Goal: Task Accomplishment & Management: Manage account settings

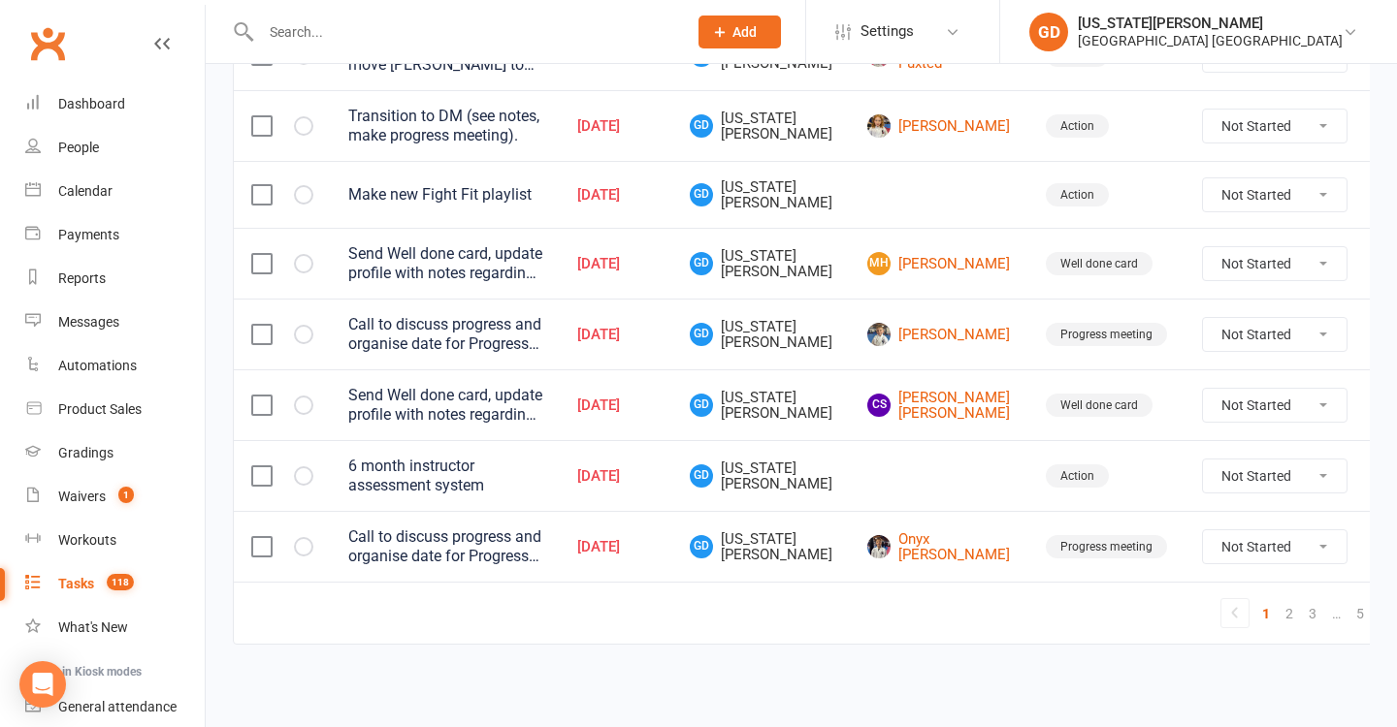
scroll to position [1573, 0]
click at [1348, 600] on link "5" at bounding box center [1359, 613] width 23 height 27
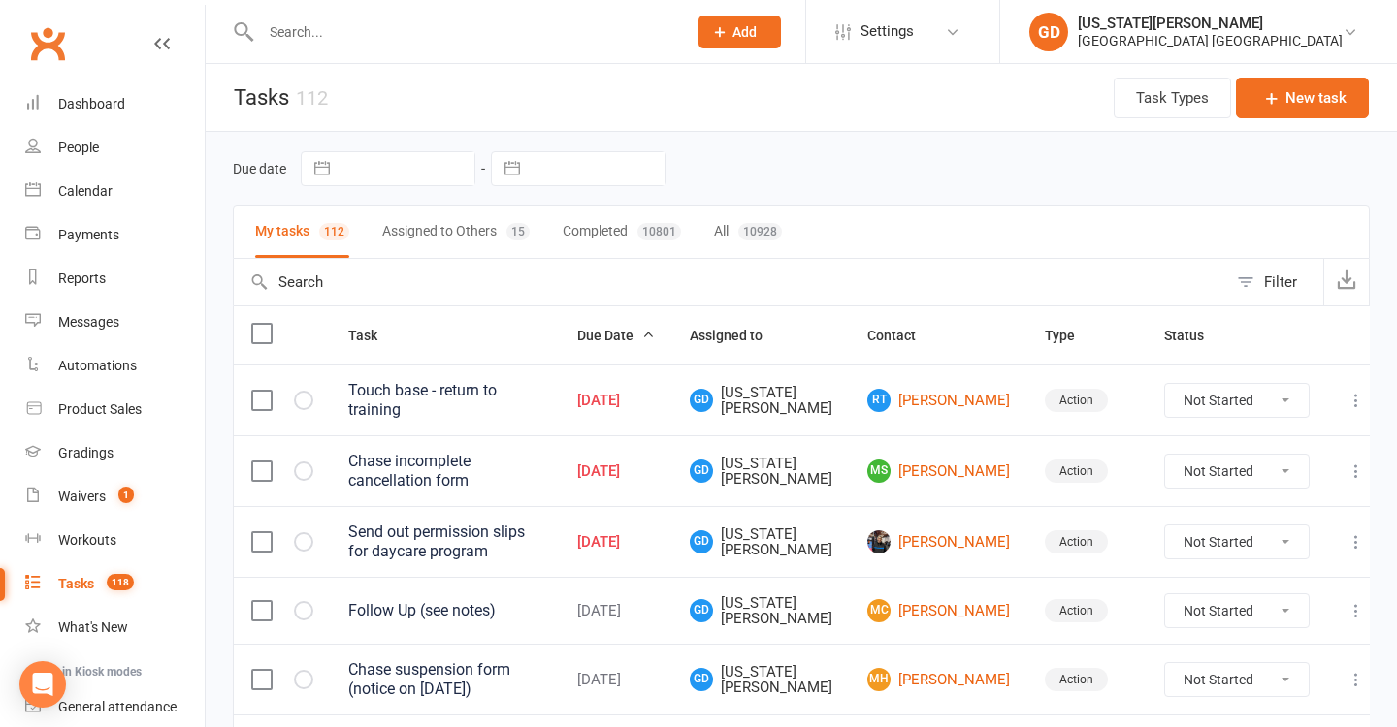
scroll to position [0, 0]
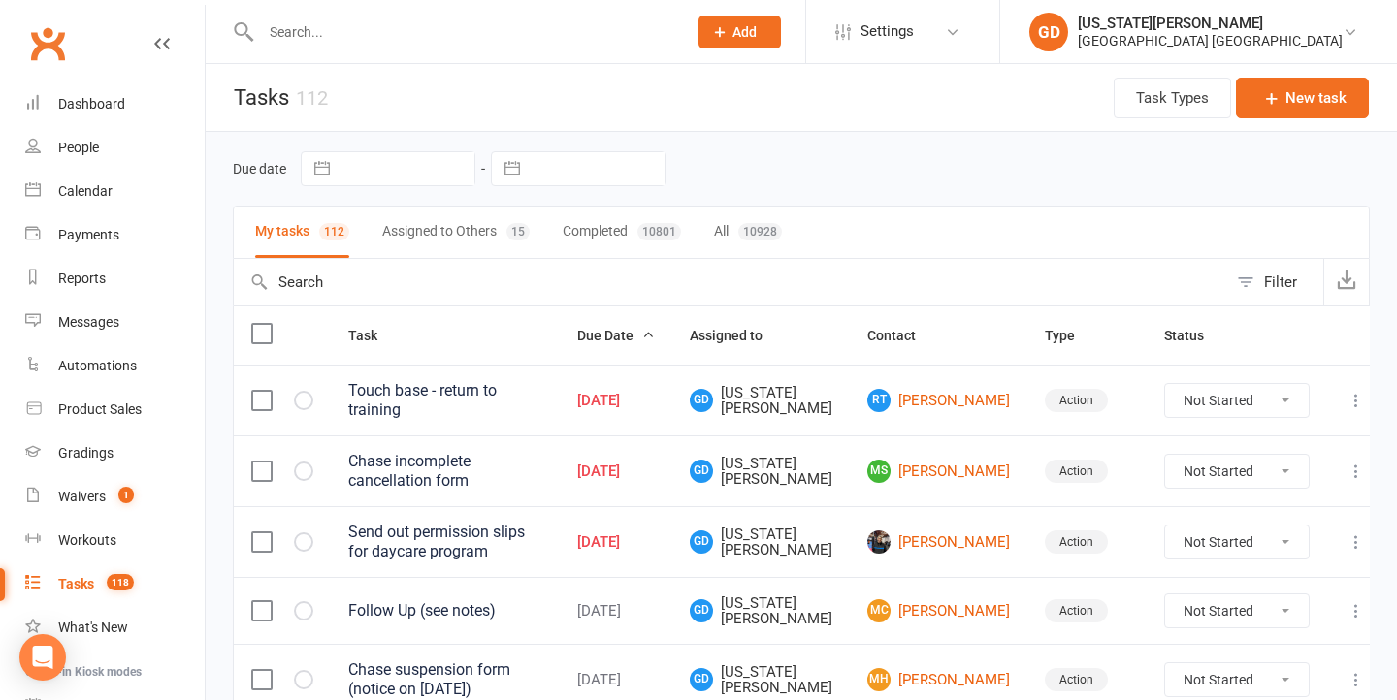
click at [987, 4] on li "Settings Membership Plans Event Templates Appointment Types Website Image Libra…" at bounding box center [902, 31] width 194 height 63
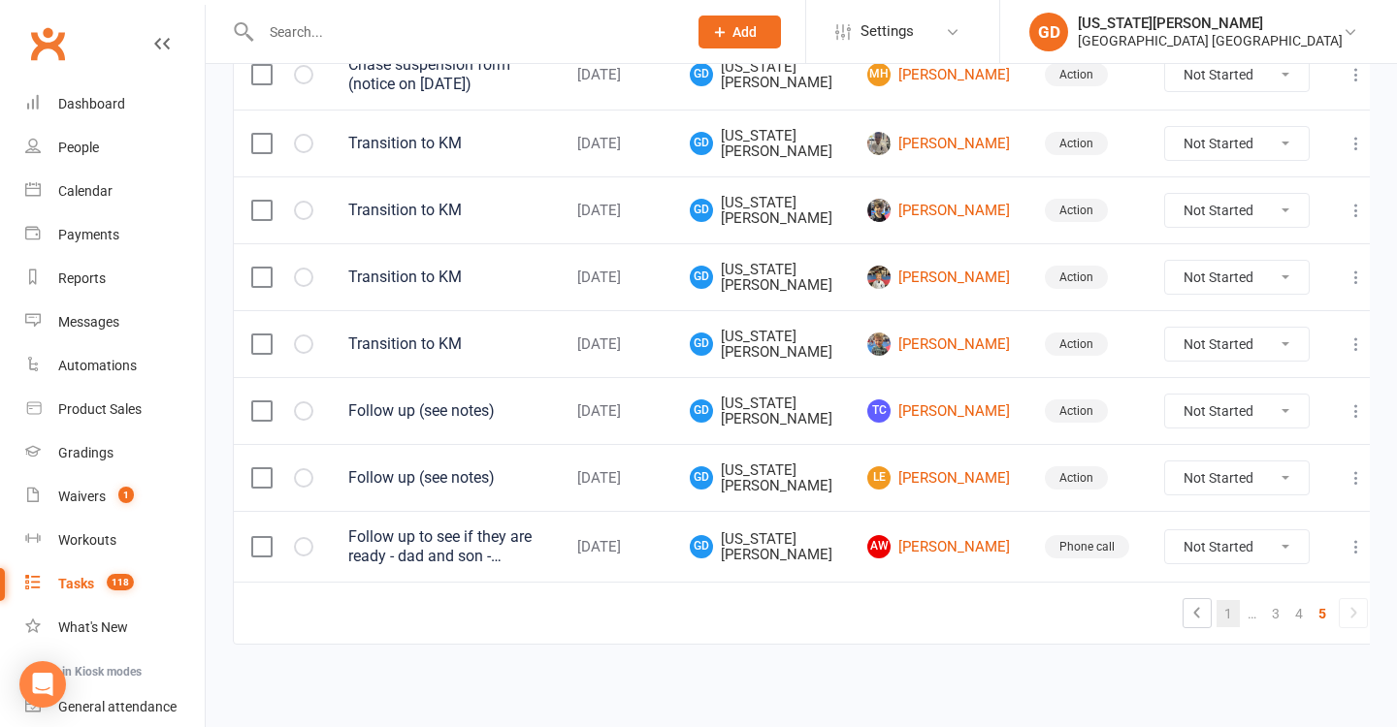
scroll to position [614, 0]
click at [1287, 600] on link "4" at bounding box center [1298, 613] width 23 height 27
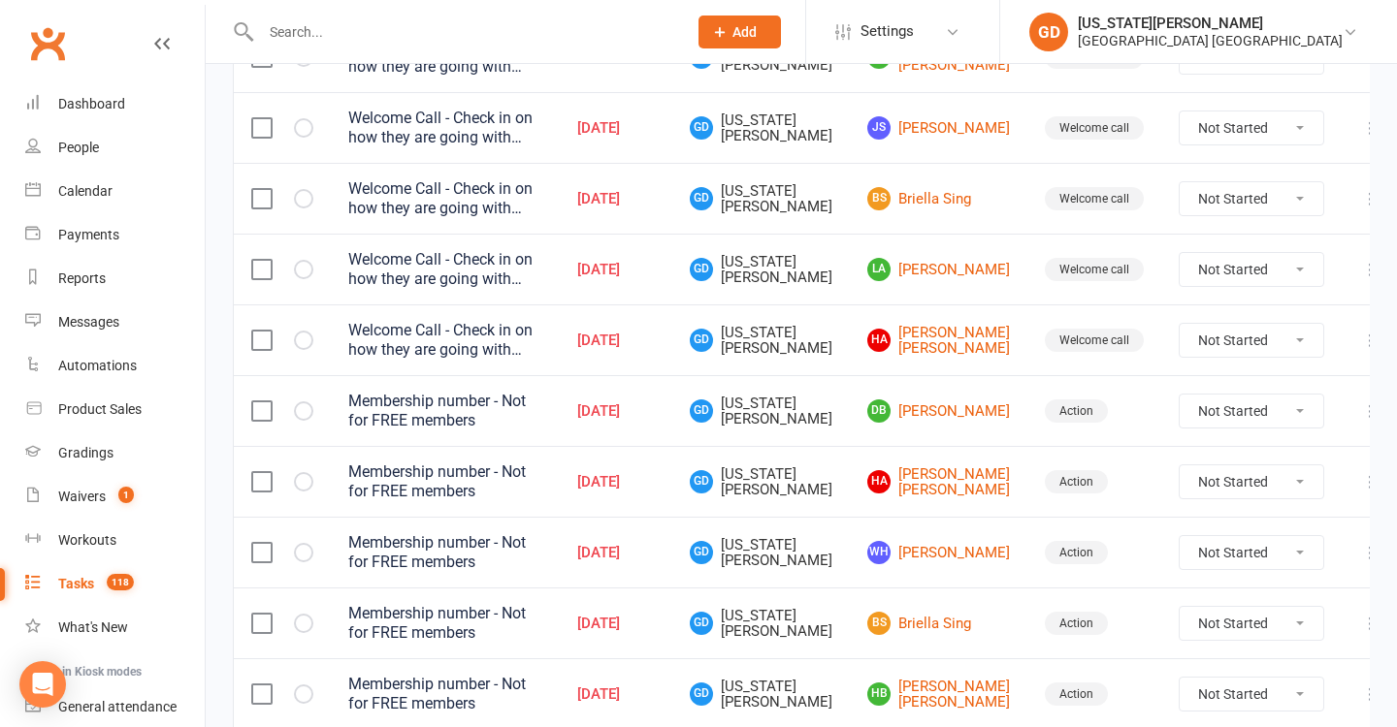
scroll to position [1341, 0]
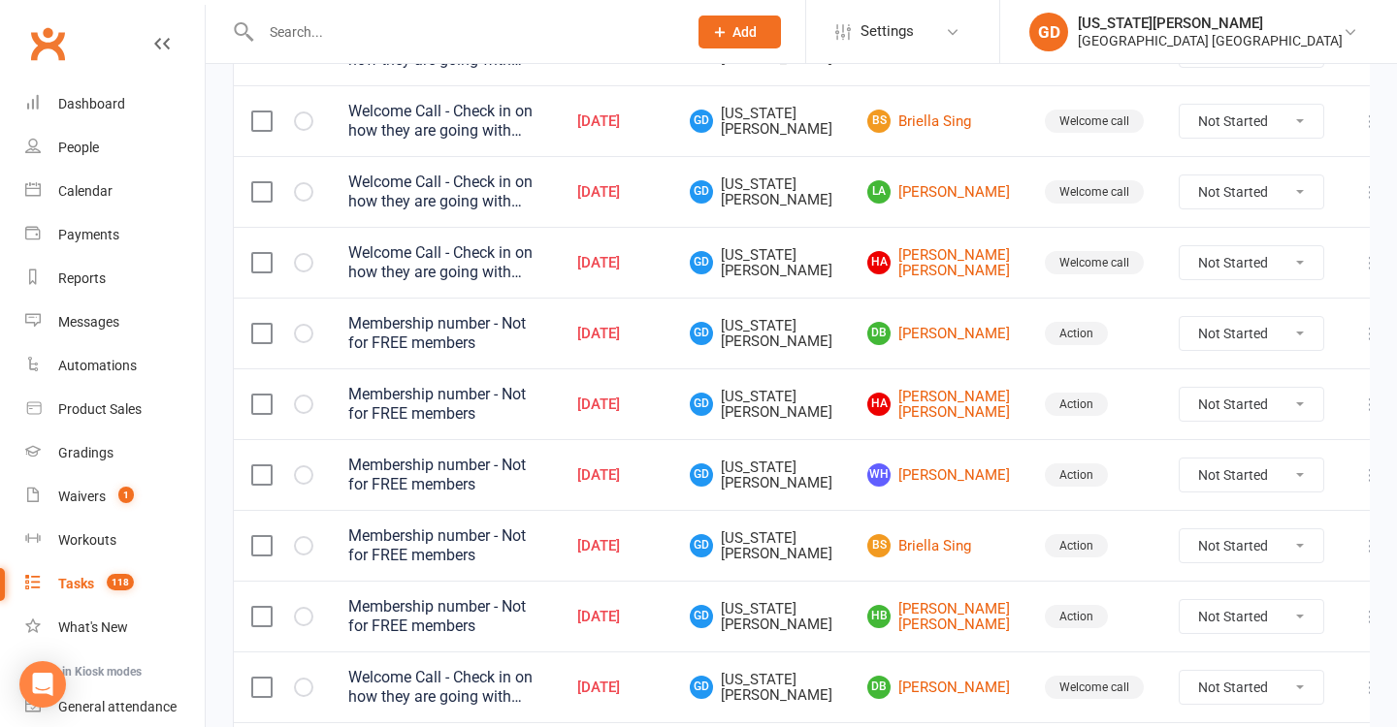
drag, startPoint x: 66, startPoint y: 147, endPoint x: 165, endPoint y: 251, distance: 143.4
click at [66, 147] on div "People" at bounding box center [78, 148] width 41 height 16
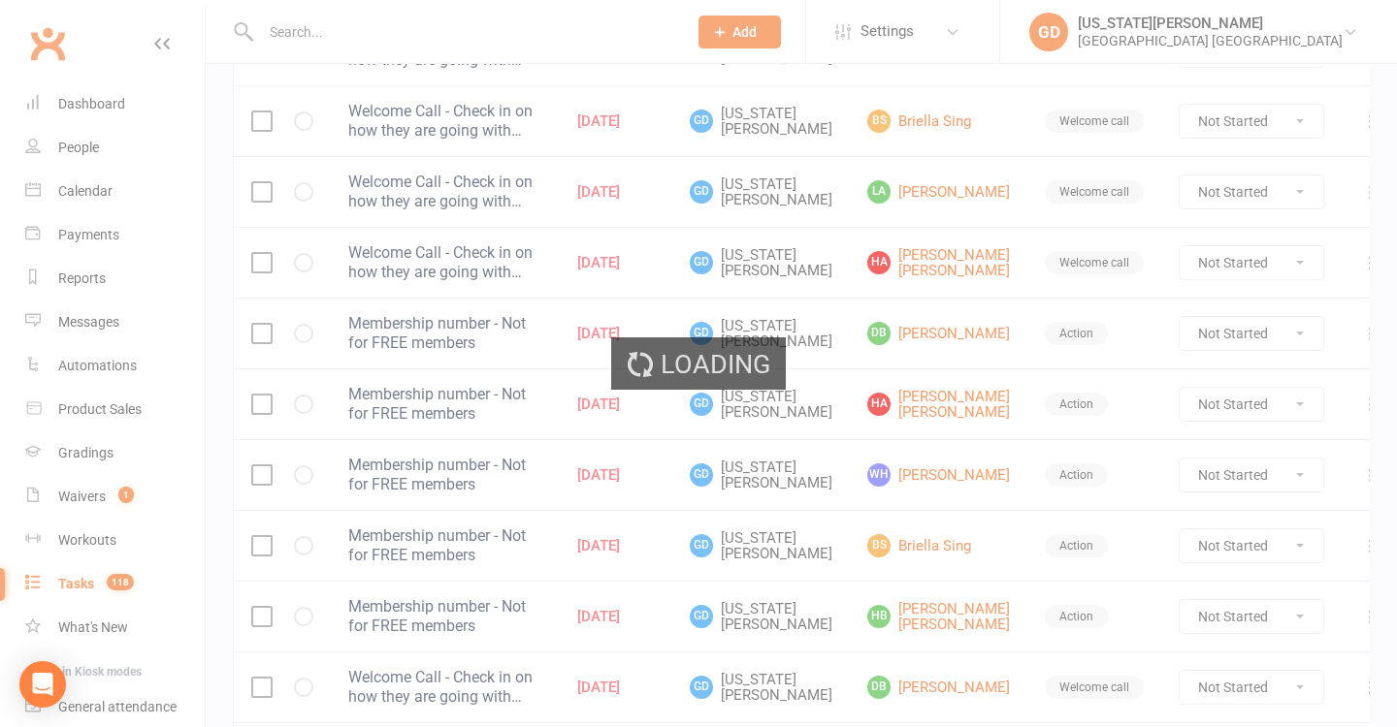
select select "100"
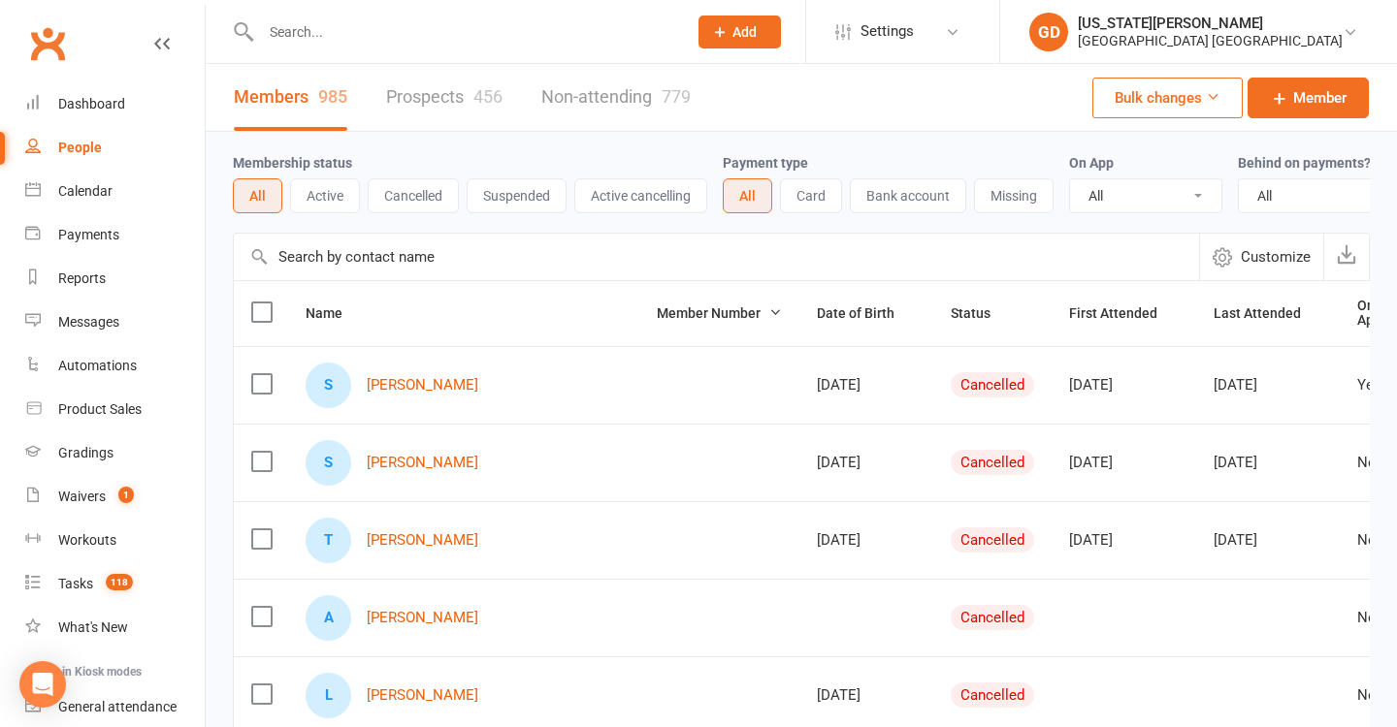
drag, startPoint x: 319, startPoint y: 191, endPoint x: 332, endPoint y: 191, distance: 12.6
click at [332, 191] on button "Active" at bounding box center [325, 195] width 70 height 35
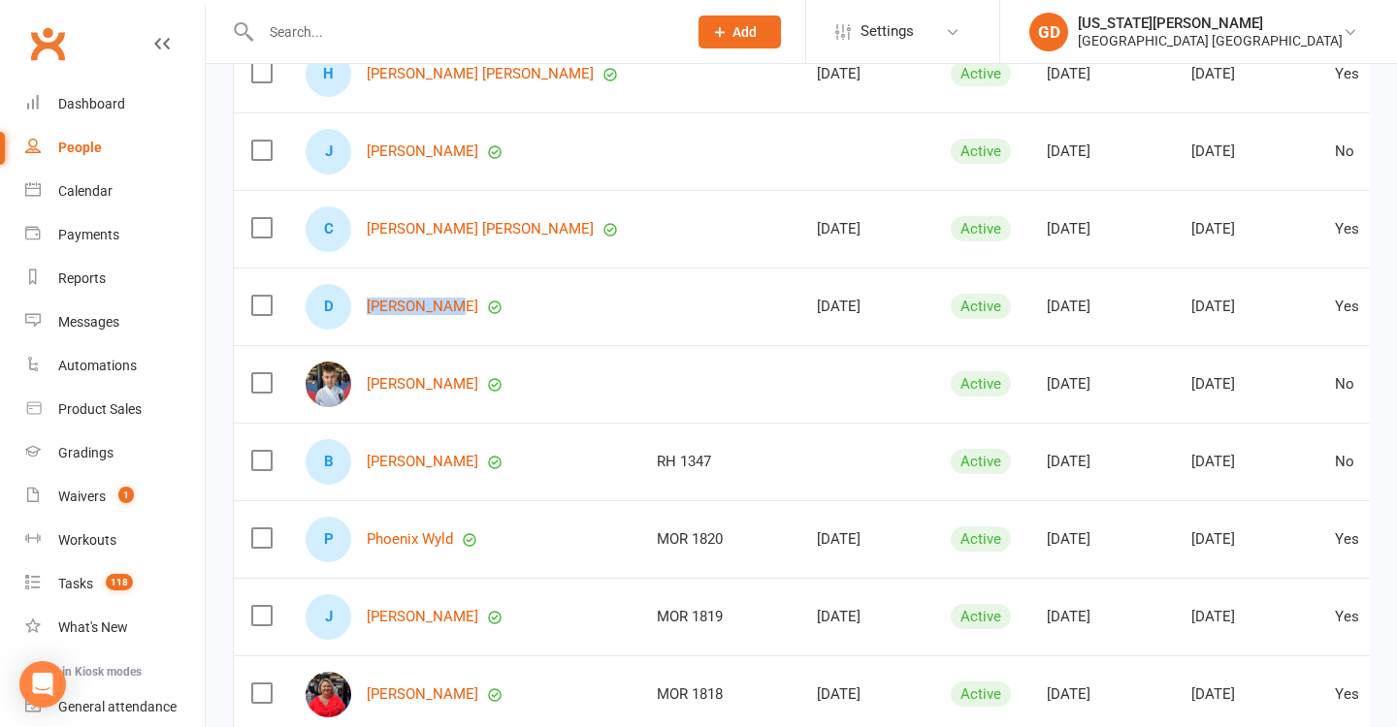
scroll to position [1301, 0]
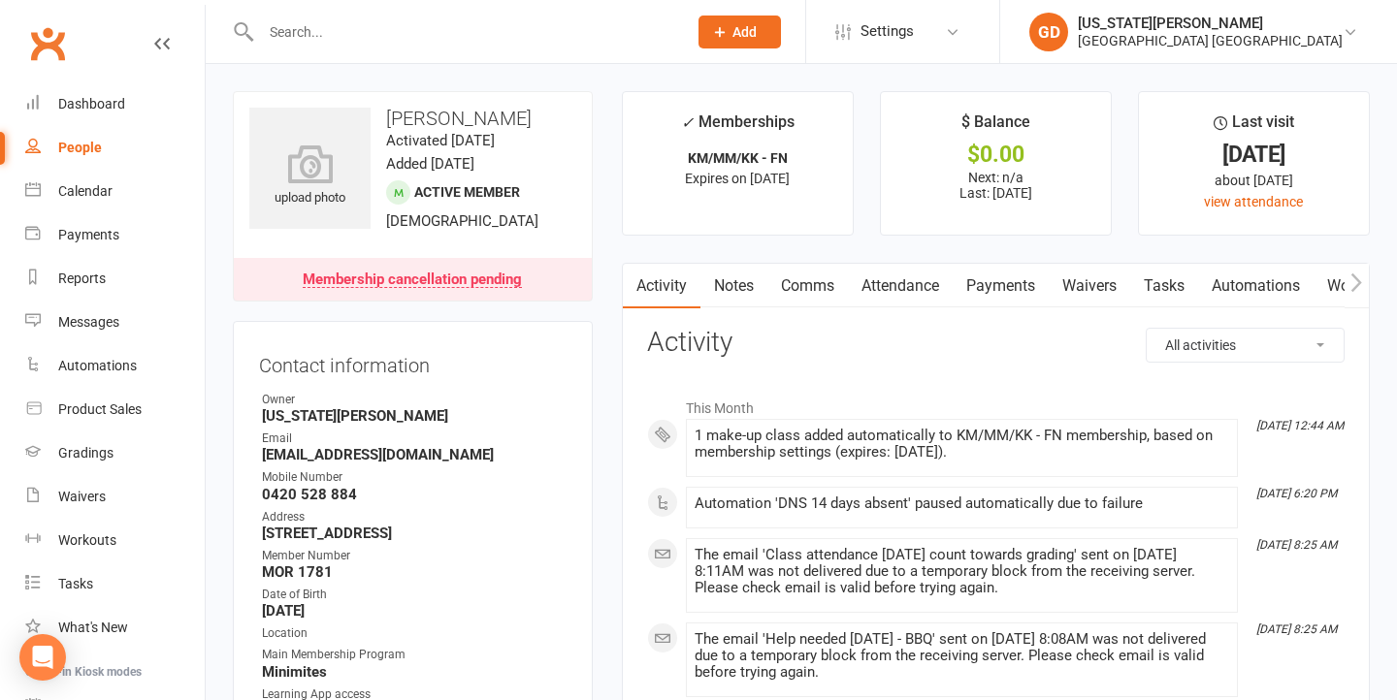
click at [1093, 290] on link "Waivers" at bounding box center [1089, 286] width 81 height 45
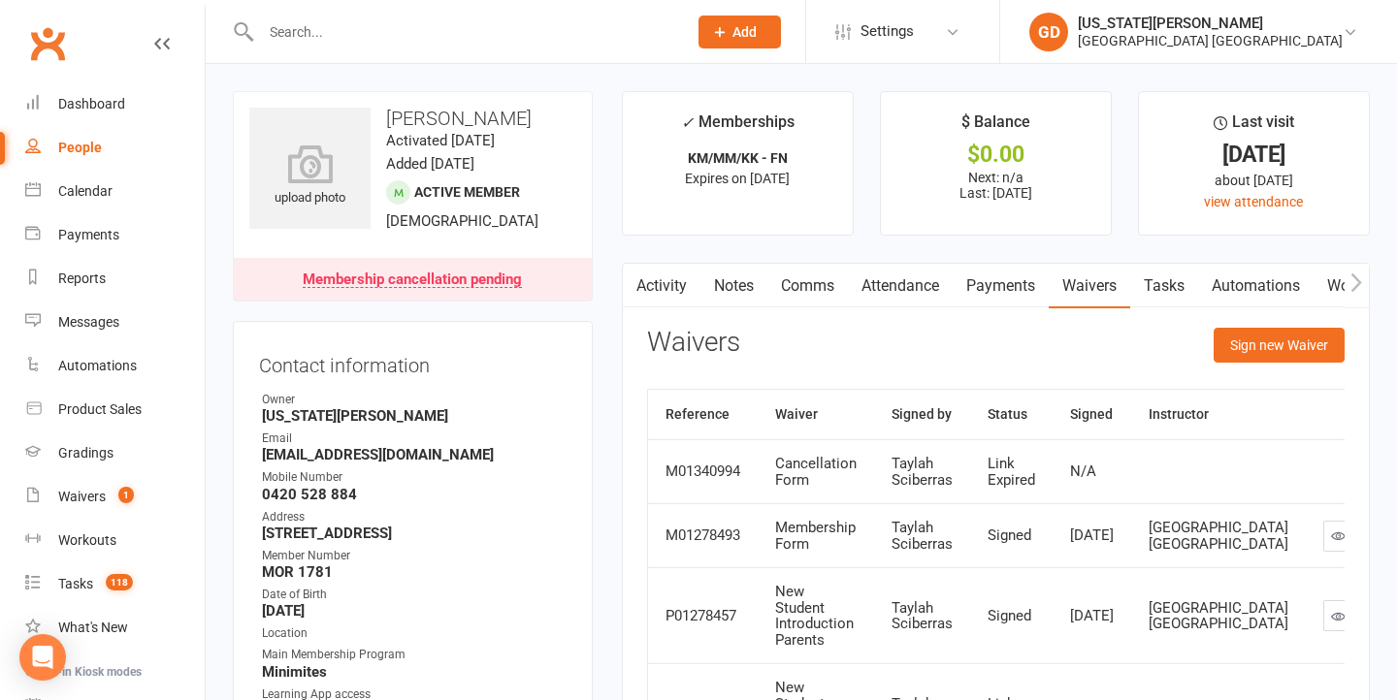
scroll to position [39, 0]
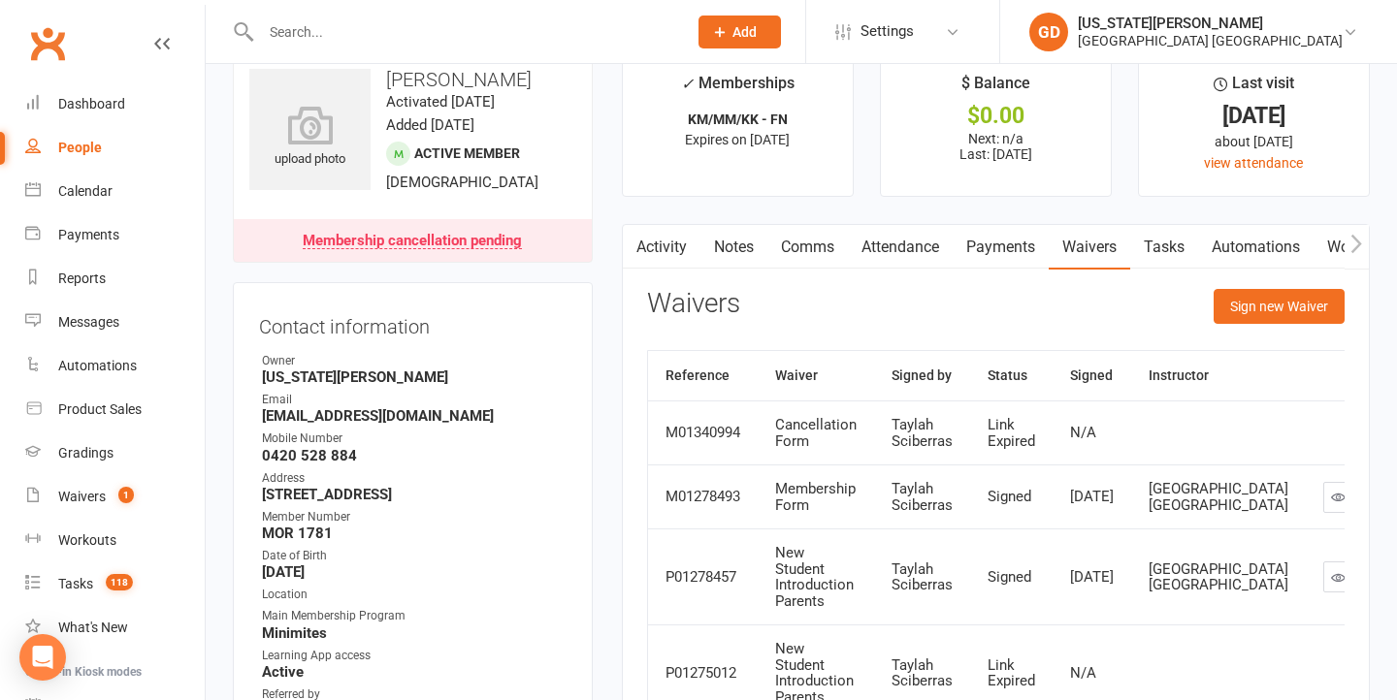
drag, startPoint x: 682, startPoint y: 243, endPoint x: 710, endPoint y: 248, distance: 28.5
click at [682, 243] on link "Activity" at bounding box center [662, 247] width 78 height 45
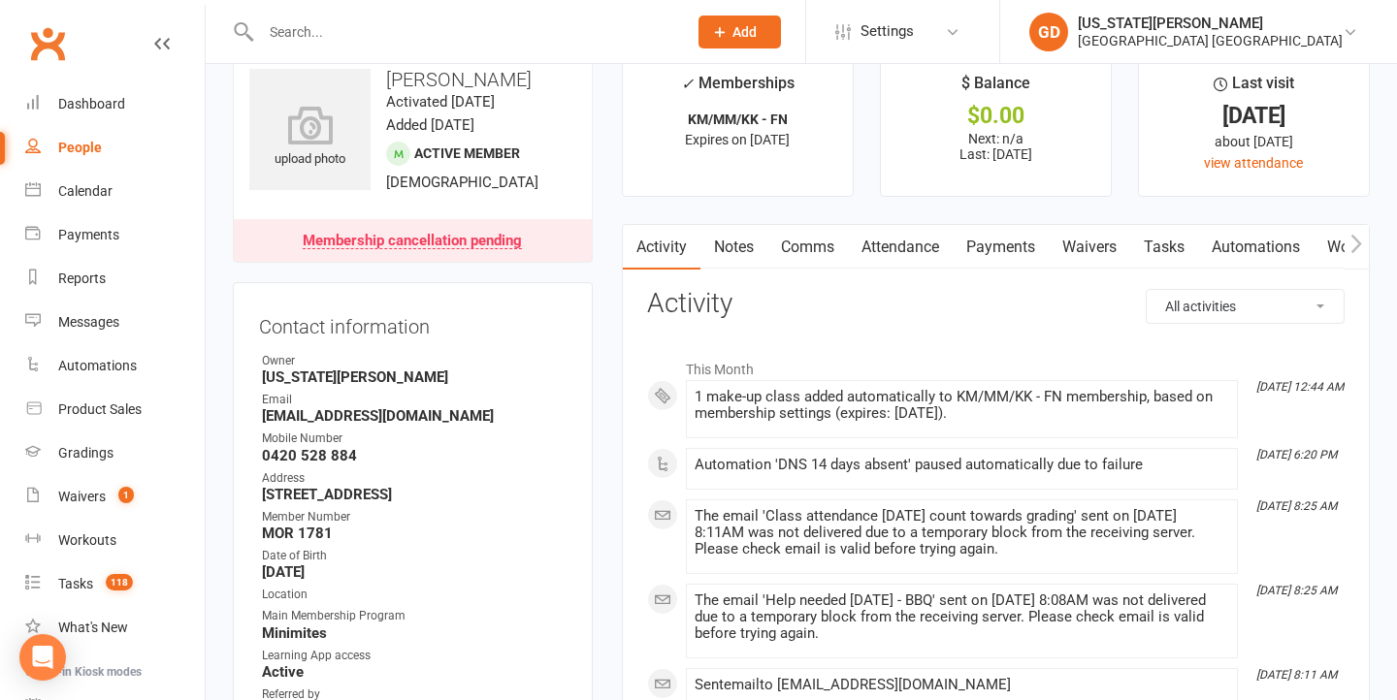
click at [727, 248] on link "Notes" at bounding box center [733, 247] width 67 height 45
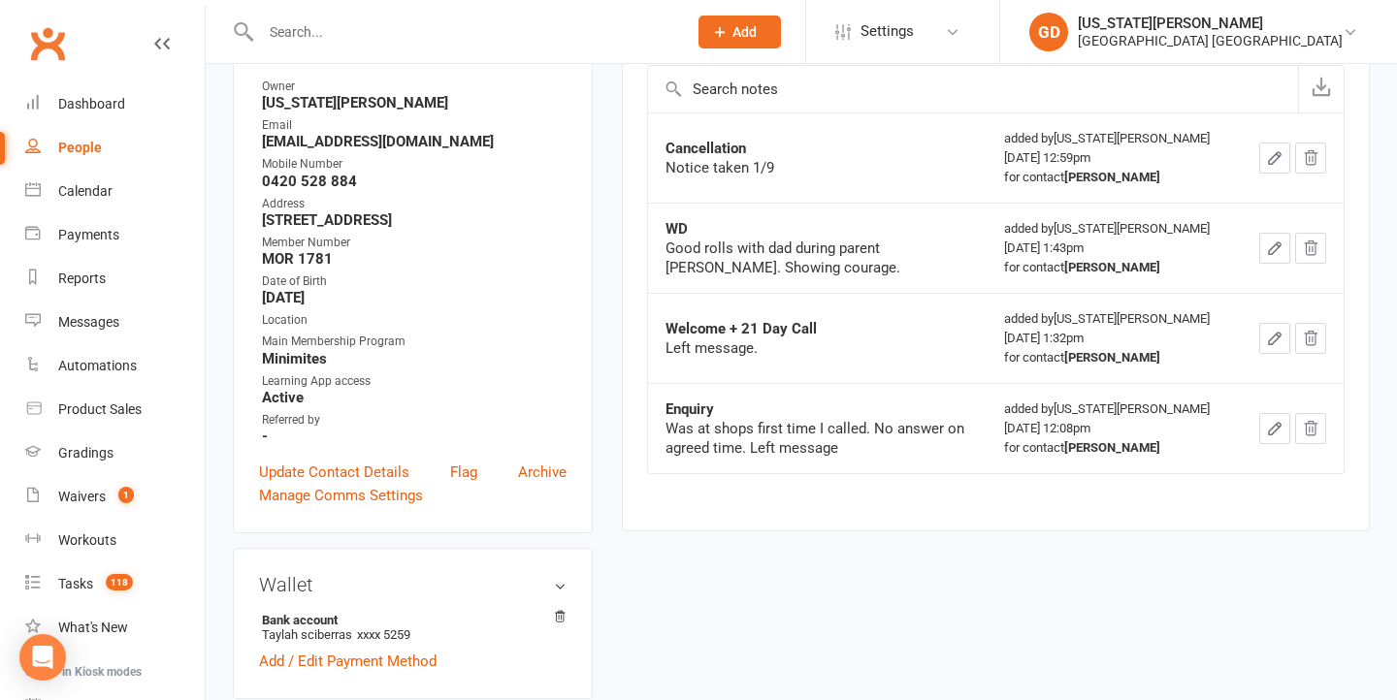
scroll to position [310, 0]
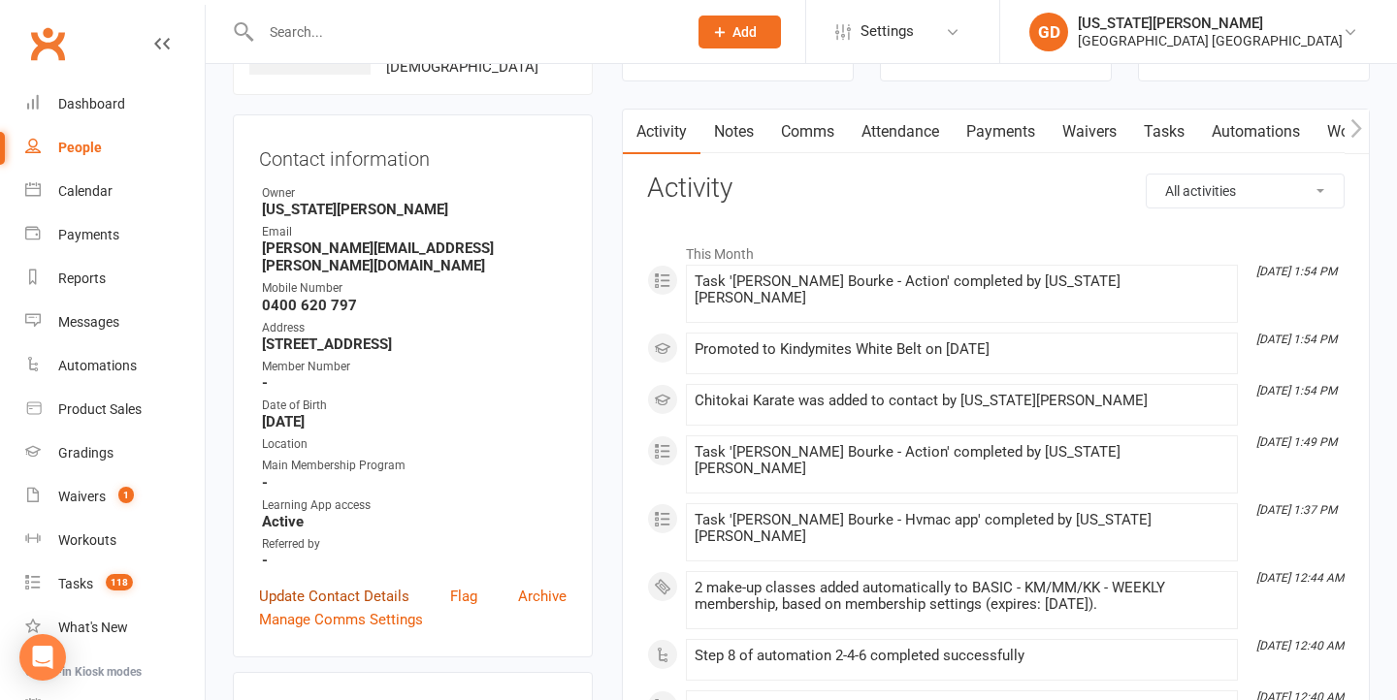
click at [339, 595] on link "Update Contact Details" at bounding box center [334, 596] width 150 height 23
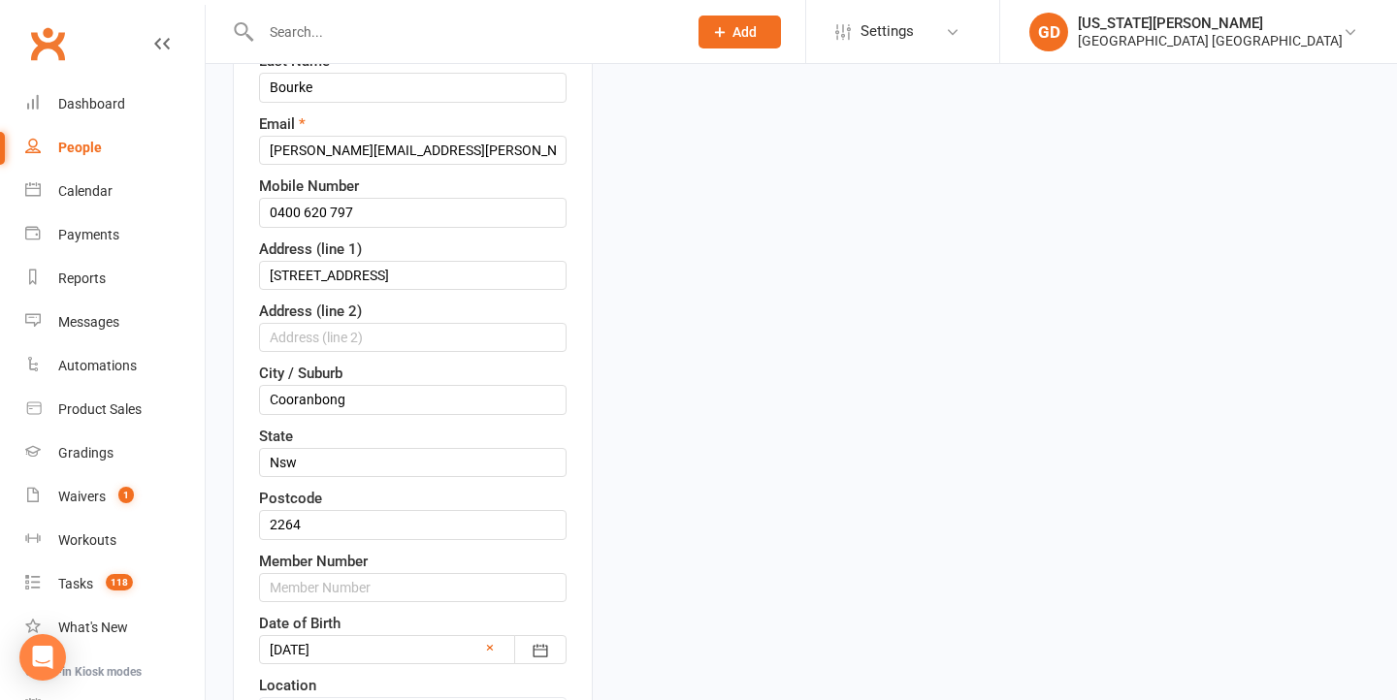
scroll to position [359, 0]
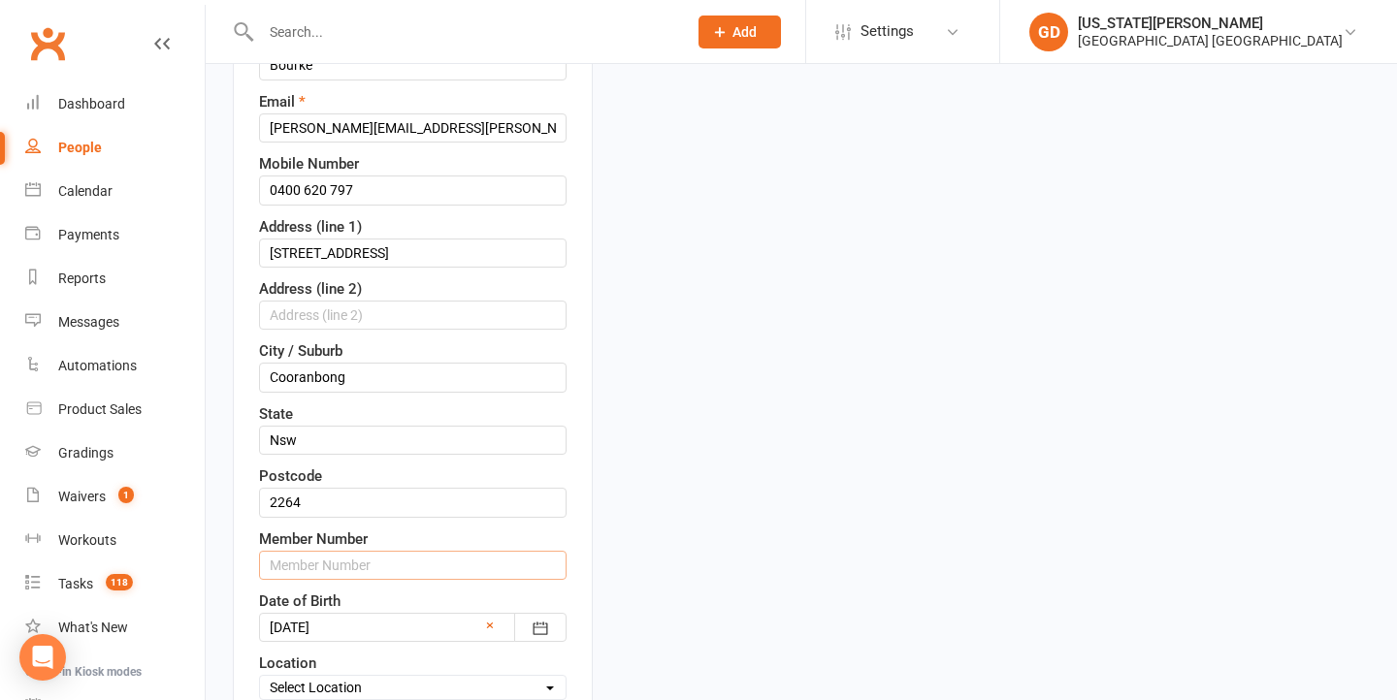
click at [324, 576] on input "text" at bounding box center [412, 565] width 307 height 29
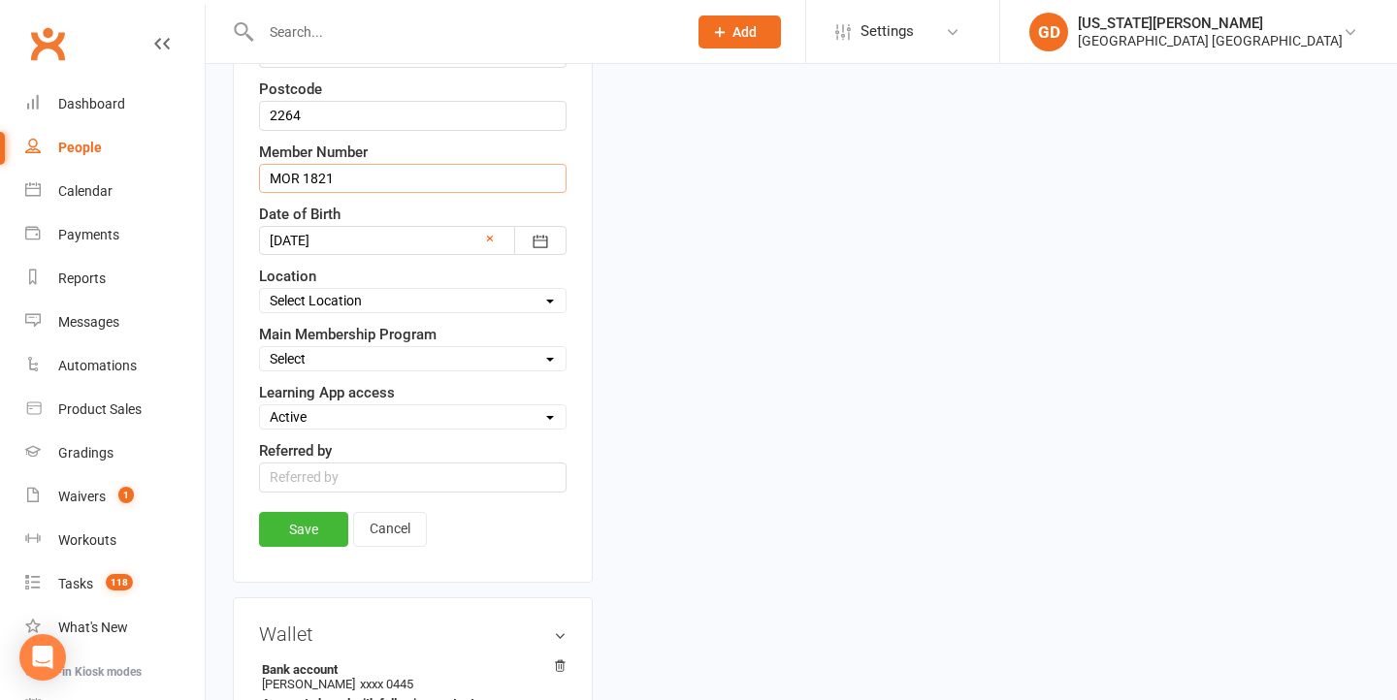
scroll to position [821, 0]
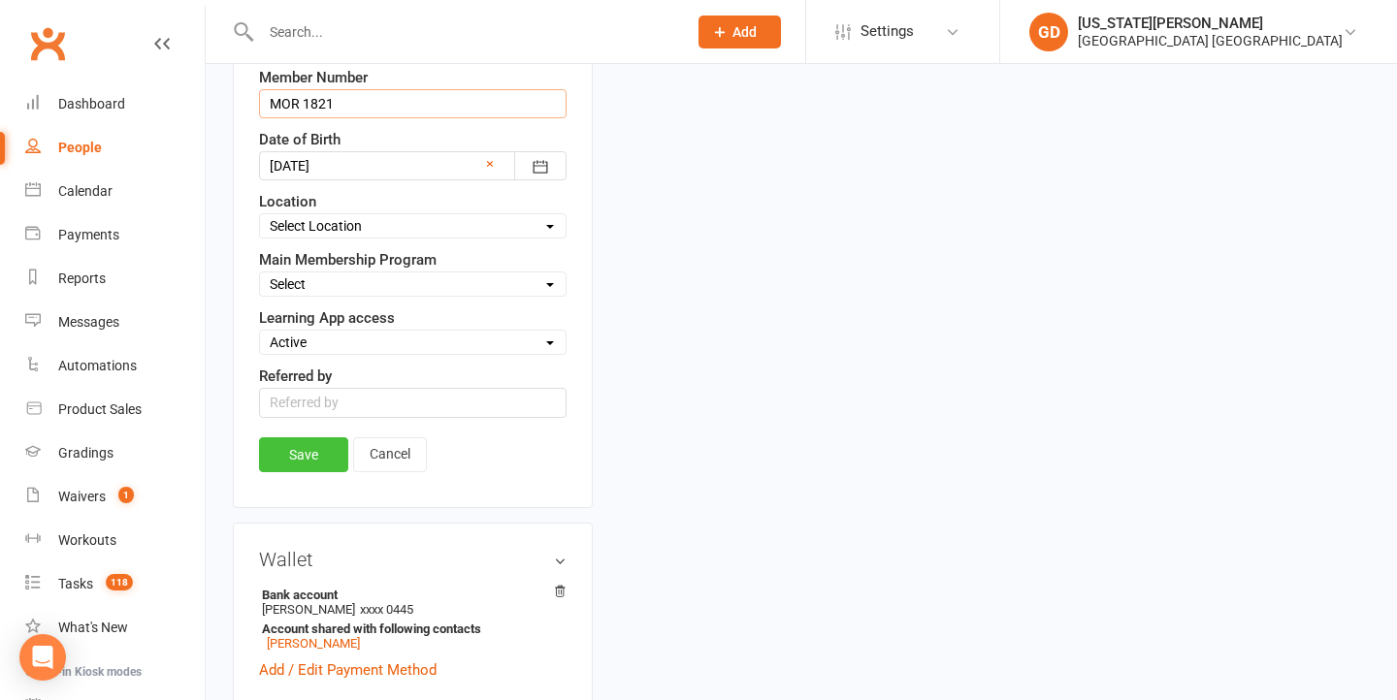
type input "MOR 1821"
click at [299, 472] on link "Save" at bounding box center [303, 454] width 89 height 35
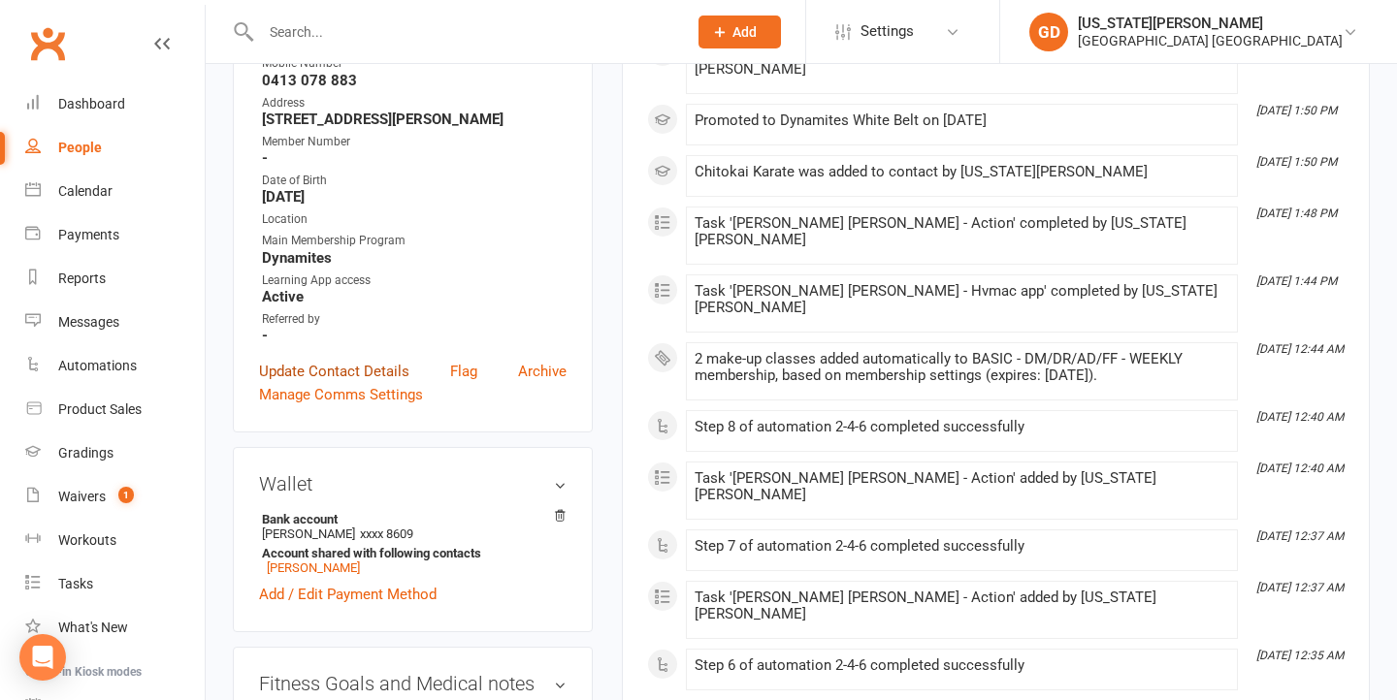
click at [347, 370] on link "Update Contact Details" at bounding box center [334, 371] width 150 height 23
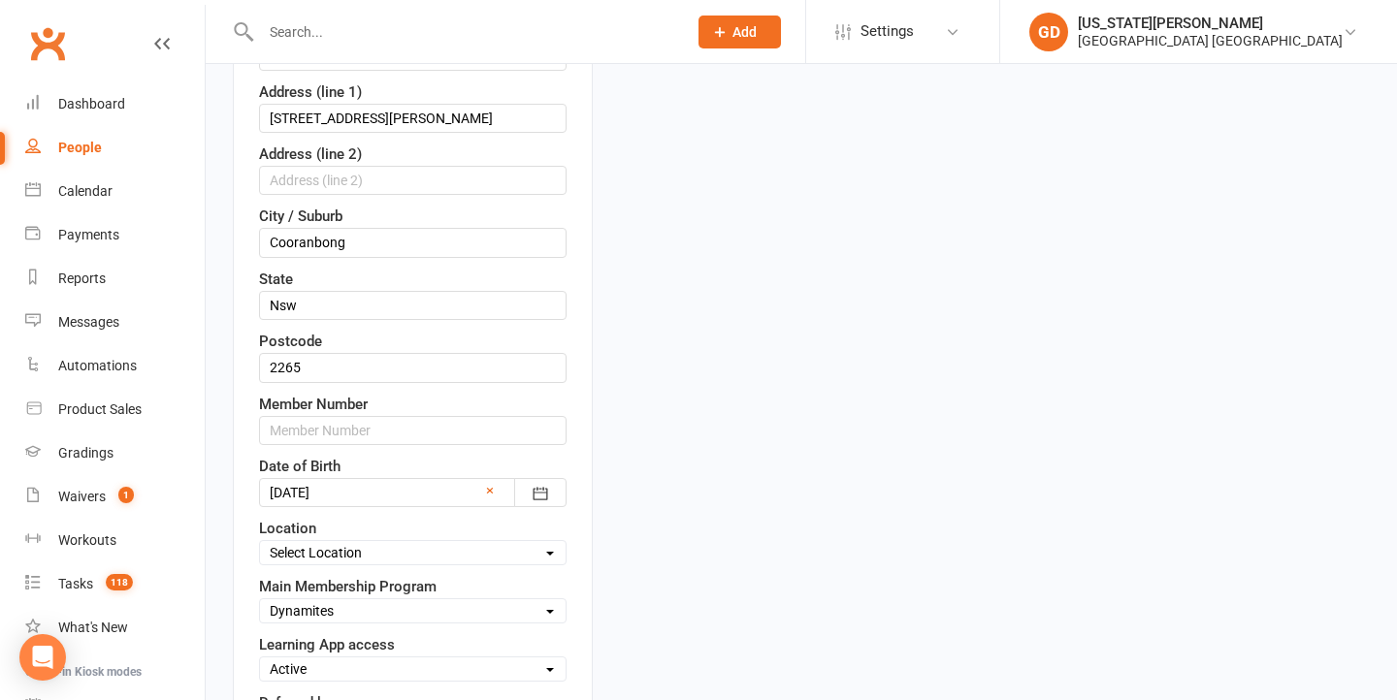
scroll to position [538, 0]
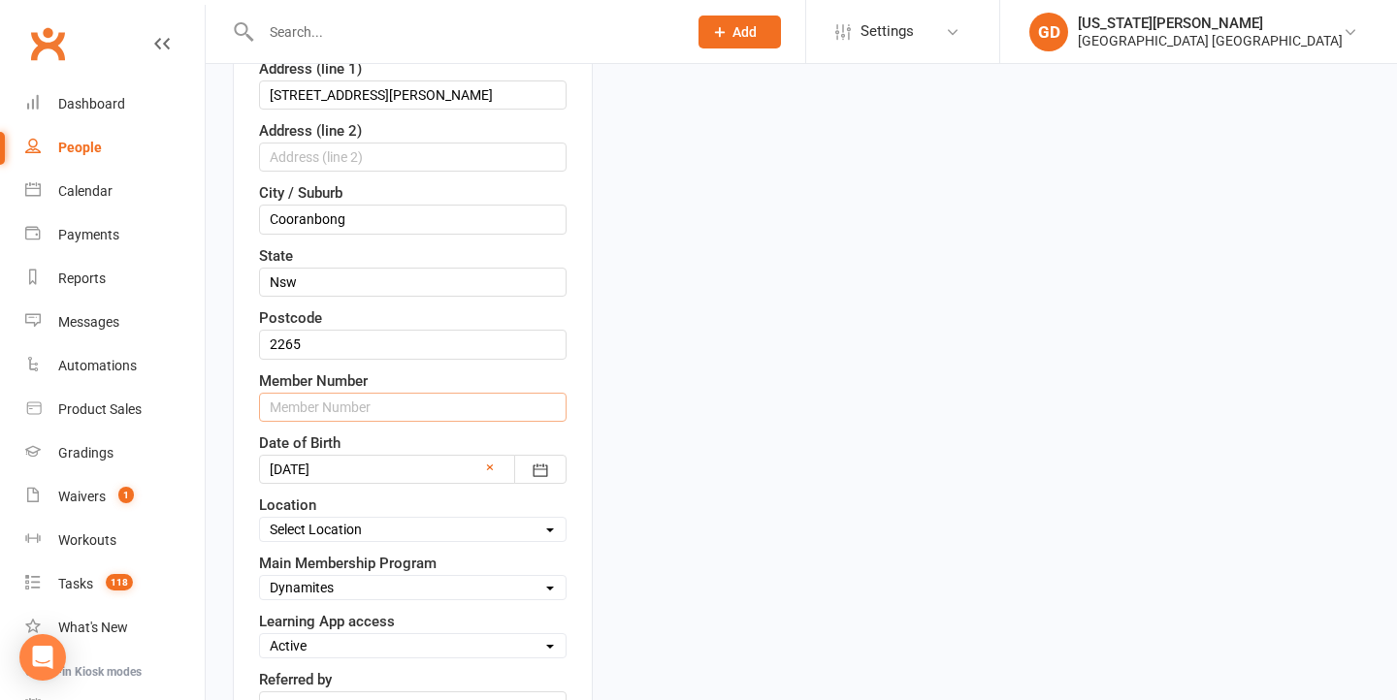
click at [362, 404] on input "text" at bounding box center [412, 407] width 307 height 29
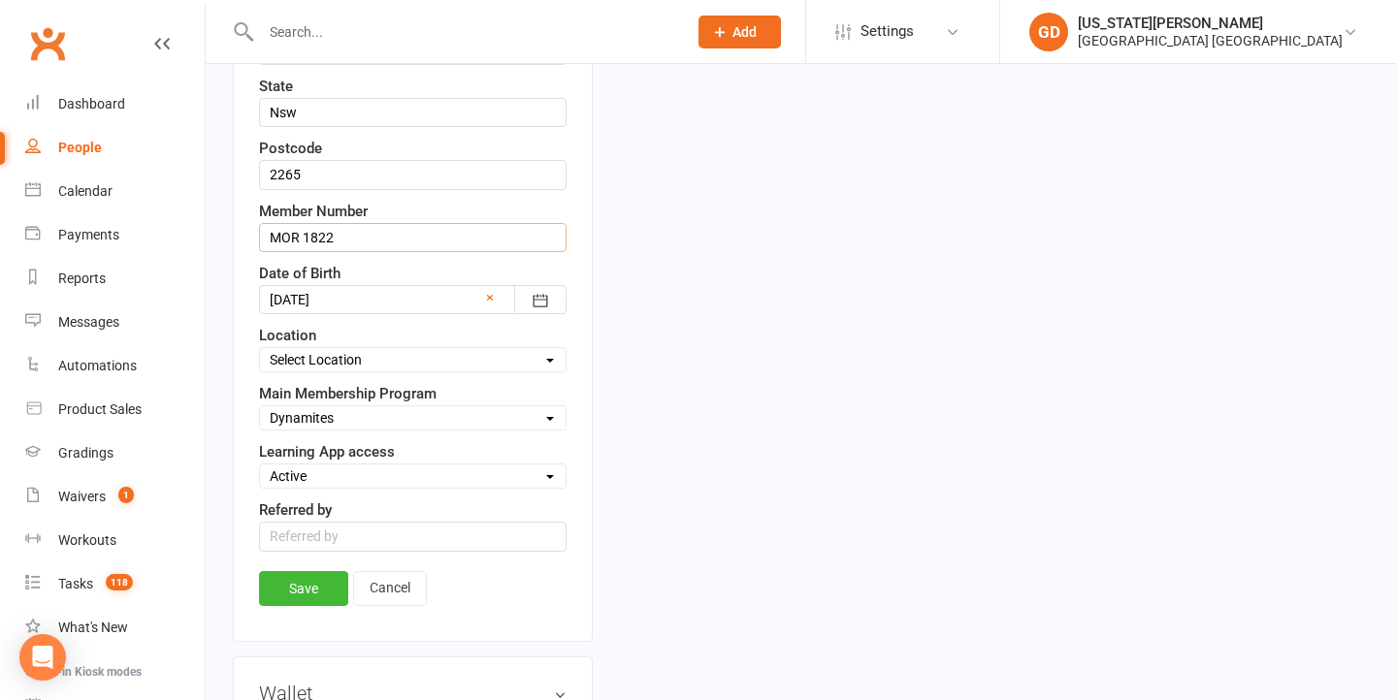
scroll to position [734, 0]
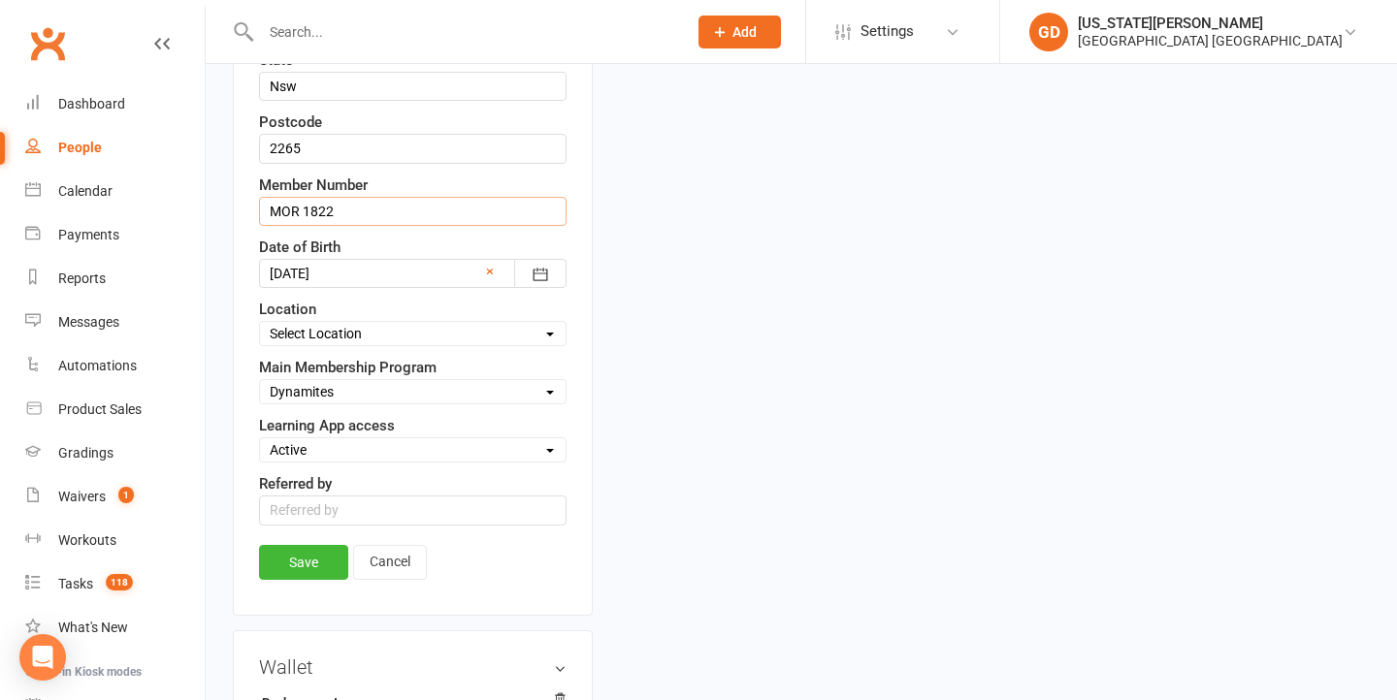
type input "MOR 1822"
click at [293, 590] on div "Save Cancel" at bounding box center [412, 567] width 307 height 45
click at [293, 567] on link "Save" at bounding box center [303, 562] width 89 height 35
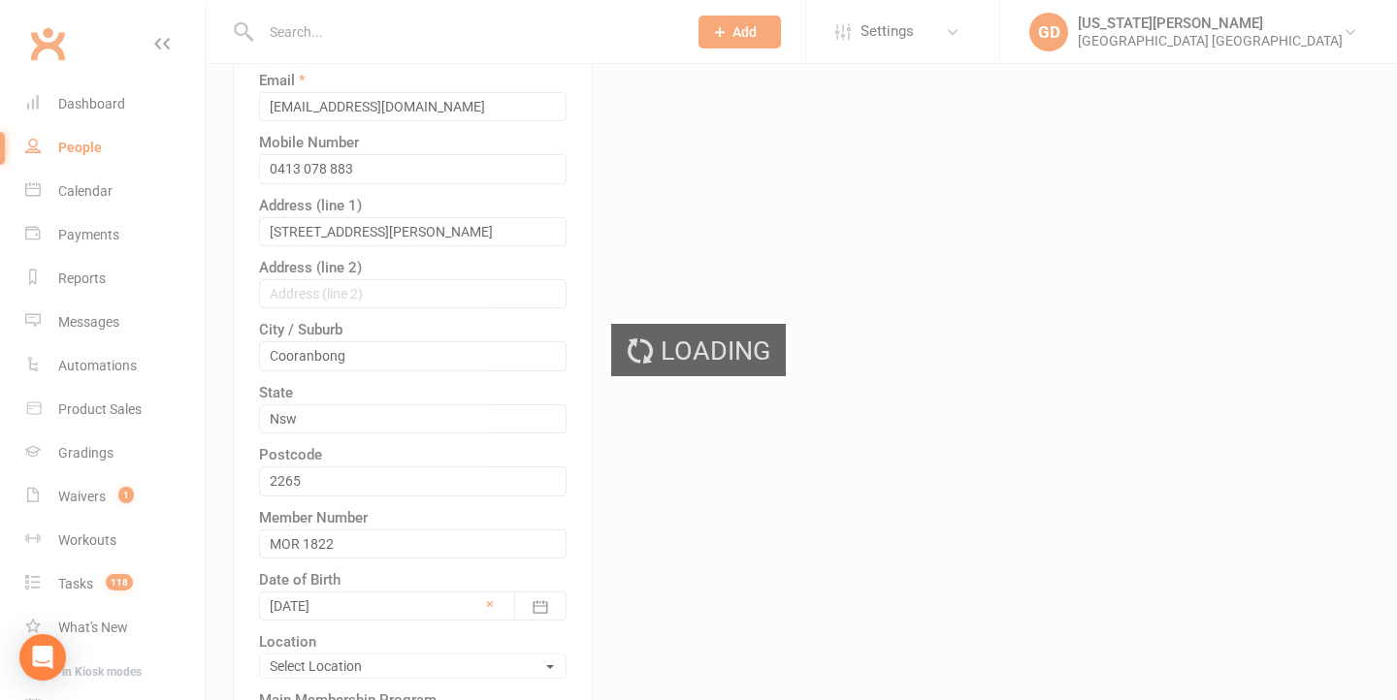
scroll to position [340, 0]
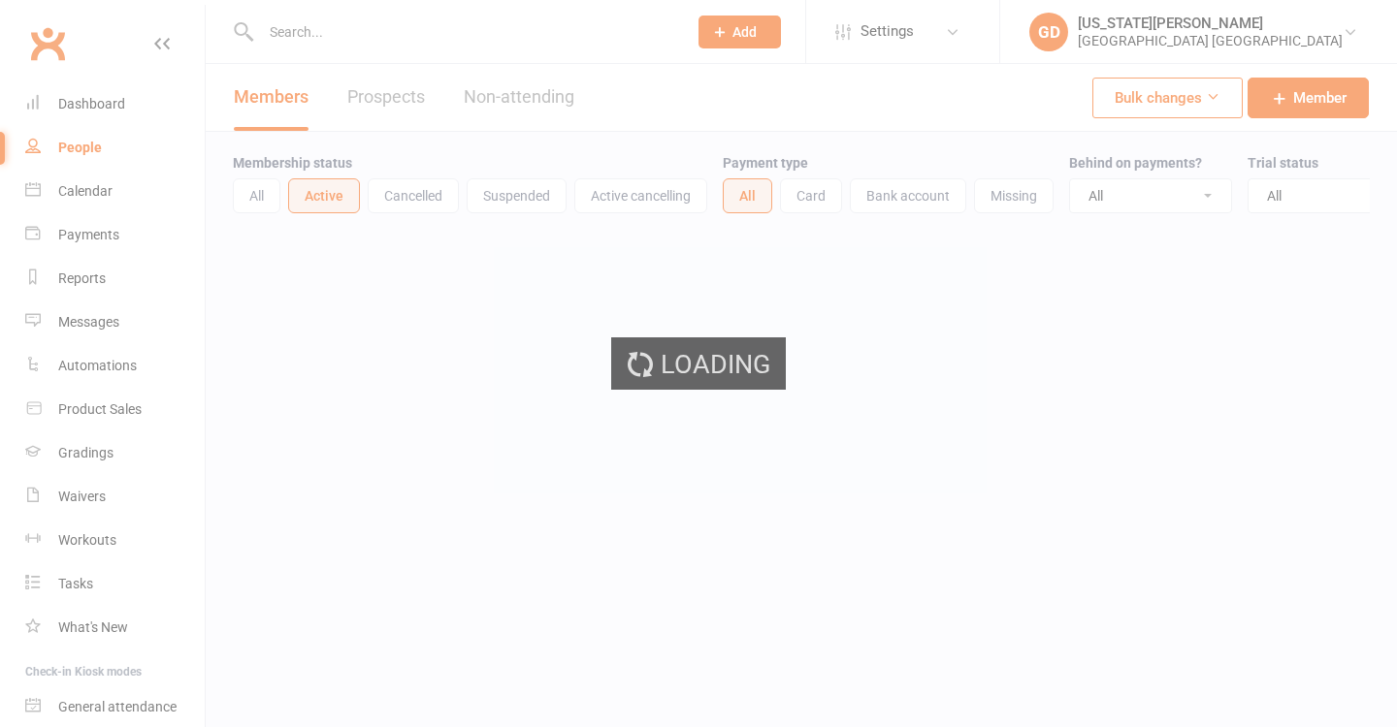
select select "100"
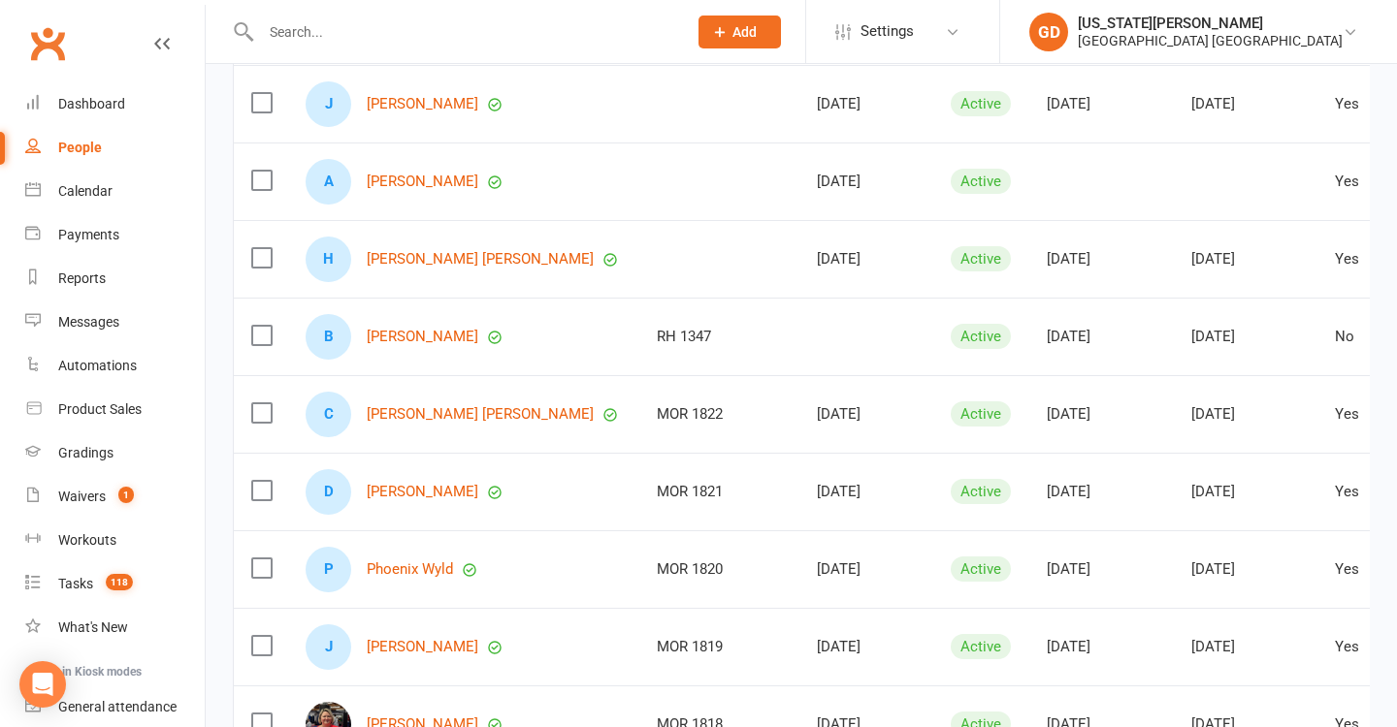
scroll to position [1291, 0]
click at [364, 501] on div "D Daly Bourke" at bounding box center [464, 492] width 316 height 46
click at [400, 488] on link "Daly Bourke" at bounding box center [423, 491] width 112 height 16
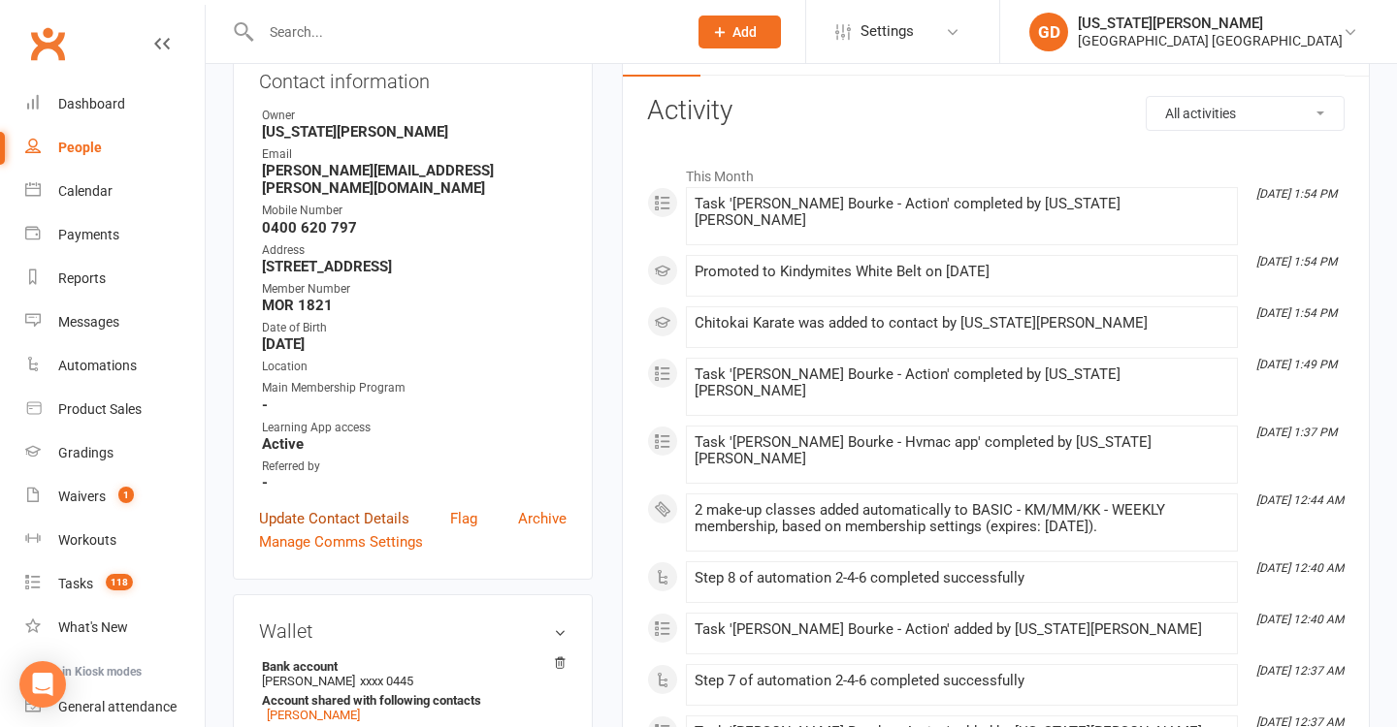
click at [357, 522] on link "Update Contact Details" at bounding box center [334, 518] width 150 height 23
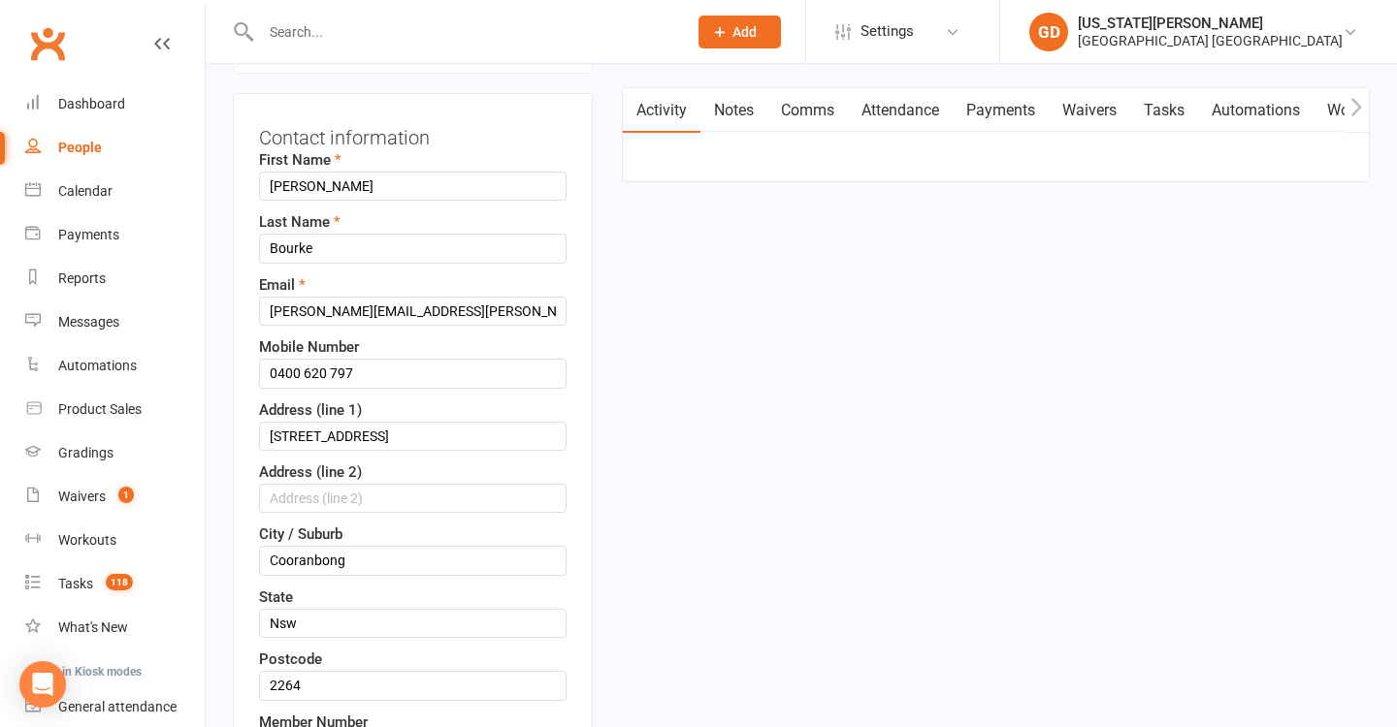
scroll to position [286, 0]
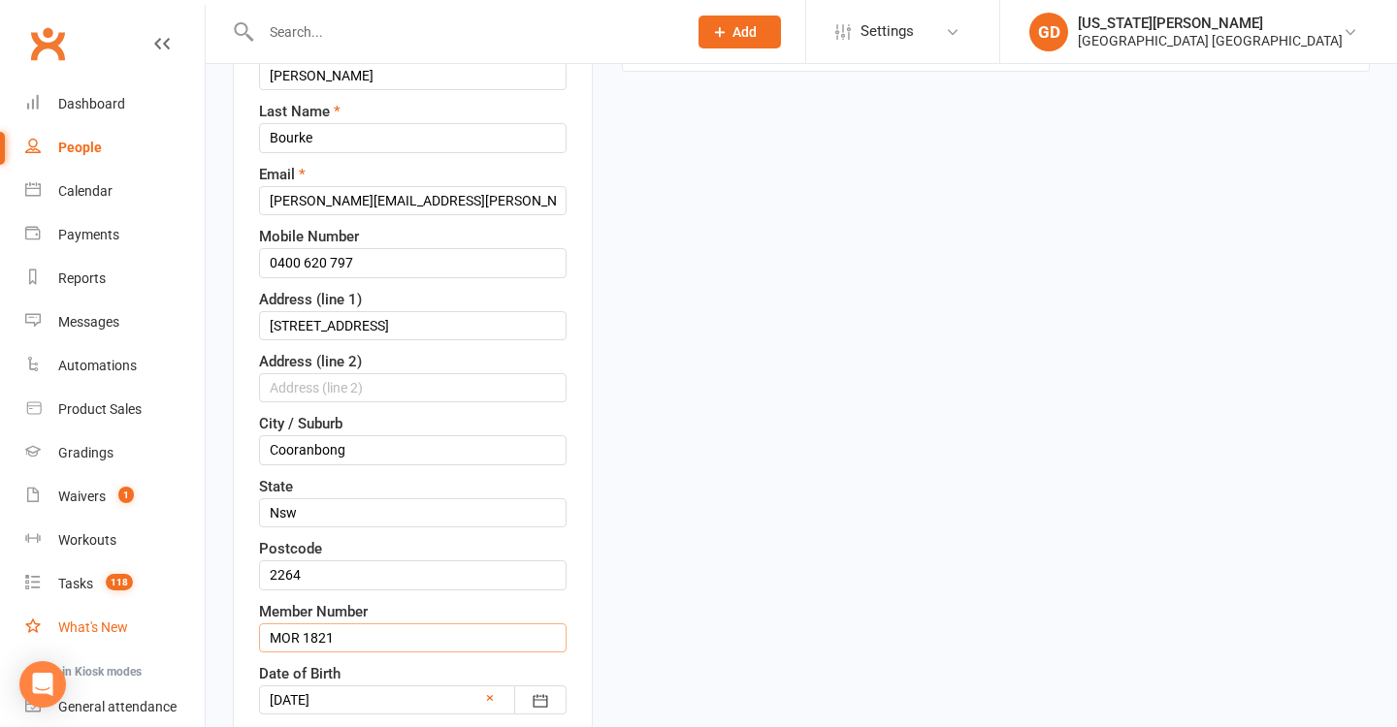
drag, startPoint x: 384, startPoint y: 655, endPoint x: 67, endPoint y: 619, distance: 319.2
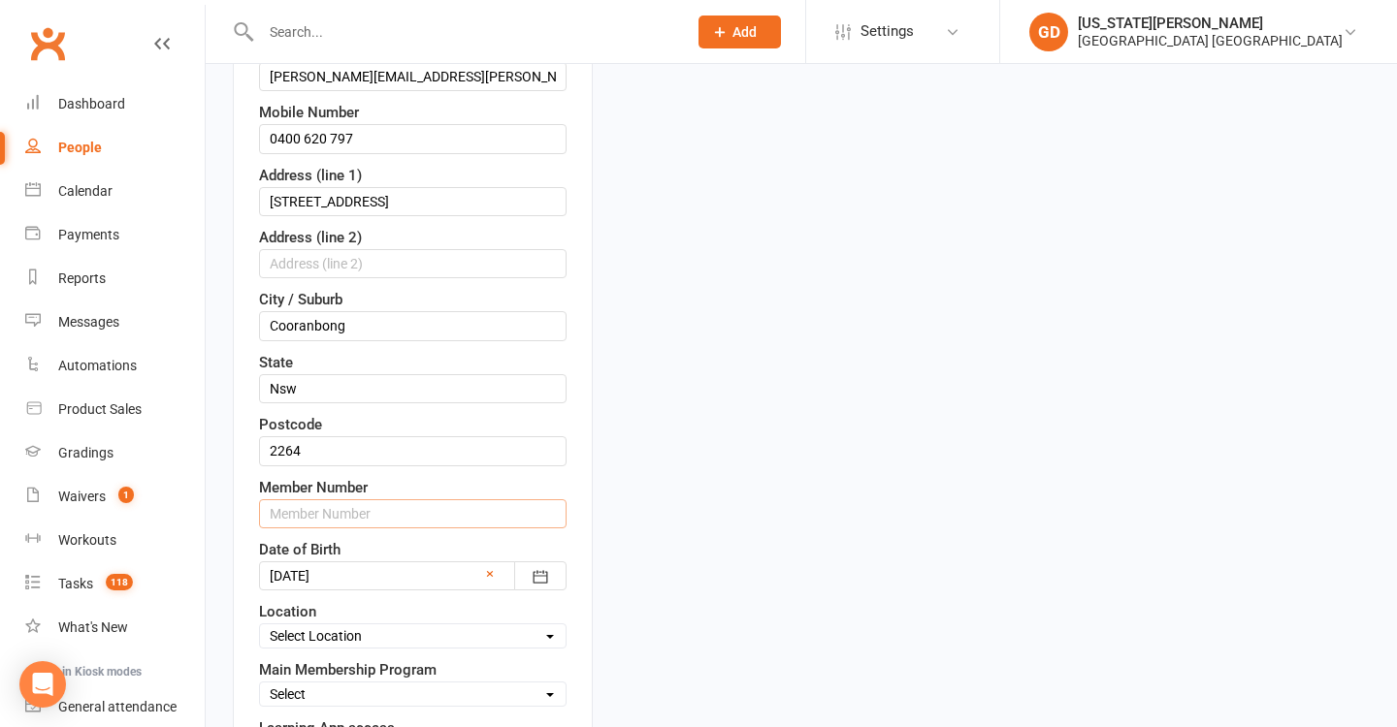
scroll to position [763, 0]
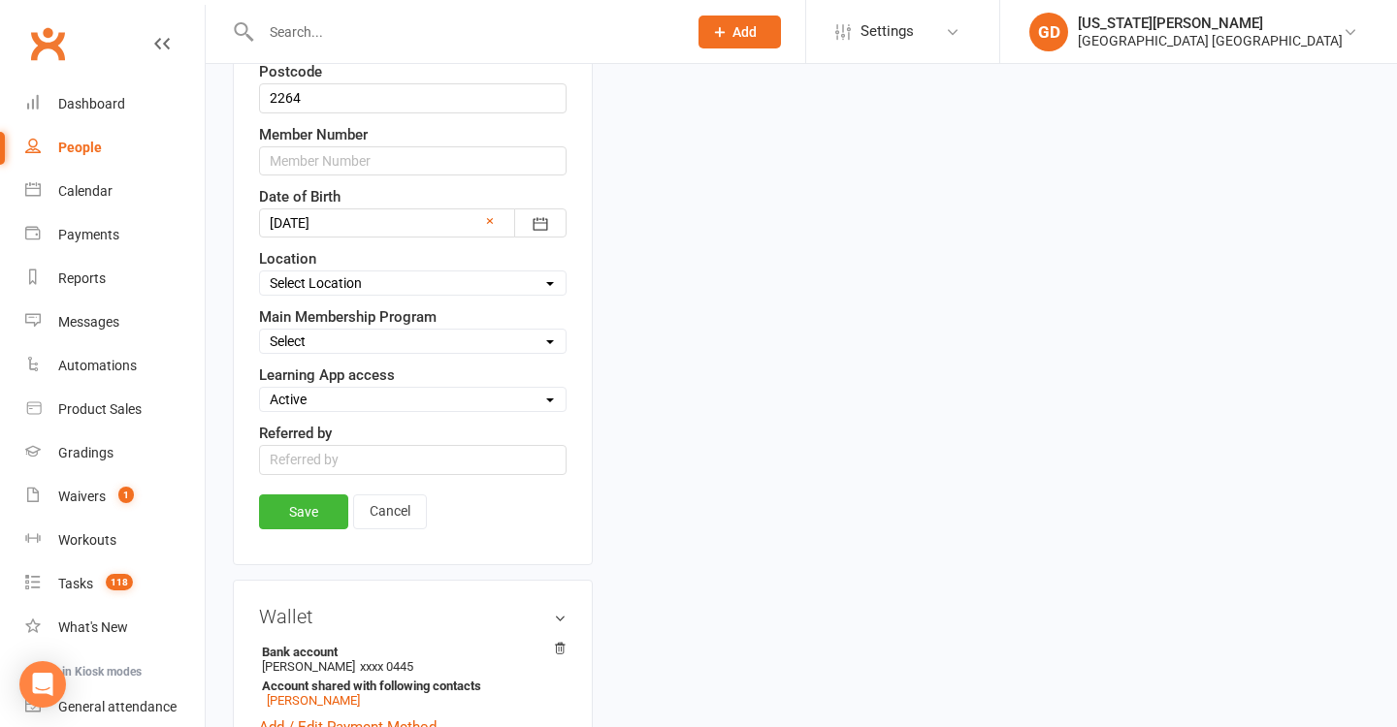
click at [299, 539] on div "Save Cancel" at bounding box center [412, 517] width 307 height 45
click at [318, 530] on link "Save" at bounding box center [303, 512] width 89 height 35
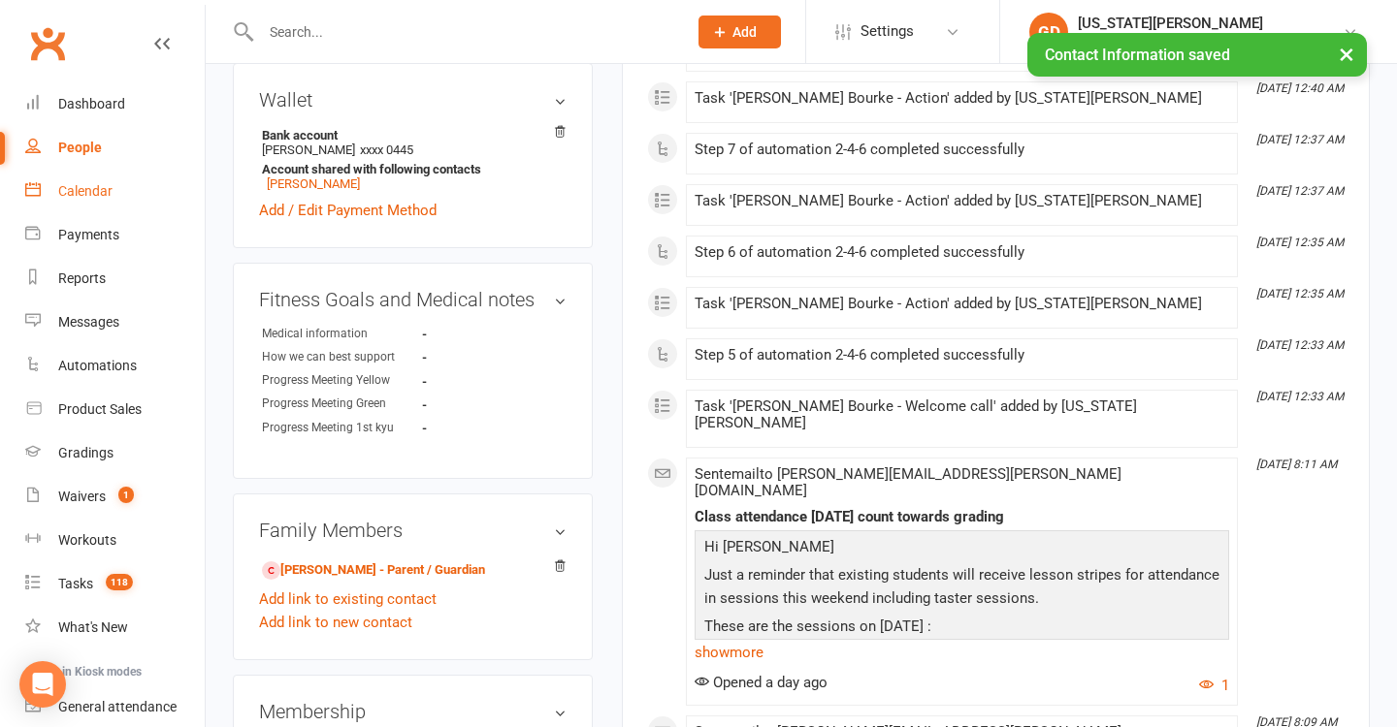
click at [92, 194] on div "Calendar" at bounding box center [85, 191] width 54 height 16
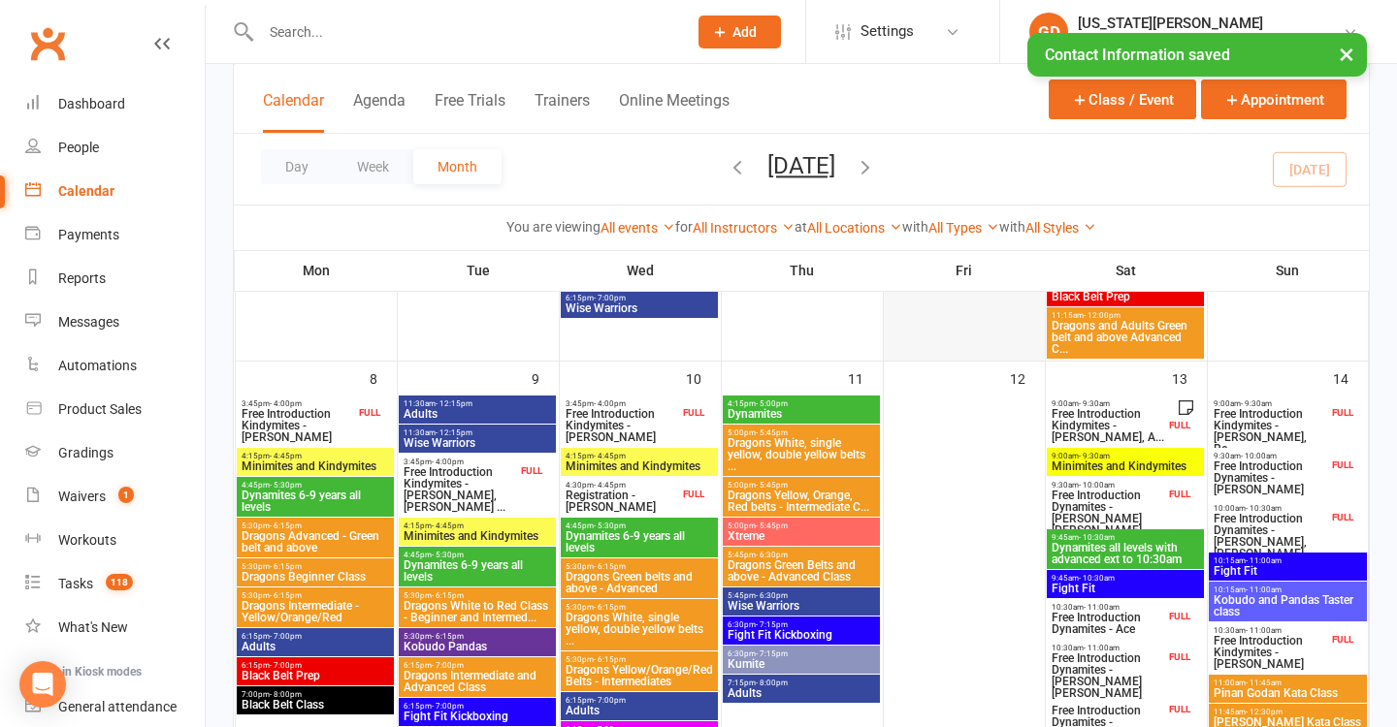
scroll to position [485, 0]
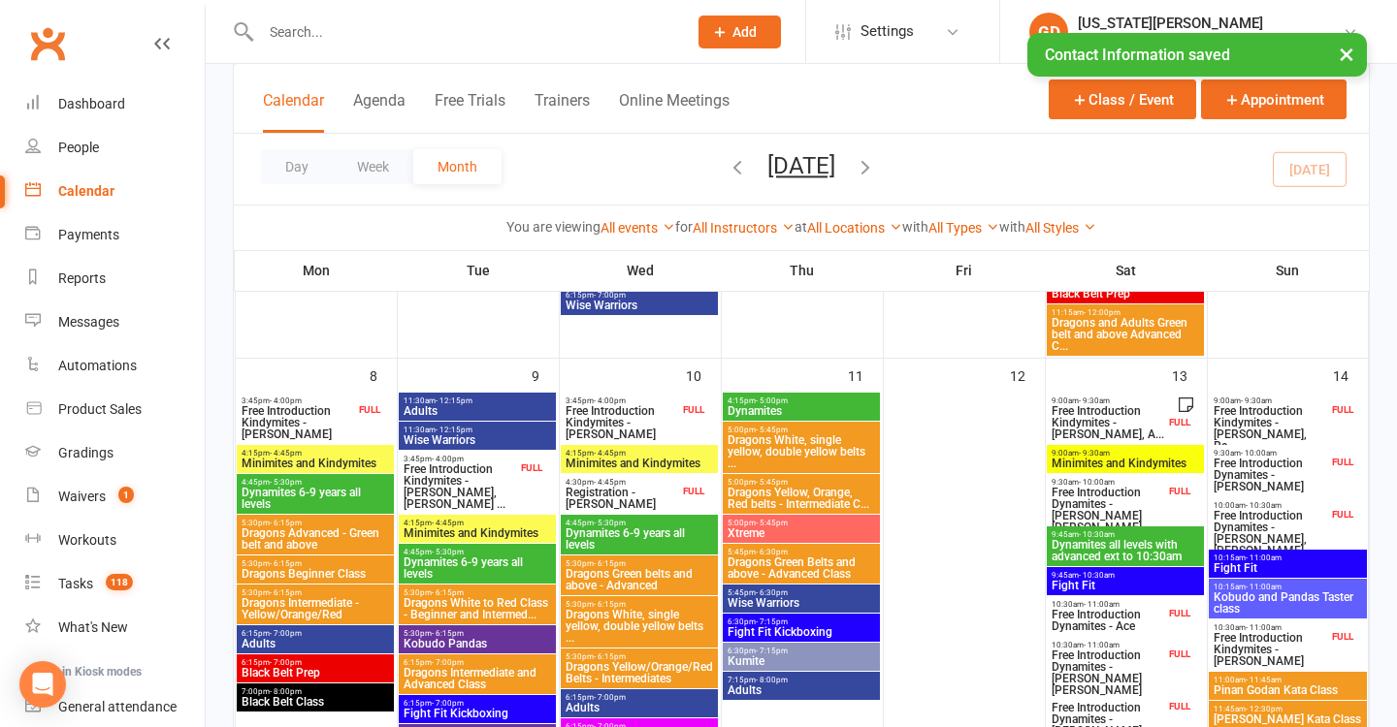
click at [1147, 418] on span "Free Introduction Kindymites - Auli Tordecillas, A..." at bounding box center [1107, 422] width 114 height 35
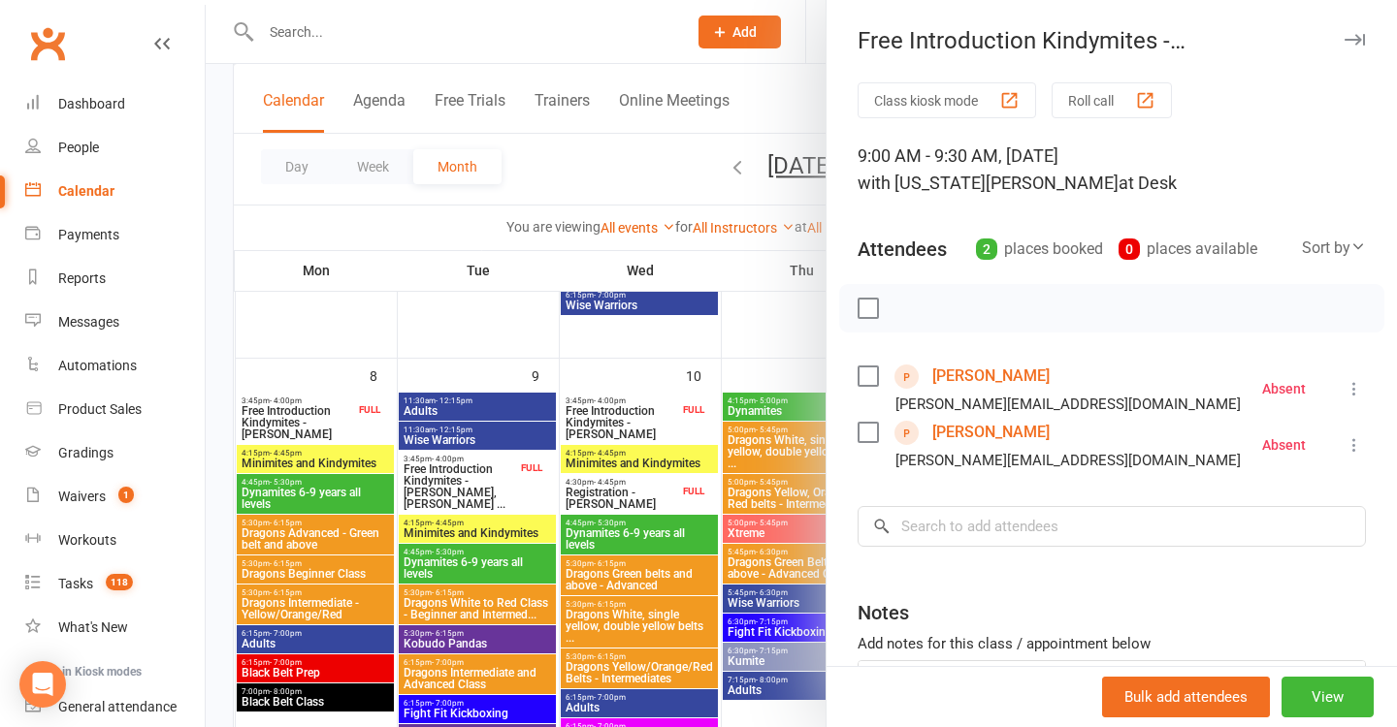
click at [758, 436] on div at bounding box center [801, 363] width 1191 height 727
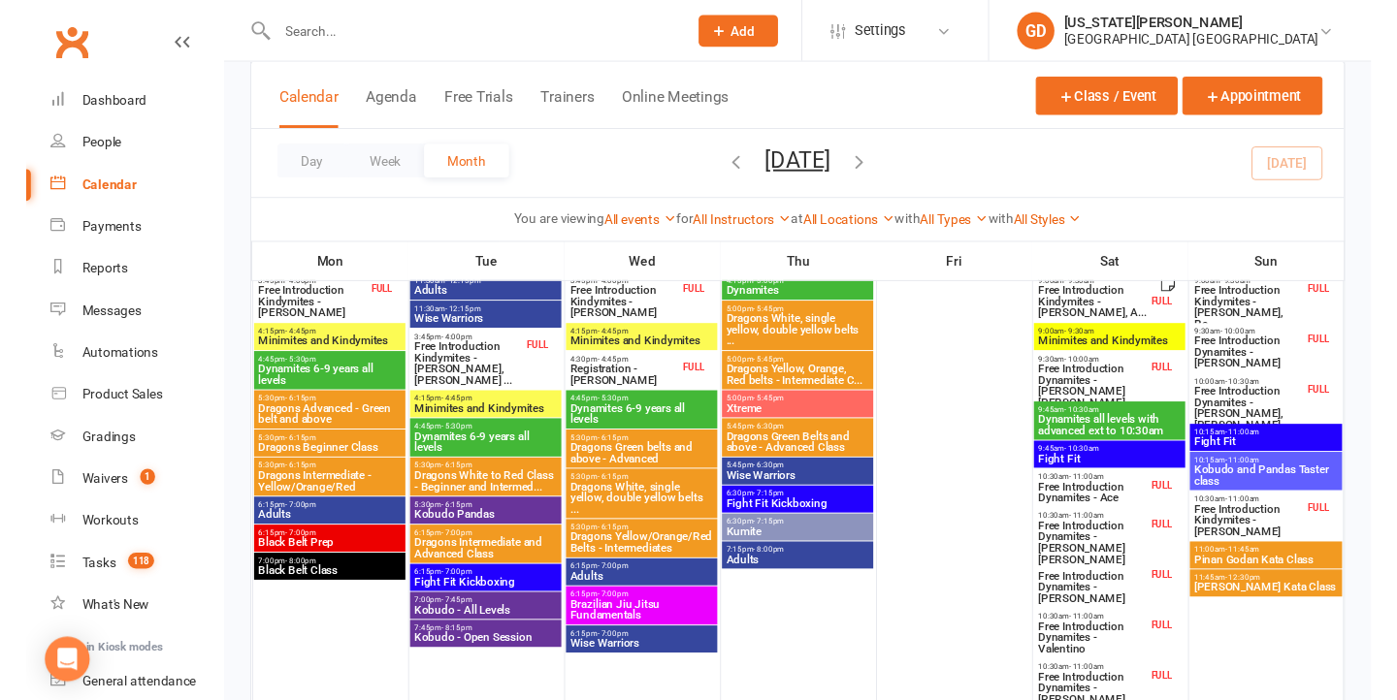
scroll to position [599, 0]
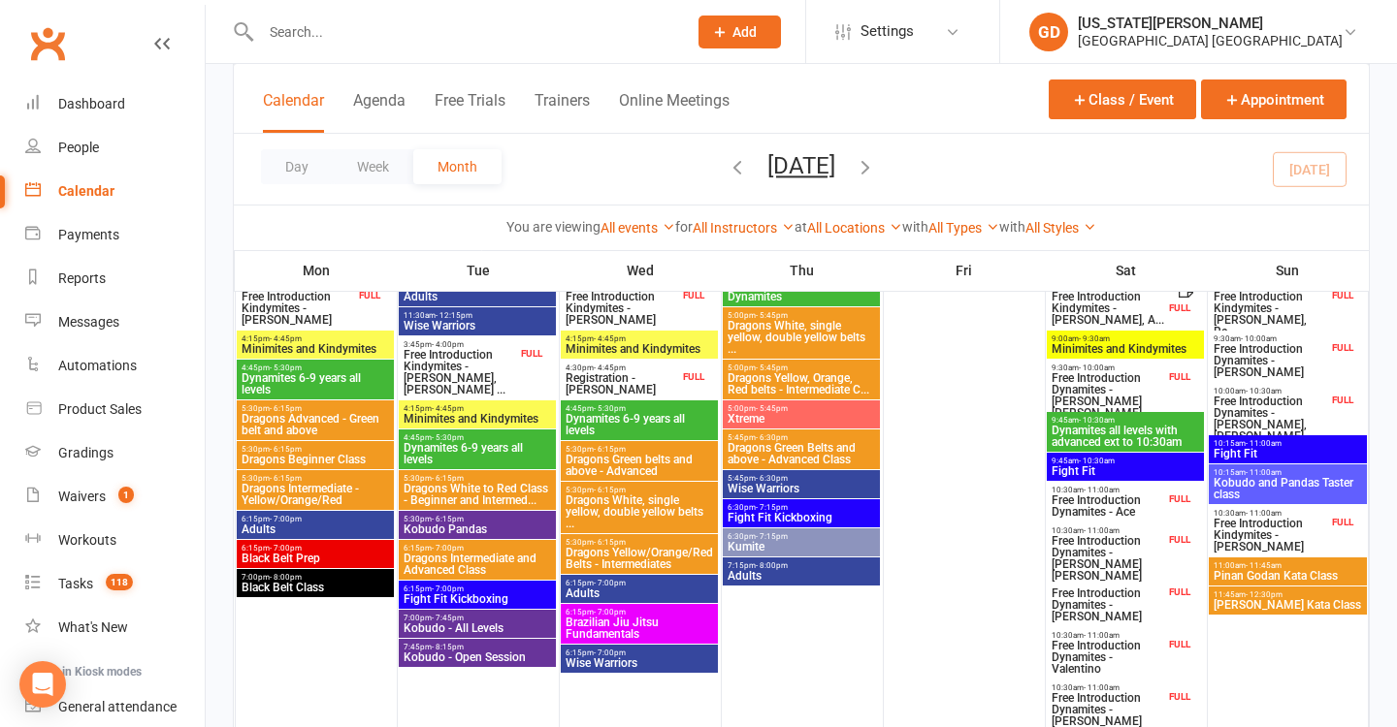
click at [1149, 368] on span "9:30am - 10:00am" at bounding box center [1107, 368] width 114 height 9
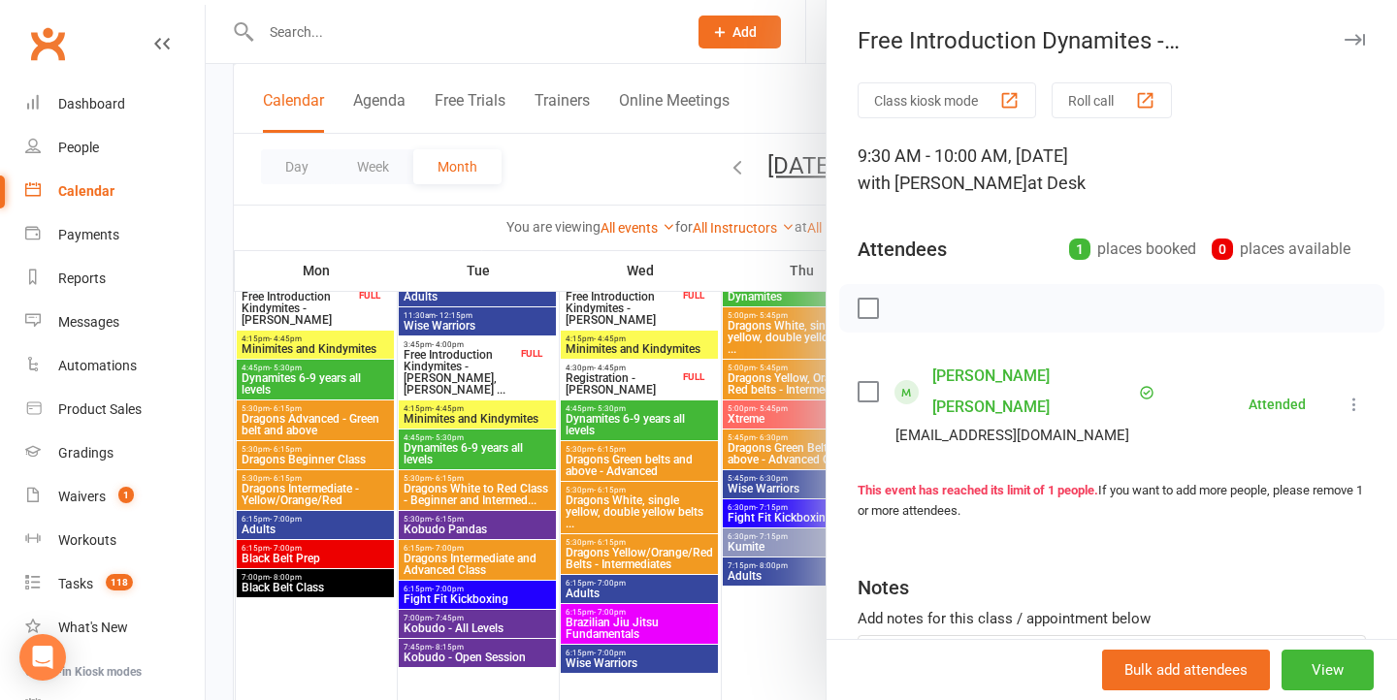
click at [587, 454] on div at bounding box center [801, 350] width 1191 height 700
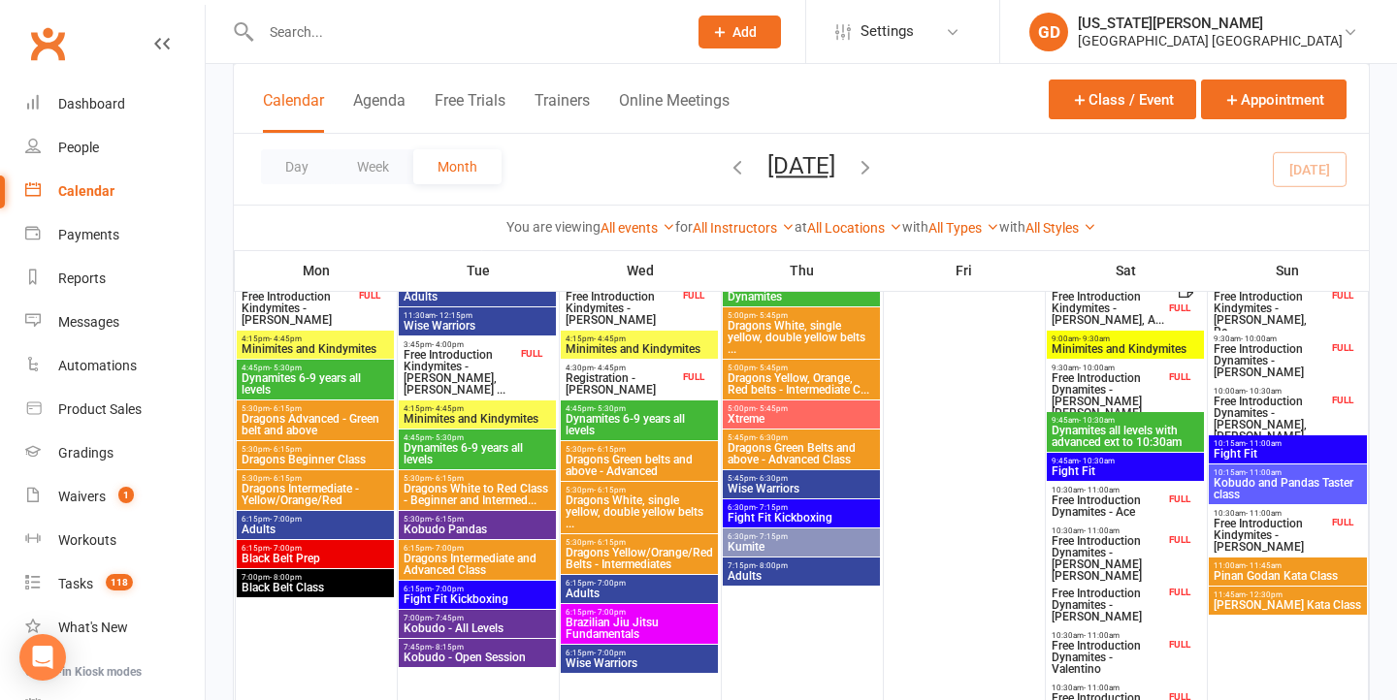
click at [1093, 517] on span "Free Introduction Dynamites - Ace" at bounding box center [1107, 506] width 114 height 23
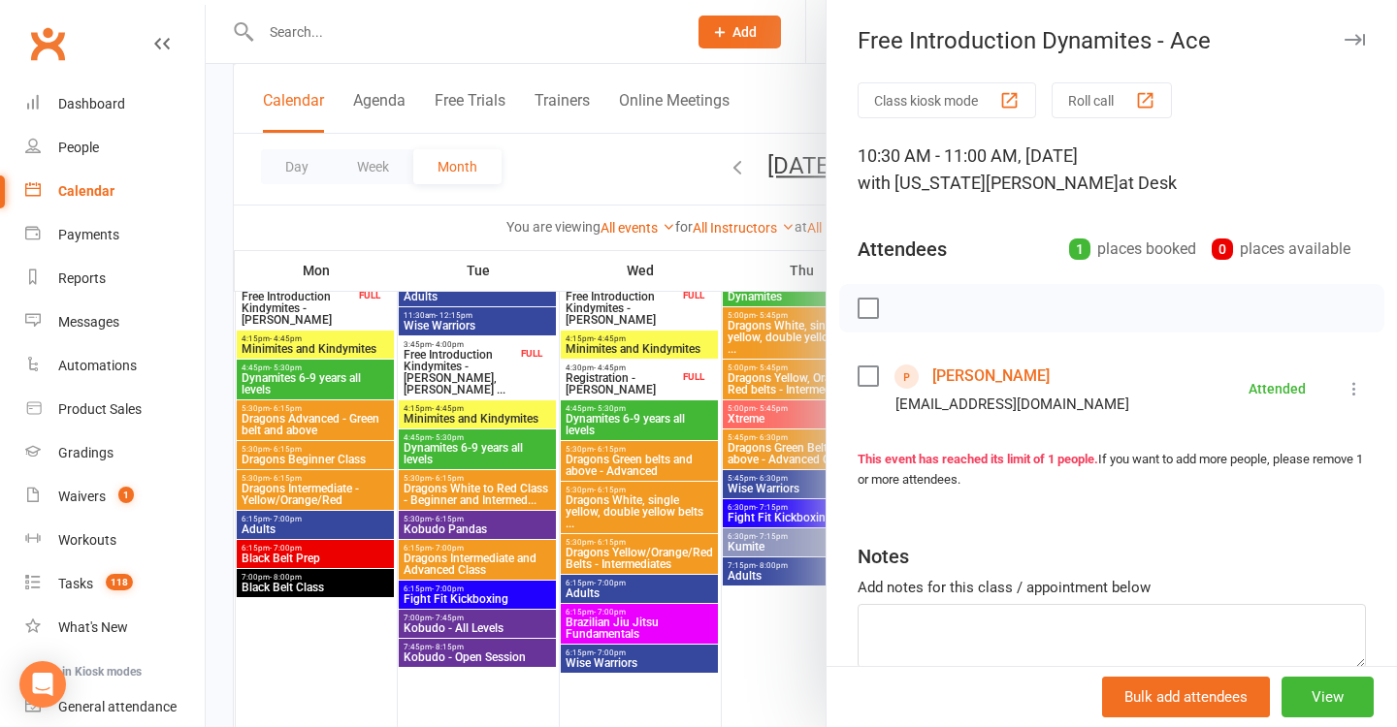
click at [733, 389] on div at bounding box center [801, 363] width 1191 height 727
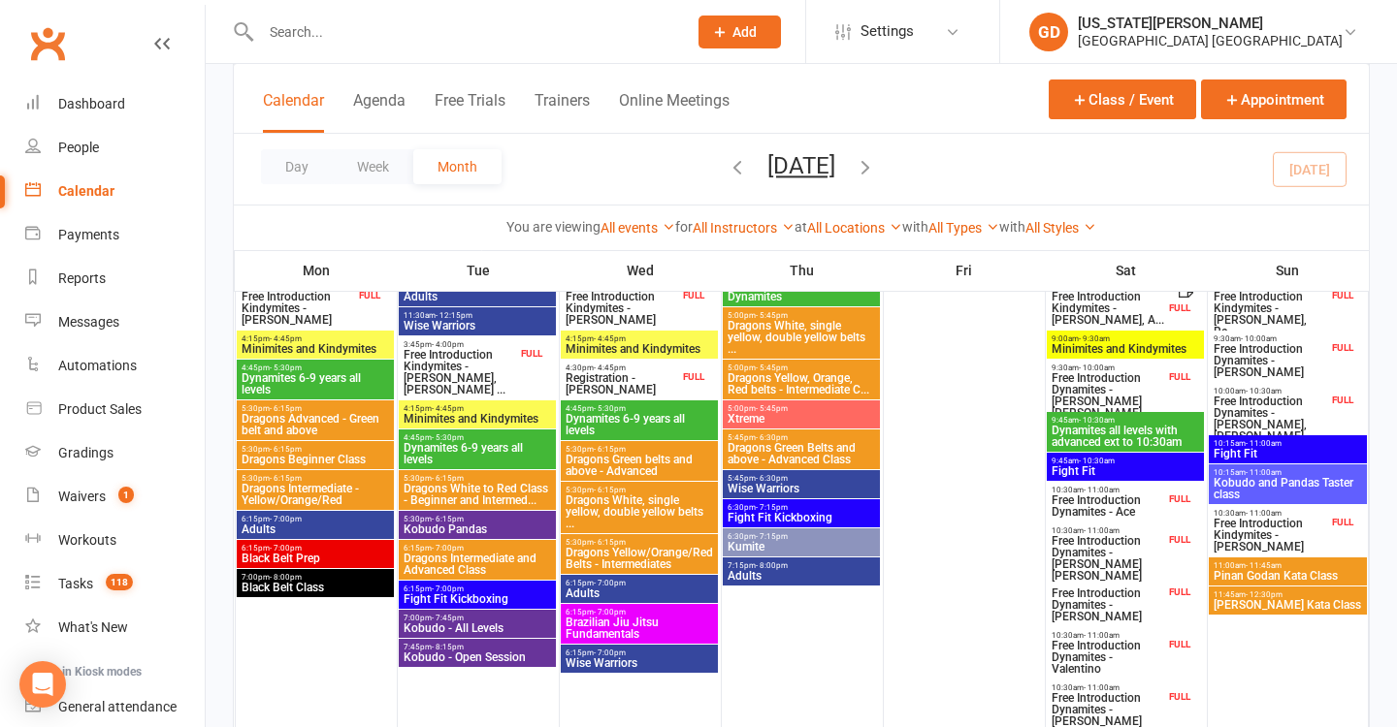
click at [1121, 558] on span "Free Introduction Dynamites - Coen Jackson" at bounding box center [1107, 558] width 114 height 47
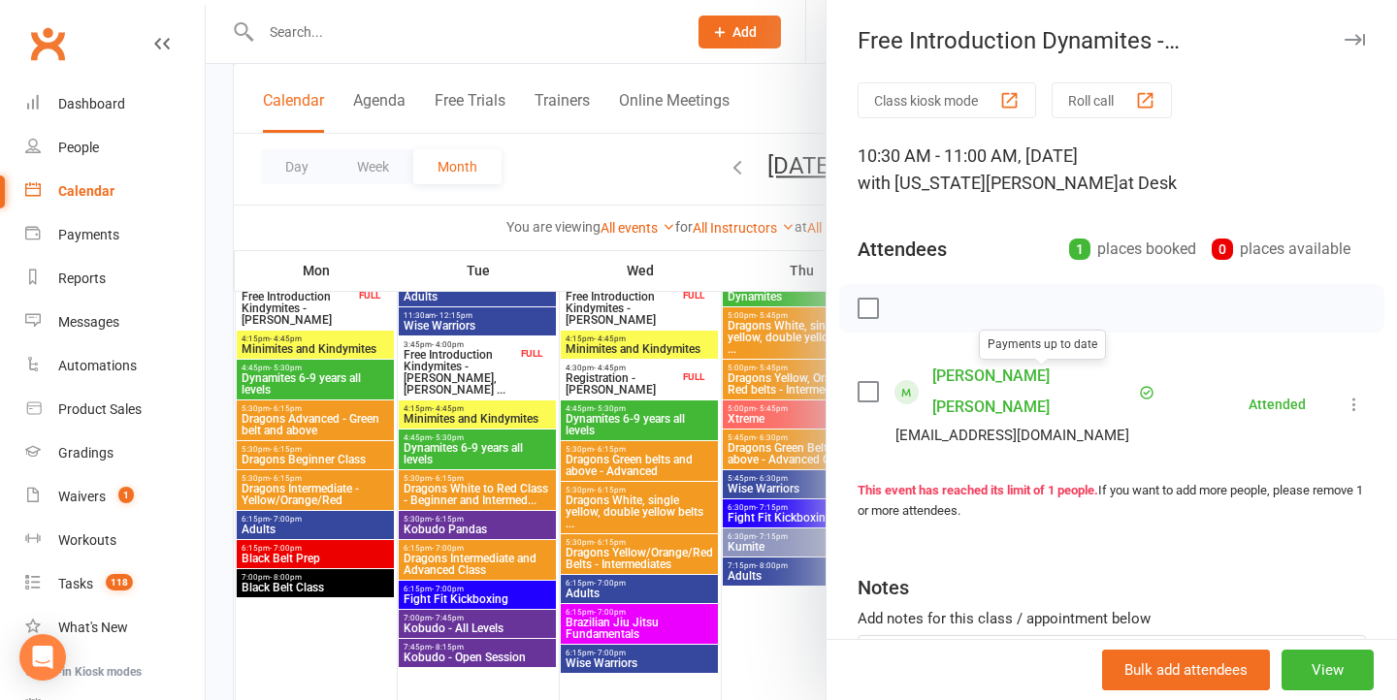
click at [708, 334] on div at bounding box center [801, 350] width 1191 height 700
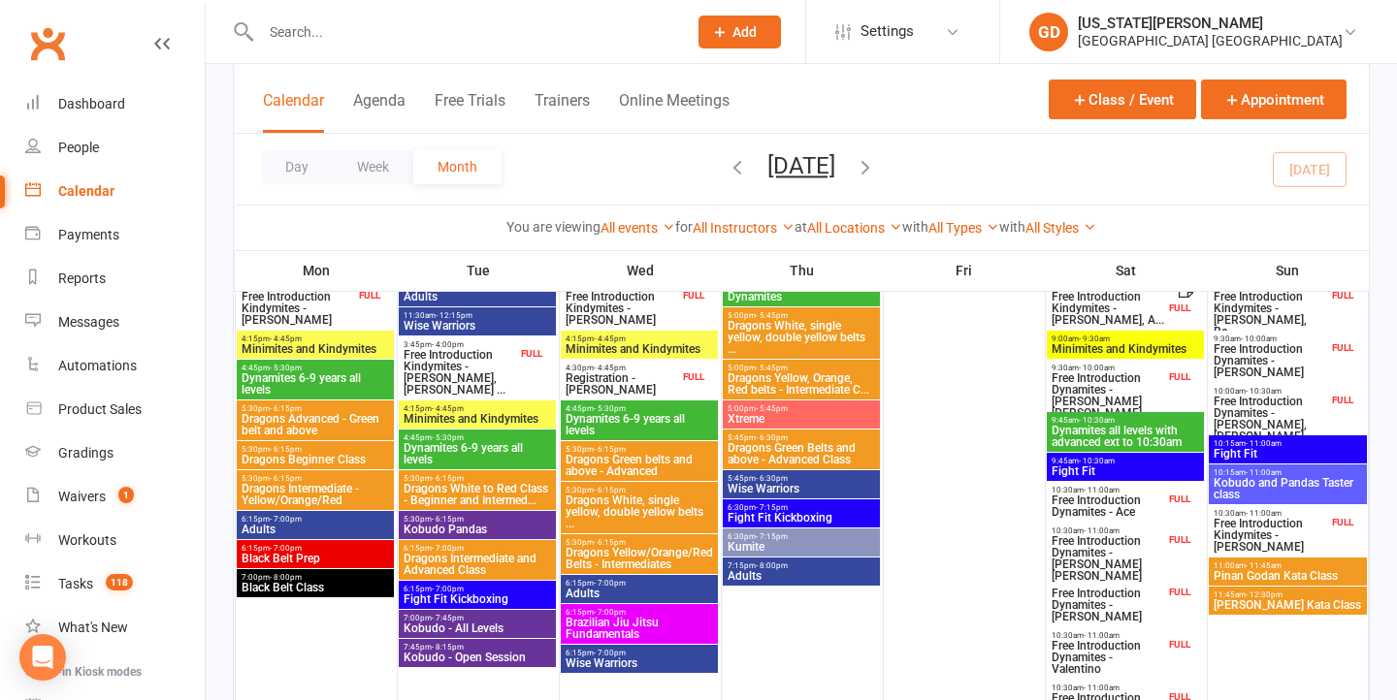
scroll to position [651, 0]
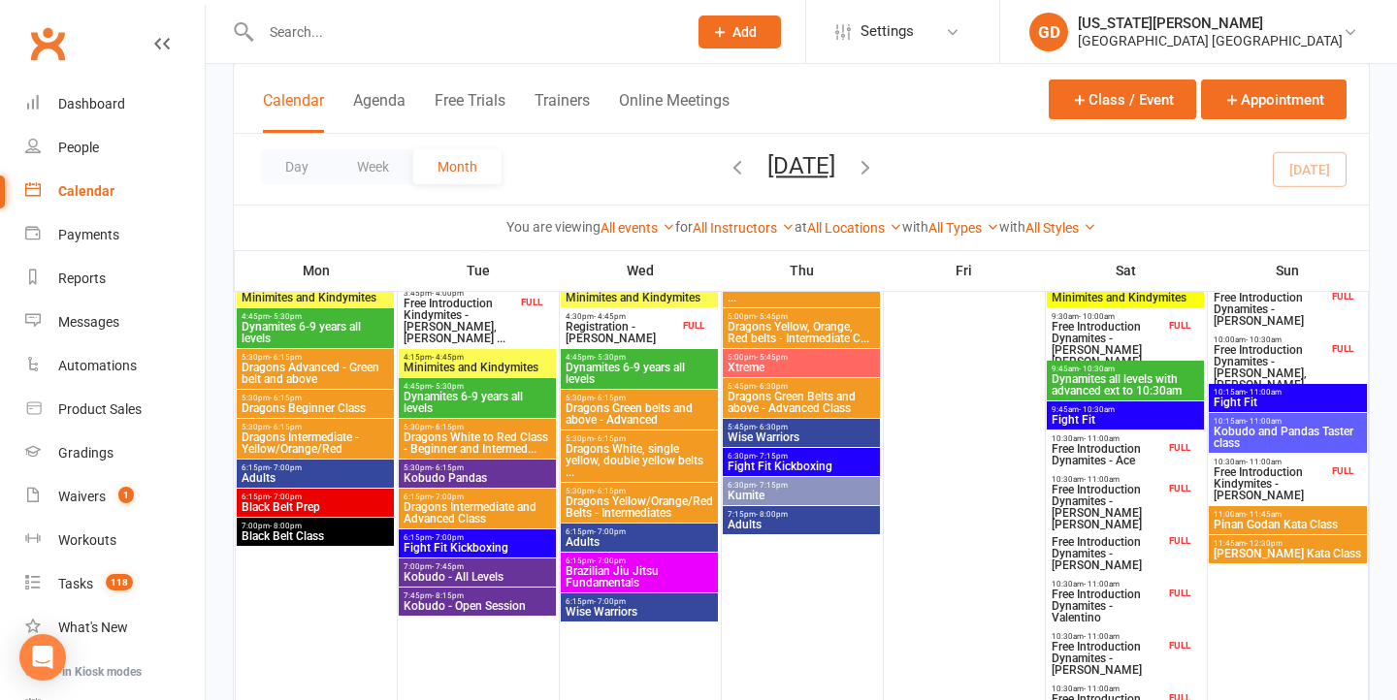
click at [1122, 560] on span "Free Introduction Dynamites - Hugh Alchin" at bounding box center [1107, 553] width 114 height 35
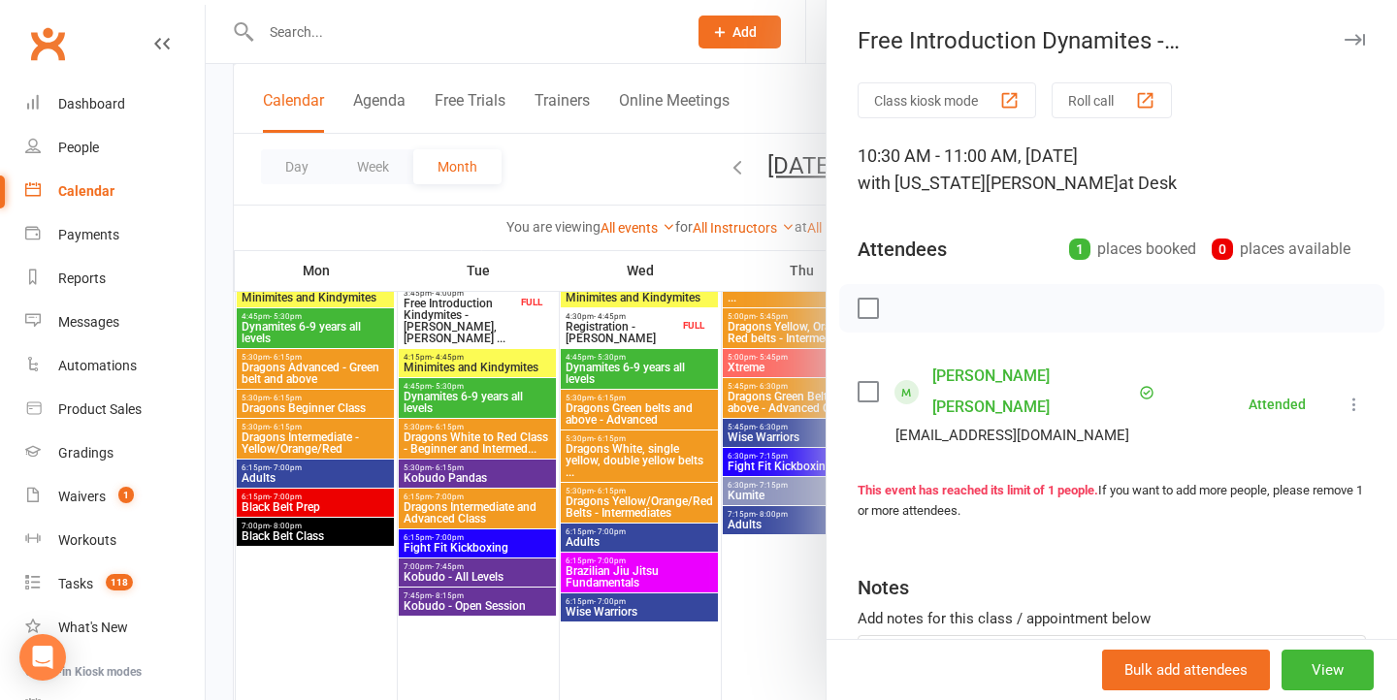
click at [716, 395] on div at bounding box center [801, 350] width 1191 height 700
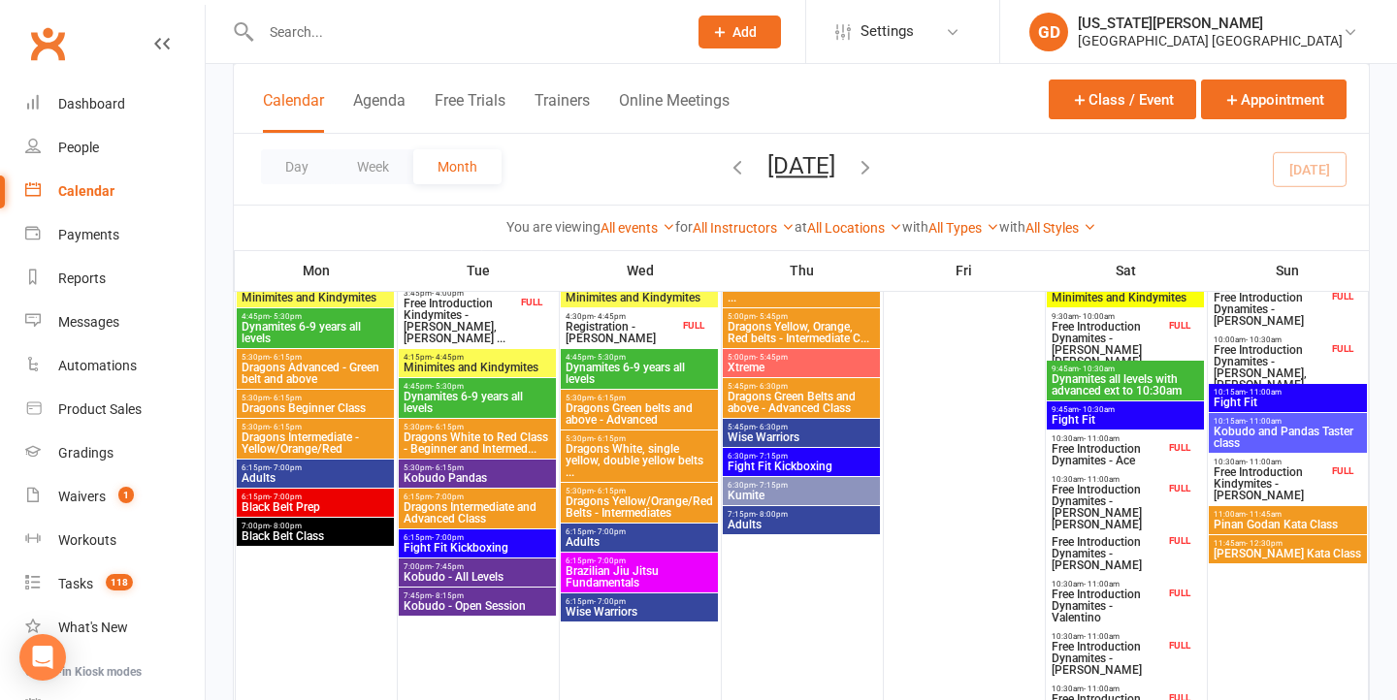
click at [1113, 448] on span "Free Introduction Dynamites - Ace" at bounding box center [1107, 454] width 114 height 23
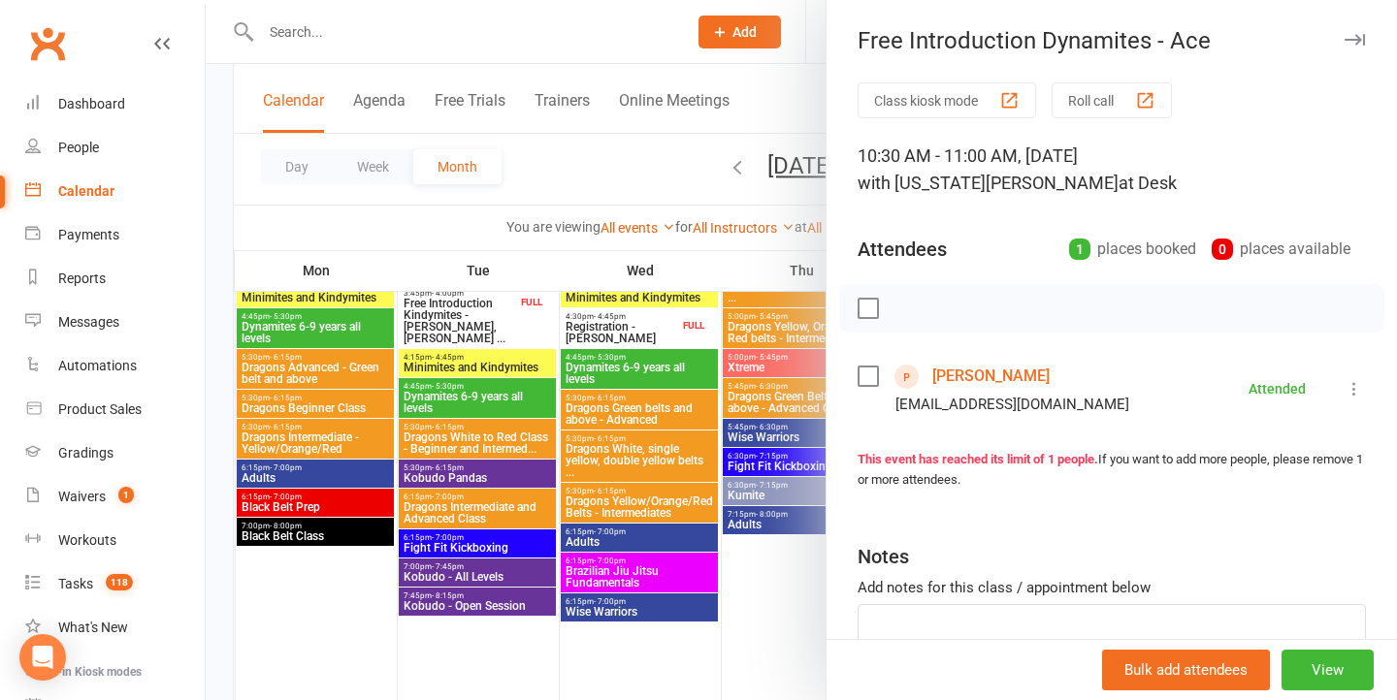
click at [675, 420] on div at bounding box center [801, 350] width 1191 height 700
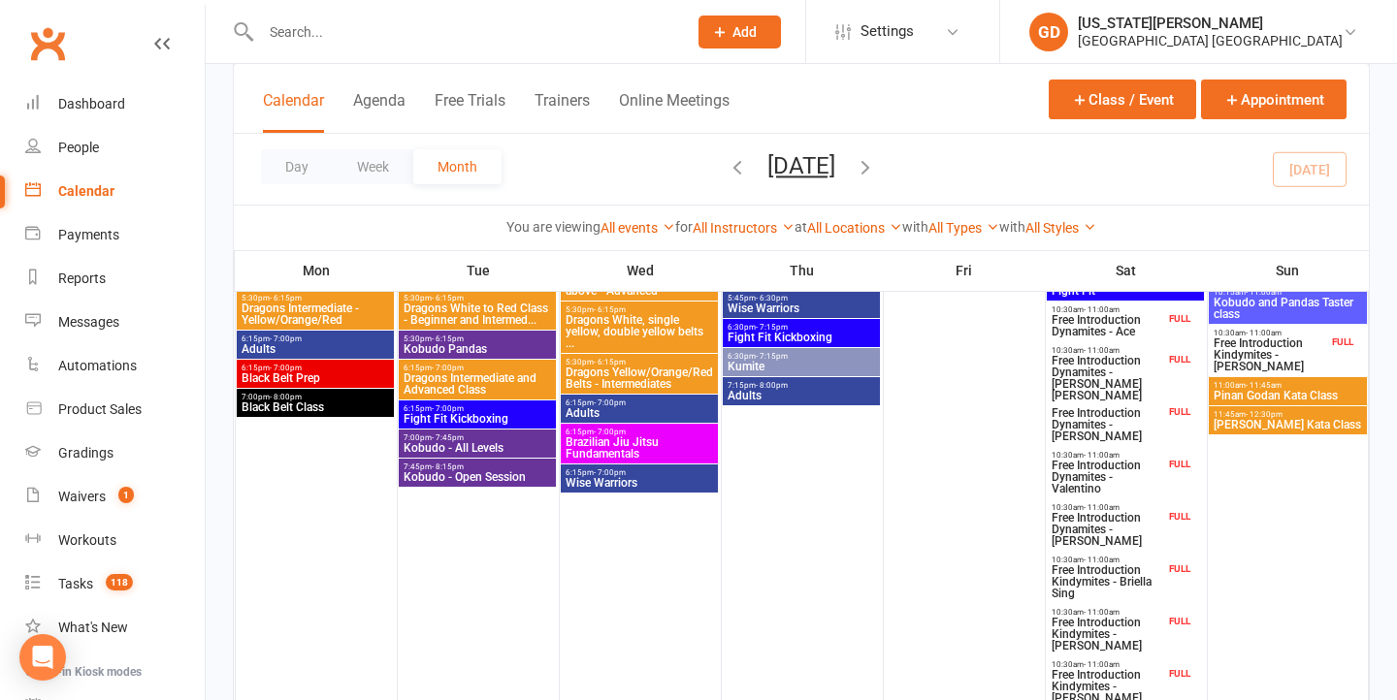
scroll to position [781, 0]
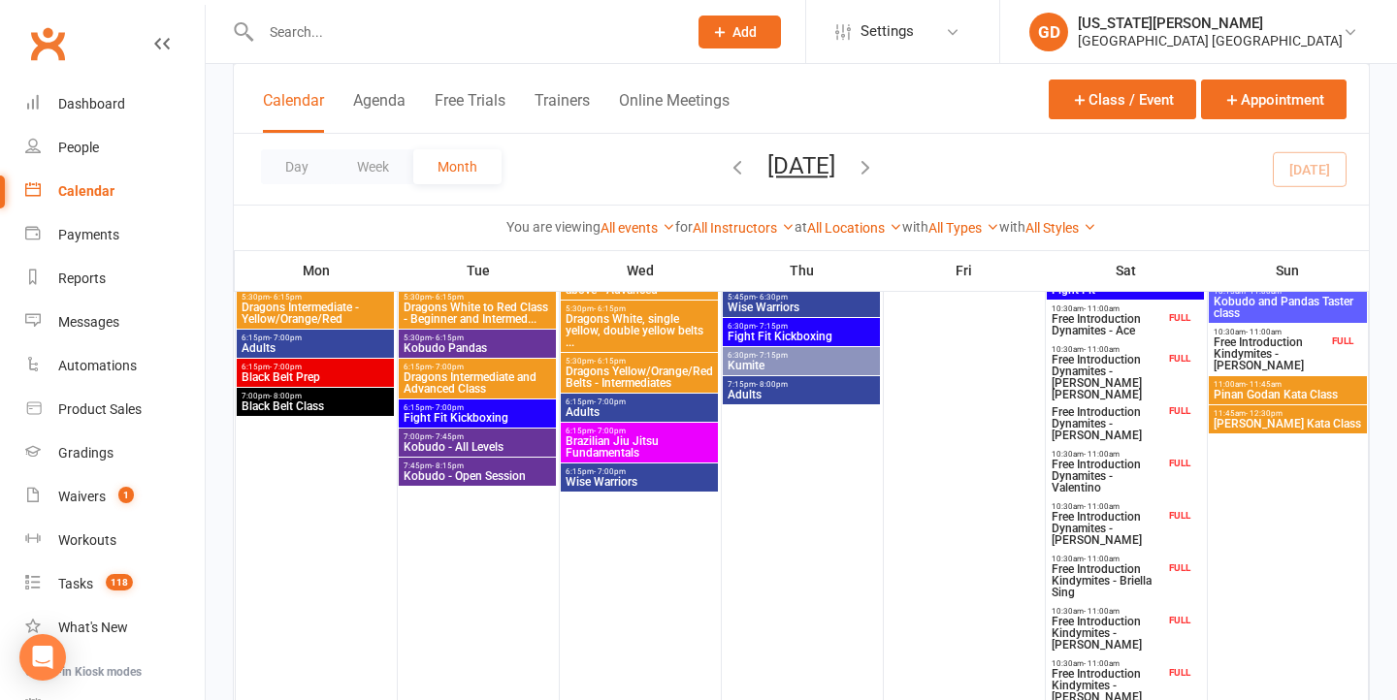
click at [1103, 472] on span "Free Introduction Dynamites - Valentino" at bounding box center [1107, 476] width 114 height 35
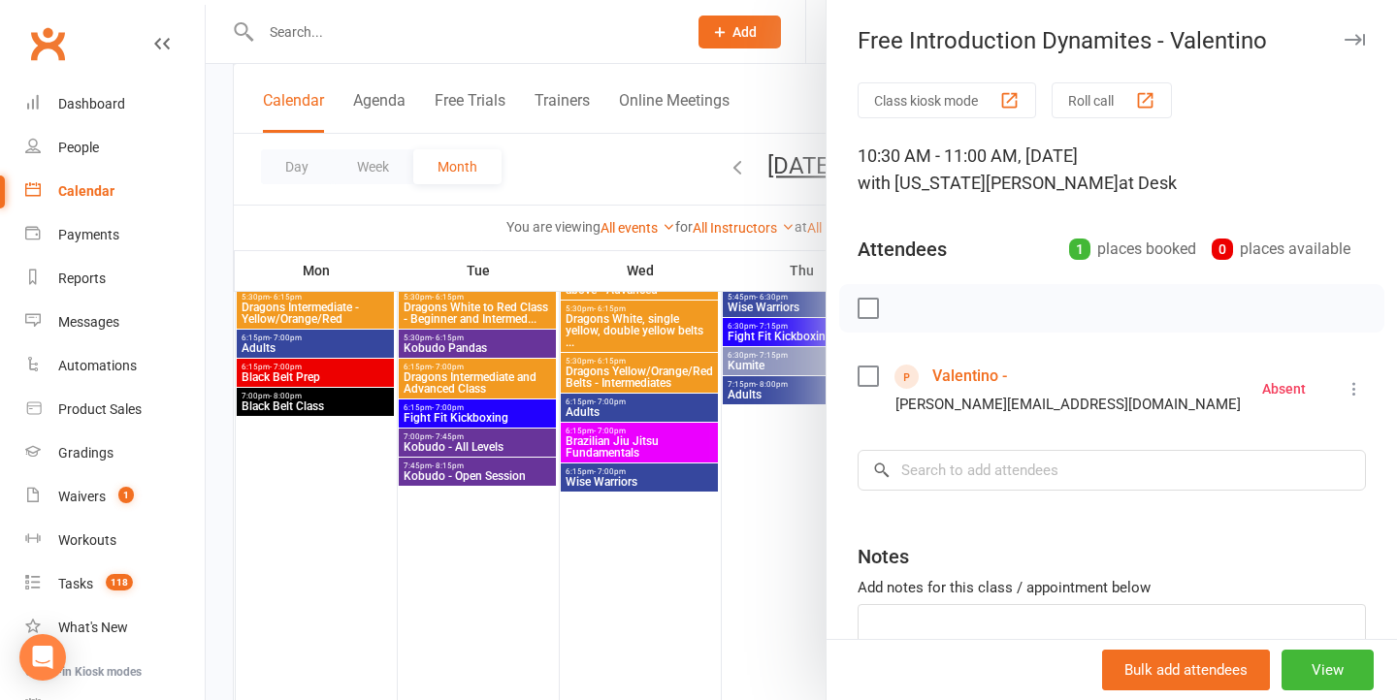
click at [708, 454] on div at bounding box center [801, 350] width 1191 height 700
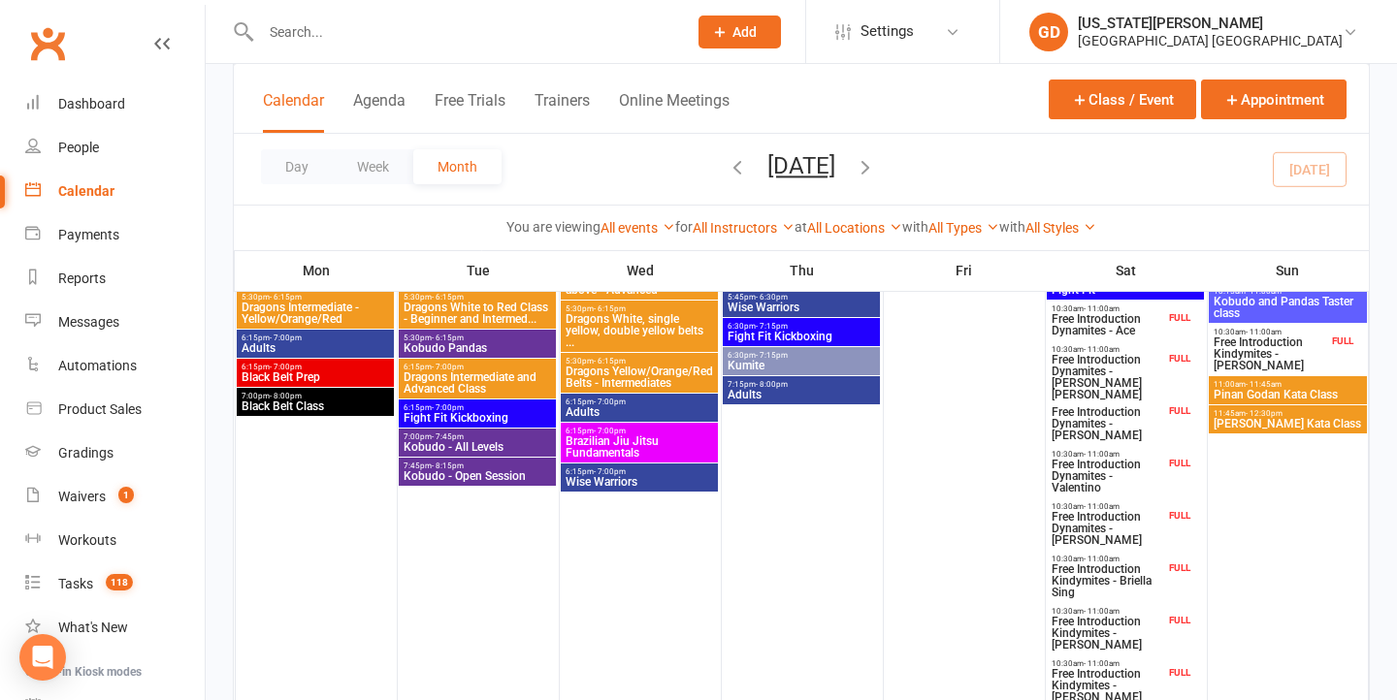
click at [1128, 540] on span "Free Introduction Dynamites - William Hancock" at bounding box center [1107, 528] width 114 height 35
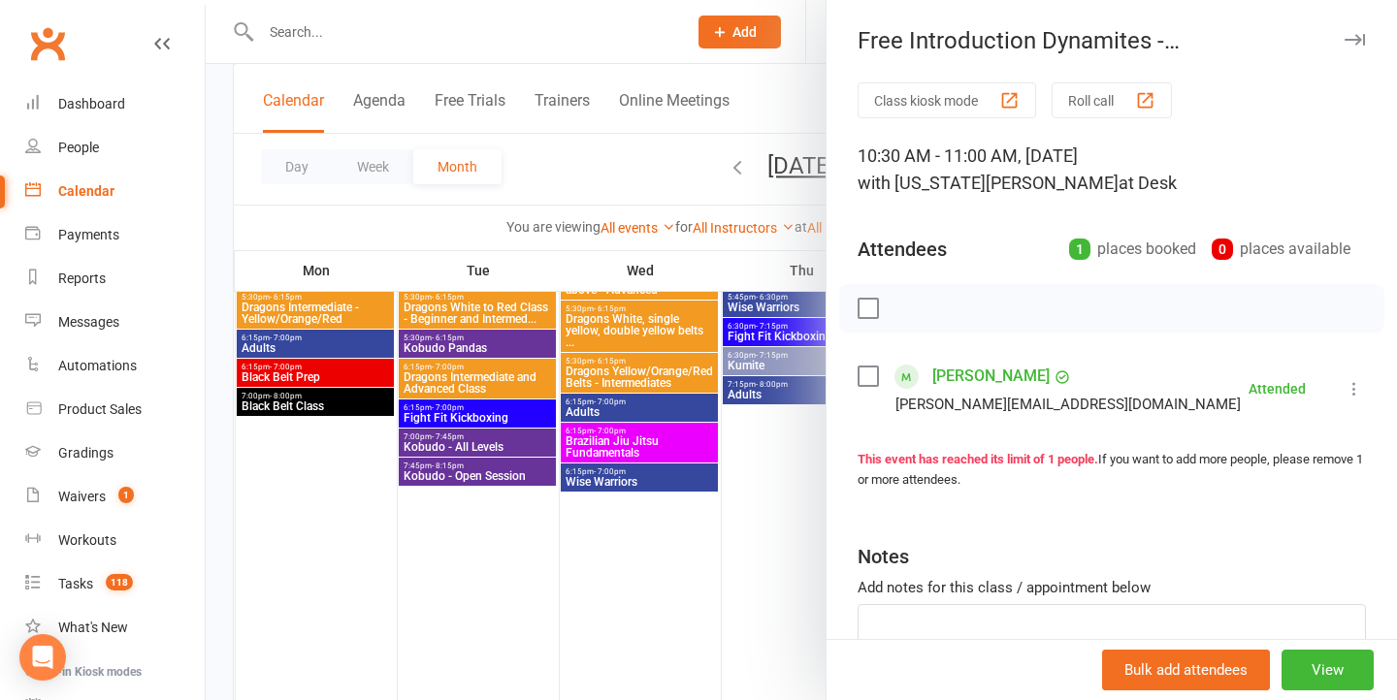
click at [735, 368] on div at bounding box center [801, 350] width 1191 height 700
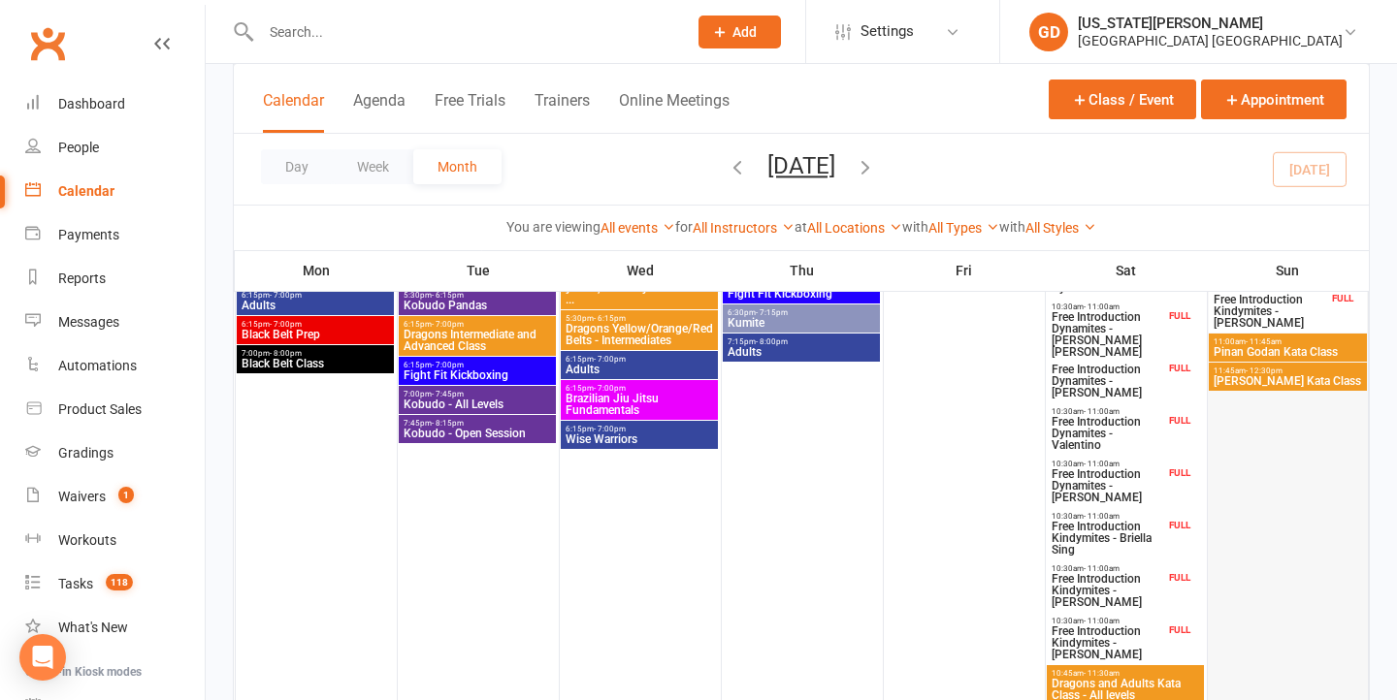
scroll to position [831, 0]
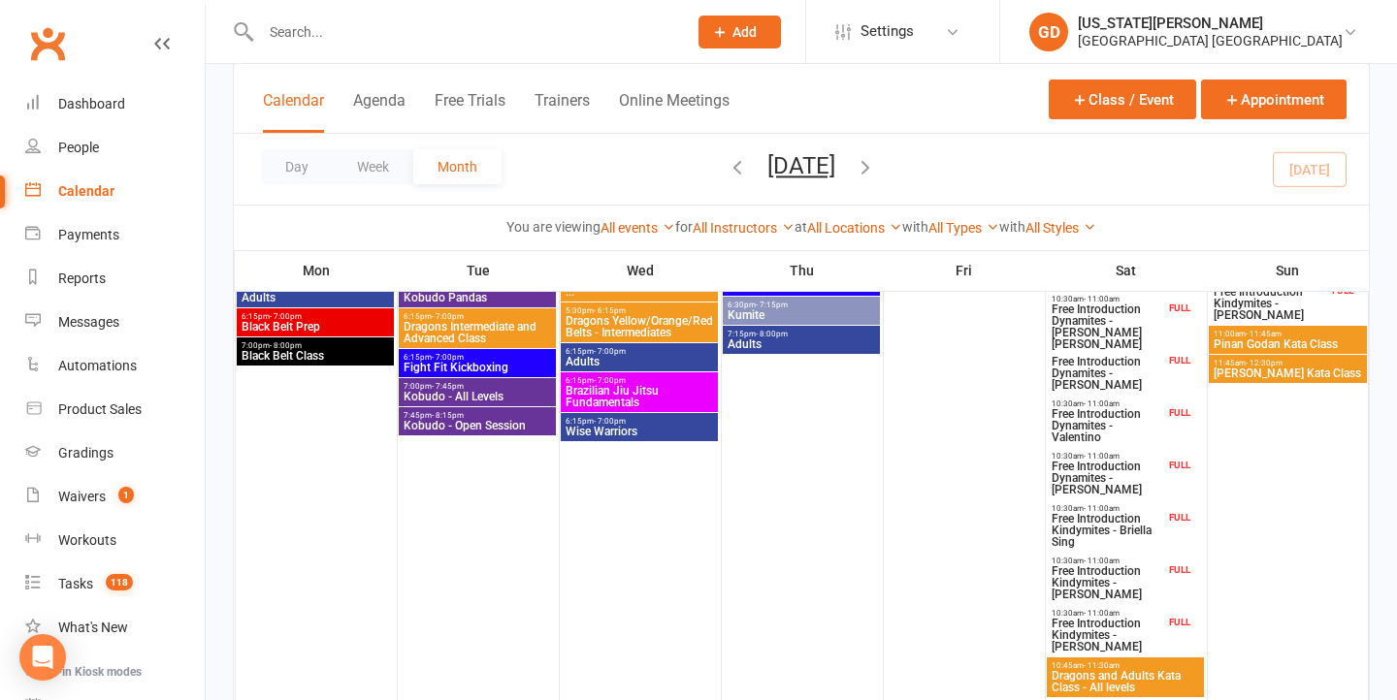
click at [1127, 516] on span "Free Introduction Kindymites - Briella Sing" at bounding box center [1107, 530] width 114 height 35
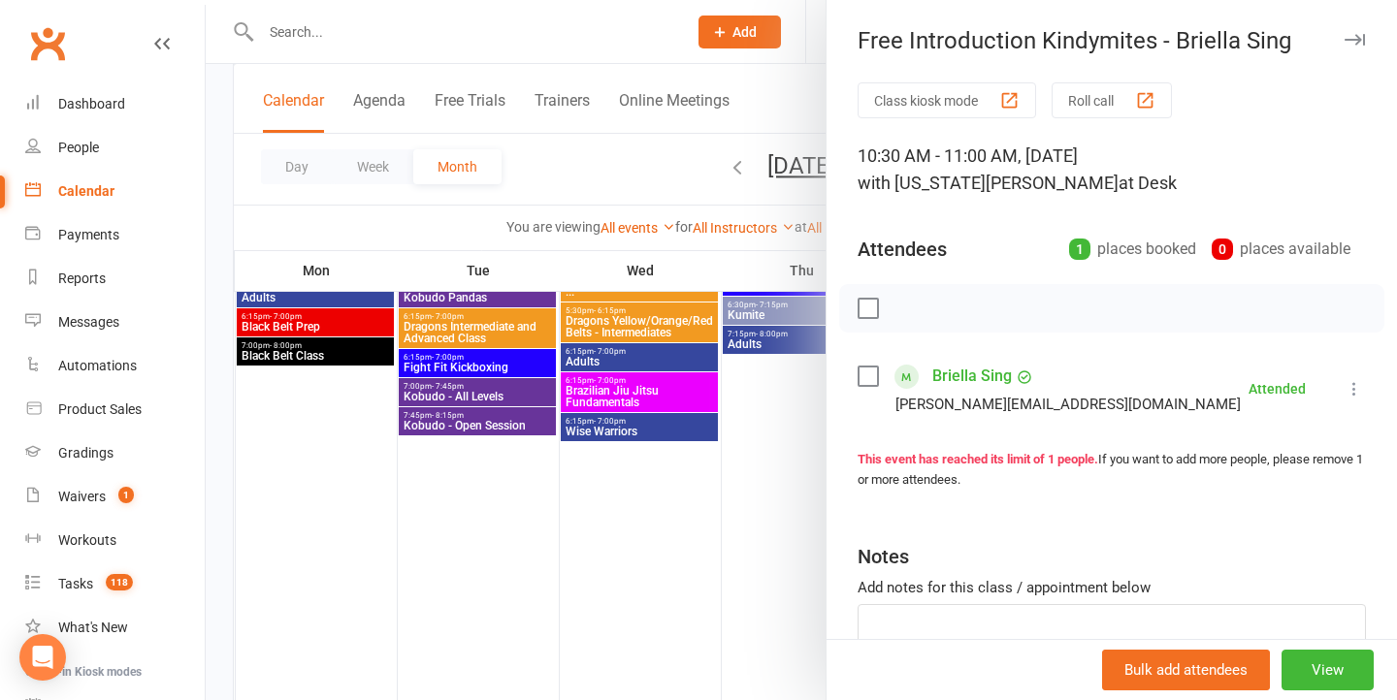
click at [1151, 0] on div "Free Introduction Kindymites - Briella Sing Class kiosk mode Roll call 10:30 AM…" at bounding box center [1110, 350] width 571 height 700
click at [717, 397] on div at bounding box center [801, 350] width 1191 height 700
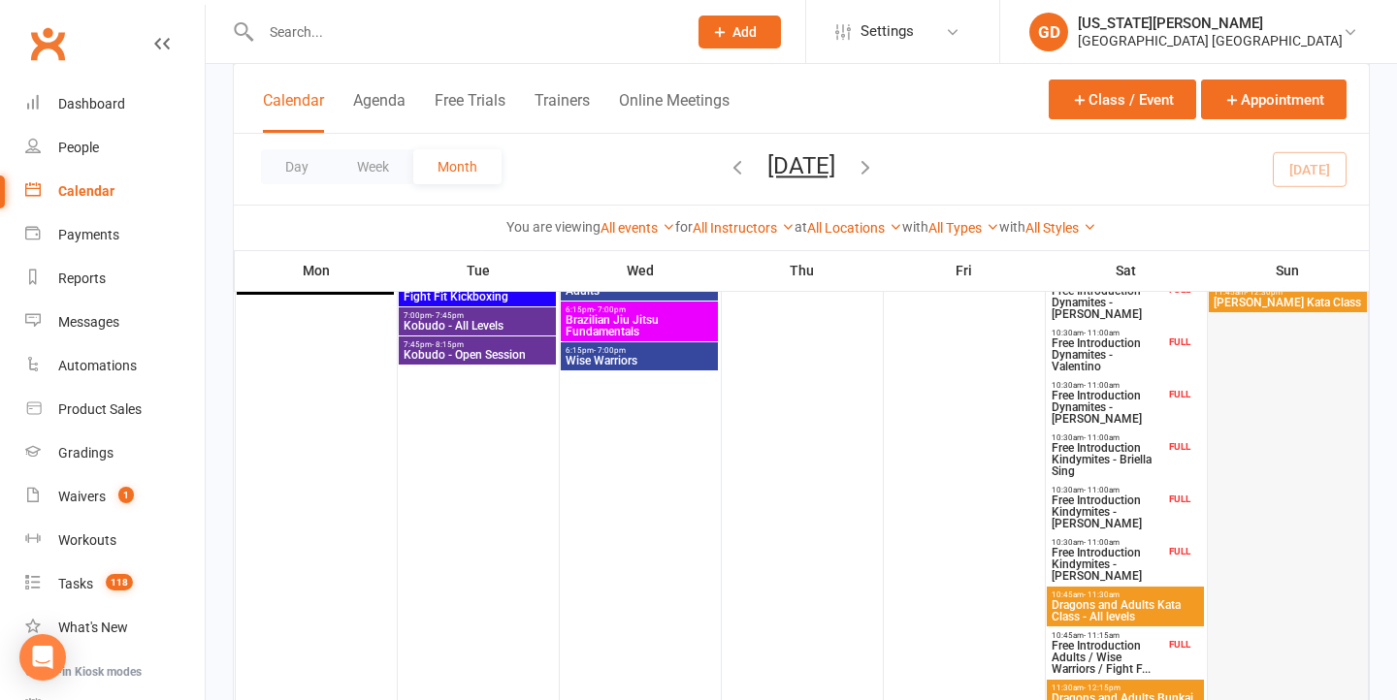
scroll to position [912, 0]
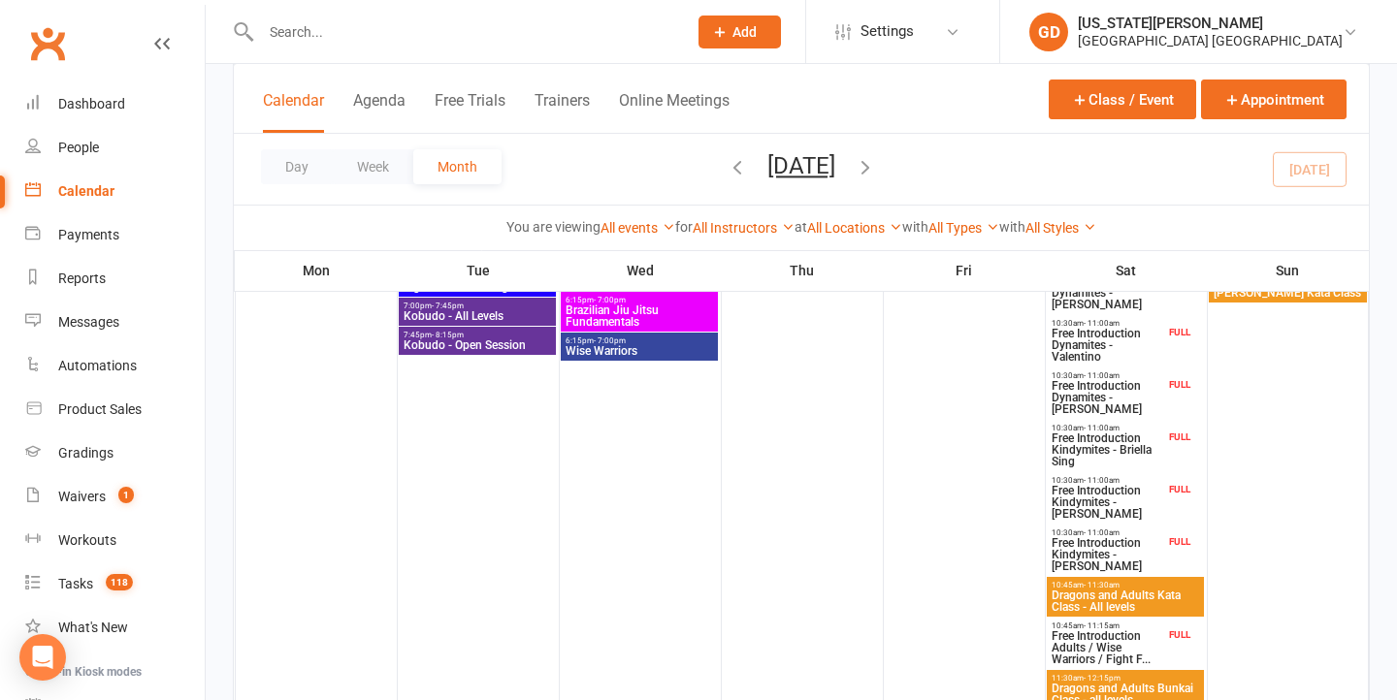
click at [1135, 491] on span "Free Introduction Kindymites - John Sing" at bounding box center [1107, 502] width 114 height 35
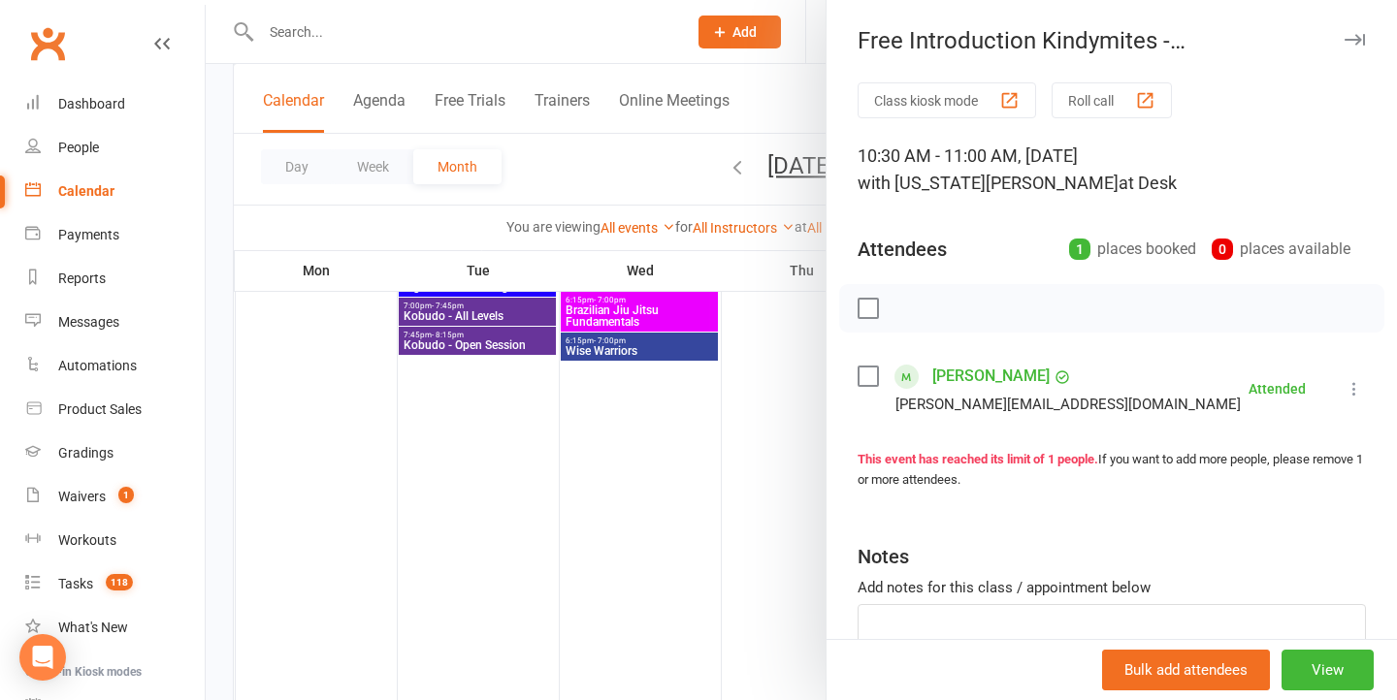
click at [1018, 0] on html "Prospect Member Non-attending contact Class / event Appointment Grading event T…" at bounding box center [698, 711] width 1397 height 3246
click at [773, 399] on div at bounding box center [801, 350] width 1191 height 700
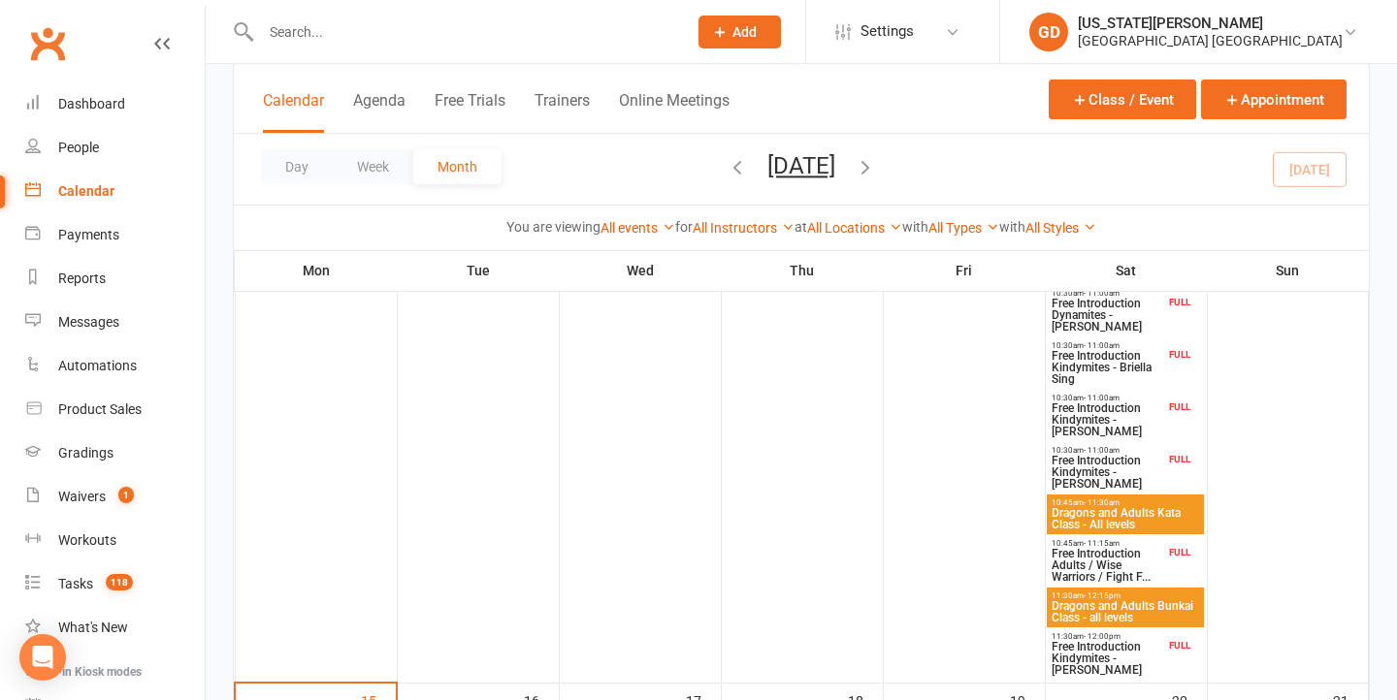
scroll to position [995, 0]
click at [1120, 449] on span "10:30am - 11:00am" at bounding box center [1107, 449] width 114 height 9
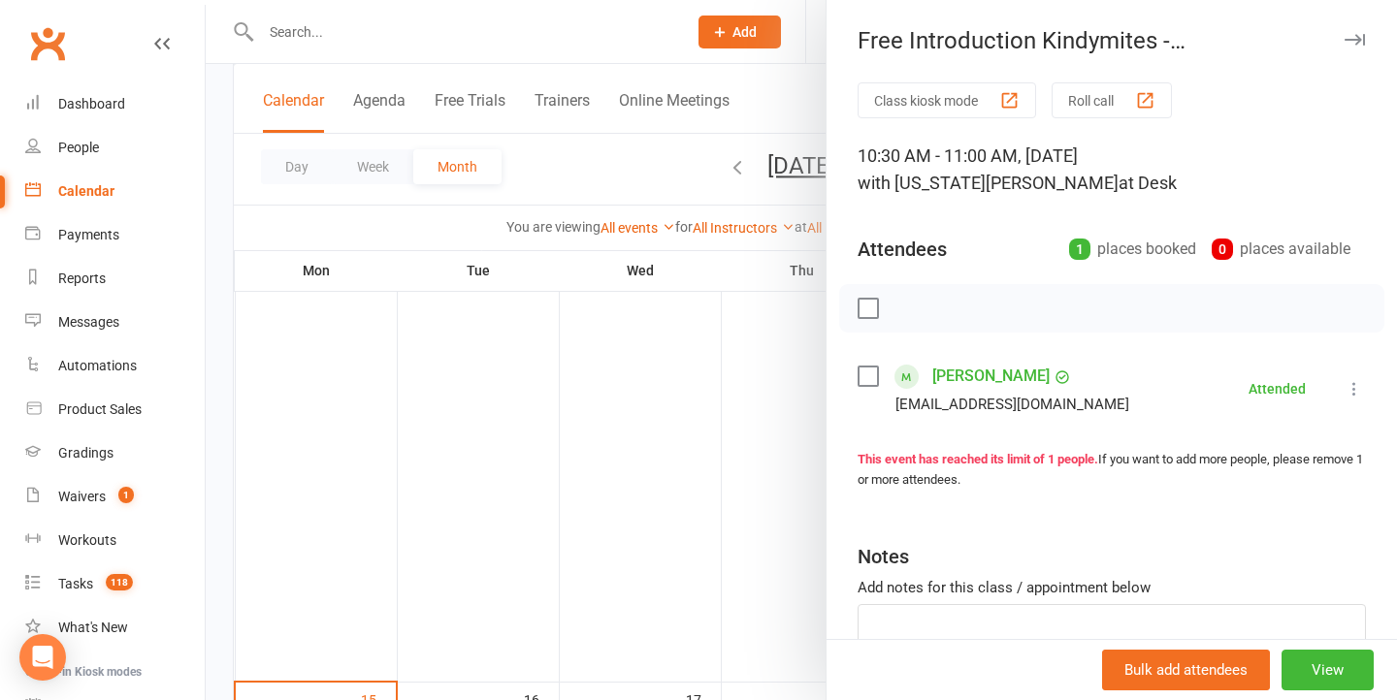
click at [599, 339] on div at bounding box center [801, 350] width 1191 height 700
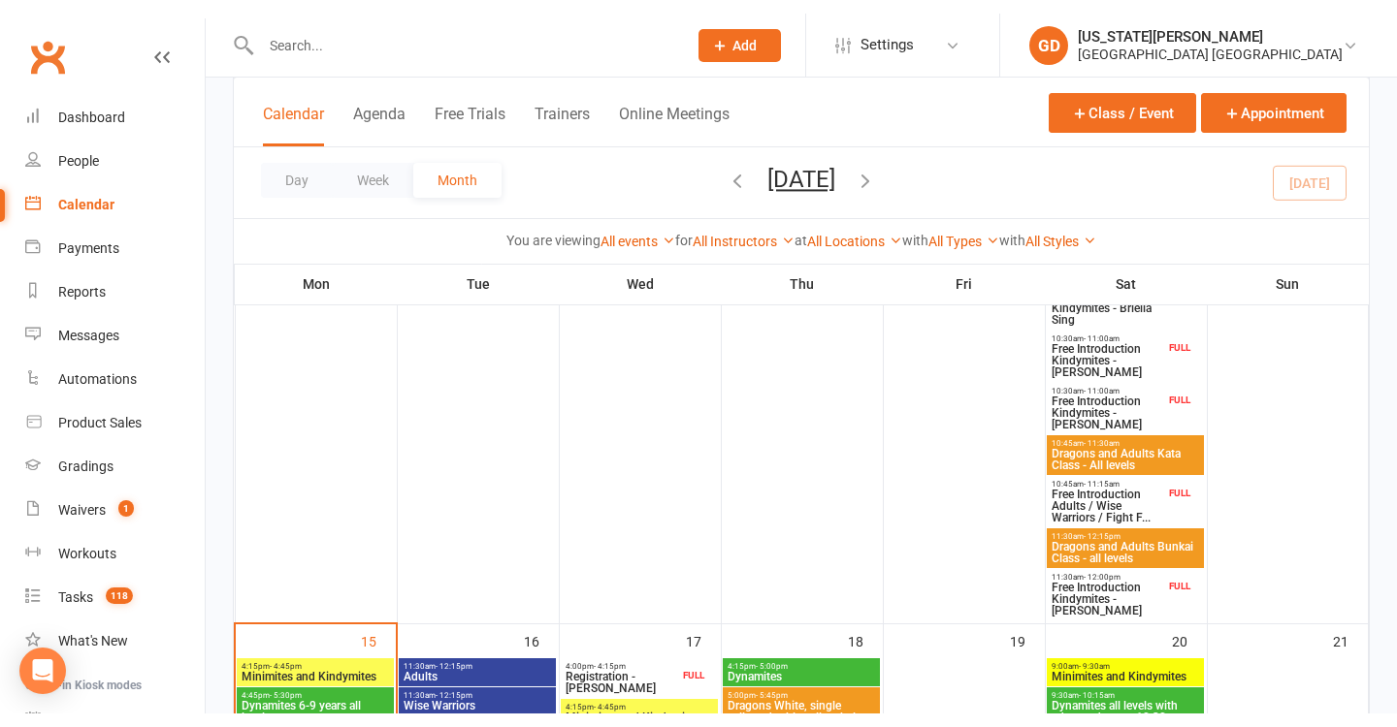
scroll to position [1068, 0]
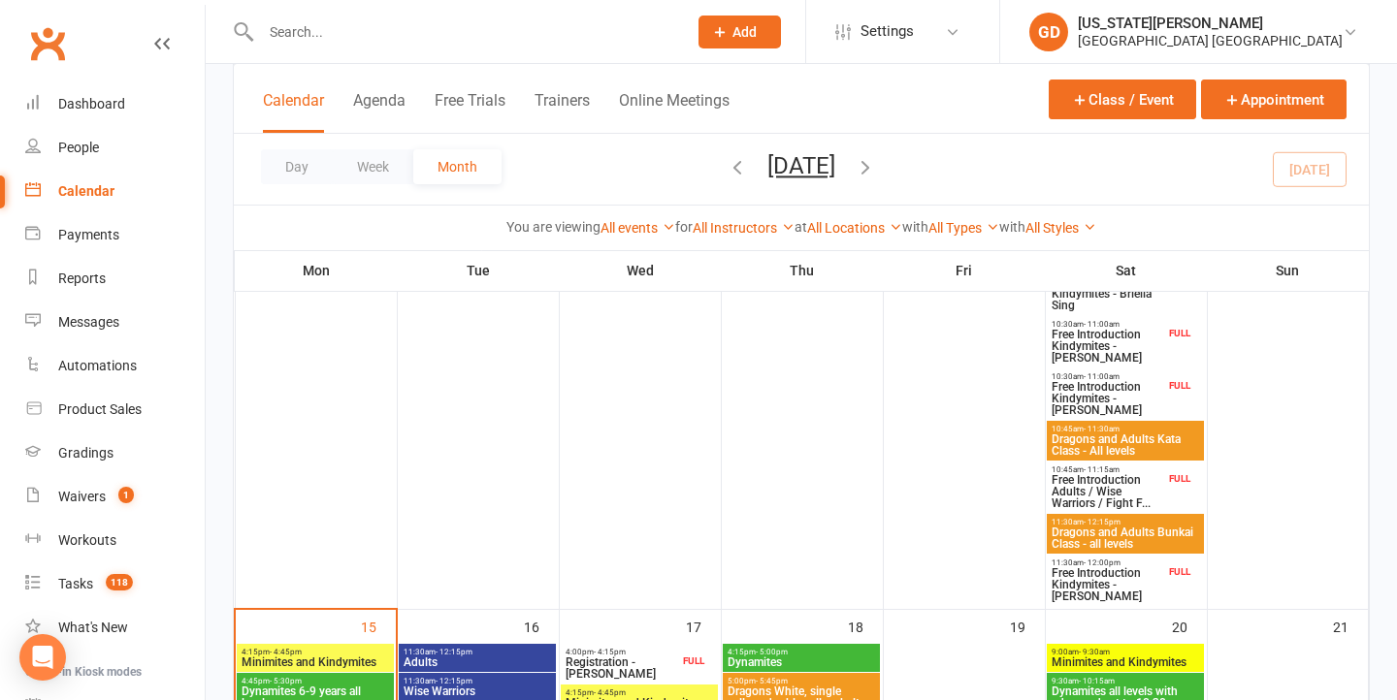
click at [1140, 472] on span "10:45am - 11:15am" at bounding box center [1107, 470] width 114 height 9
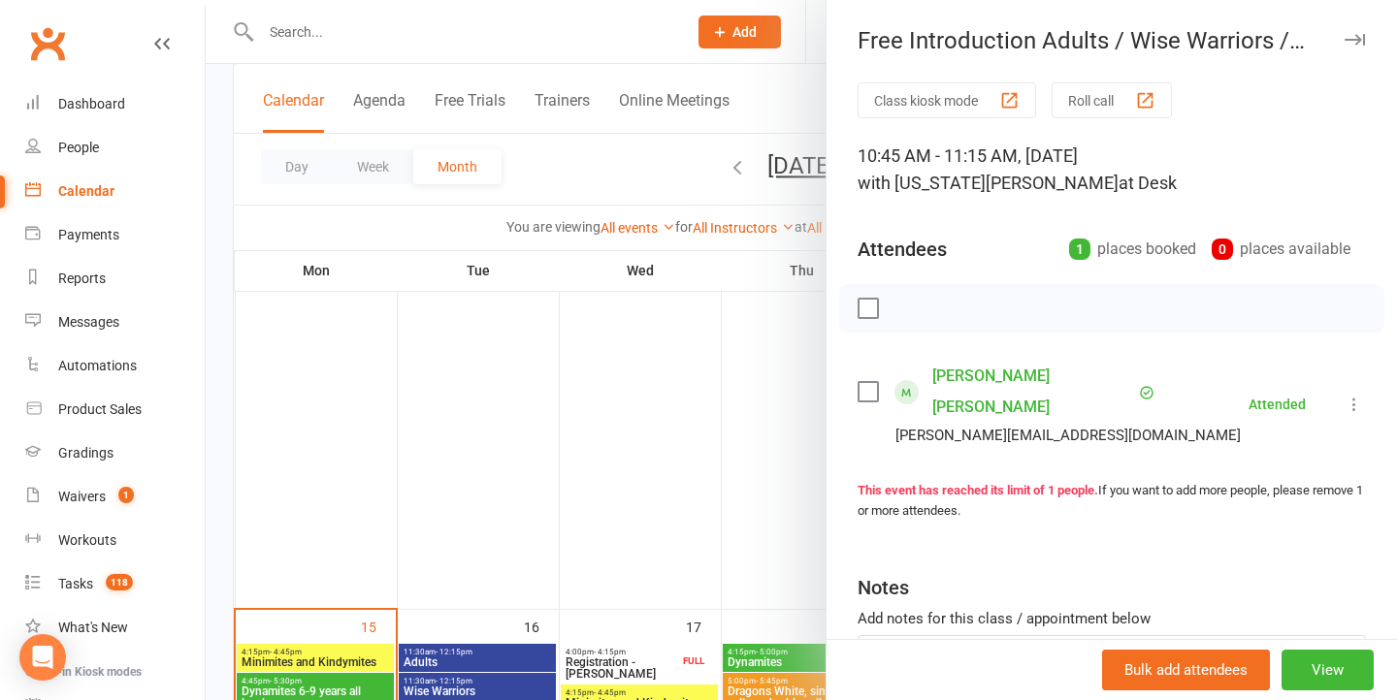
click at [708, 0] on div at bounding box center [801, 350] width 1191 height 700
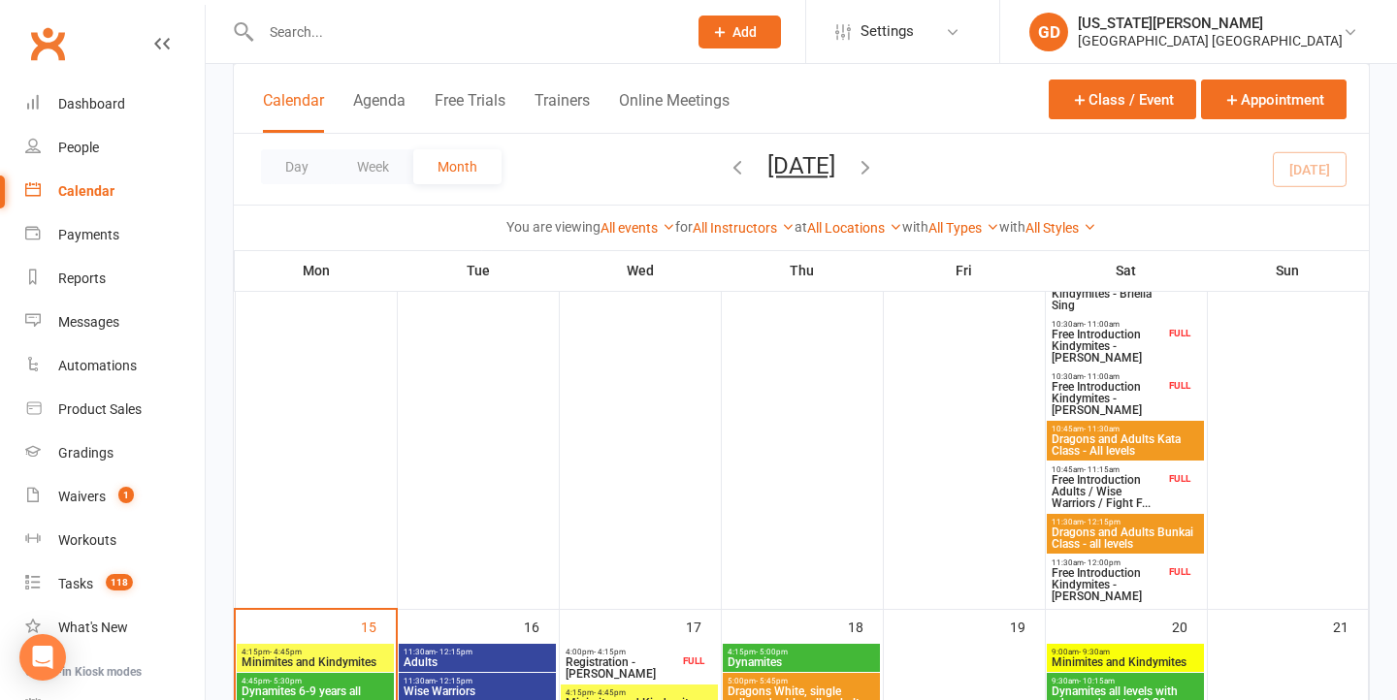
click at [1095, 569] on span "Free Introduction Kindymites - Frankie Arnold" at bounding box center [1107, 584] width 114 height 35
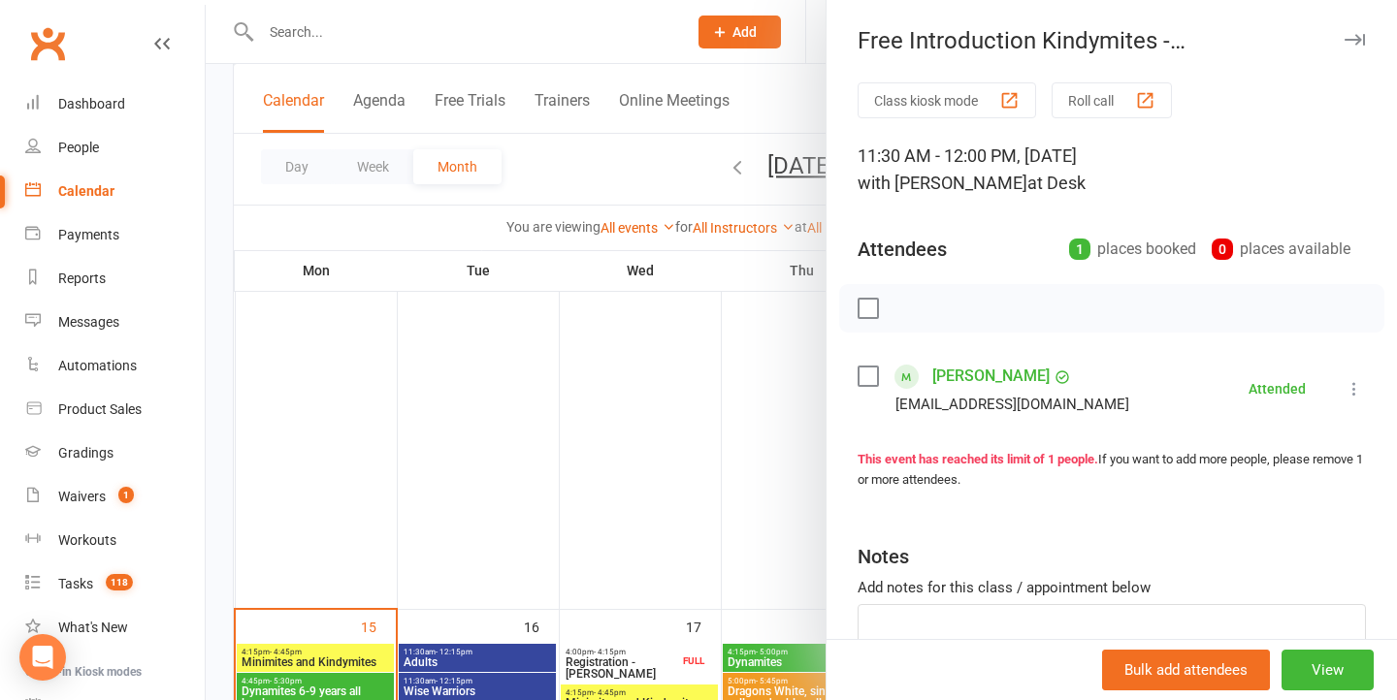
click at [783, 2] on div at bounding box center [801, 350] width 1191 height 700
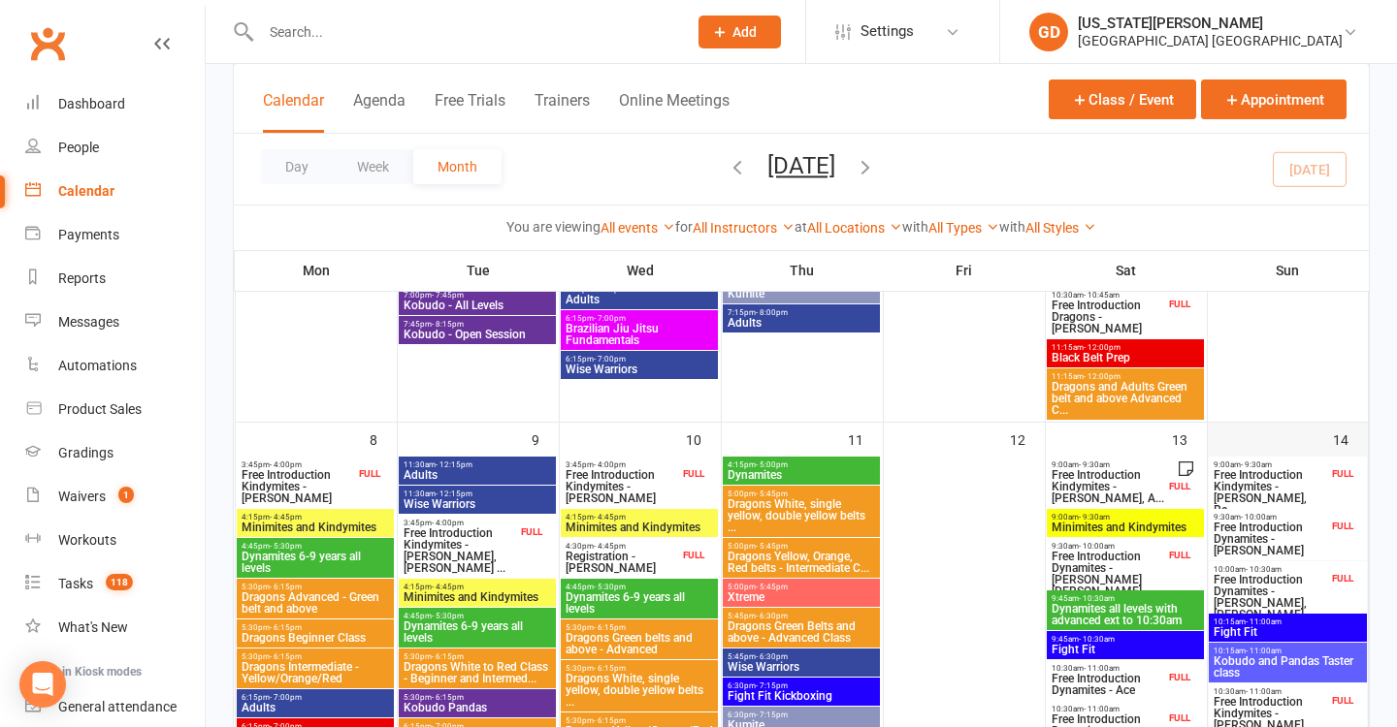
scroll to position [409, 0]
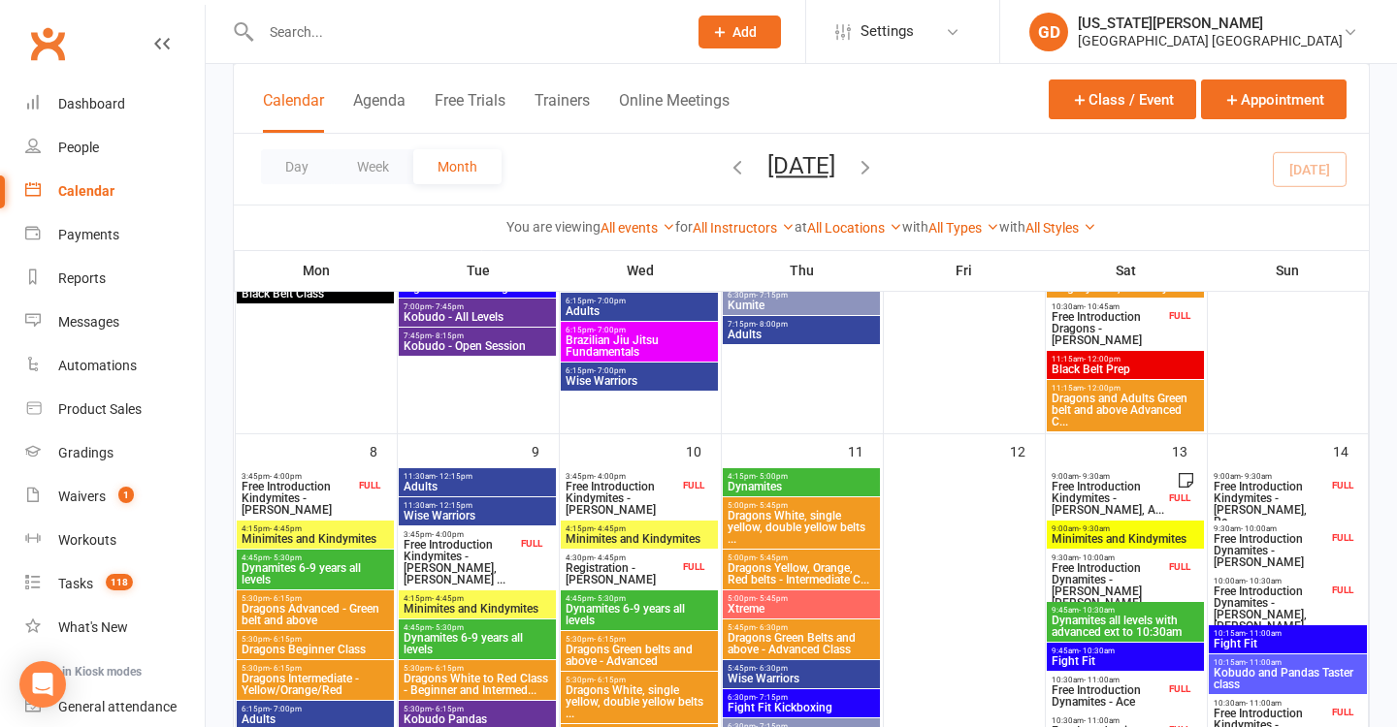
click at [1267, 498] on span "Free Introduction Kindymites - Tully Oiolevave, Re..." at bounding box center [1269, 504] width 115 height 47
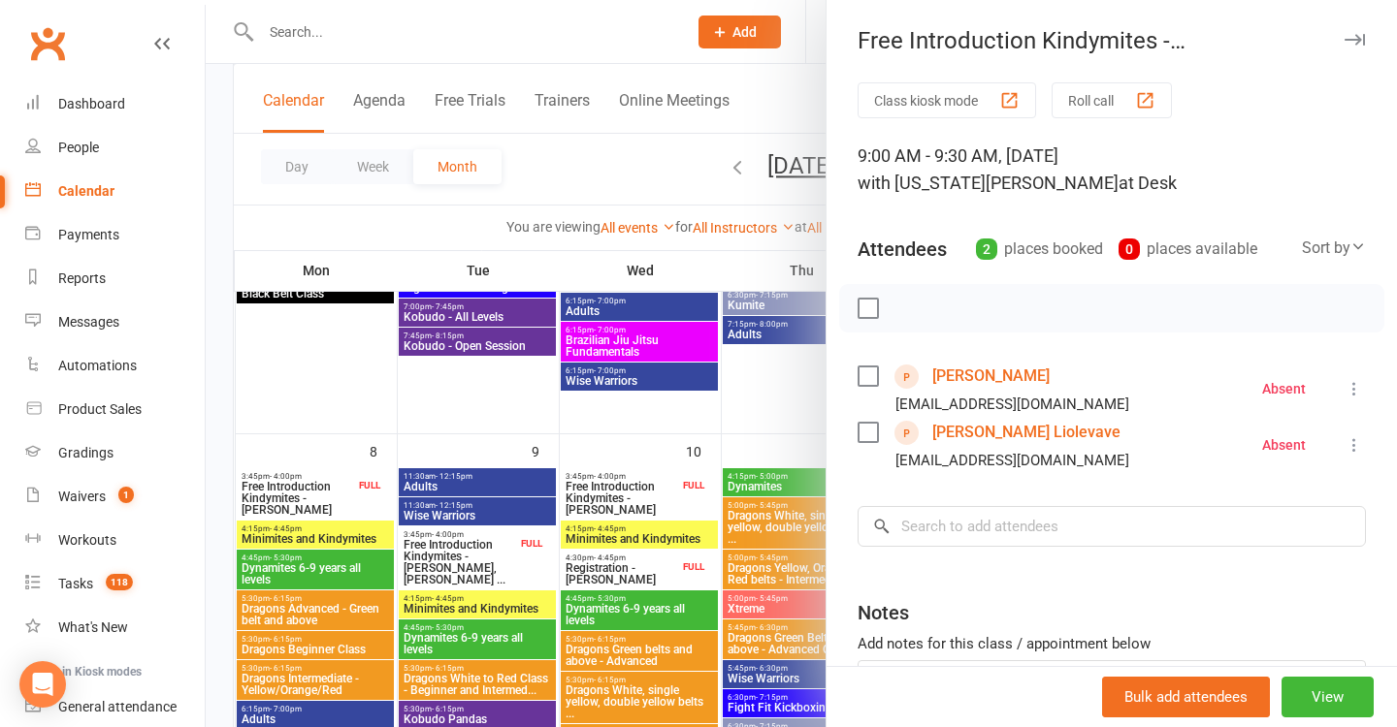
click at [722, 414] on div at bounding box center [801, 363] width 1191 height 727
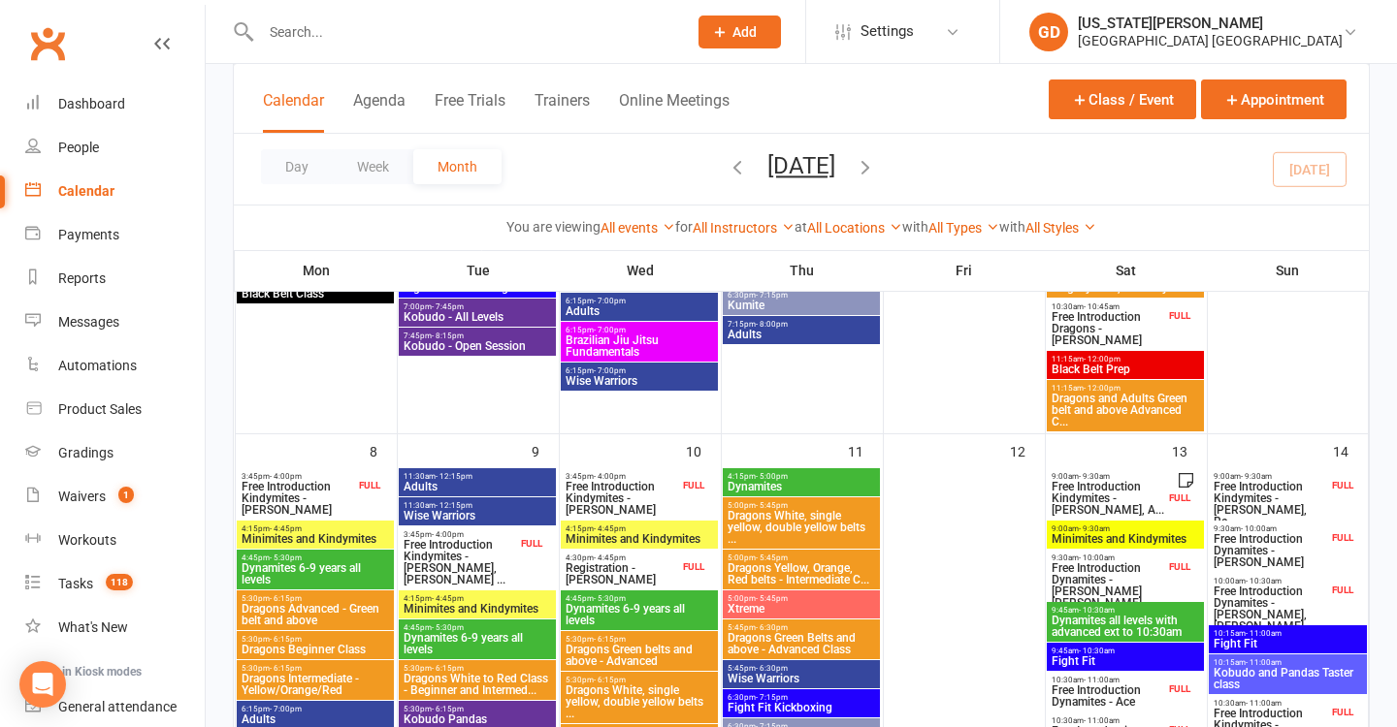
click at [1293, 545] on span "Free Introduction Dynamites - Archer Shirley" at bounding box center [1269, 550] width 115 height 35
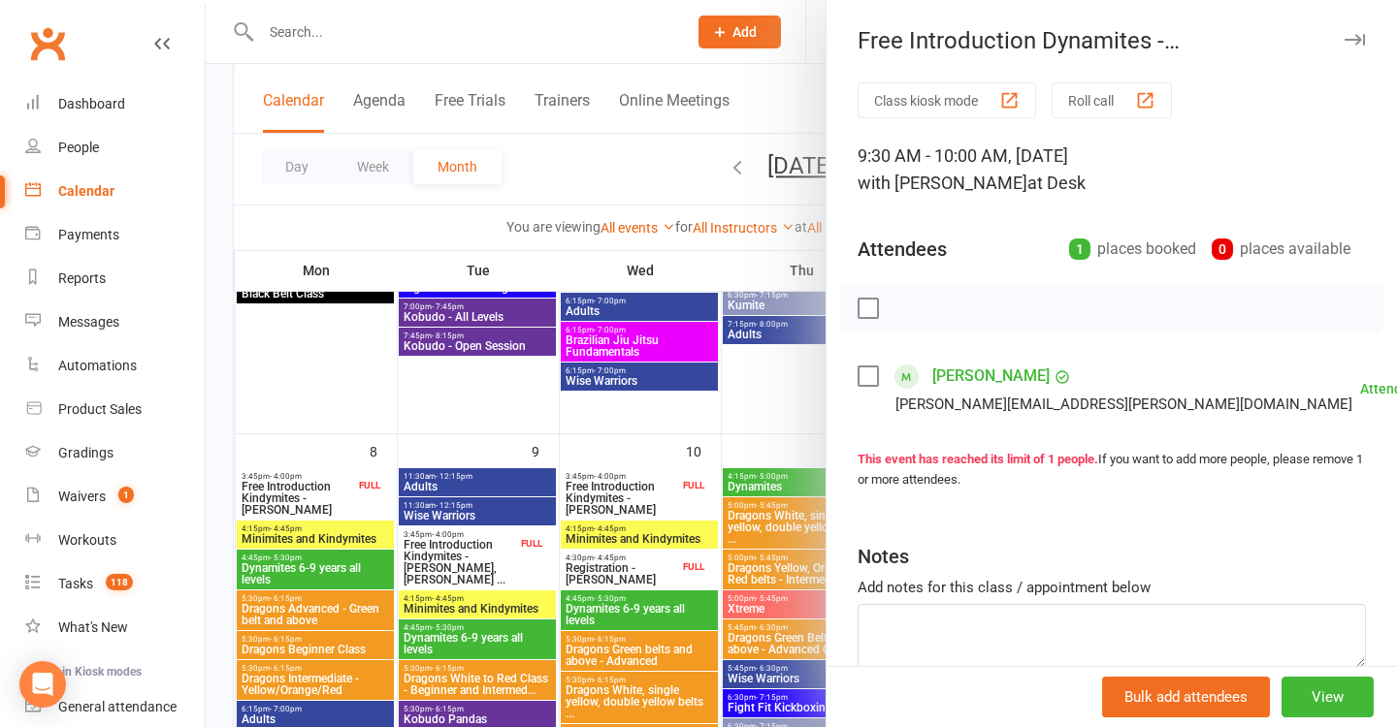
click at [663, 498] on div at bounding box center [801, 363] width 1191 height 727
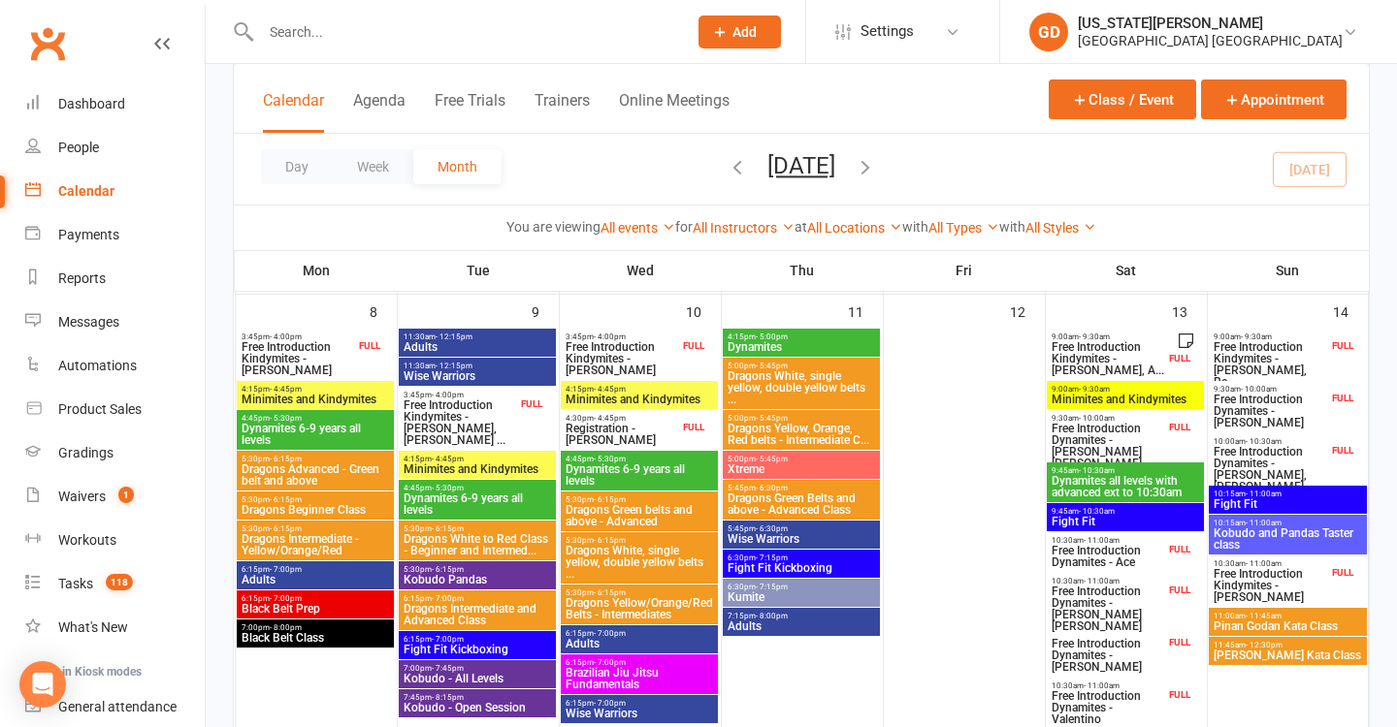
scroll to position [577, 0]
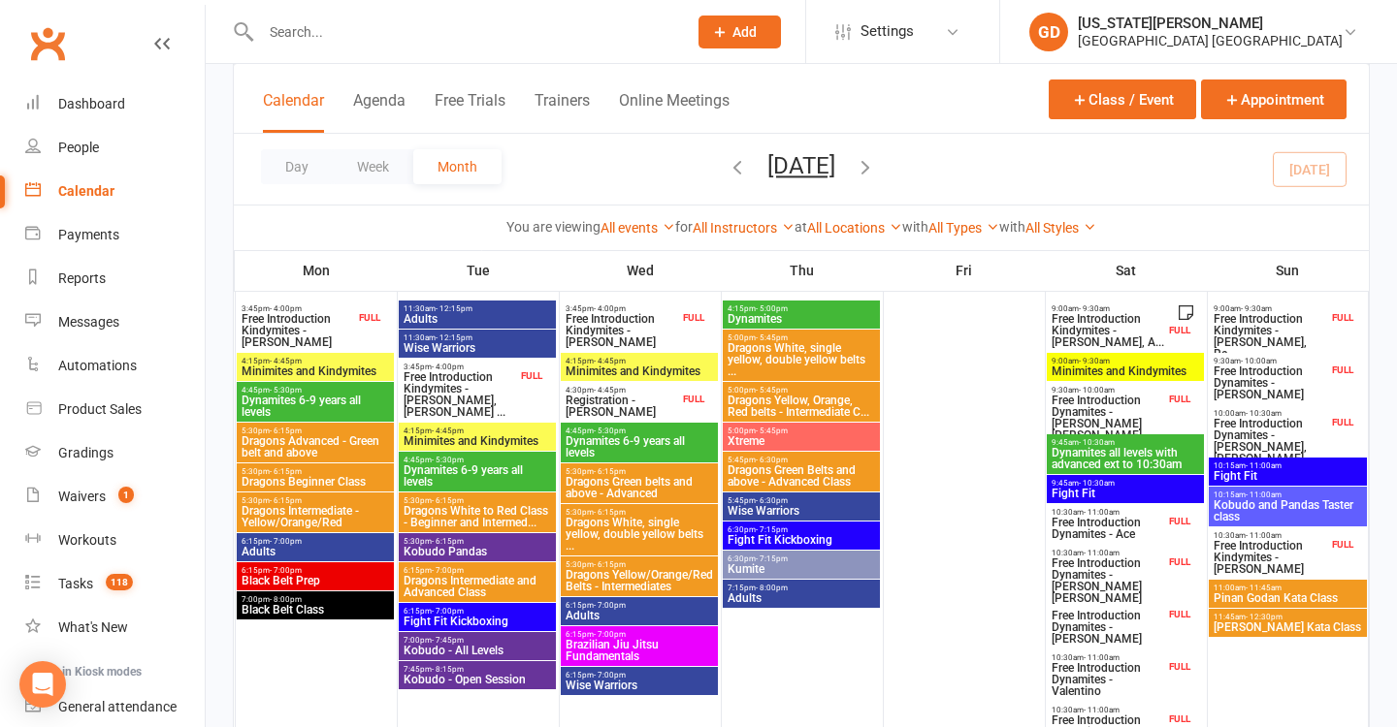
click at [1257, 537] on span "- 11:00am" at bounding box center [1263, 536] width 36 height 9
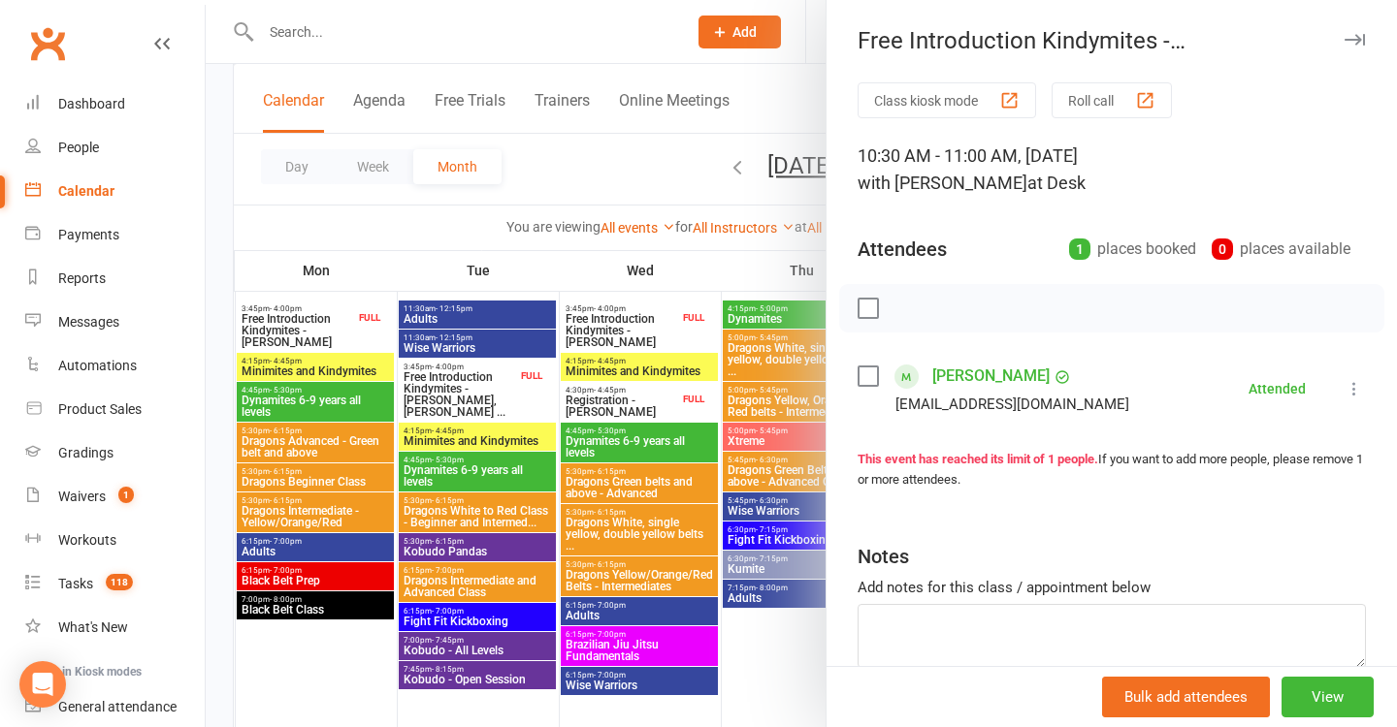
click at [306, 205] on div at bounding box center [801, 363] width 1191 height 727
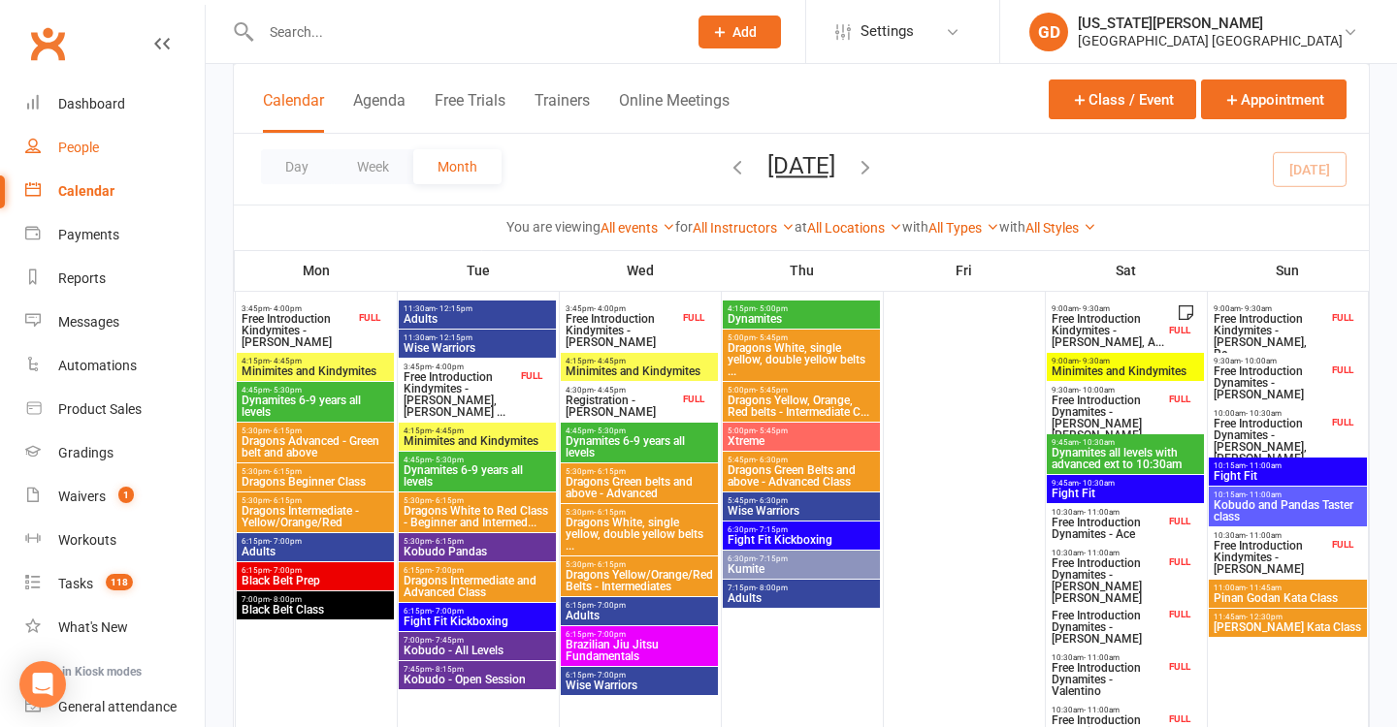
click at [109, 158] on link "People" at bounding box center [114, 148] width 179 height 44
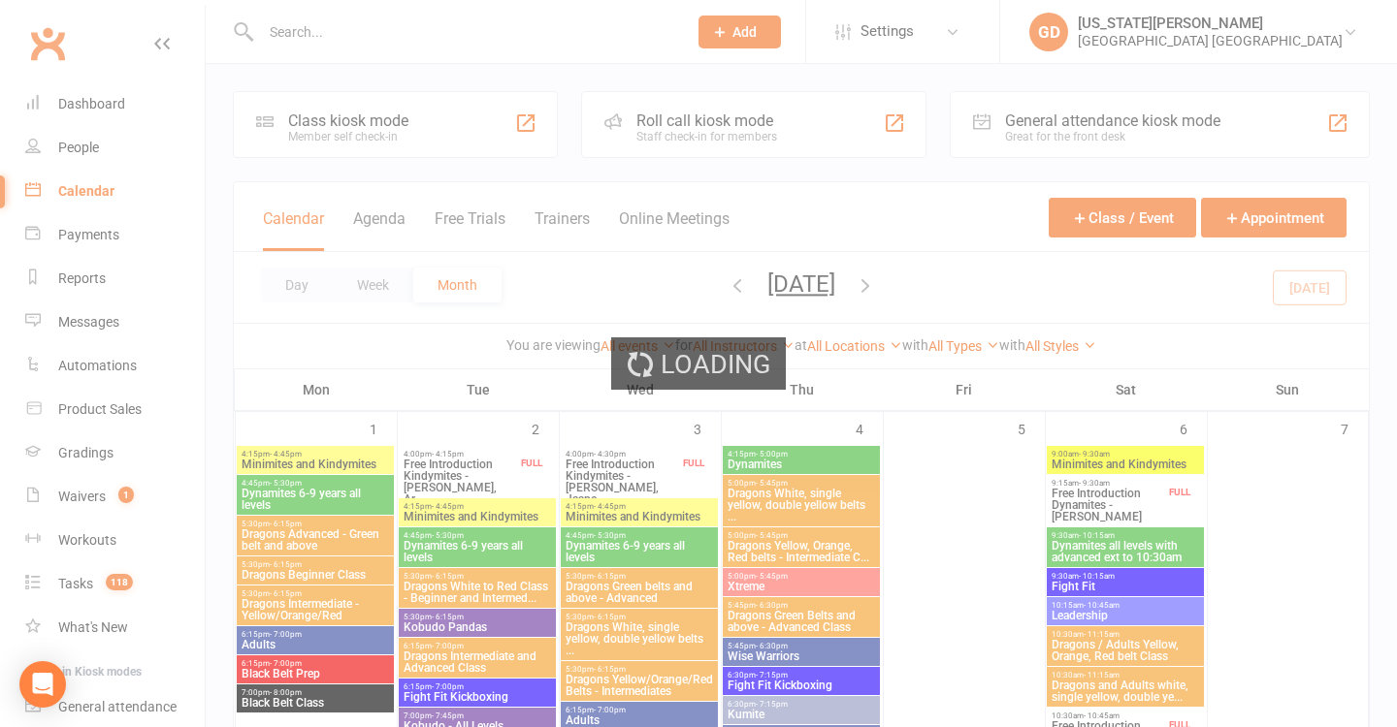
select select "100"
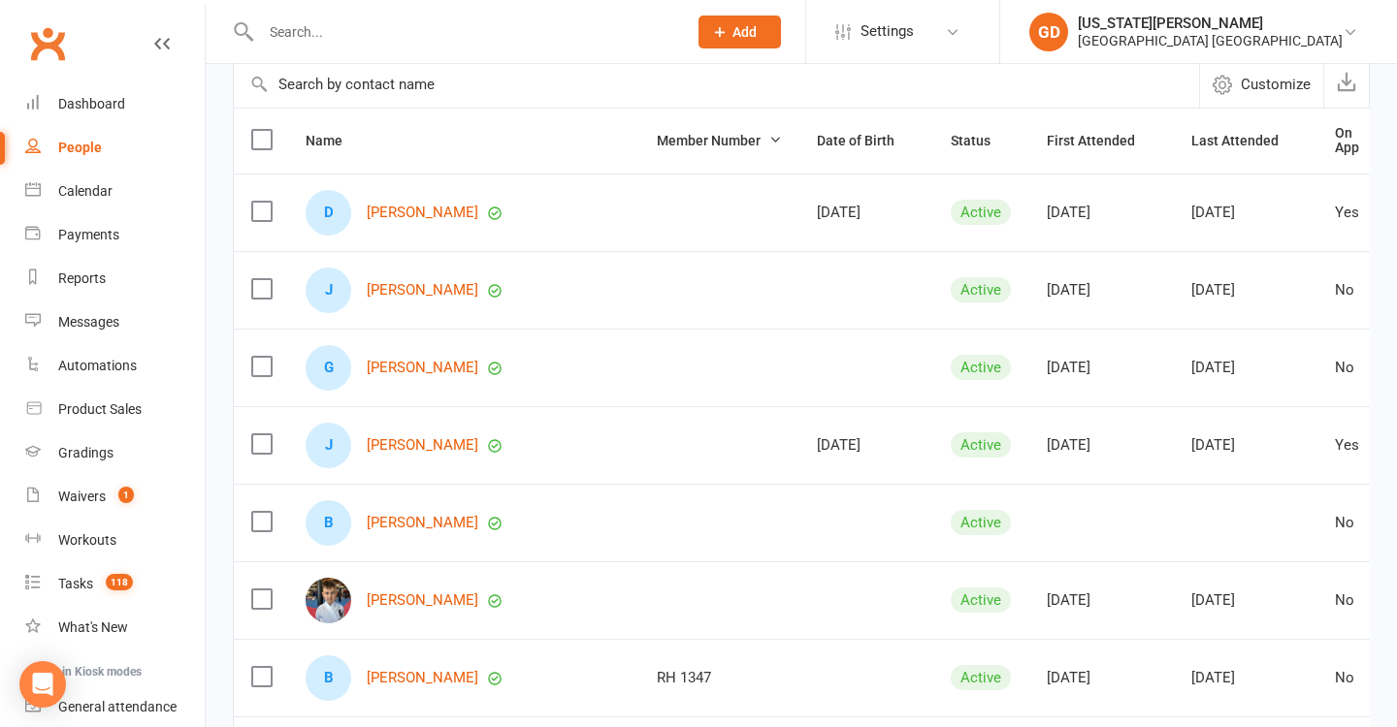
scroll to position [119, 0]
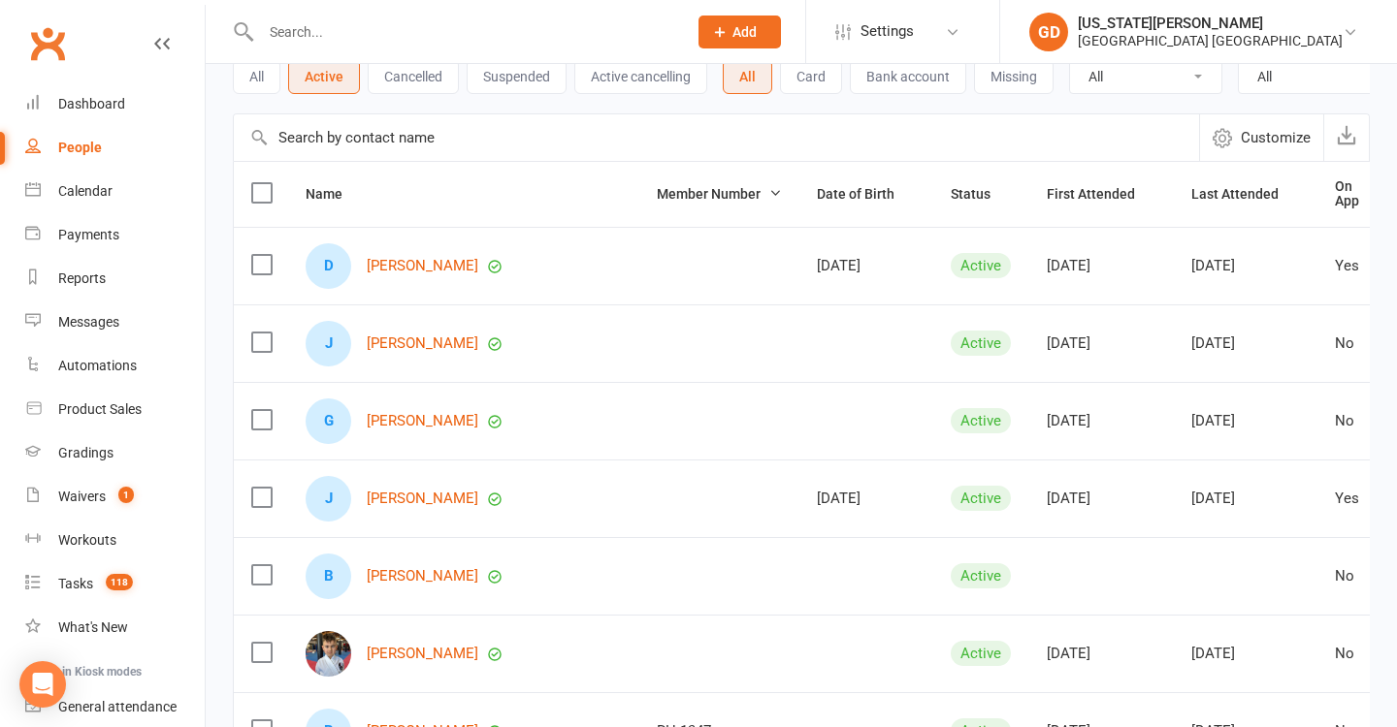
click at [639, 348] on td at bounding box center [719, 344] width 160 height 78
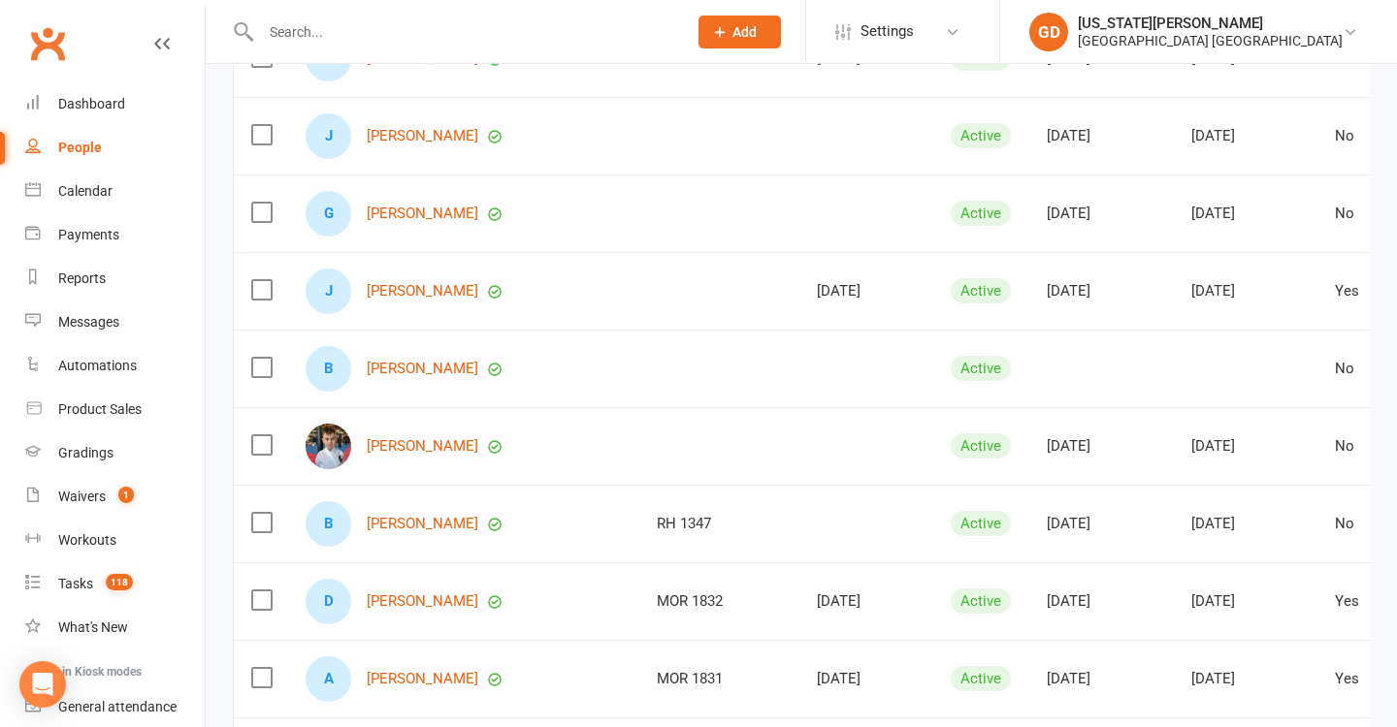
scroll to position [341, 0]
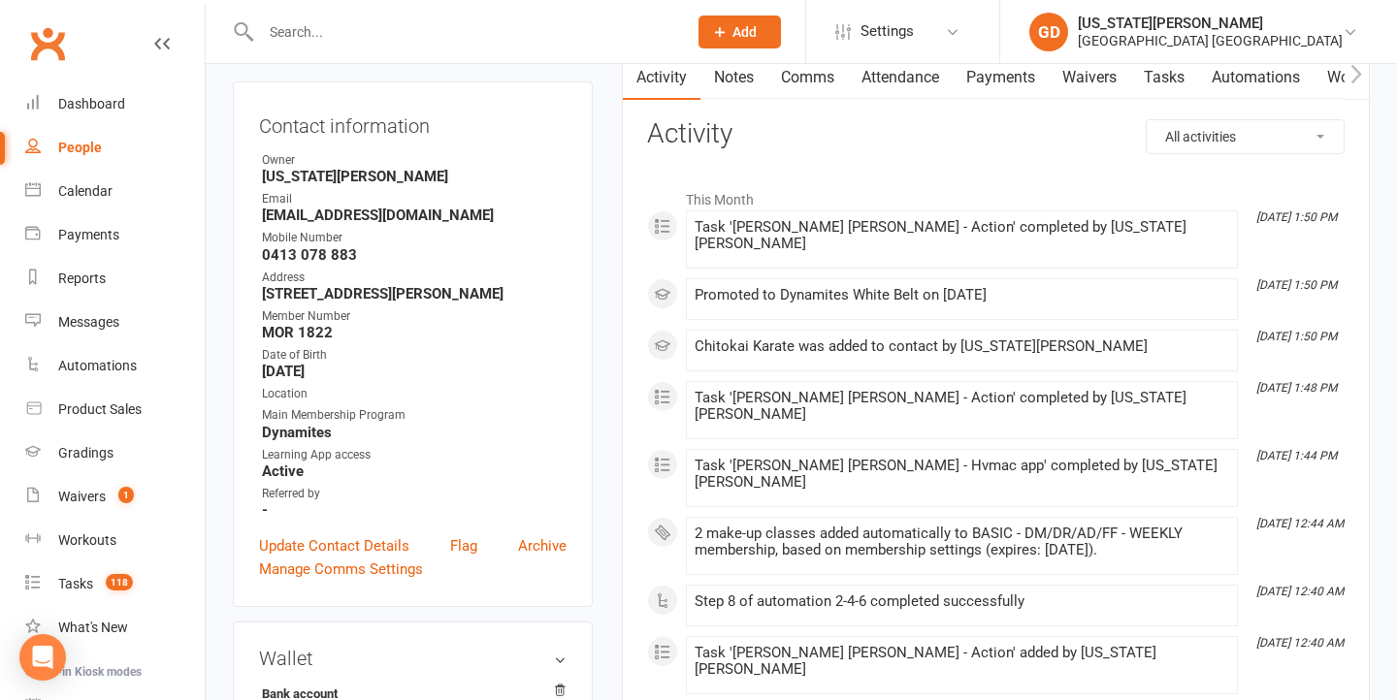
click at [344, 532] on div "Contact information Owner [US_STATE][PERSON_NAME] Email [EMAIL_ADDRESS][DOMAIN_…" at bounding box center [413, 344] width 360 height 526
click at [345, 546] on link "Update Contact Details" at bounding box center [334, 545] width 150 height 23
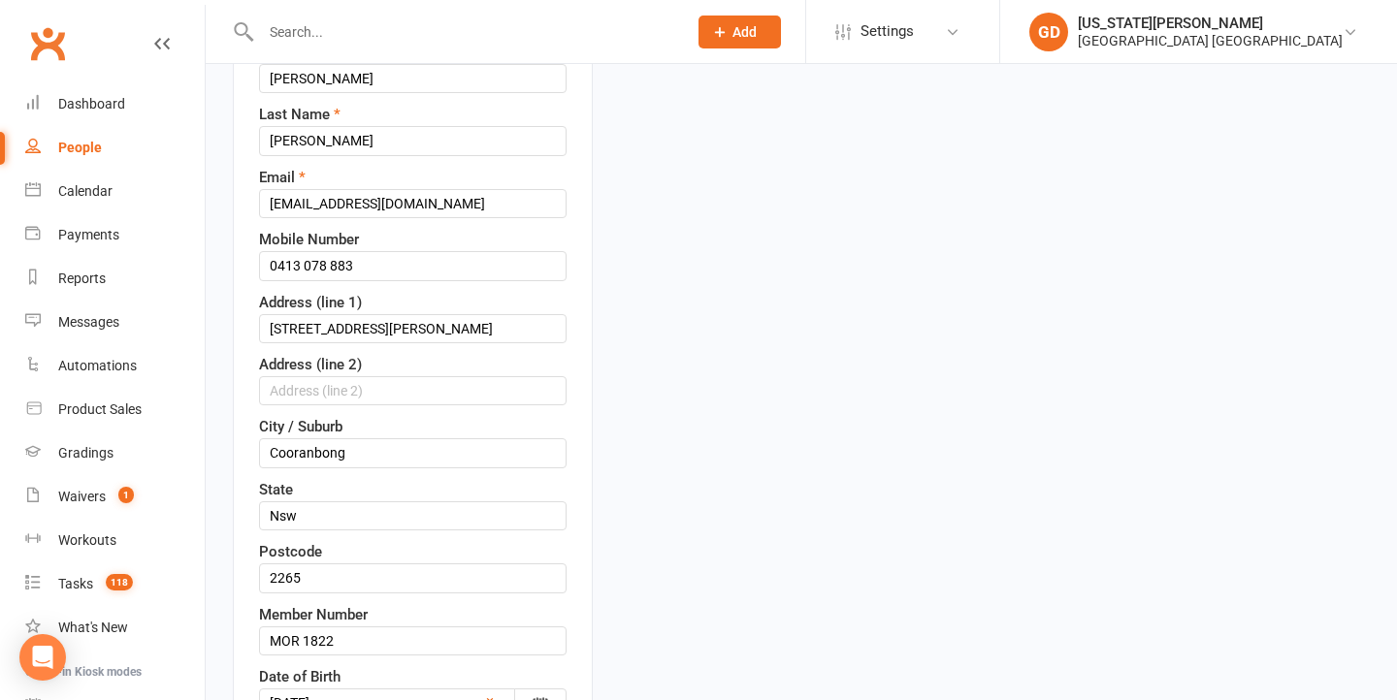
scroll to position [346, 0]
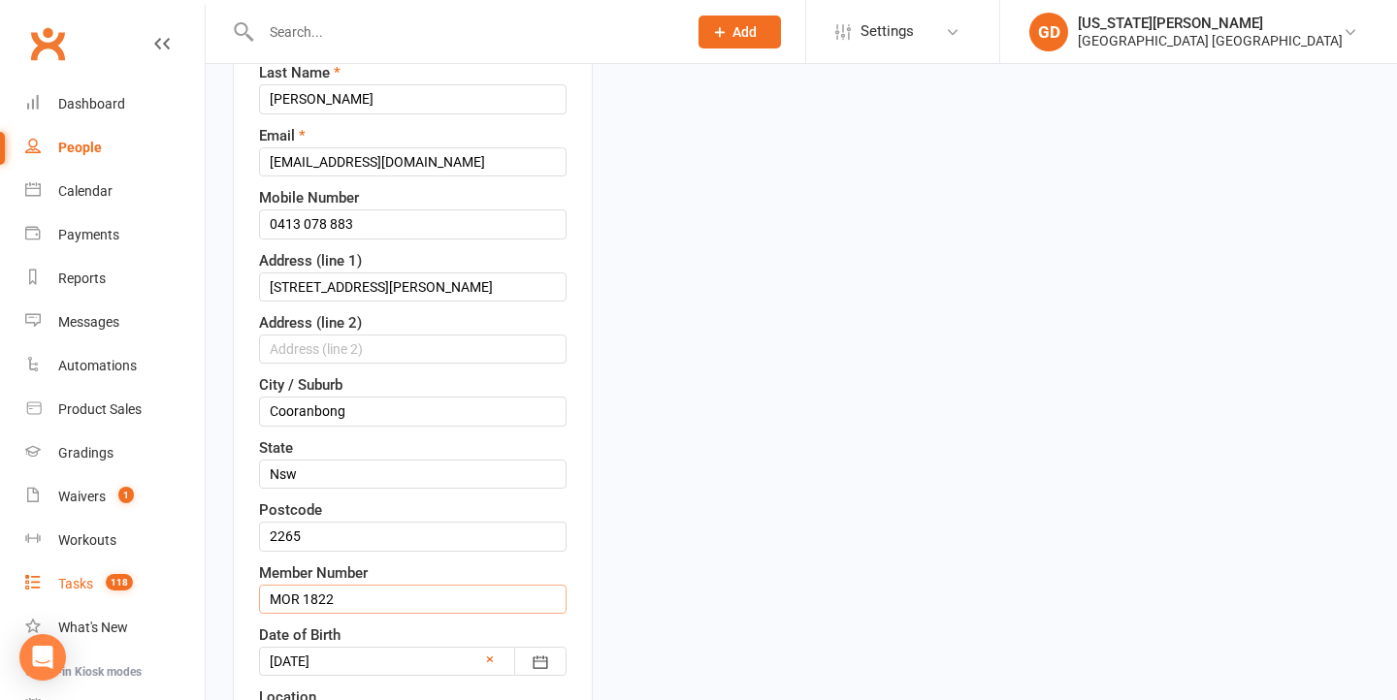
drag, startPoint x: 344, startPoint y: 594, endPoint x: 102, endPoint y: 591, distance: 242.5
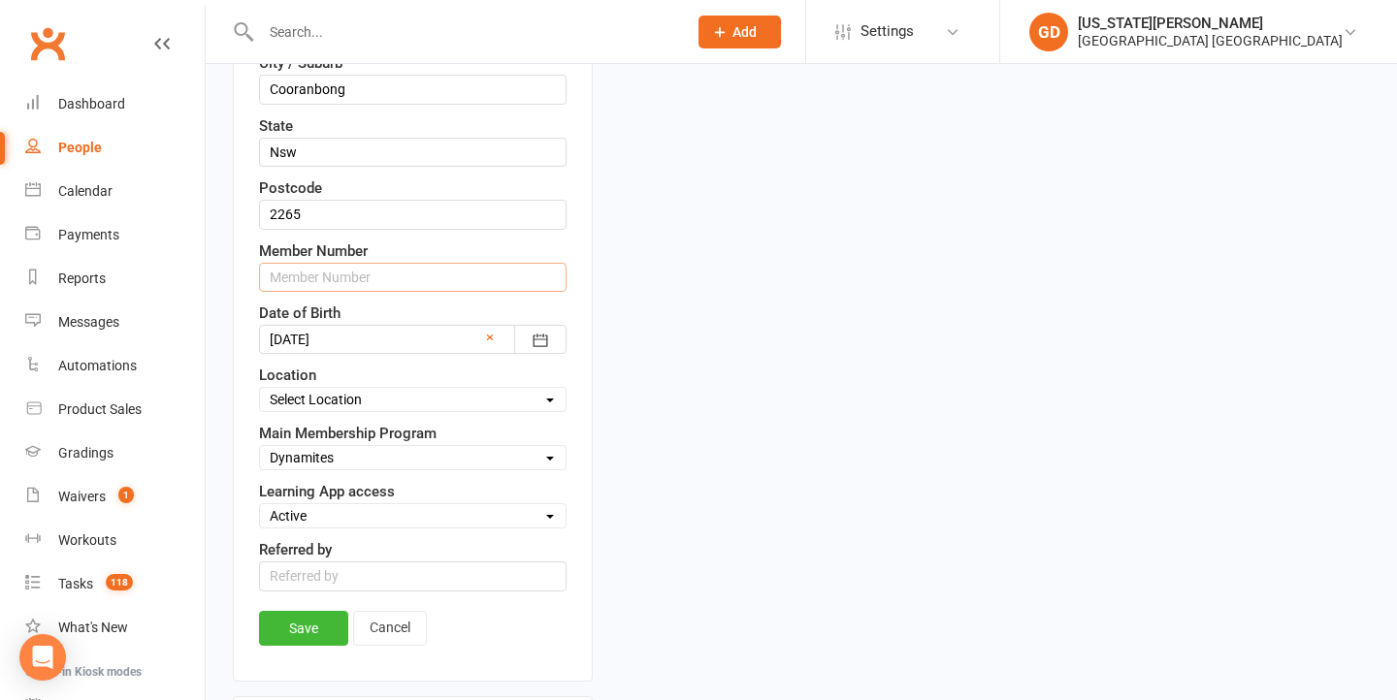
scroll to position [785, 0]
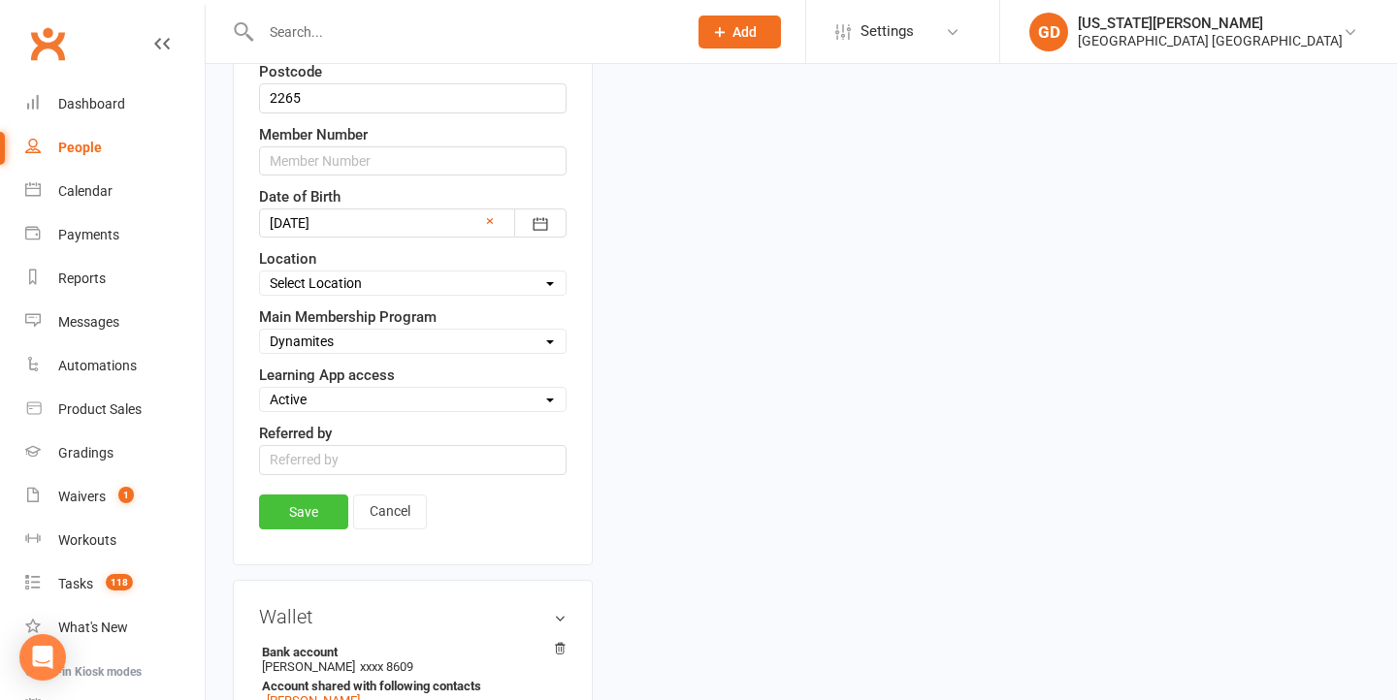
click at [317, 508] on link "Save" at bounding box center [303, 512] width 89 height 35
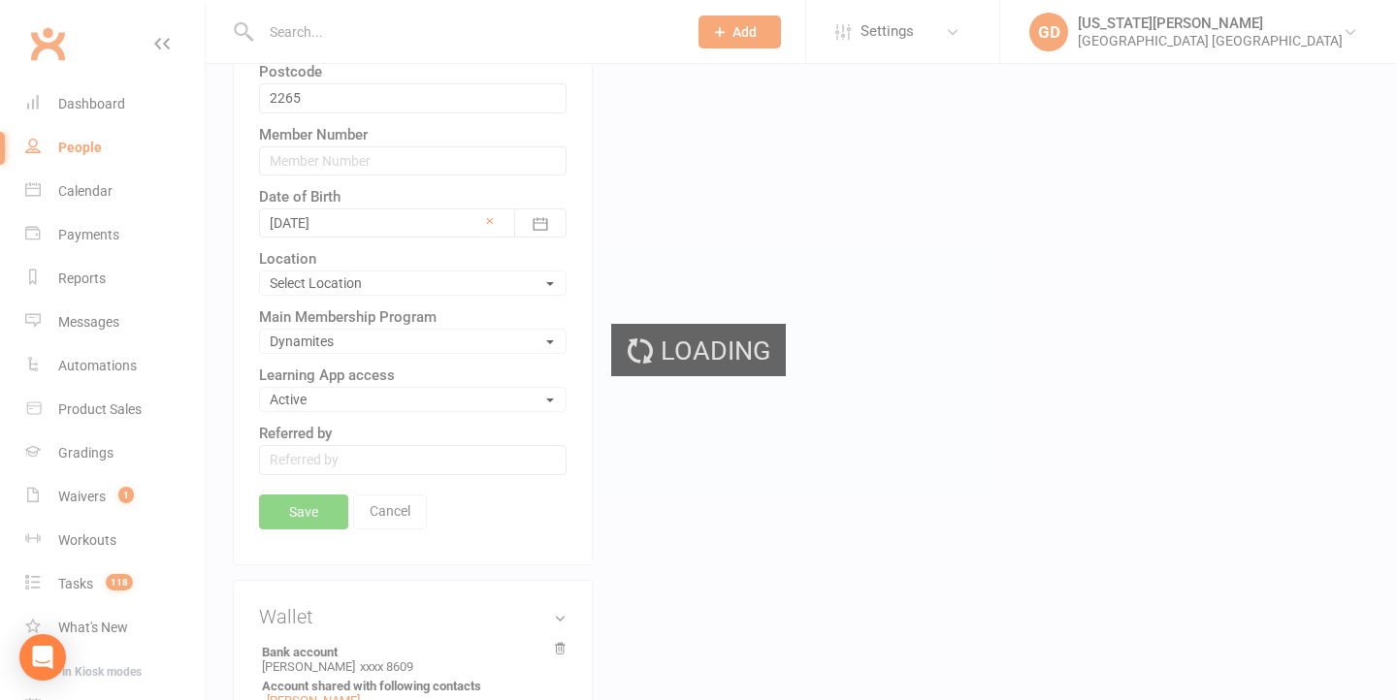
scroll to position [898, 0]
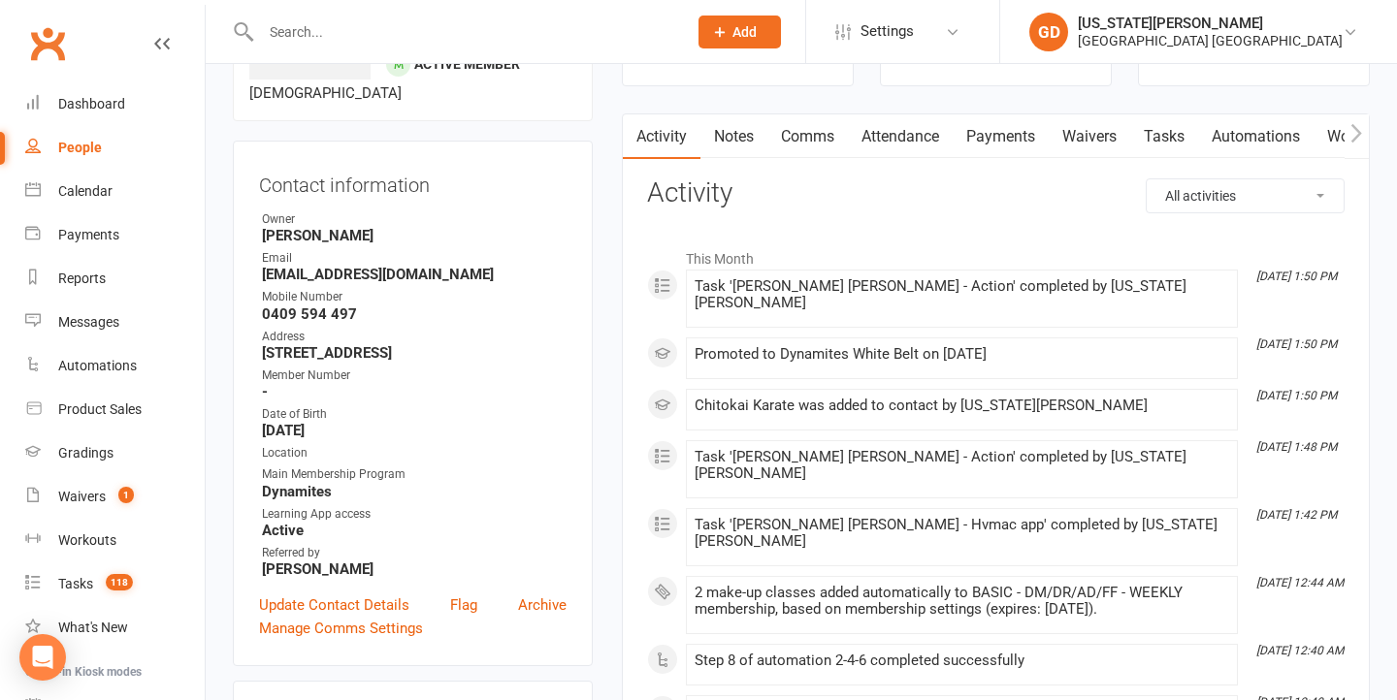
scroll to position [348, 0]
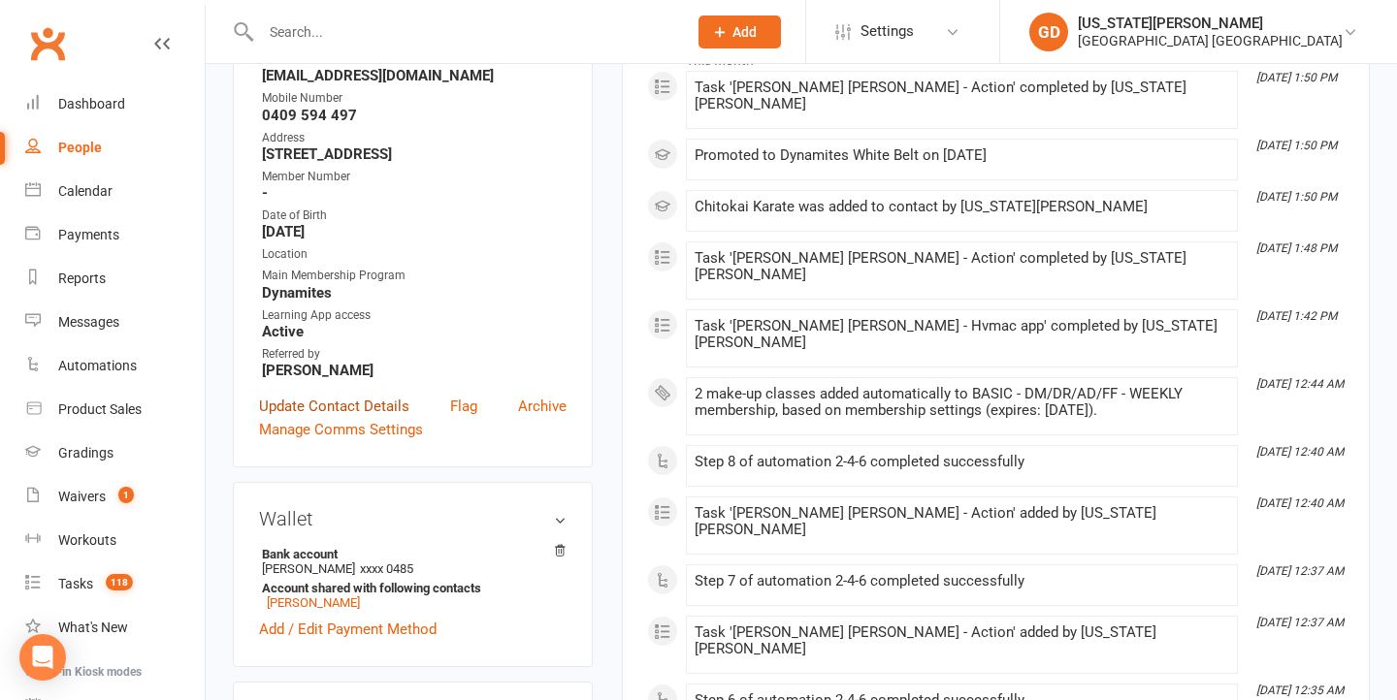
click at [300, 407] on link "Update Contact Details" at bounding box center [334, 406] width 150 height 23
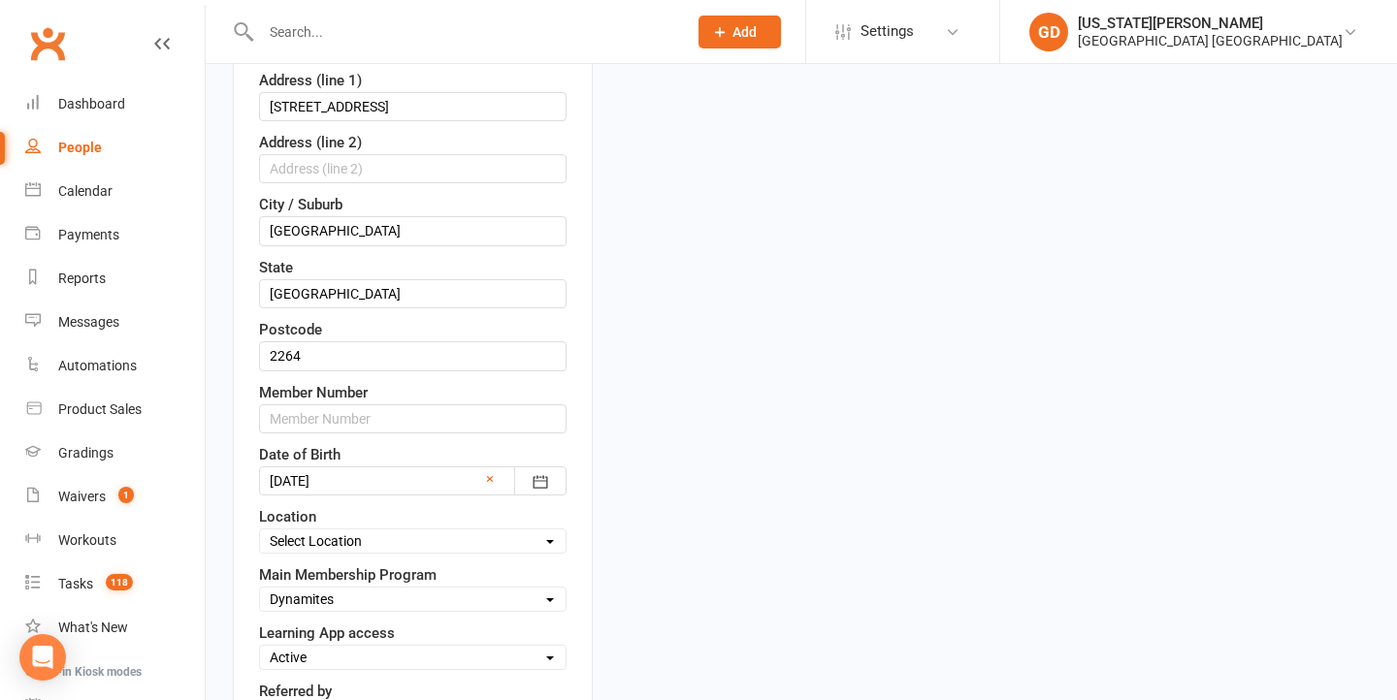
scroll to position [538, 0]
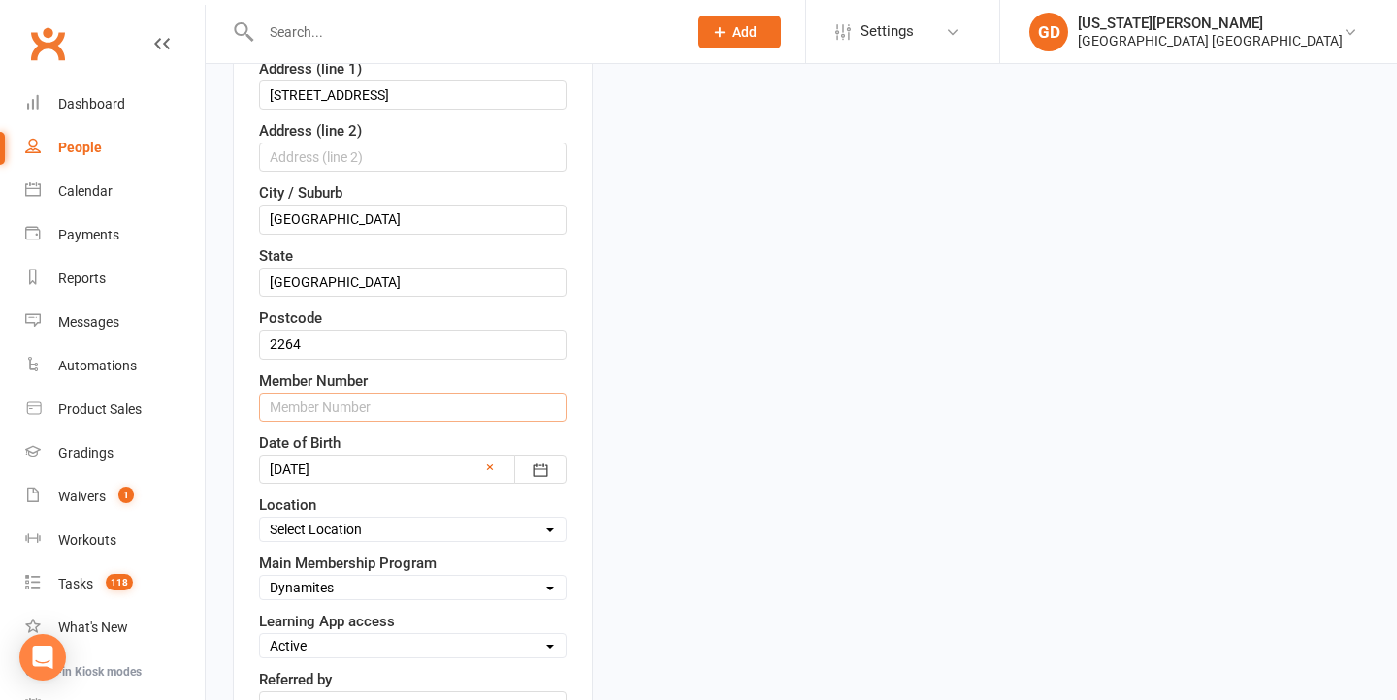
click at [374, 407] on input "text" at bounding box center [412, 407] width 307 height 29
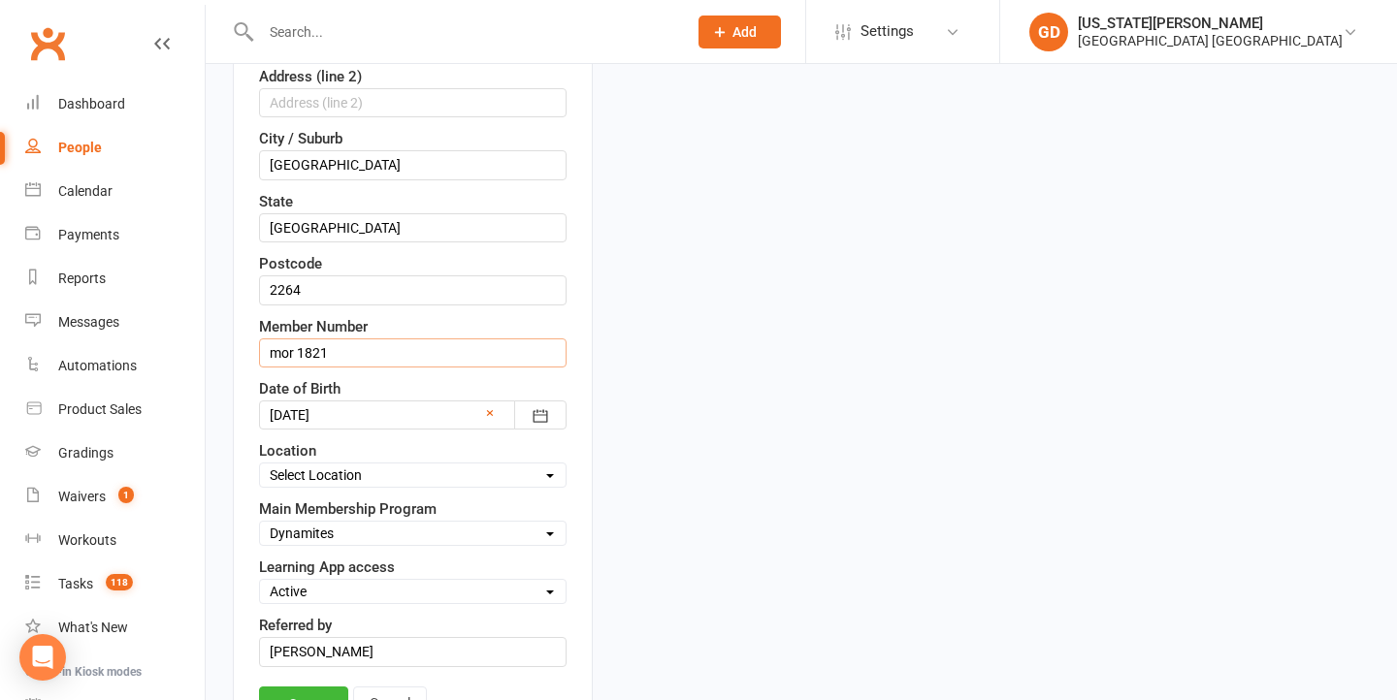
scroll to position [678, 0]
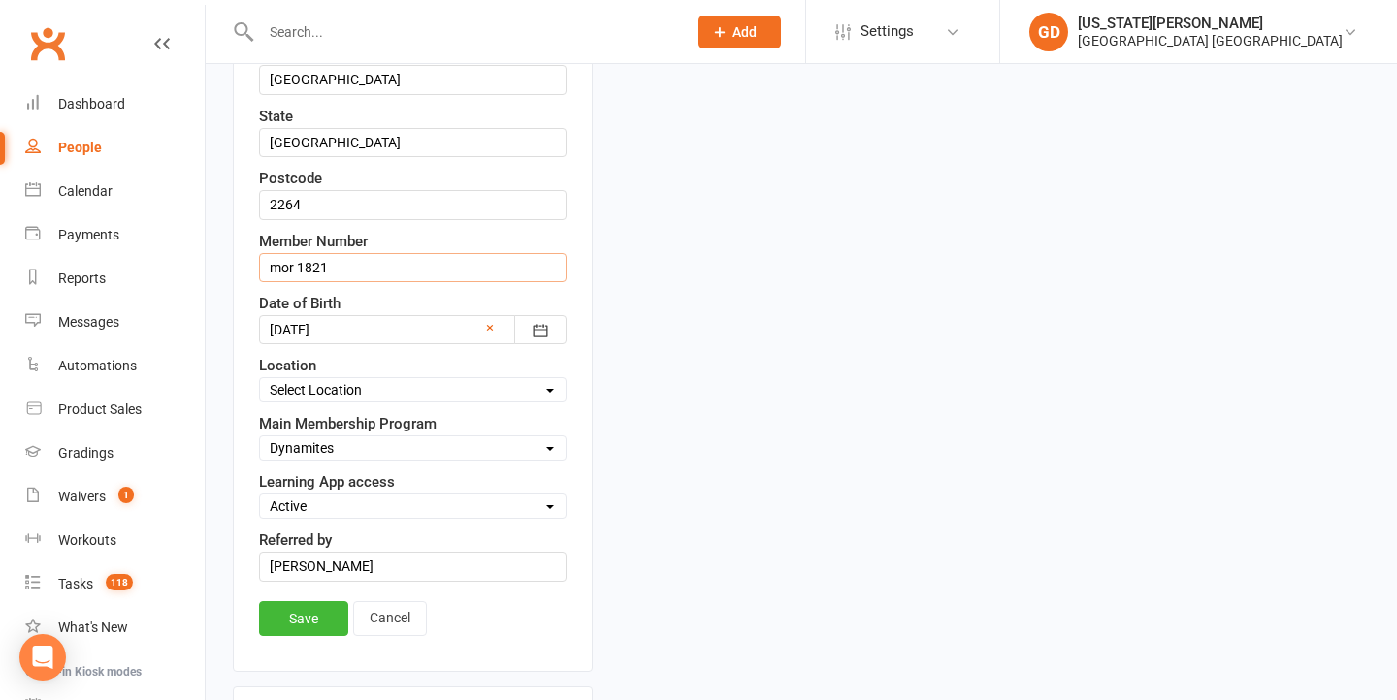
click at [281, 271] on input "mor 1821" at bounding box center [412, 267] width 307 height 29
type input "MOR 1821"
click at [286, 640] on div "Save Cancel" at bounding box center [412, 623] width 307 height 45
click at [289, 630] on link "Save" at bounding box center [303, 618] width 89 height 35
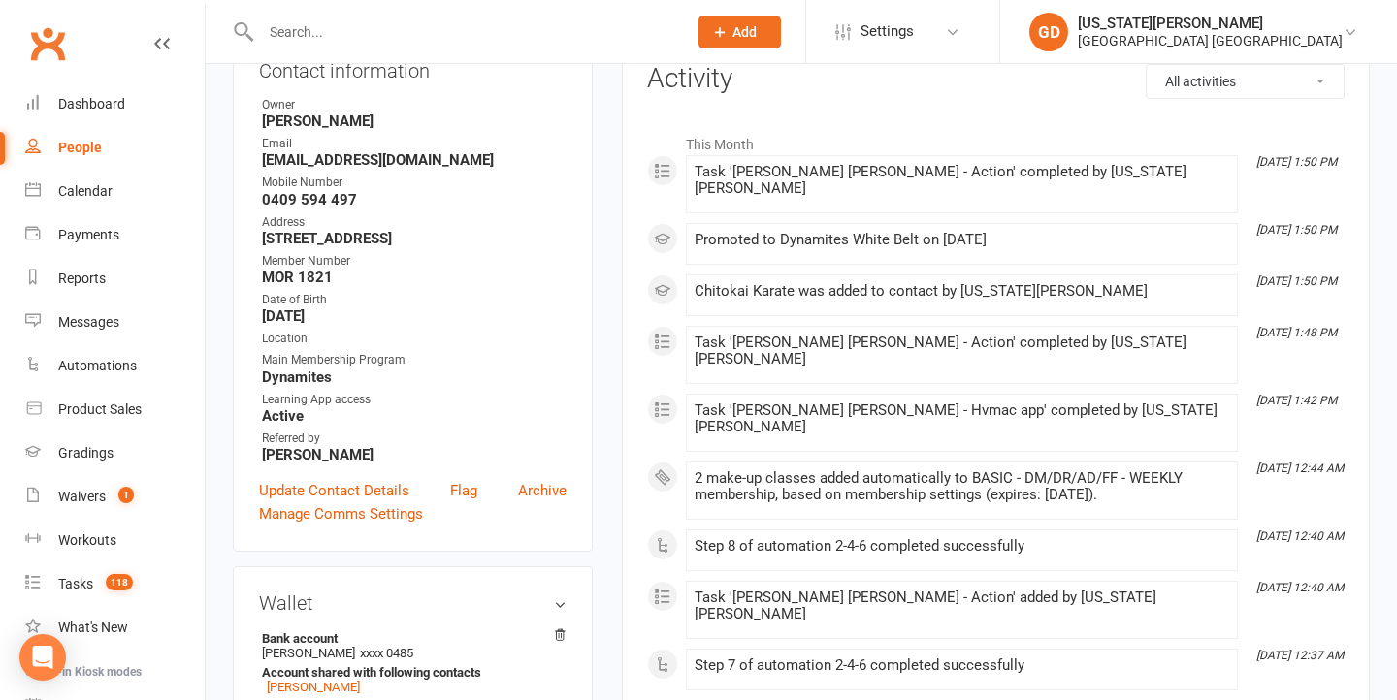
scroll to position [87, 0]
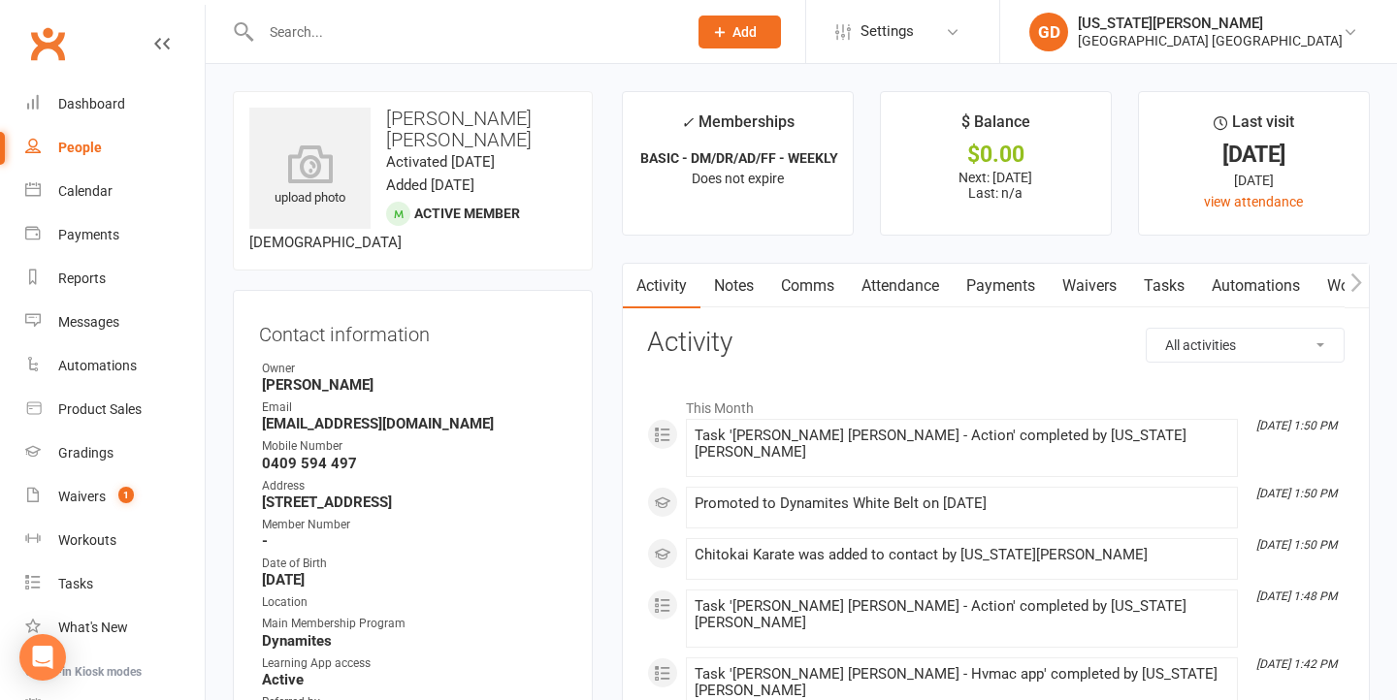
drag, startPoint x: 102, startPoint y: 148, endPoint x: 453, endPoint y: 173, distance: 352.0
click at [100, 148] on link "People" at bounding box center [114, 148] width 179 height 44
select select "100"
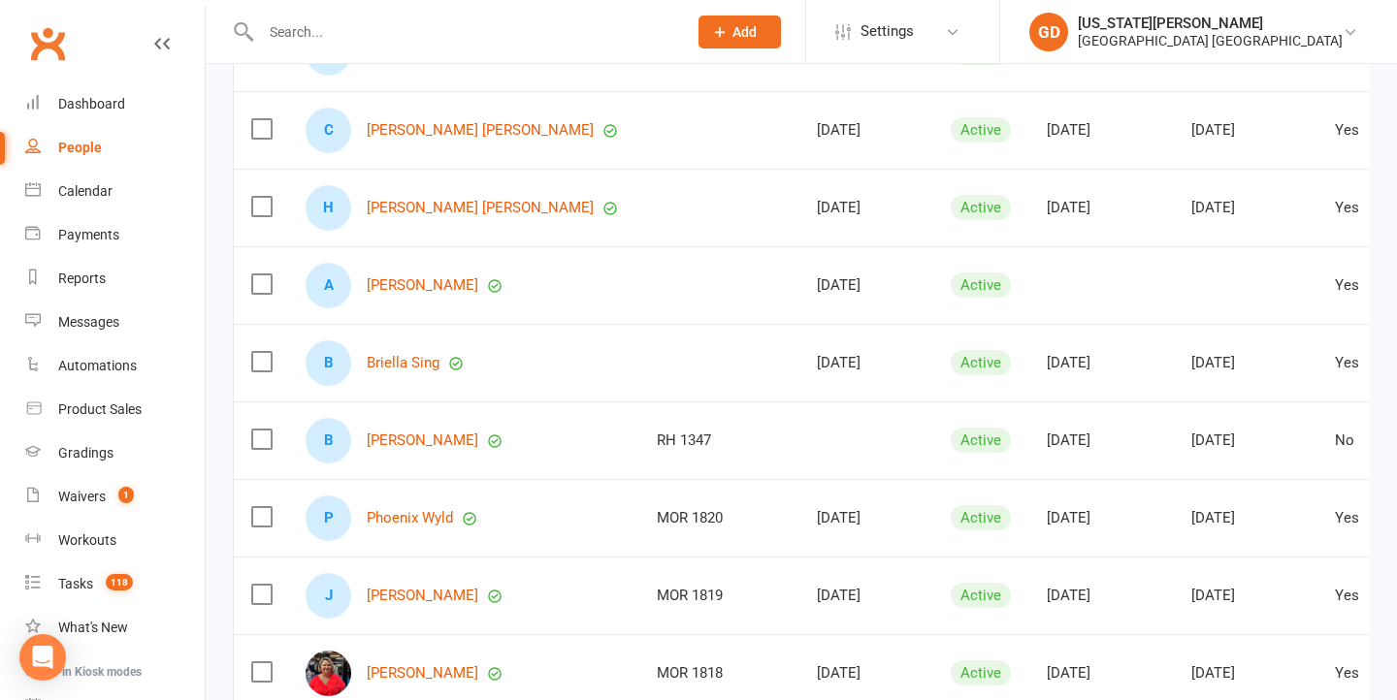
scroll to position [1342, 0]
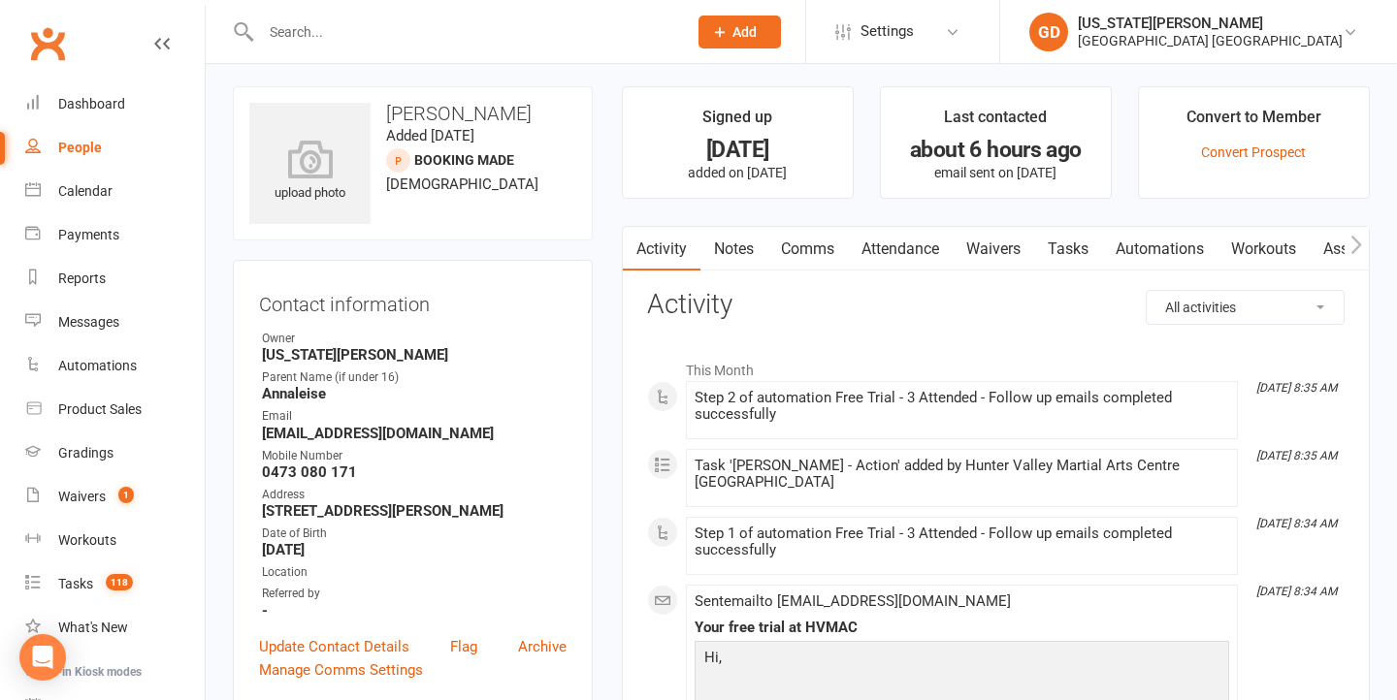
scroll to position [6, 0]
drag, startPoint x: 997, startPoint y: 240, endPoint x: 995, endPoint y: 258, distance: 18.5
click at [997, 240] on link "Waivers" at bounding box center [993, 248] width 81 height 45
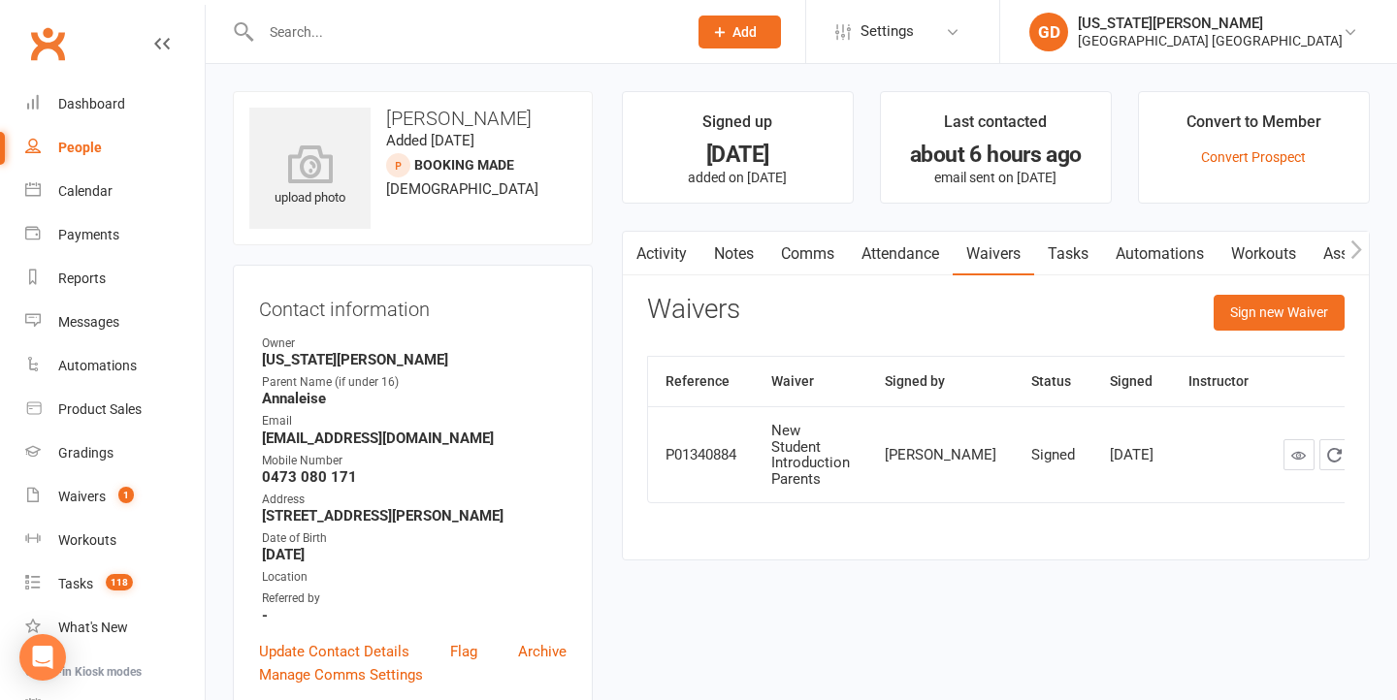
drag, startPoint x: 647, startPoint y: 253, endPoint x: 662, endPoint y: 236, distance: 22.7
click at [647, 253] on link "Activity" at bounding box center [662, 254] width 78 height 45
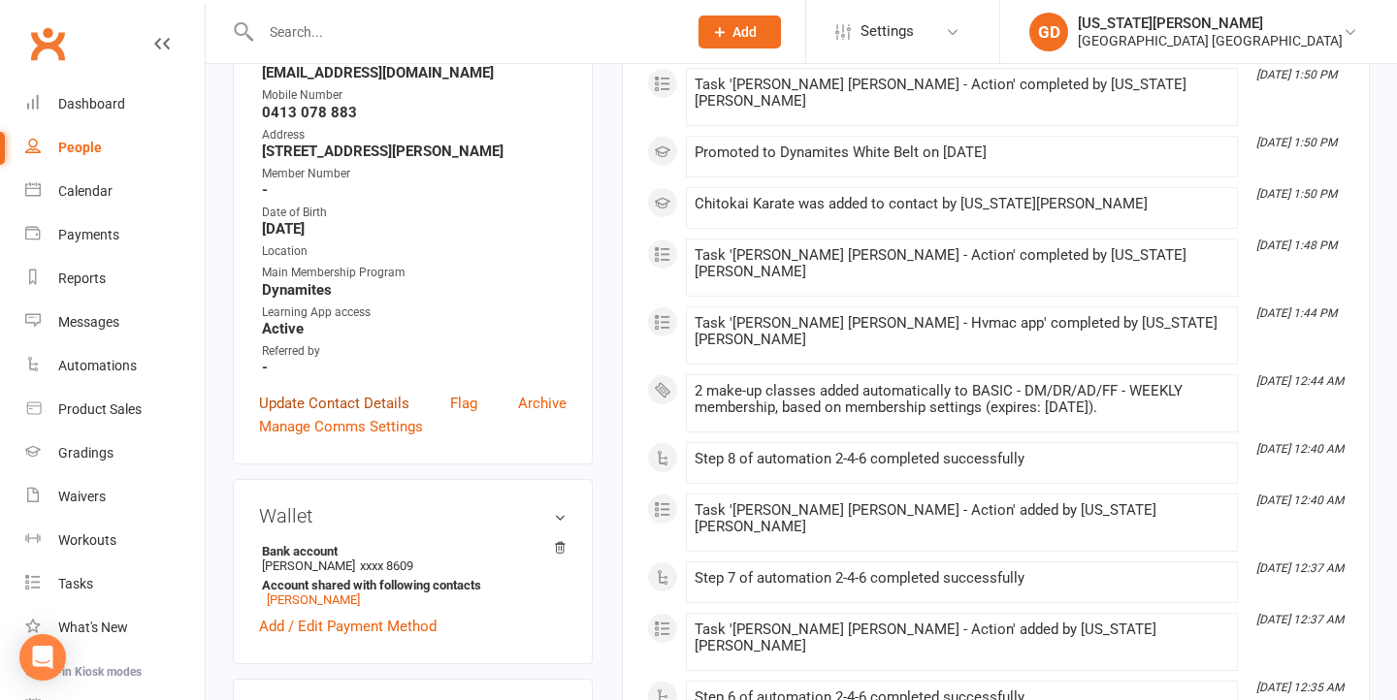
click at [365, 408] on link "Update Contact Details" at bounding box center [334, 403] width 150 height 23
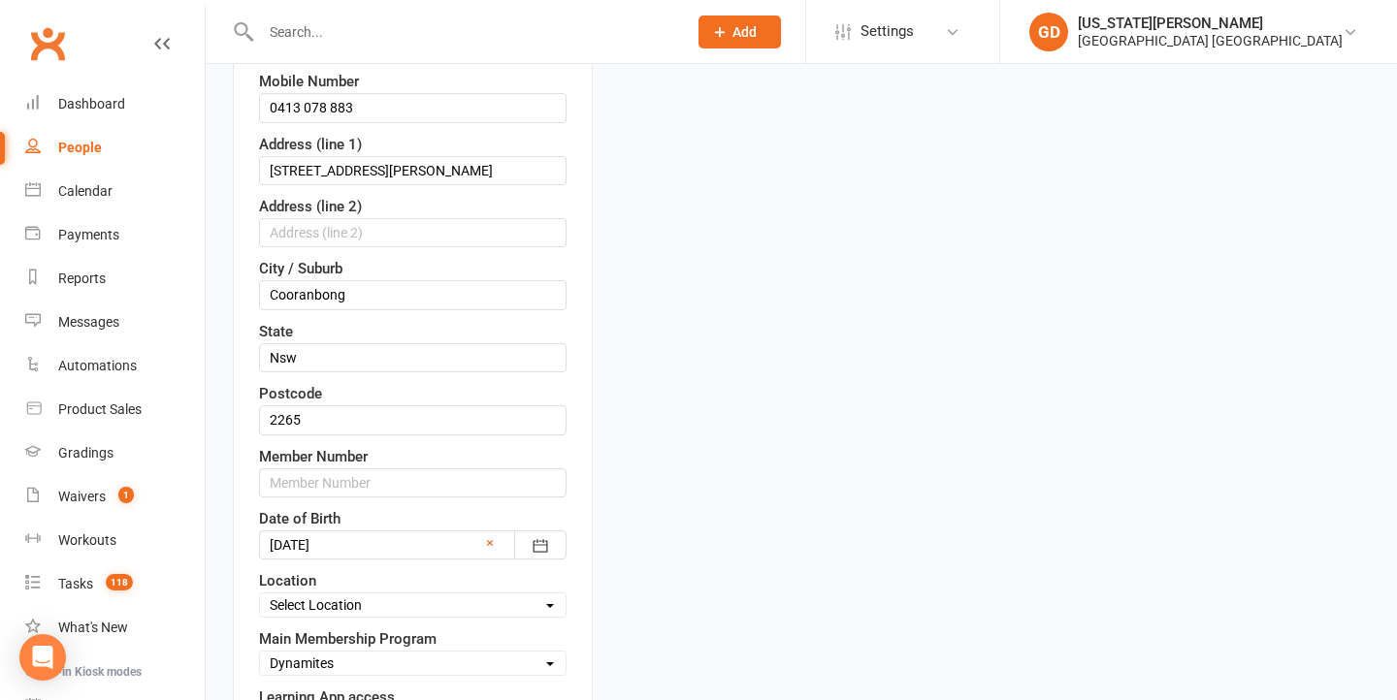
scroll to position [476, 0]
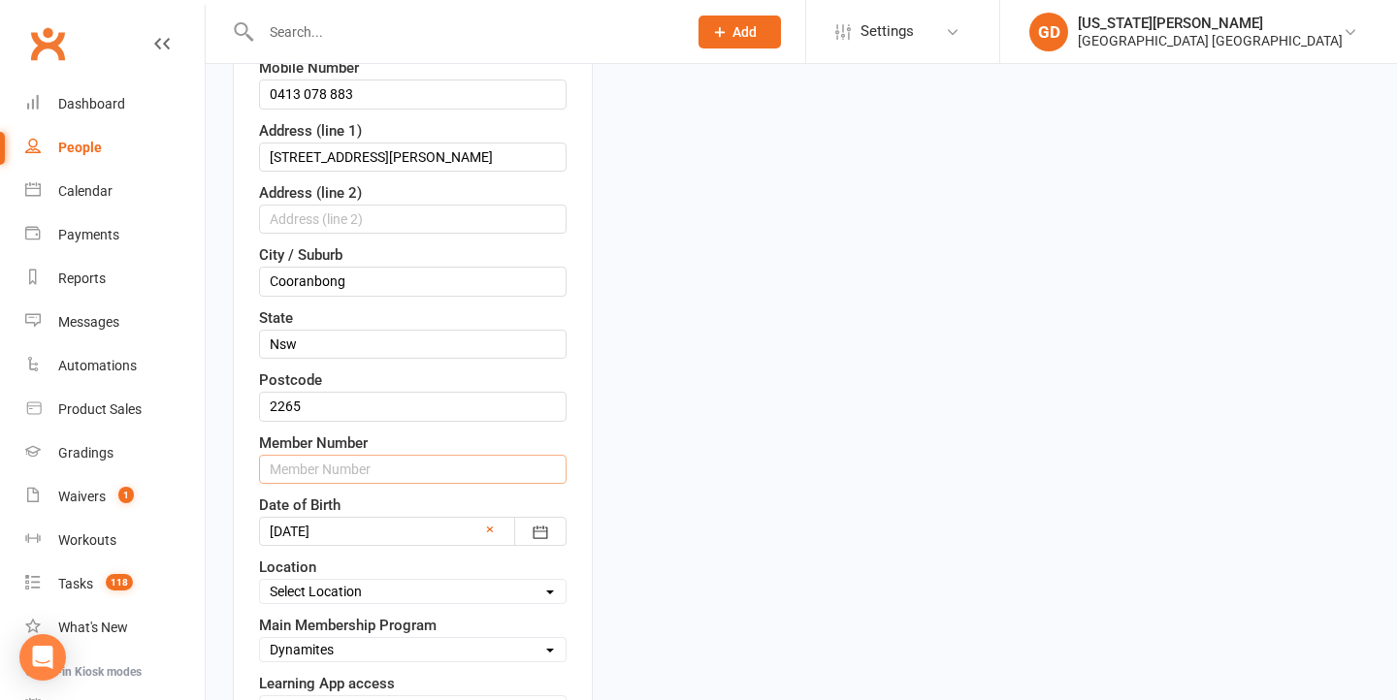
click at [350, 471] on input "text" at bounding box center [412, 469] width 307 height 29
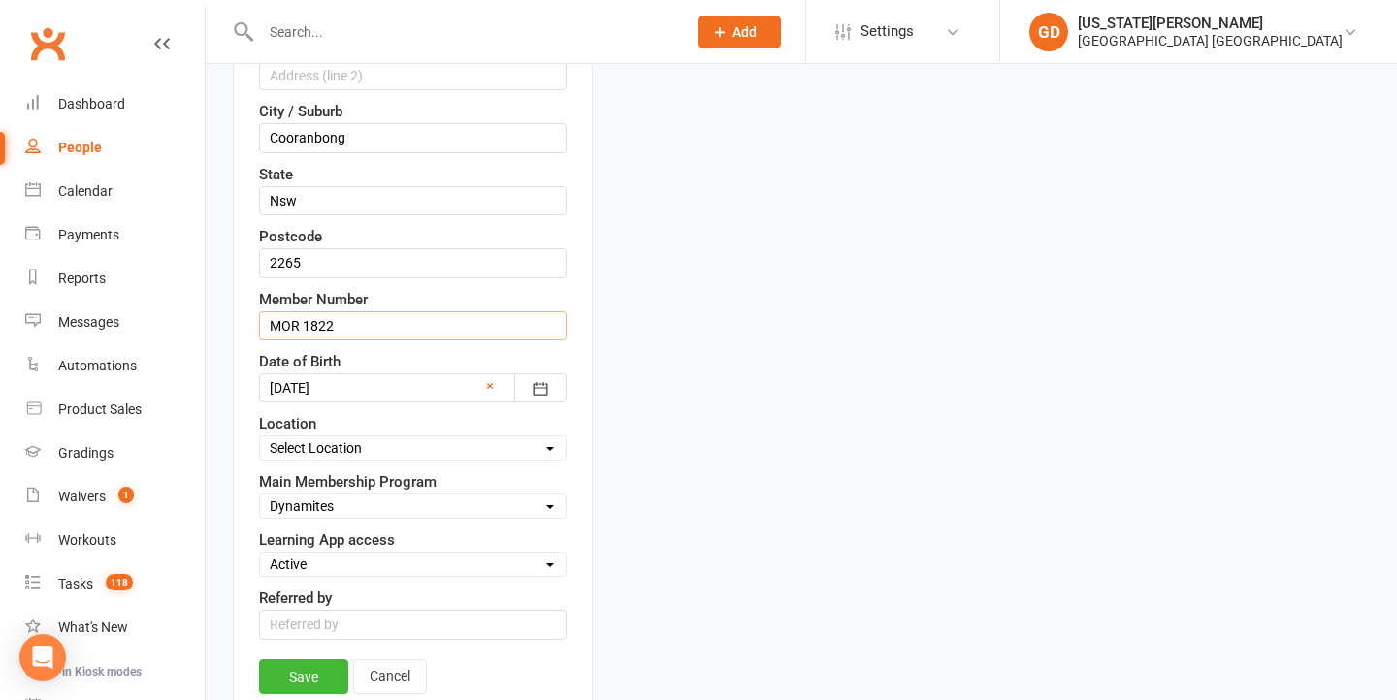
scroll to position [740, 0]
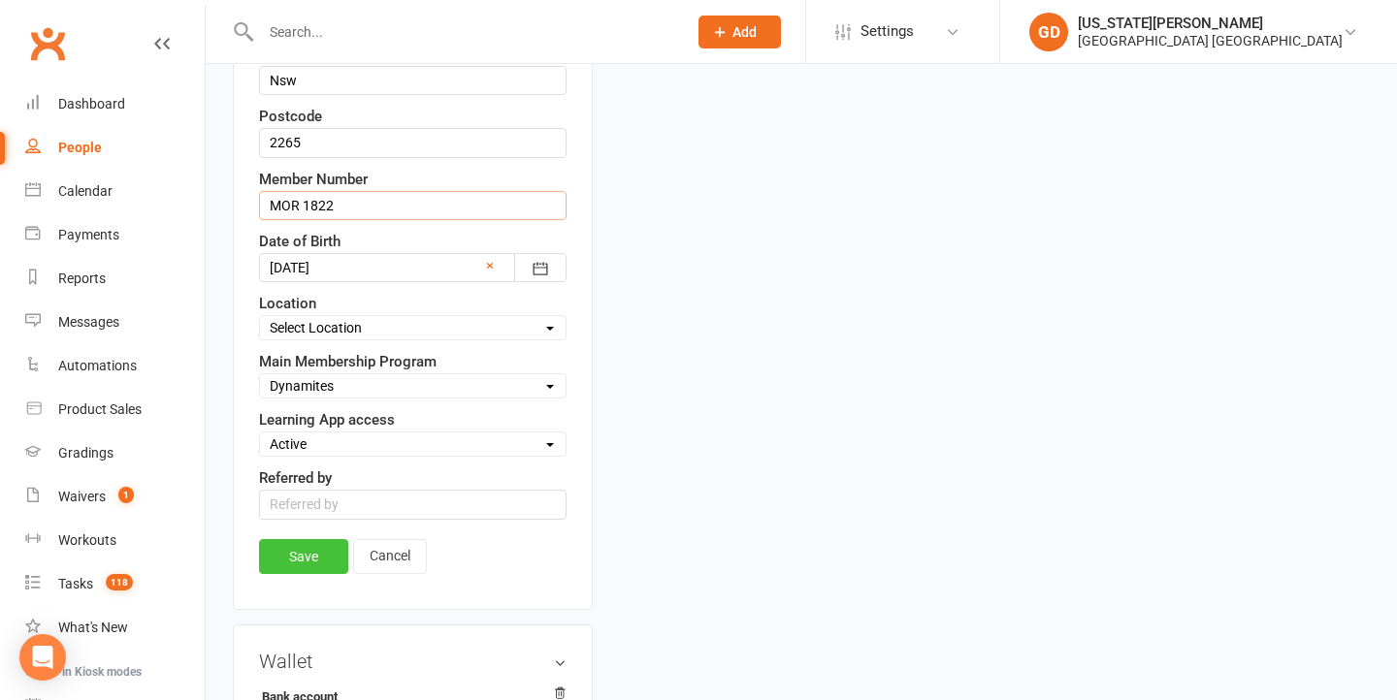
type input "MOR 1822"
drag, startPoint x: 282, startPoint y: 564, endPoint x: 391, endPoint y: 434, distance: 169.4
click at [282, 564] on link "Save" at bounding box center [303, 556] width 89 height 35
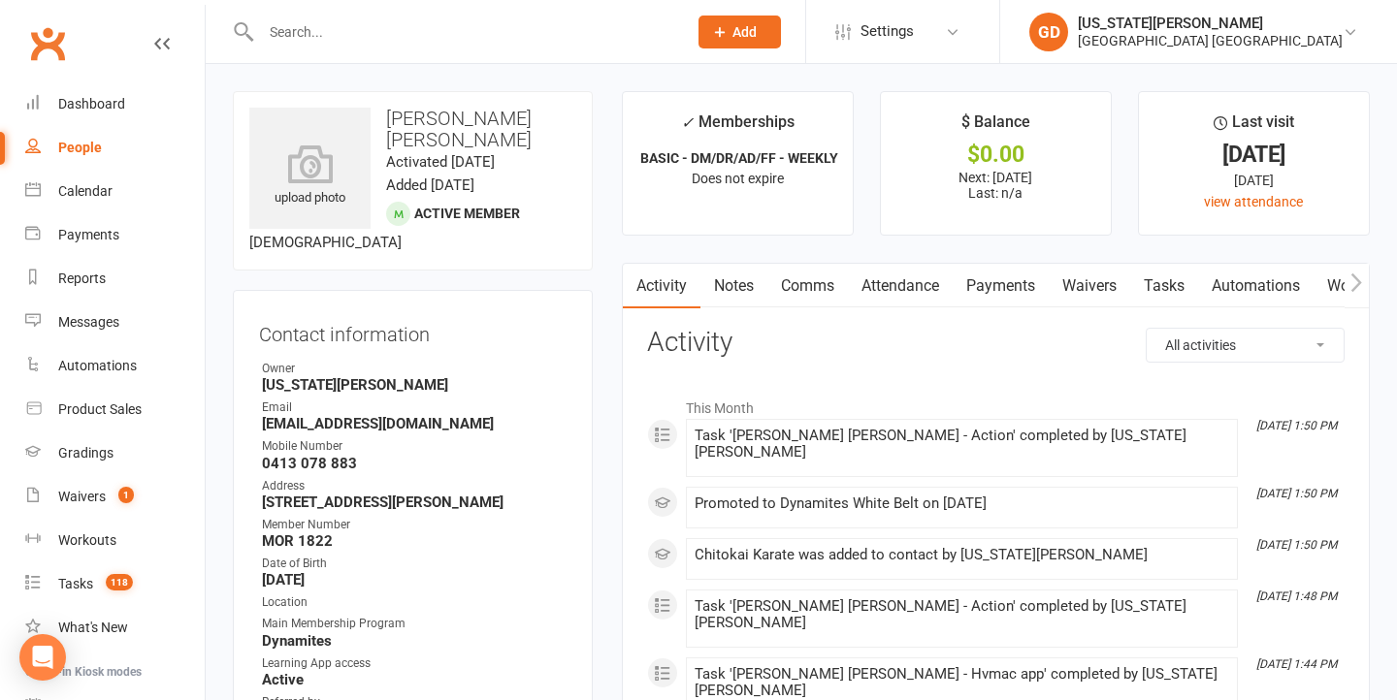
scroll to position [0, 0]
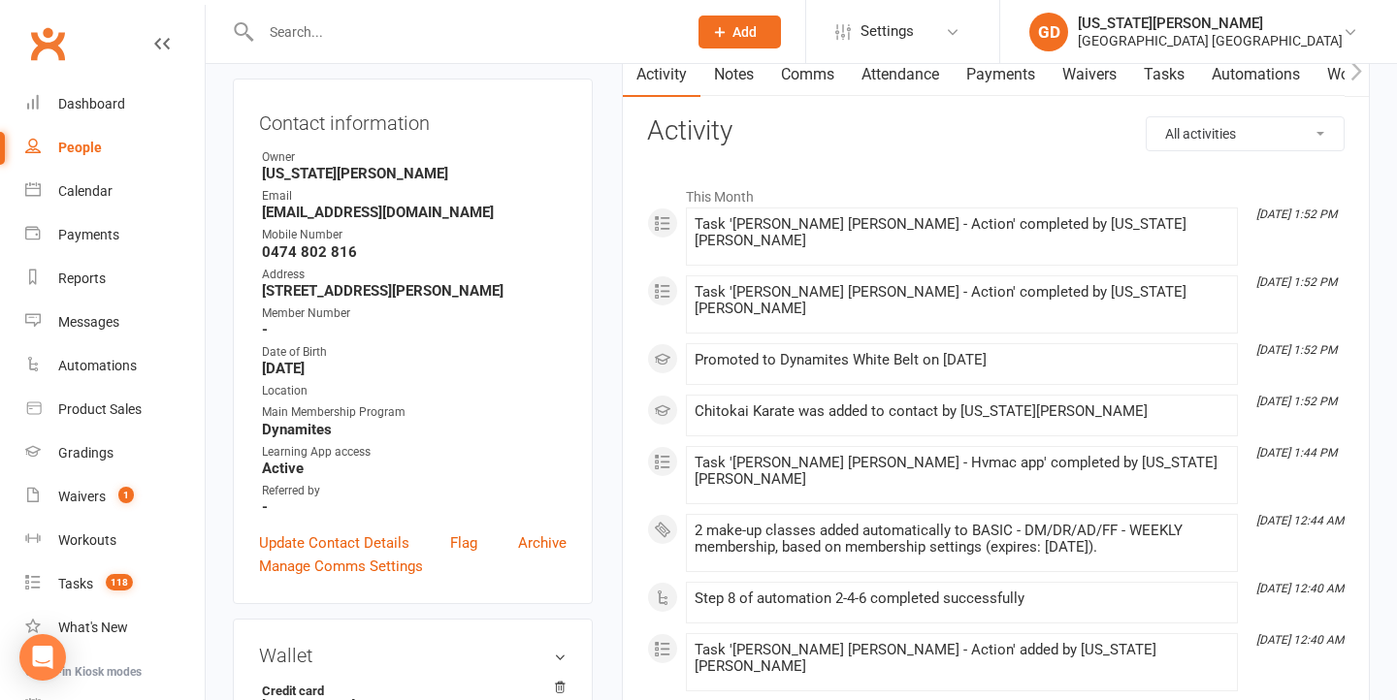
scroll to position [213, 0]
click at [304, 546] on link "Update Contact Details" at bounding box center [334, 541] width 150 height 23
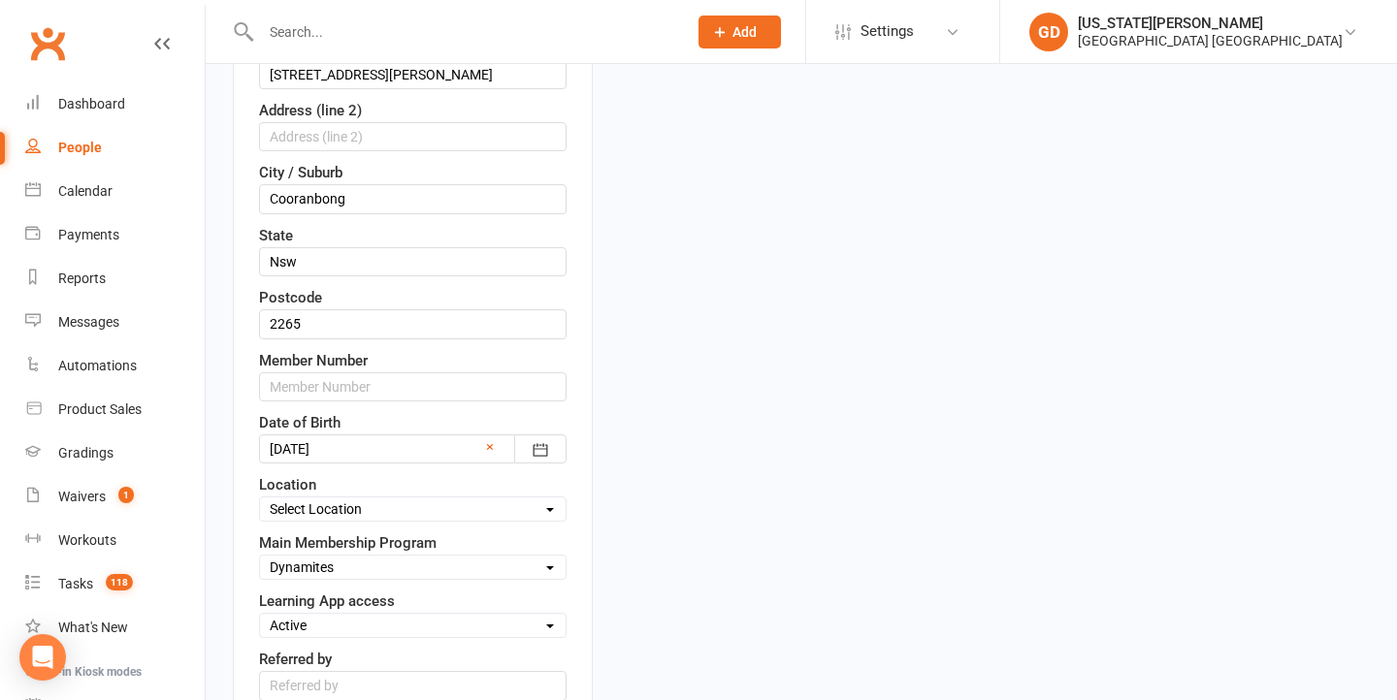
scroll to position [583, 0]
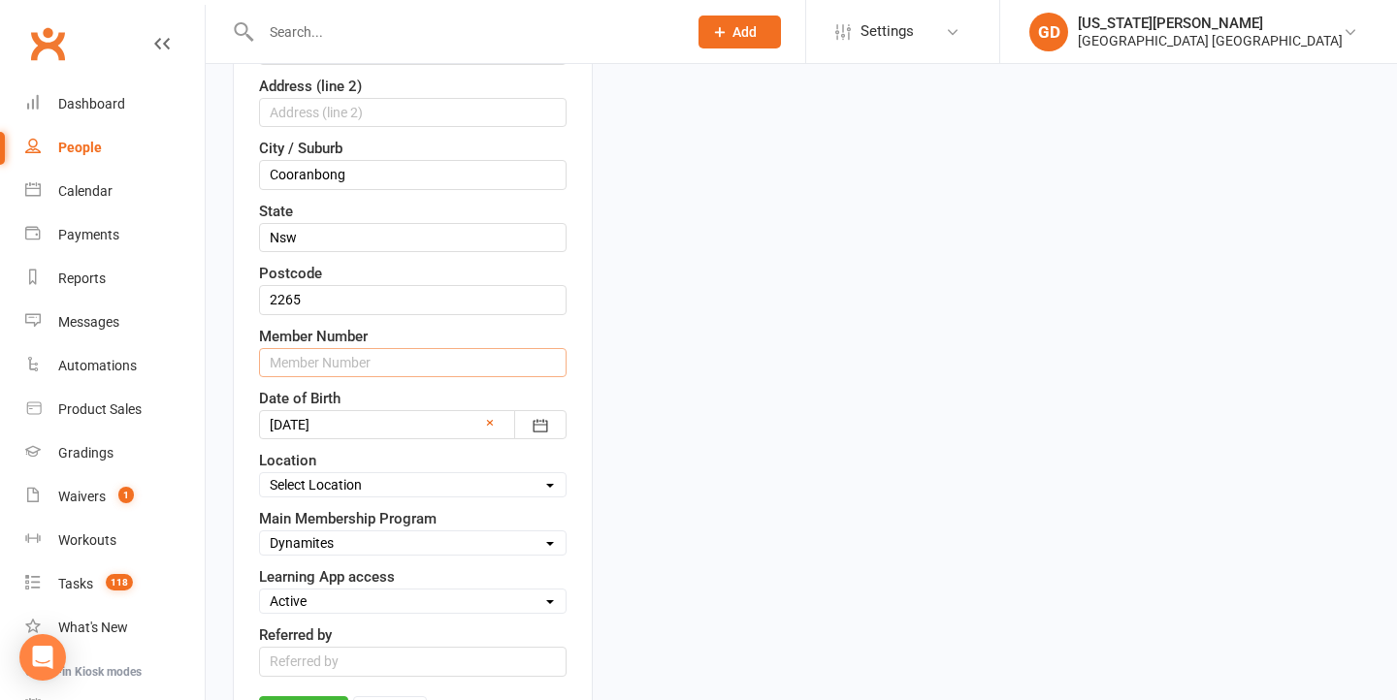
click at [338, 368] on input "text" at bounding box center [412, 362] width 307 height 29
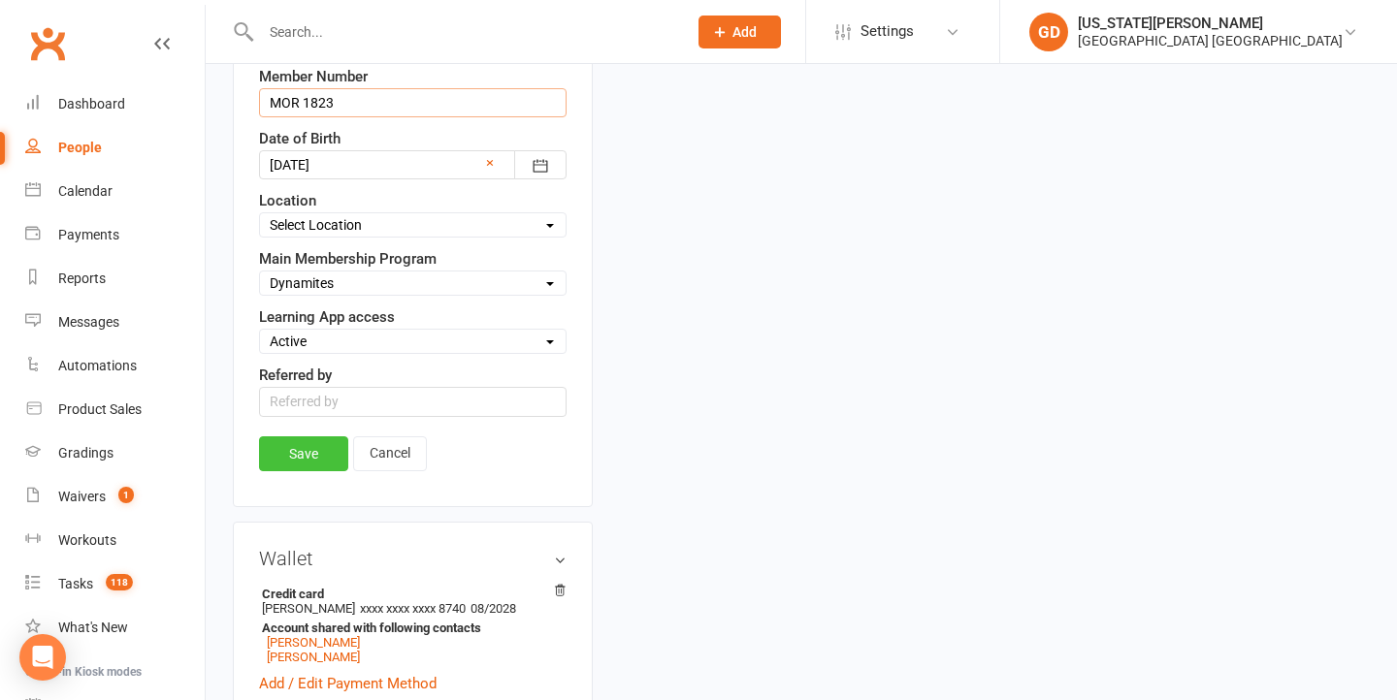
type input "MOR 1823"
click at [301, 456] on link "Save" at bounding box center [303, 453] width 89 height 35
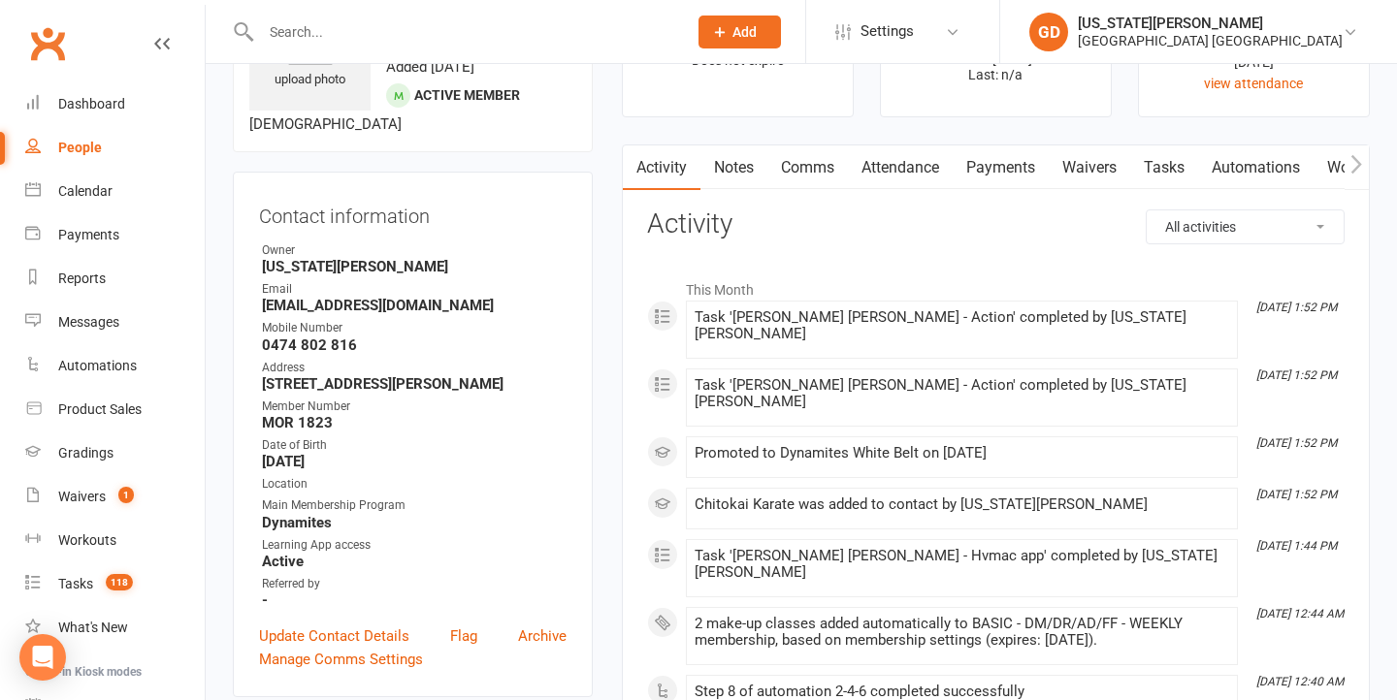
scroll to position [119, 0]
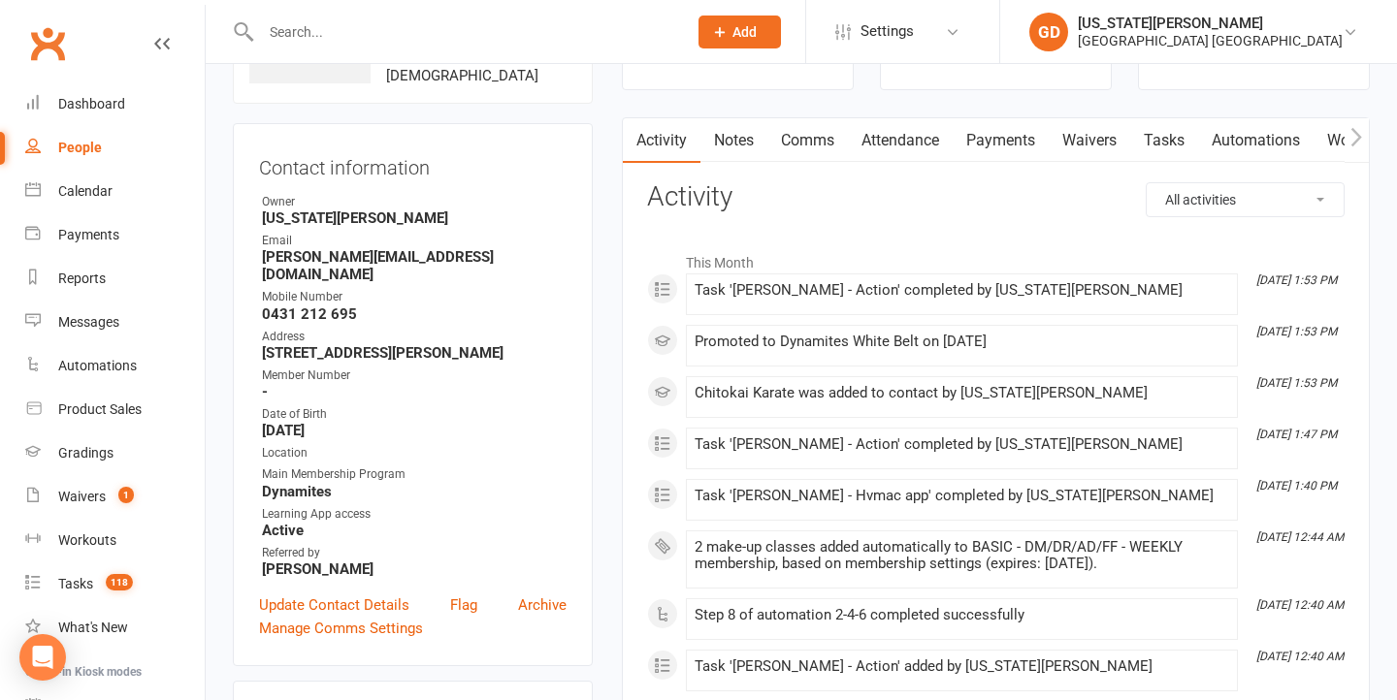
scroll to position [269, 1]
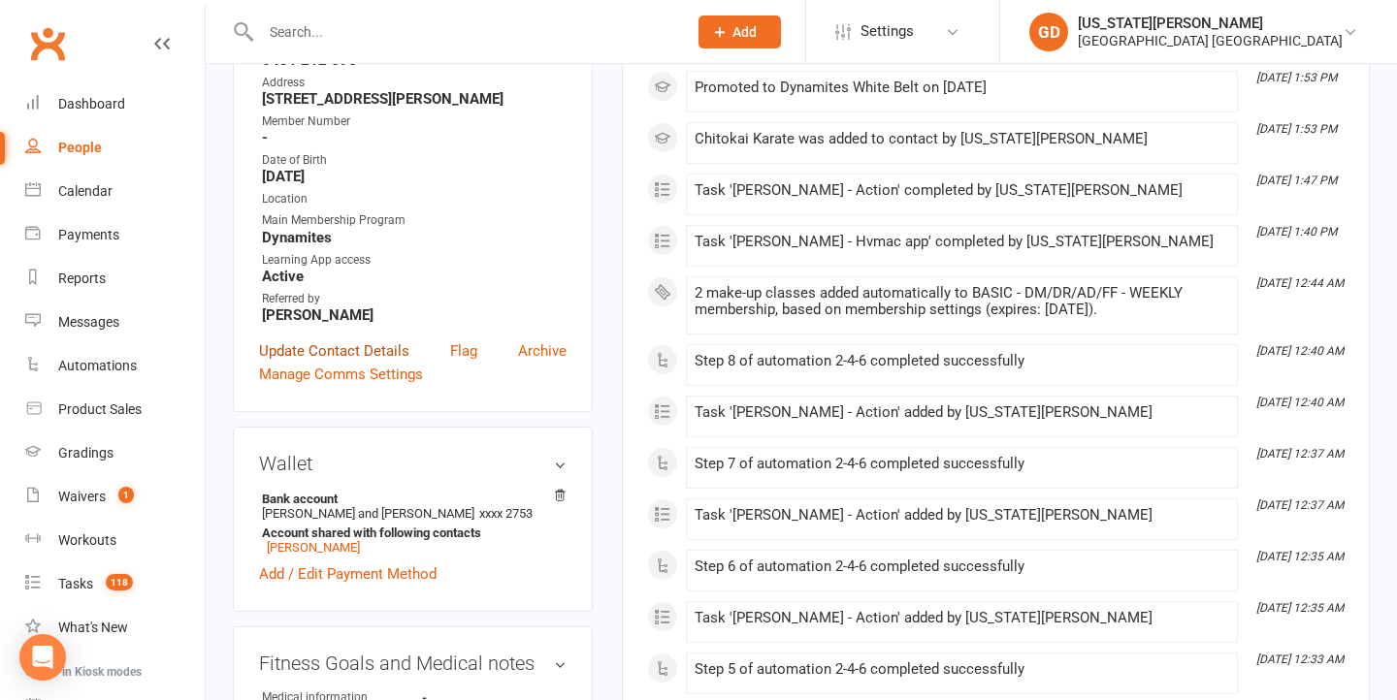
click at [301, 350] on link "Update Contact Details" at bounding box center [334, 350] width 150 height 23
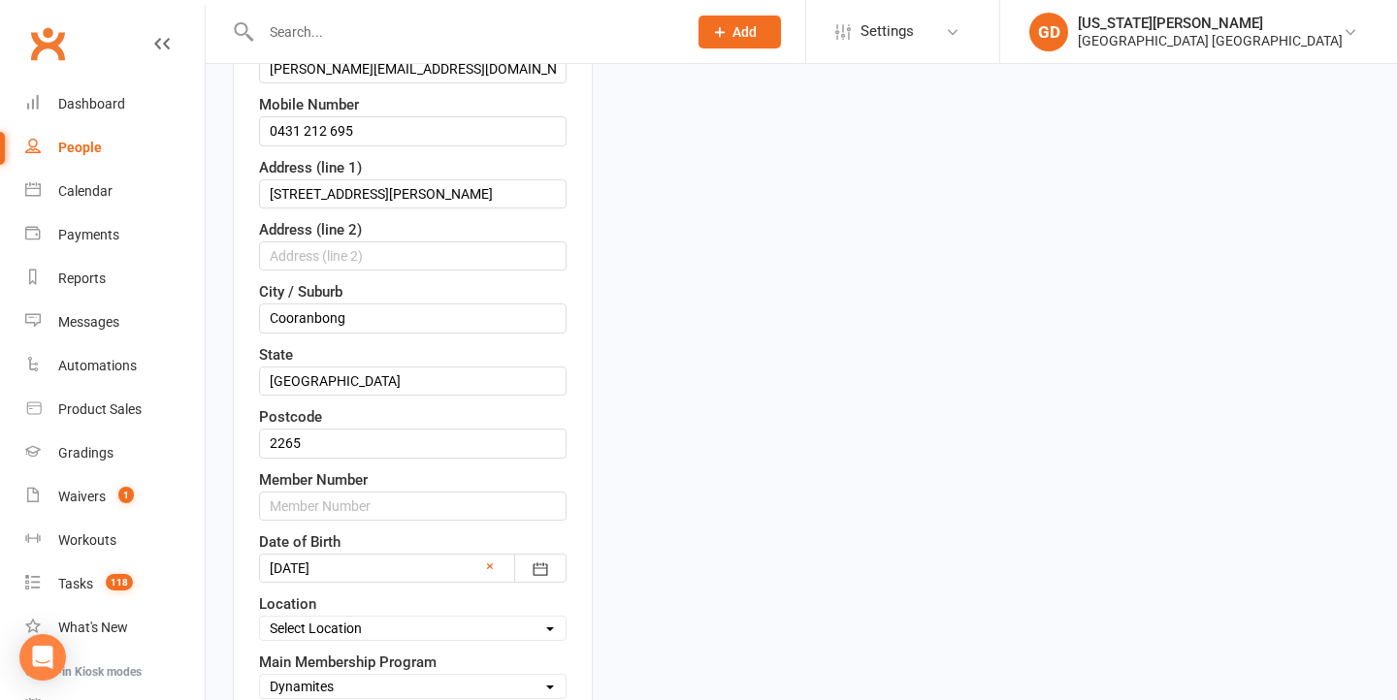
scroll to position [526, 0]
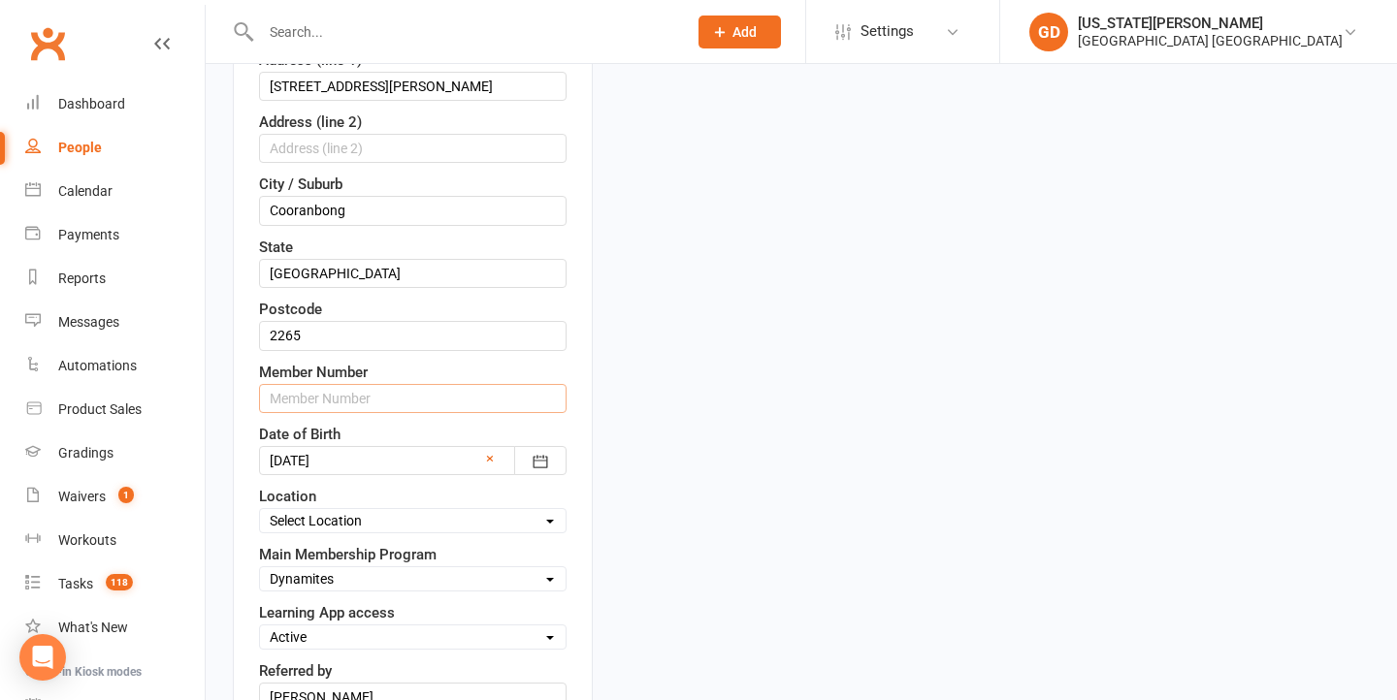
click at [365, 411] on input "text" at bounding box center [412, 398] width 307 height 29
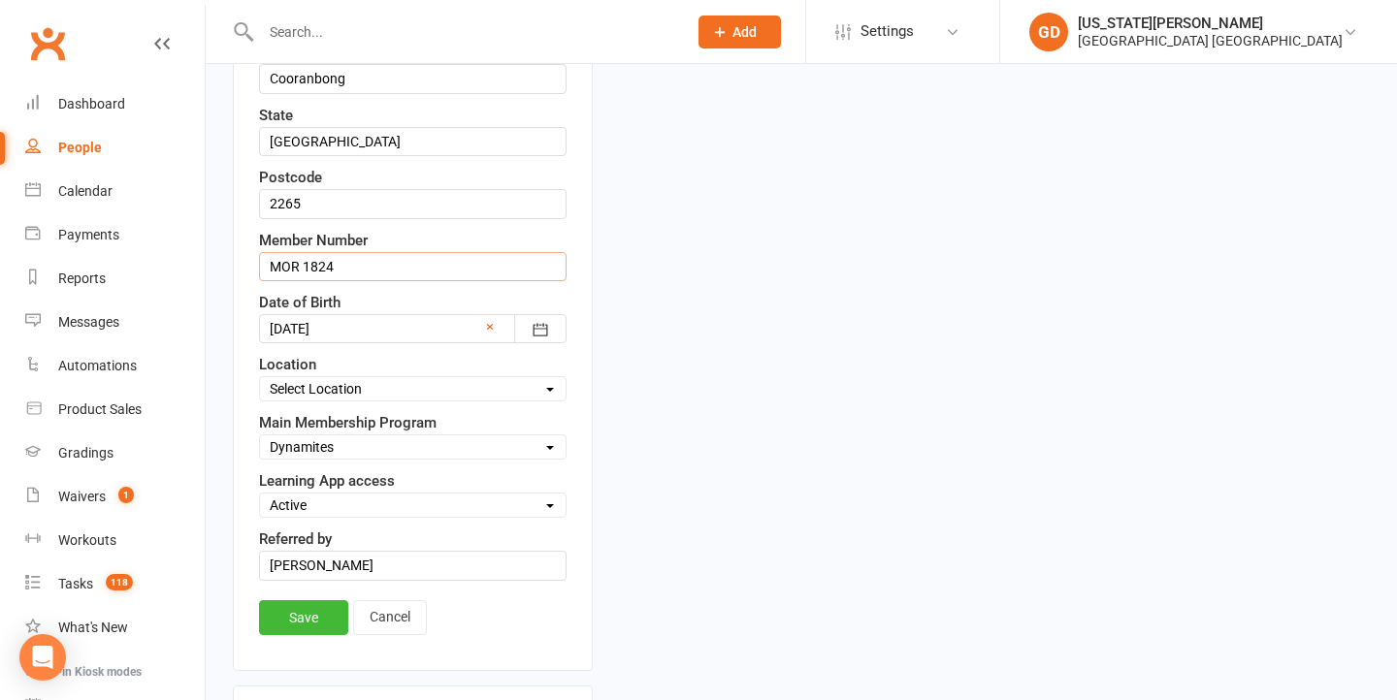
scroll to position [852, 0]
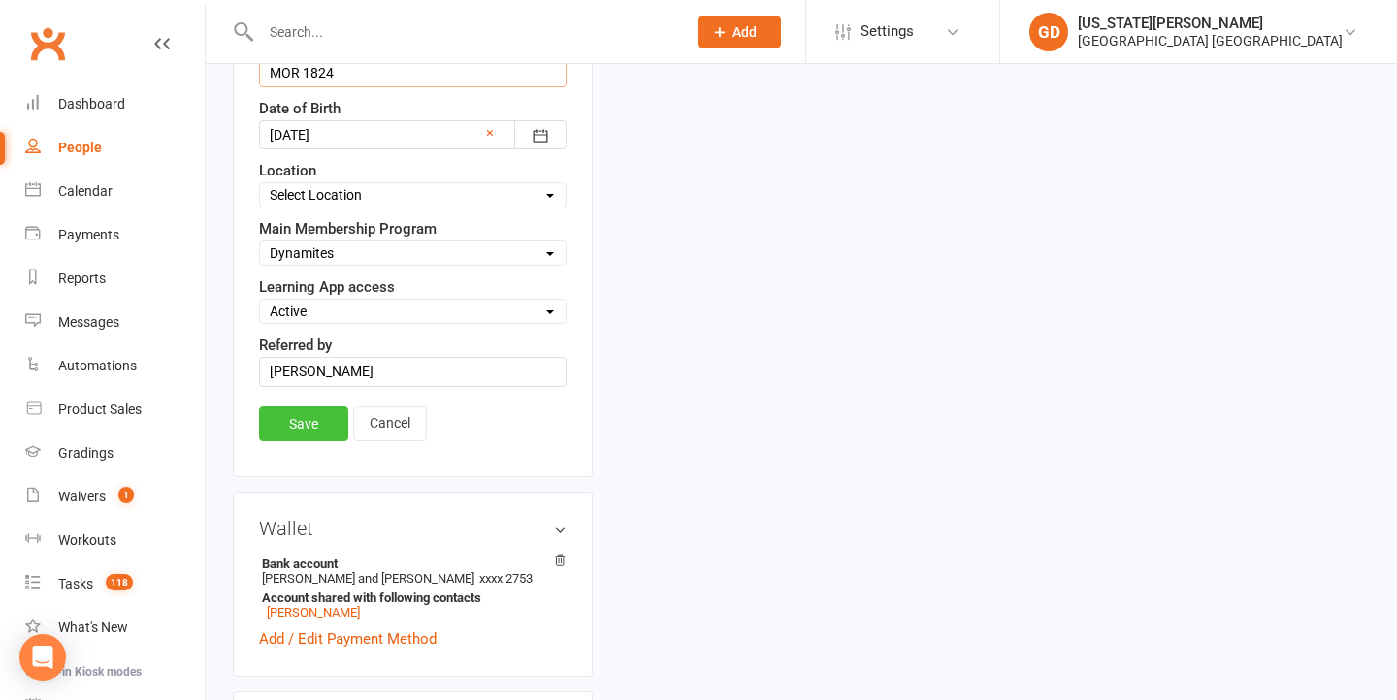
type input "MOR 1824"
click at [318, 441] on link "Save" at bounding box center [303, 423] width 89 height 35
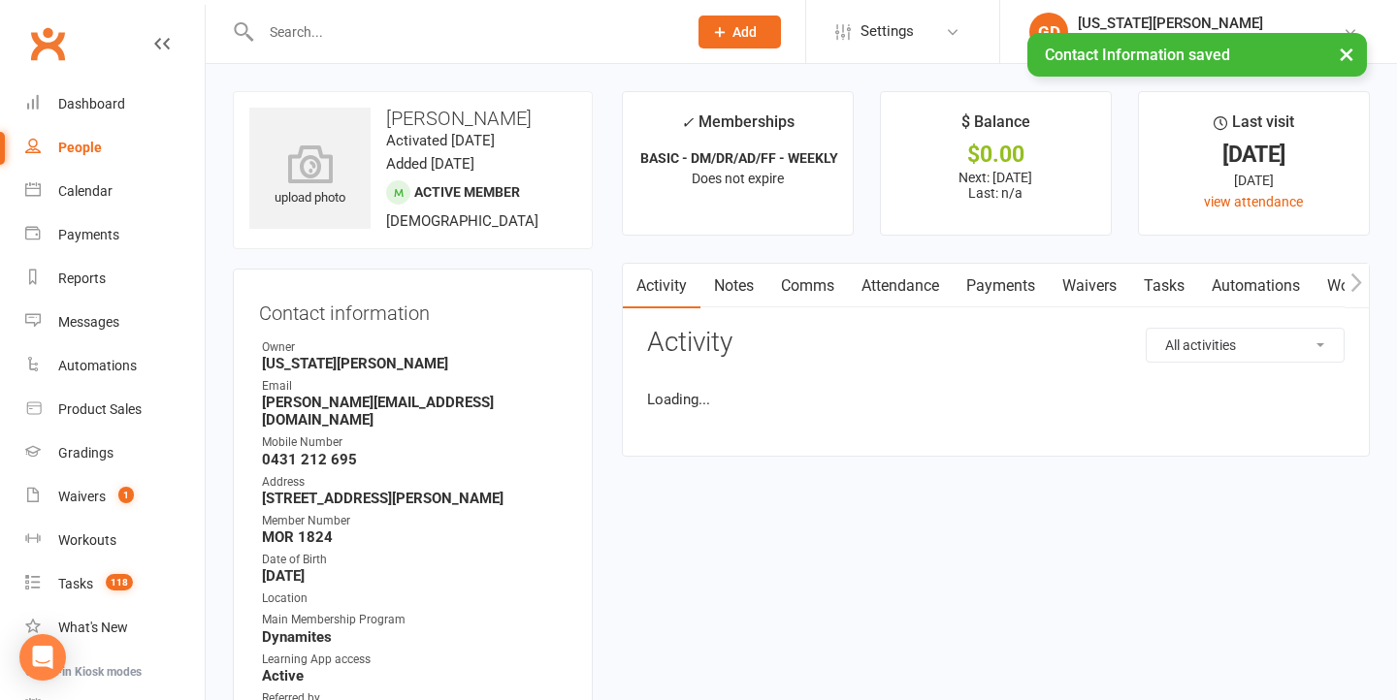
scroll to position [0, 0]
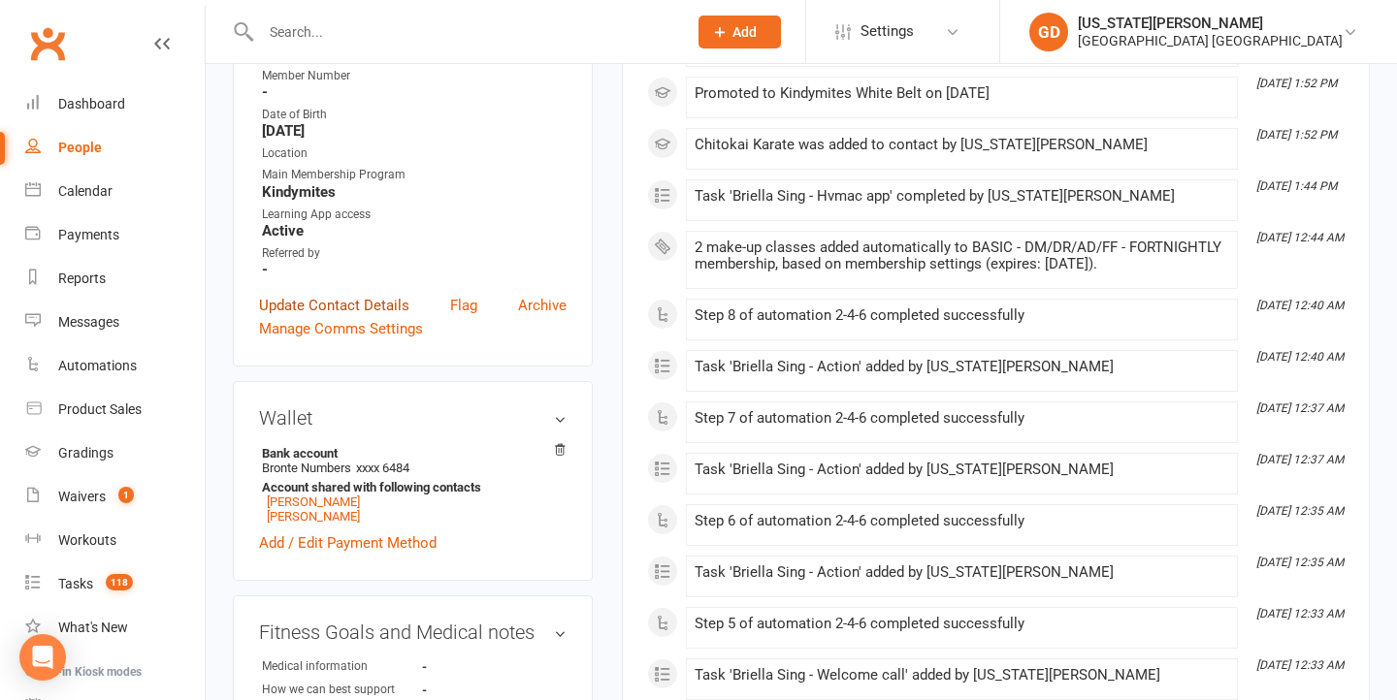
click at [372, 317] on link "Update Contact Details" at bounding box center [334, 305] width 150 height 23
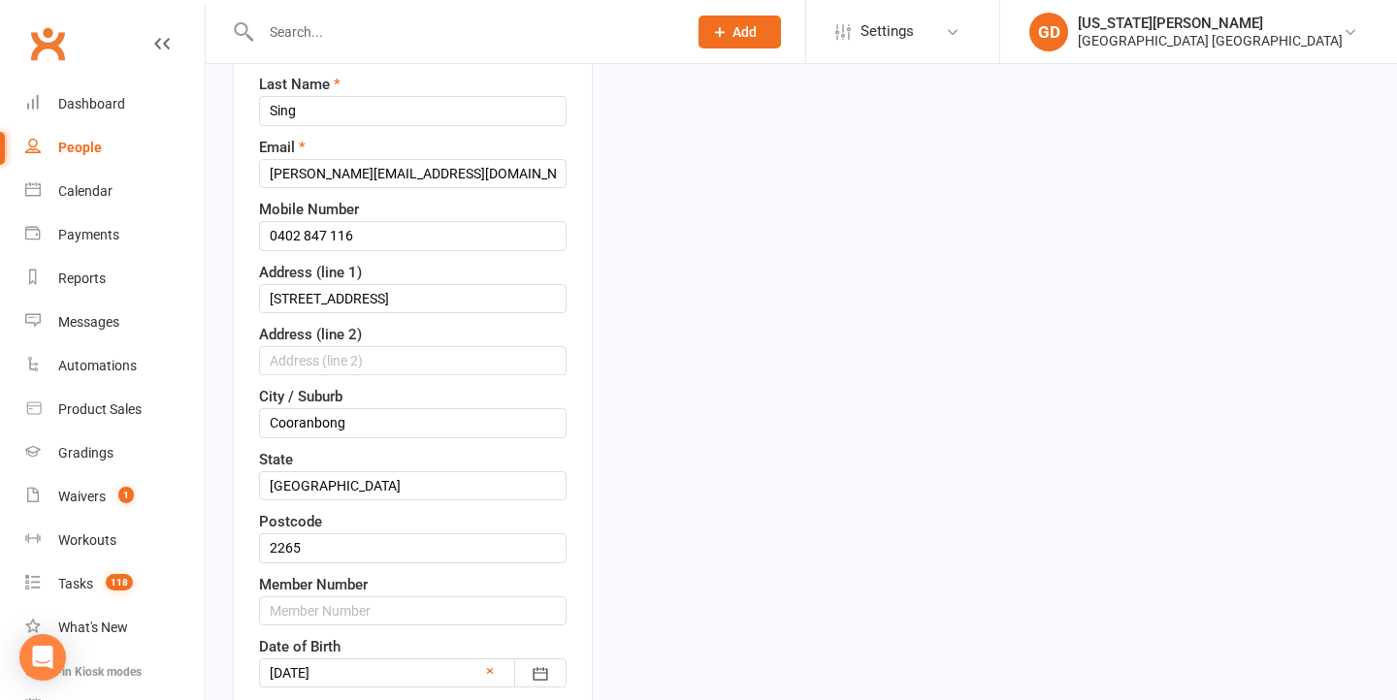
scroll to position [331, 0]
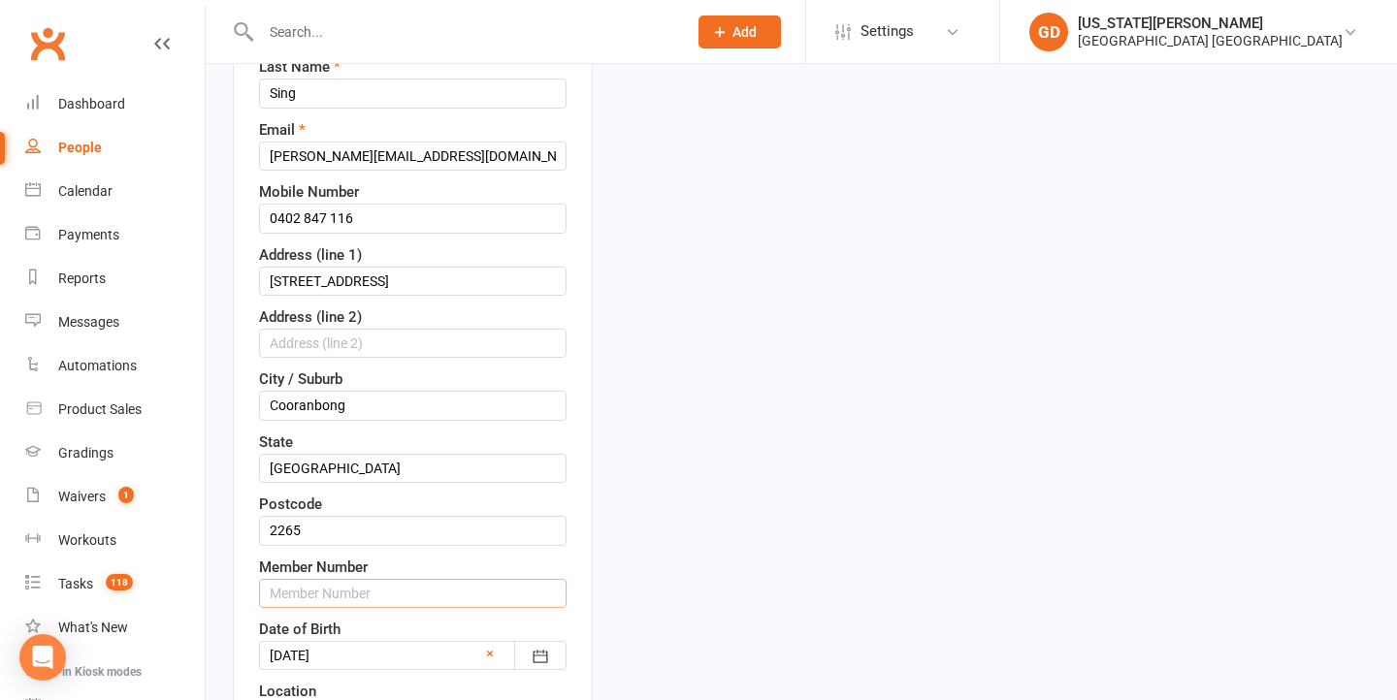
click at [374, 608] on input "text" at bounding box center [412, 593] width 307 height 29
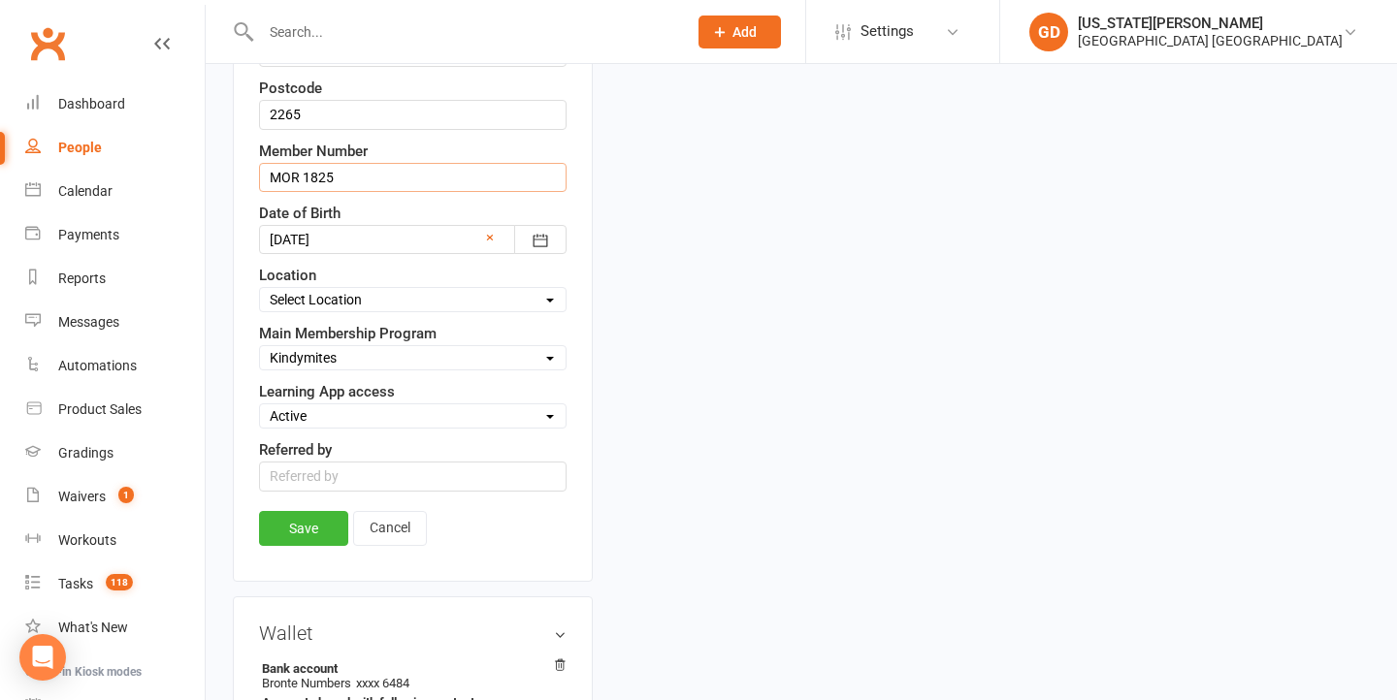
type input "MOR 1825"
click at [292, 533] on div "Contact information First Name Briella Last Name Sing Email darren@jdcompletebu…" at bounding box center [413, 52] width 360 height 1060
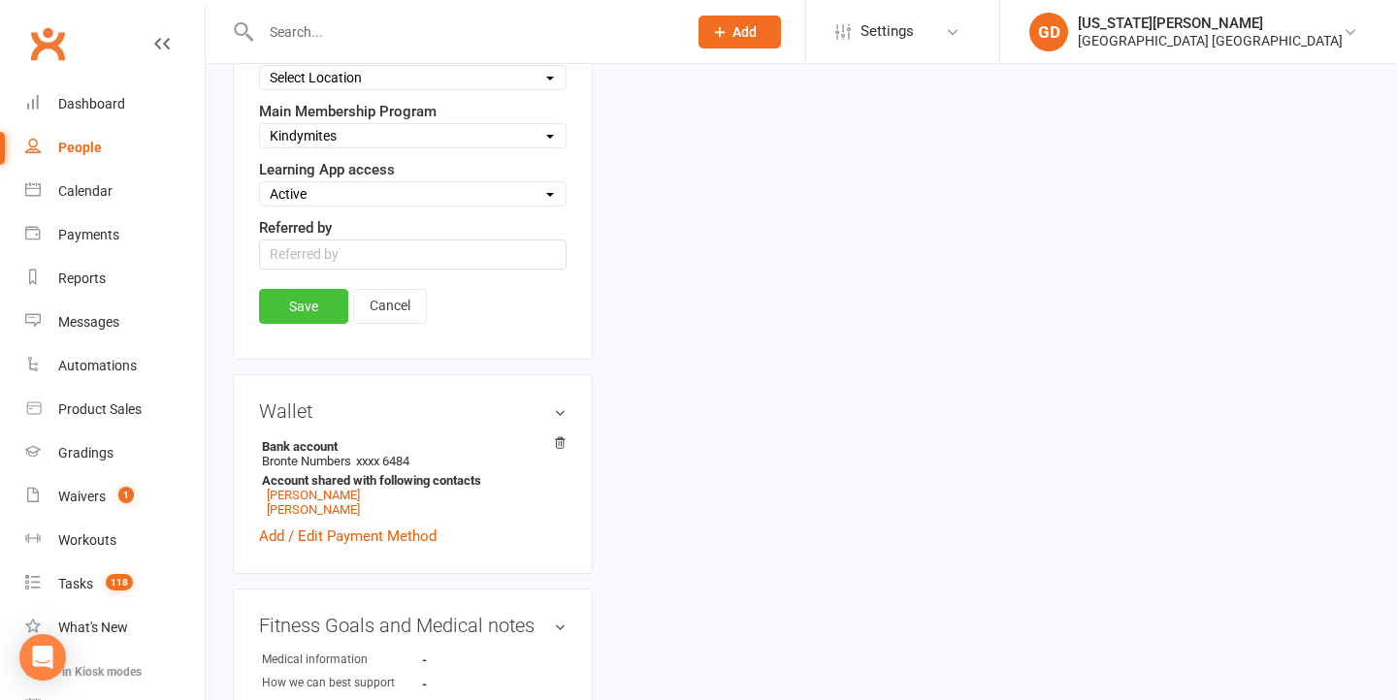
click at [301, 324] on link "Save" at bounding box center [303, 306] width 89 height 35
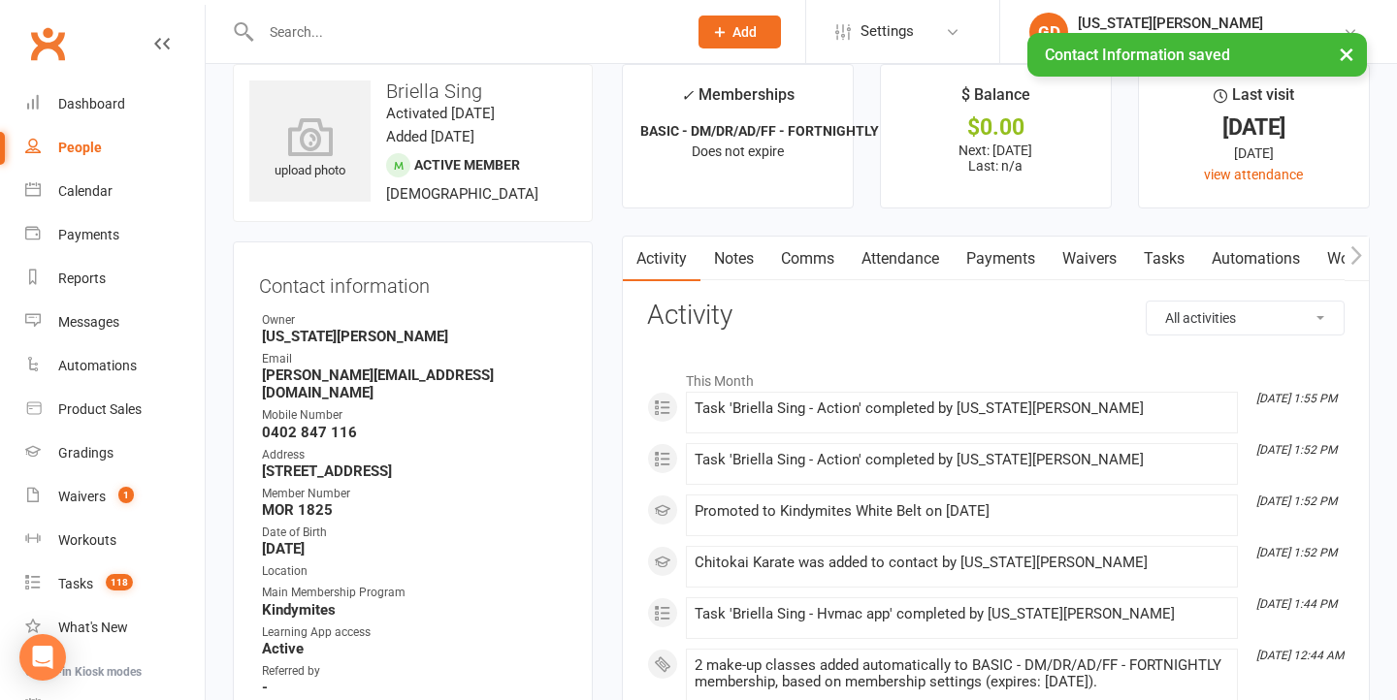
scroll to position [30, 0]
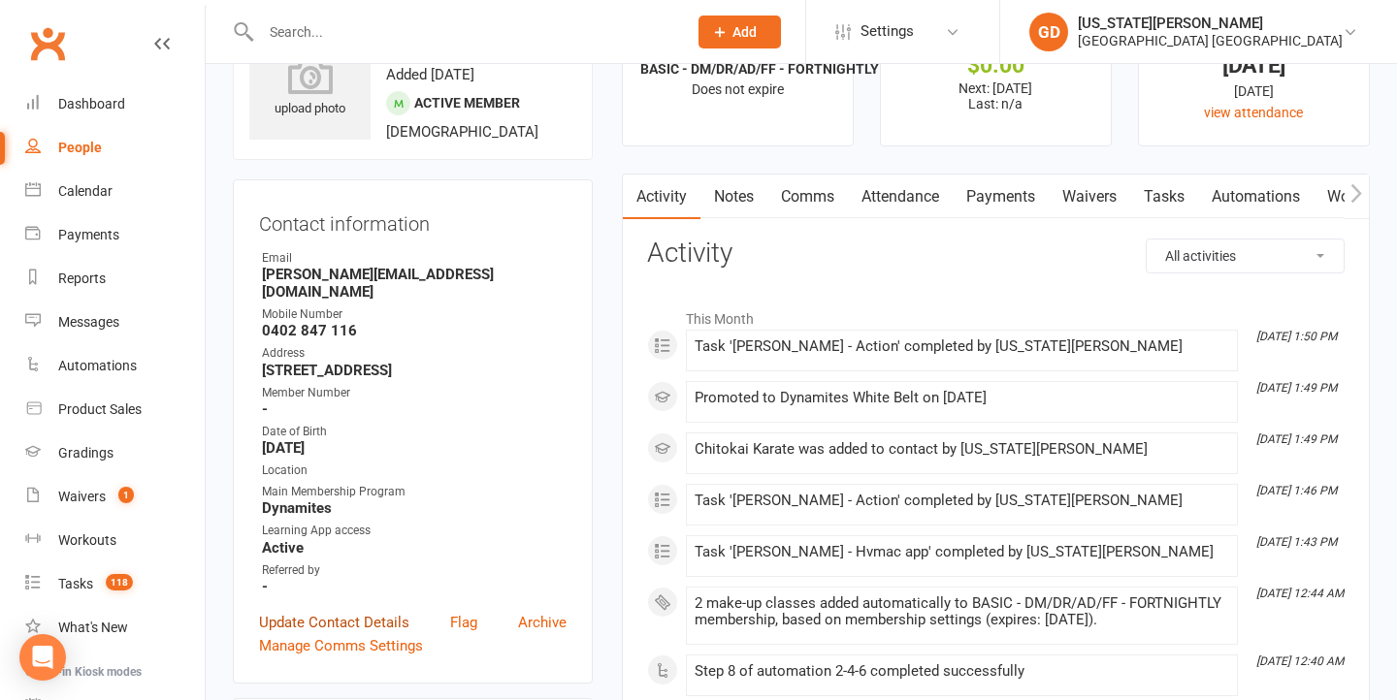
click at [309, 634] on link "Update Contact Details" at bounding box center [334, 622] width 150 height 23
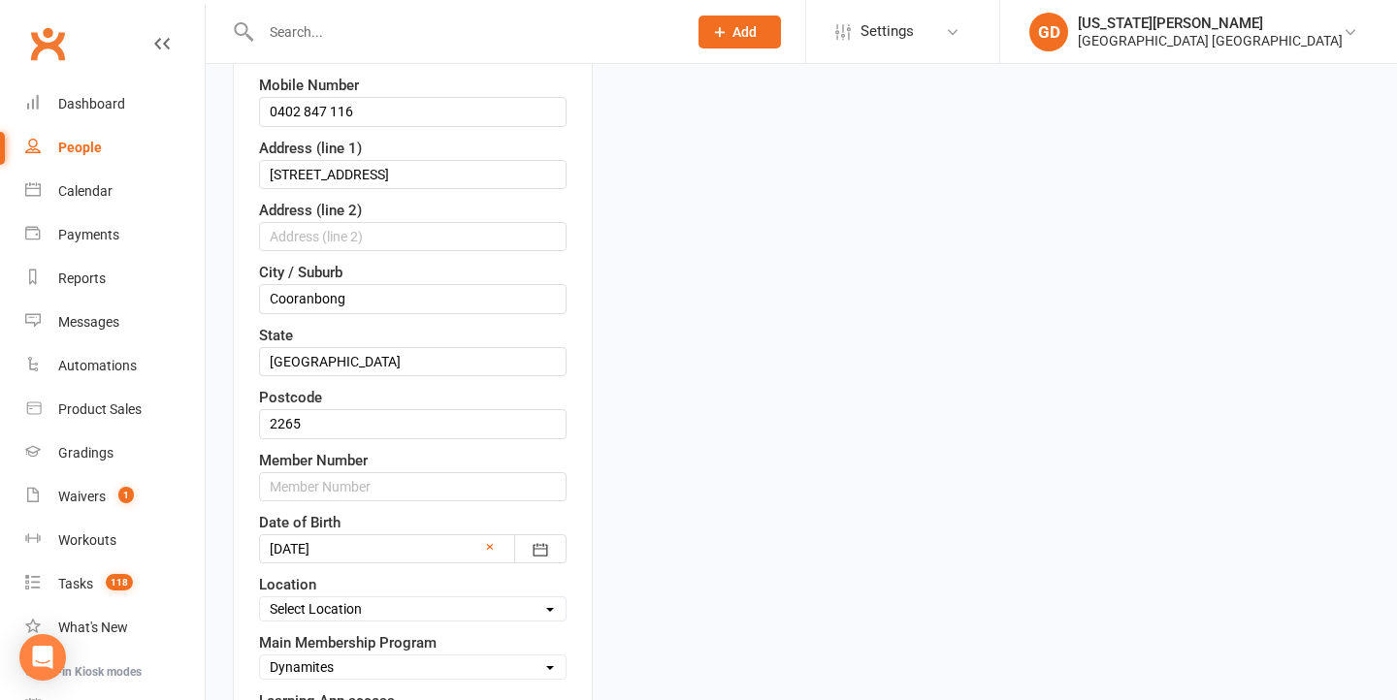
scroll to position [478, 0]
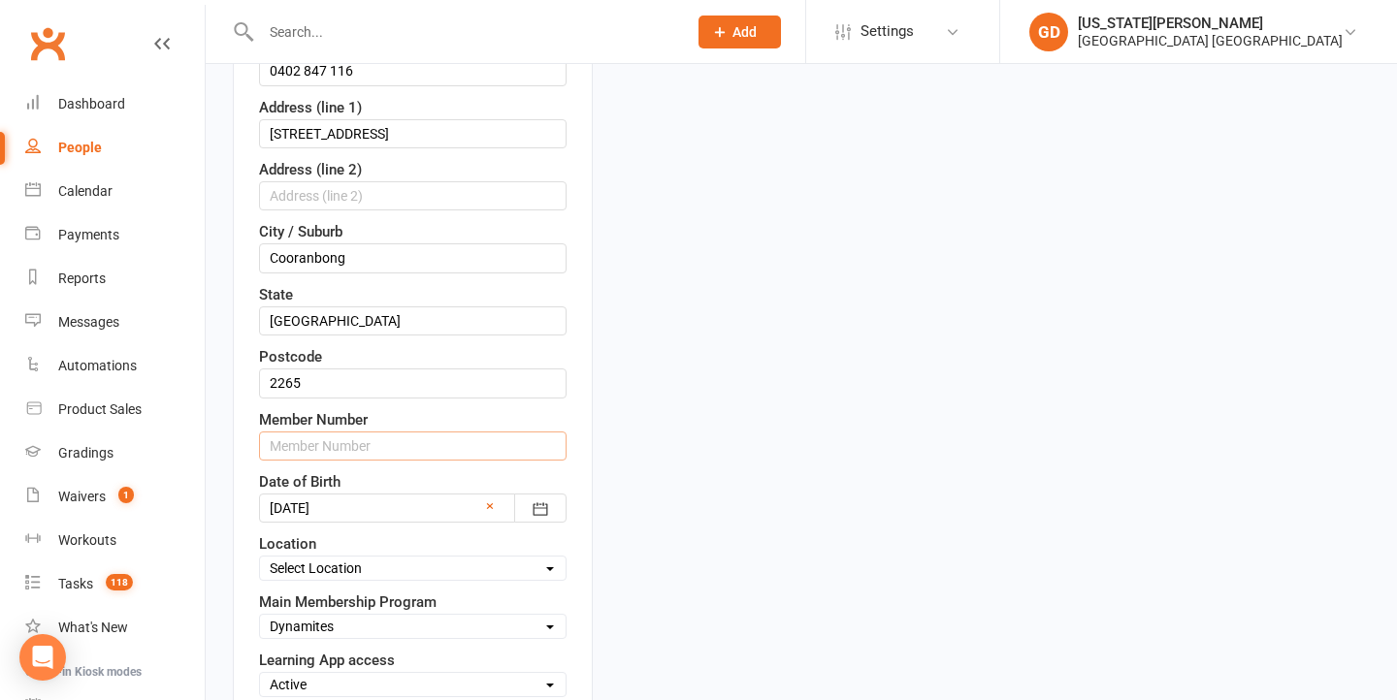
click at [375, 461] on input "text" at bounding box center [412, 446] width 307 height 29
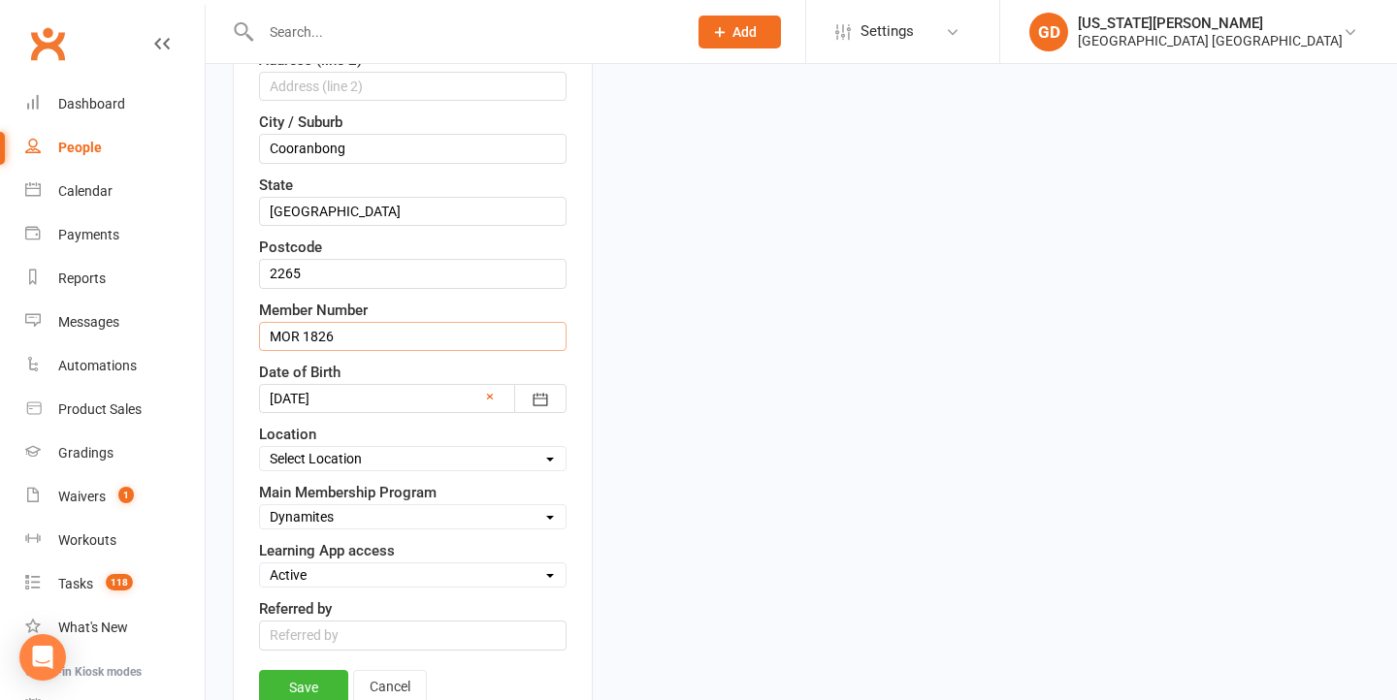
scroll to position [618, 0]
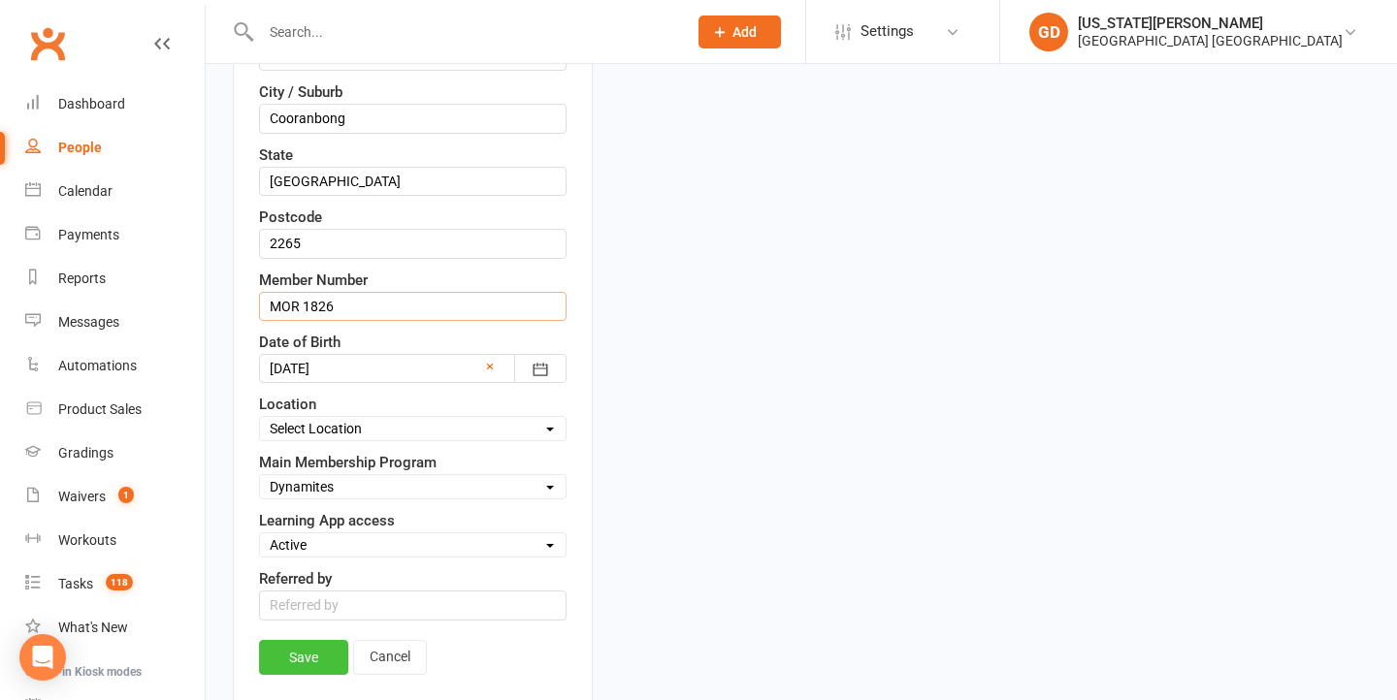
type input "MOR 1826"
click at [297, 675] on link "Save" at bounding box center [303, 657] width 89 height 35
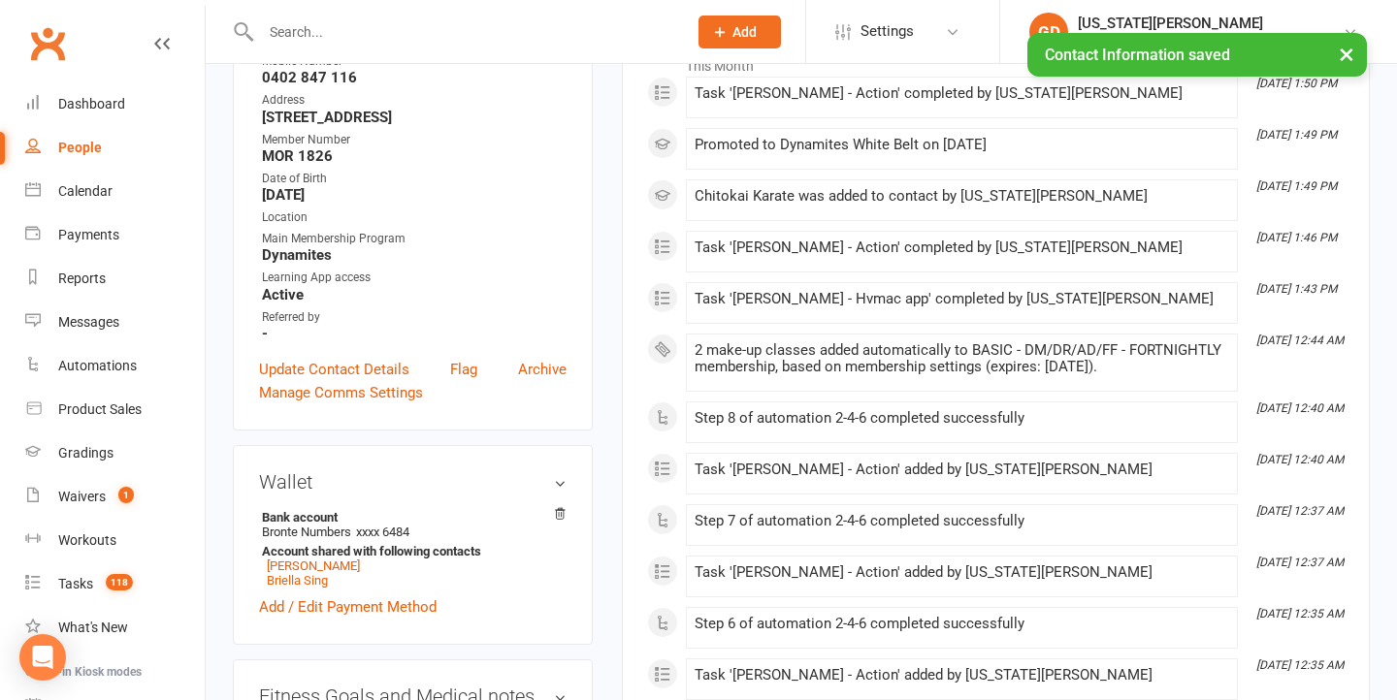
scroll to position [231, 0]
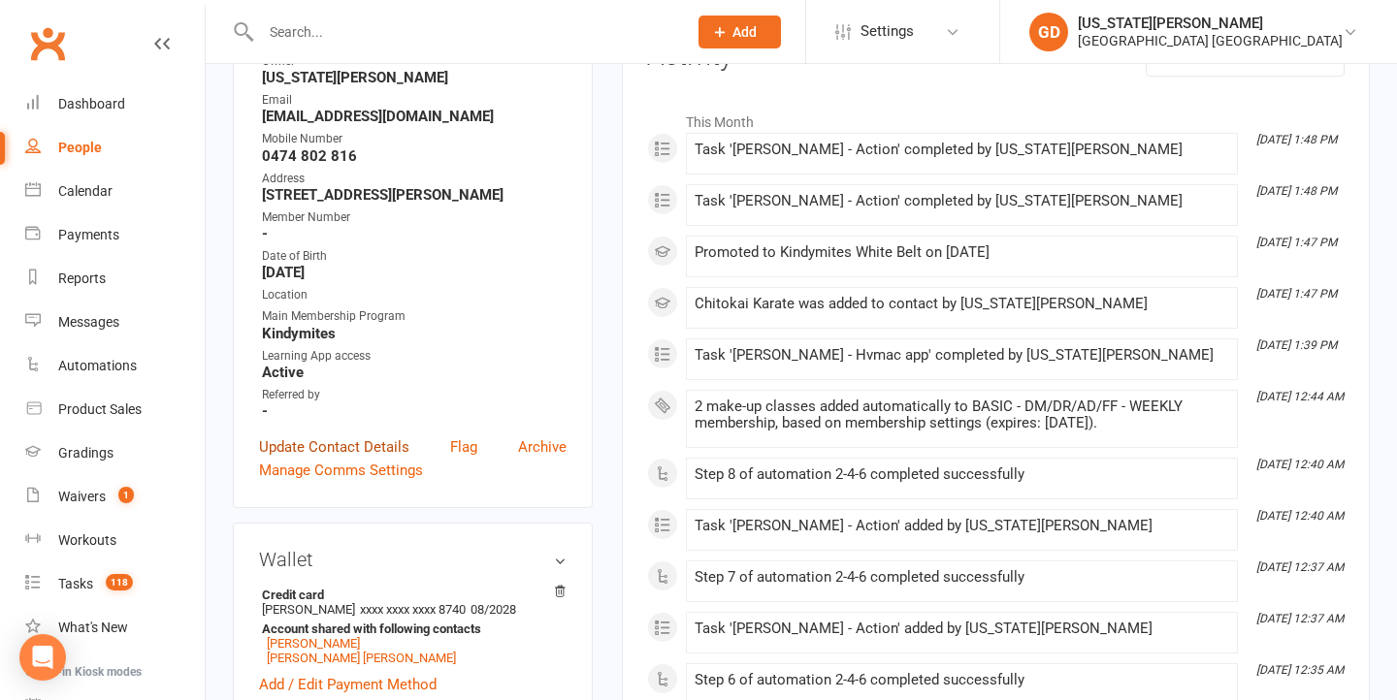
click at [352, 459] on link "Update Contact Details" at bounding box center [334, 447] width 150 height 23
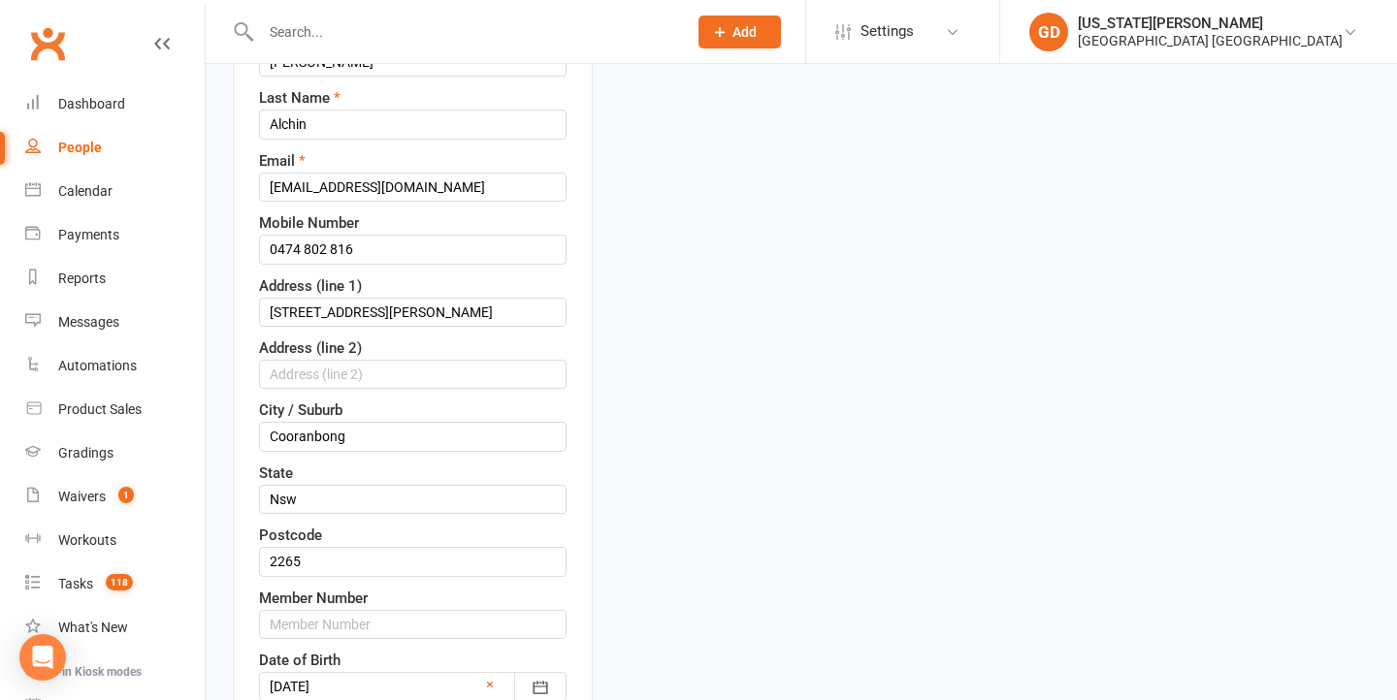
scroll to position [519, 0]
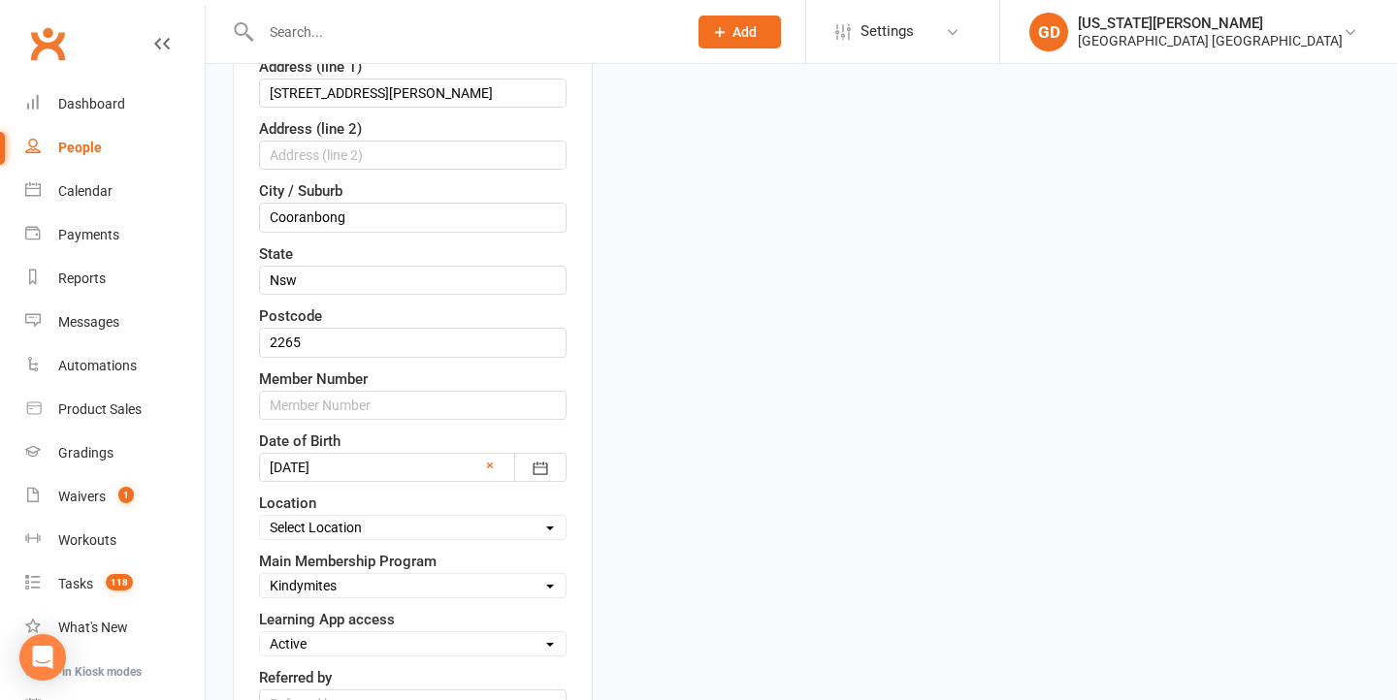
click at [376, 453] on div "Date of Birth 19 Oct 2019 2001 - 2020 2001 2002 2003 2004 2005 2006 2007 2008 2…" at bounding box center [412, 456] width 307 height 52
click at [376, 420] on input "text" at bounding box center [412, 405] width 307 height 29
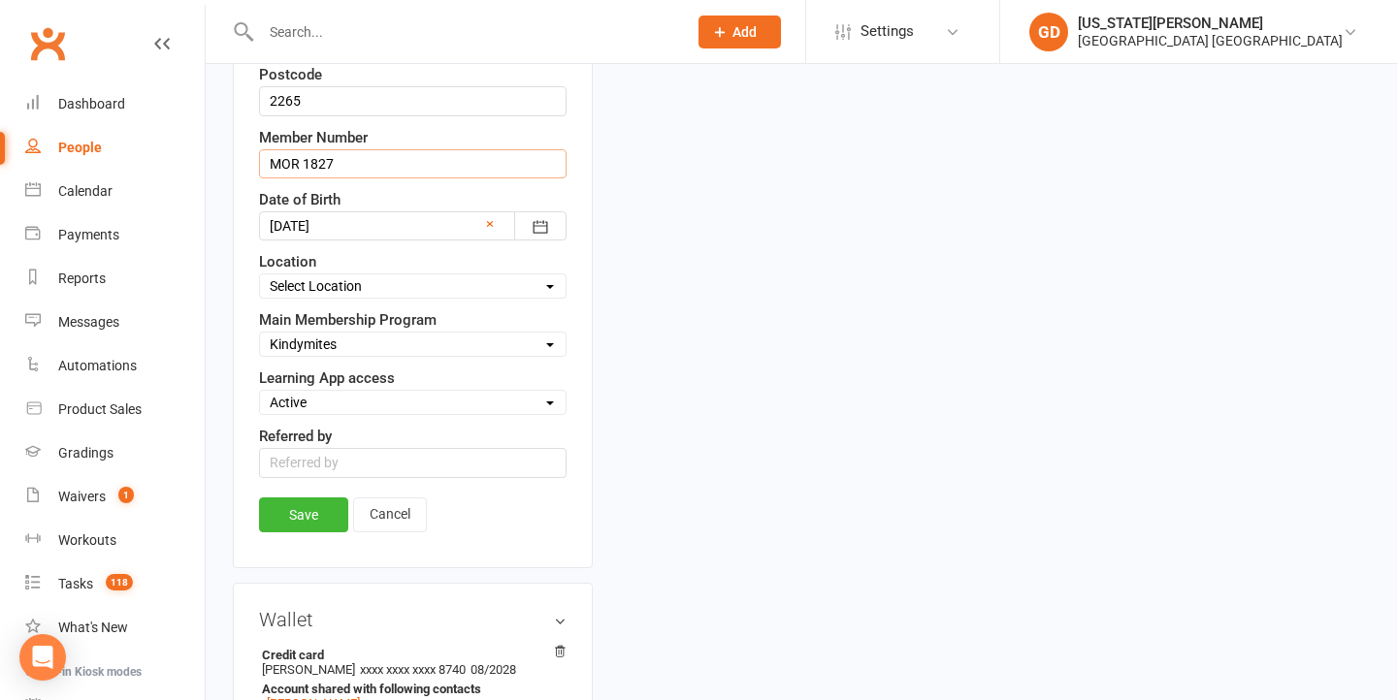
scroll to position [844, 0]
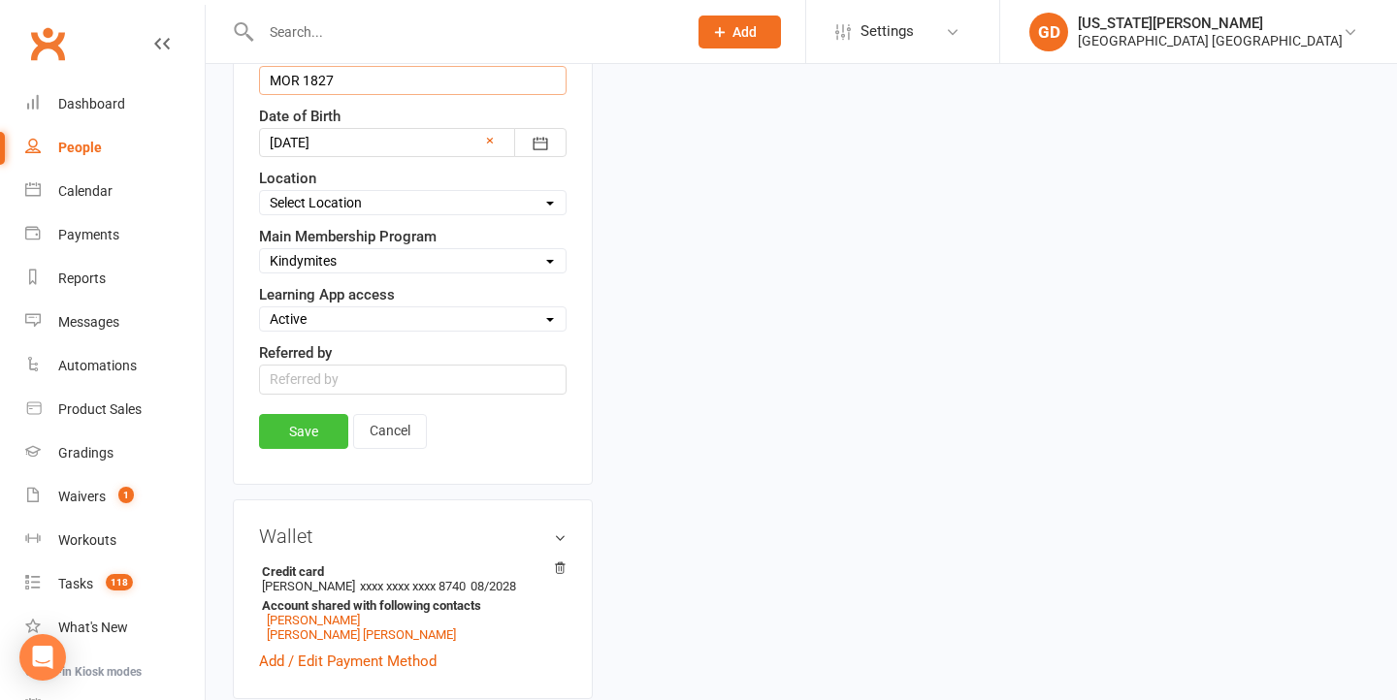
type input "MOR 1827"
click at [285, 449] on link "Save" at bounding box center [303, 431] width 89 height 35
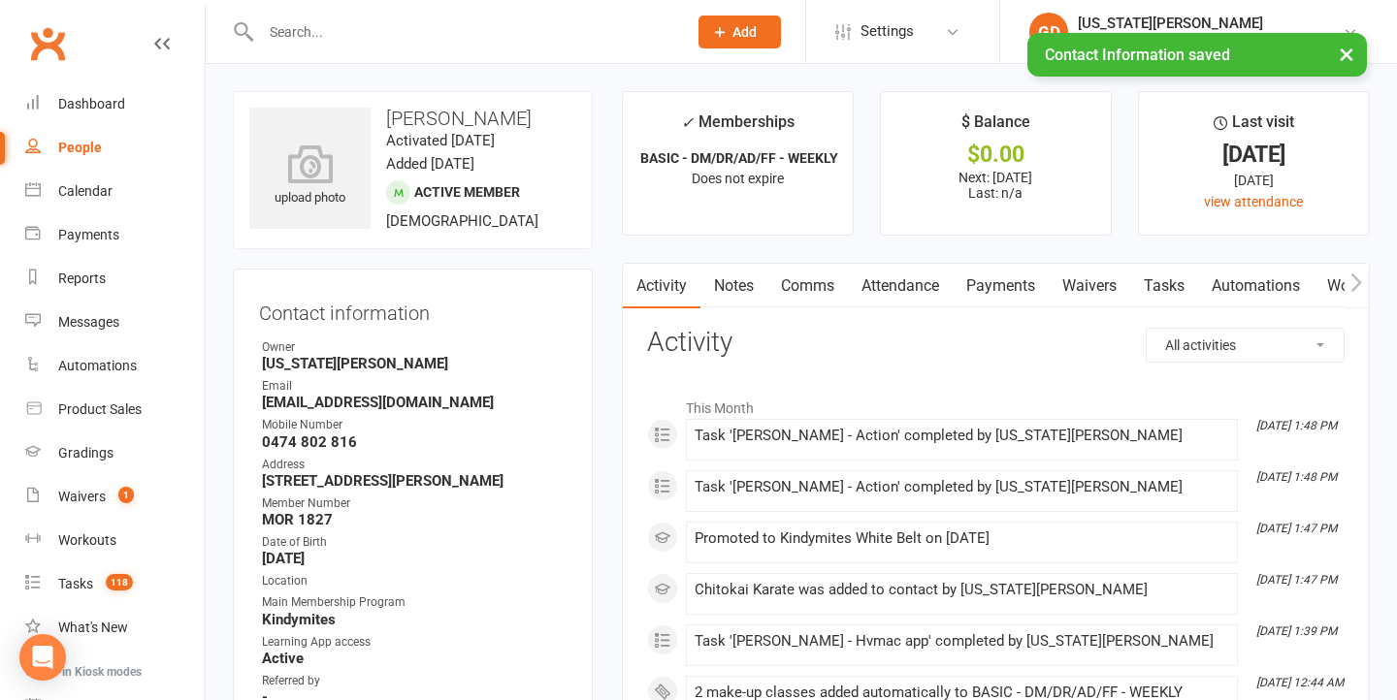
scroll to position [0, 0]
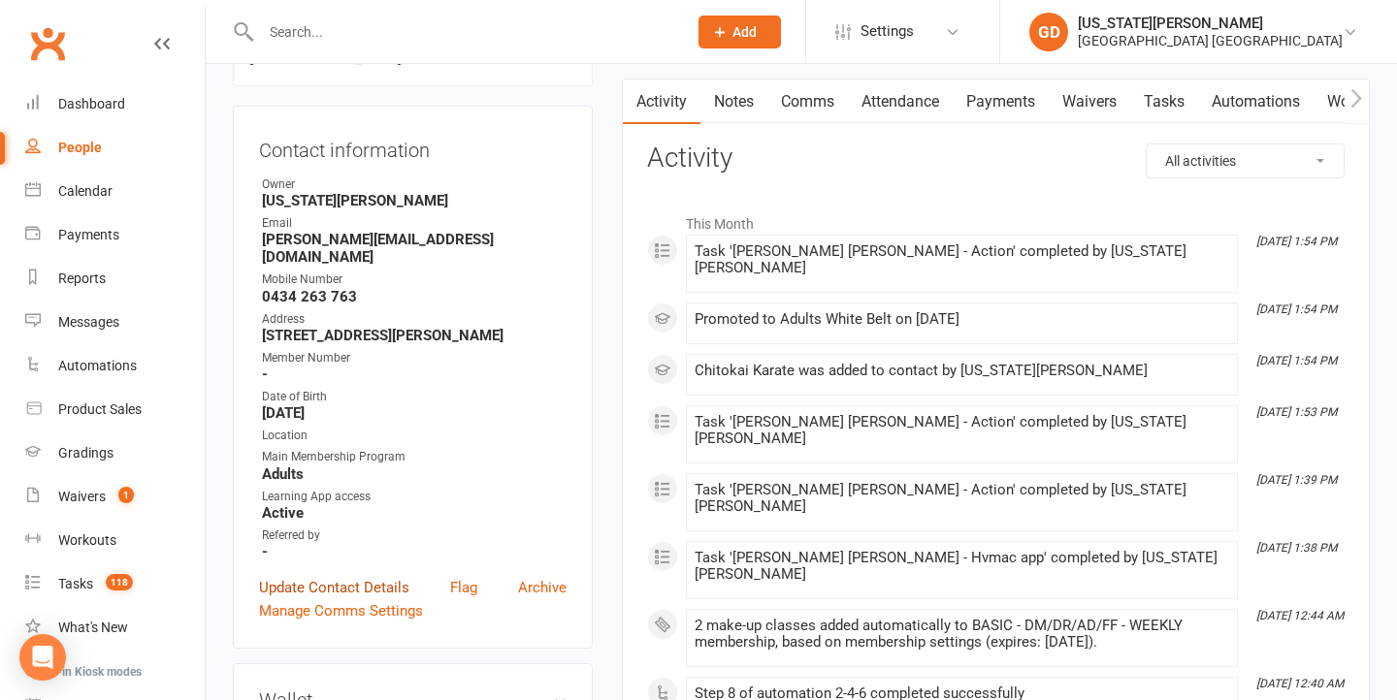
click at [341, 591] on link "Update Contact Details" at bounding box center [334, 587] width 150 height 23
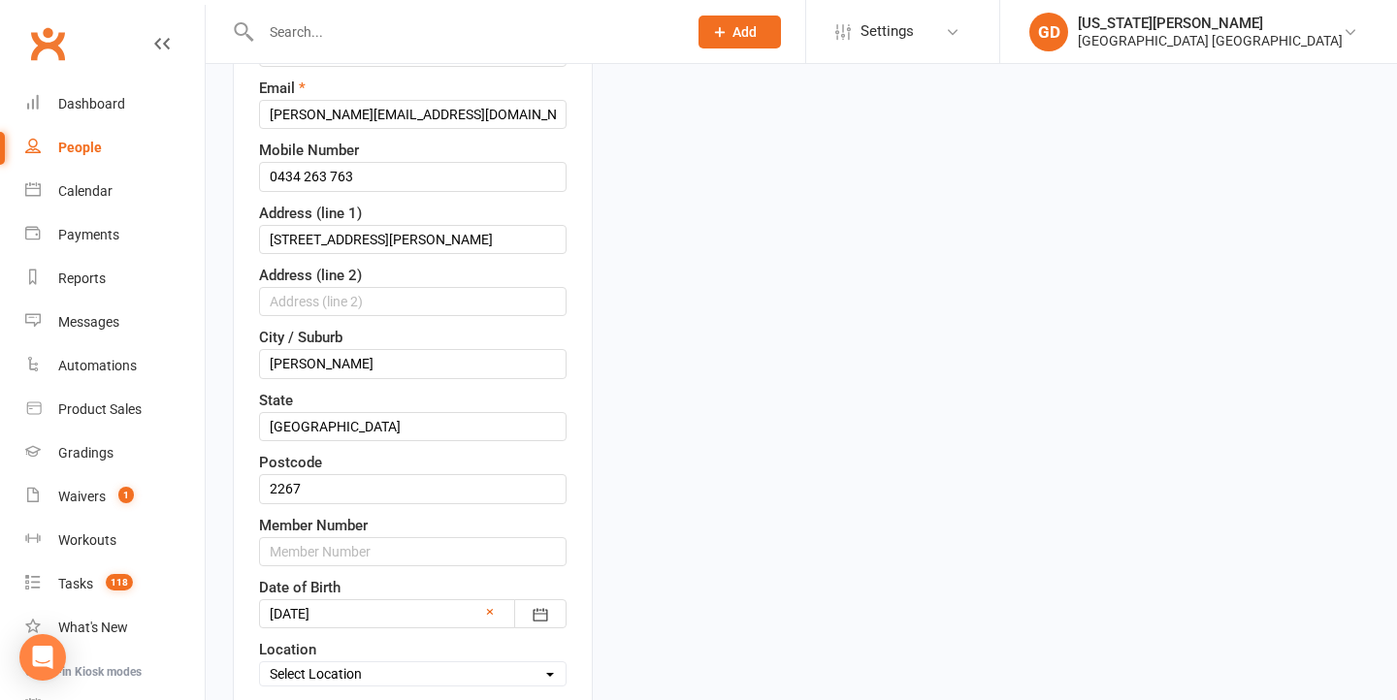
scroll to position [424, 0]
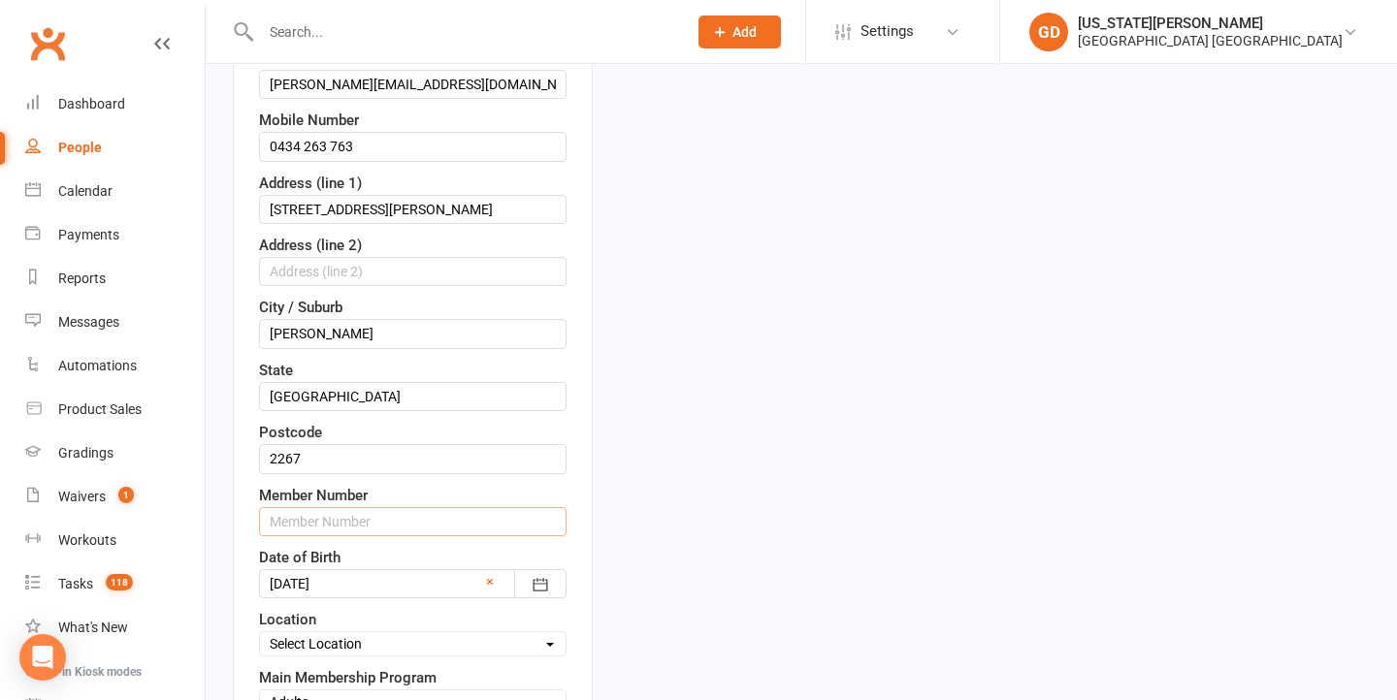
click at [379, 515] on input "text" at bounding box center [412, 521] width 307 height 29
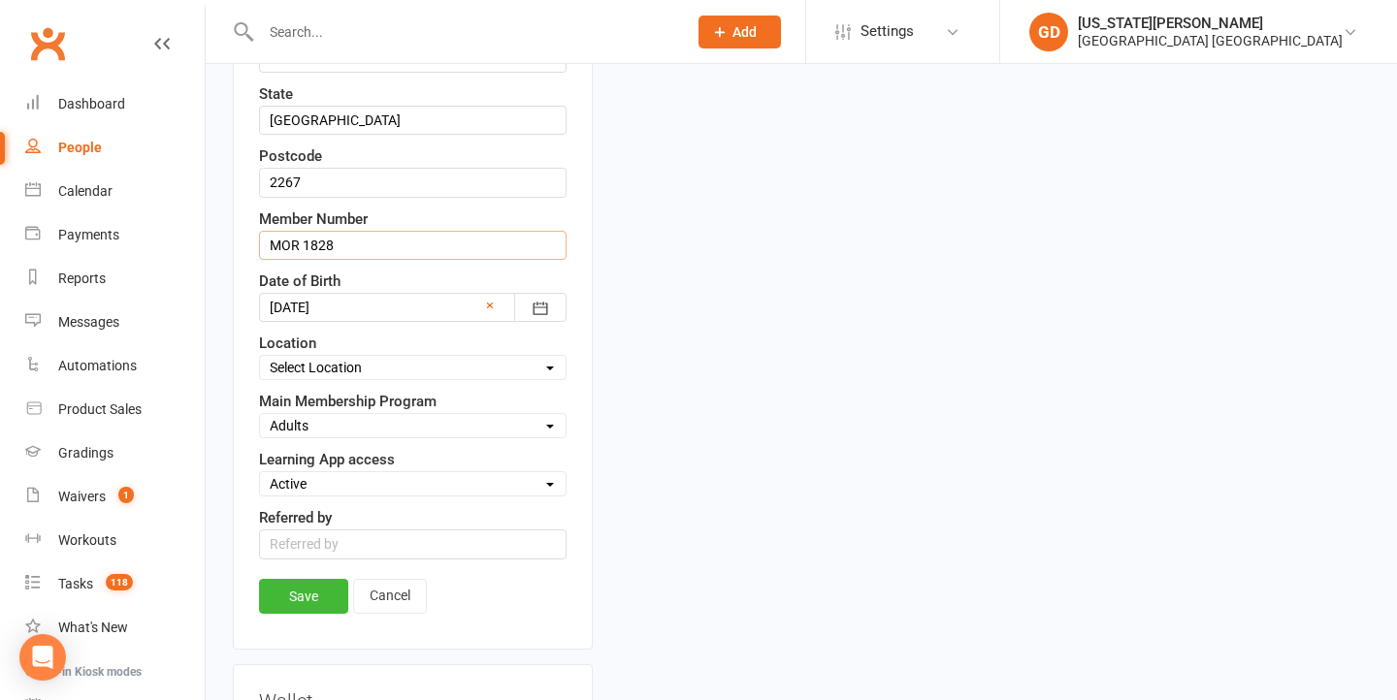
scroll to position [711, 0]
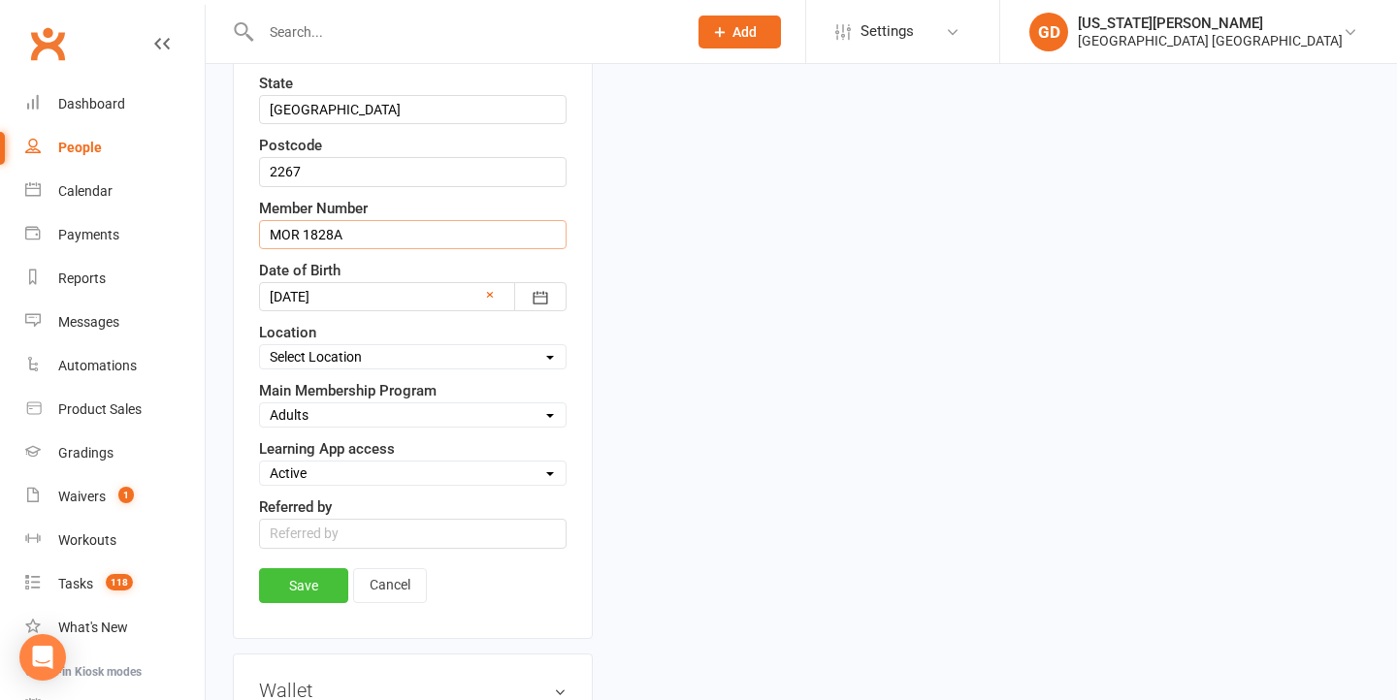
type input "MOR 1828A"
click at [286, 579] on link "Save" at bounding box center [303, 585] width 89 height 35
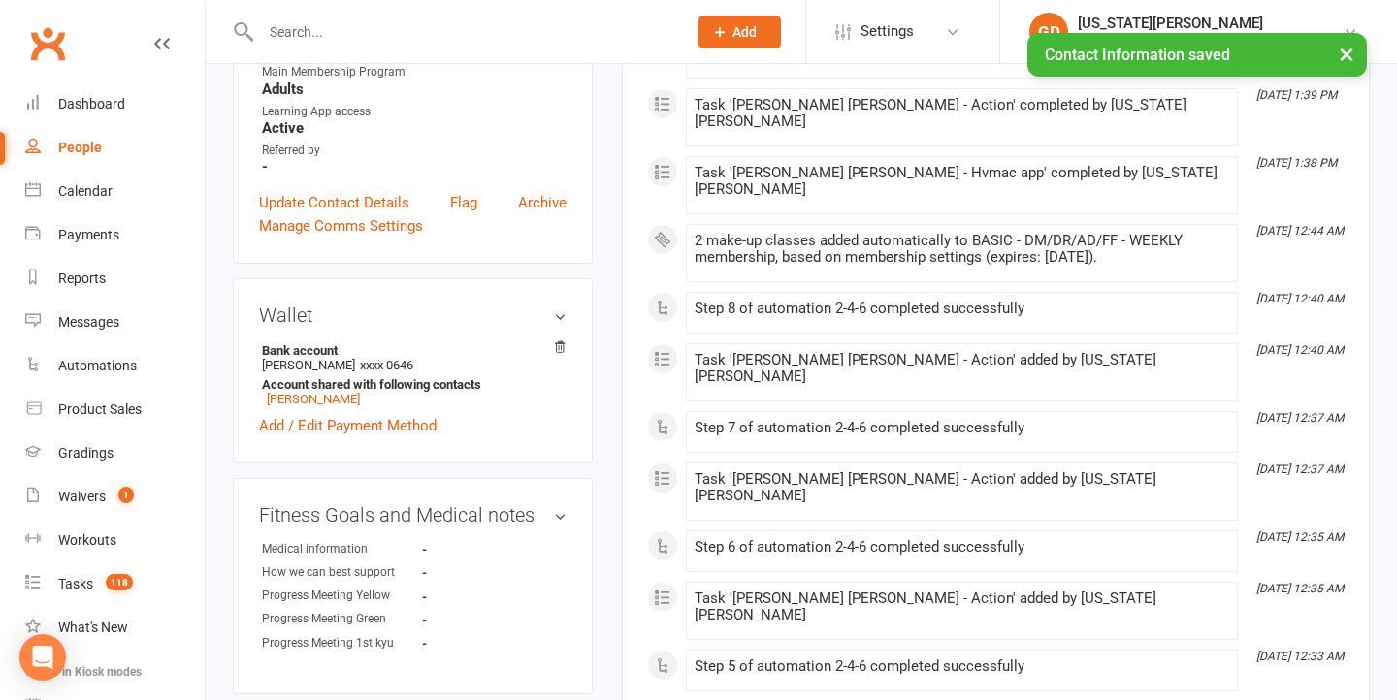
scroll to position [275, 0]
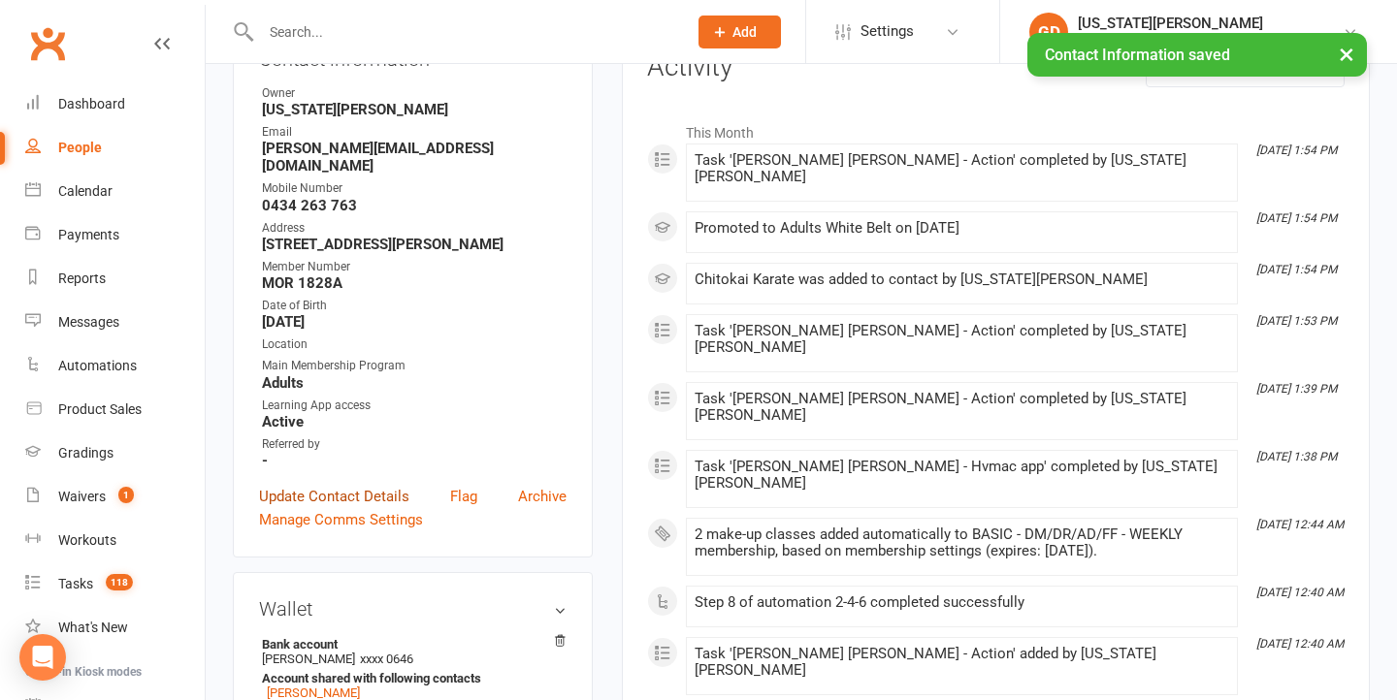
click at [344, 491] on link "Update Contact Details" at bounding box center [334, 496] width 150 height 23
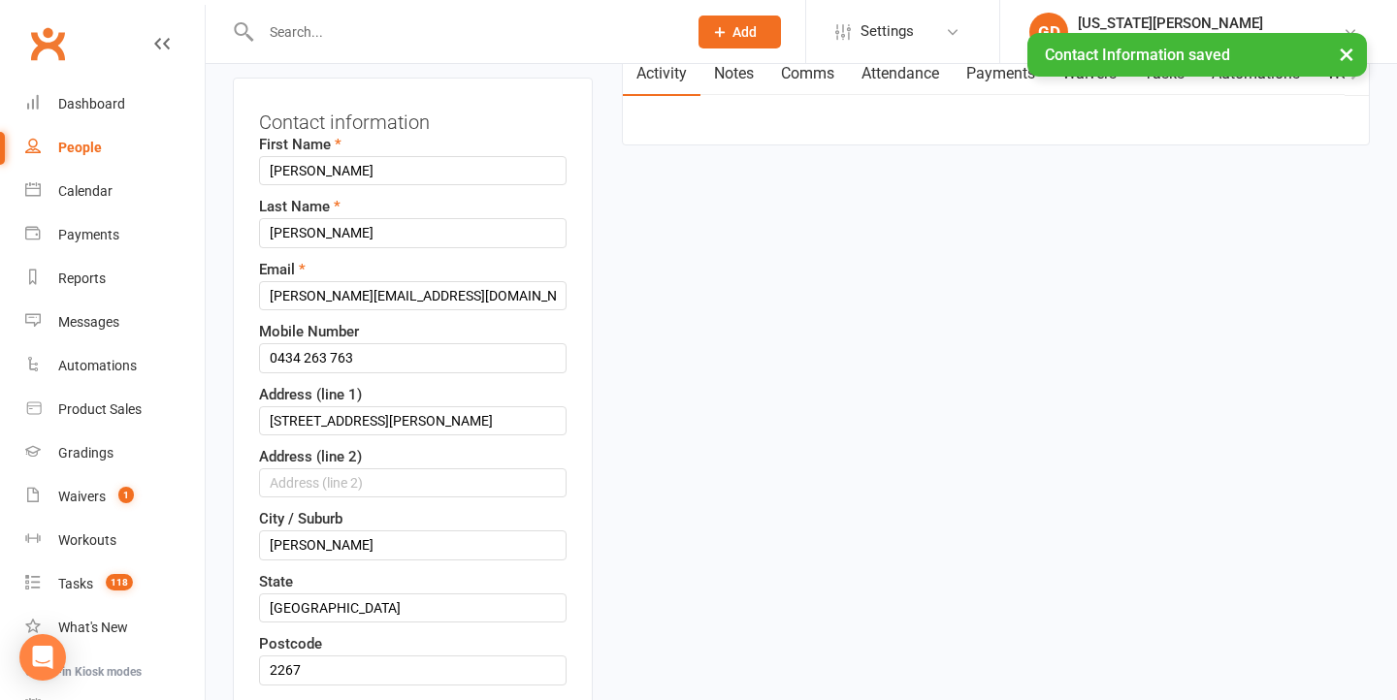
scroll to position [501, 0]
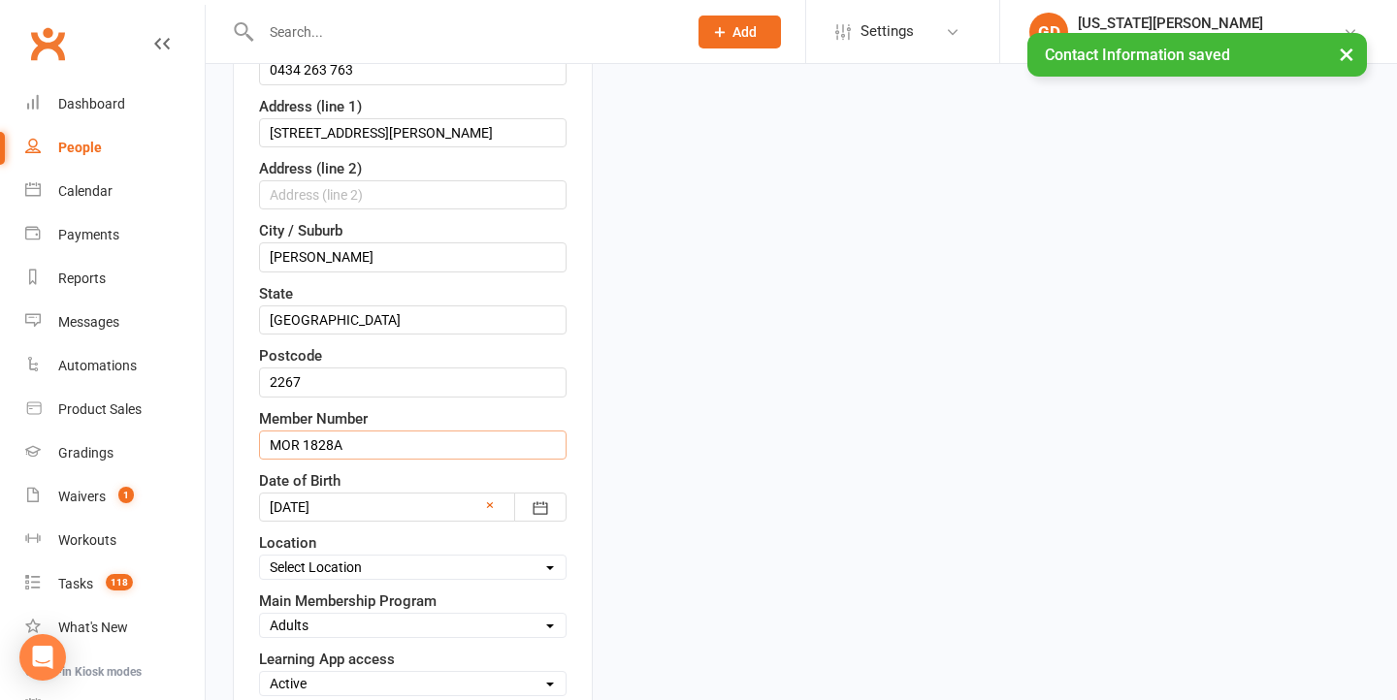
click at [384, 443] on input "MOR 1828A" at bounding box center [412, 445] width 307 height 29
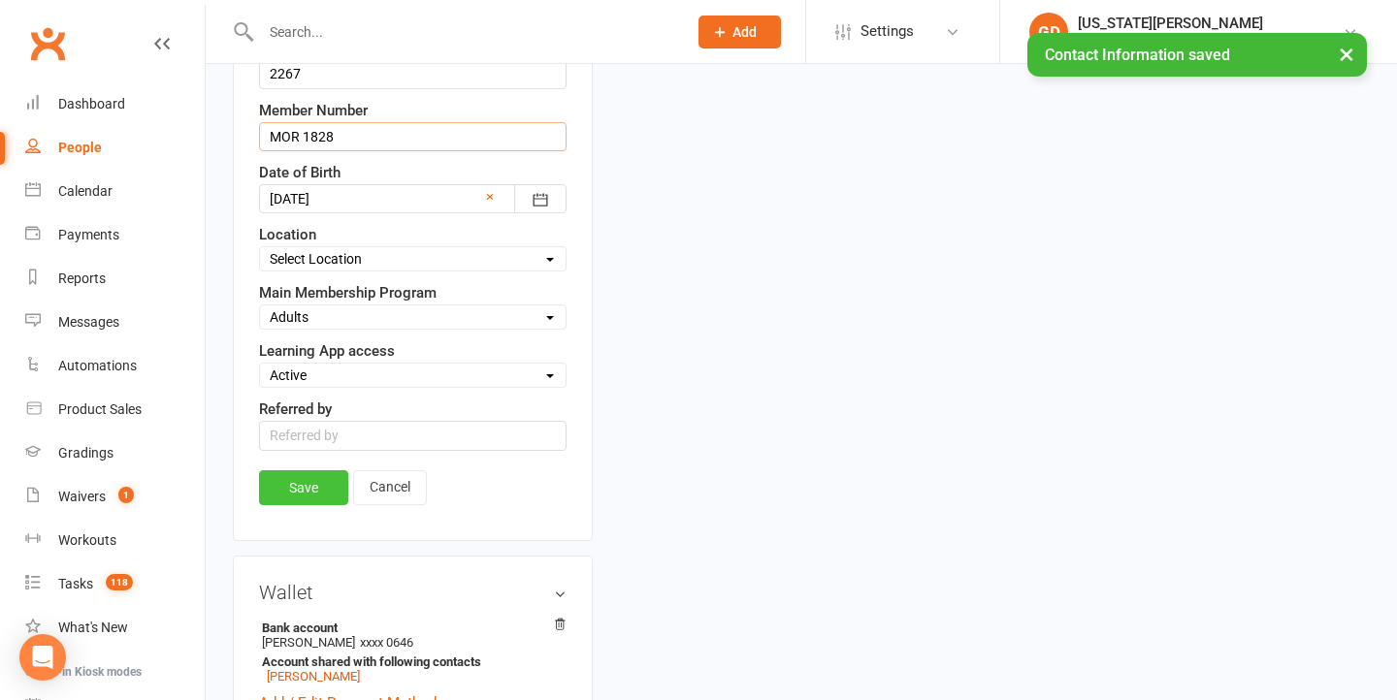
type input "MOR 1828"
click at [263, 486] on link "Save" at bounding box center [303, 487] width 89 height 35
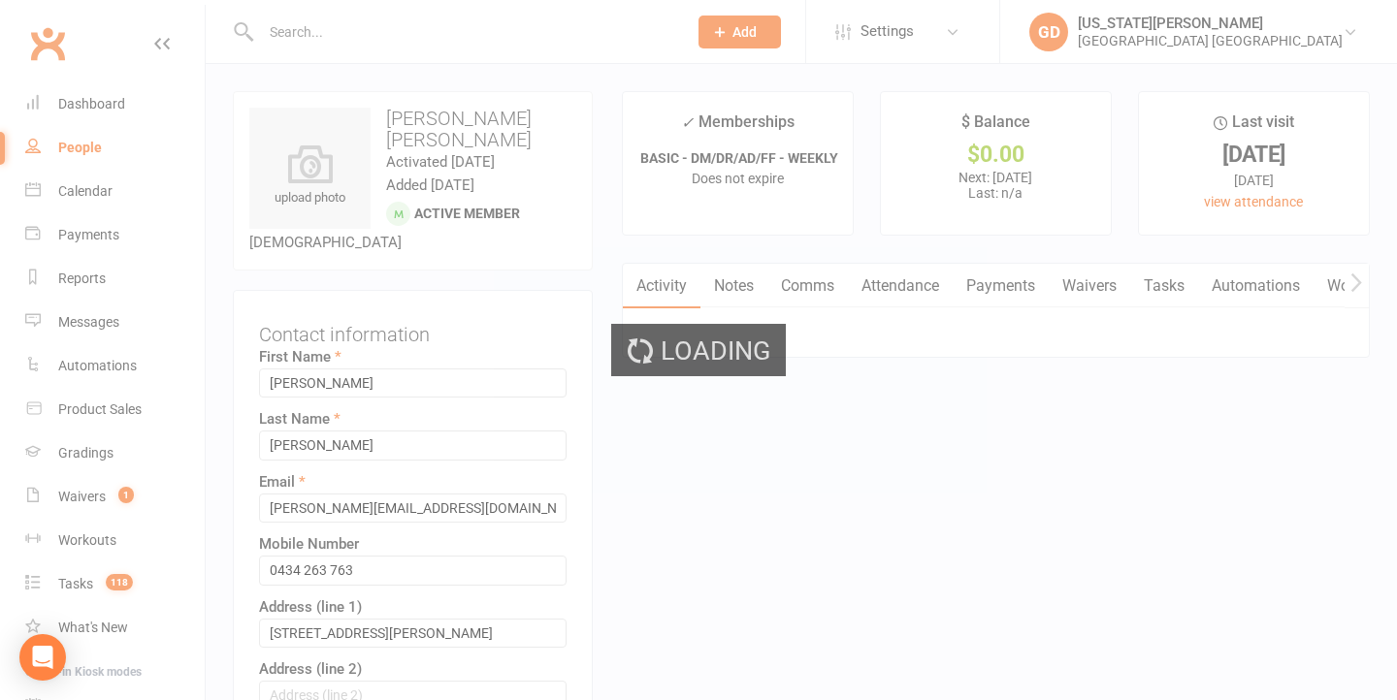
scroll to position [0, 0]
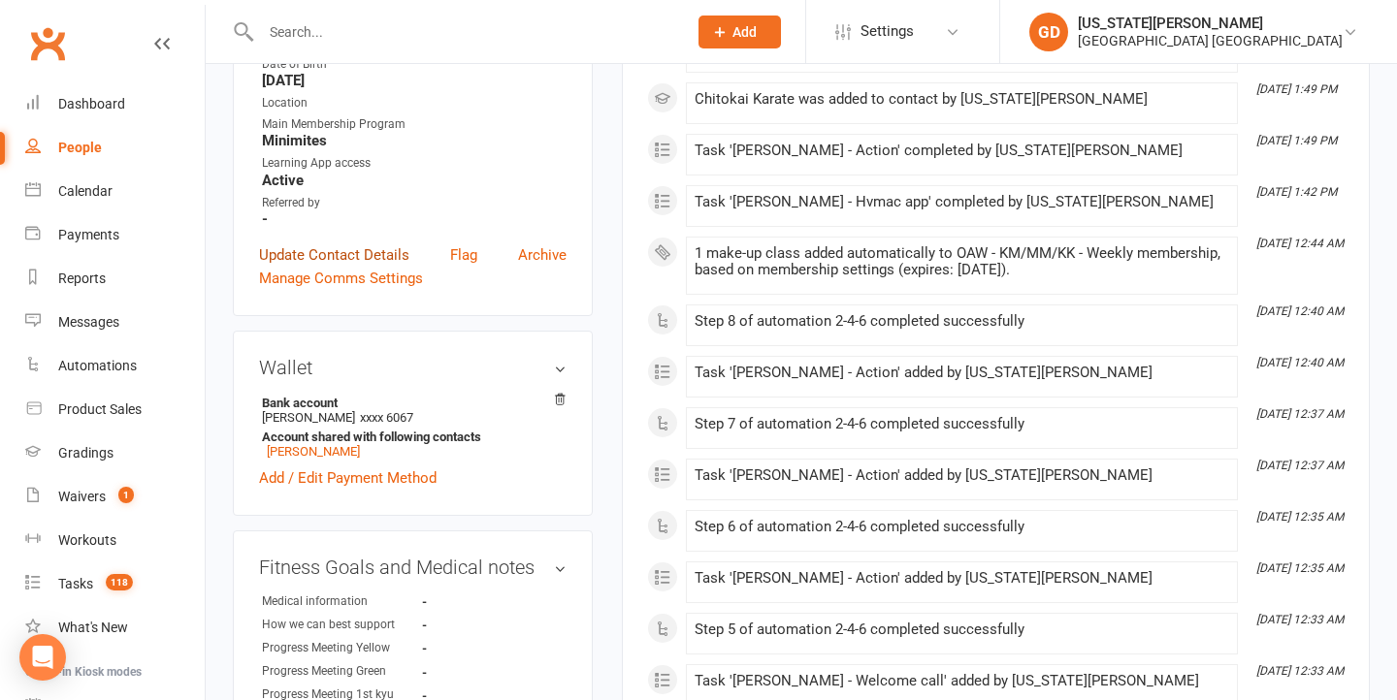
click at [363, 267] on link "Update Contact Details" at bounding box center [334, 254] width 150 height 23
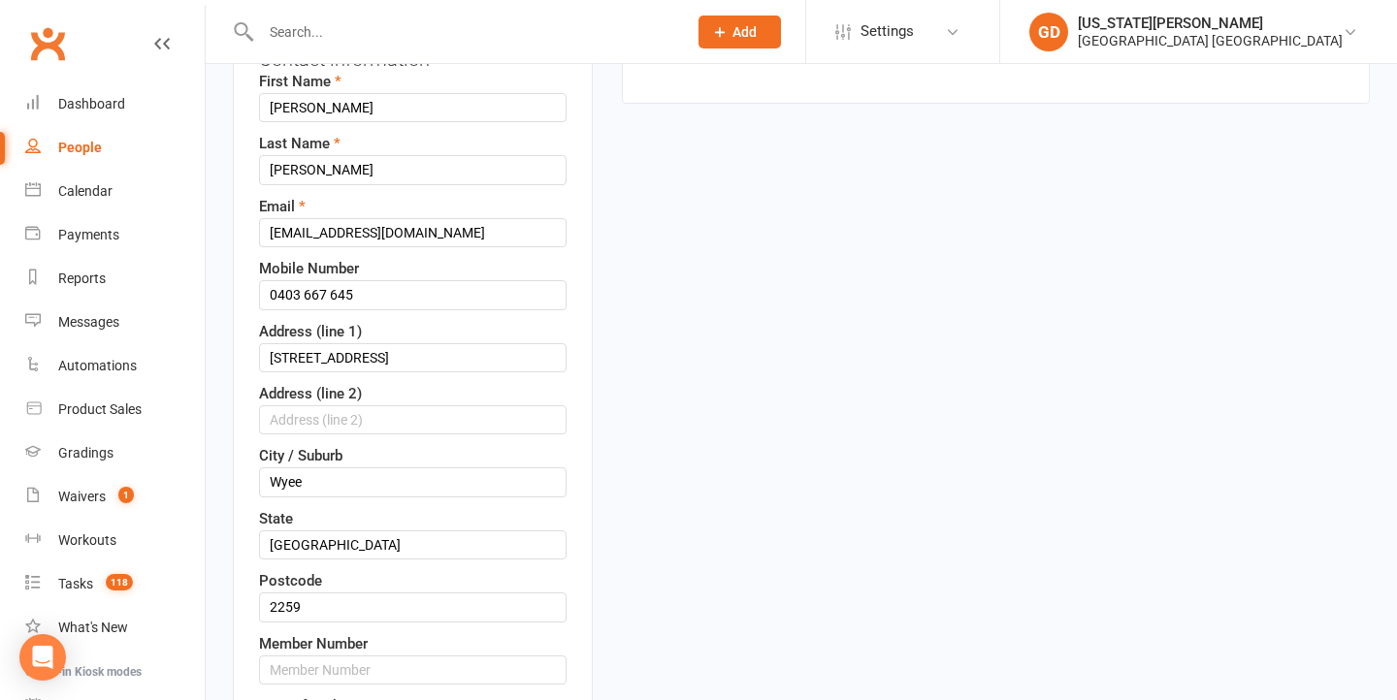
scroll to position [424, 0]
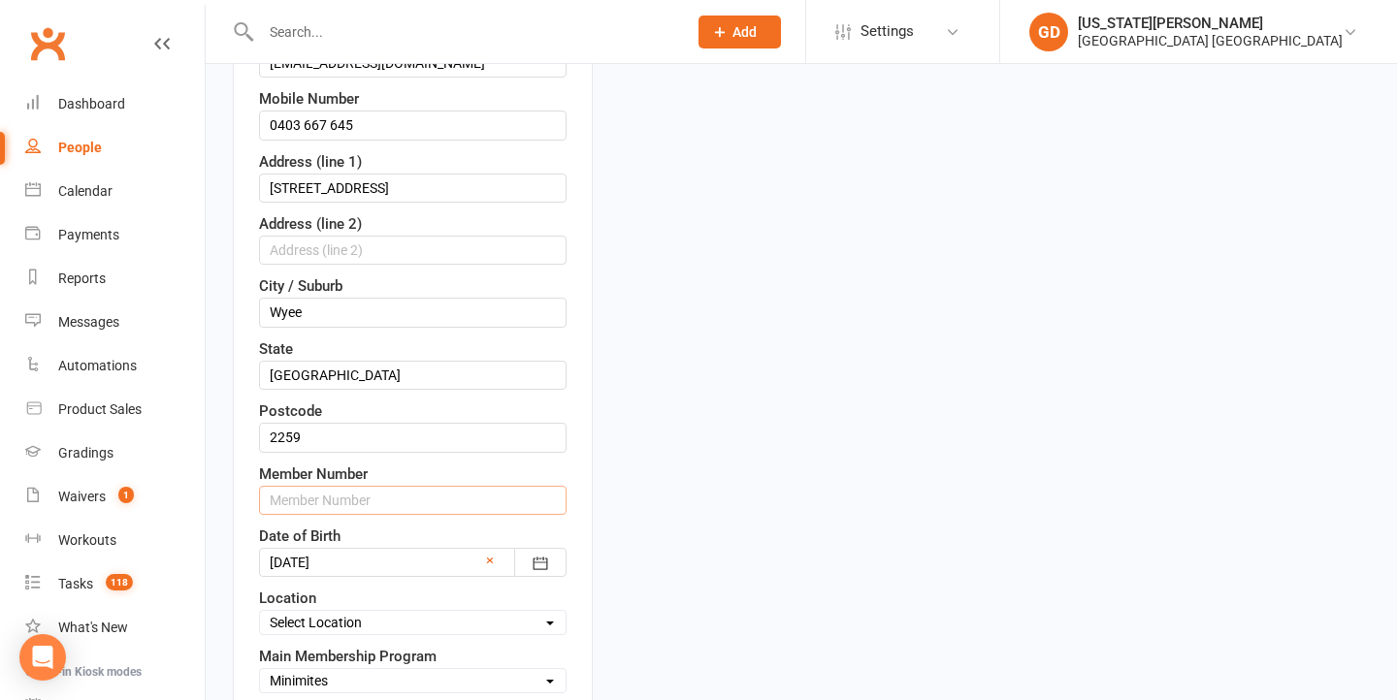
click at [351, 515] on input "text" at bounding box center [412, 500] width 307 height 29
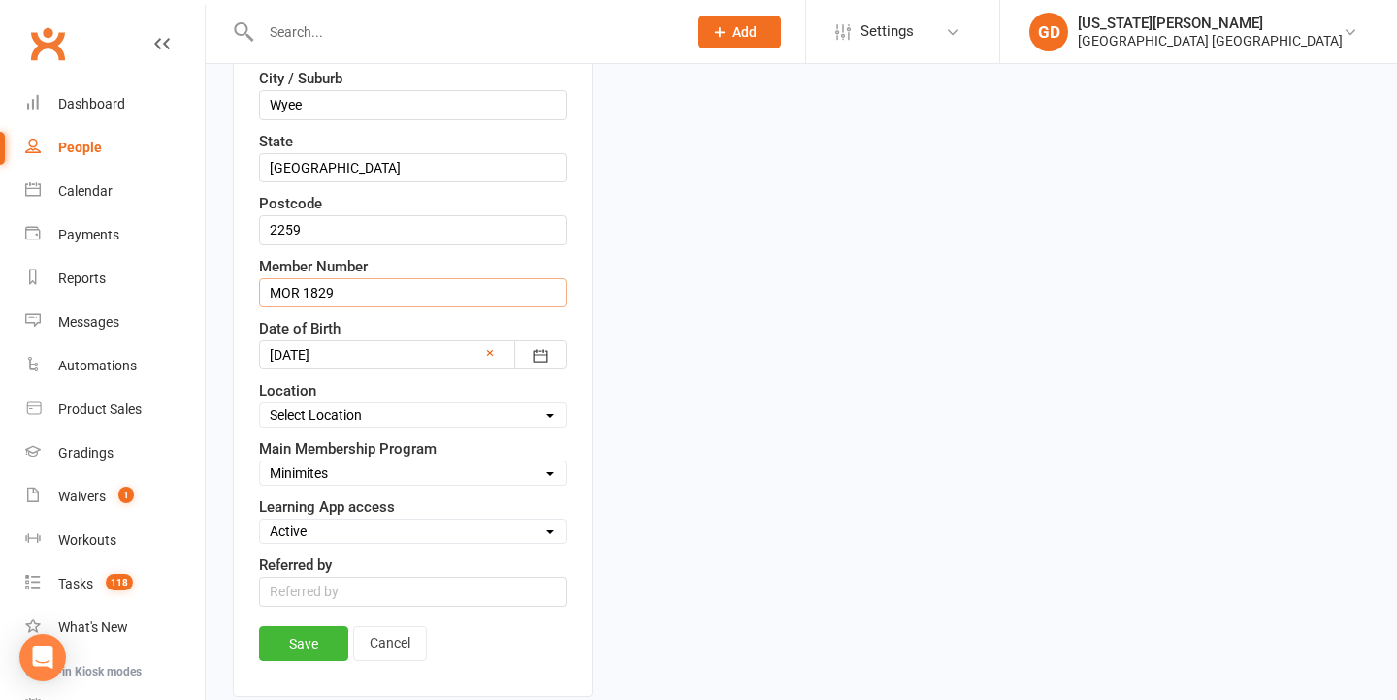
scroll to position [662, 0]
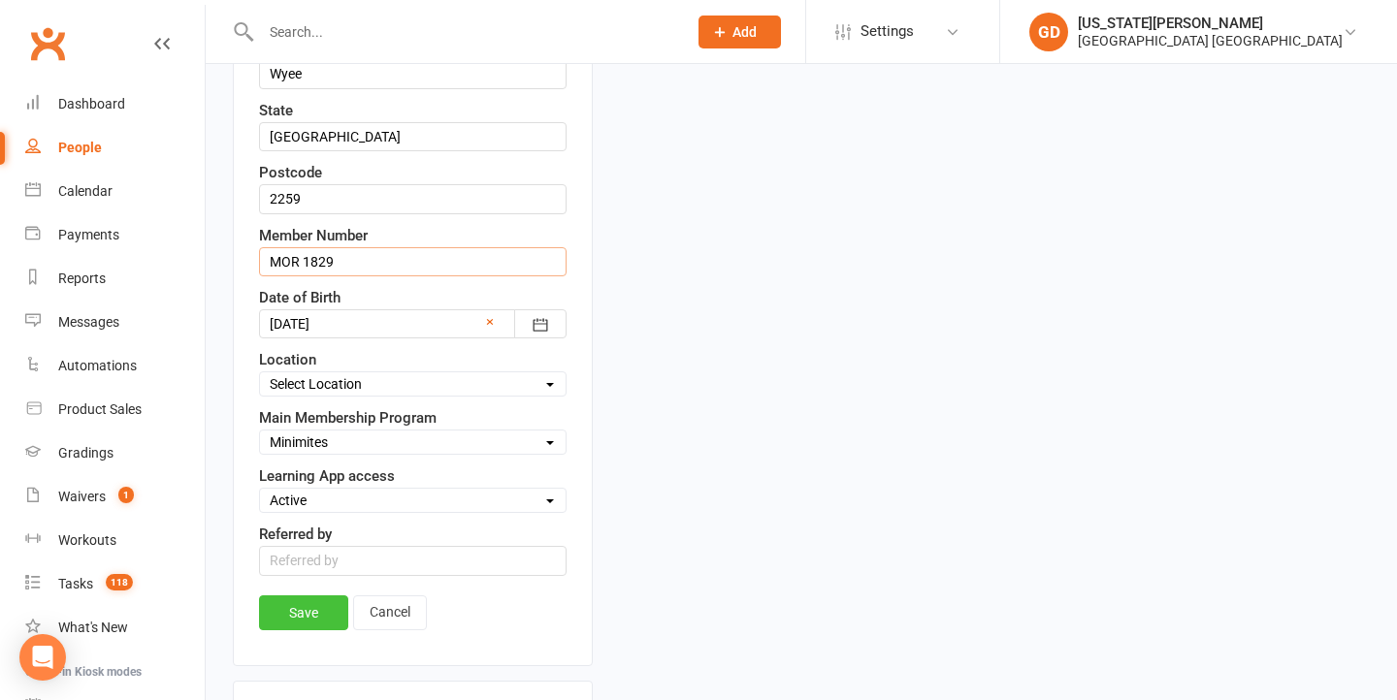
type input "MOR 1829"
click at [298, 630] on link "Save" at bounding box center [303, 613] width 89 height 35
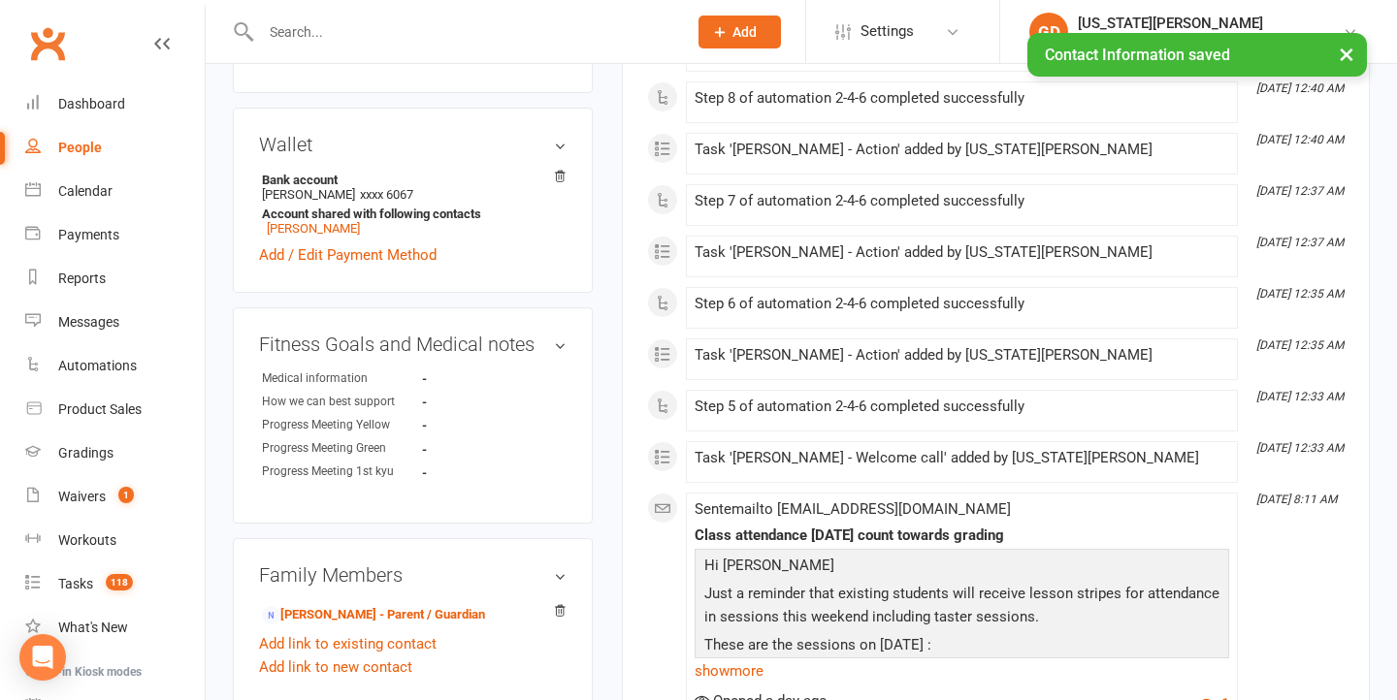
click at [474, 26] on input "text" at bounding box center [464, 31] width 418 height 27
type input "A"
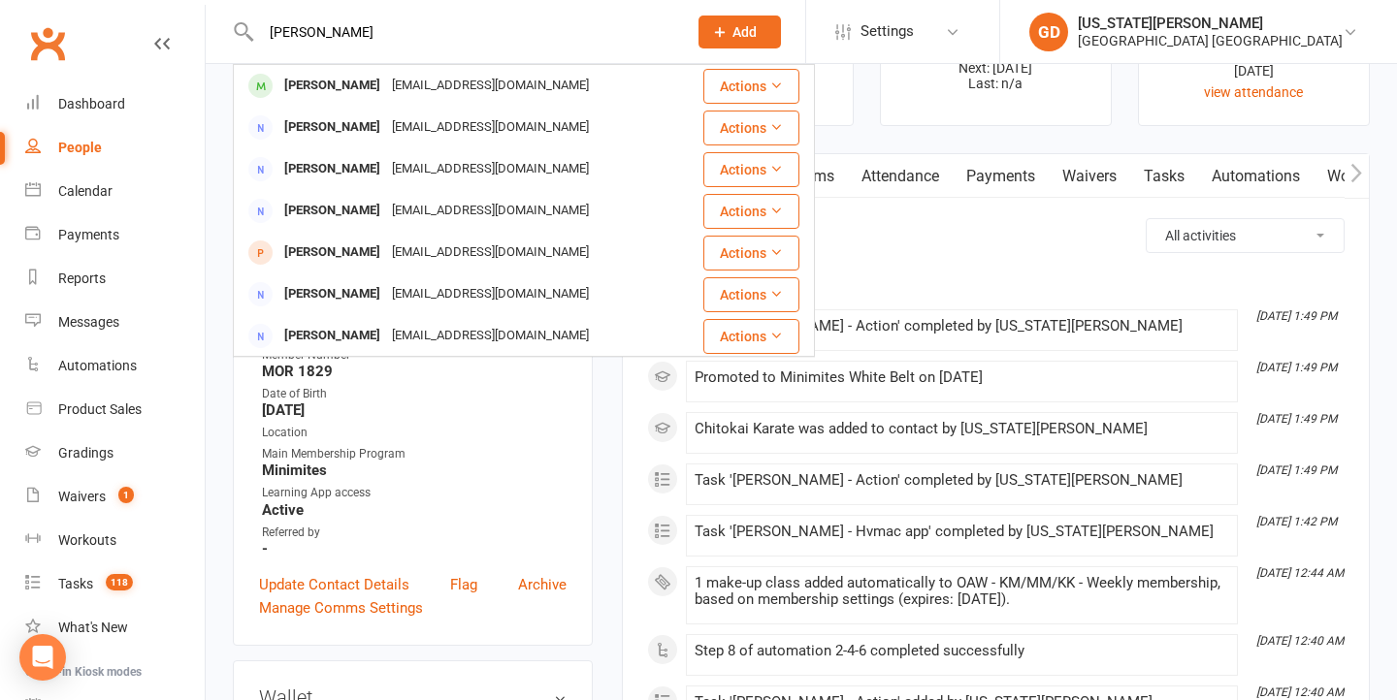
scroll to position [68, 0]
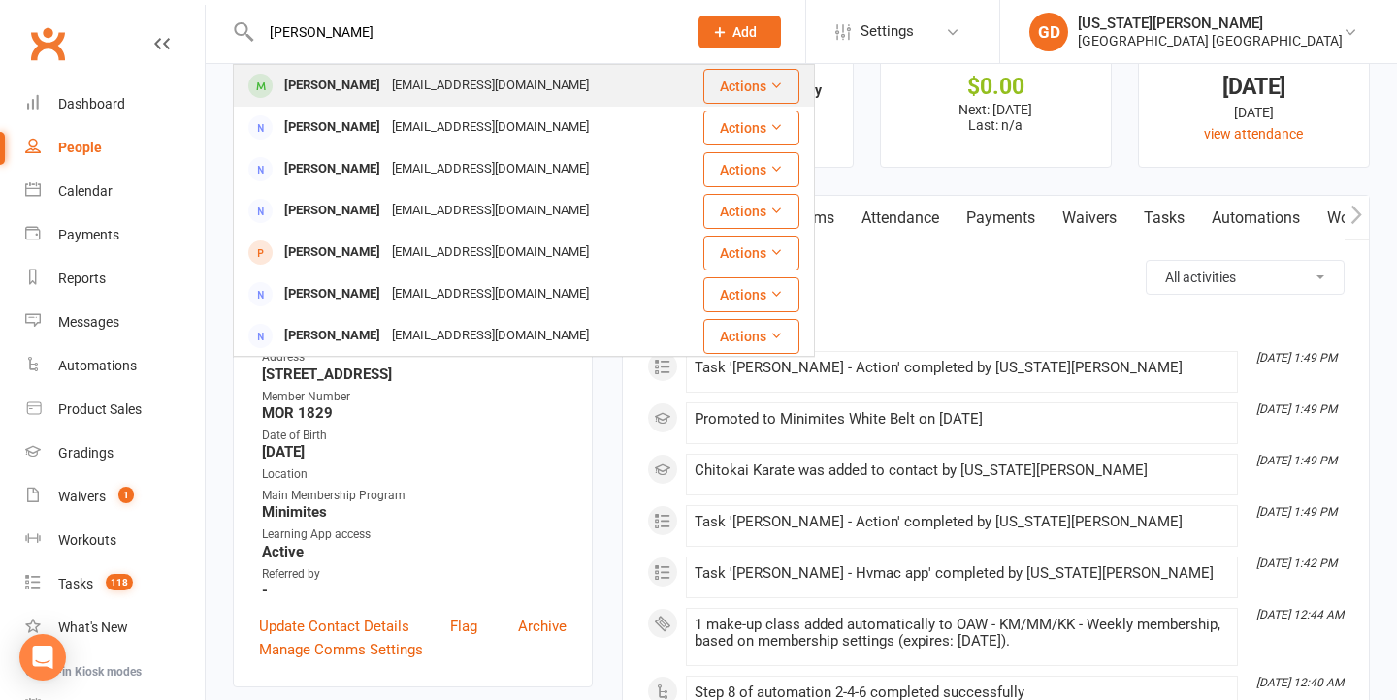
type input "ari dean"
click at [560, 92] on div "Ari Dean Anton_dean69@yahoo.com" at bounding box center [468, 86] width 467 height 40
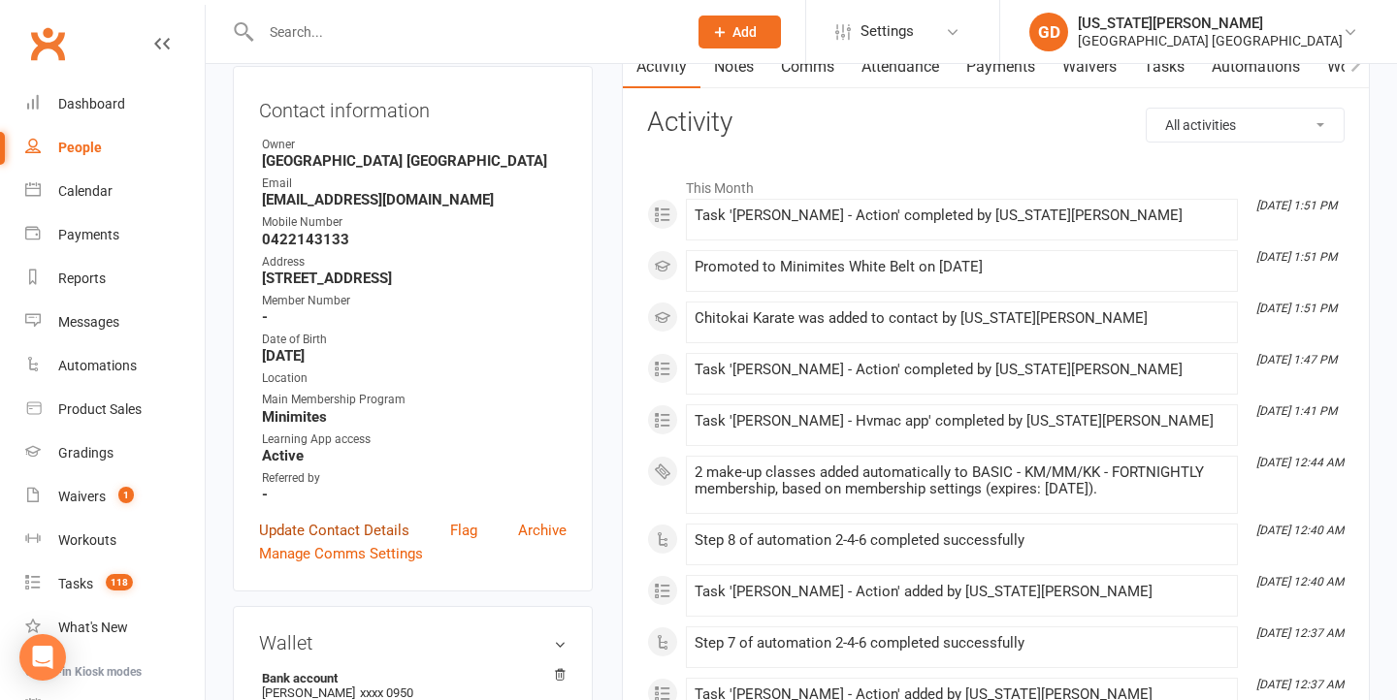
click at [393, 542] on link "Update Contact Details" at bounding box center [334, 530] width 150 height 23
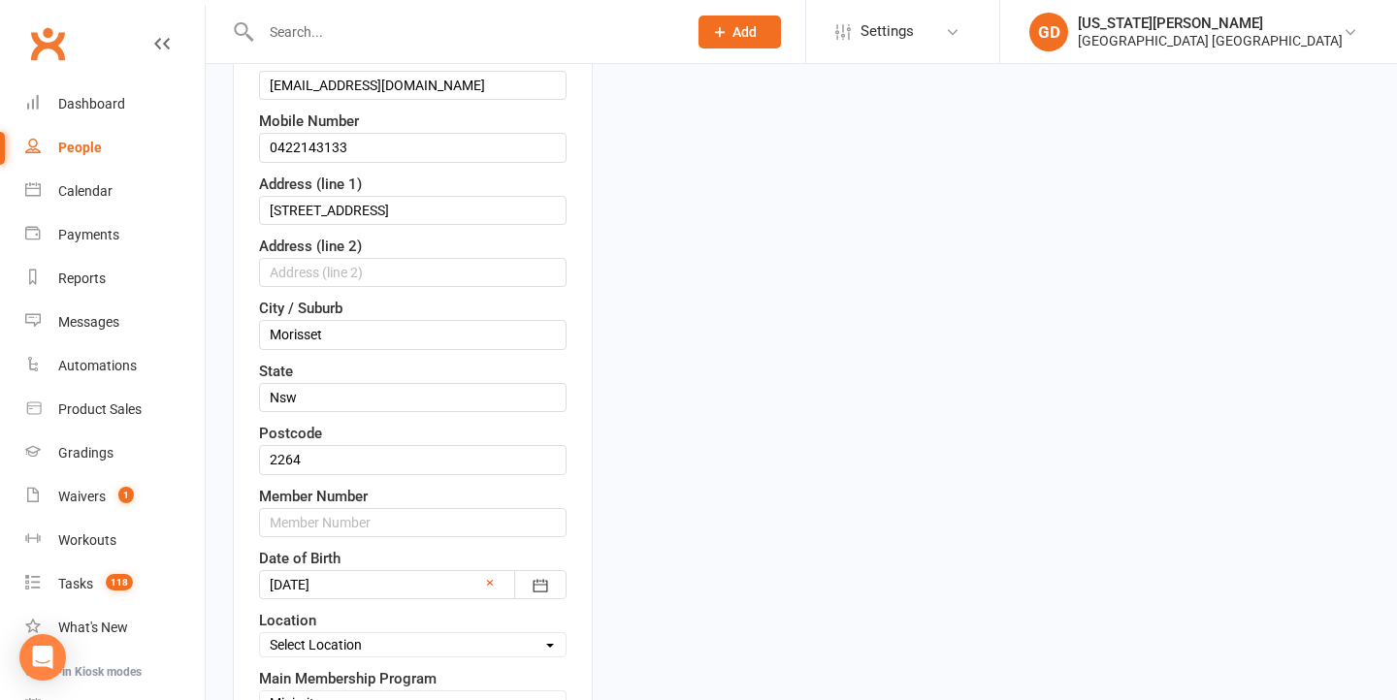
scroll to position [505, 0]
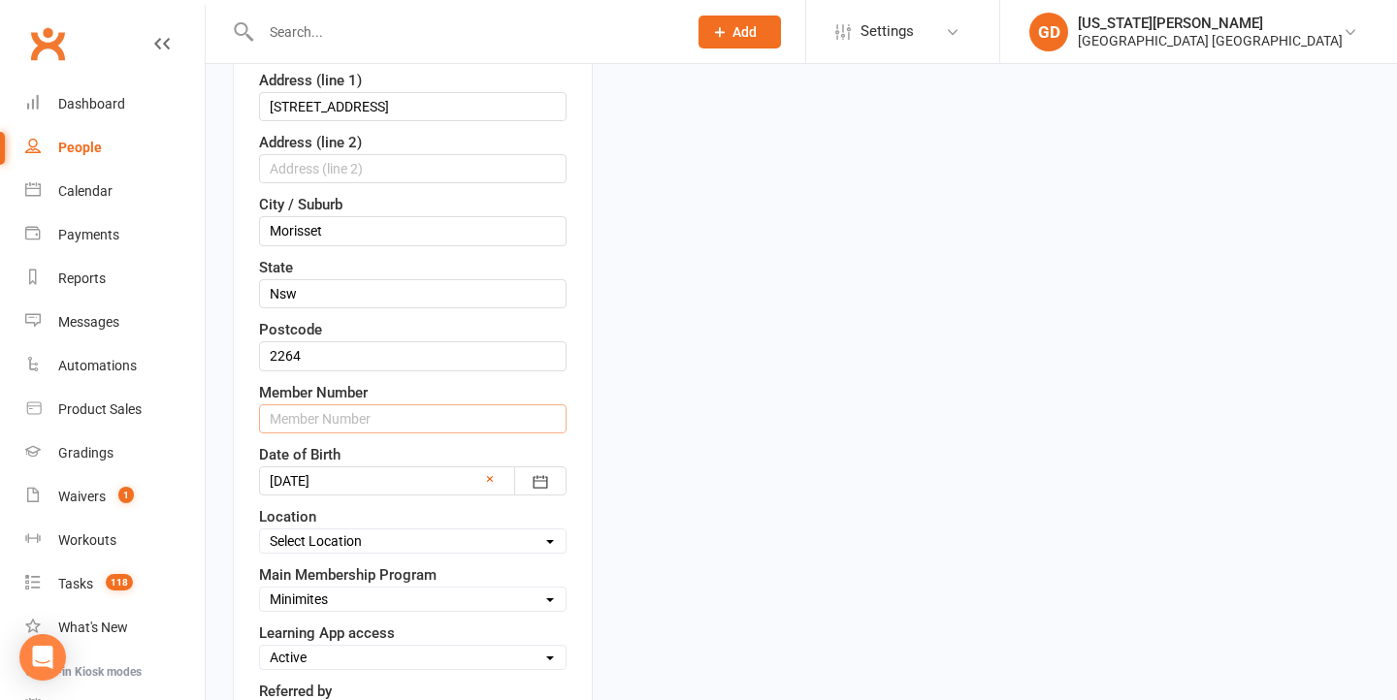
click at [405, 434] on input "text" at bounding box center [412, 418] width 307 height 29
type input "MOR 1830"
click at [320, 308] on input "Nsw" at bounding box center [412, 293] width 307 height 29
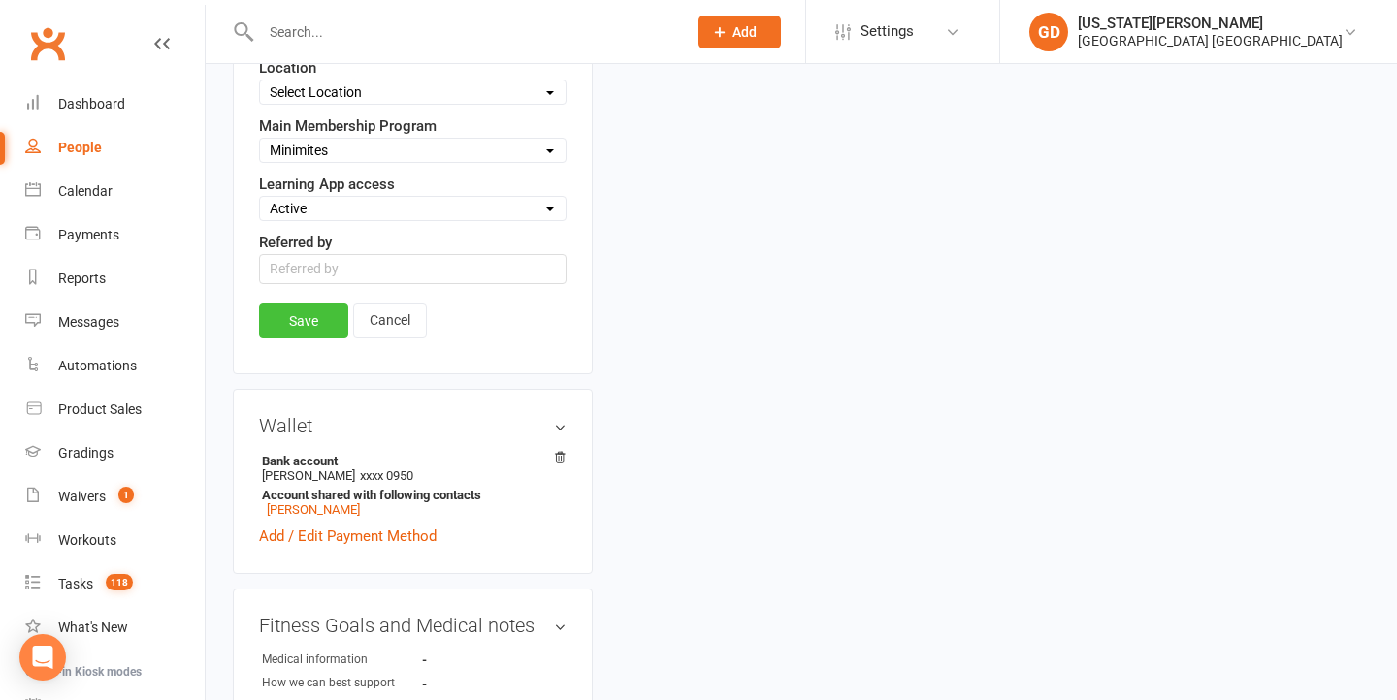
type input "[GEOGRAPHIC_DATA]"
click at [290, 339] on link "Save" at bounding box center [303, 321] width 89 height 35
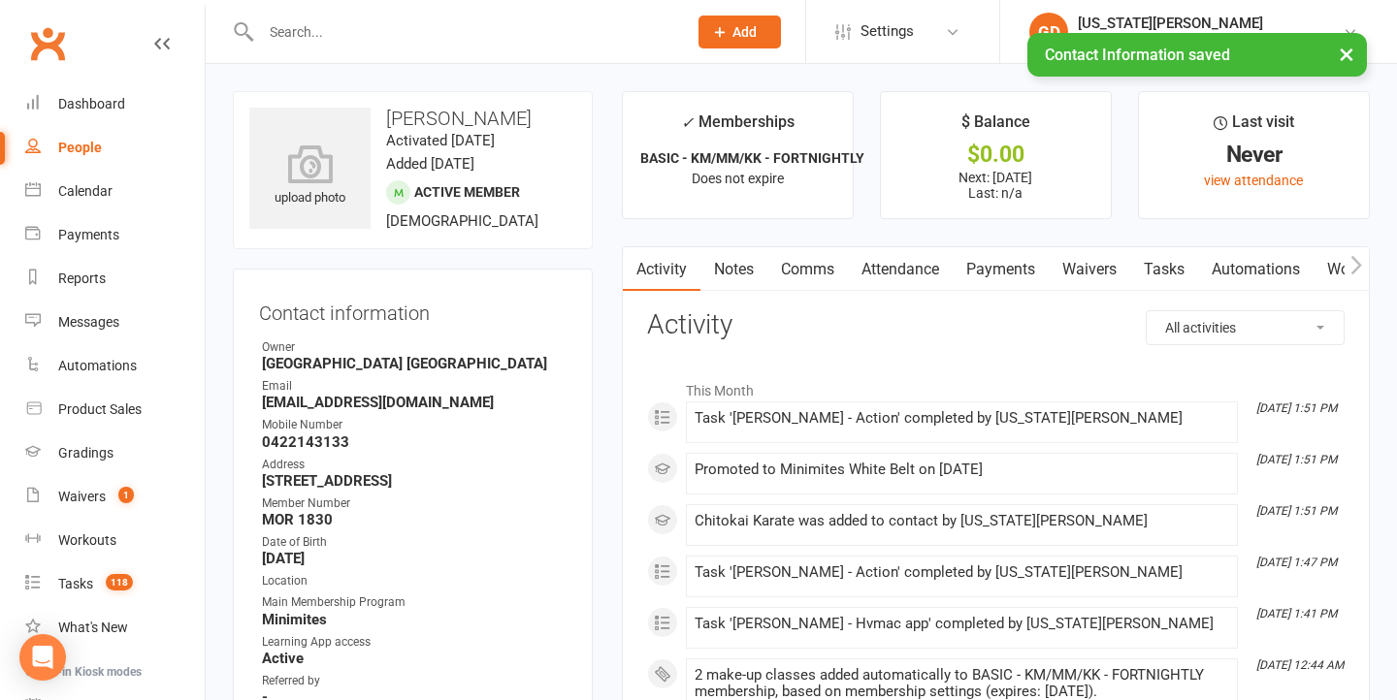
scroll to position [0, 0]
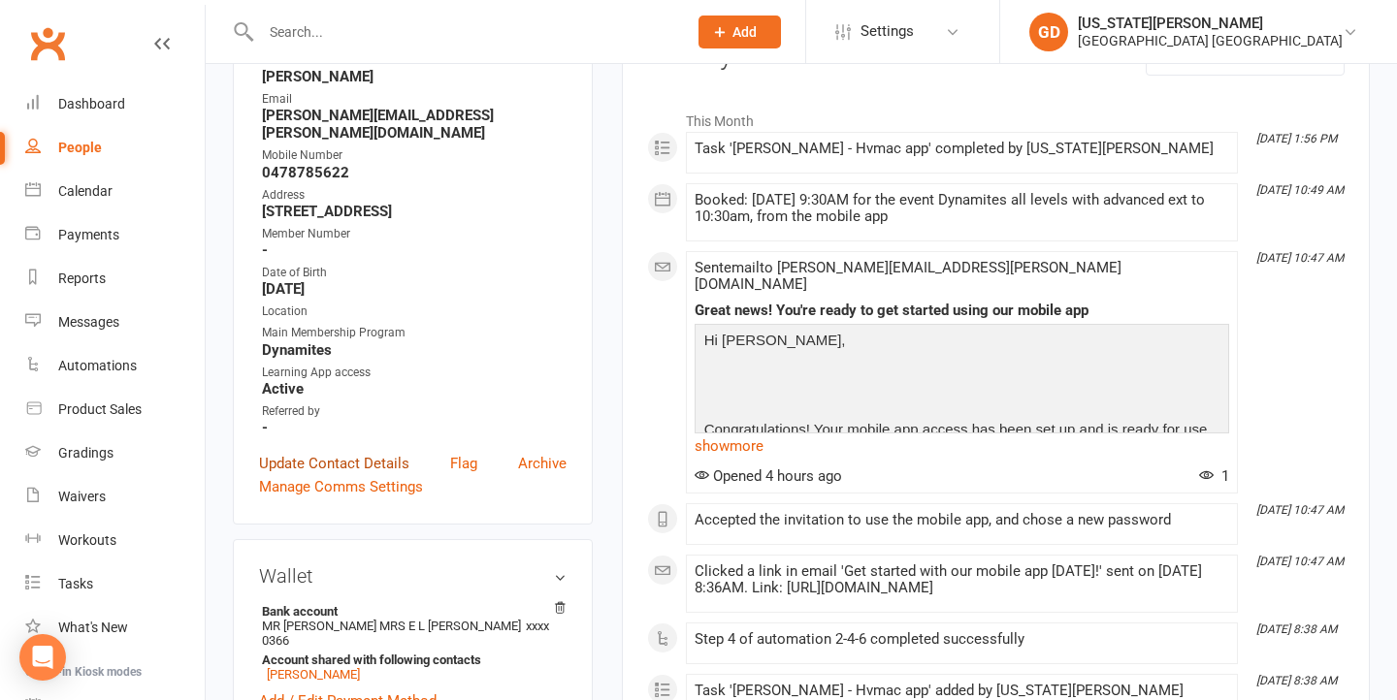
click at [363, 469] on link "Update Contact Details" at bounding box center [334, 463] width 150 height 23
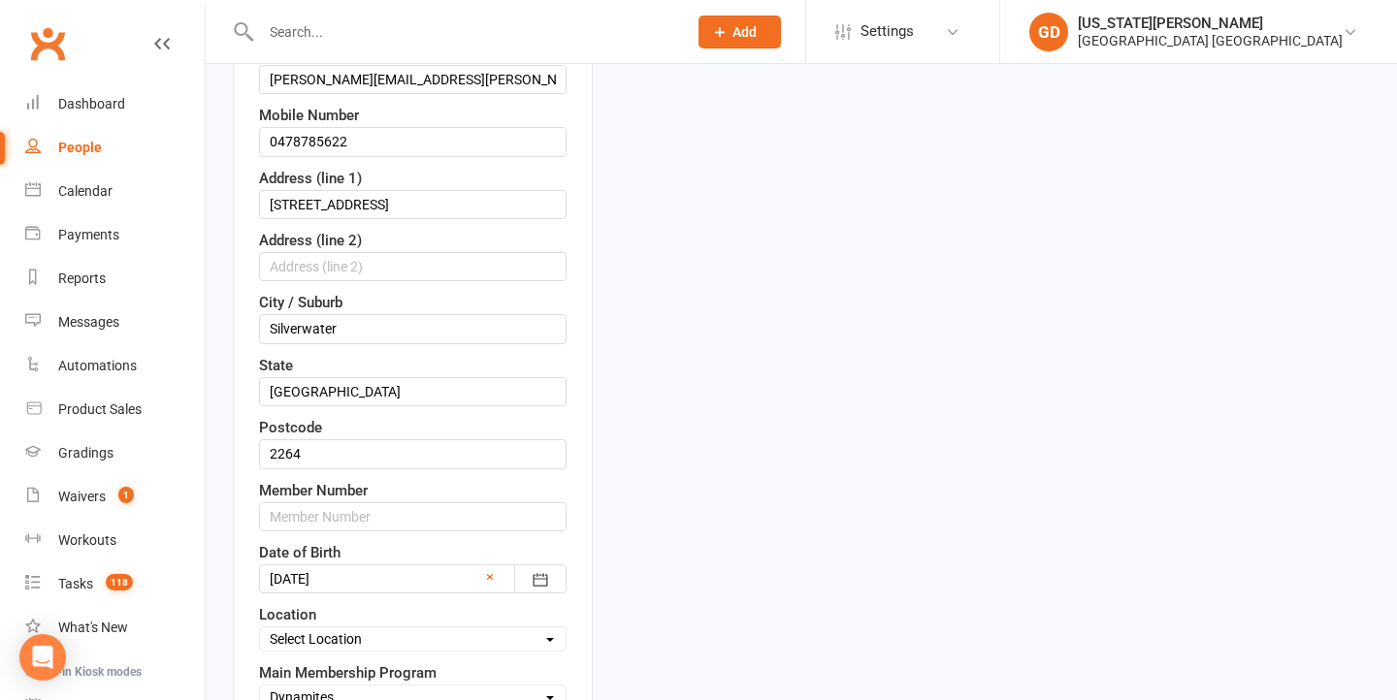
scroll to position [424, 0]
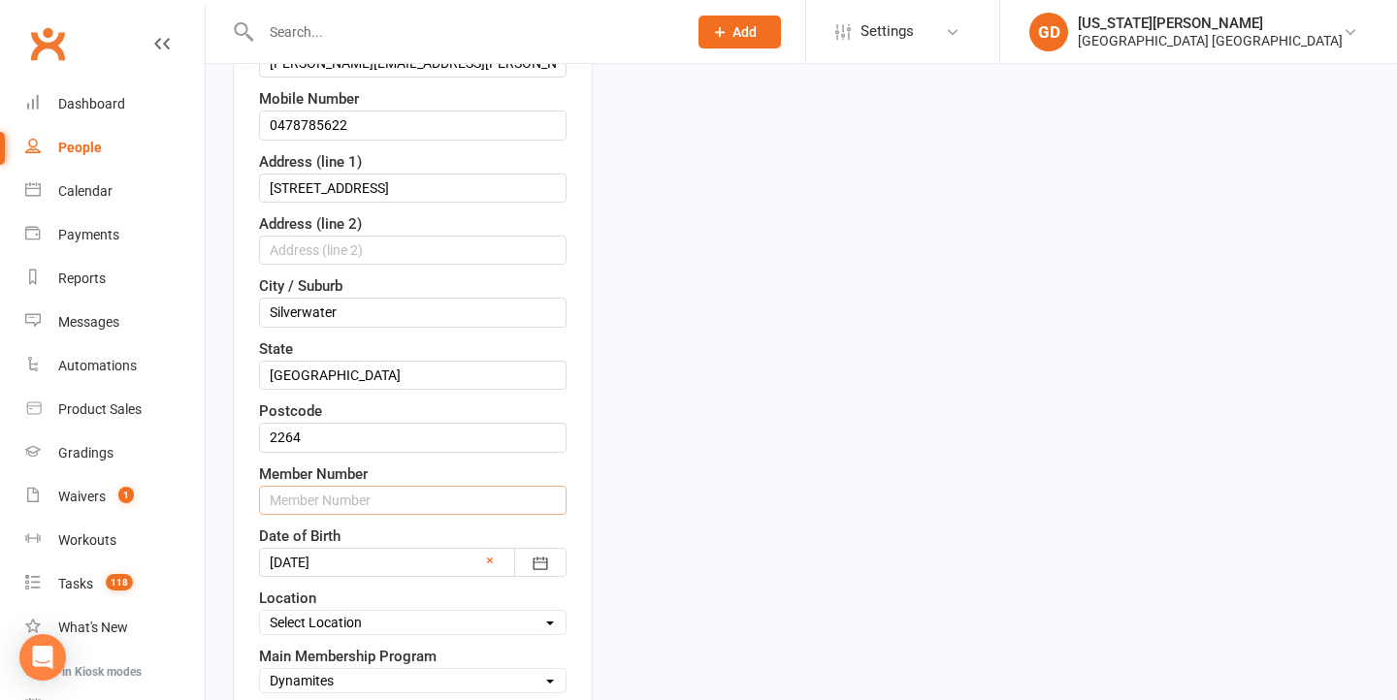
click at [371, 515] on input "text" at bounding box center [412, 500] width 307 height 29
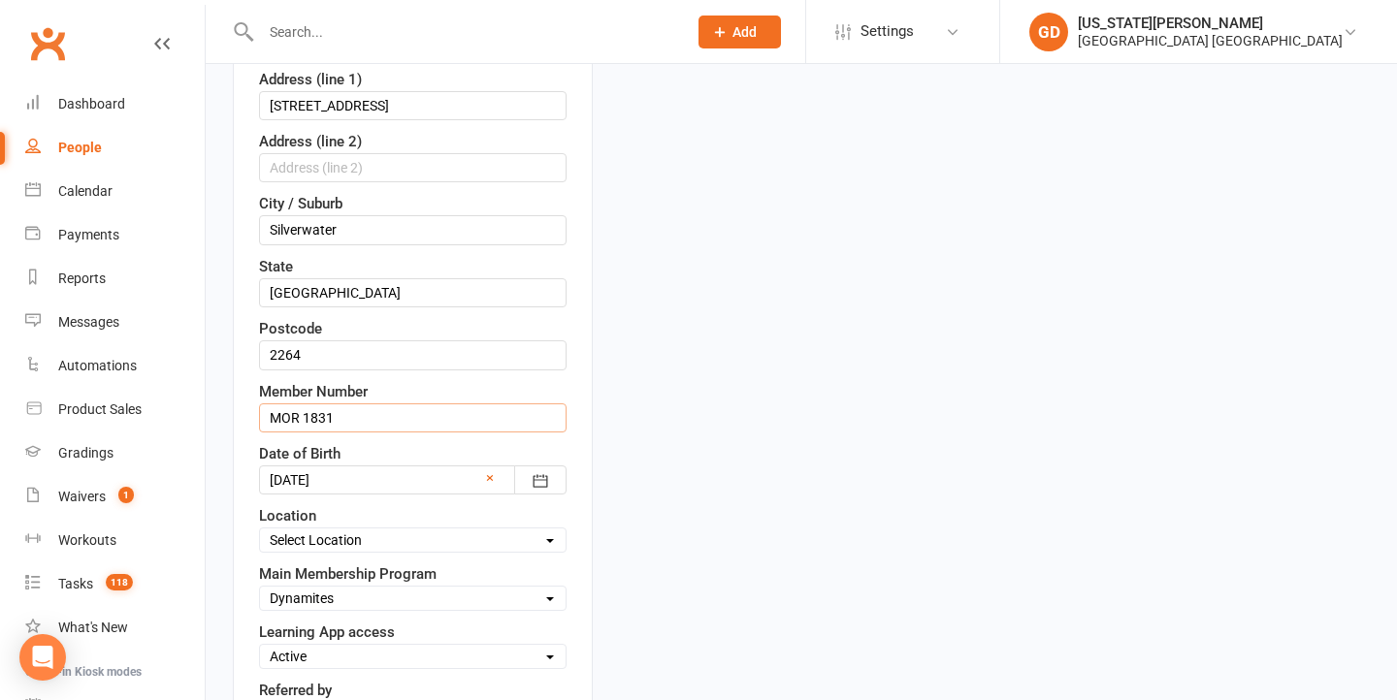
scroll to position [682, 0]
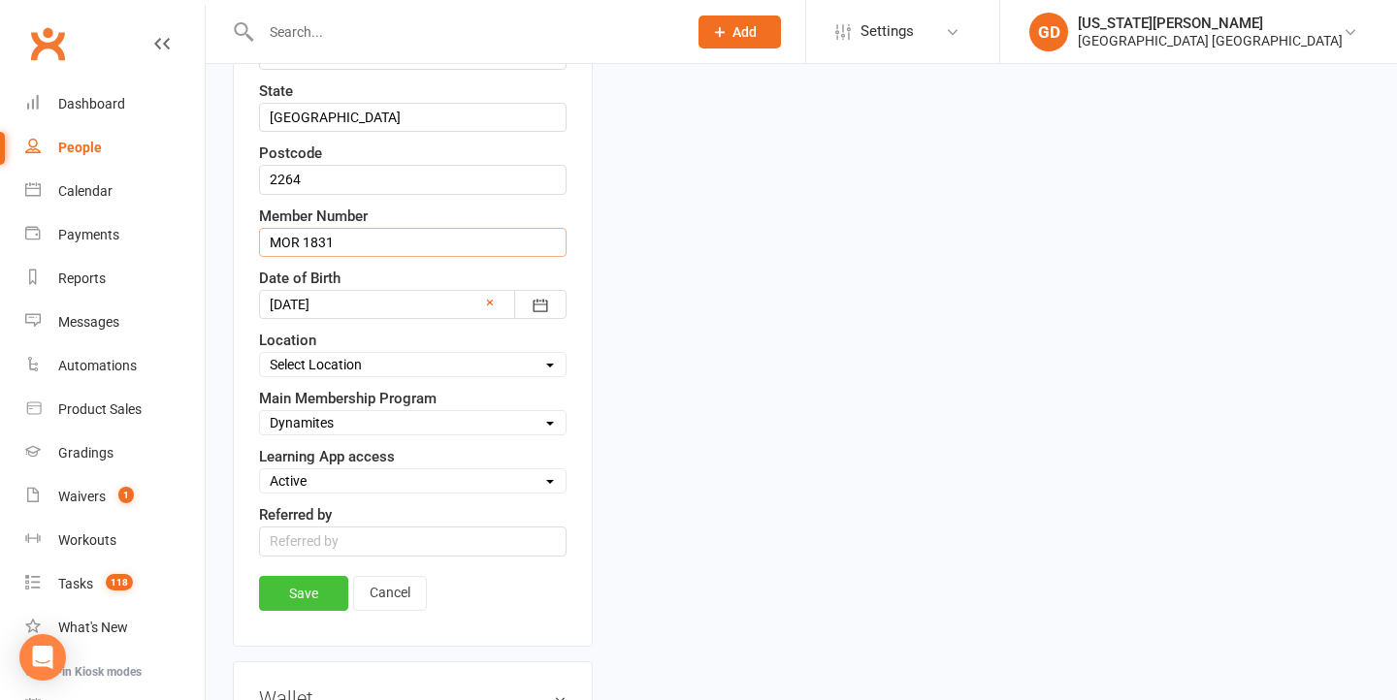
type input "MOR 1831"
click at [274, 610] on link "Save" at bounding box center [303, 593] width 89 height 35
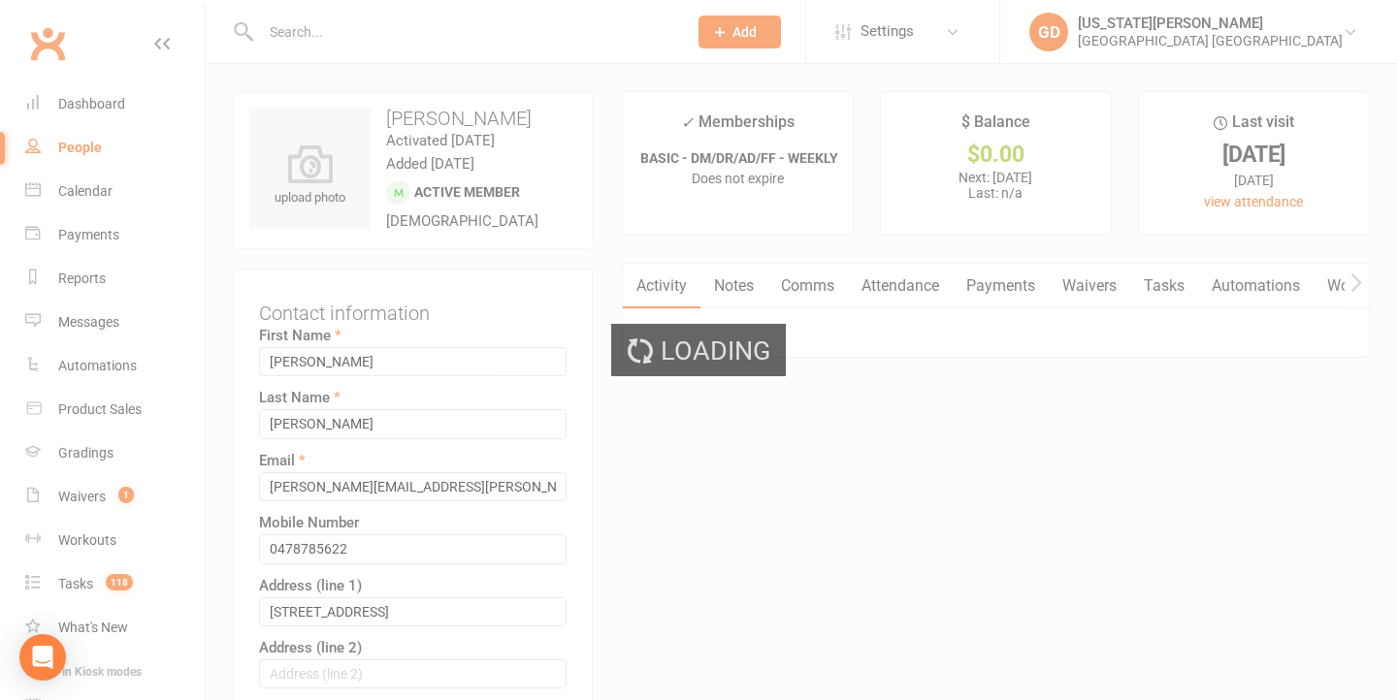
scroll to position [0, 0]
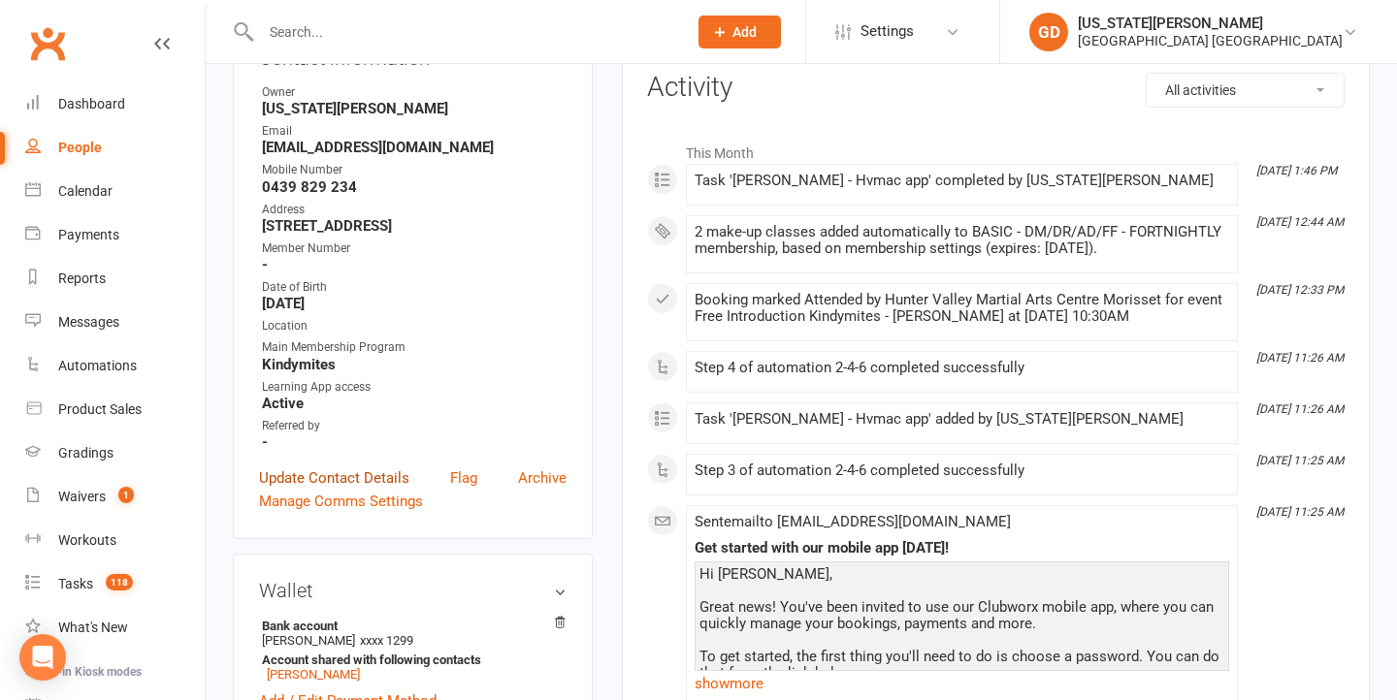
click at [307, 490] on link "Update Contact Details" at bounding box center [334, 478] width 150 height 23
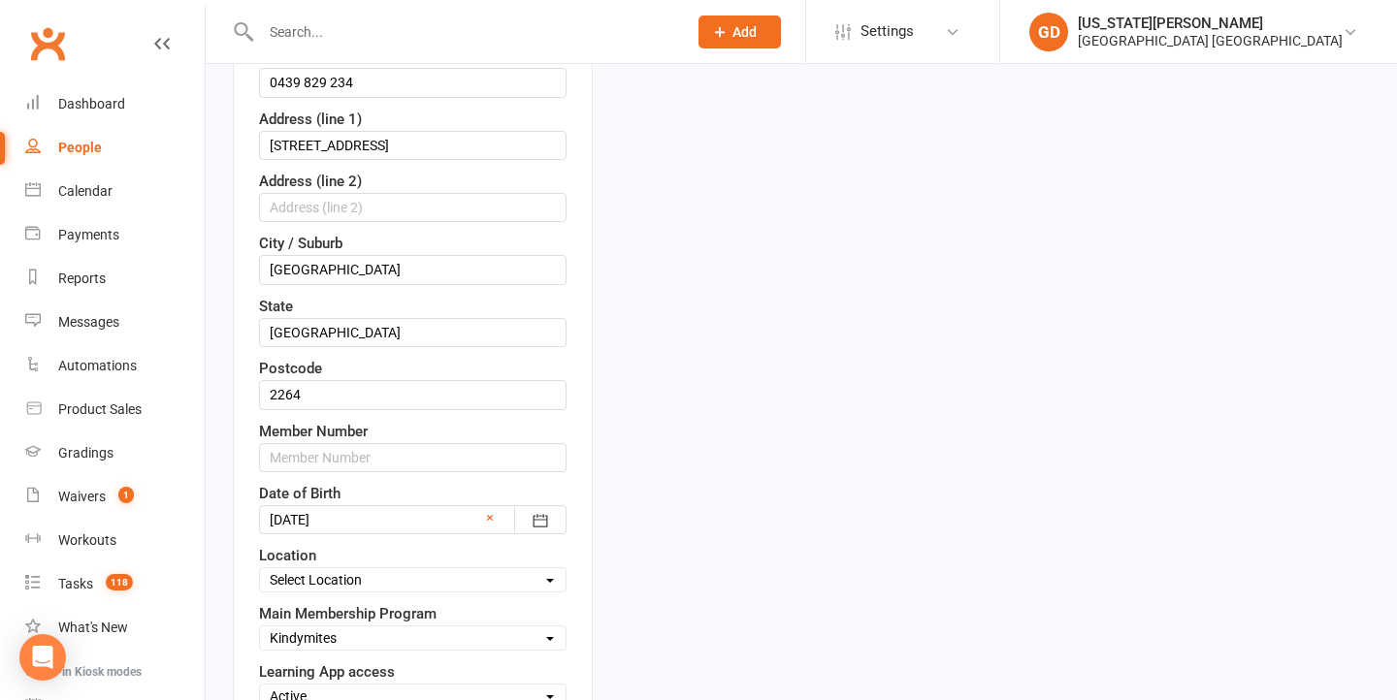
scroll to position [581, 0]
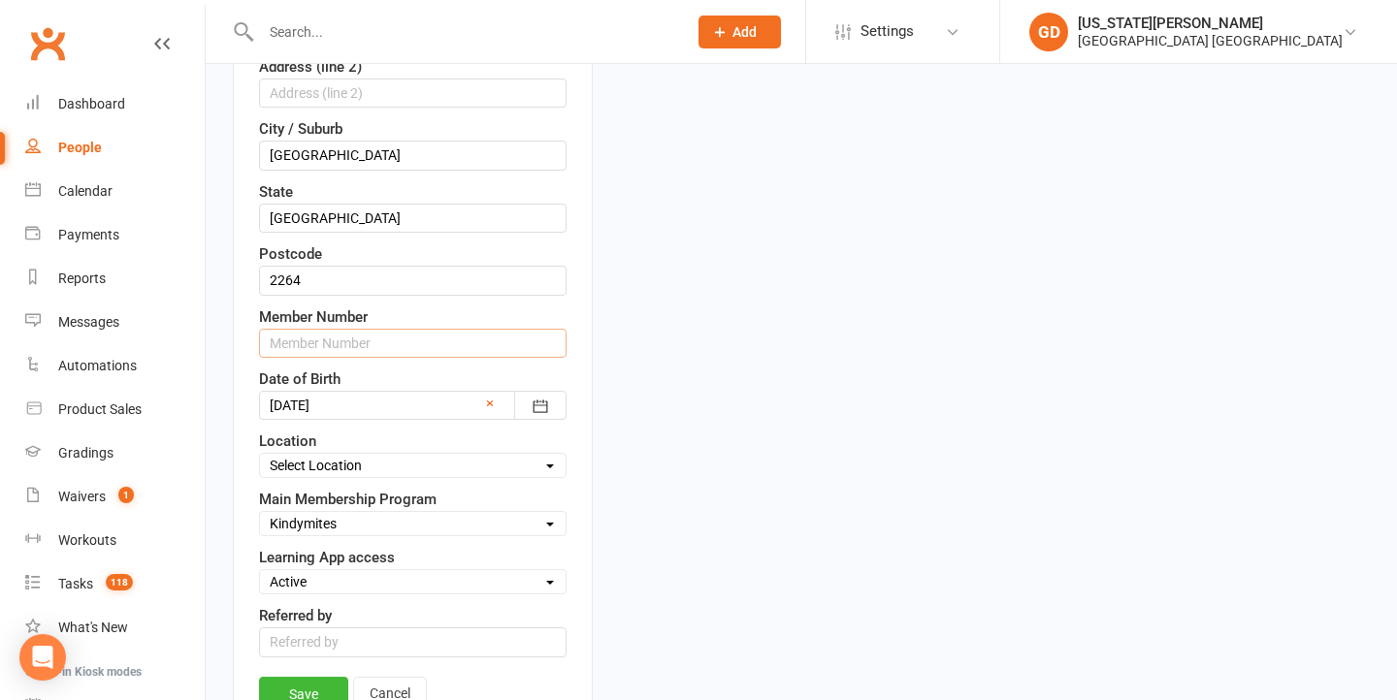
click at [370, 358] on input "text" at bounding box center [412, 343] width 307 height 29
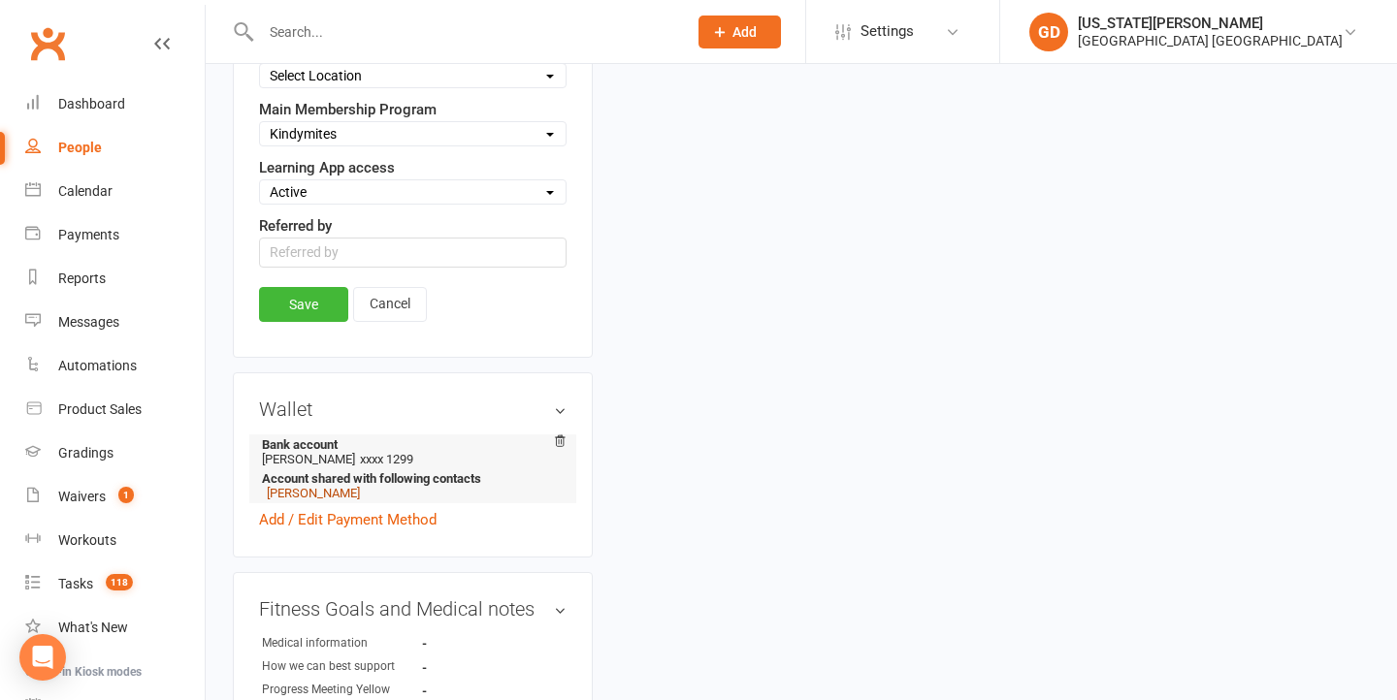
scroll to position [1023, 0]
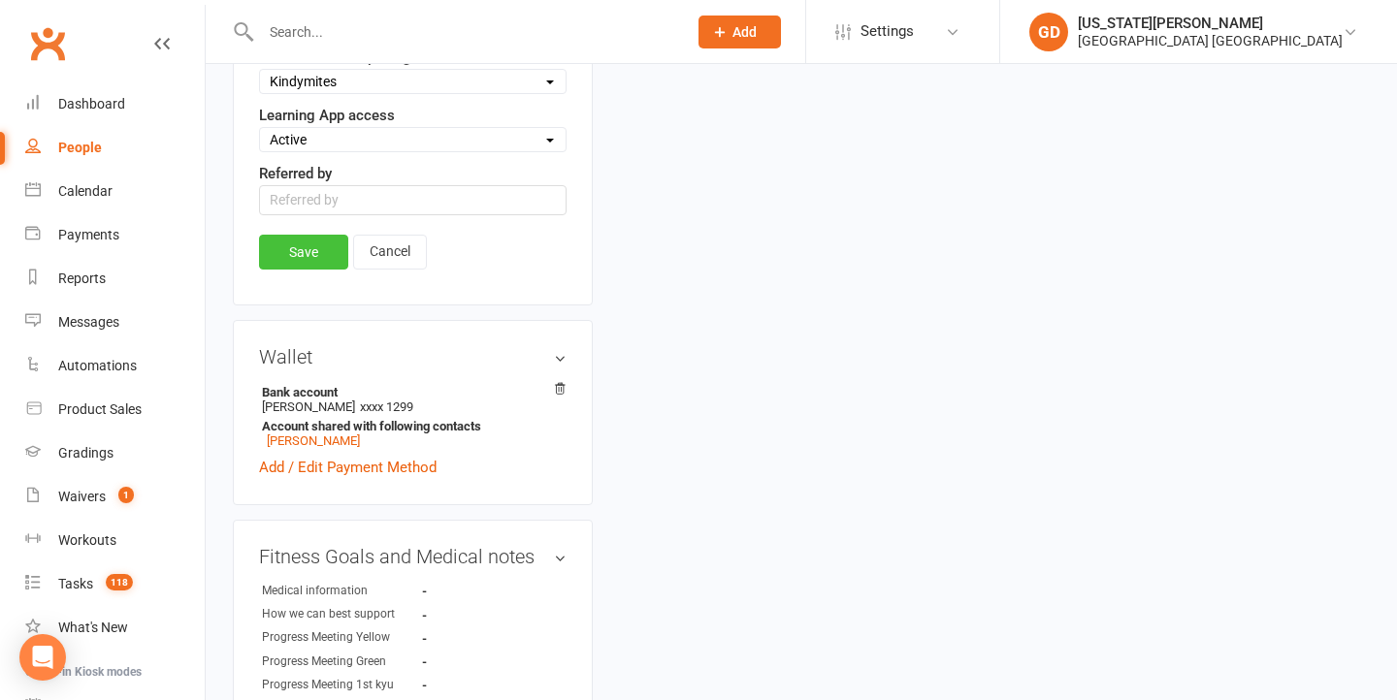
type input "MOR 1832"
click at [293, 270] on link "Save" at bounding box center [303, 252] width 89 height 35
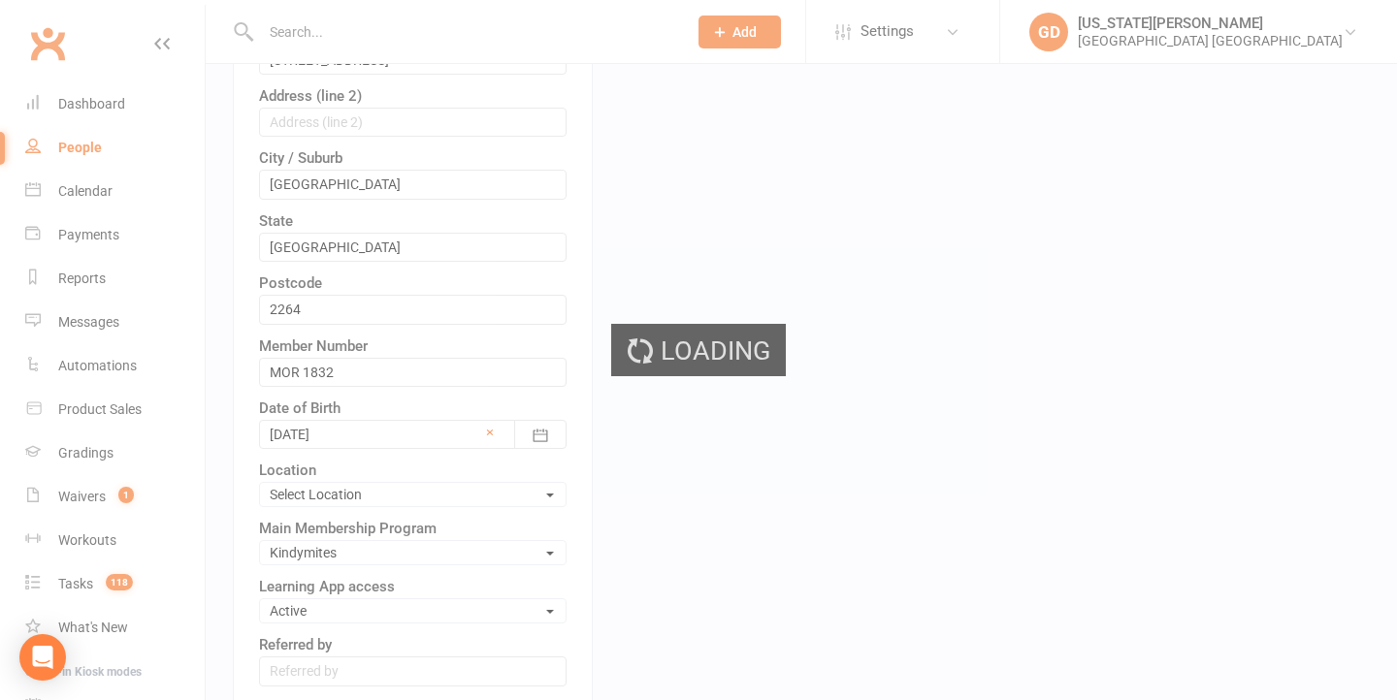
scroll to position [64, 0]
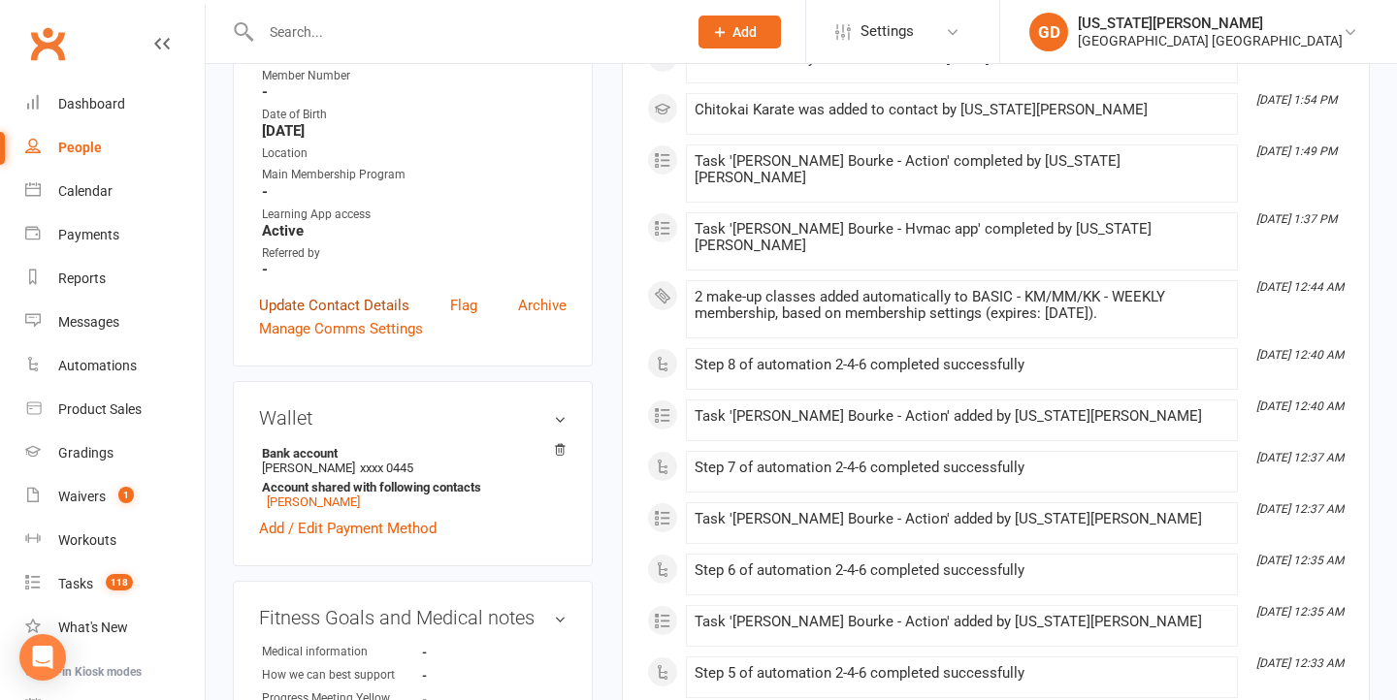
click at [401, 303] on link "Update Contact Details" at bounding box center [334, 305] width 150 height 23
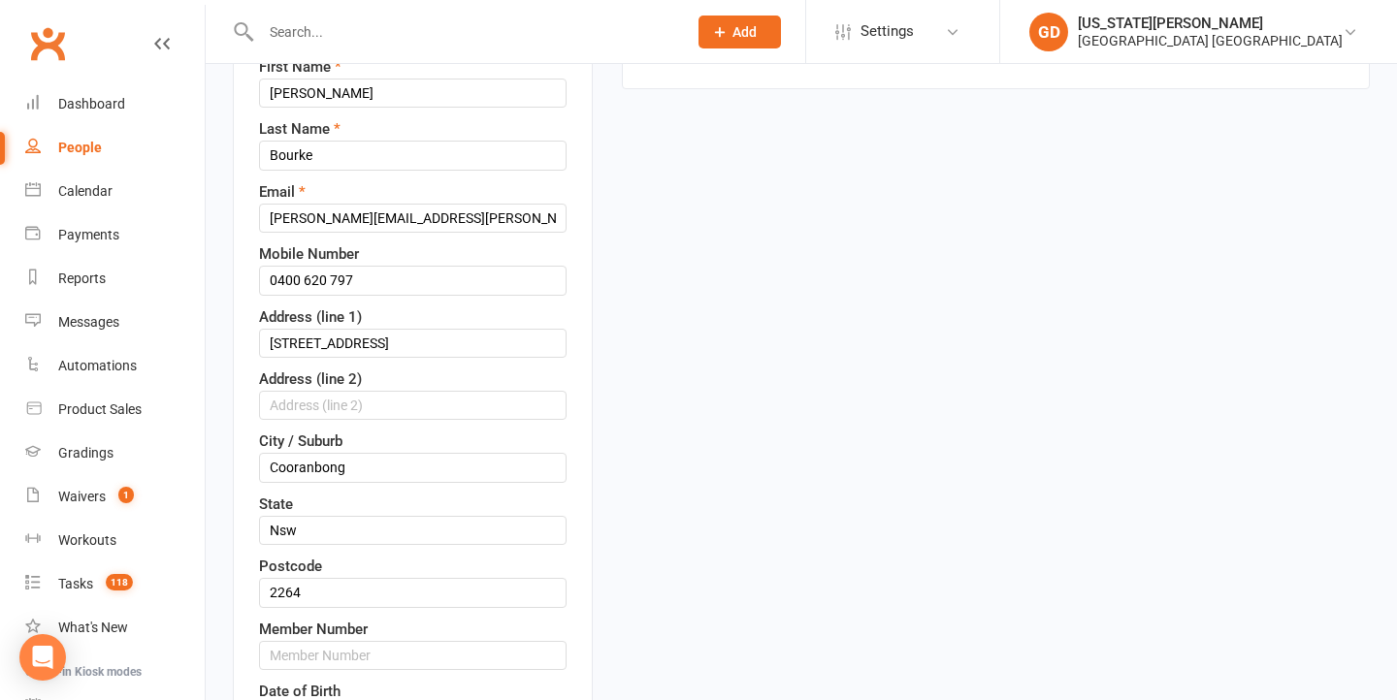
scroll to position [457, 0]
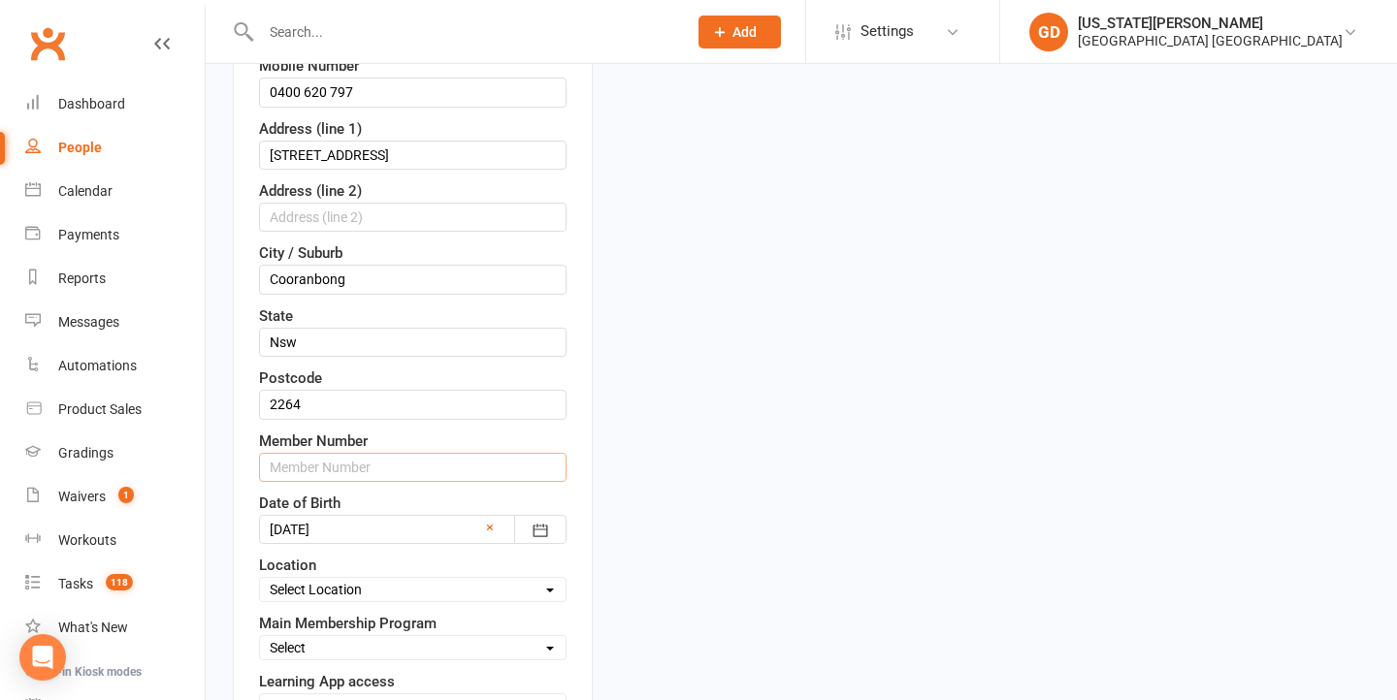
click at [378, 482] on input "text" at bounding box center [412, 467] width 307 height 29
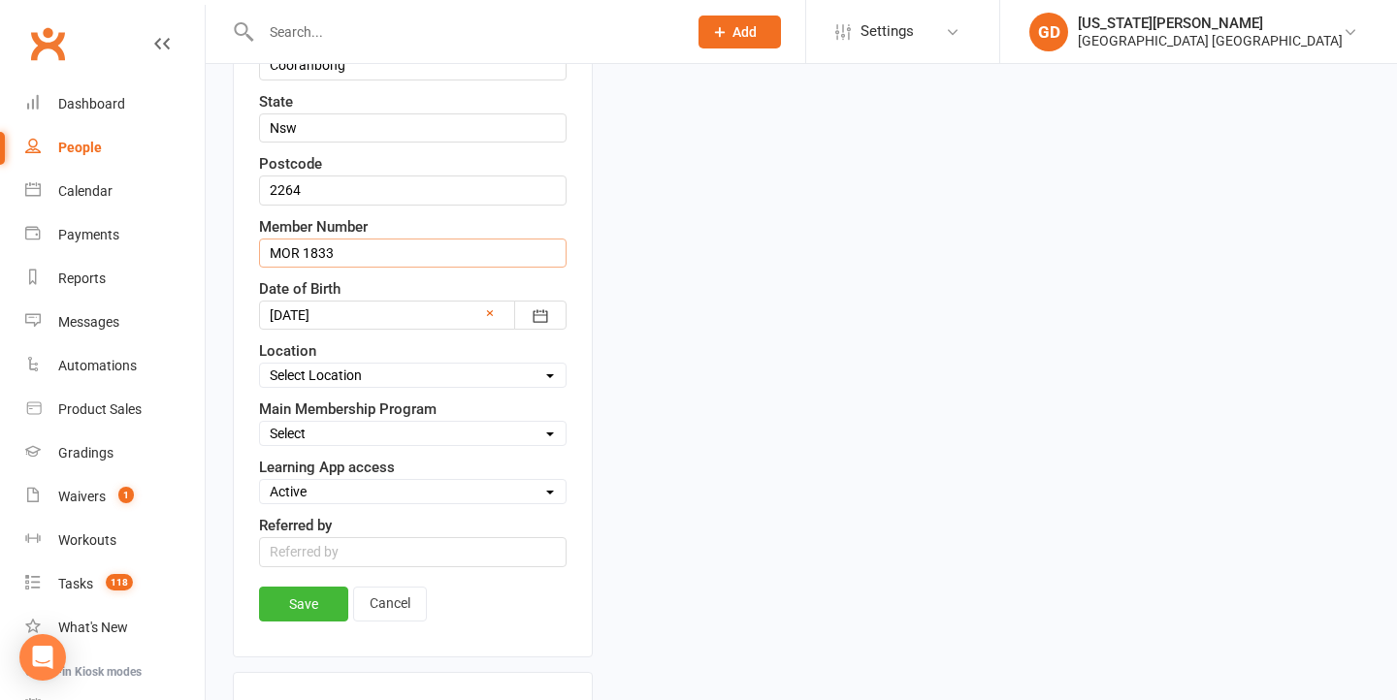
scroll to position [1020, 0]
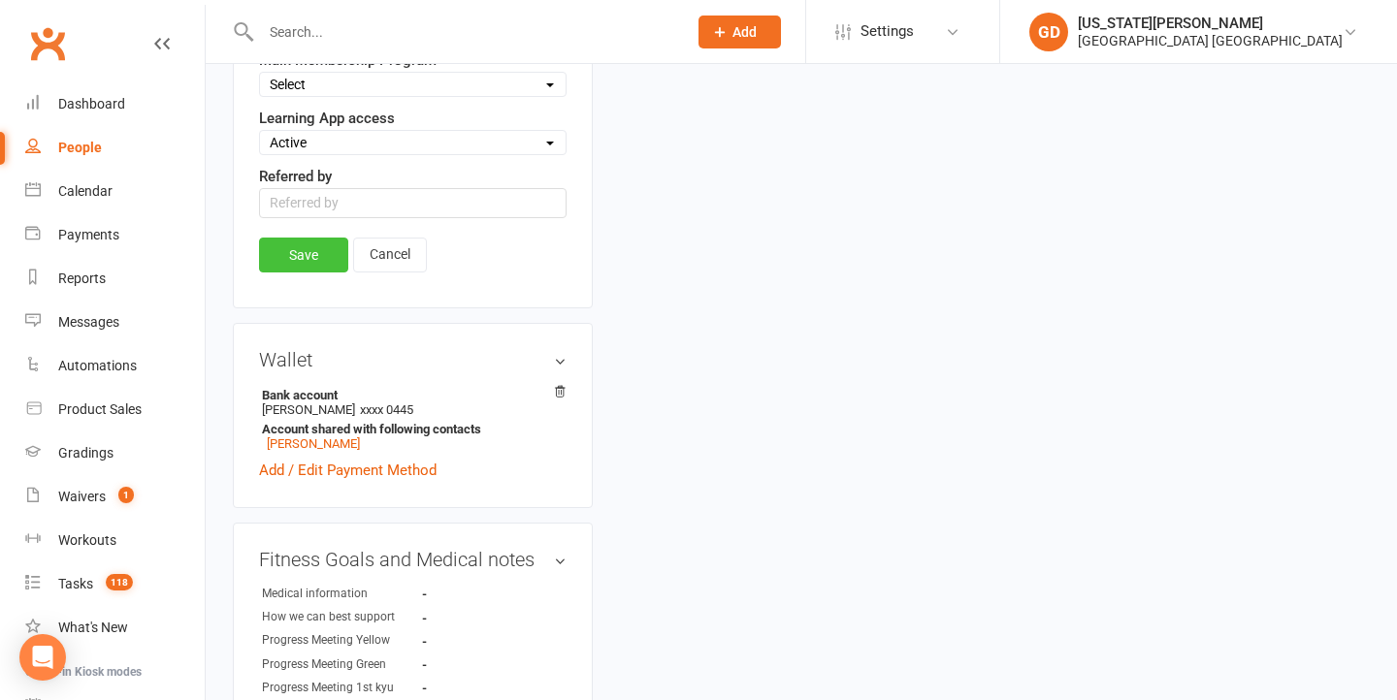
type input "MOR 1833"
click at [305, 273] on link "Save" at bounding box center [303, 255] width 89 height 35
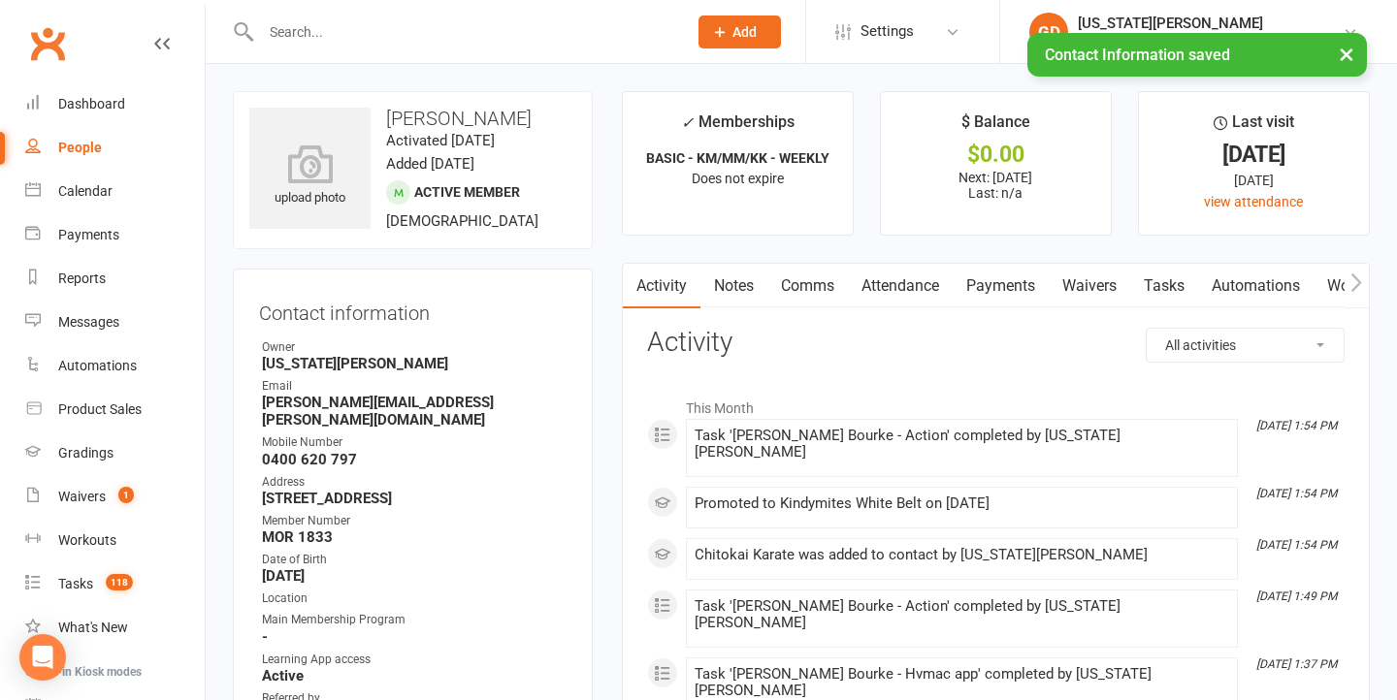
scroll to position [0, 0]
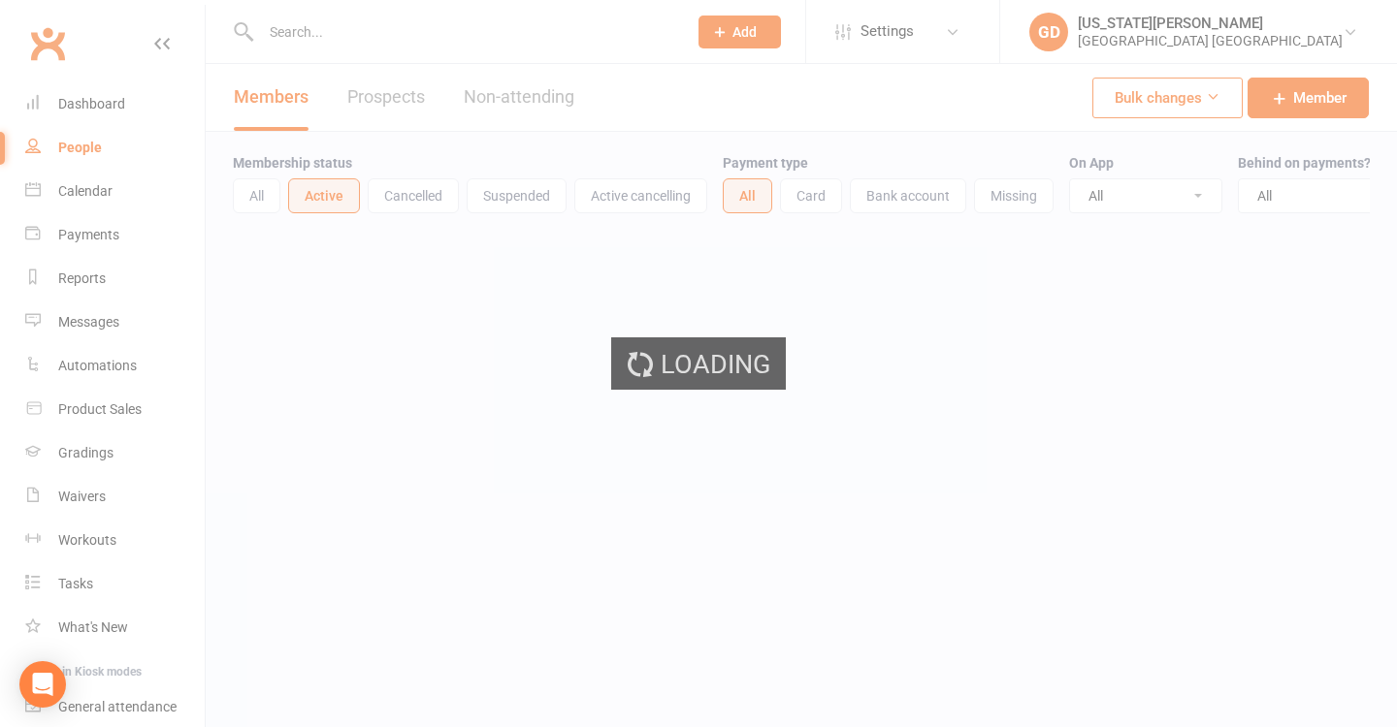
select select "100"
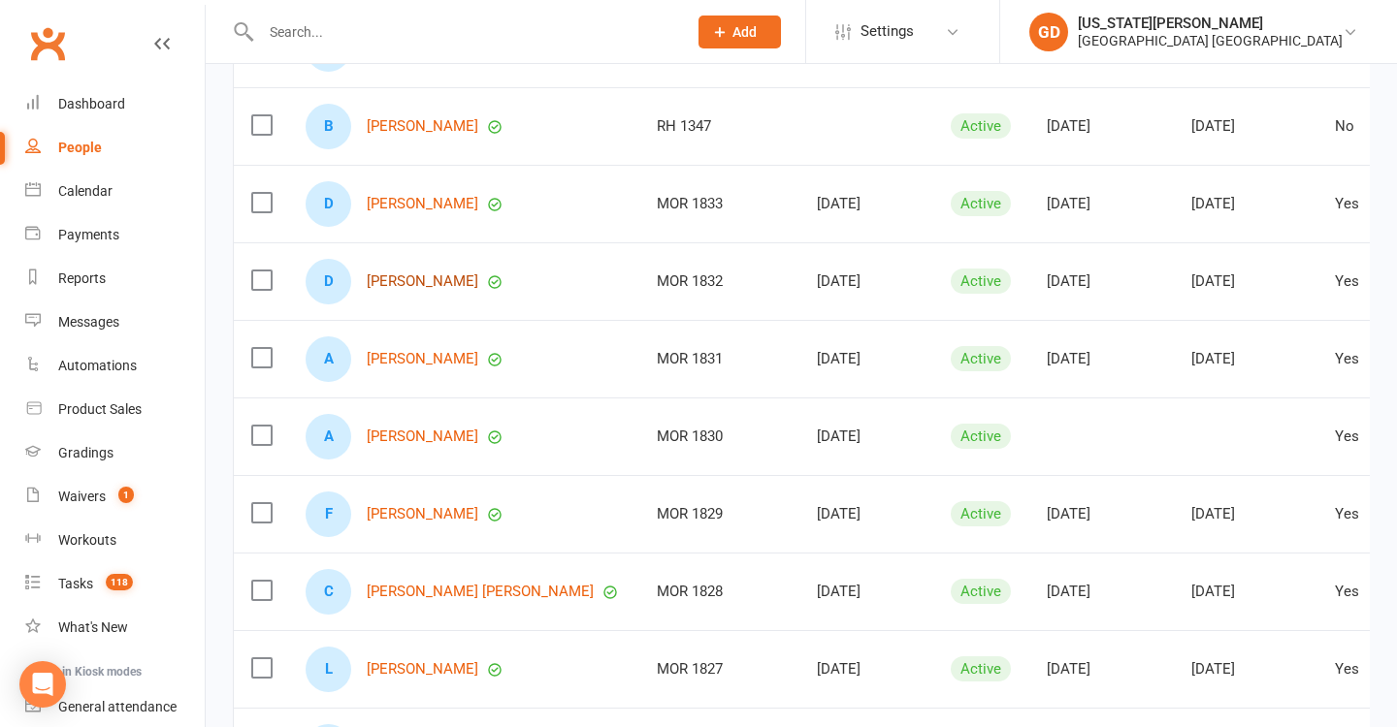
scroll to position [601, 0]
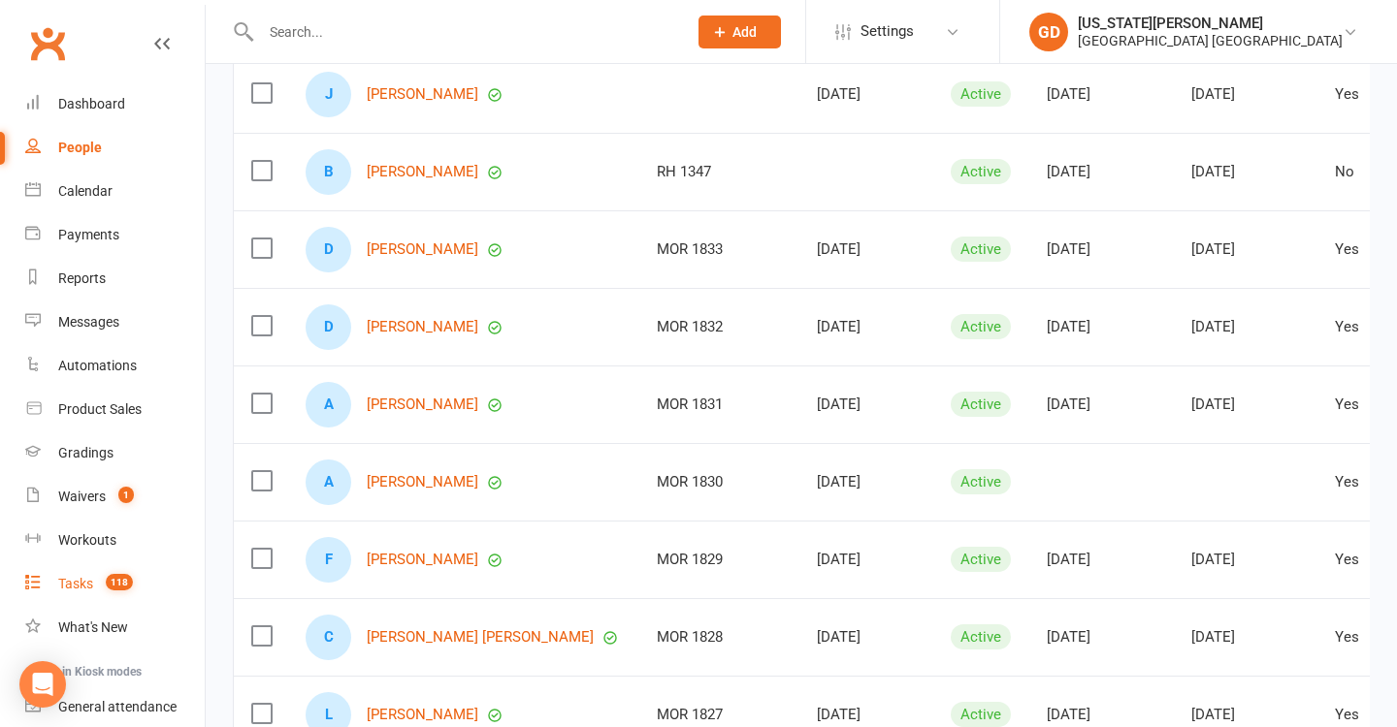
click at [84, 596] on link "Tasks 118" at bounding box center [114, 585] width 179 height 44
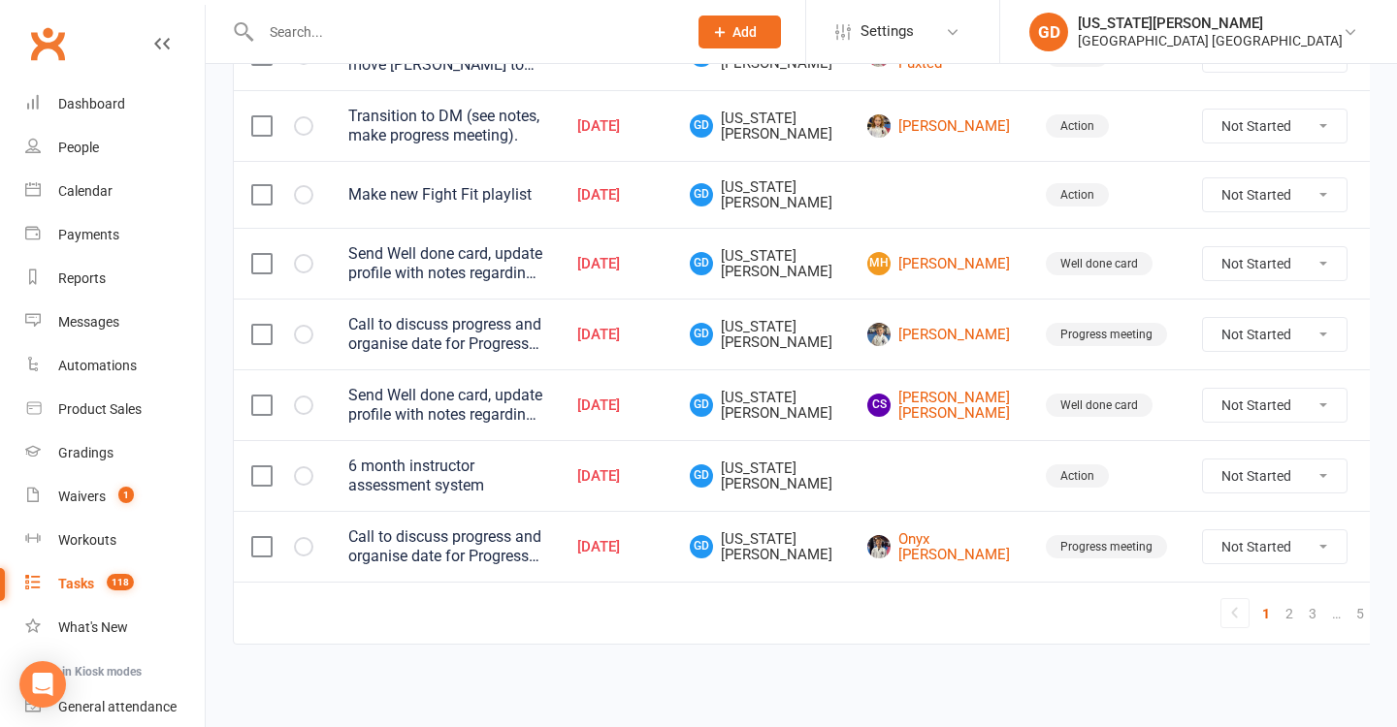
scroll to position [1573, 0]
click at [1301, 601] on link "3" at bounding box center [1312, 613] width 23 height 27
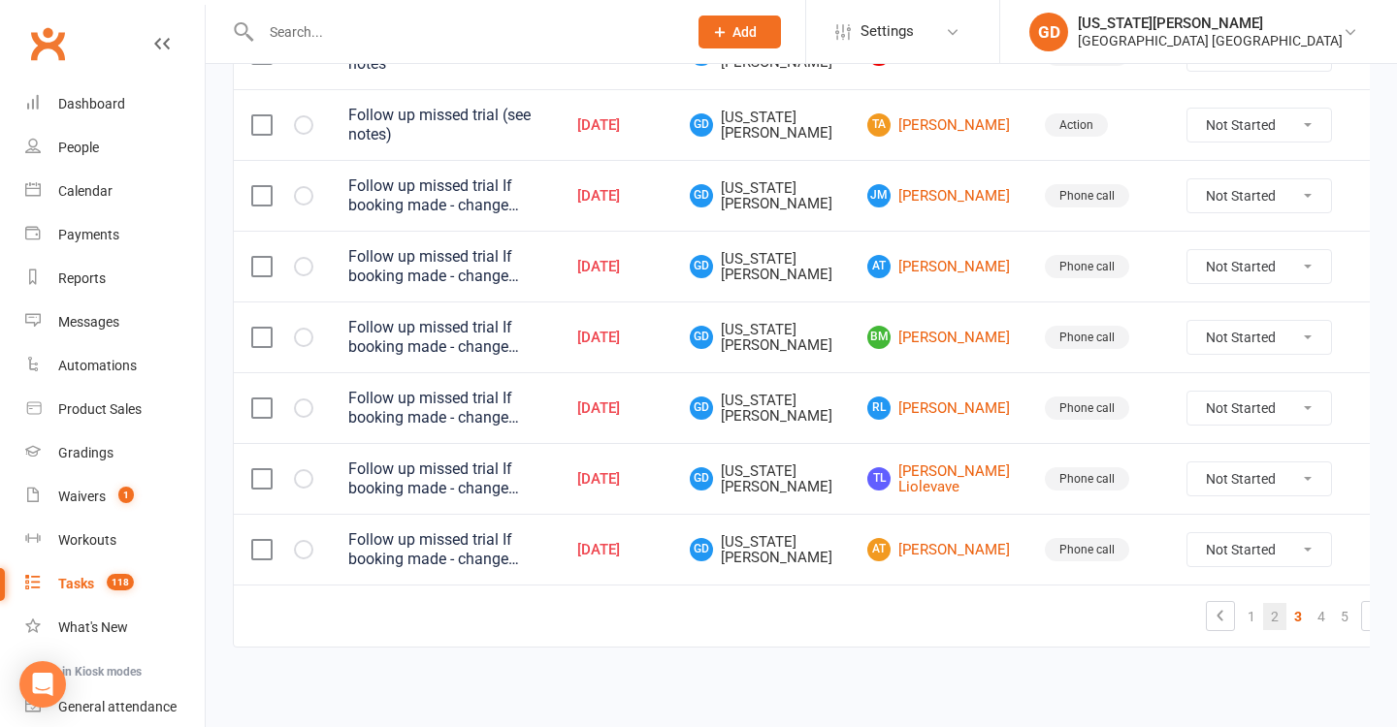
click at [1263, 603] on link "2" at bounding box center [1274, 616] width 23 height 27
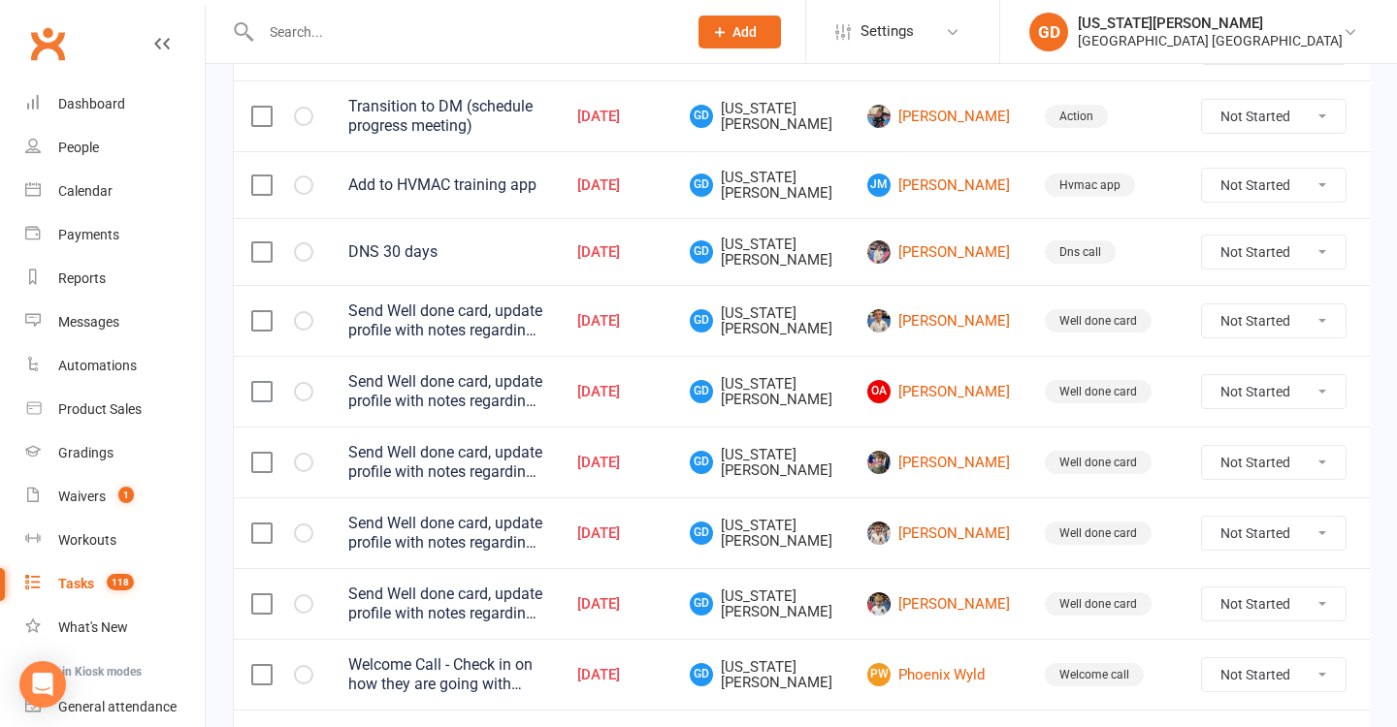
scroll to position [469, 0]
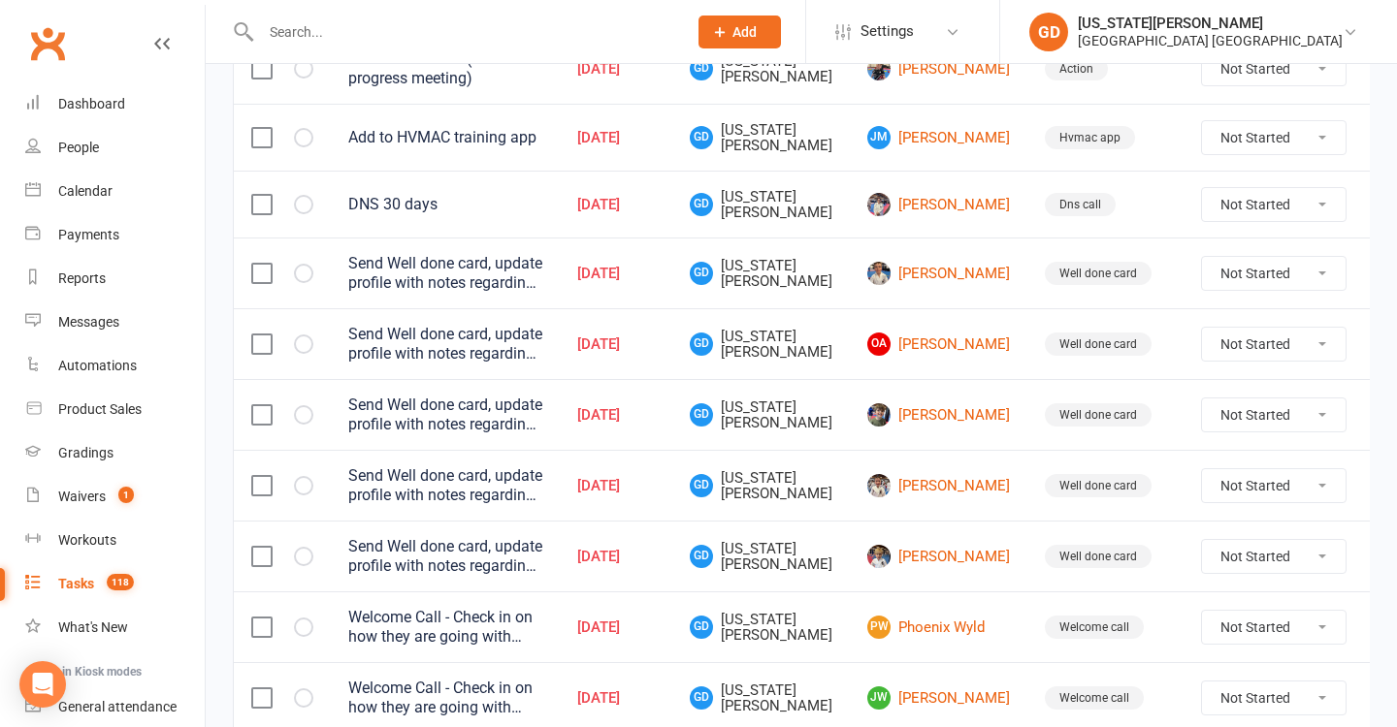
click at [1383, 202] on icon at bounding box center [1392, 204] width 19 height 19
click at [541, 222] on td "DNS 30 days" at bounding box center [445, 204] width 229 height 67
click at [0, 0] on icon "button" at bounding box center [0, 0] width 0 height 0
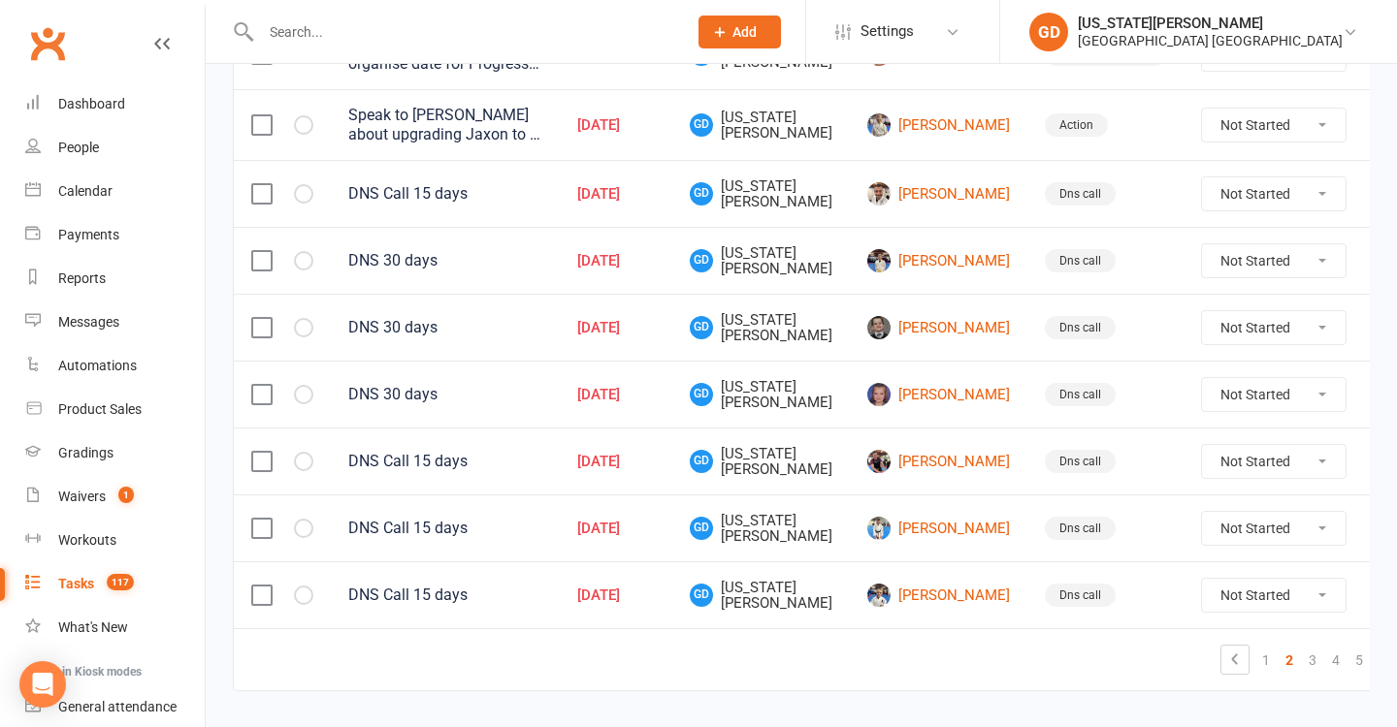
scroll to position [1465, 0]
click at [1301, 660] on link "3" at bounding box center [1312, 659] width 23 height 27
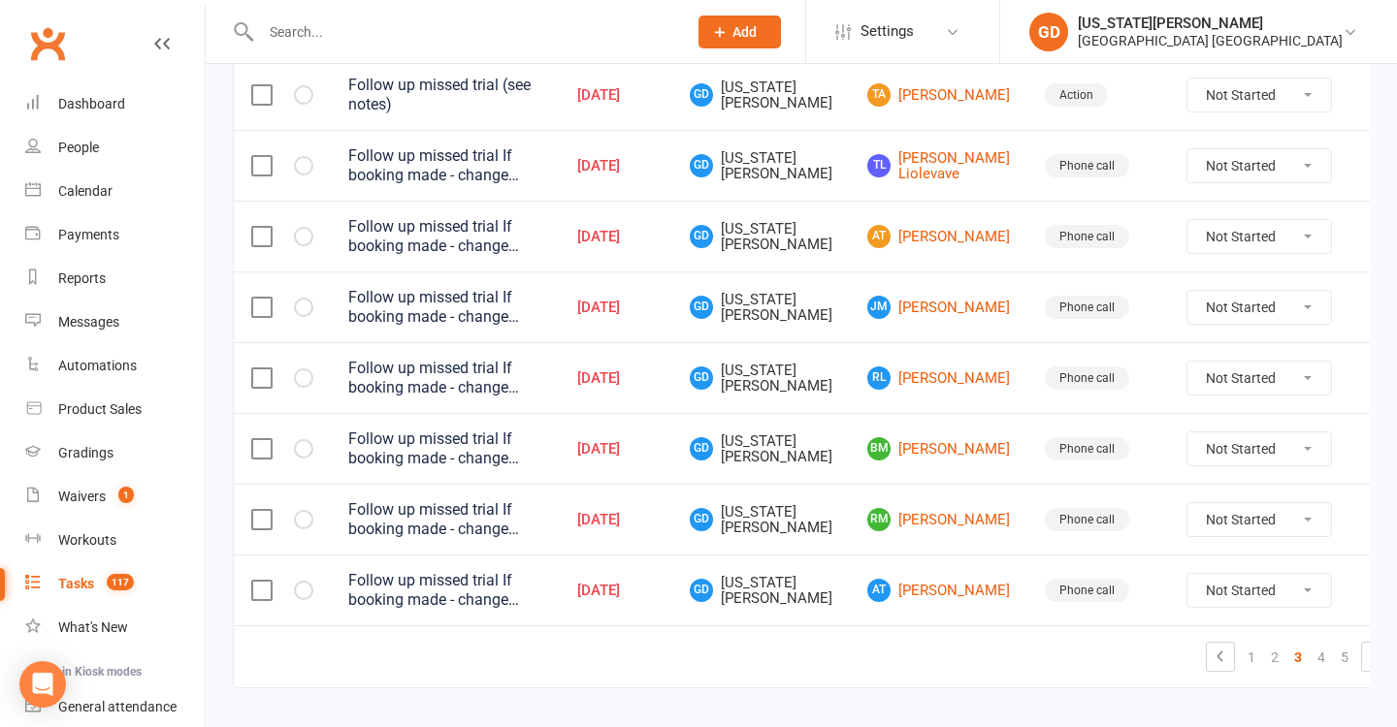
scroll to position [1493, 0]
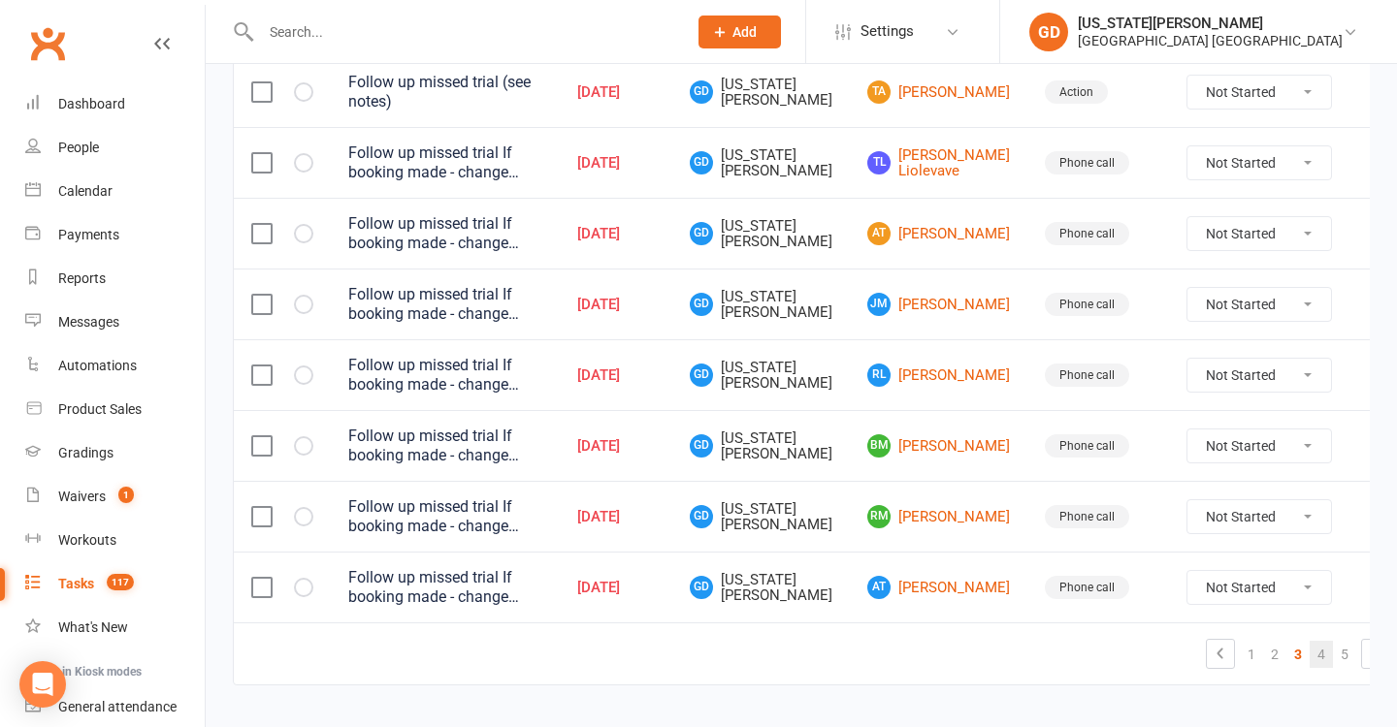
click at [1309, 647] on link "4" at bounding box center [1320, 654] width 23 height 27
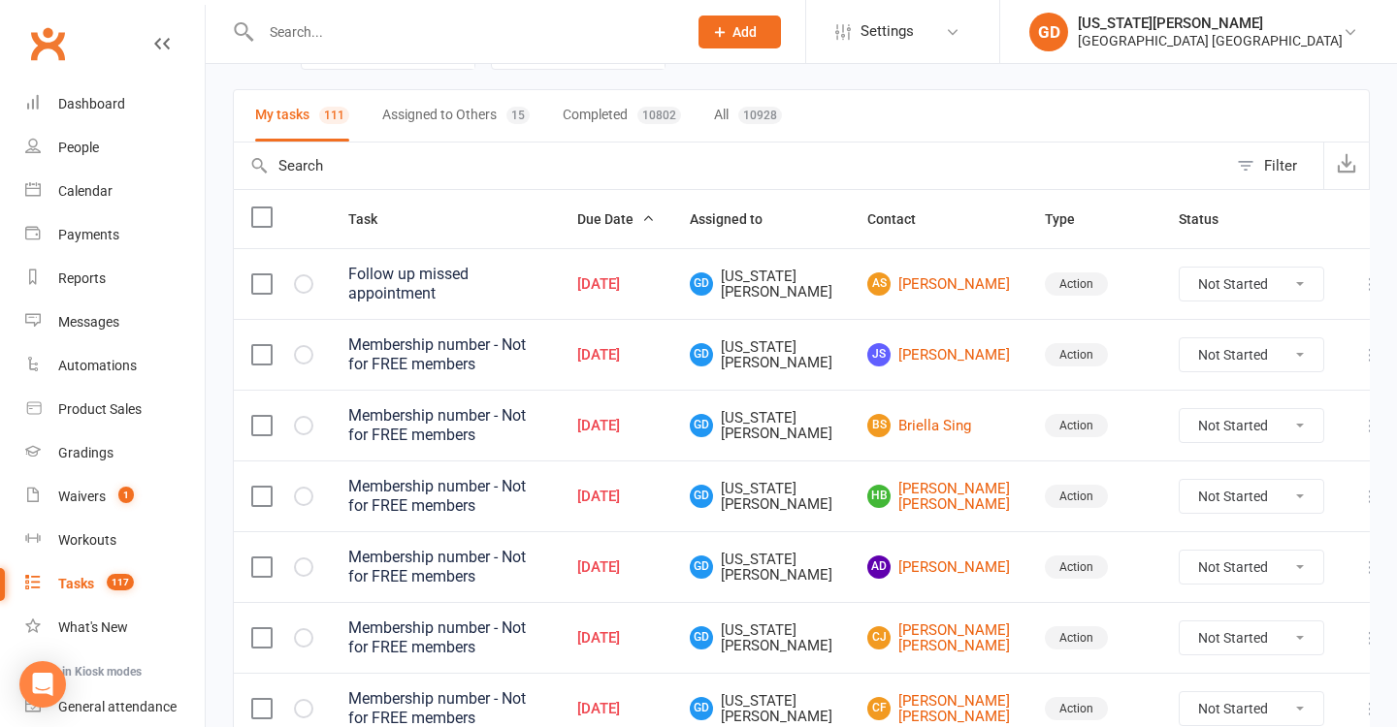
scroll to position [237, 0]
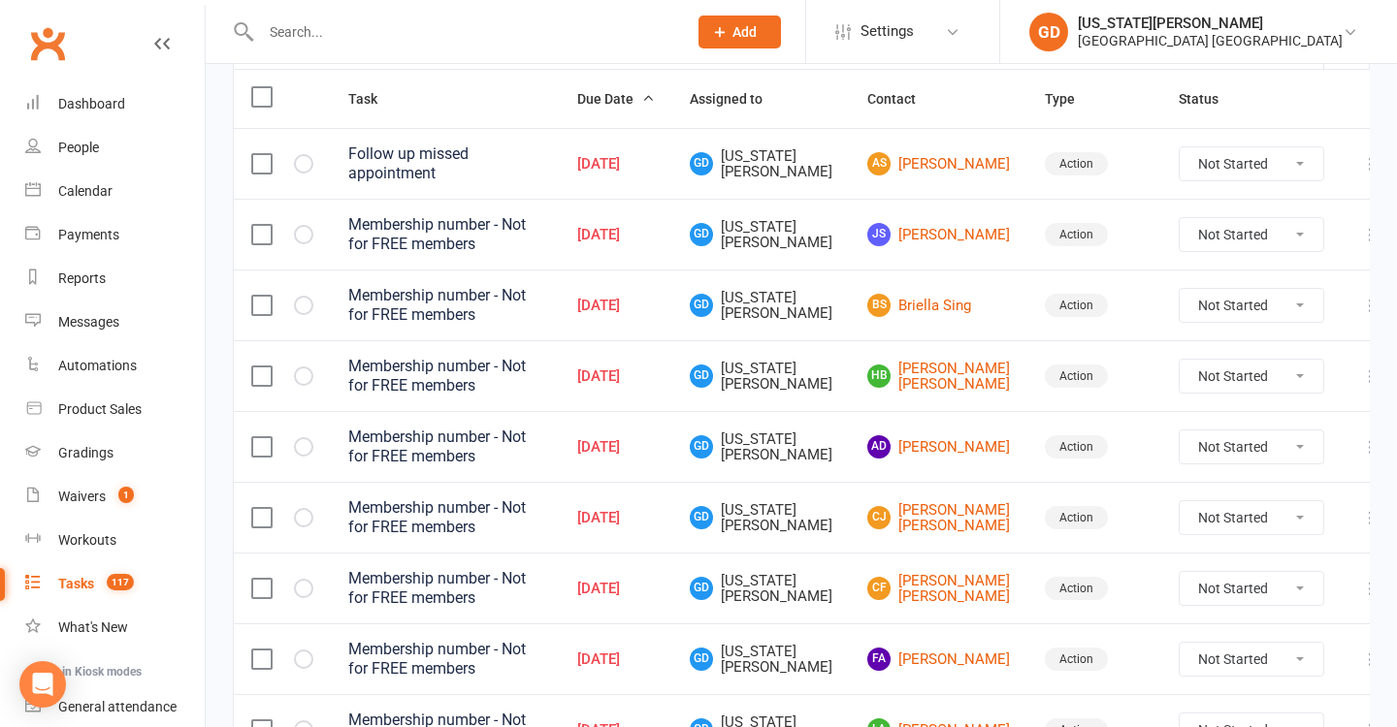
click at [271, 229] on label at bounding box center [260, 234] width 19 height 19
click at [271, 225] on input "checkbox" at bounding box center [260, 225] width 19 height 0
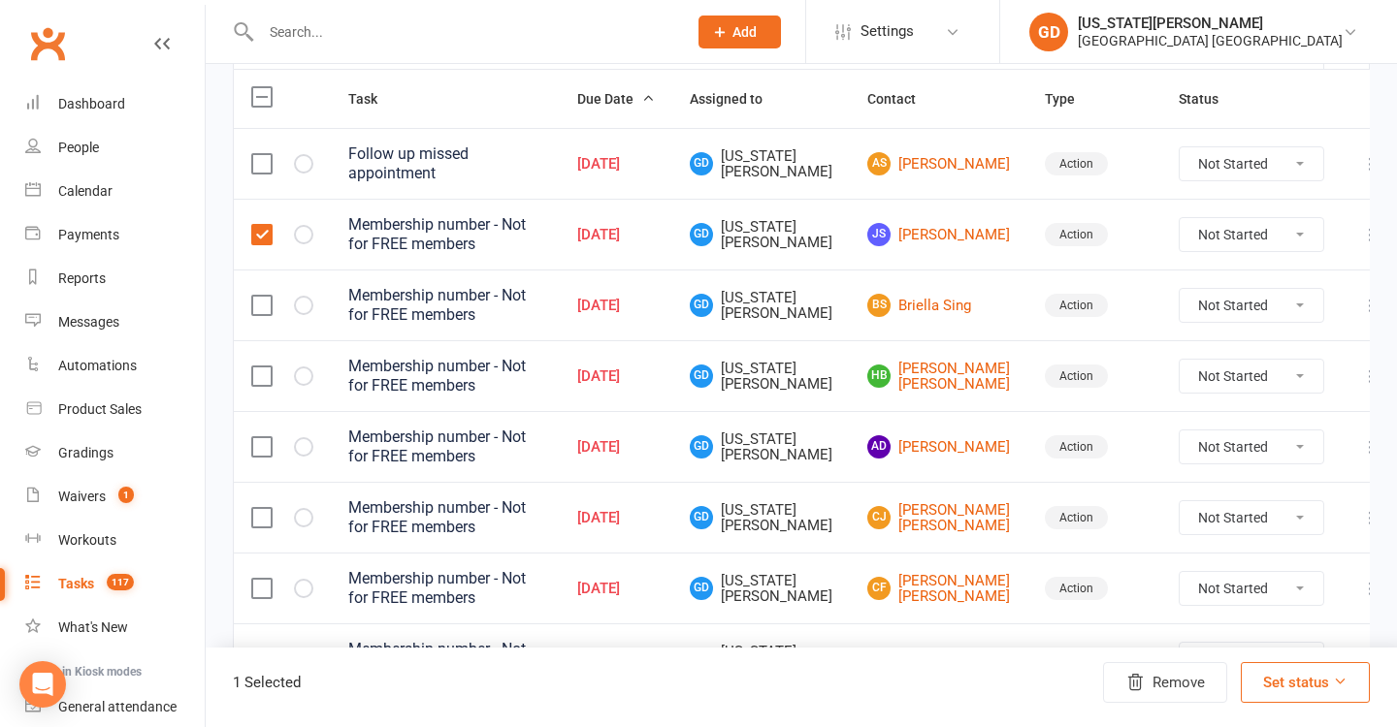
click at [269, 296] on label at bounding box center [260, 305] width 19 height 19
click at [269, 296] on input "checkbox" at bounding box center [260, 296] width 19 height 0
click at [252, 372] on label at bounding box center [260, 376] width 19 height 19
click at [252, 367] on input "checkbox" at bounding box center [260, 367] width 19 height 0
click at [252, 425] on td at bounding box center [282, 446] width 97 height 71
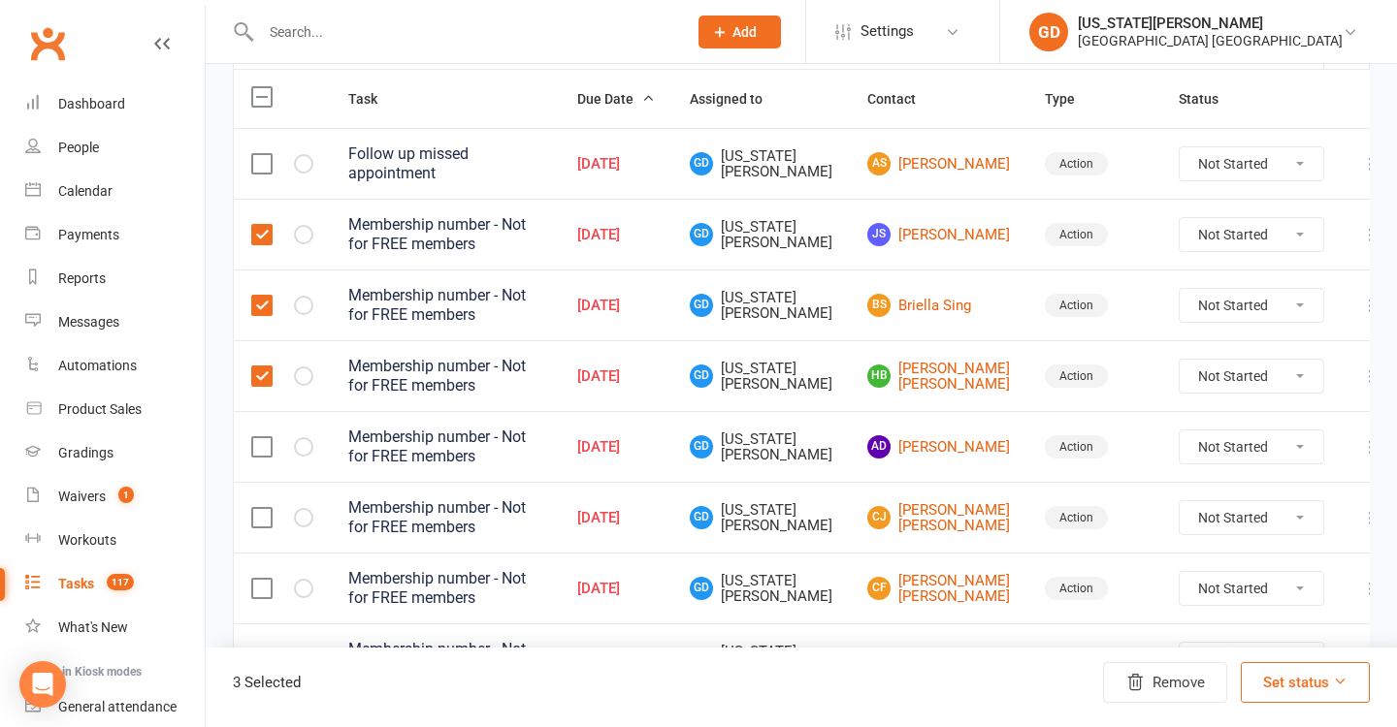
click at [260, 437] on label at bounding box center [260, 446] width 19 height 19
click at [260, 437] on input "checkbox" at bounding box center [260, 437] width 19 height 0
click at [262, 509] on label at bounding box center [260, 517] width 19 height 19
click at [262, 508] on input "checkbox" at bounding box center [260, 508] width 19 height 0
click at [263, 579] on label at bounding box center [260, 588] width 19 height 19
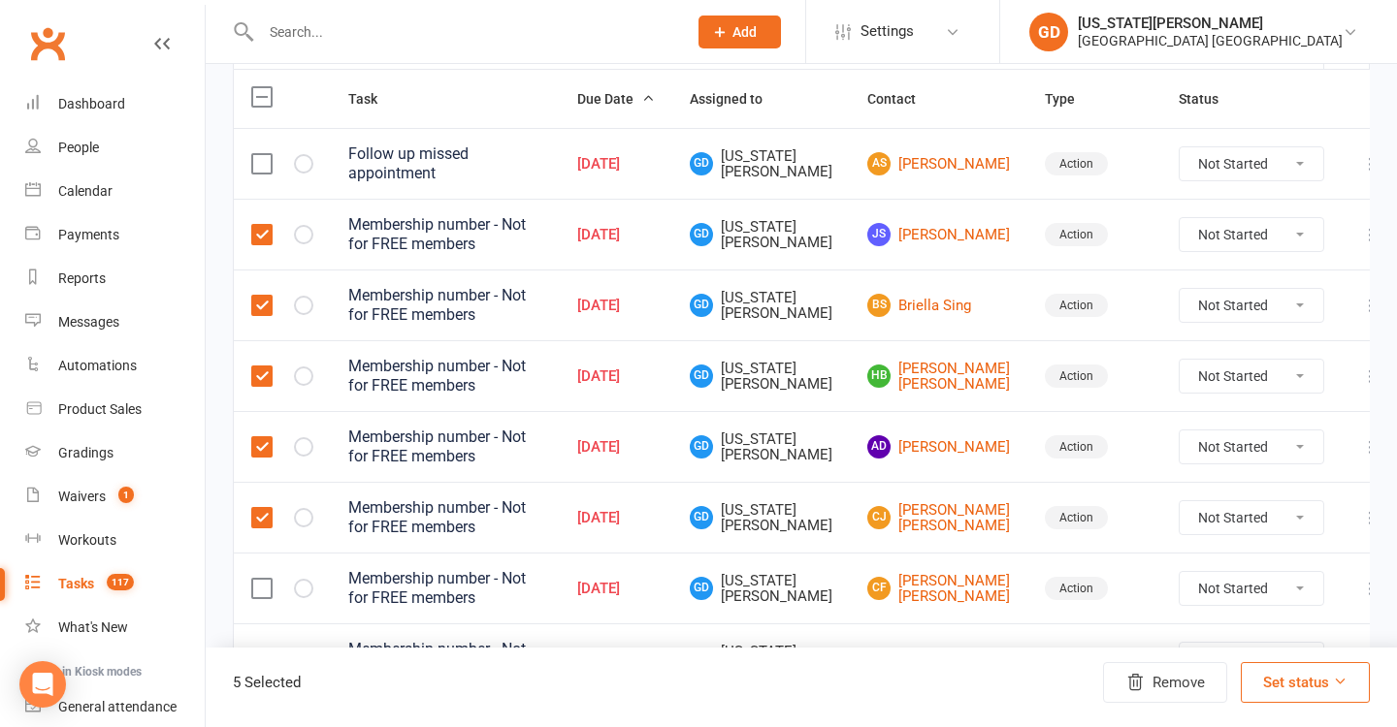
click at [263, 579] on input "checkbox" at bounding box center [260, 579] width 19 height 0
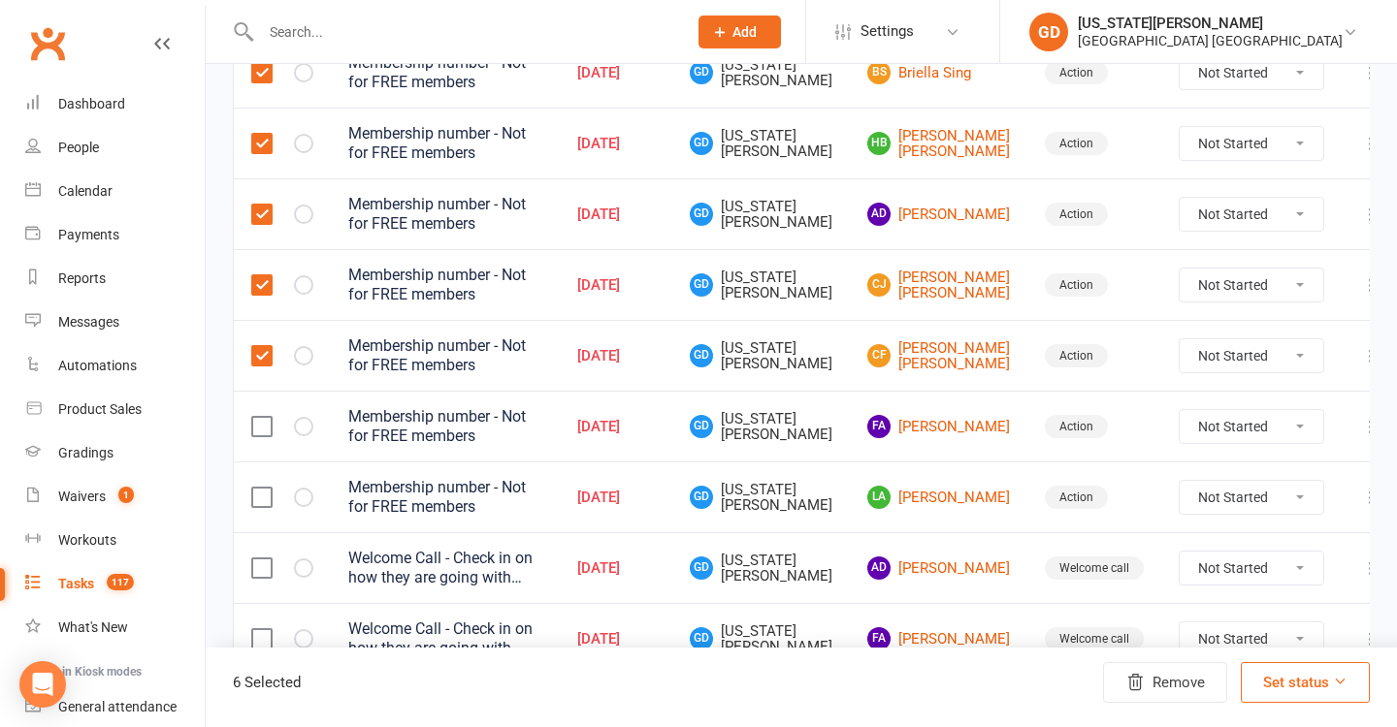
scroll to position [474, 0]
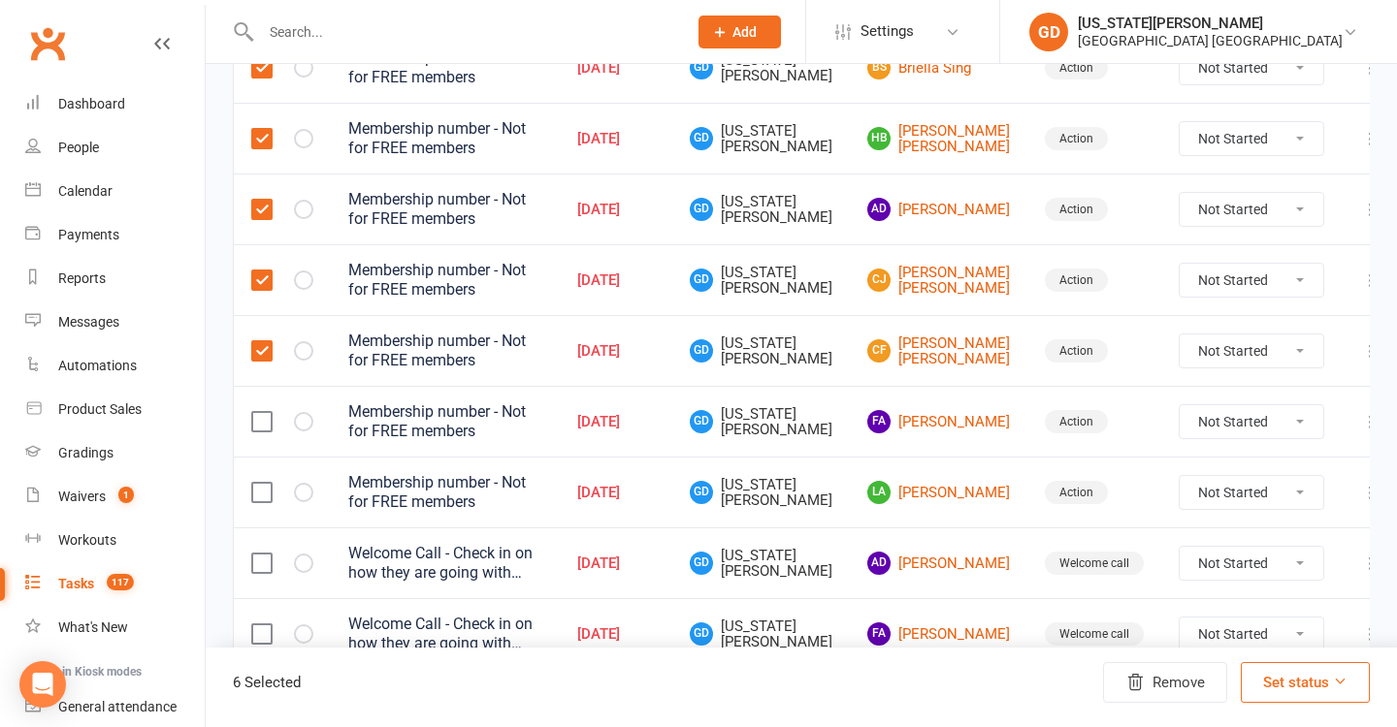
click at [259, 422] on label at bounding box center [260, 421] width 19 height 19
click at [259, 412] on input "checkbox" at bounding box center [260, 412] width 19 height 0
click at [259, 492] on label at bounding box center [260, 492] width 19 height 19
click at [259, 483] on input "checkbox" at bounding box center [260, 483] width 19 height 0
click at [261, 565] on label at bounding box center [260, 563] width 19 height 19
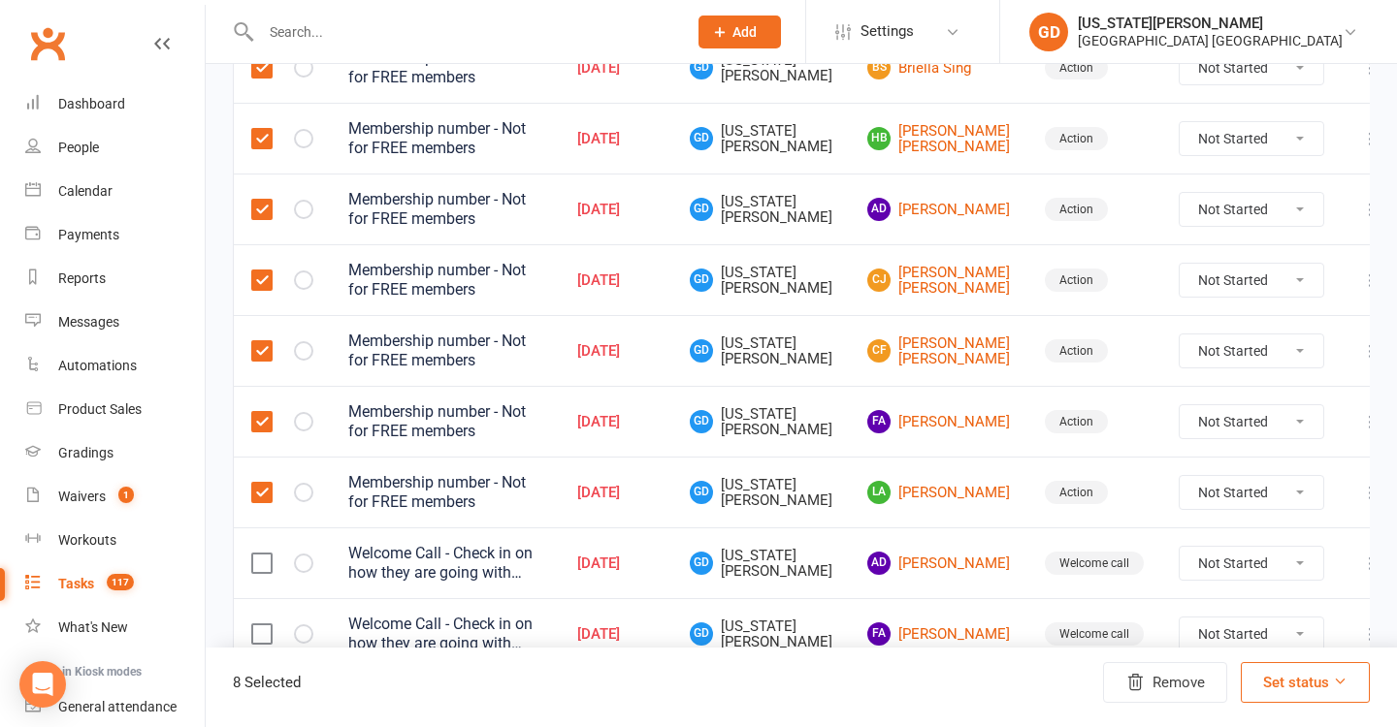
click at [261, 554] on input "checkbox" at bounding box center [260, 554] width 19 height 0
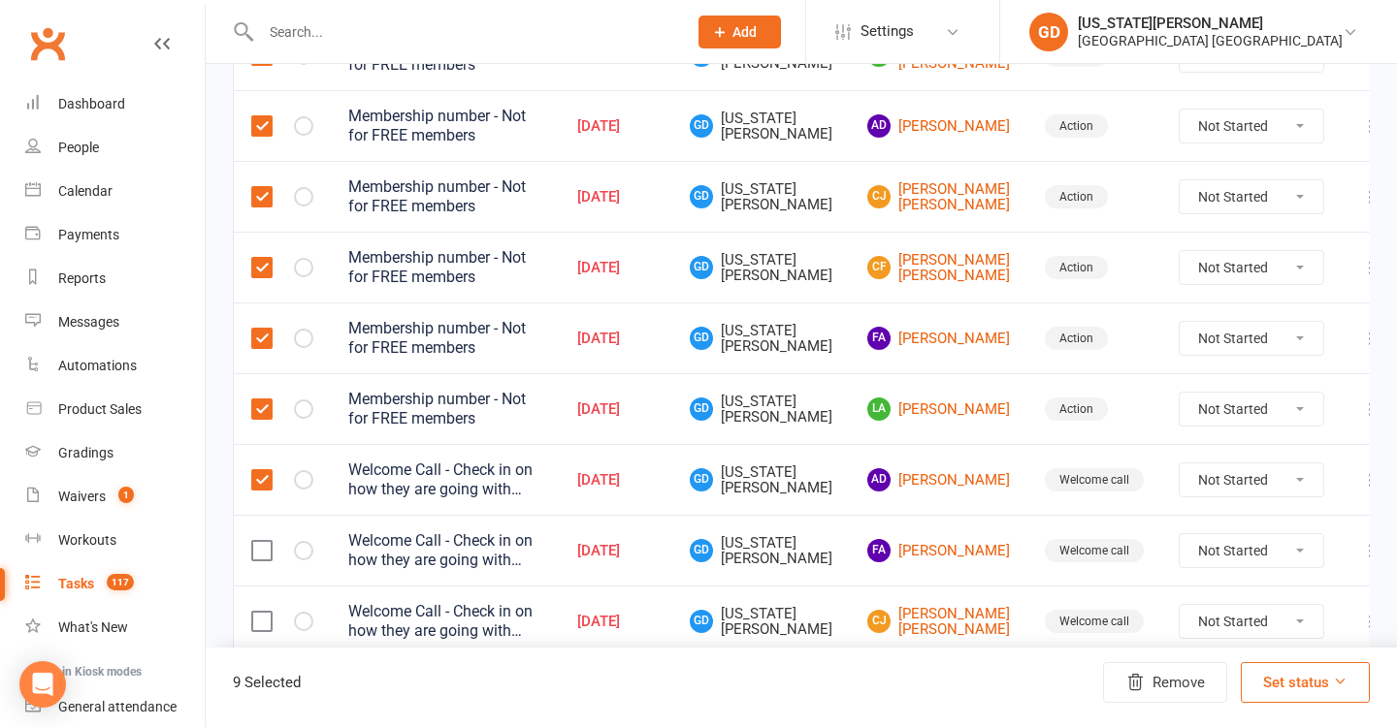
scroll to position [579, 0]
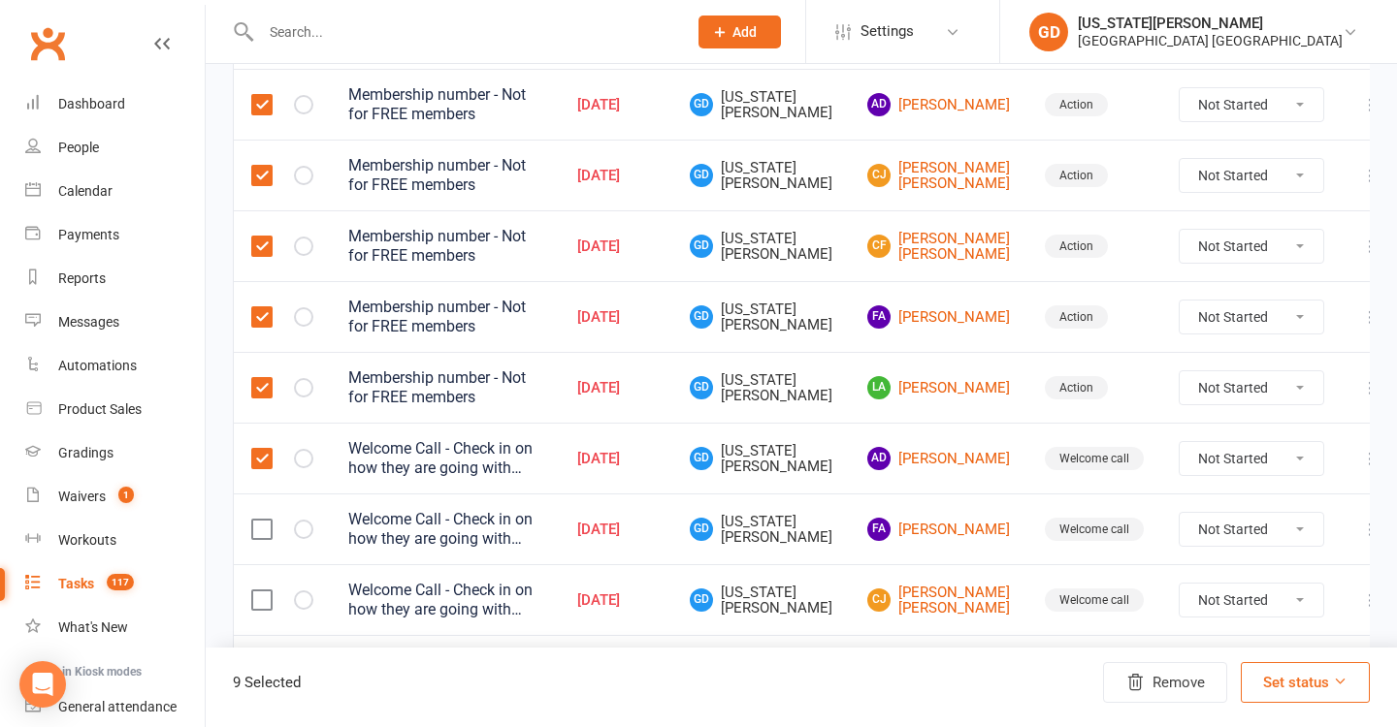
click at [270, 455] on label at bounding box center [260, 458] width 19 height 19
click at [270, 449] on input "checkbox" at bounding box center [260, 449] width 19 height 0
click at [1286, 689] on button "Set status" at bounding box center [1305, 682] width 129 height 41
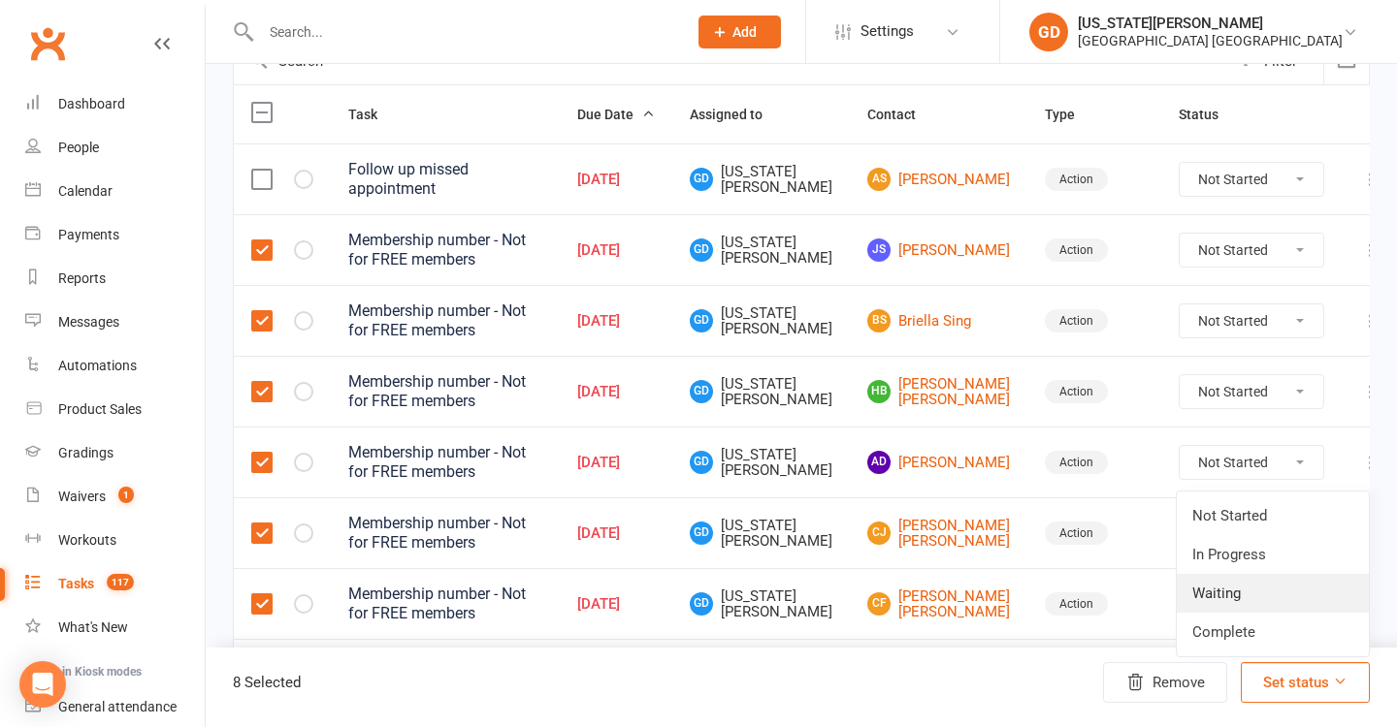
scroll to position [197, 0]
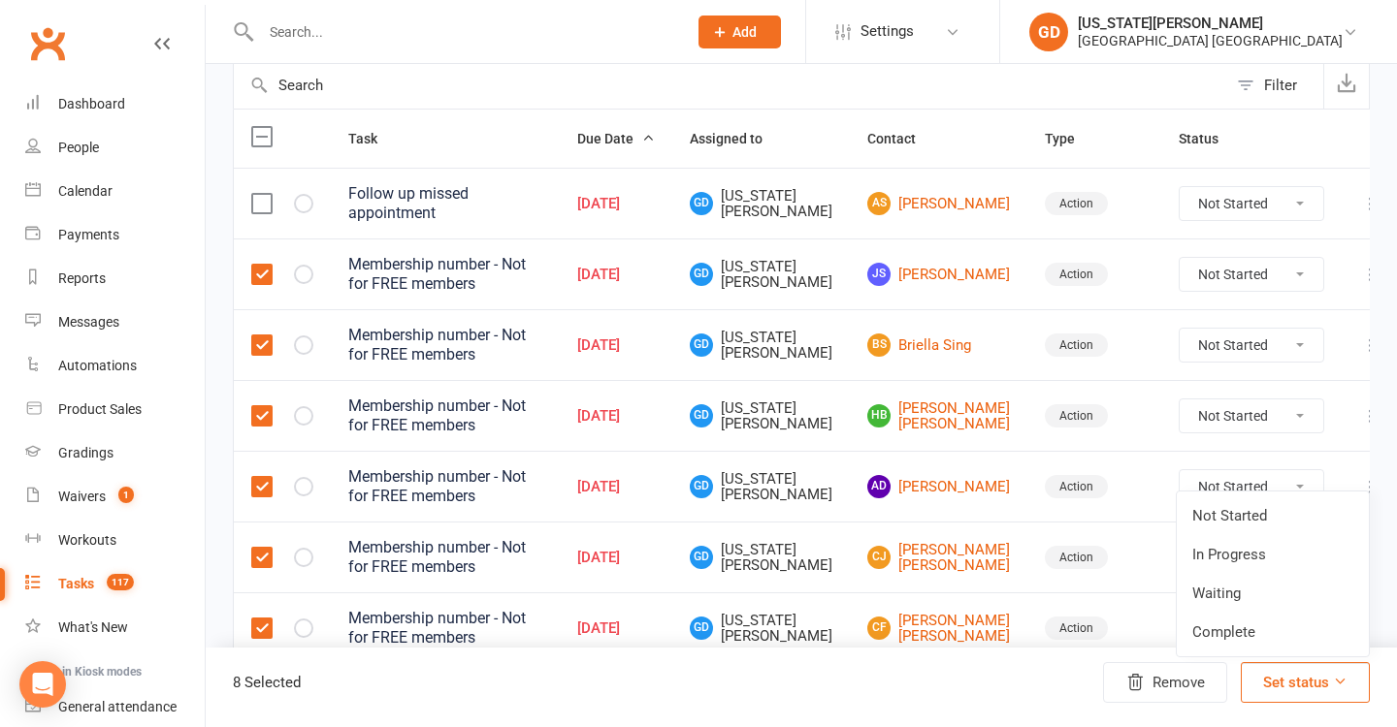
click at [1197, 630] on link "Complete" at bounding box center [1273, 632] width 192 height 39
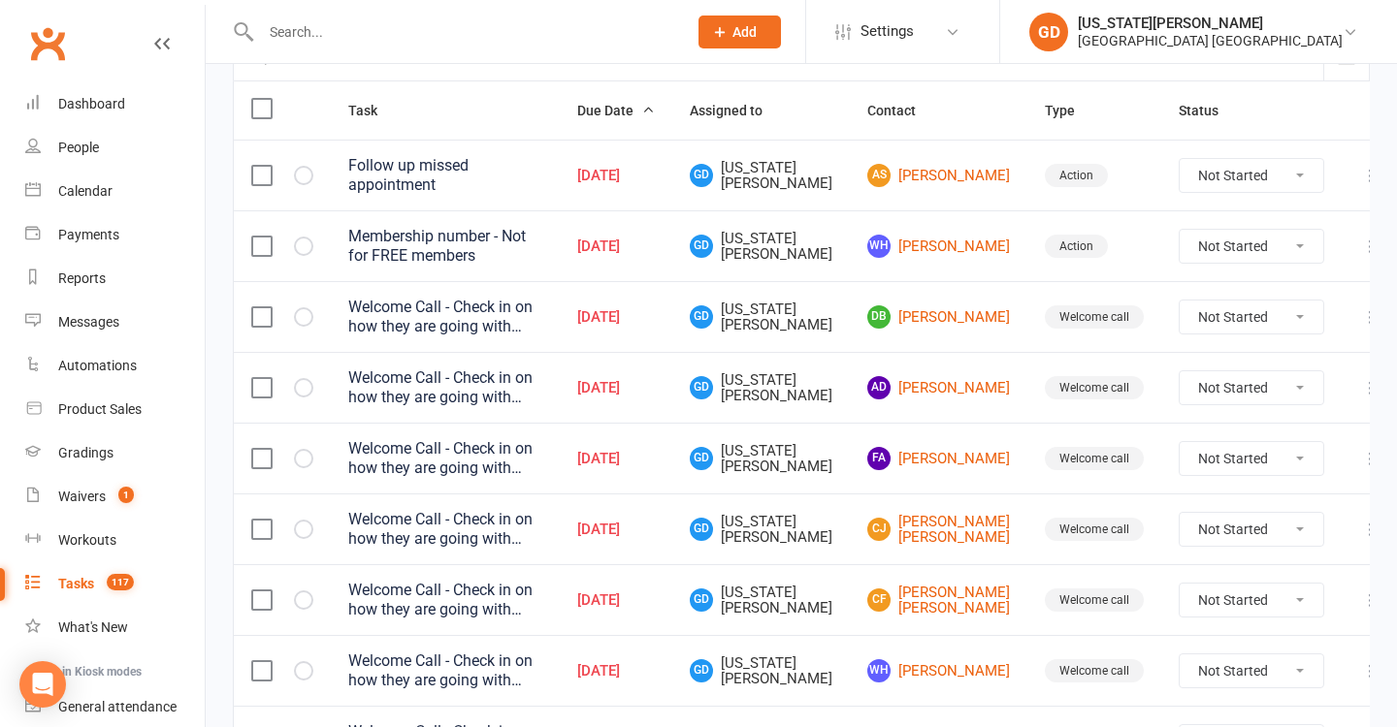
scroll to position [230, 0]
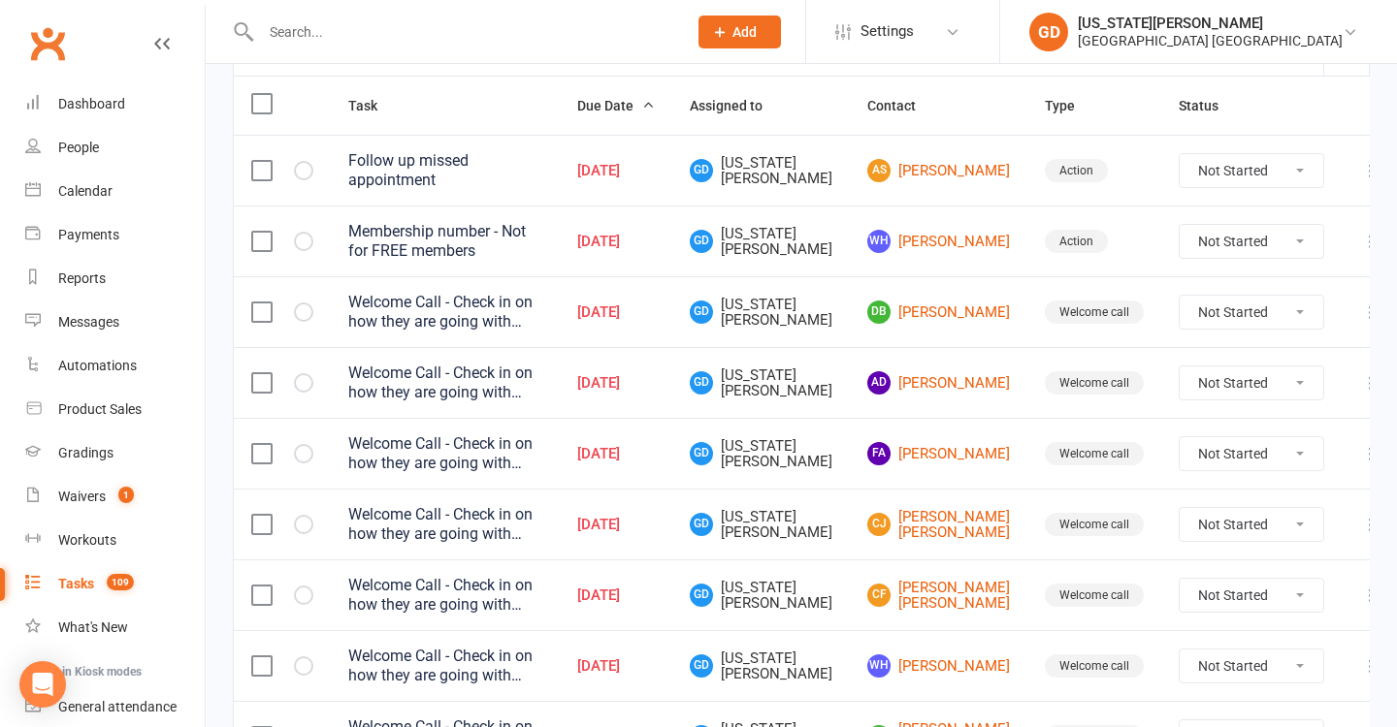
click at [0, 0] on icon "button" at bounding box center [0, 0] width 0 height 0
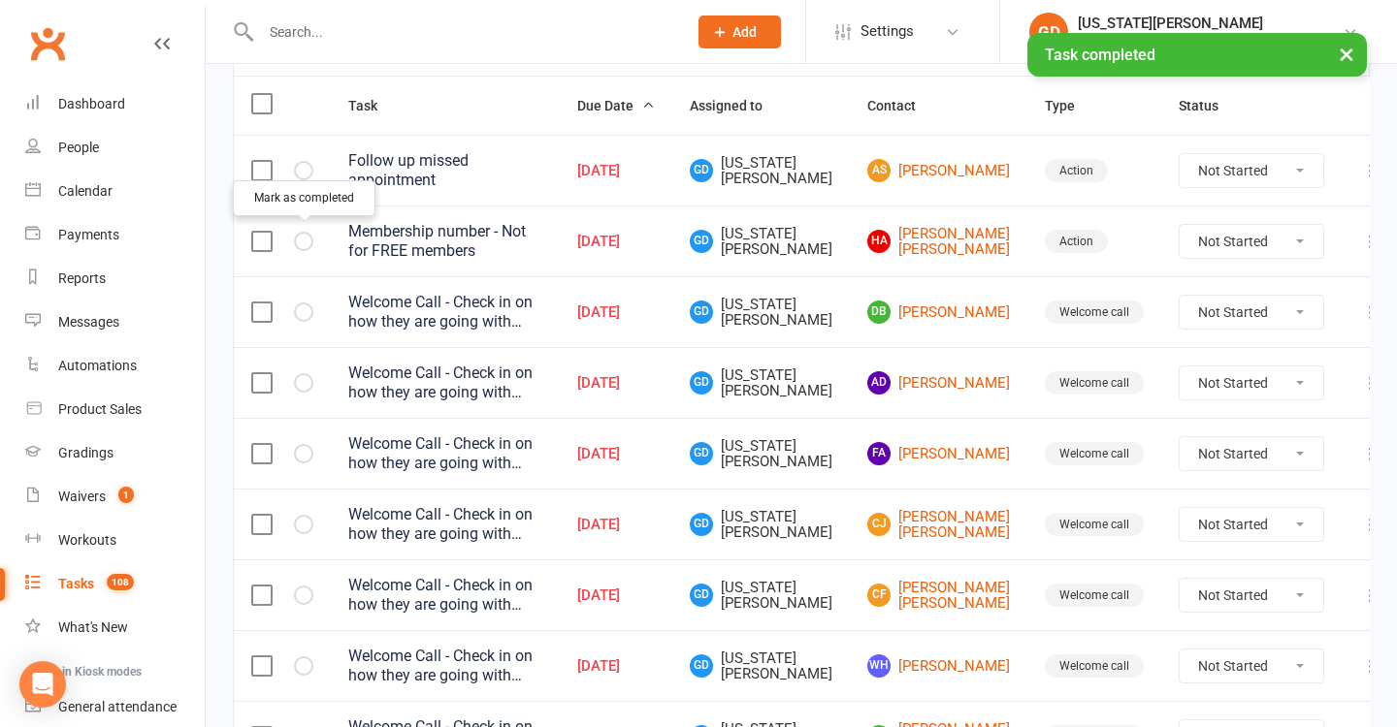
click at [0, 0] on icon "button" at bounding box center [0, 0] width 0 height 0
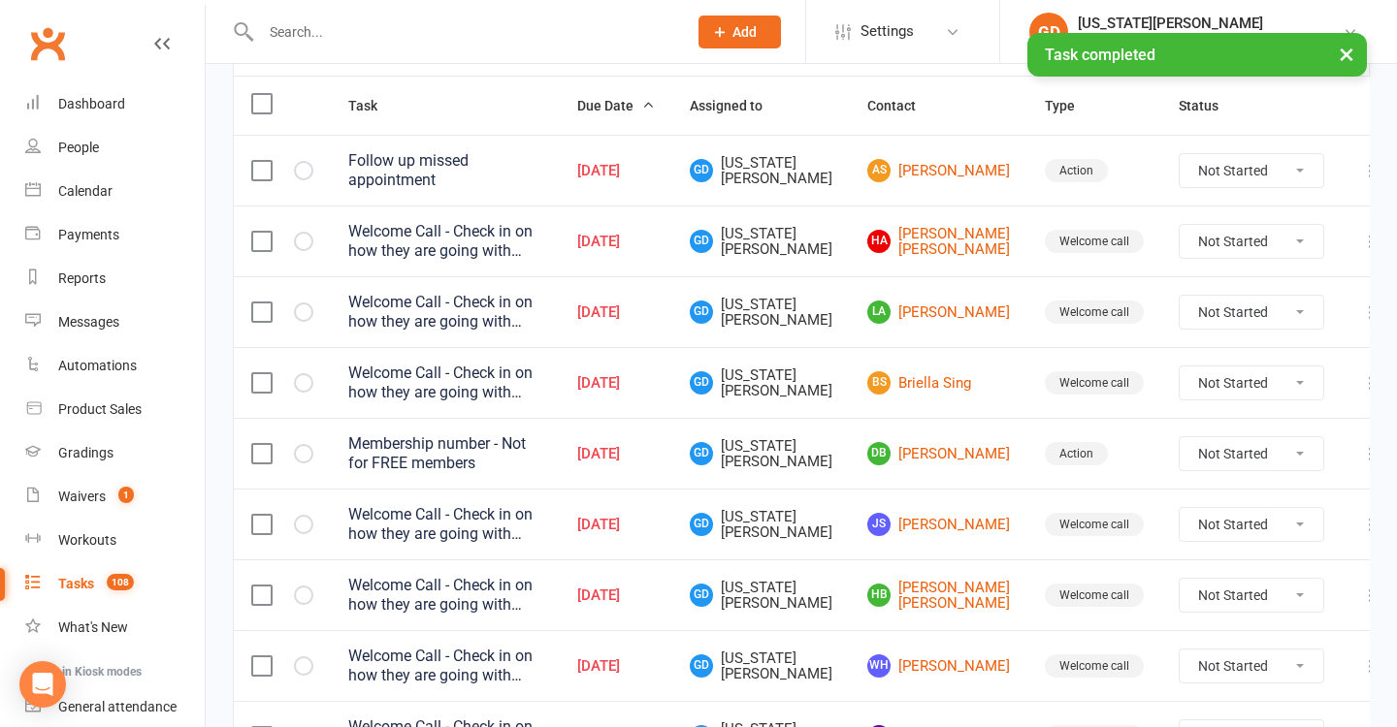
scroll to position [311, 0]
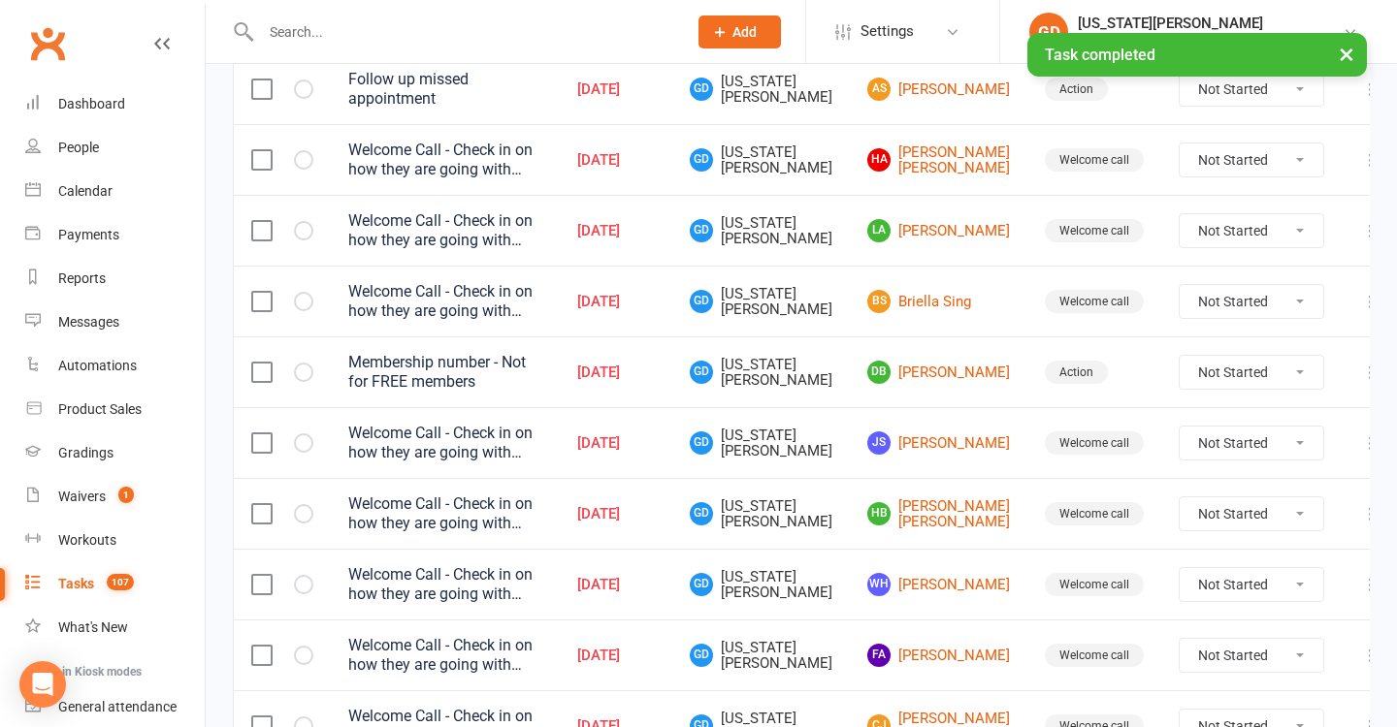
click at [311, 363] on div at bounding box center [282, 372] width 62 height 19
click at [0, 0] on icon "button" at bounding box center [0, 0] width 0 height 0
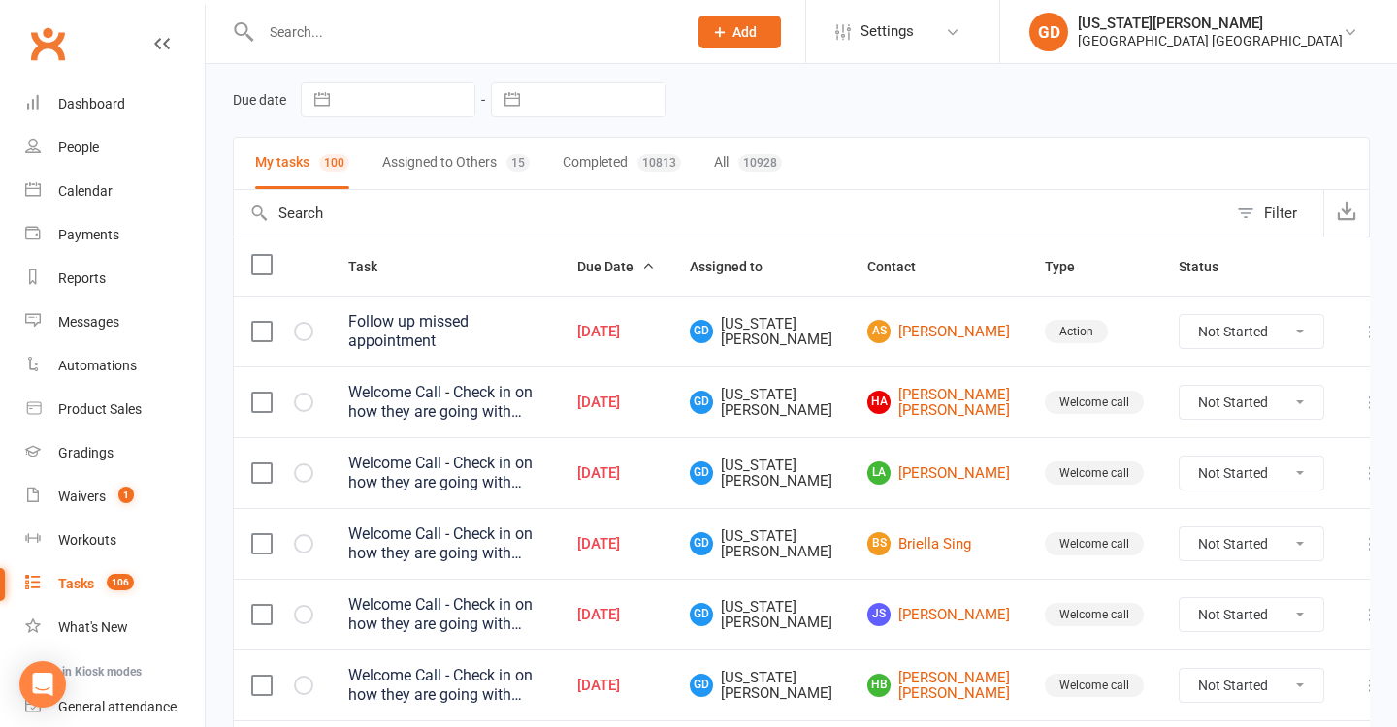
scroll to position [0, 0]
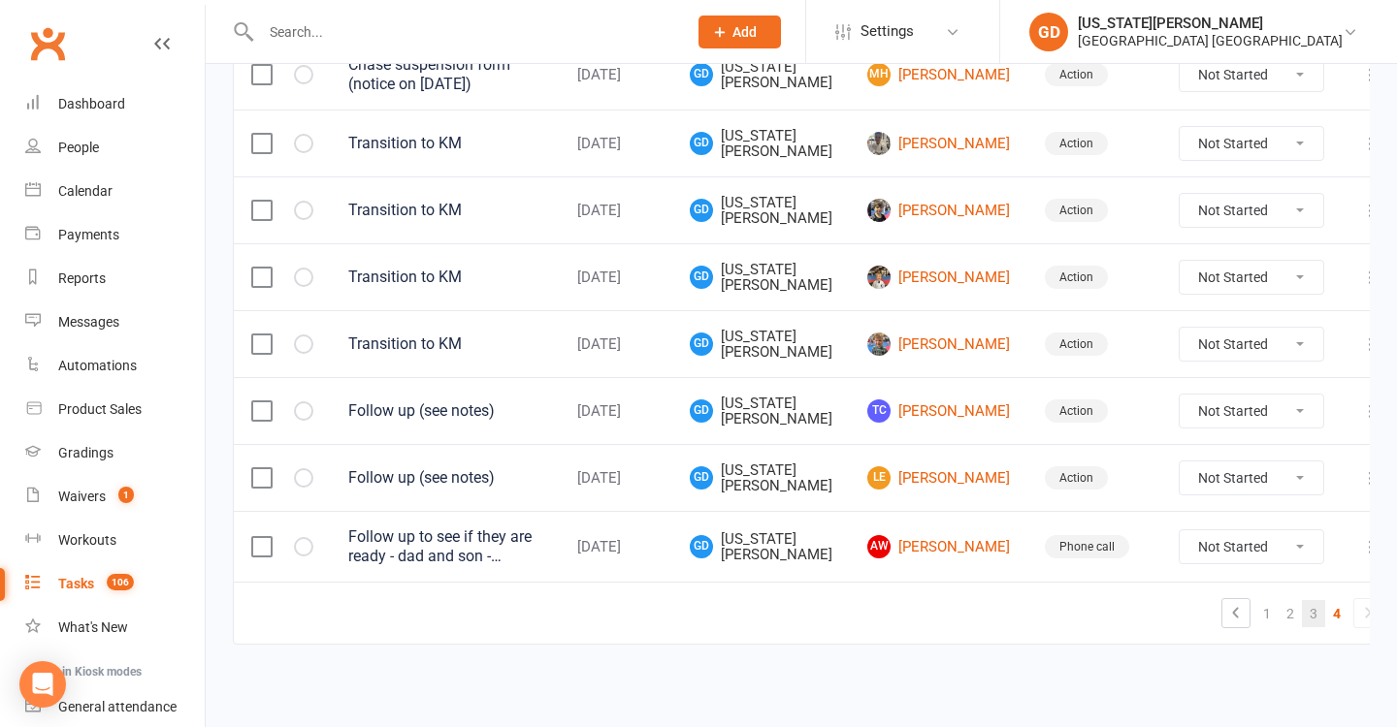
click at [1302, 600] on link "3" at bounding box center [1313, 613] width 23 height 27
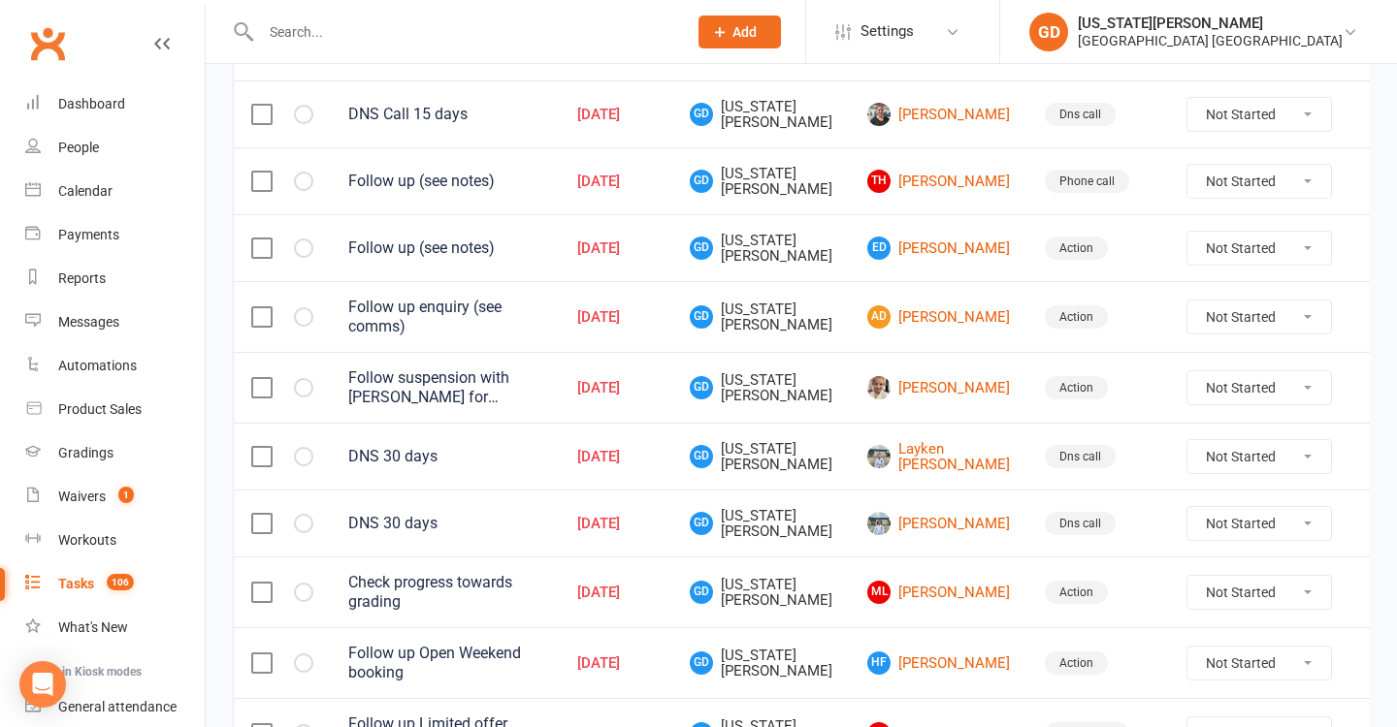
scroll to position [699, 0]
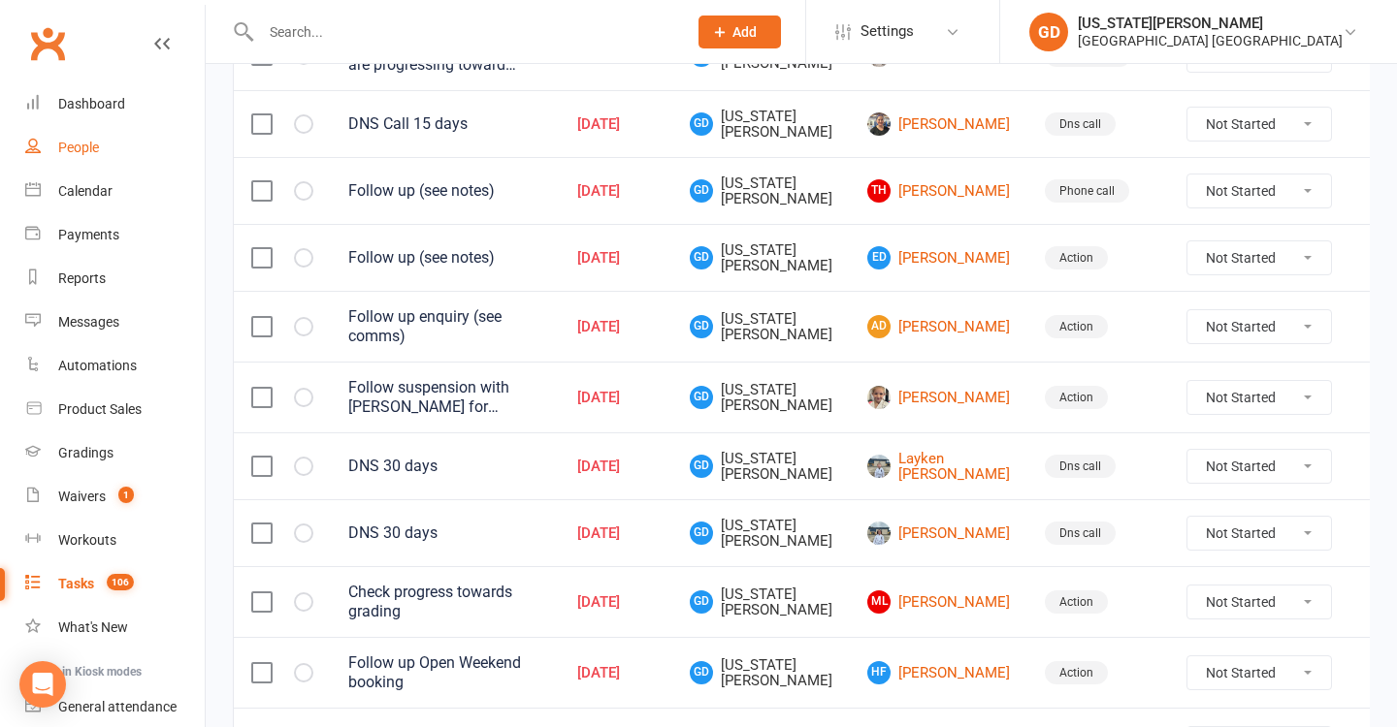
click at [89, 163] on link "People" at bounding box center [114, 148] width 179 height 44
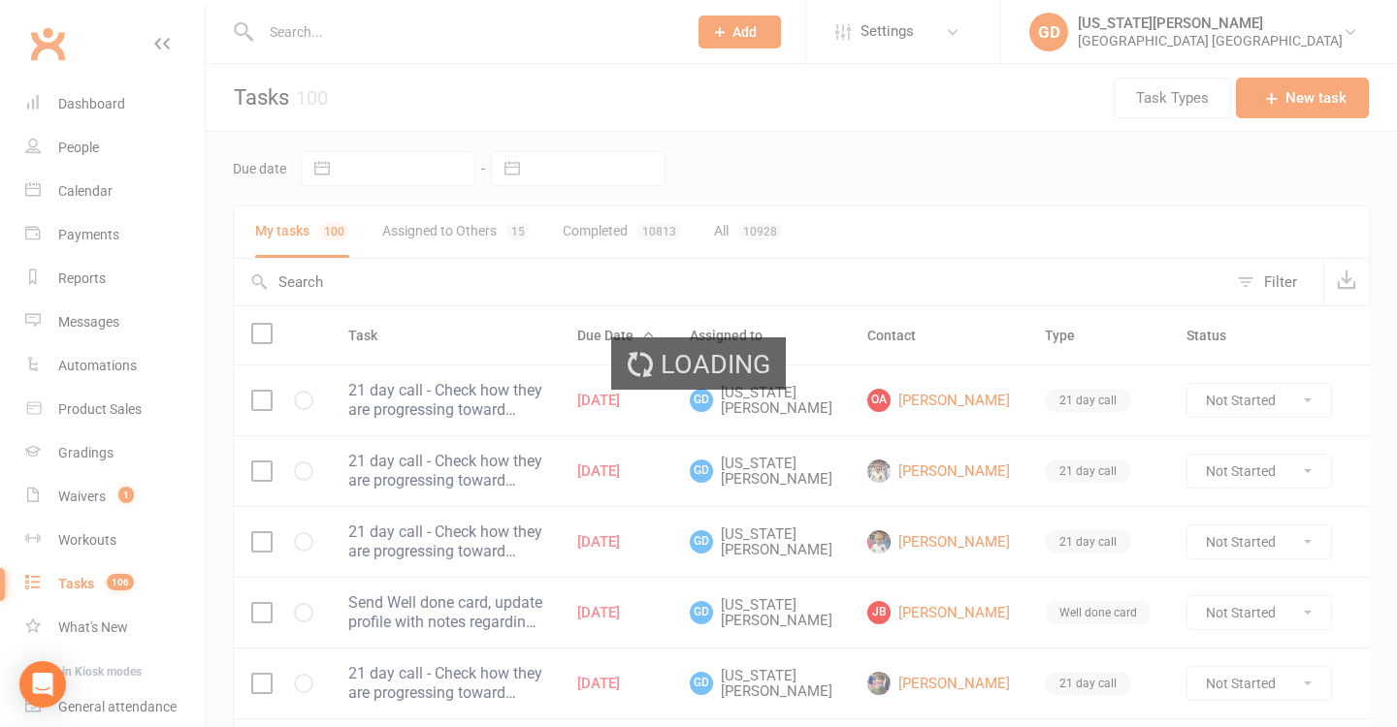
select select "100"
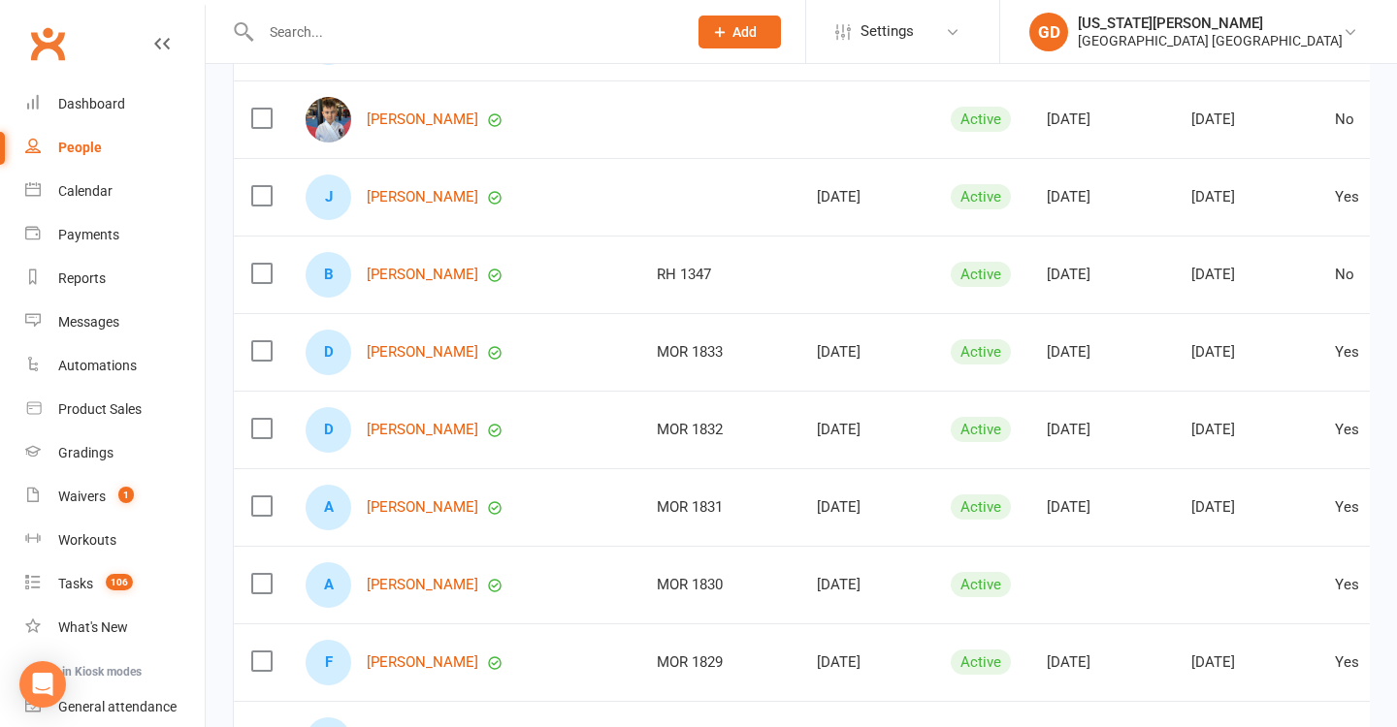
scroll to position [513, 0]
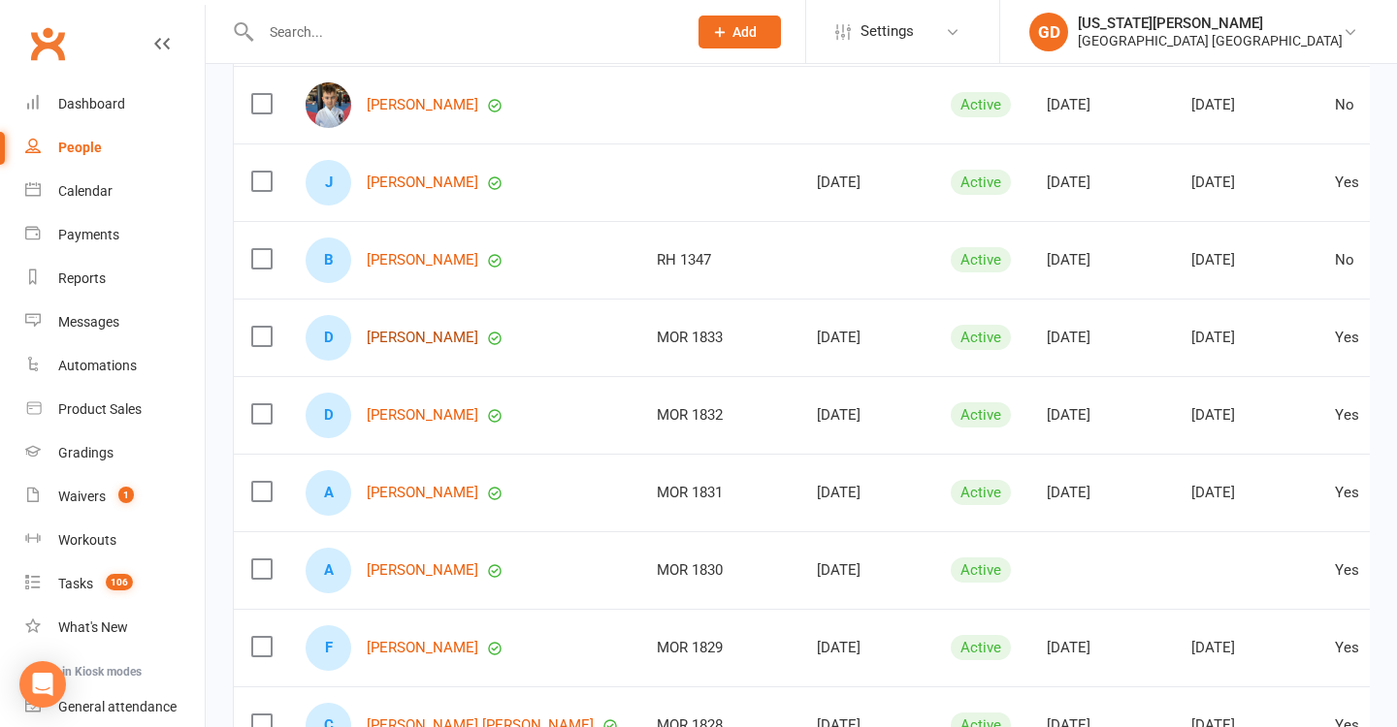
click at [427, 342] on link "Daly Bourke" at bounding box center [423, 338] width 112 height 16
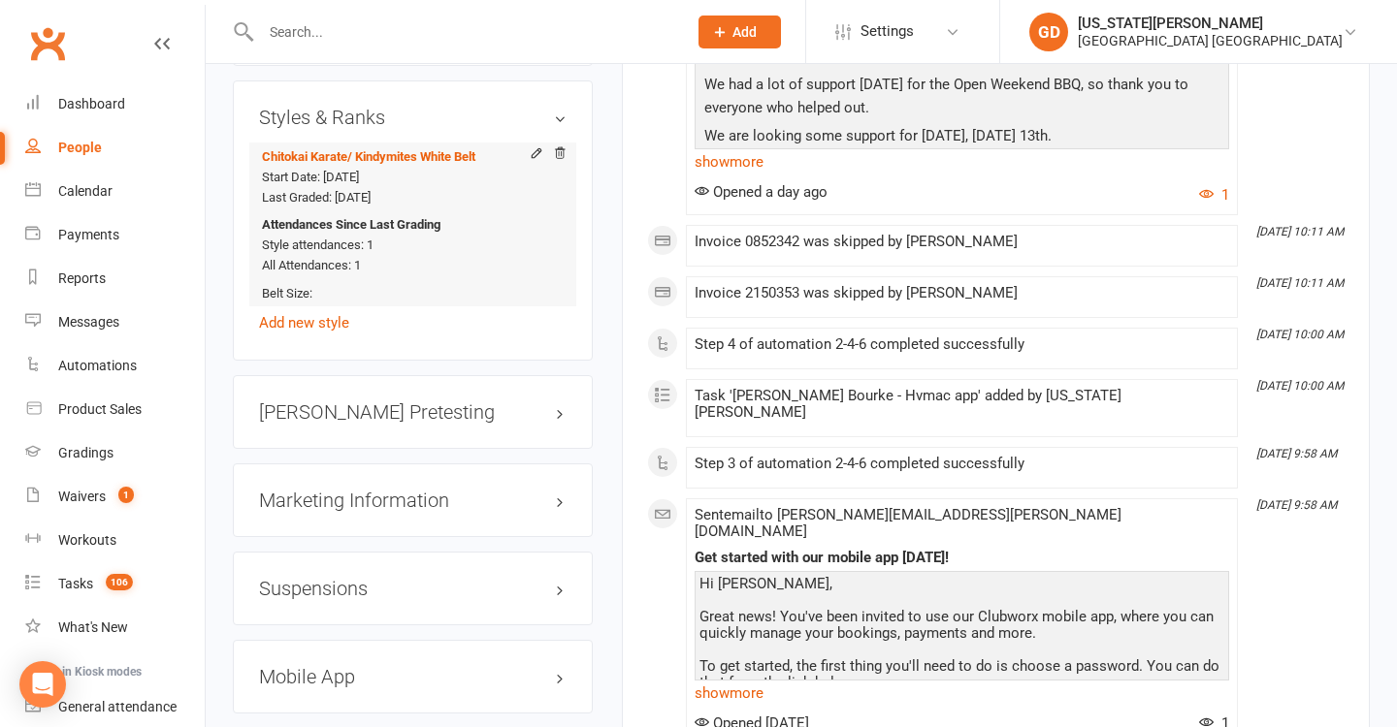
scroll to position [1599, 0]
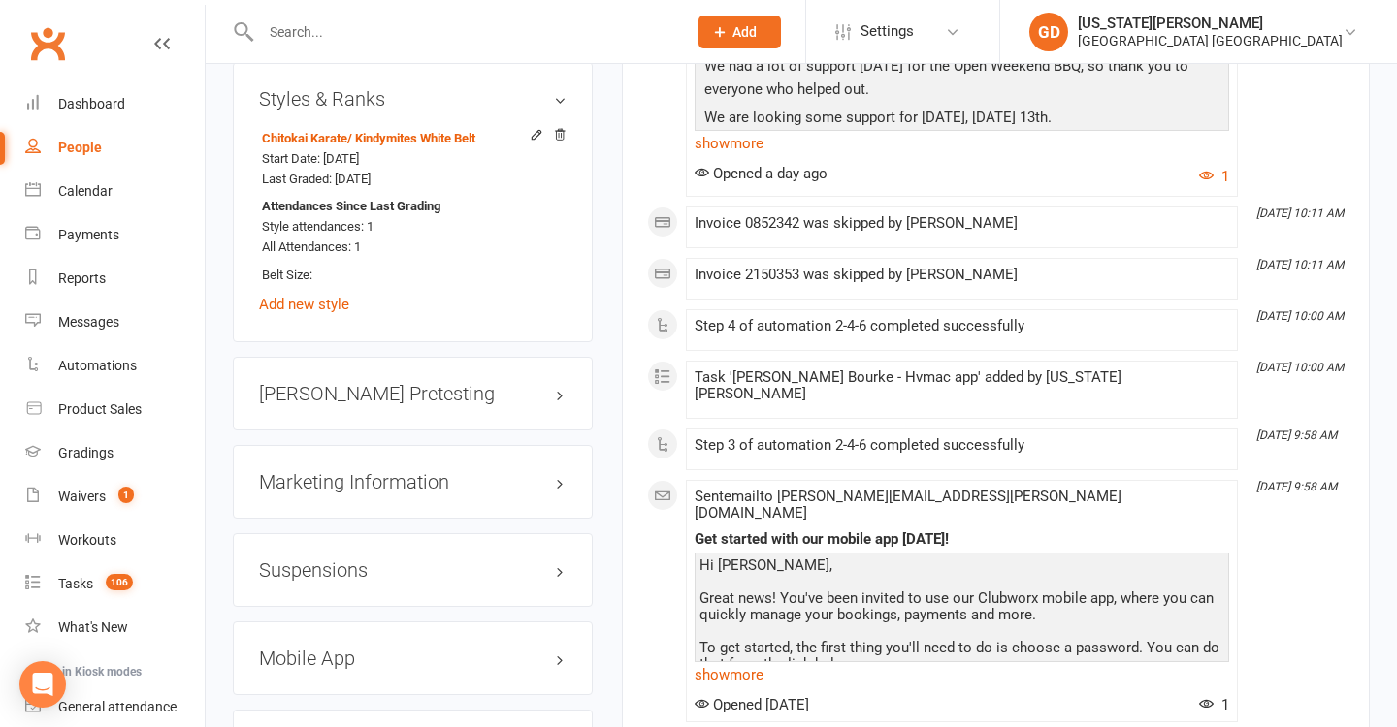
click at [445, 465] on div "Marketing Information edit" at bounding box center [413, 482] width 360 height 74
click at [416, 471] on h3 "Marketing Information edit" at bounding box center [412, 481] width 307 height 21
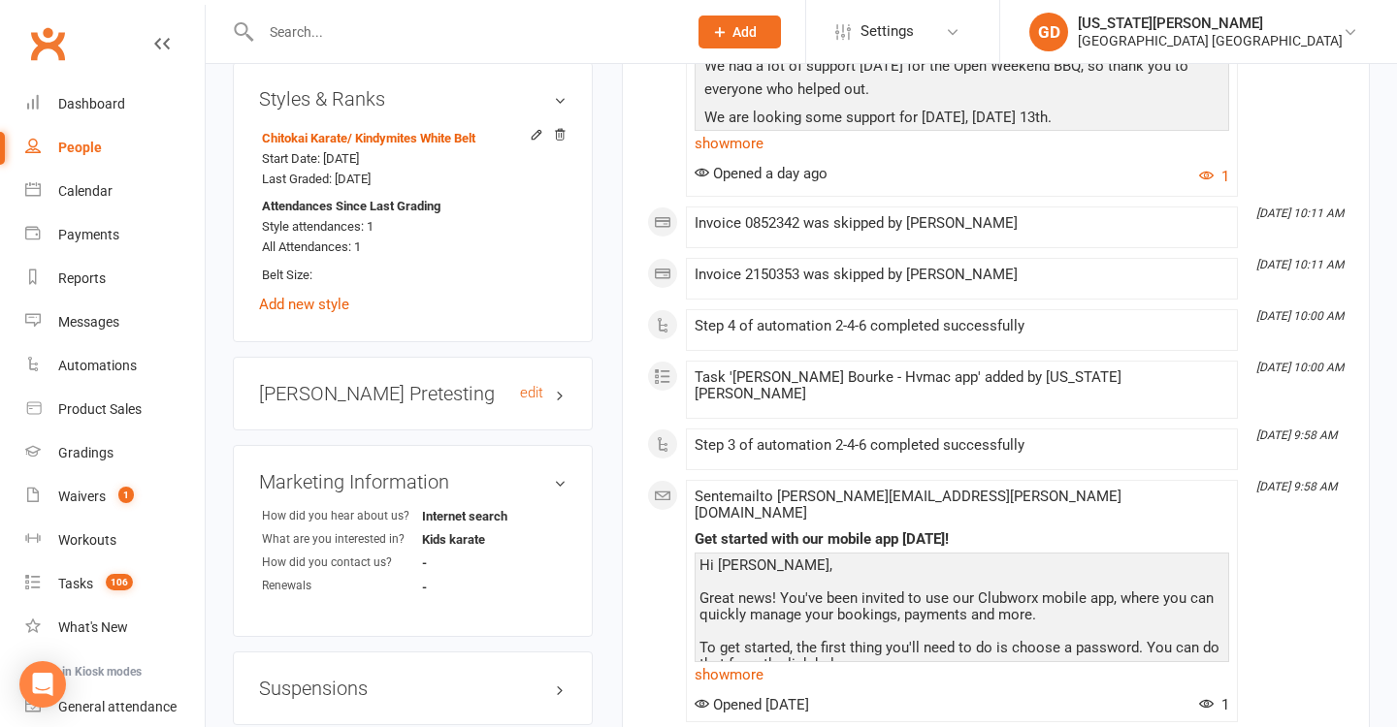
select select "100"
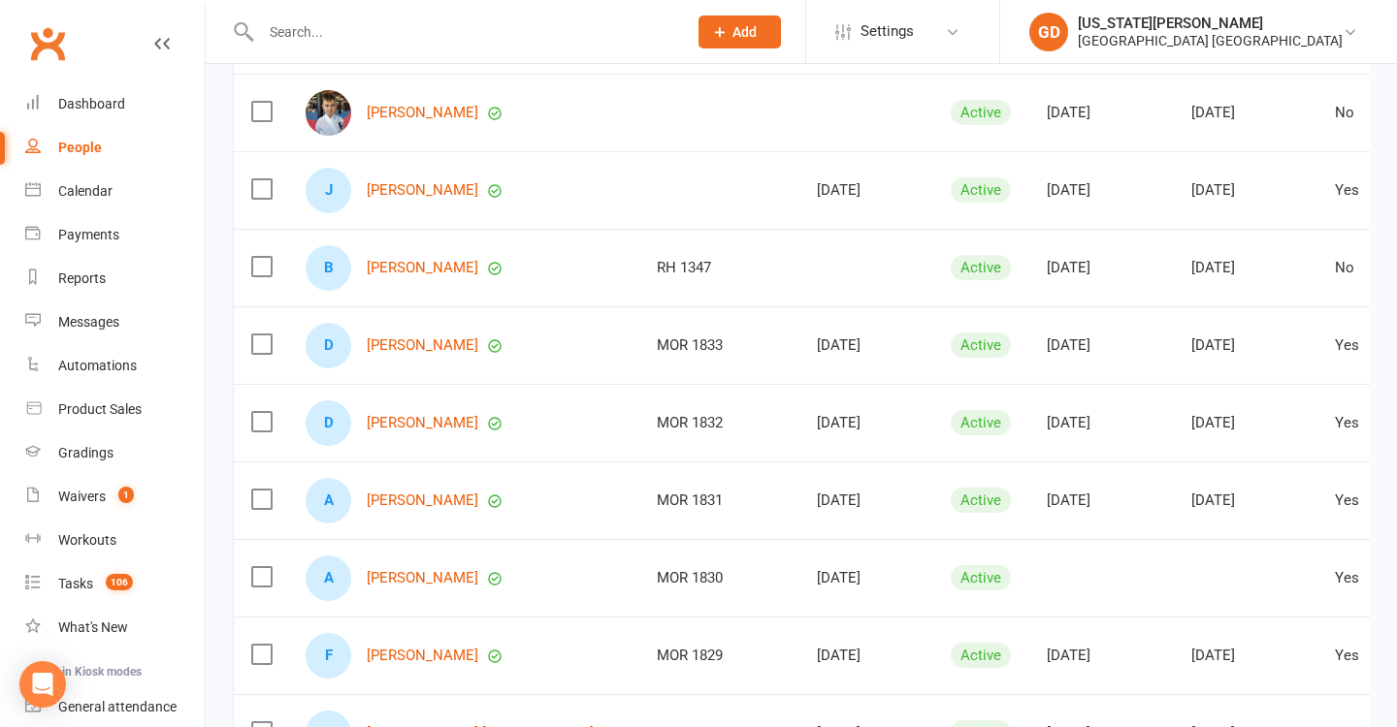
scroll to position [525, 0]
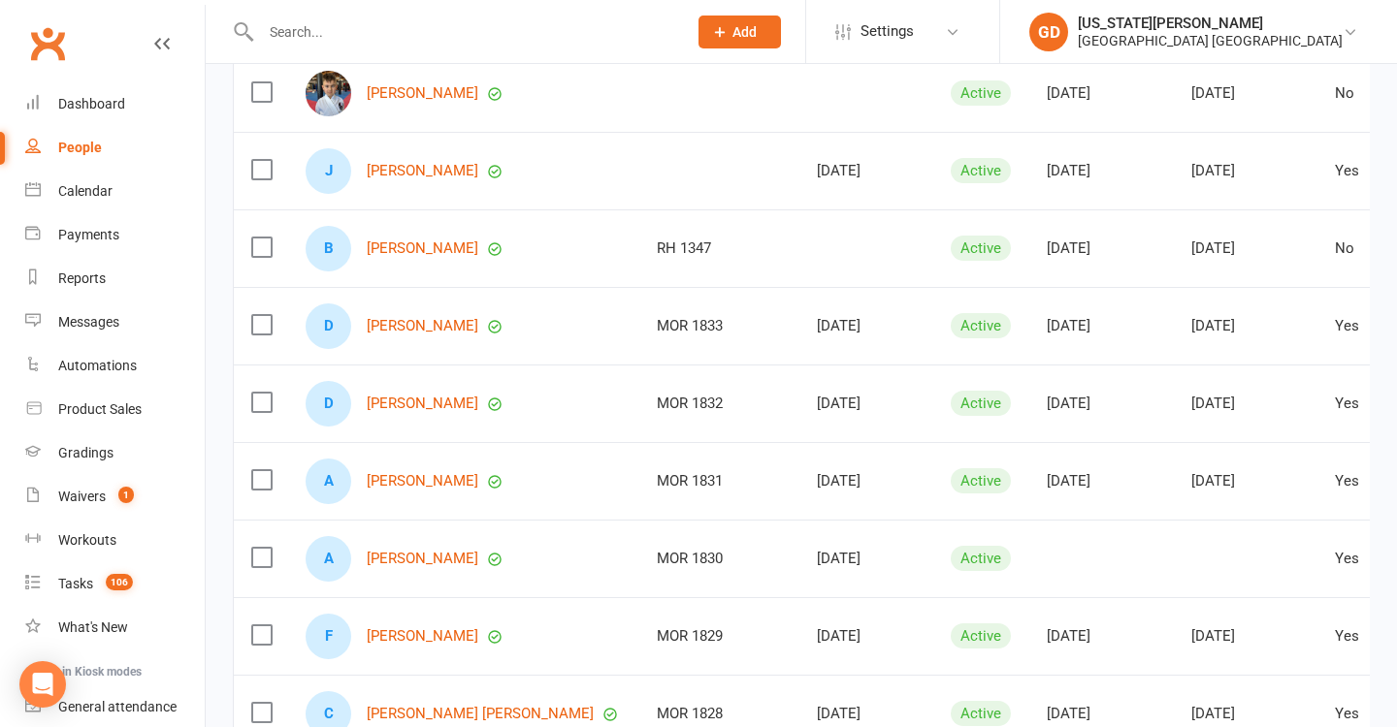
click at [639, 350] on td "MOR 1833" at bounding box center [719, 326] width 160 height 78
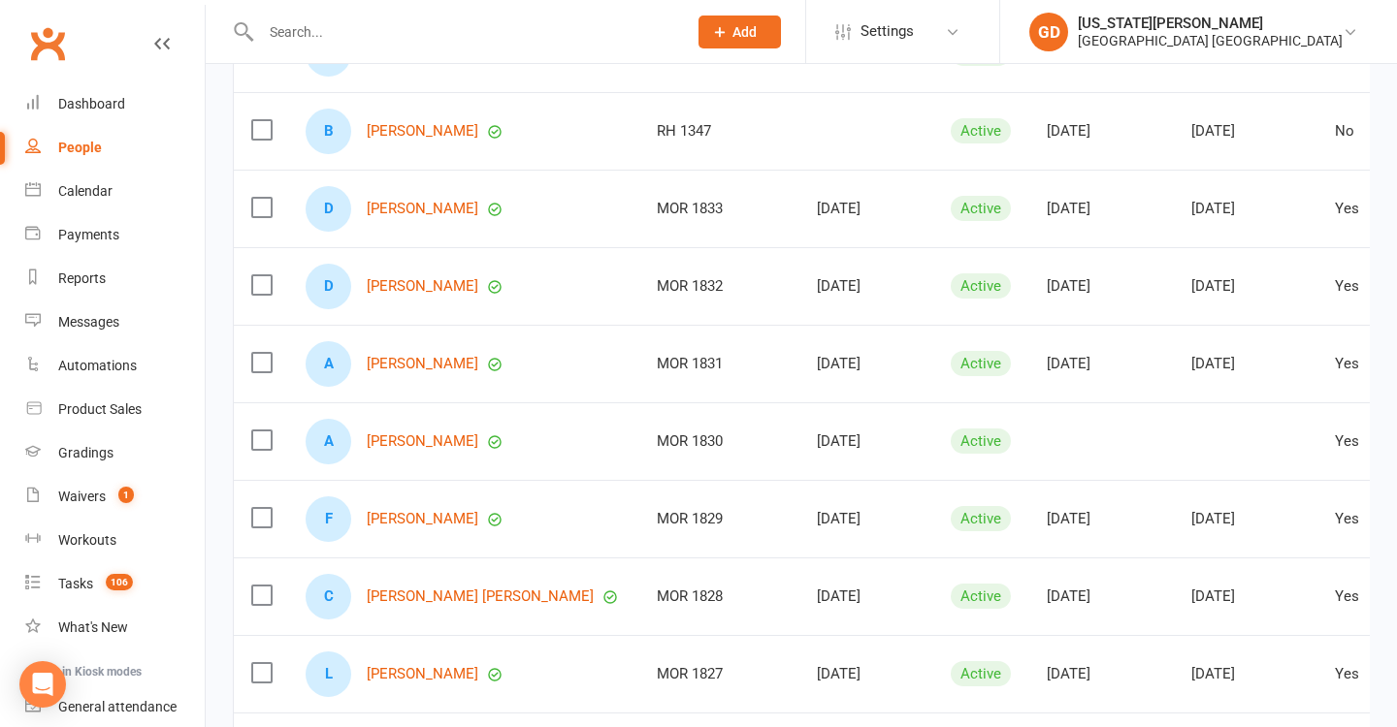
scroll to position [675, 0]
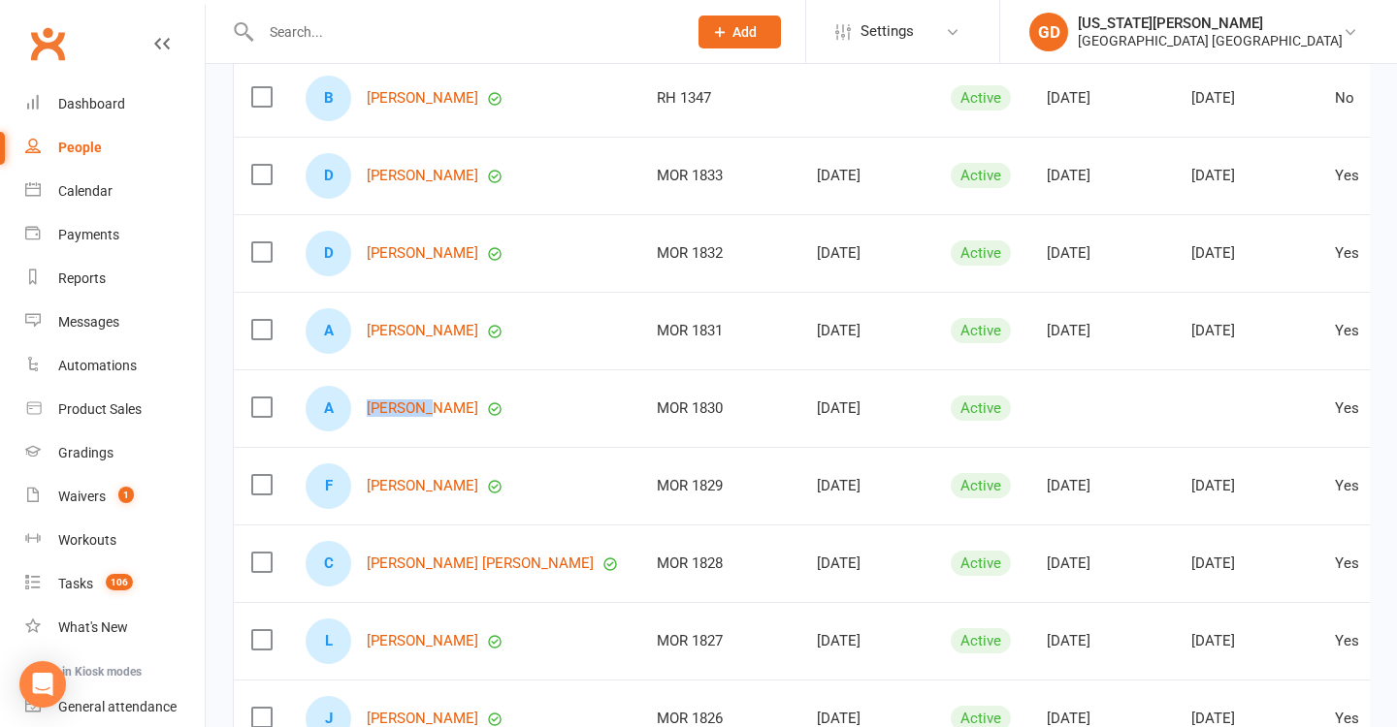
click at [541, 407] on div "A Ari Dean" at bounding box center [464, 409] width 316 height 46
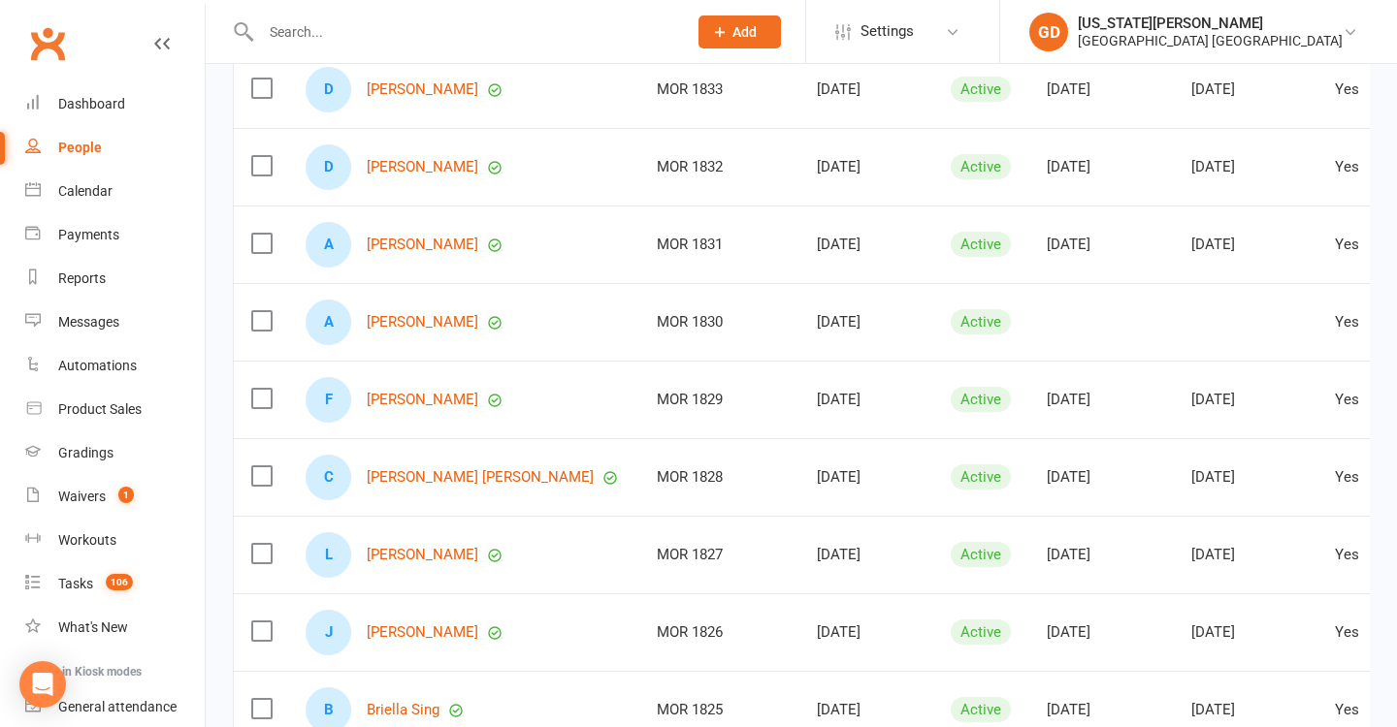
scroll to position [781, 0]
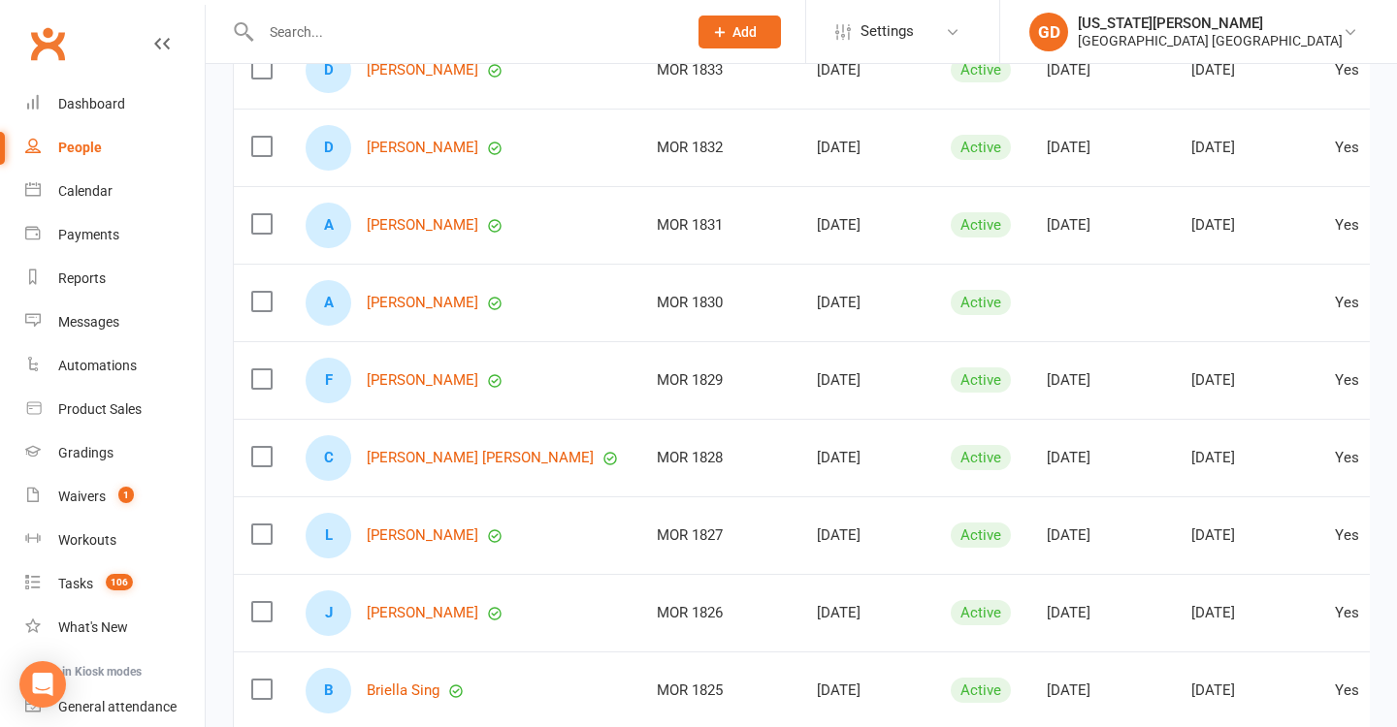
drag, startPoint x: 596, startPoint y: 260, endPoint x: 596, endPoint y: 290, distance: 30.1
click at [639, 259] on td "MOR 1831" at bounding box center [719, 225] width 160 height 78
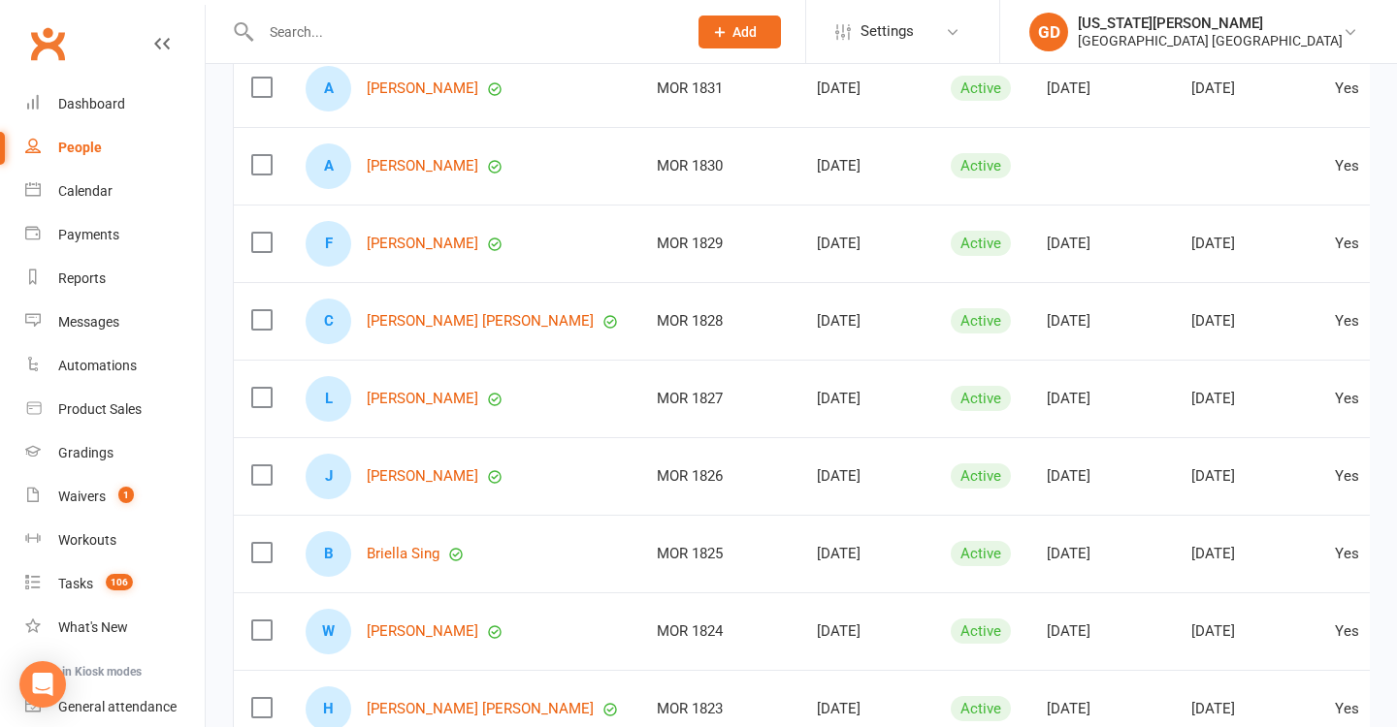
scroll to position [921, 0]
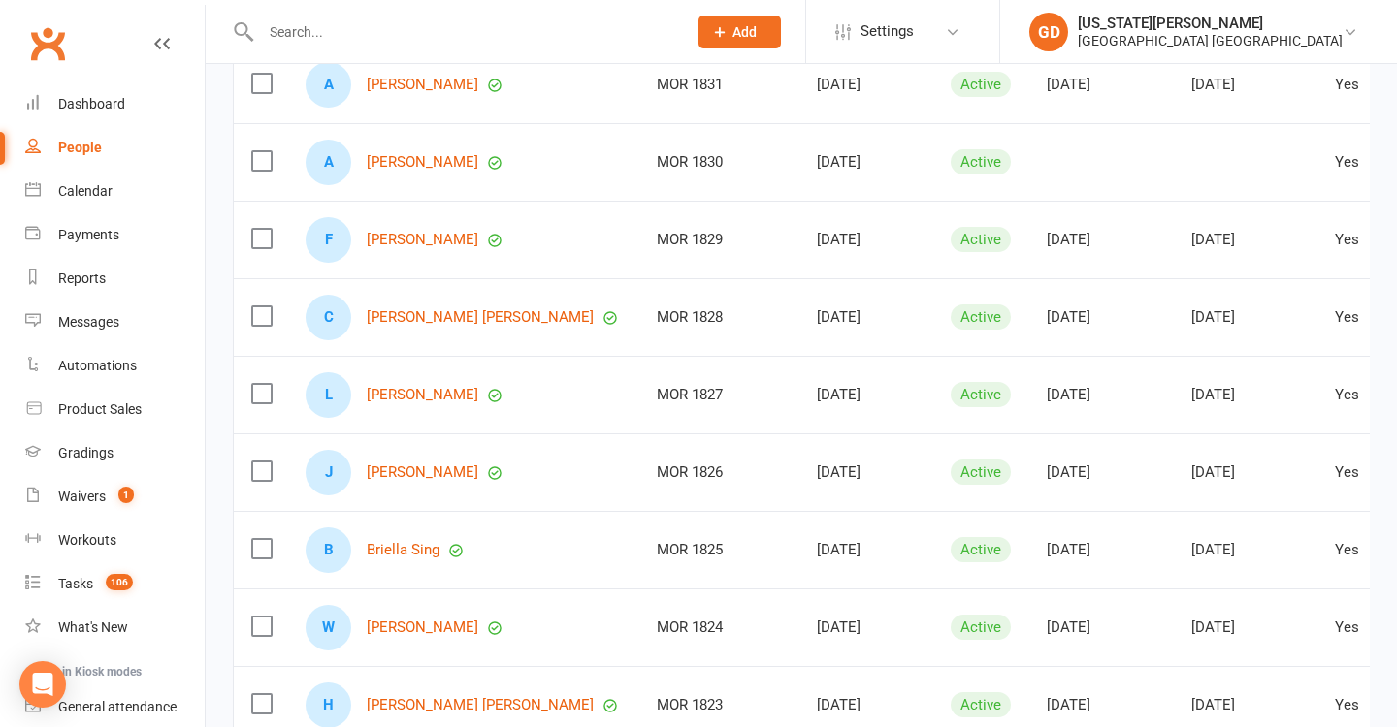
click at [639, 330] on td "MOR 1828" at bounding box center [719, 317] width 160 height 78
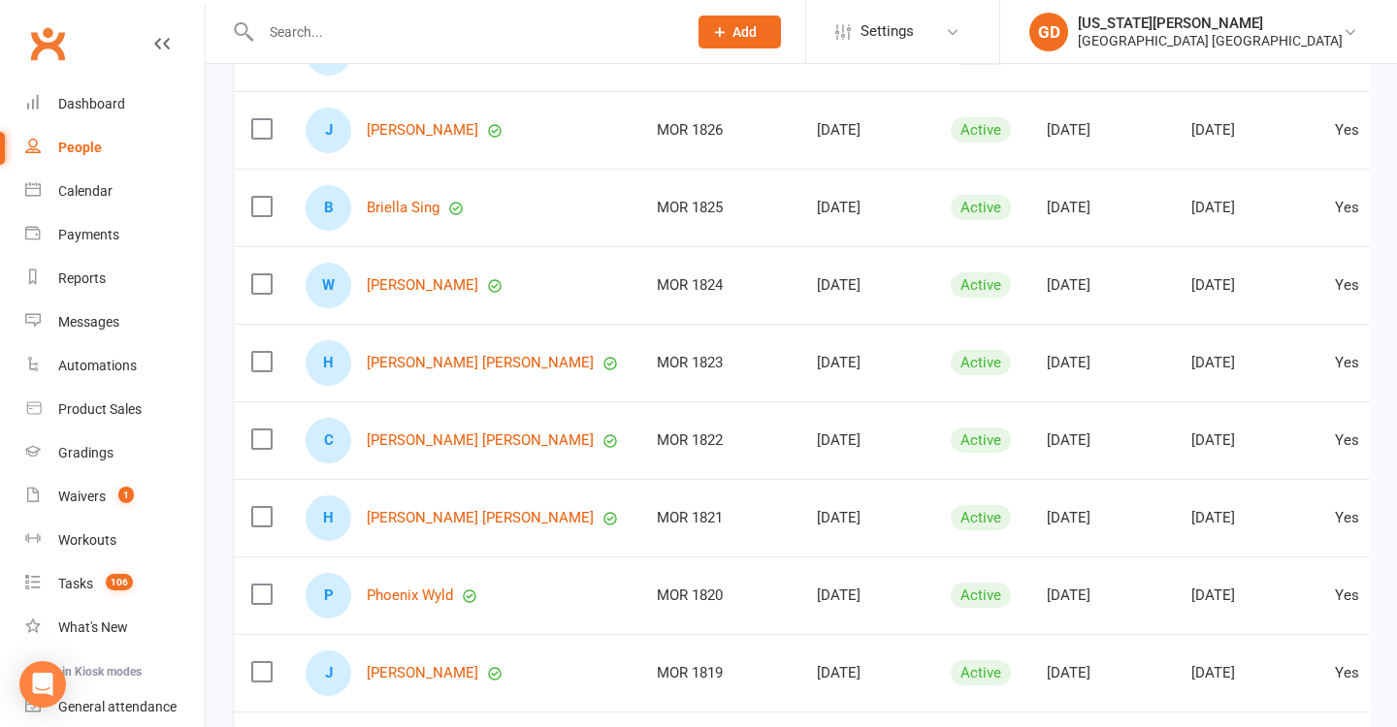
scroll to position [1270, 0]
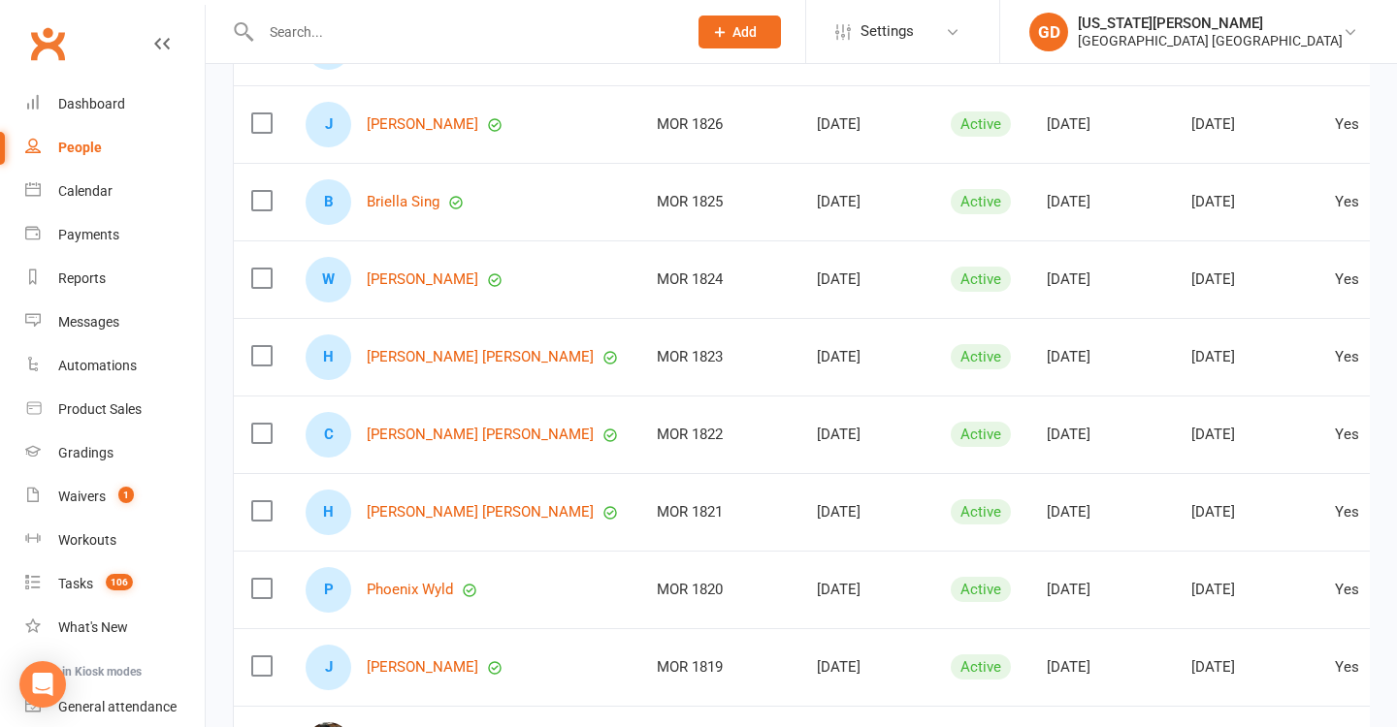
click at [694, 360] on div "MOR 1823" at bounding box center [719, 357] width 125 height 16
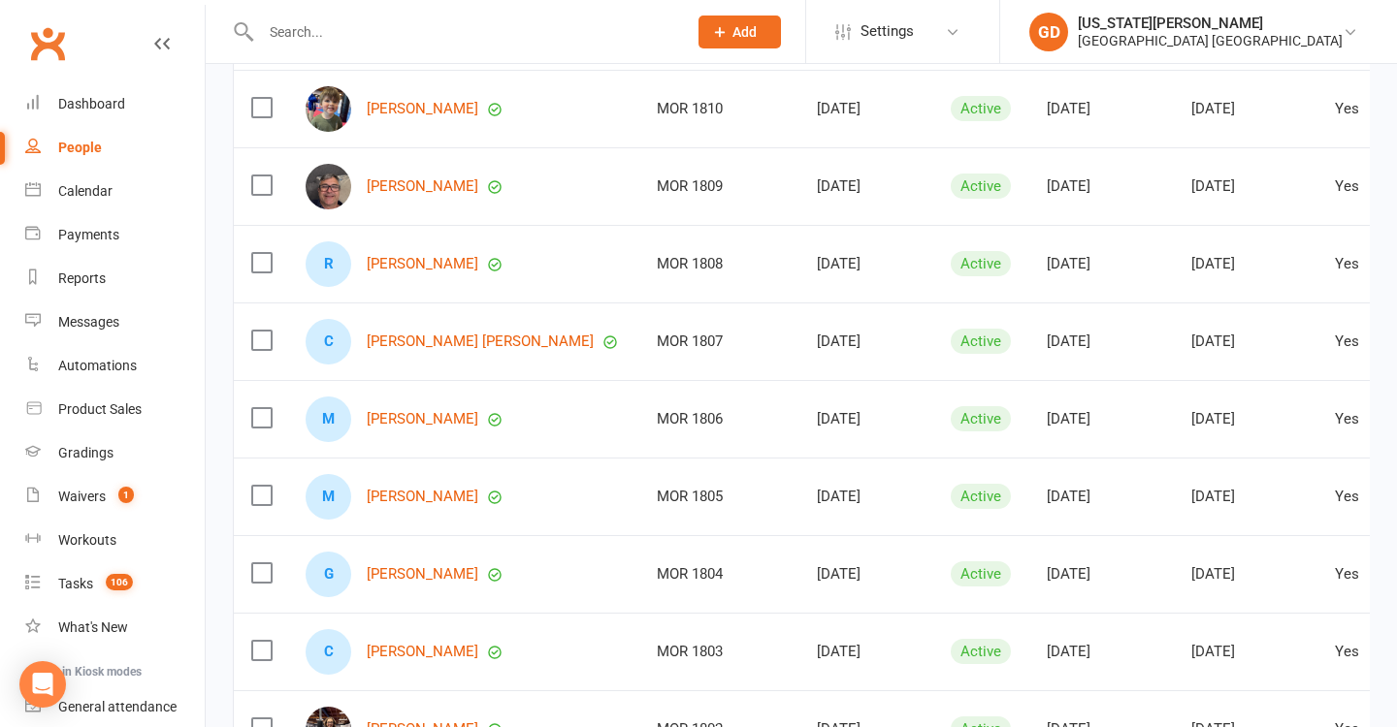
scroll to position [3368, 0]
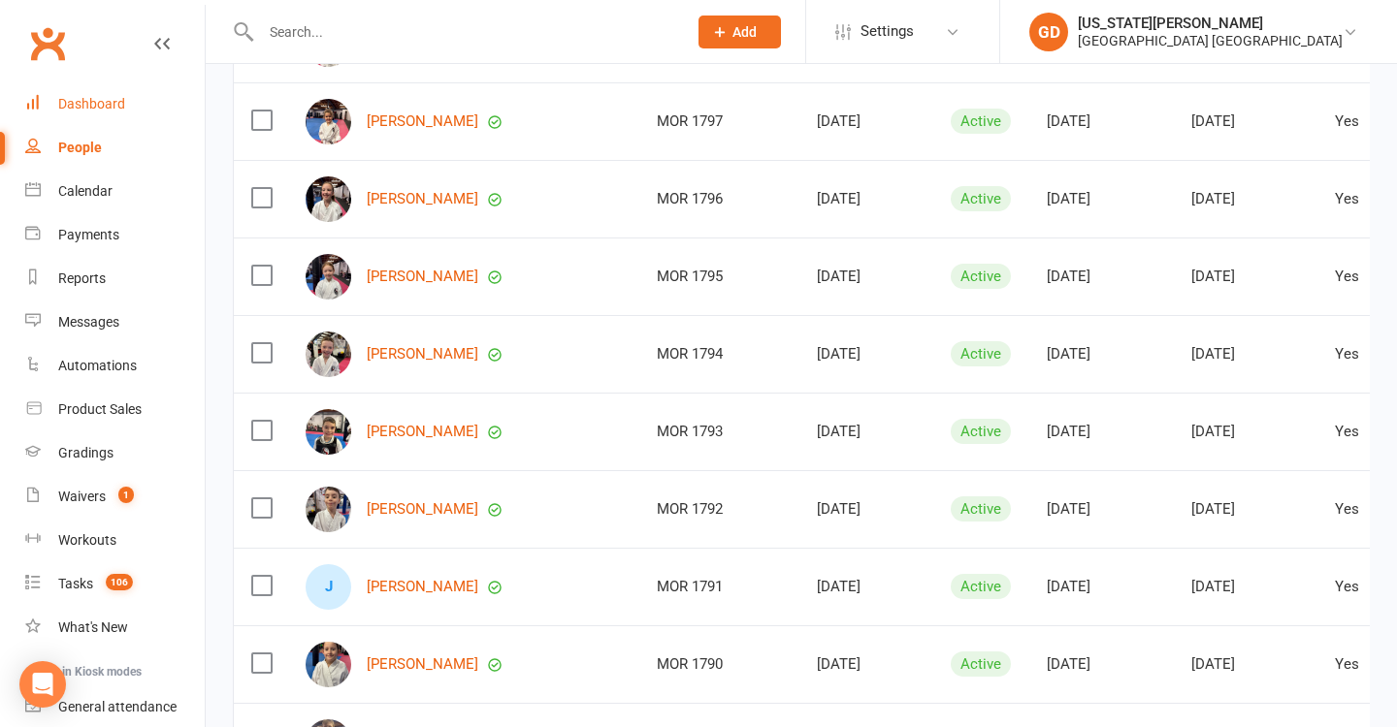
click at [129, 119] on link "Dashboard" at bounding box center [114, 104] width 179 height 44
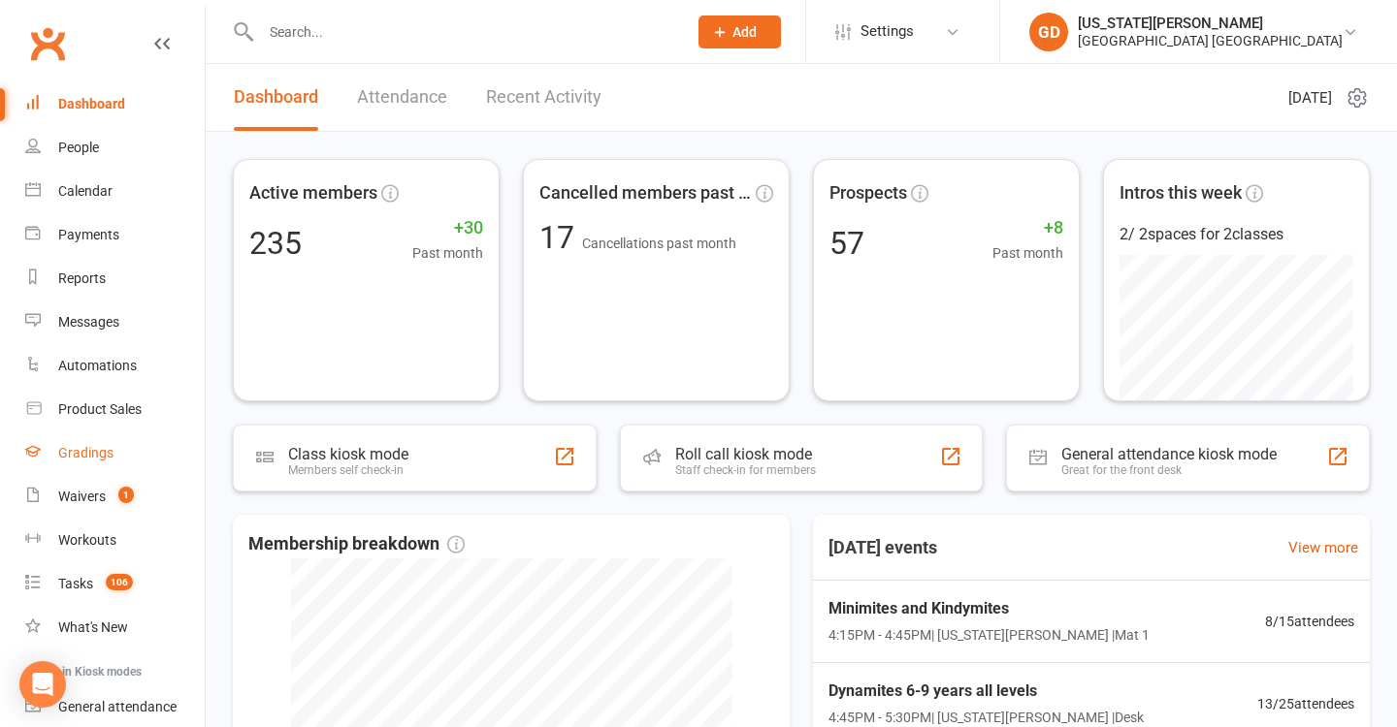
click at [112, 472] on link "Gradings" at bounding box center [114, 454] width 179 height 44
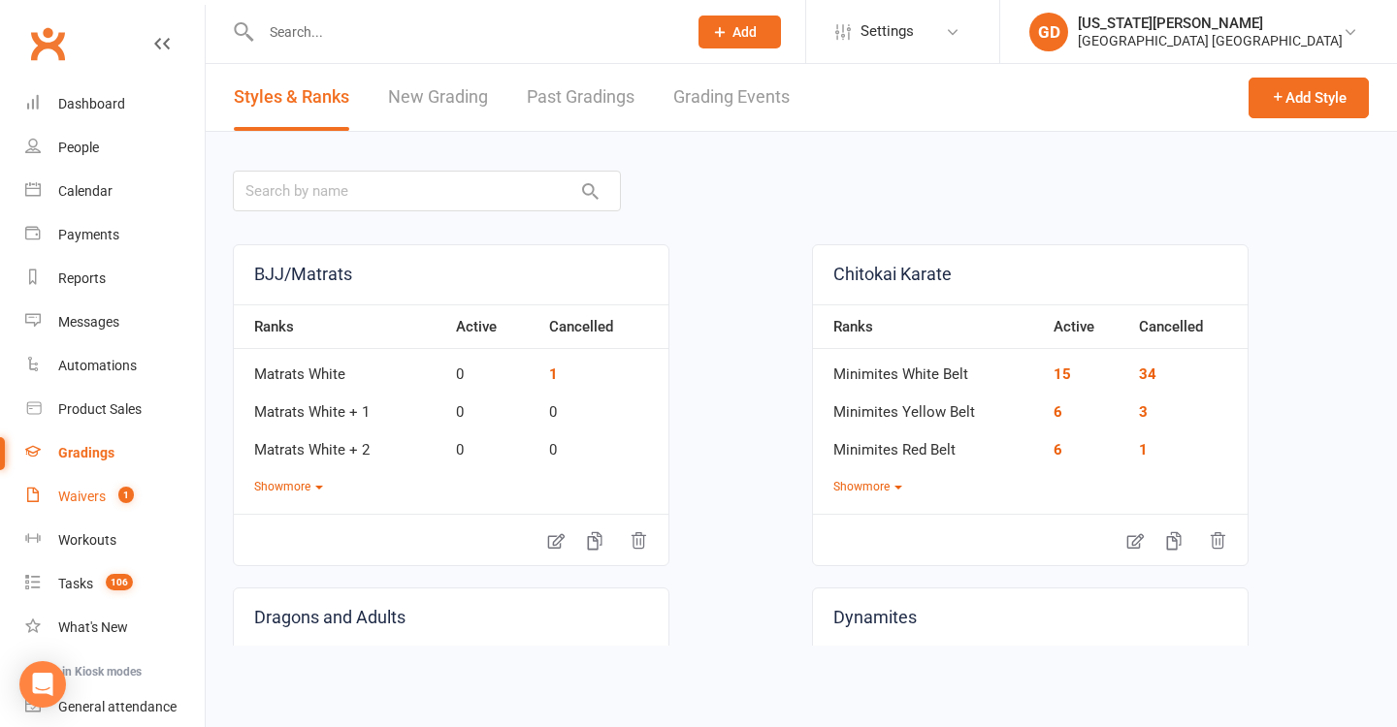
click at [104, 496] on div "Waivers" at bounding box center [82, 497] width 48 height 16
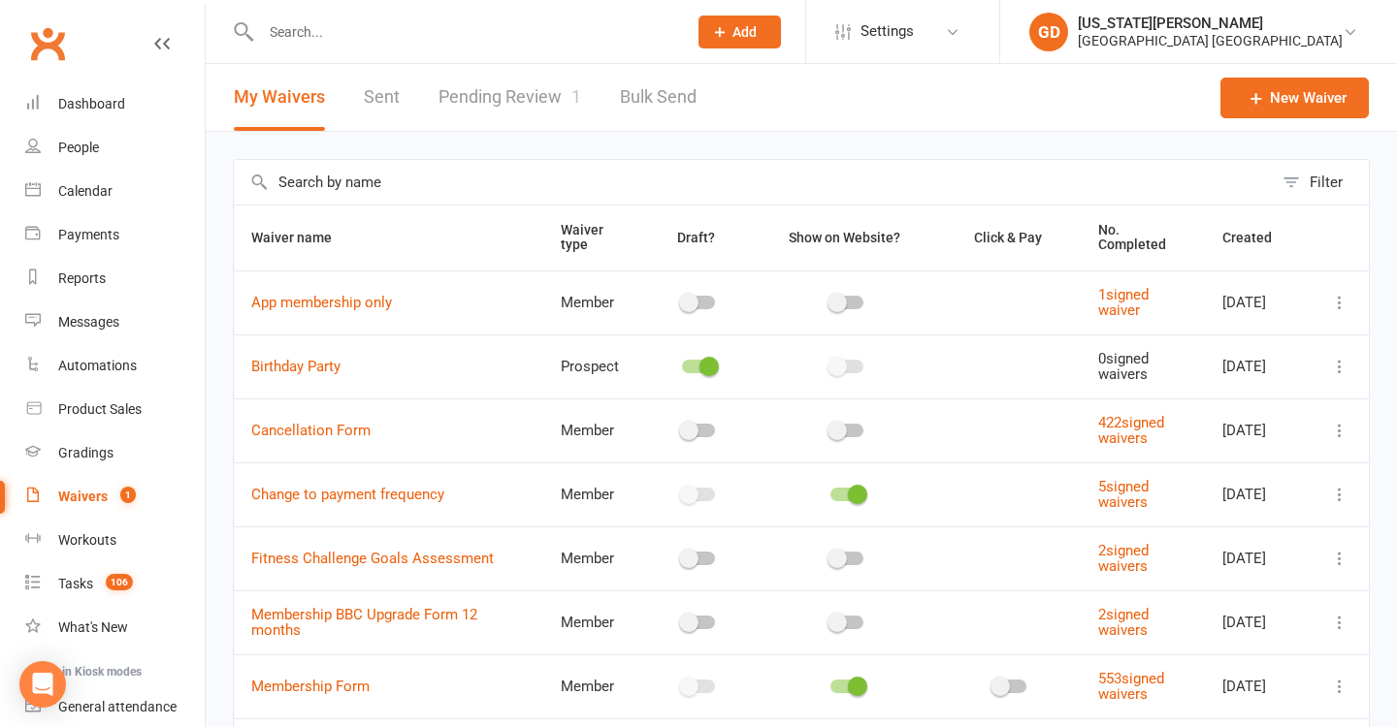
click at [511, 112] on link "Pending Review 1" at bounding box center [509, 97] width 143 height 67
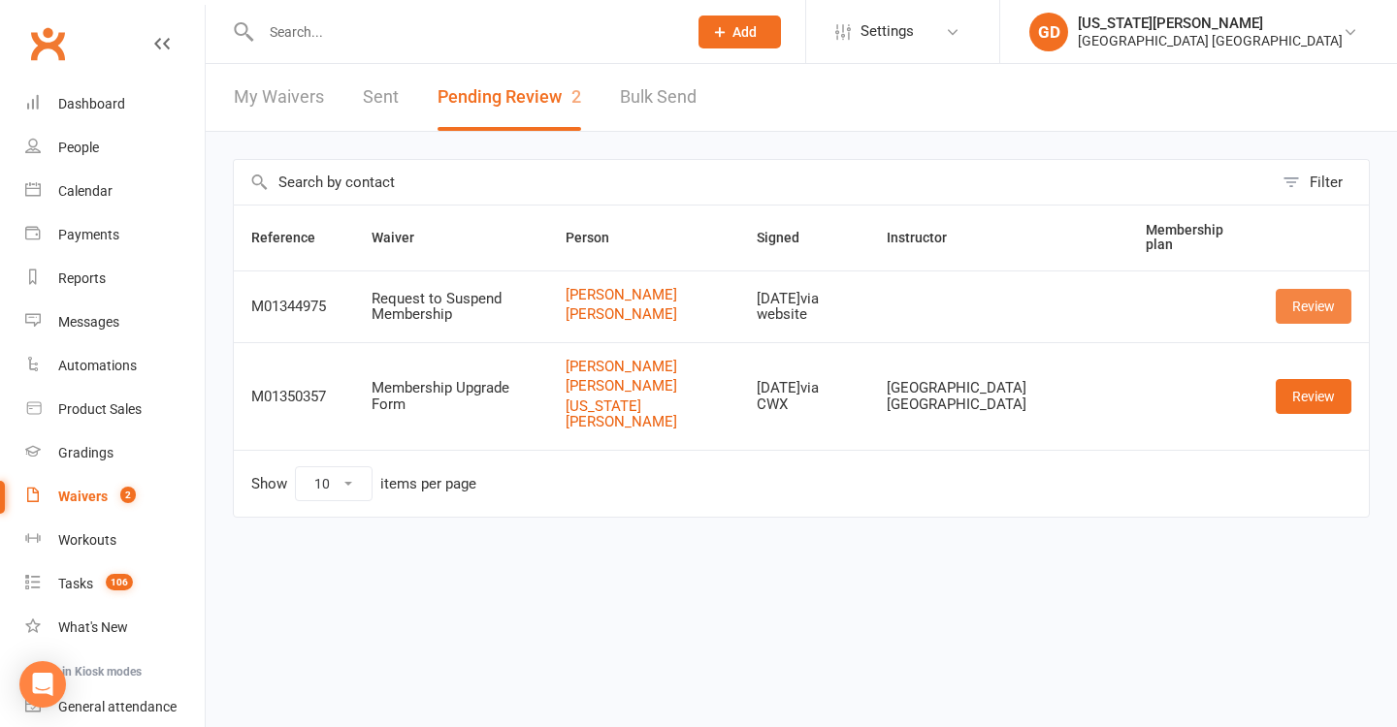
click at [1334, 324] on link "Review" at bounding box center [1314, 306] width 76 height 35
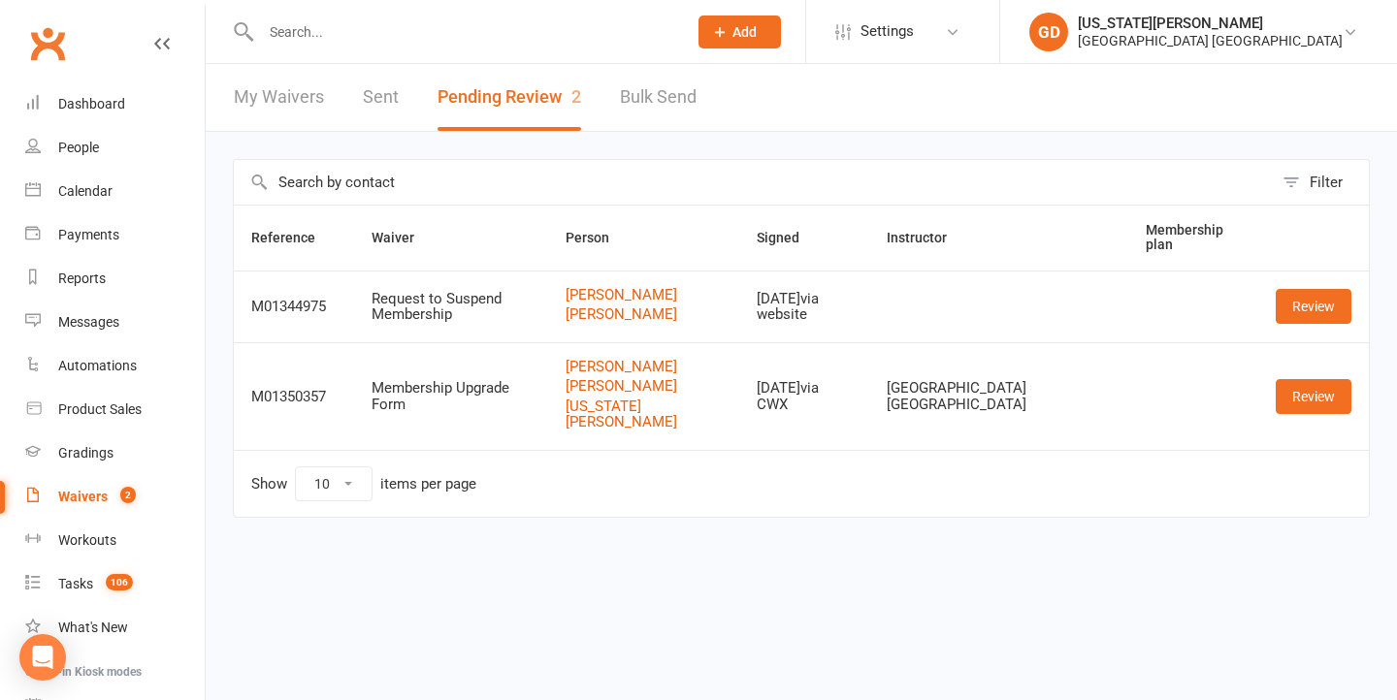
drag, startPoint x: 1318, startPoint y: 300, endPoint x: 1285, endPoint y: 300, distance: 33.0
click at [1318, 300] on link "Review" at bounding box center [1314, 306] width 76 height 35
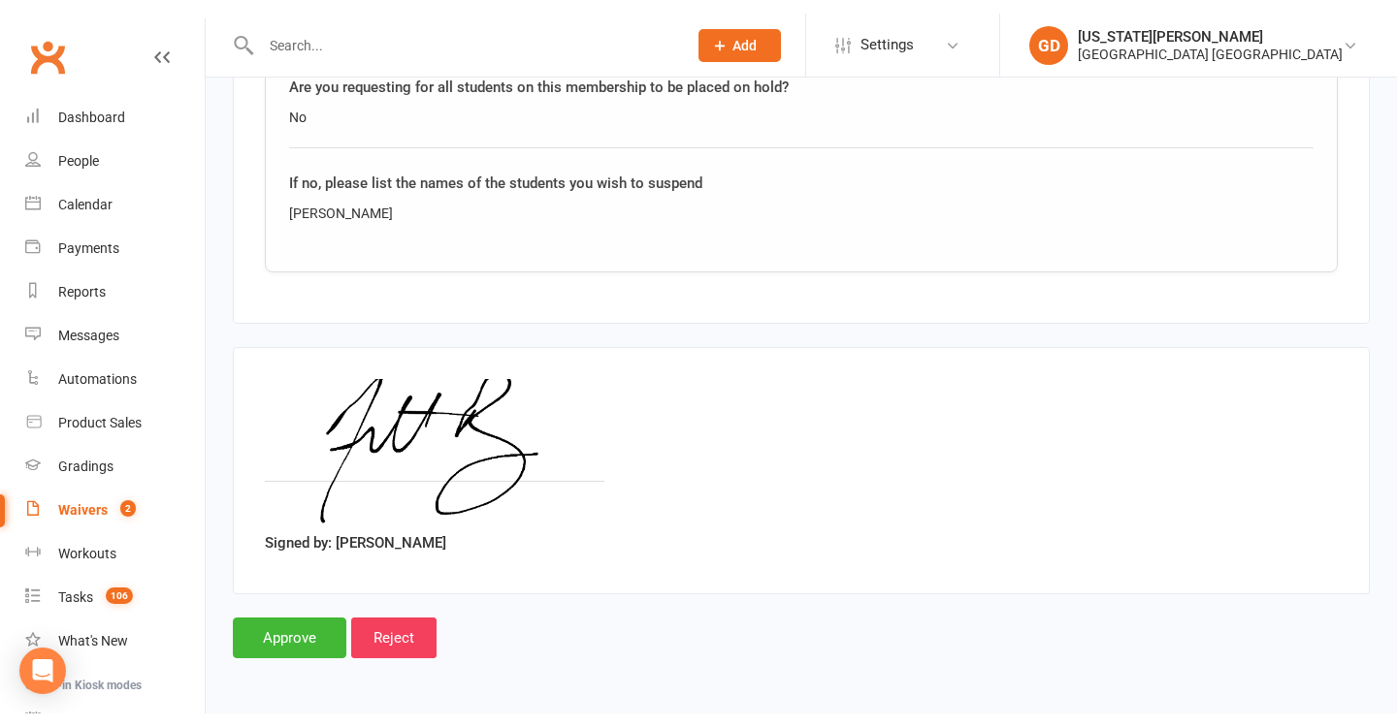
scroll to position [1985, 0]
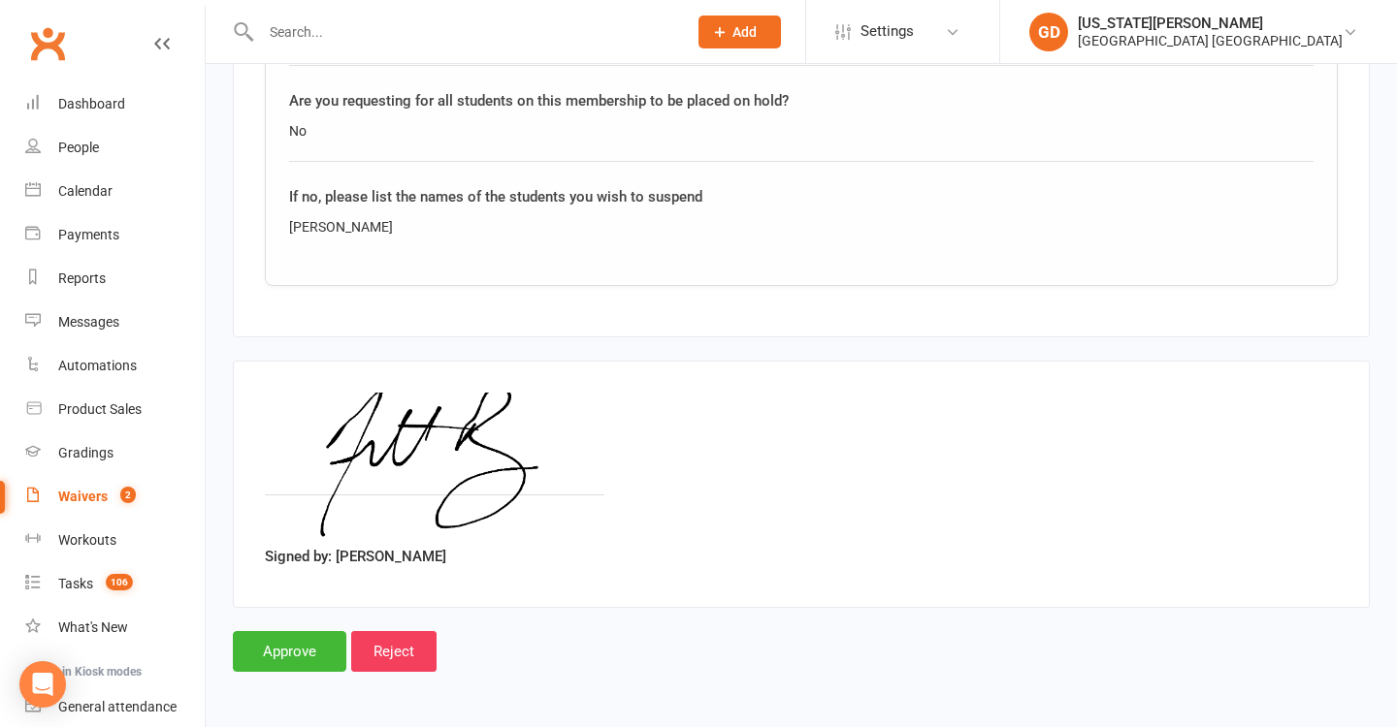
click at [280, 640] on input "Approve" at bounding box center [289, 651] width 113 height 41
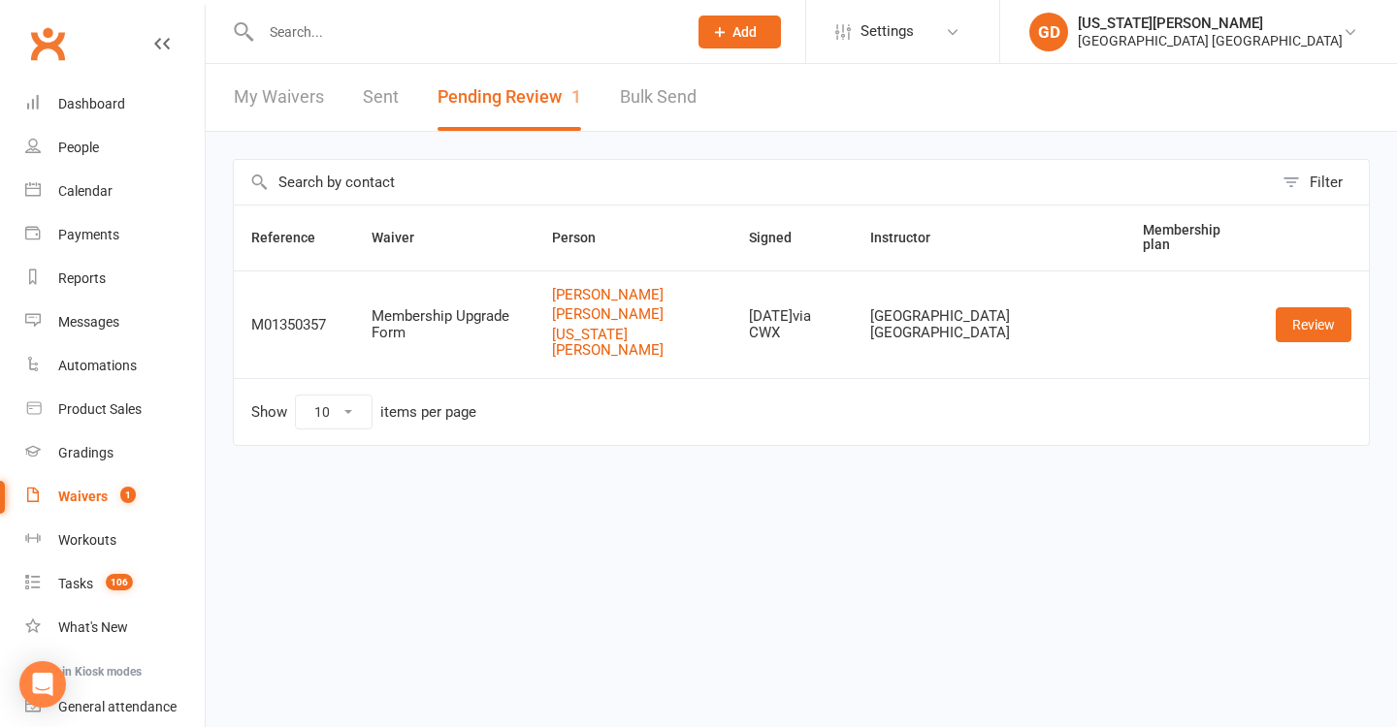
click at [353, 48] on div at bounding box center [453, 31] width 440 height 63
click at [353, 36] on input "text" at bounding box center [464, 31] width 418 height 27
click at [559, 23] on input "kiara gardiner" at bounding box center [464, 31] width 418 height 27
drag, startPoint x: 415, startPoint y: 30, endPoint x: 172, endPoint y: 30, distance: 243.5
click at [172, 5] on header "kiara gardiner No results Prospect Member Non-attending contact Class / event A…" at bounding box center [698, 5] width 1397 height 0
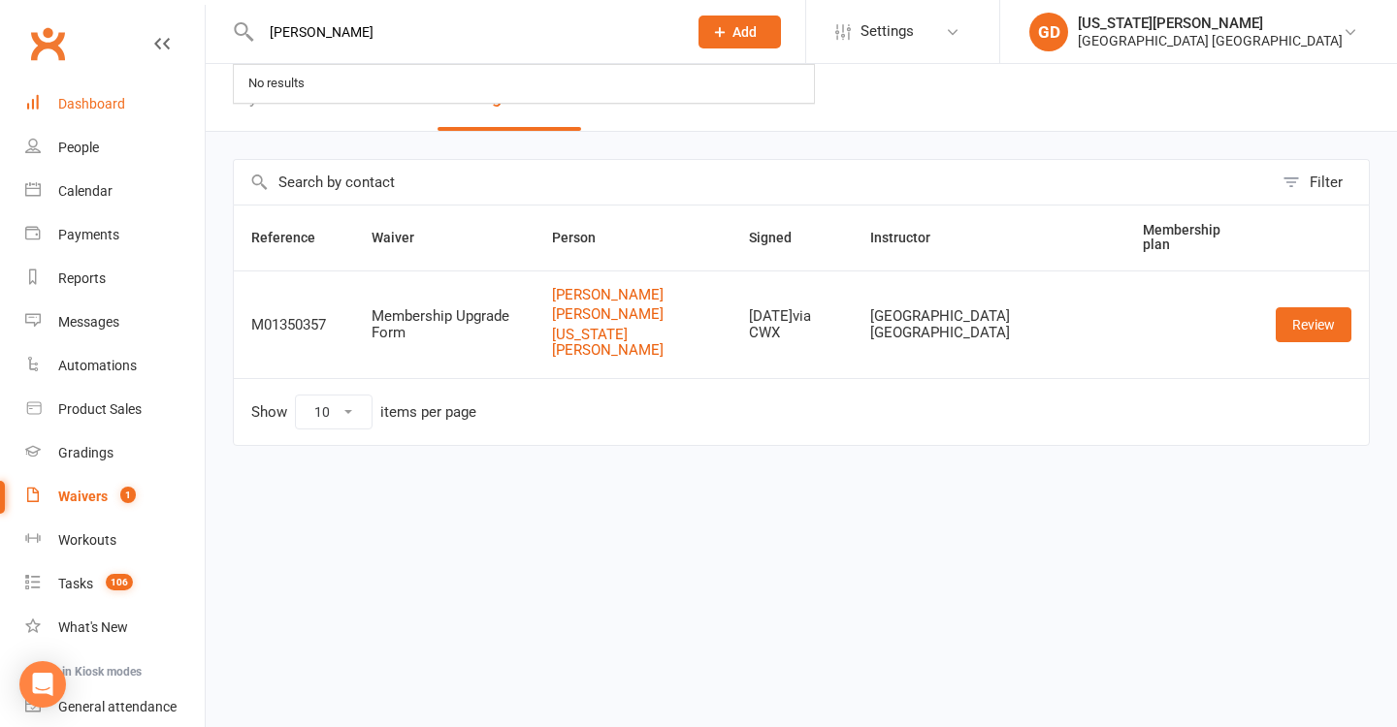
type input "kiara gardiner"
click at [56, 98] on link "Dashboard" at bounding box center [114, 104] width 179 height 44
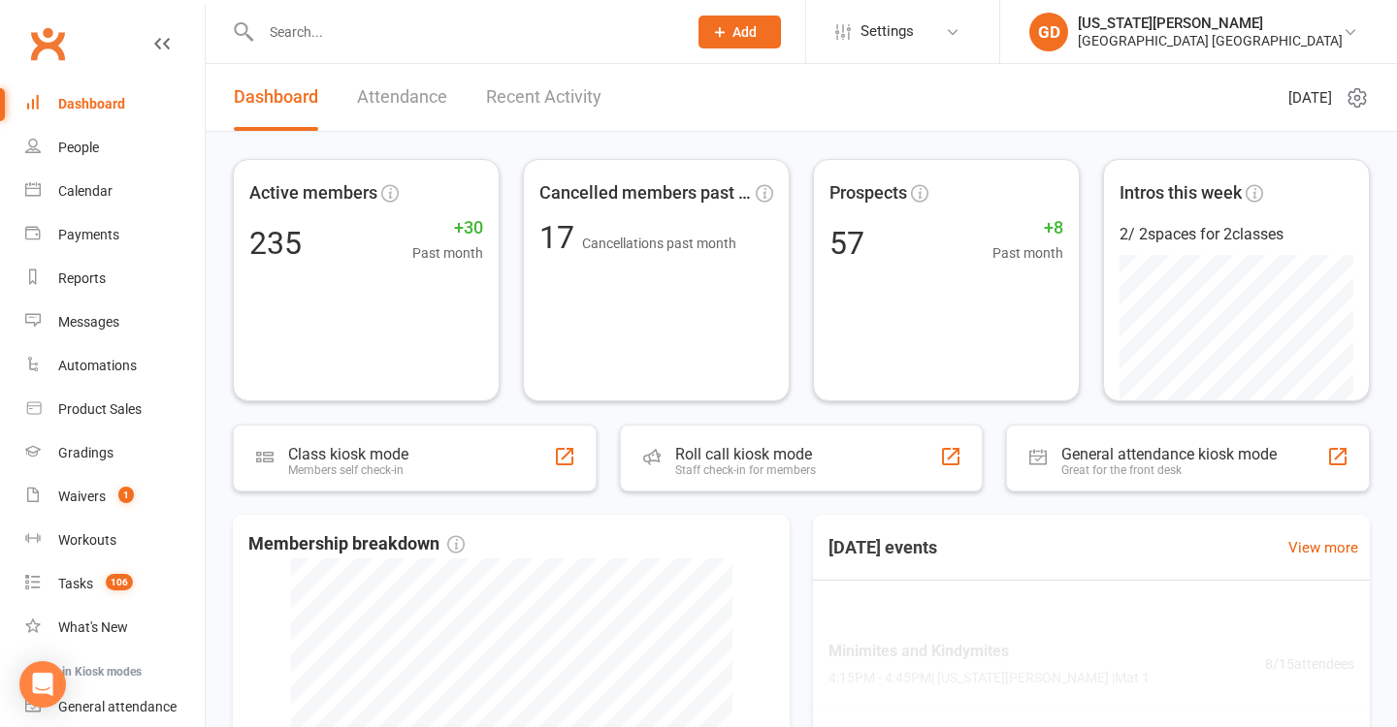
click at [505, 39] on input "text" at bounding box center [464, 31] width 418 height 27
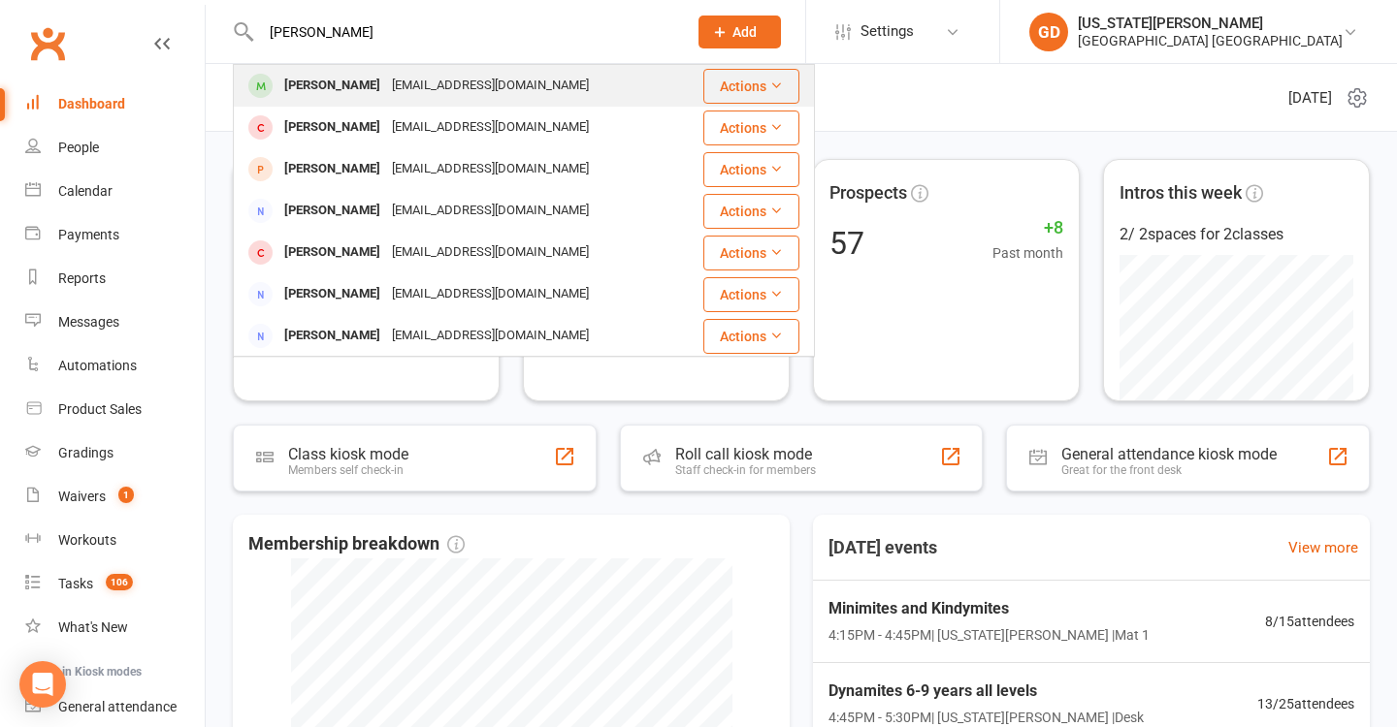
type input "kiara gardiner"
click at [482, 77] on div "kingaubrey16@gmail.com" at bounding box center [490, 86] width 209 height 28
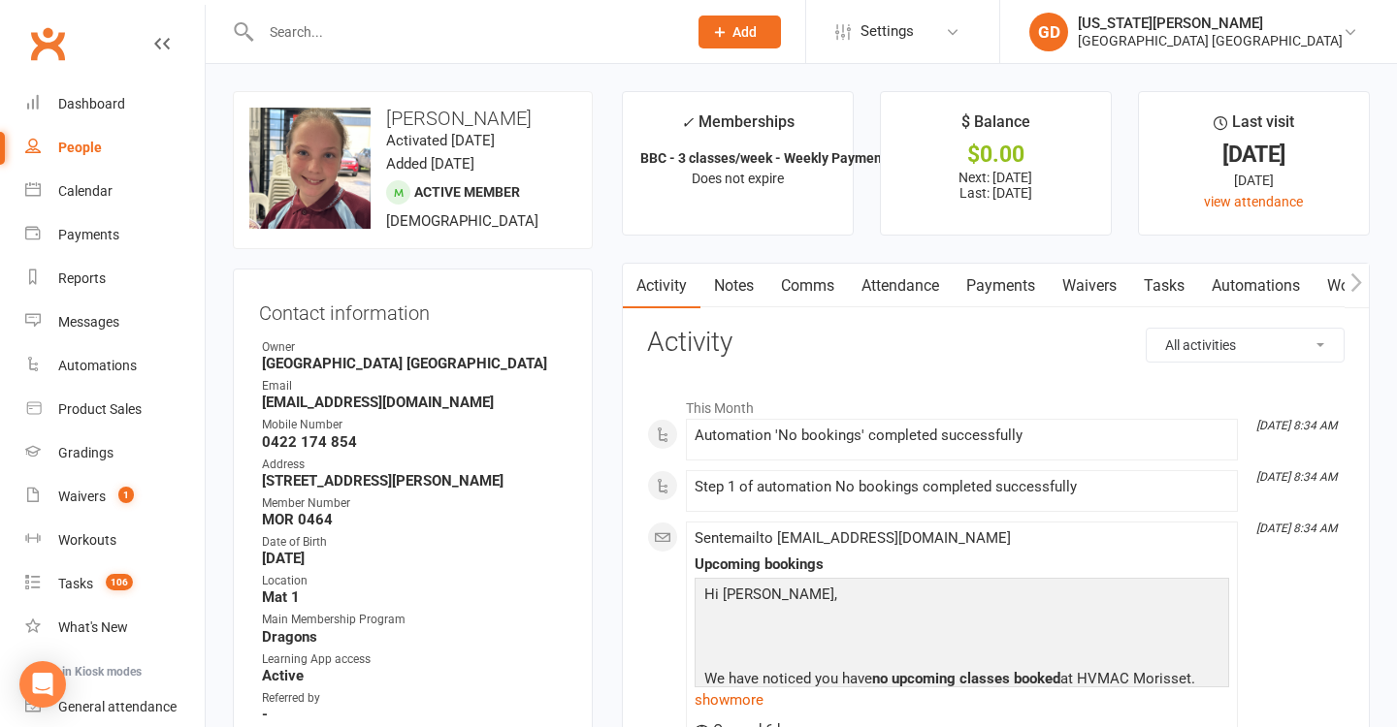
click at [936, 291] on link "Attendance" at bounding box center [900, 286] width 105 height 45
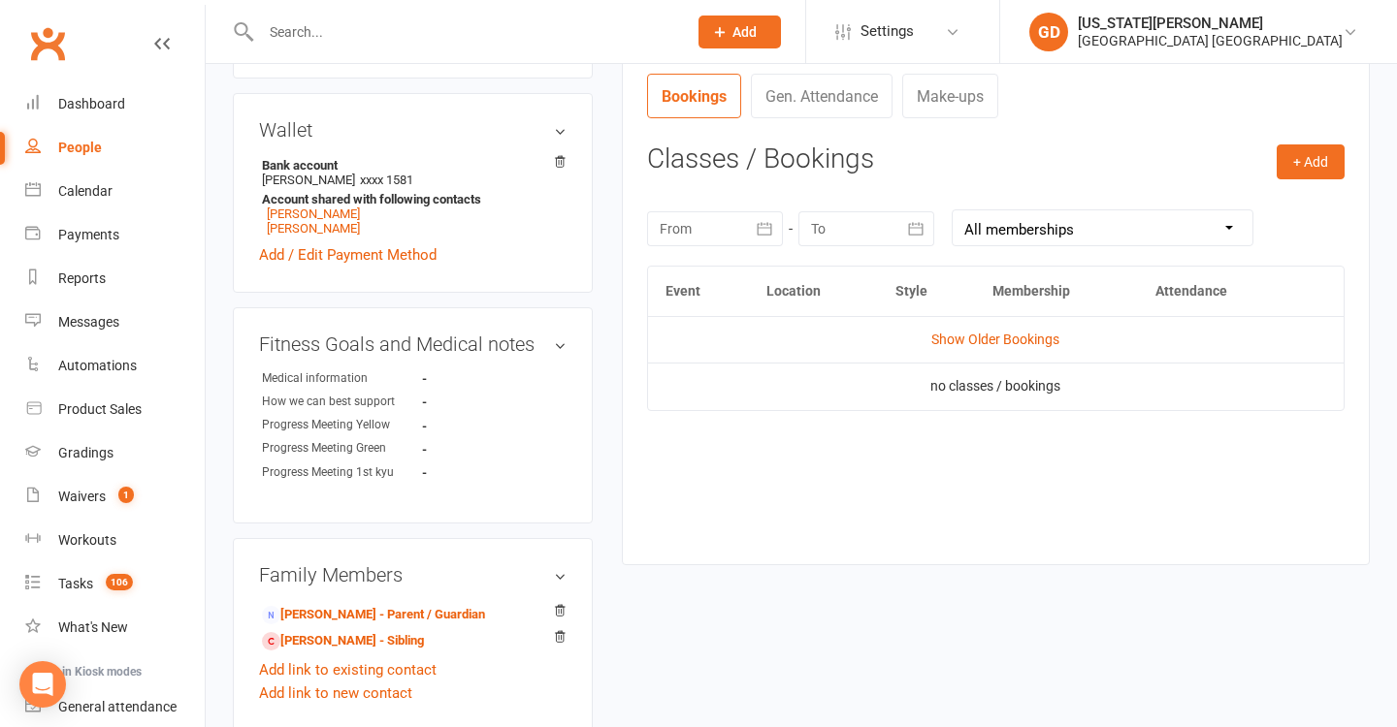
scroll to position [853, 0]
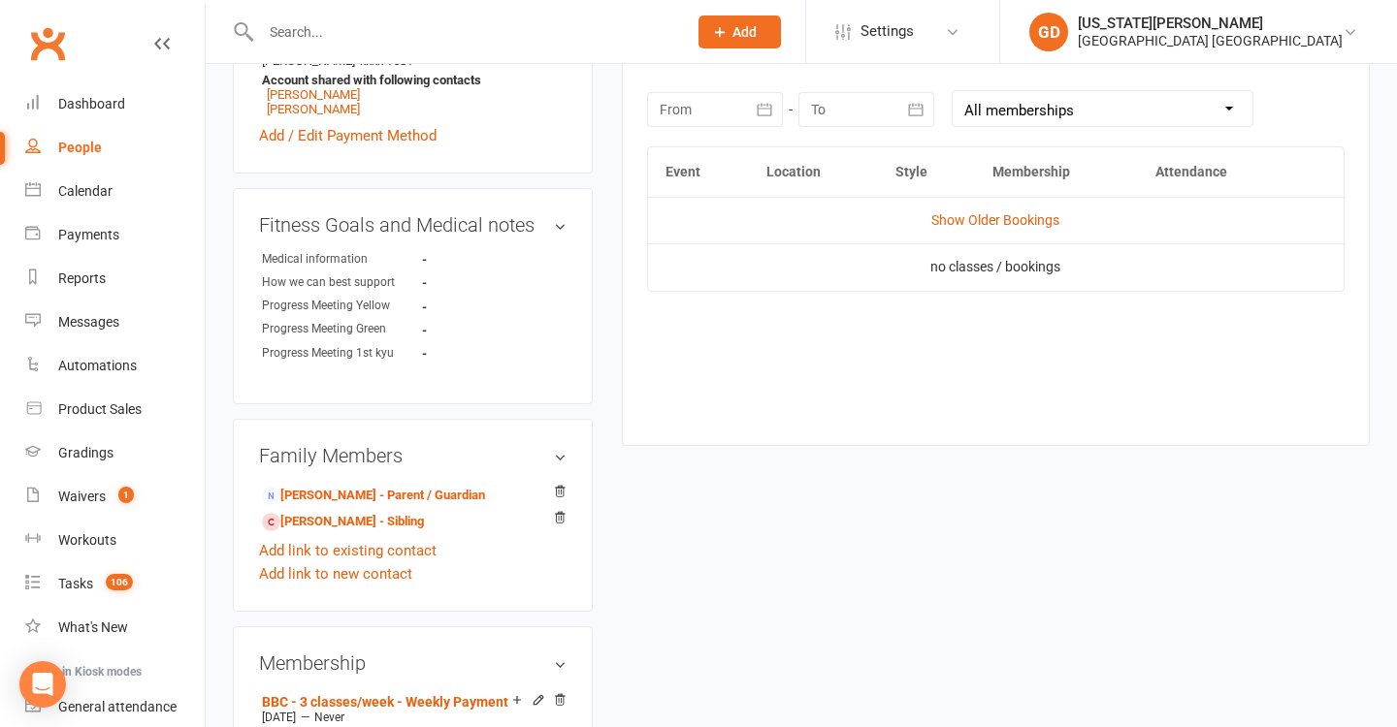
click at [711, 122] on div at bounding box center [715, 109] width 136 height 35
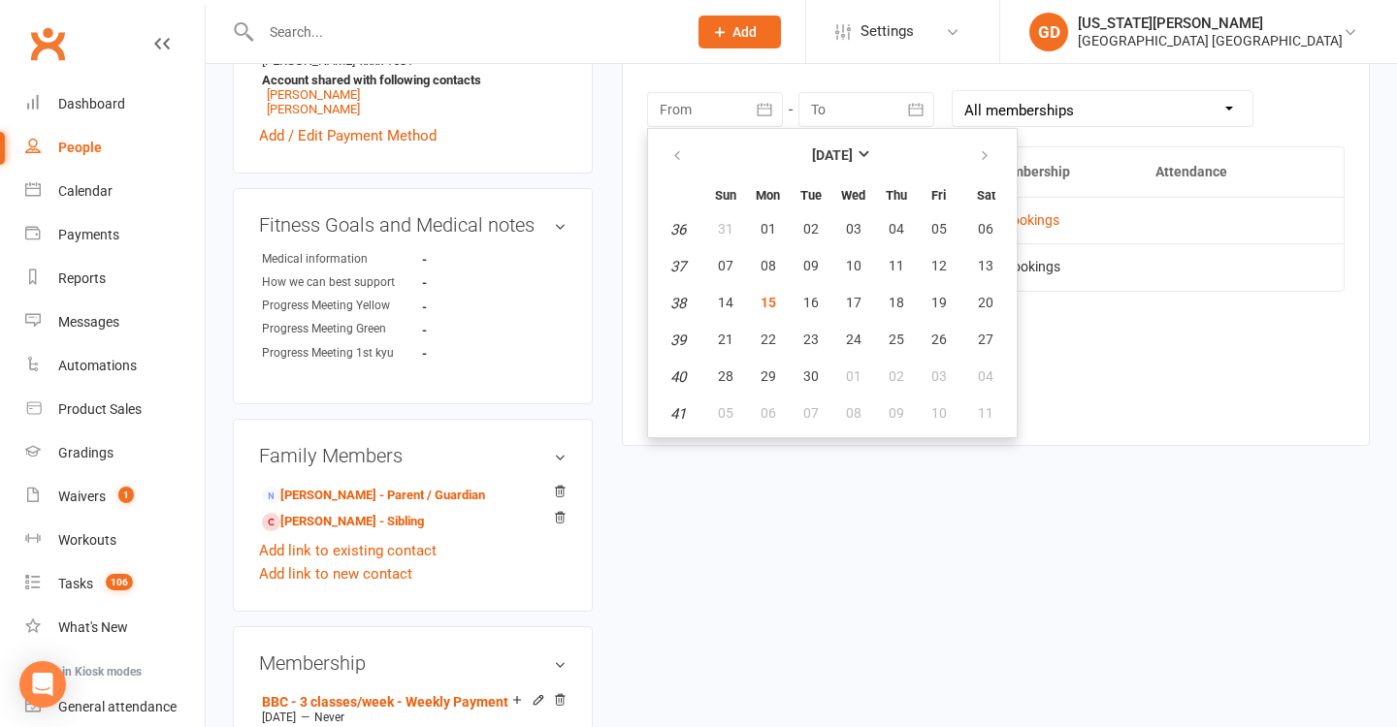
click at [756, 207] on table "[DATE] Sun Mon Tue Wed Thu Fri Sat 36 31 01 02 03 04 05 06 37 07 08 09 10 11 12…" at bounding box center [832, 283] width 361 height 301
click at [757, 222] on button "01" at bounding box center [768, 229] width 41 height 35
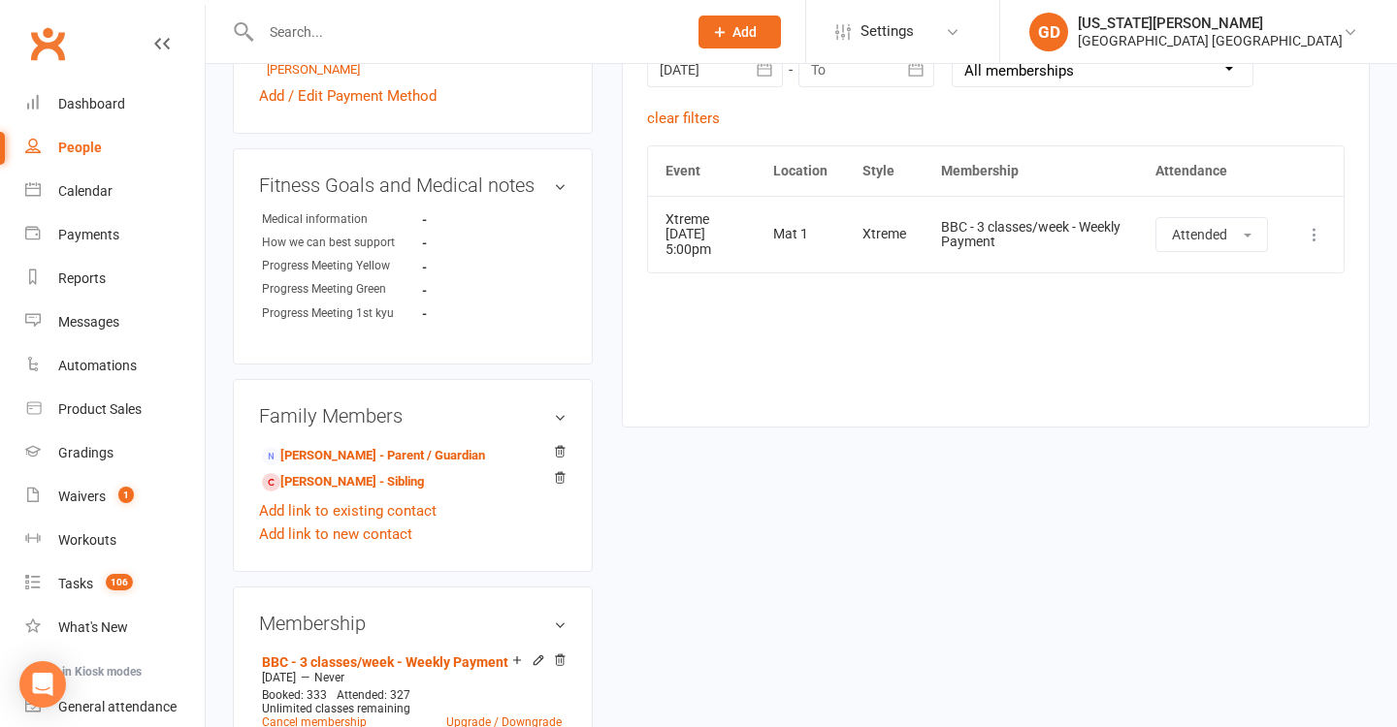
scroll to position [840, 0]
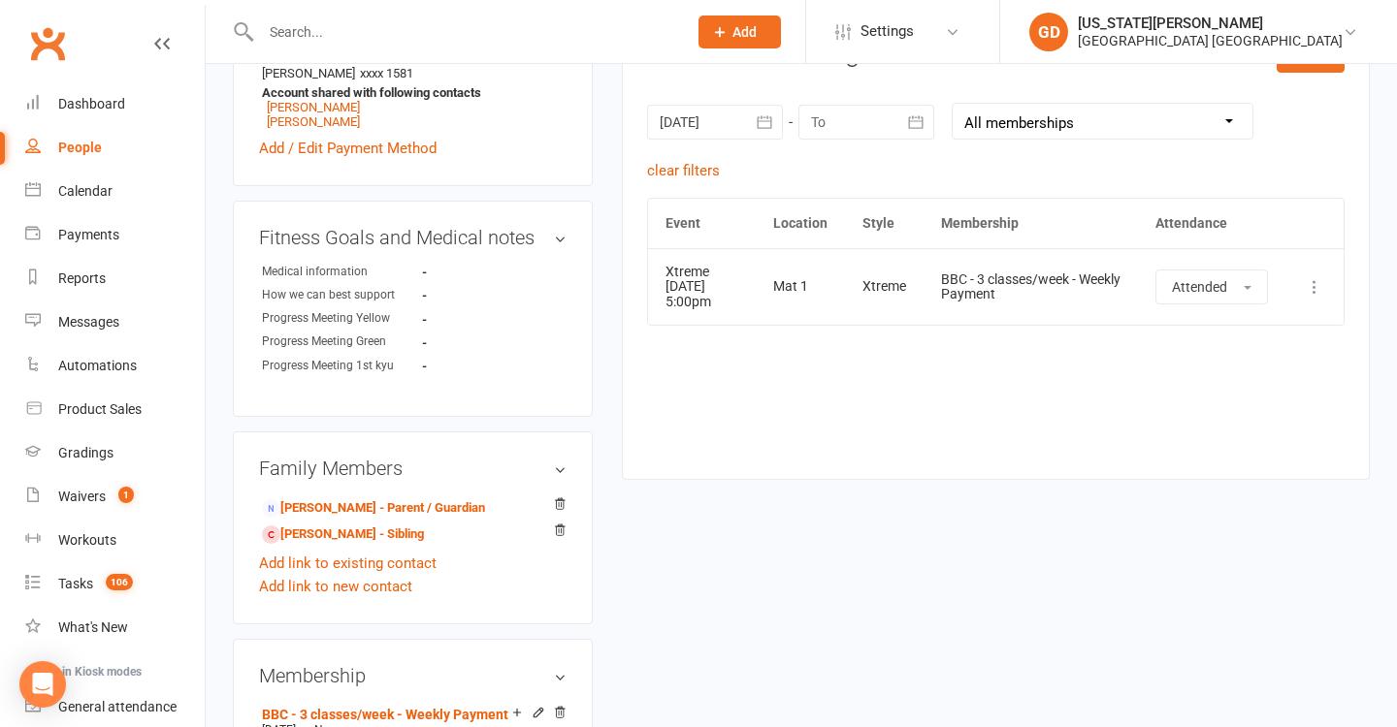
click at [678, 115] on div at bounding box center [715, 122] width 136 height 35
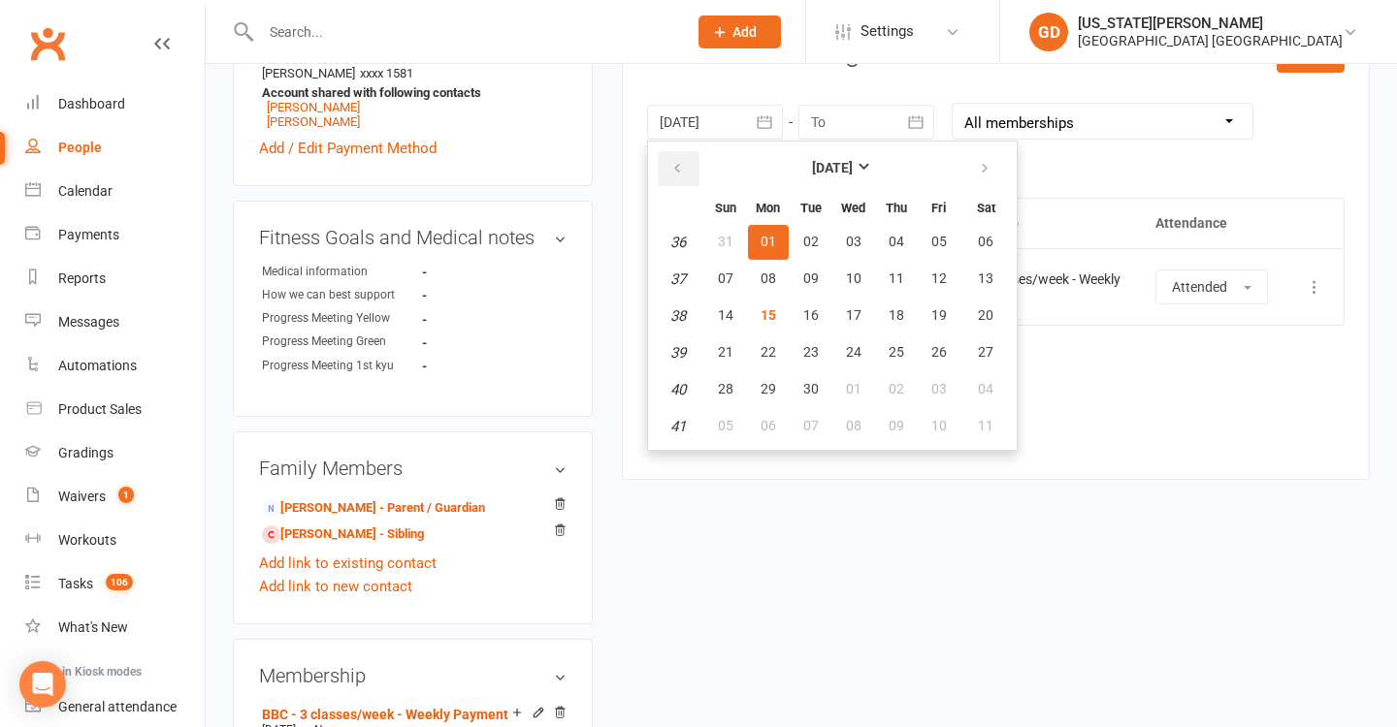
click at [676, 170] on icon "button" at bounding box center [677, 169] width 14 height 16
click at [931, 234] on span "01" at bounding box center [939, 242] width 16 height 16
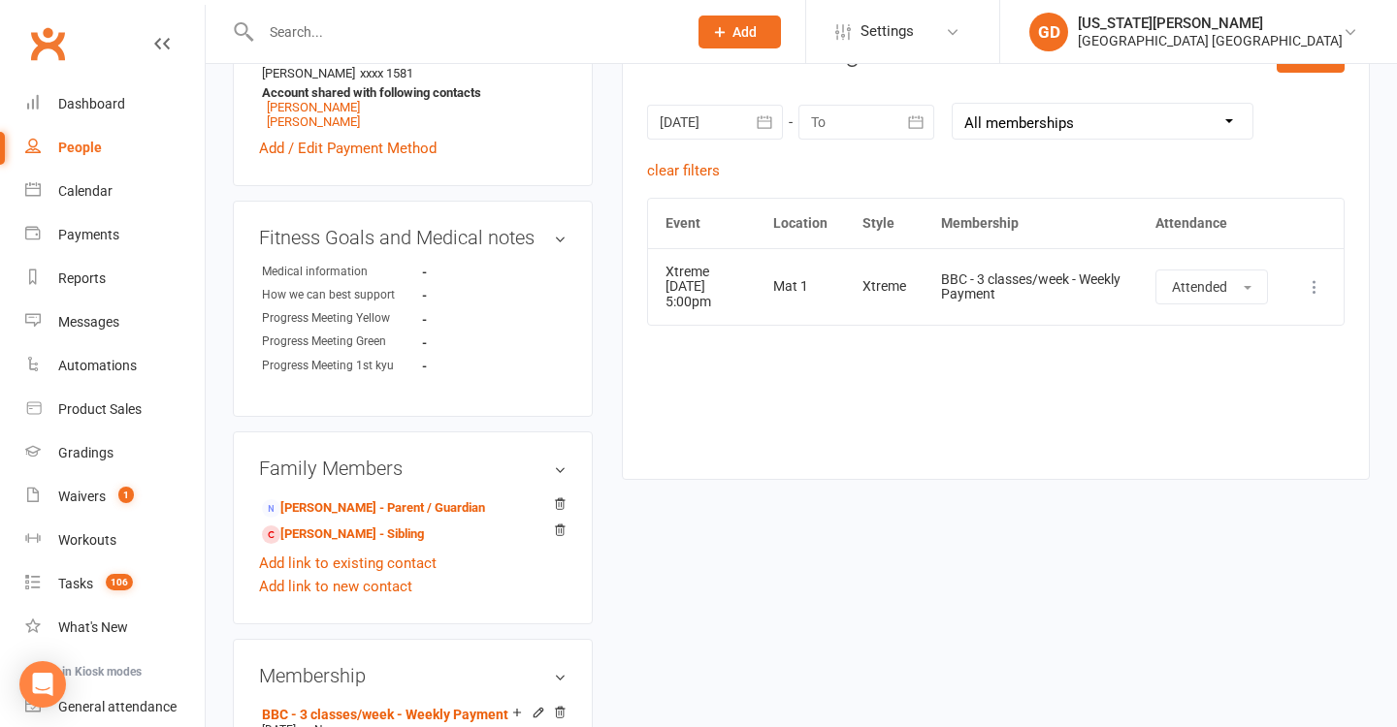
click at [714, 134] on div at bounding box center [715, 122] width 136 height 35
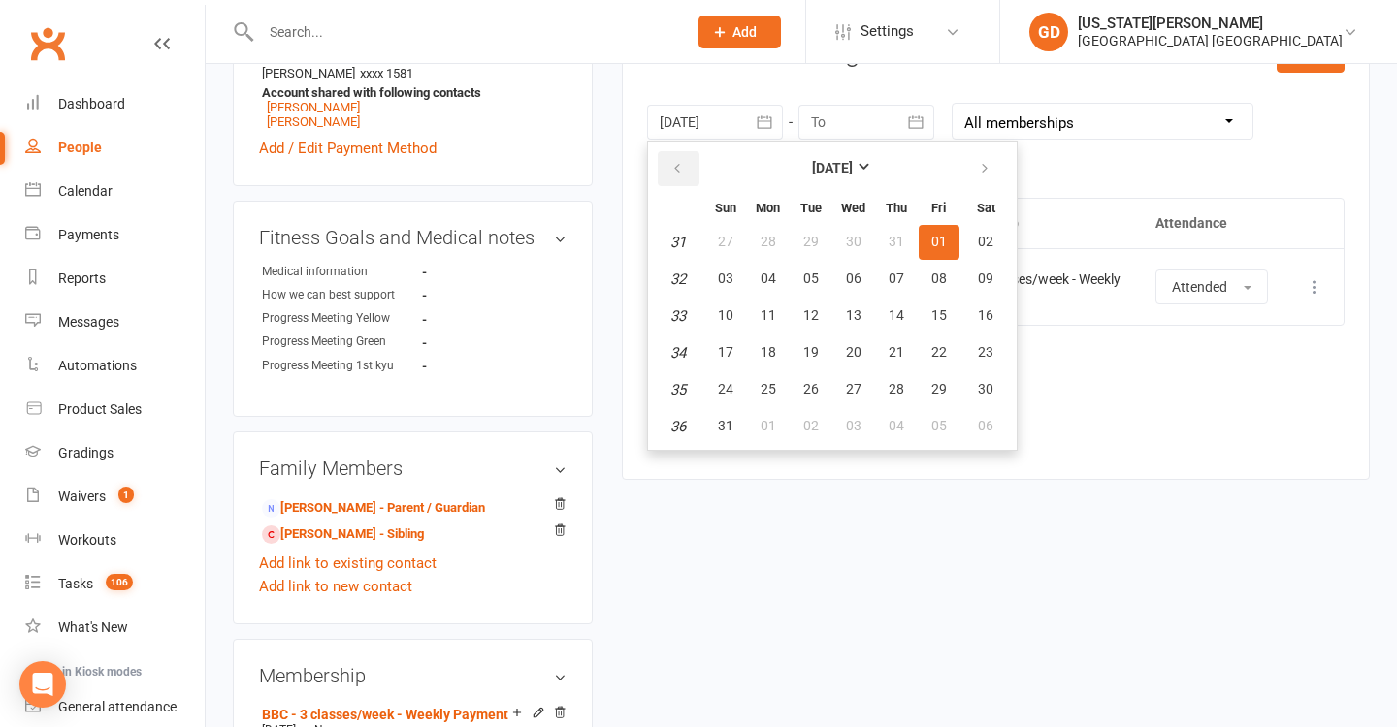
click at [683, 161] on icon "button" at bounding box center [677, 169] width 14 height 16
click at [803, 234] on span "01" at bounding box center [811, 242] width 16 height 16
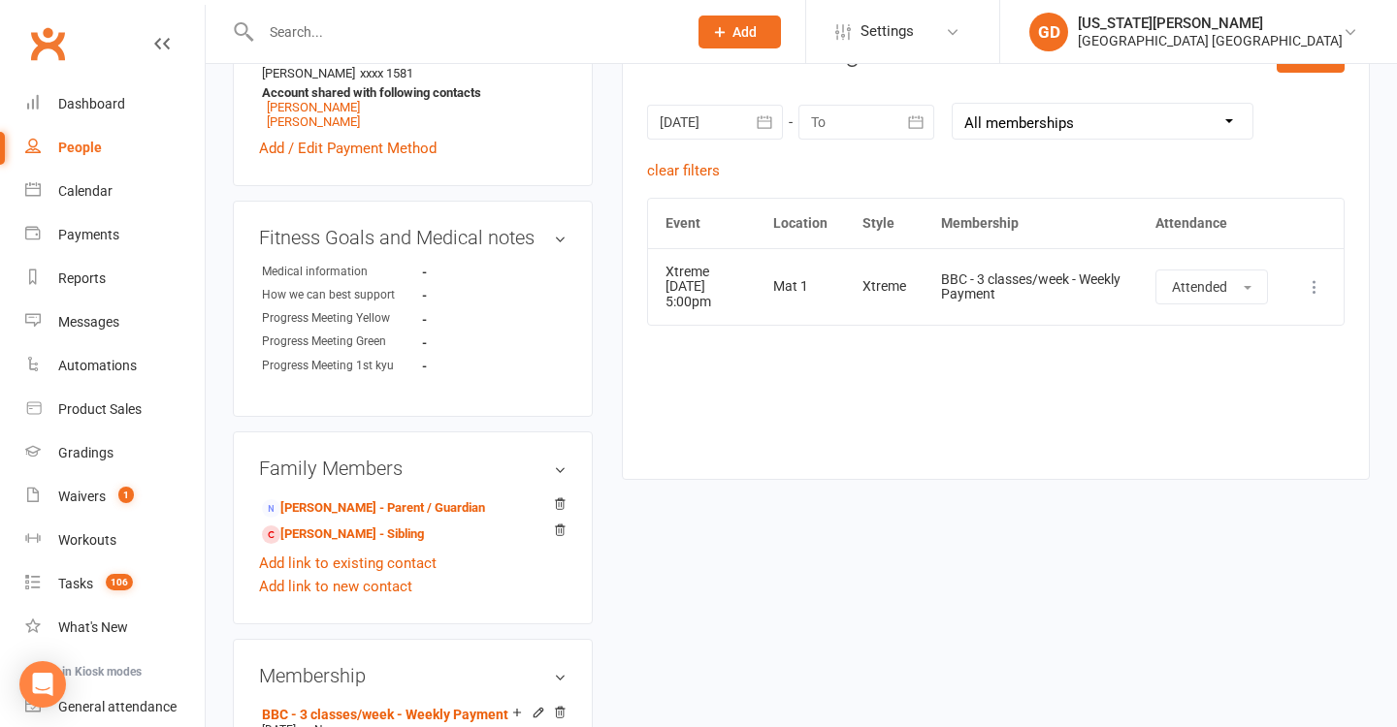
click at [684, 113] on div at bounding box center [715, 122] width 136 height 35
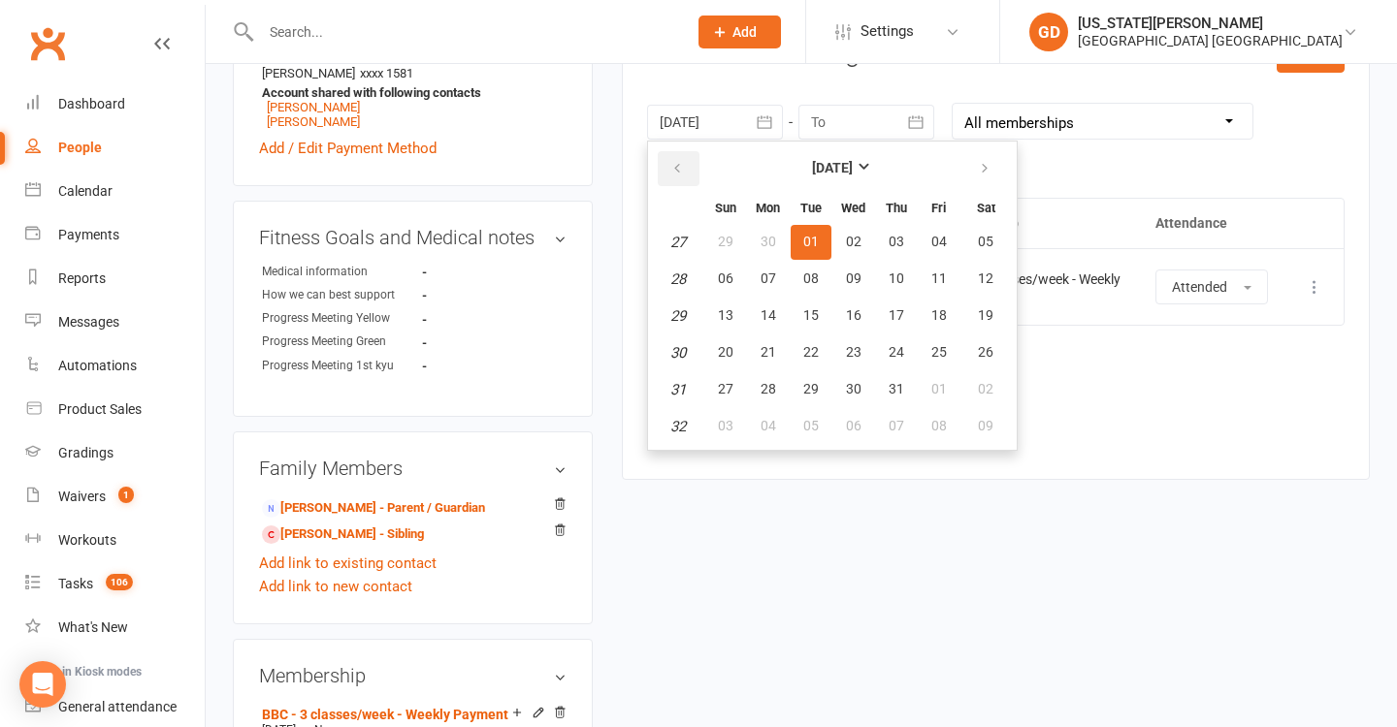
click at [680, 162] on icon "button" at bounding box center [677, 169] width 14 height 16
click at [727, 228] on button "01" at bounding box center [725, 242] width 41 height 35
type input "01 Jun 2025"
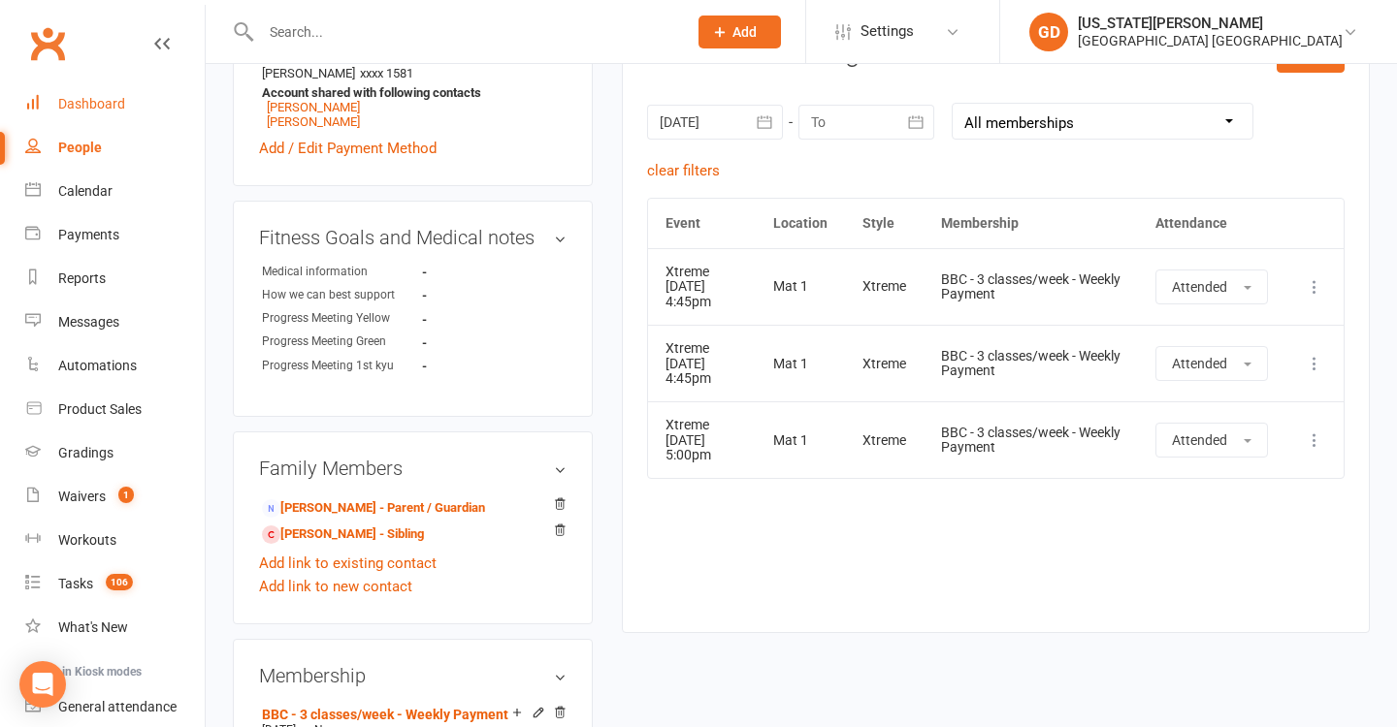
click at [143, 102] on link "Dashboard" at bounding box center [114, 104] width 179 height 44
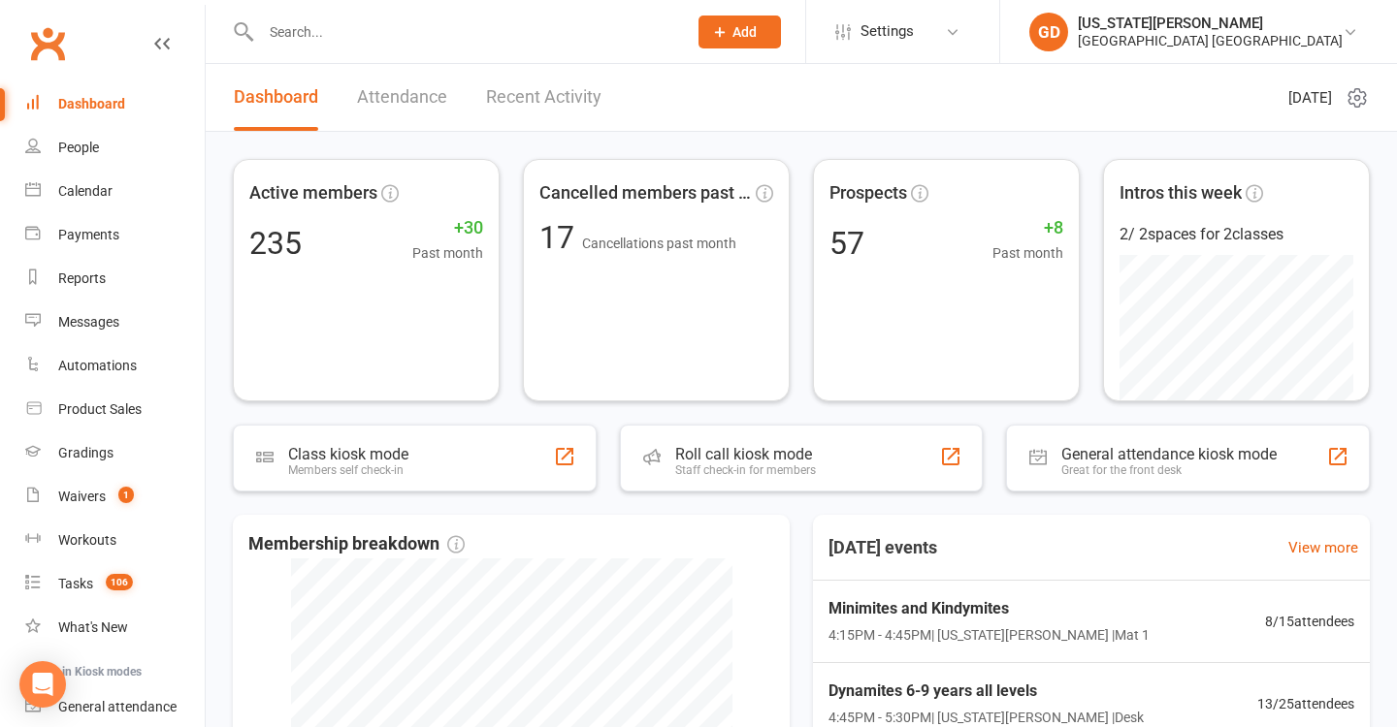
click at [299, 42] on input "text" at bounding box center [464, 31] width 418 height 27
type input "ari dean"
click at [295, 154] on div "Active members 235 +30 Past month Cancelled members past mon... 17 Cancellation…" at bounding box center [801, 625] width 1191 height 987
click at [352, 18] on input "text" at bounding box center [464, 31] width 418 height 27
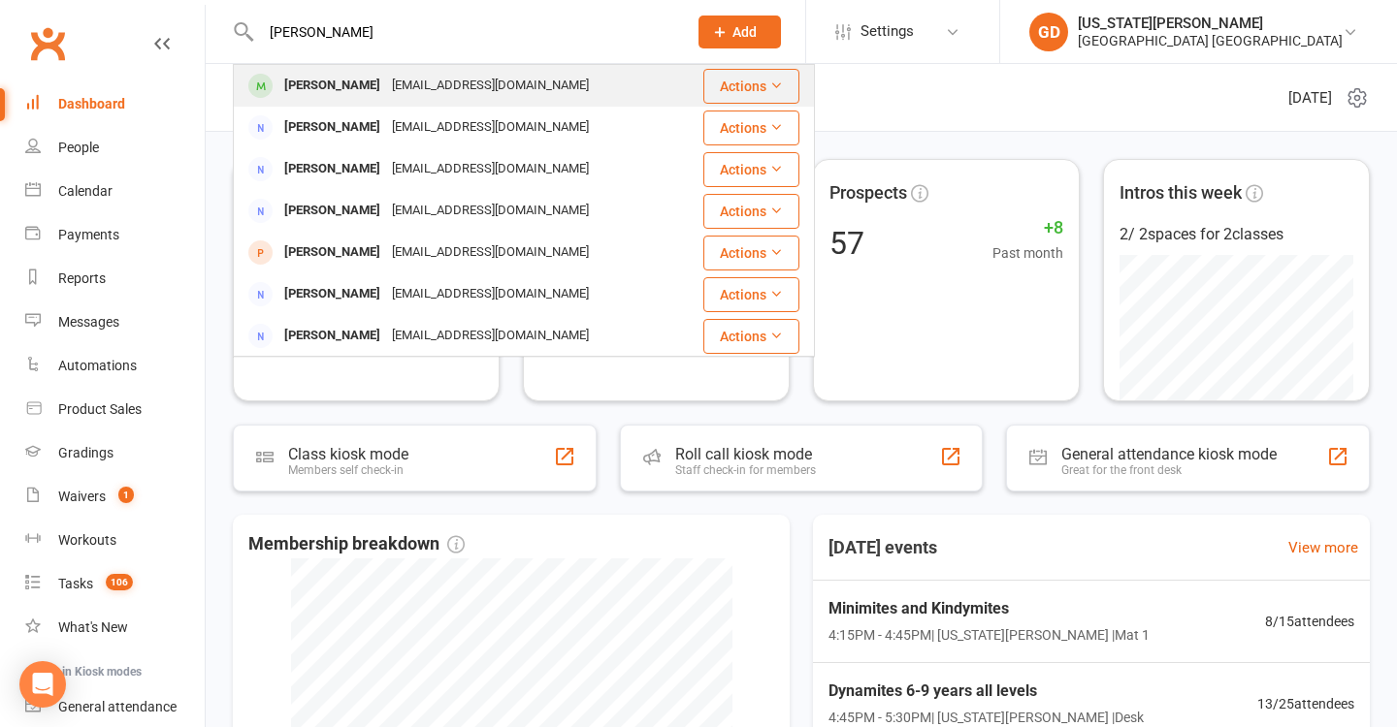
type input "ari dean"
click at [386, 82] on div "Anton_dean69@yahoo.com" at bounding box center [490, 86] width 209 height 28
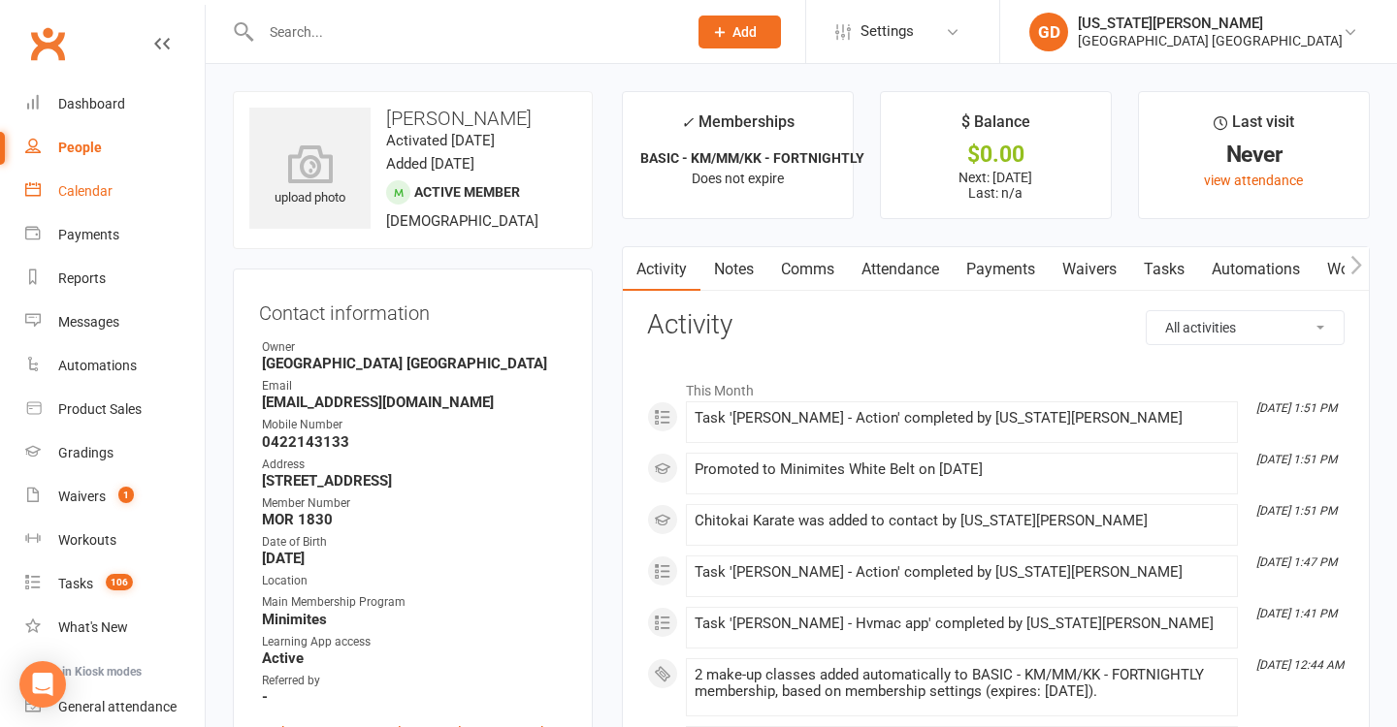
click at [92, 189] on div "Calendar" at bounding box center [85, 191] width 54 height 16
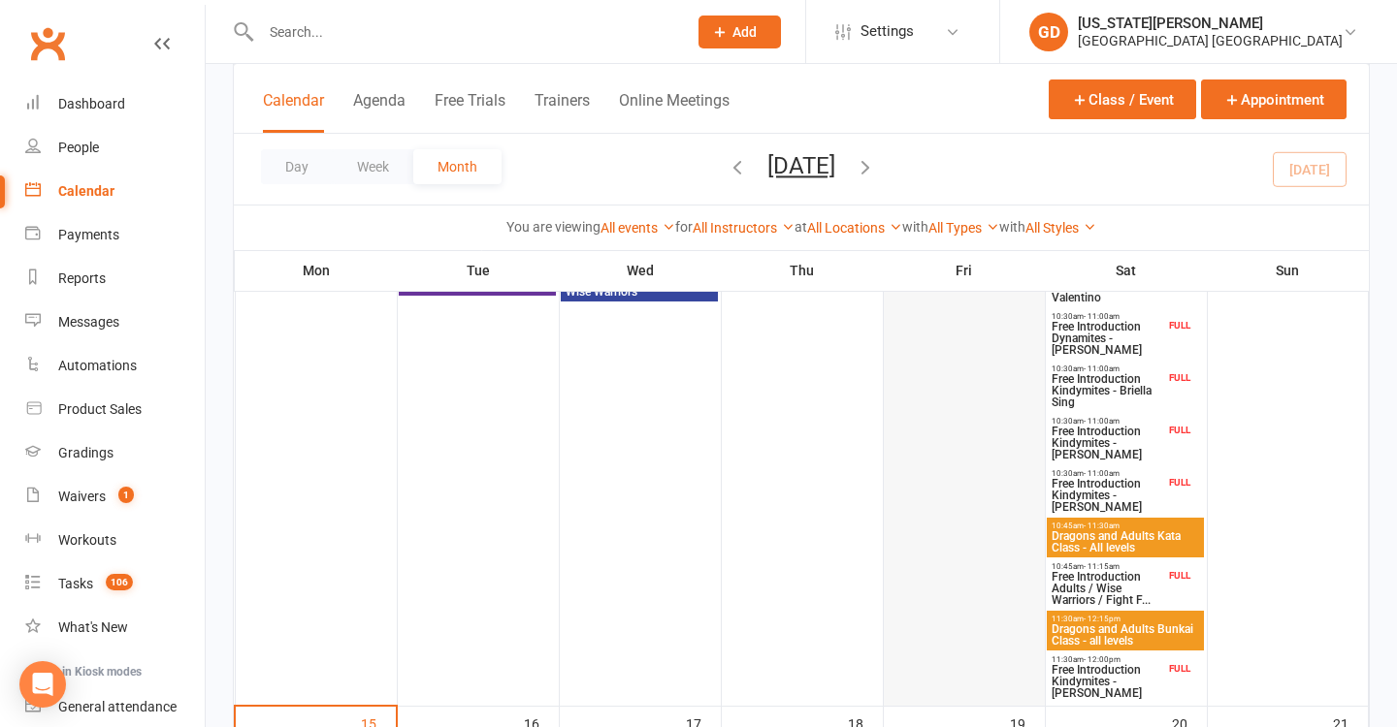
scroll to position [965, 0]
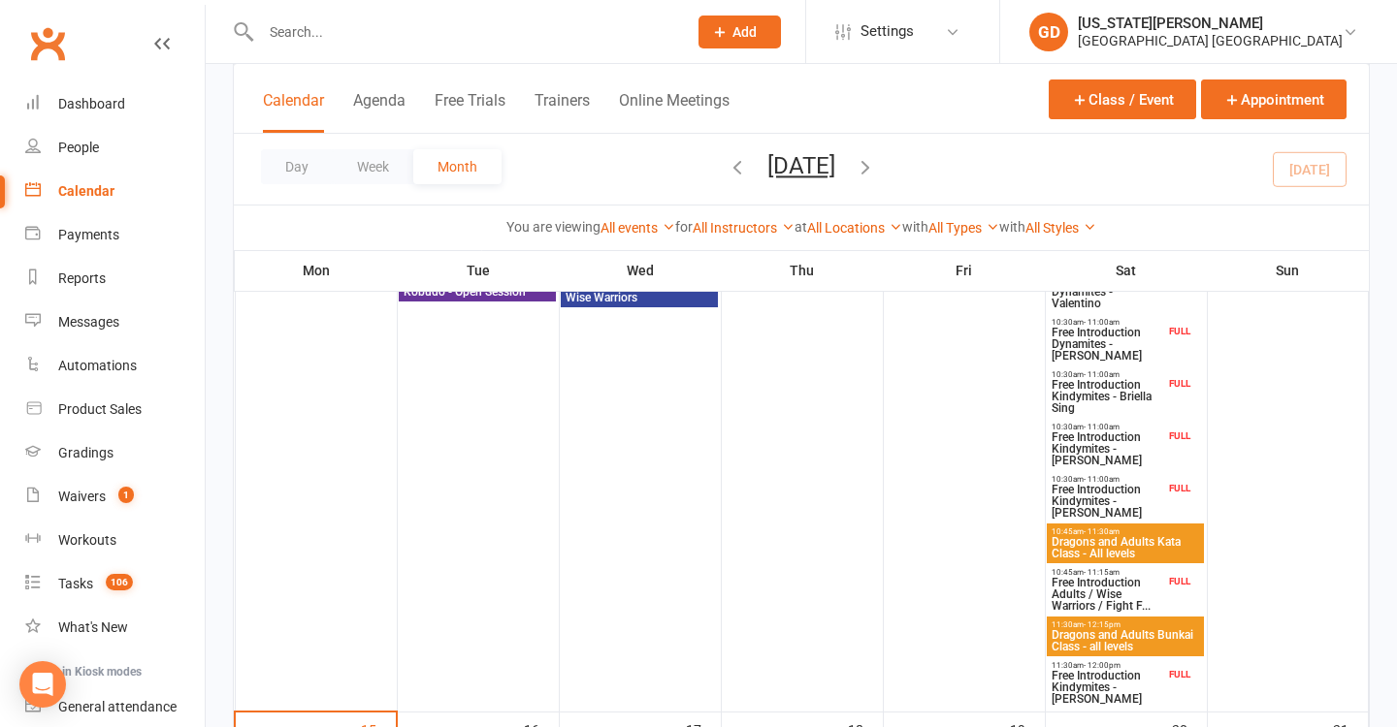
click at [1089, 672] on span "Free Introduction Kindymites - [PERSON_NAME]" at bounding box center [1107, 687] width 114 height 35
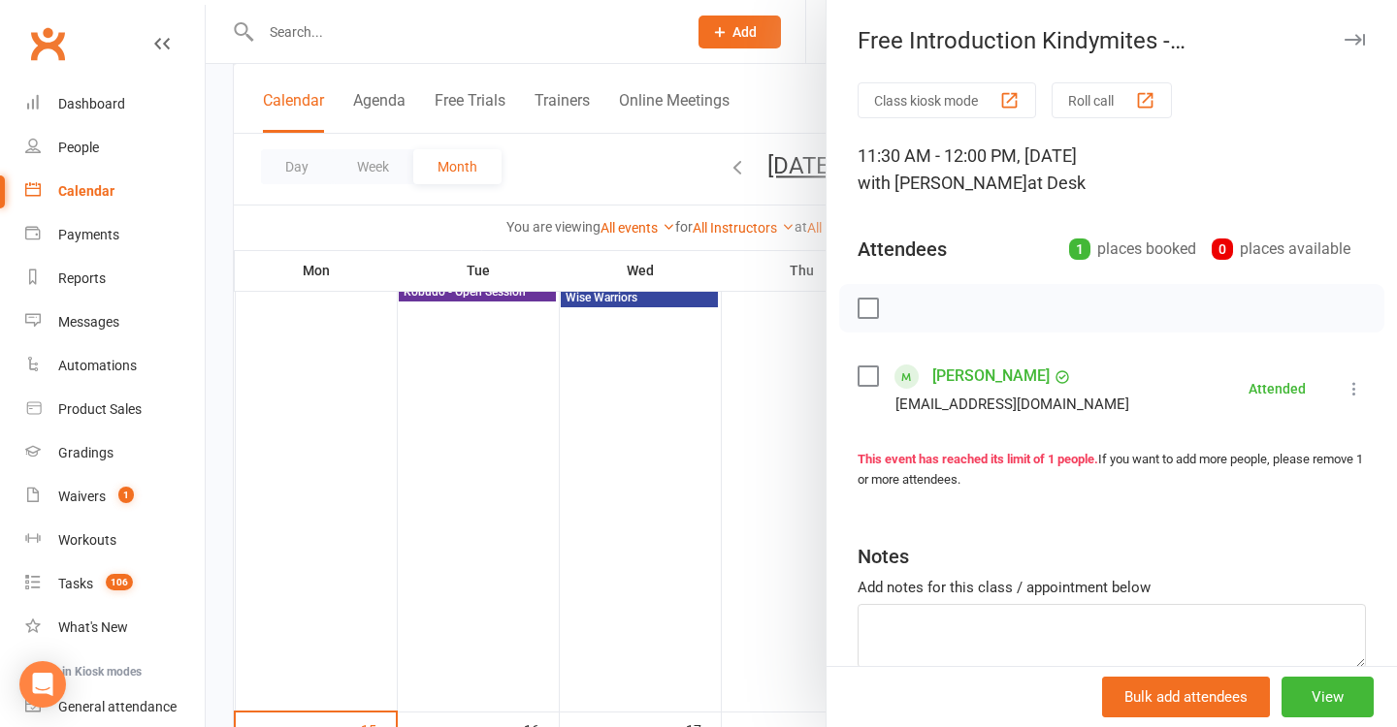
click at [658, 489] on div at bounding box center [801, 363] width 1191 height 727
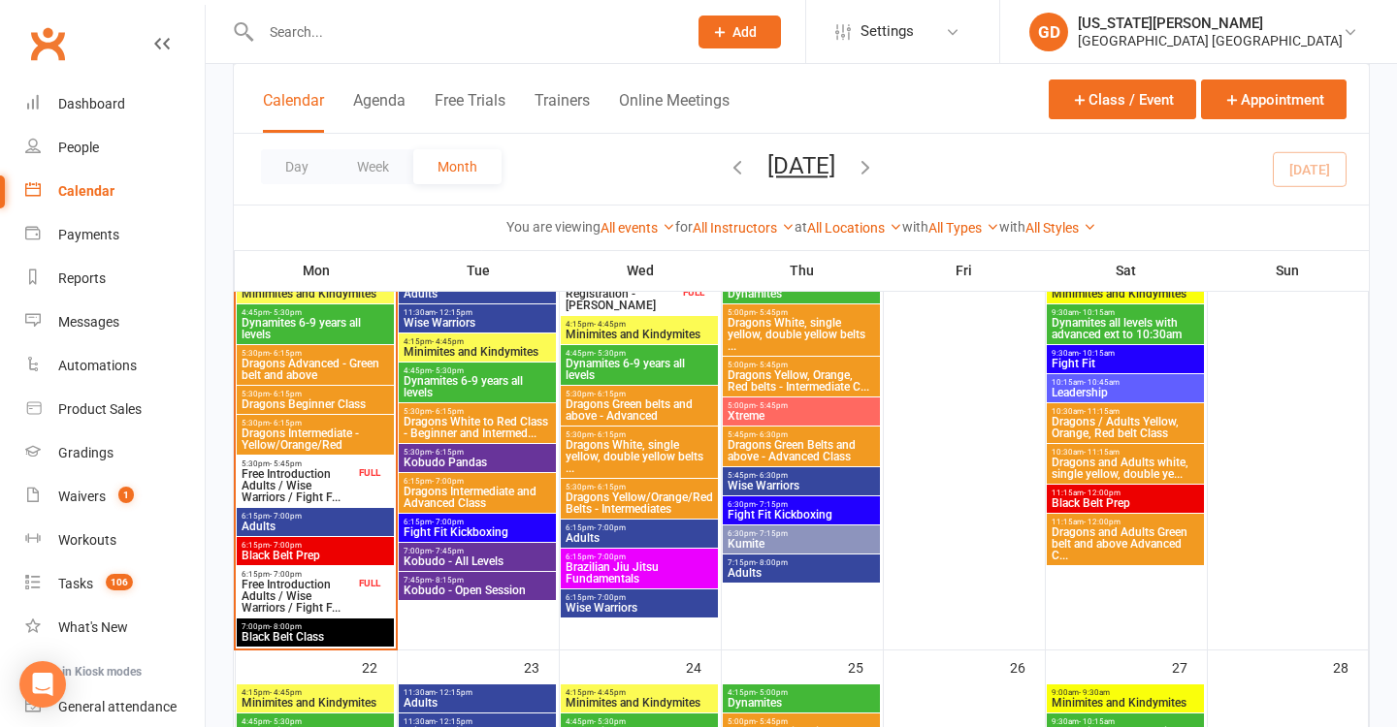
scroll to position [1438, 0]
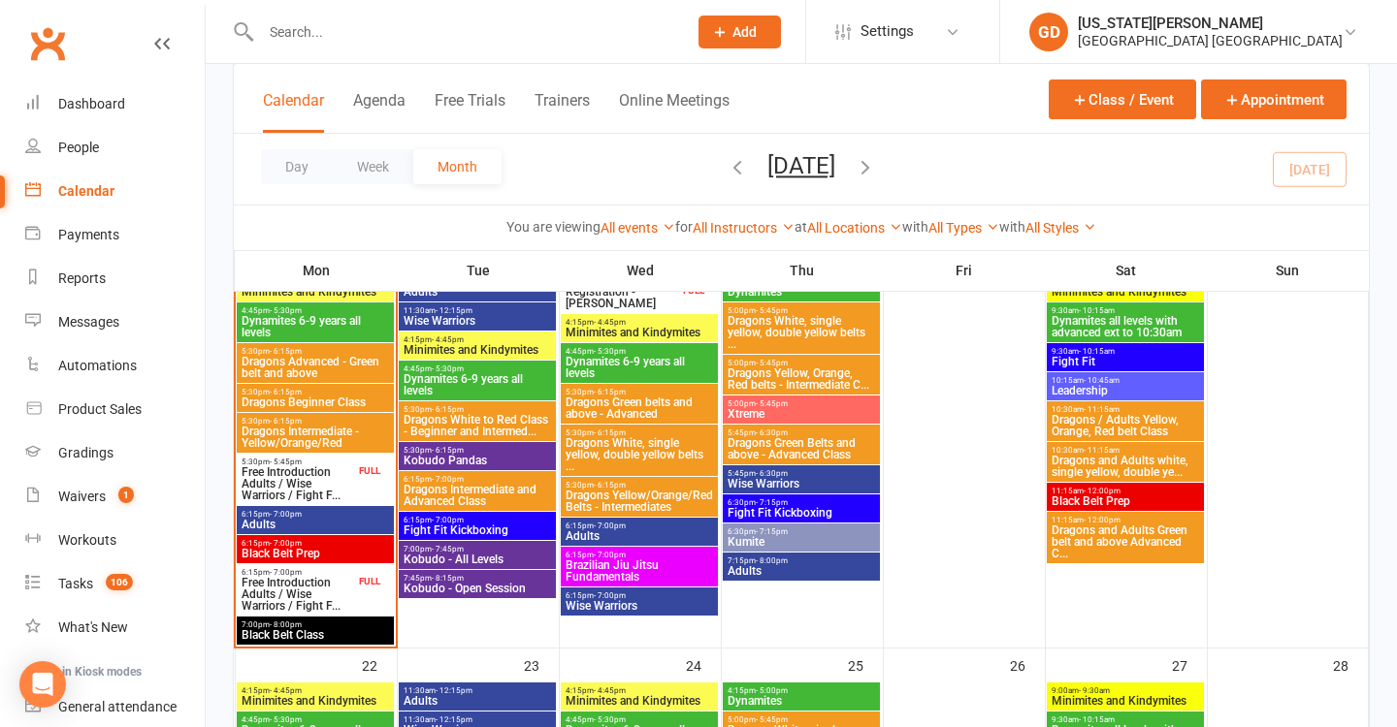
click at [327, 472] on span "Free Introduction Adults / Wise Warriors / Fight F..." at bounding box center [298, 484] width 114 height 35
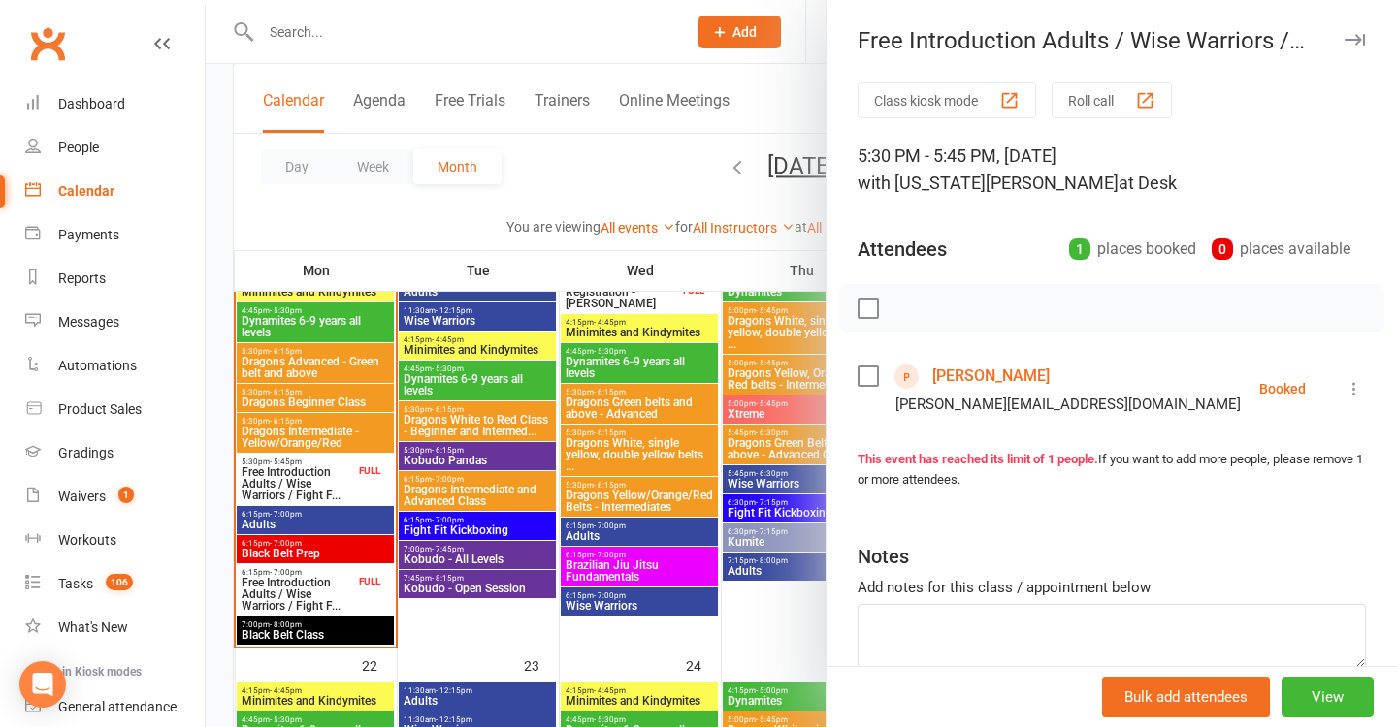
click at [428, 467] on div at bounding box center [801, 363] width 1191 height 727
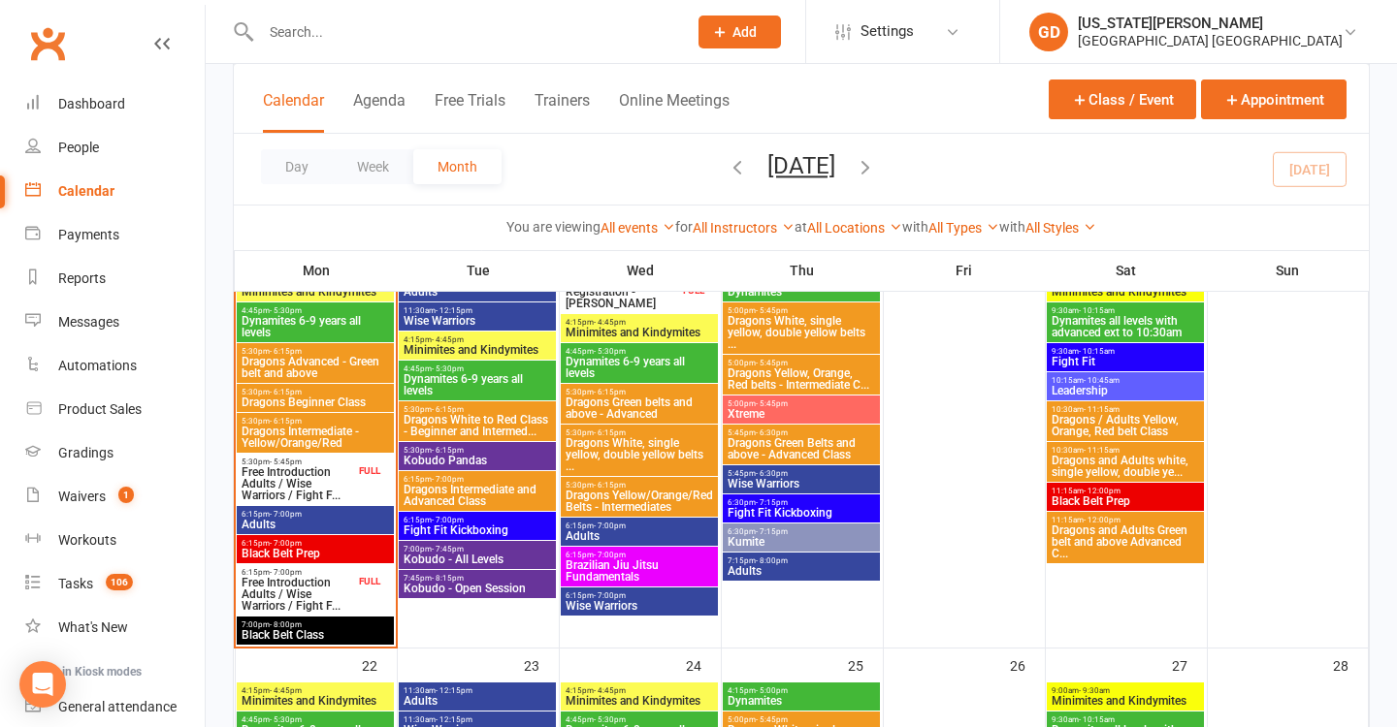
scroll to position [1393, 0]
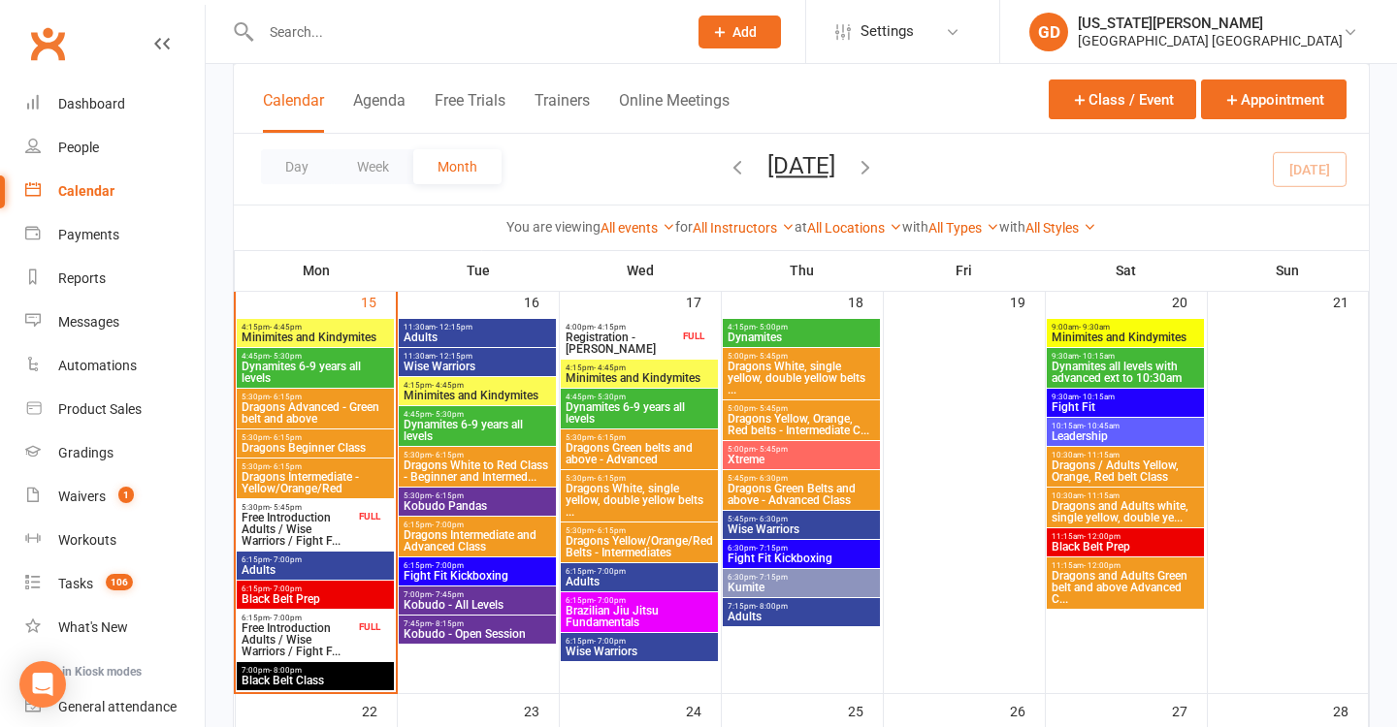
click at [330, 338] on span "Minimites and Kindymites" at bounding box center [315, 338] width 149 height 12
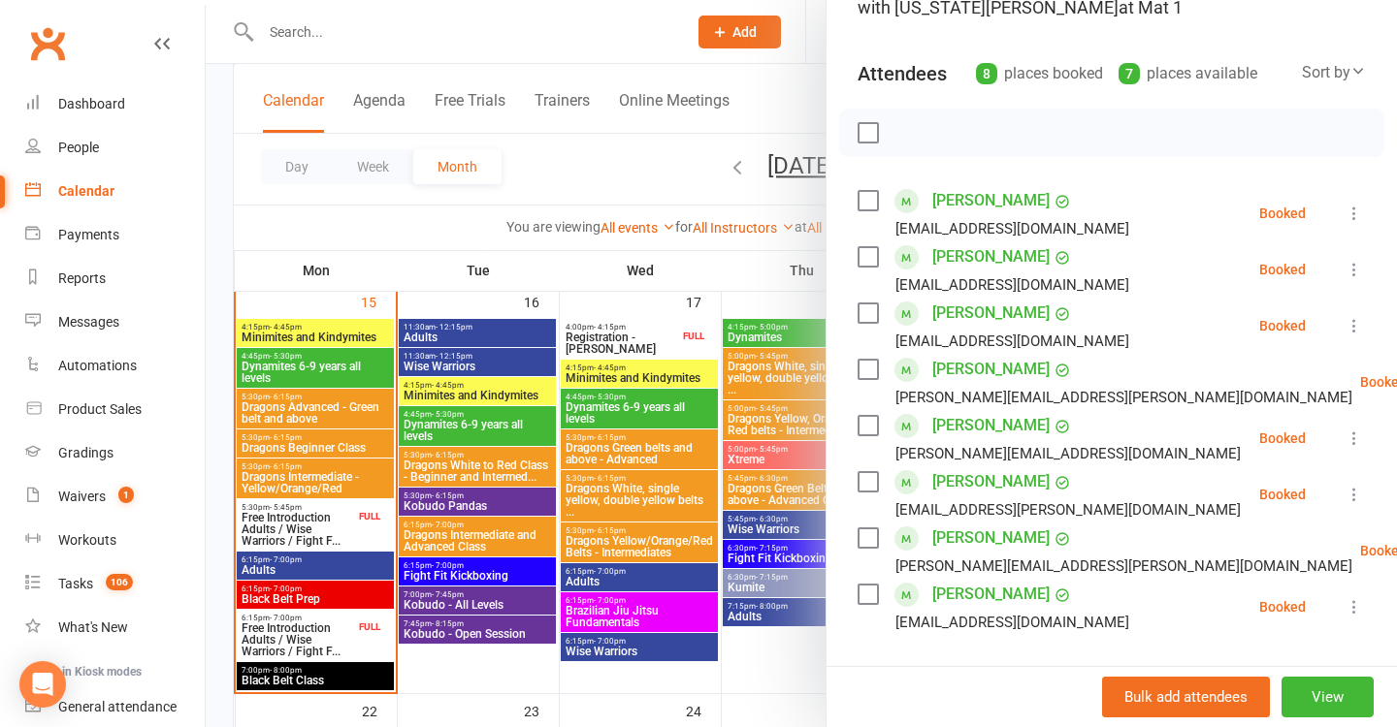
scroll to position [182, 0]
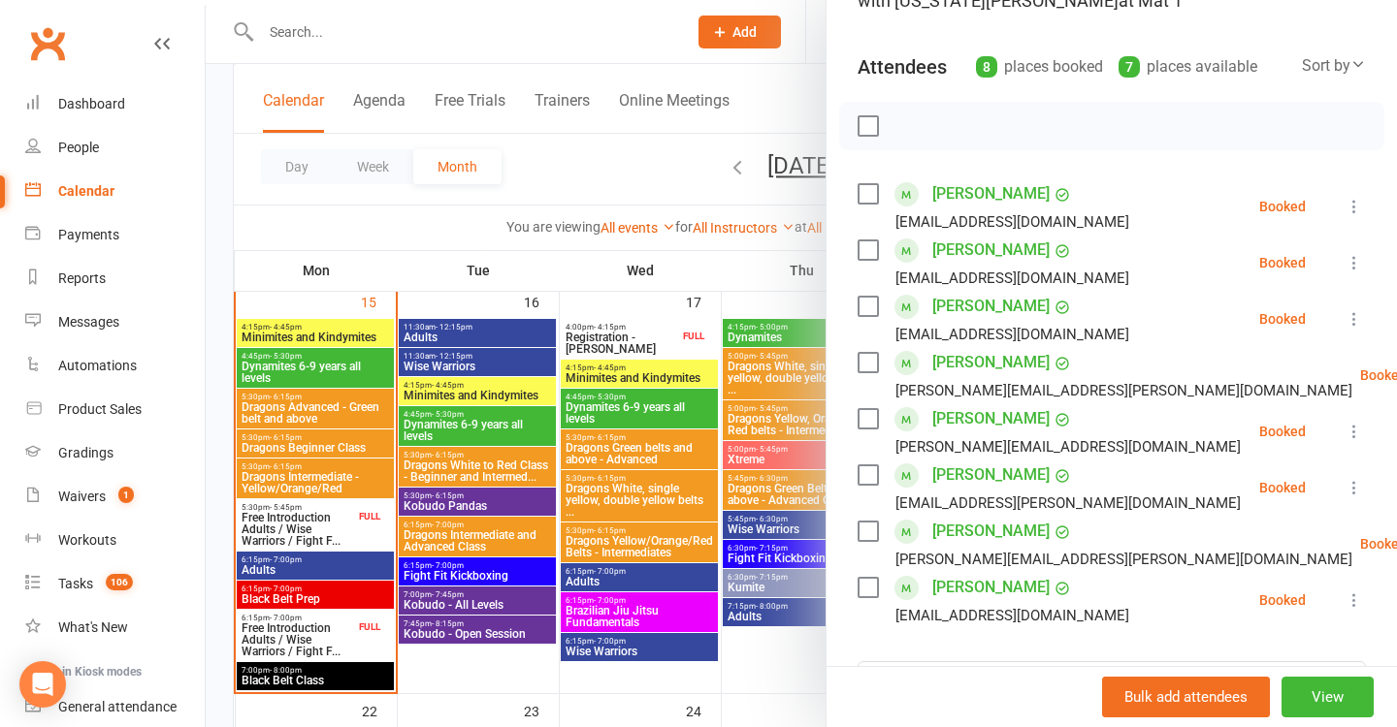
click at [640, 367] on div at bounding box center [801, 363] width 1191 height 727
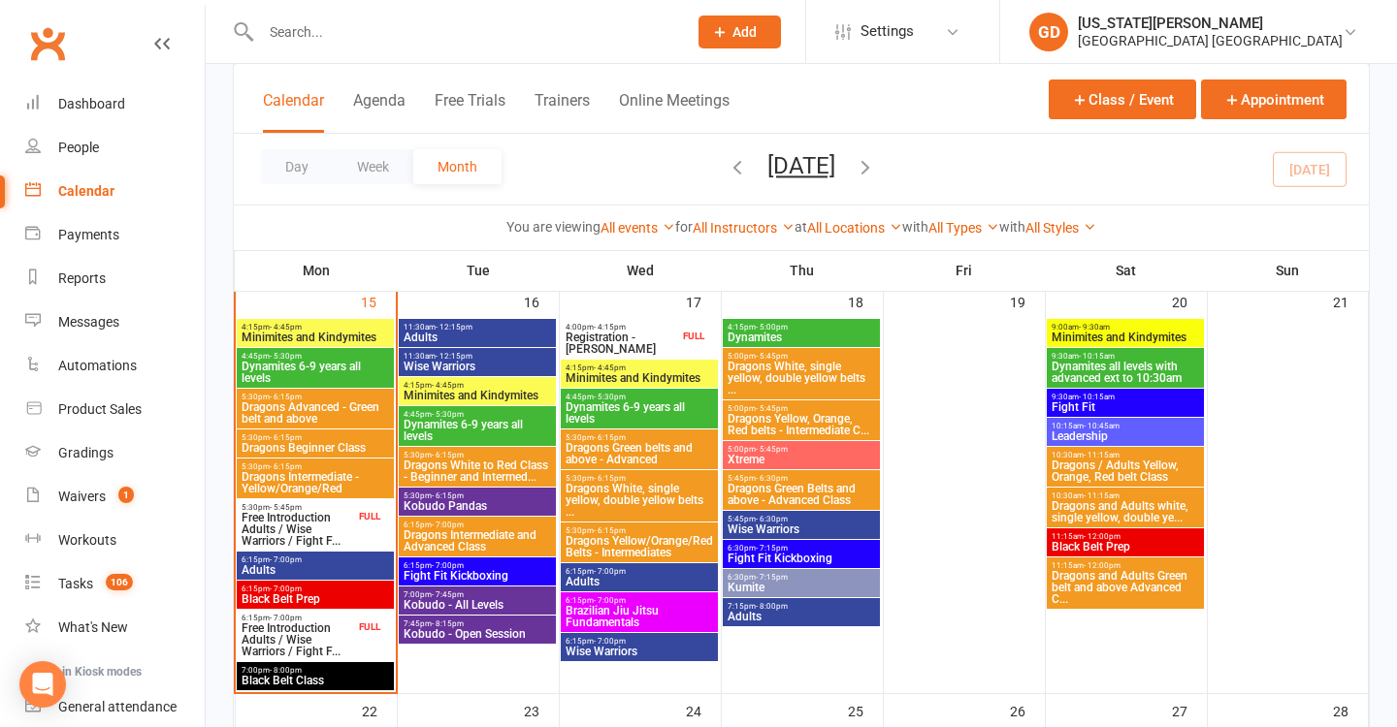
click at [311, 366] on span "Dynamites 6-9 years all levels" at bounding box center [315, 372] width 149 height 23
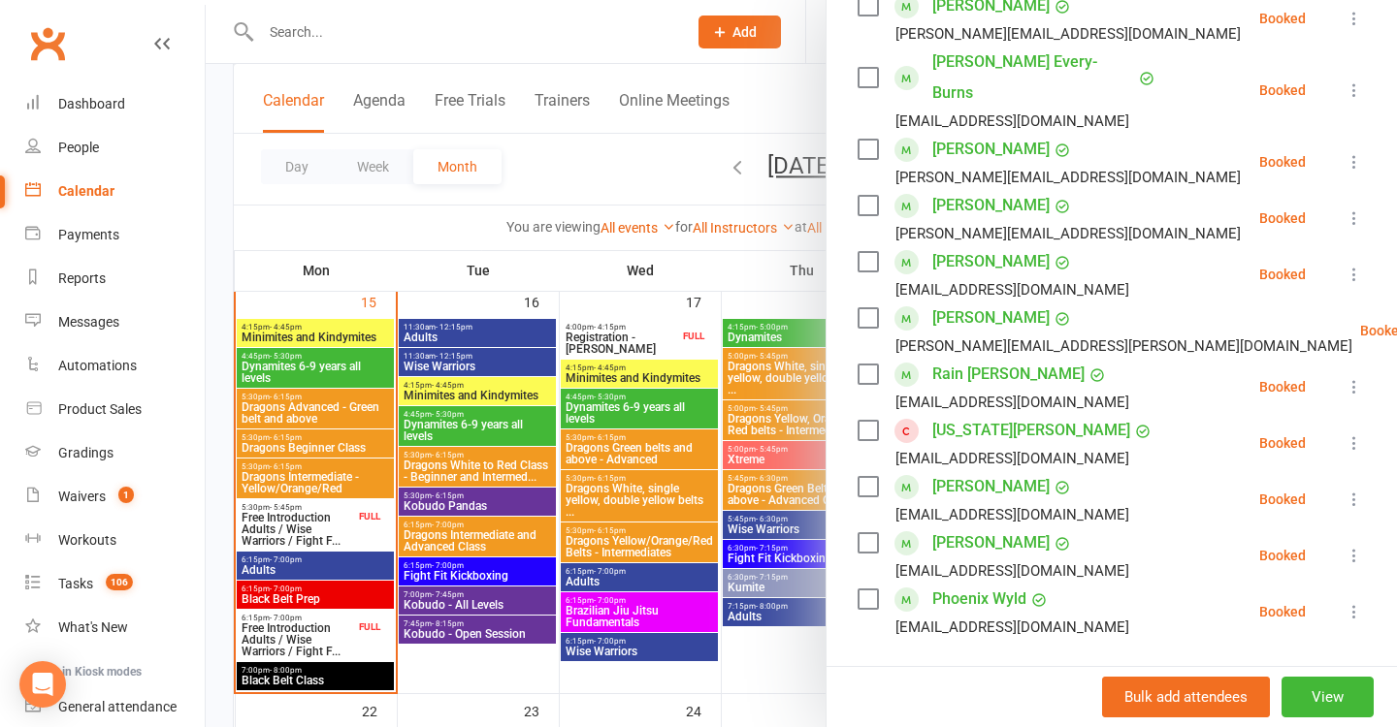
scroll to position [495, 0]
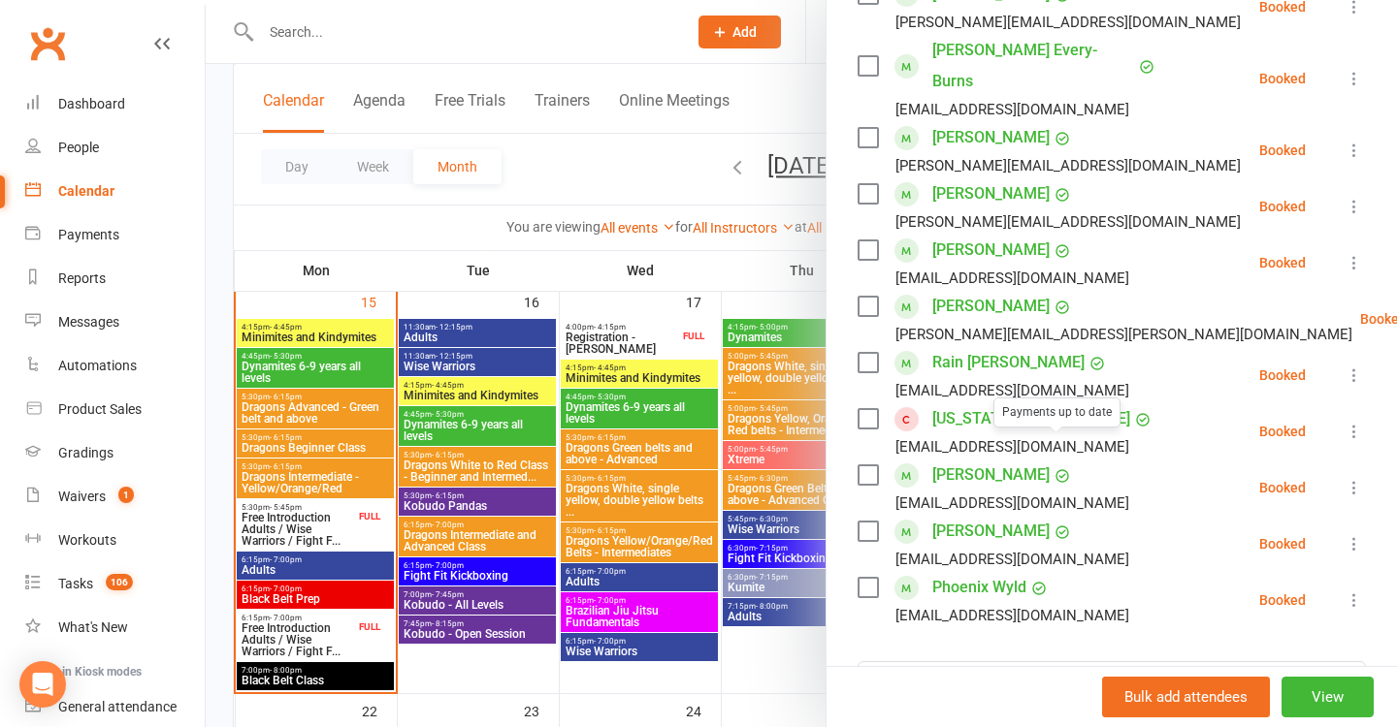
click at [988, 404] on link "[US_STATE][PERSON_NAME]" at bounding box center [1031, 419] width 198 height 31
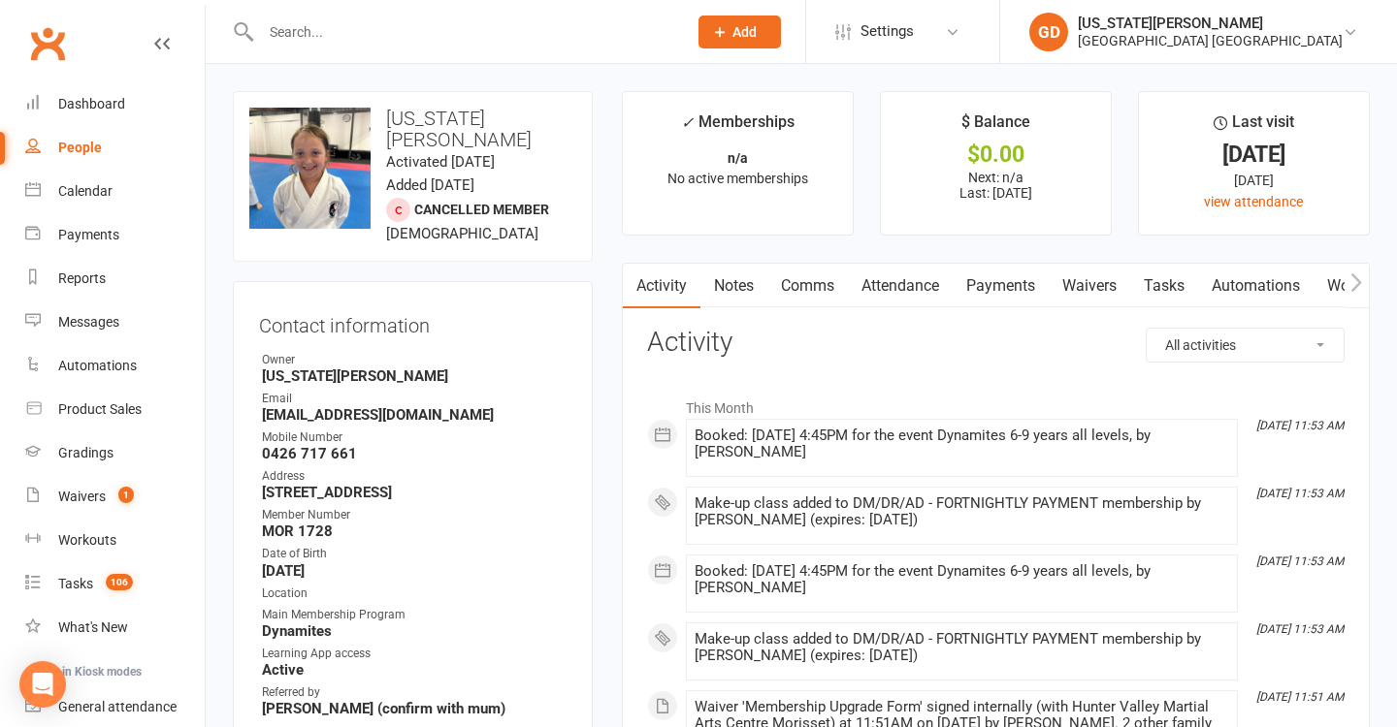
click at [890, 268] on link "Attendance" at bounding box center [900, 286] width 105 height 45
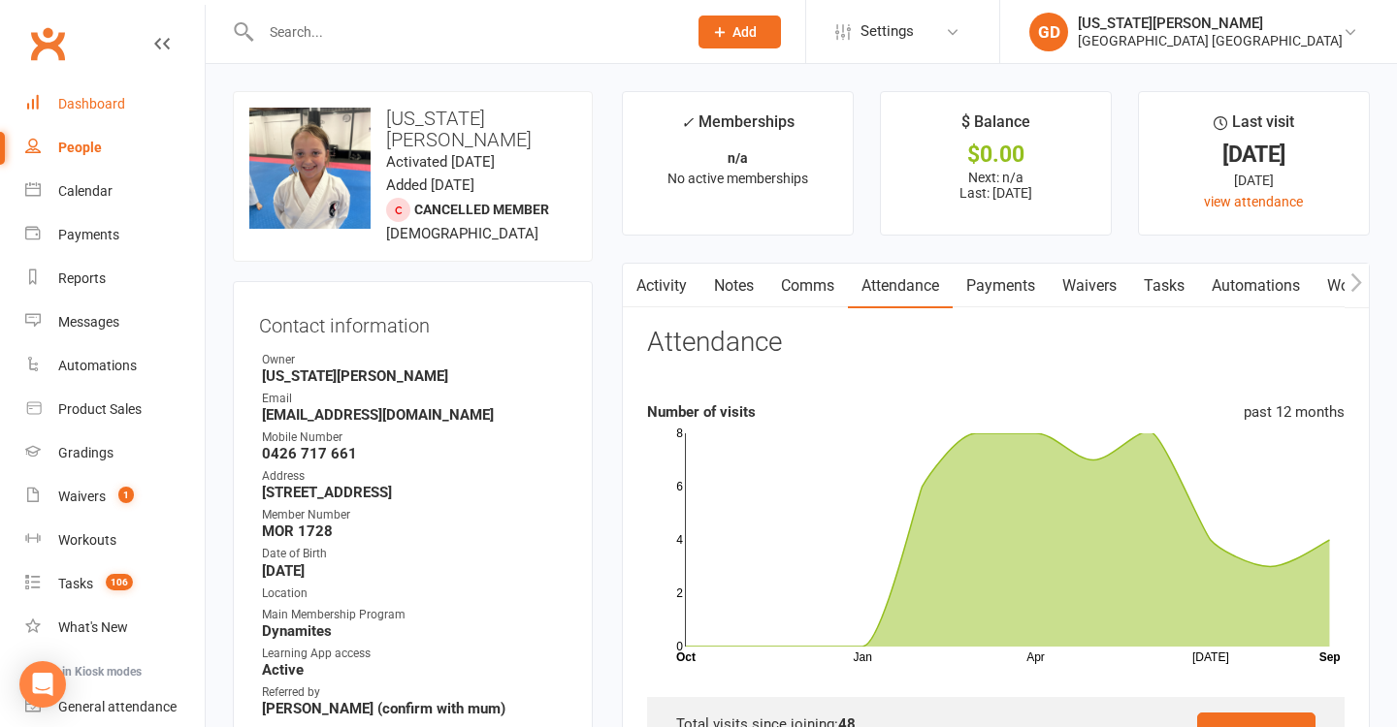
click at [84, 100] on div "Dashboard" at bounding box center [91, 104] width 67 height 16
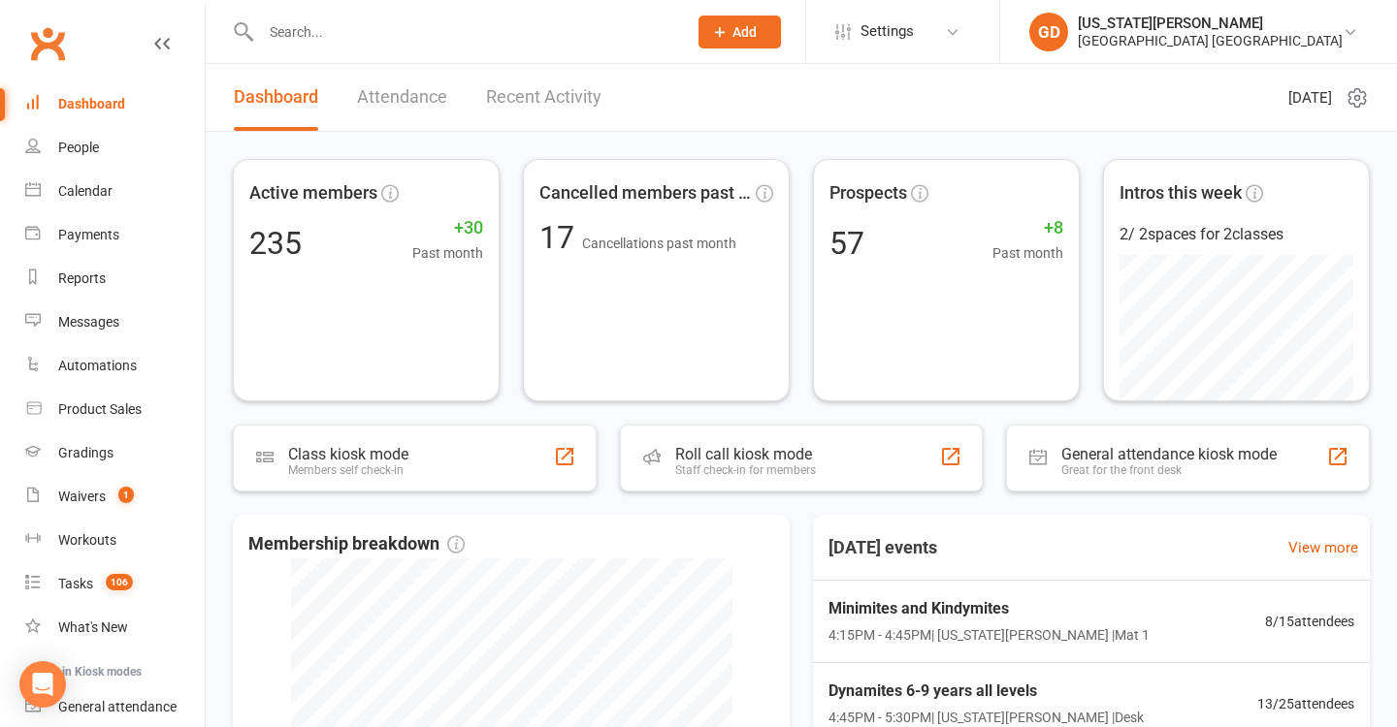
scroll to position [-1, 0]
click at [439, 49] on div at bounding box center [453, 31] width 440 height 63
click at [435, 35] on input "text" at bounding box center [464, 31] width 418 height 27
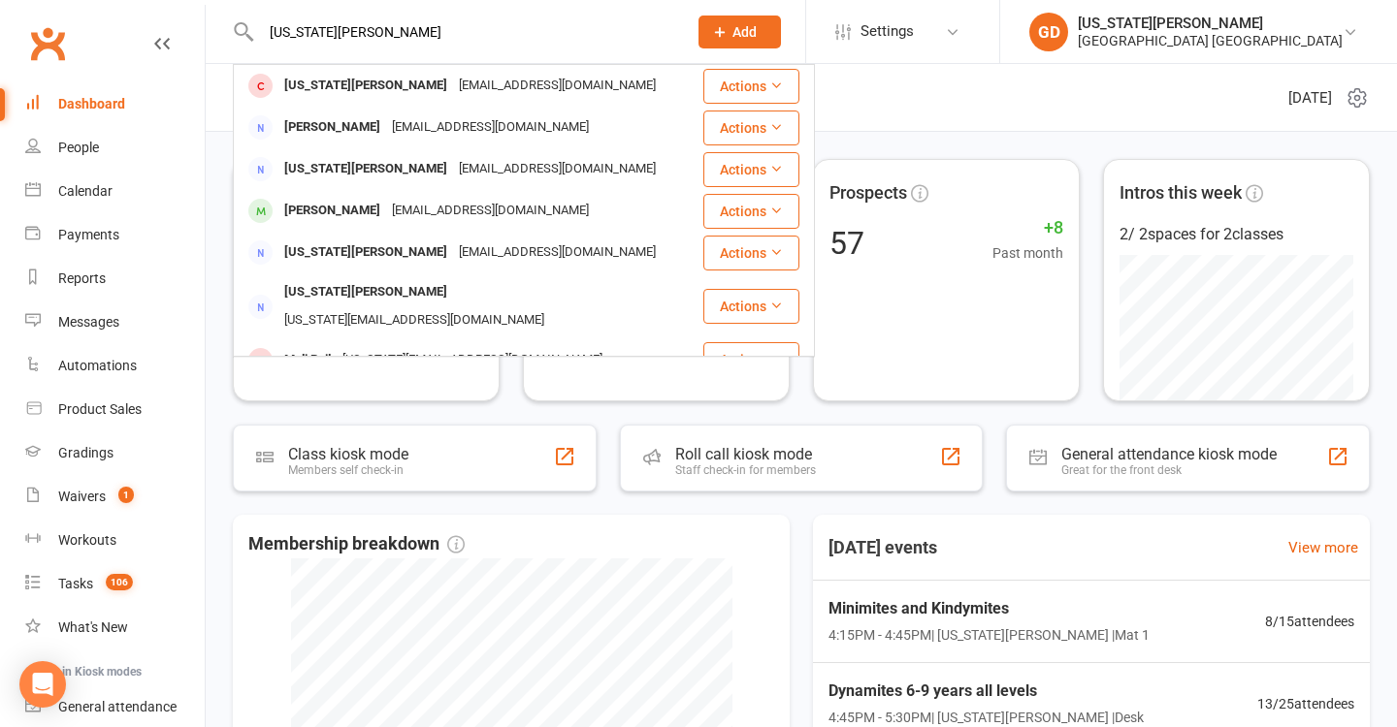
type input "[US_STATE][PERSON_NAME]"
drag, startPoint x: 435, startPoint y: 35, endPoint x: 232, endPoint y: 49, distance: 203.2
click at [232, 49] on react-component "Georgia Tinkler Georgia Tinkler simontinkler85@gmail.com Actions Simon Tinkler …" at bounding box center [336, 31] width 673 height 63
click at [100, 107] on div "Dashboard" at bounding box center [91, 104] width 67 height 16
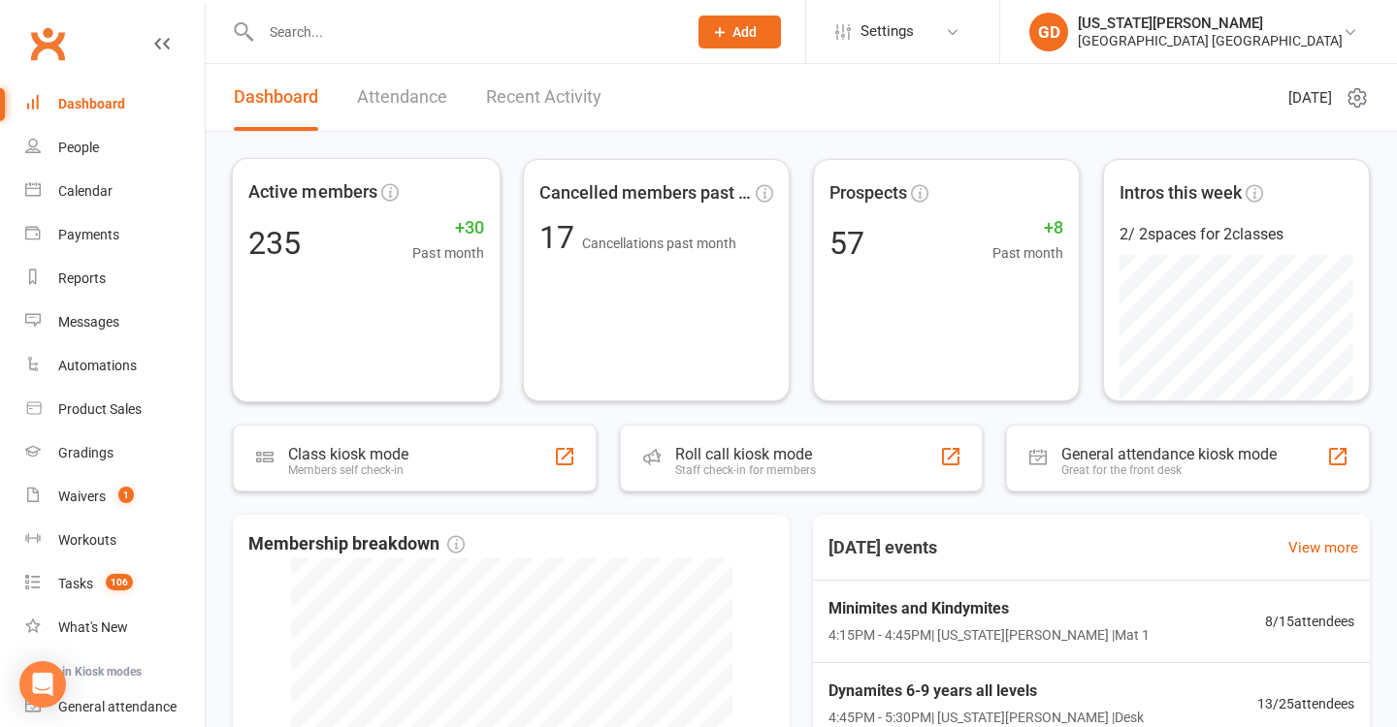
click at [215, 156] on div "Active members 235 +30 Past month Cancelled members past mon... 17 Cancellation…" at bounding box center [801, 625] width 1191 height 987
click at [220, 43] on react-component at bounding box center [336, 31] width 673 height 63
click at [325, 44] on input "text" at bounding box center [464, 31] width 418 height 27
click at [404, 19] on input "text" at bounding box center [464, 31] width 418 height 27
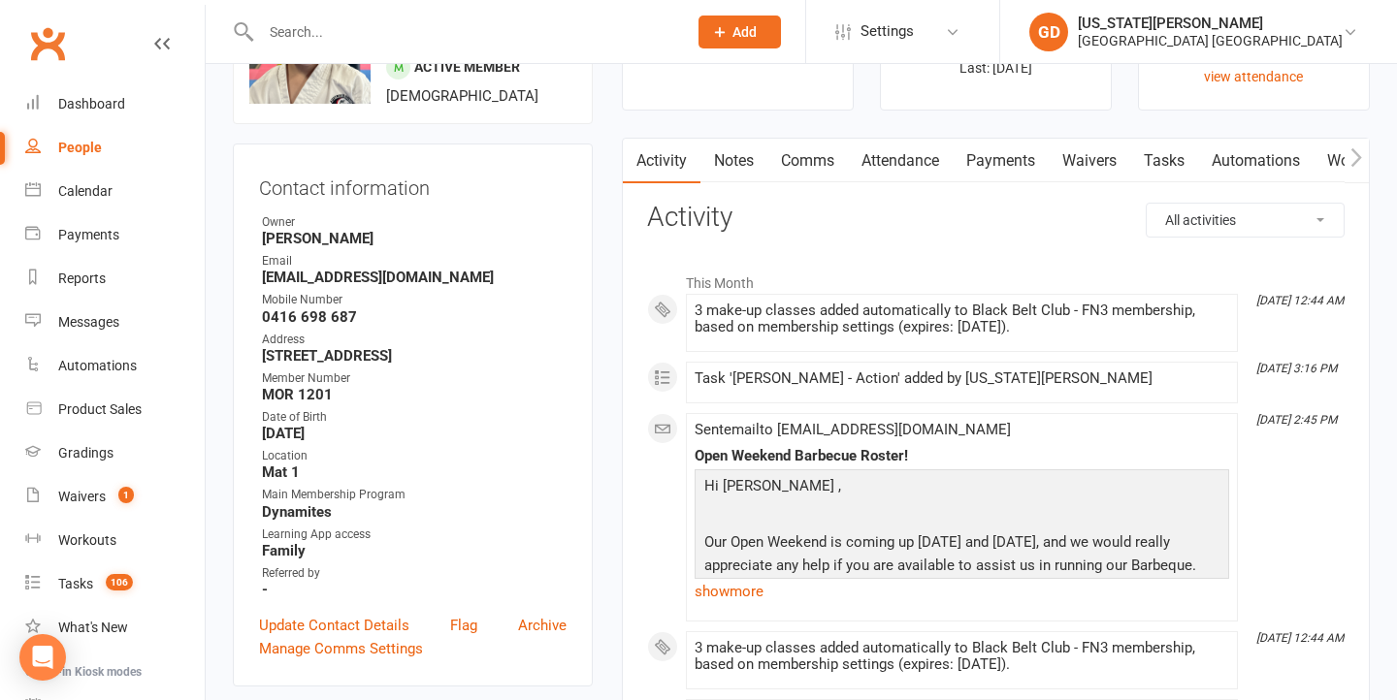
scroll to position [146, 0]
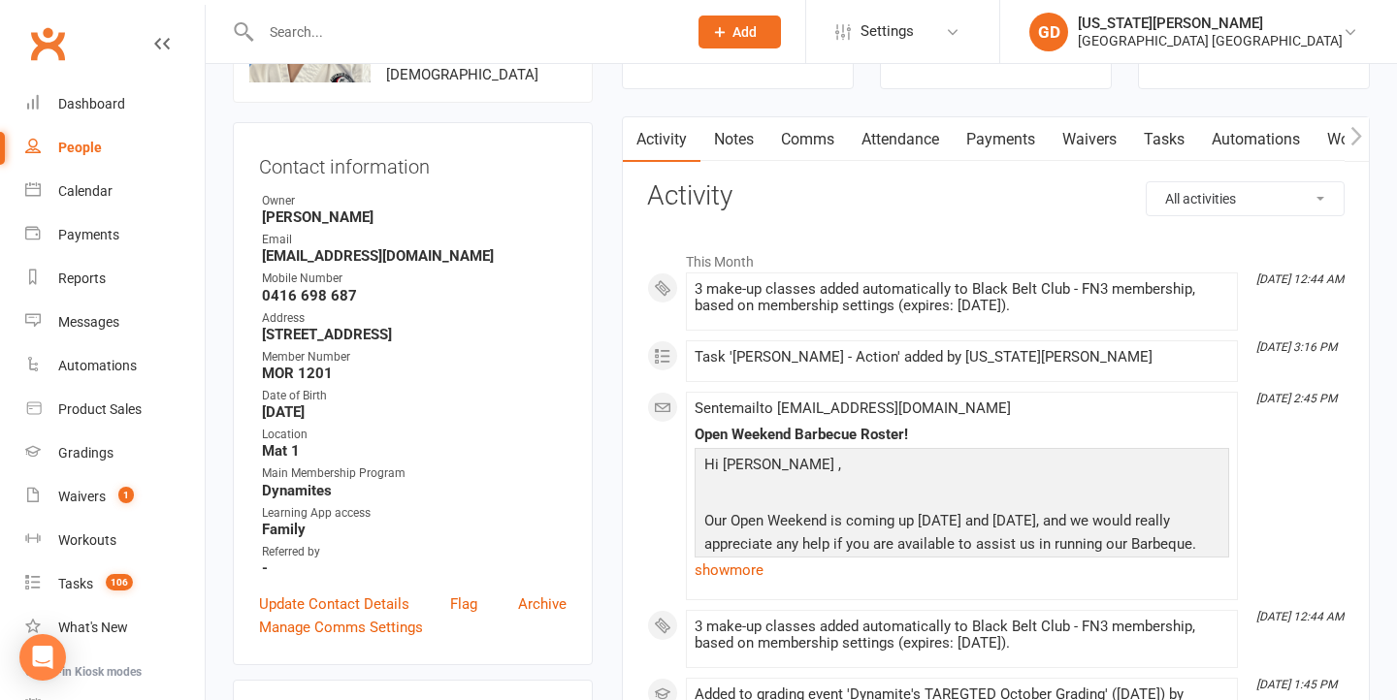
click at [732, 132] on link "Notes" at bounding box center [733, 139] width 67 height 45
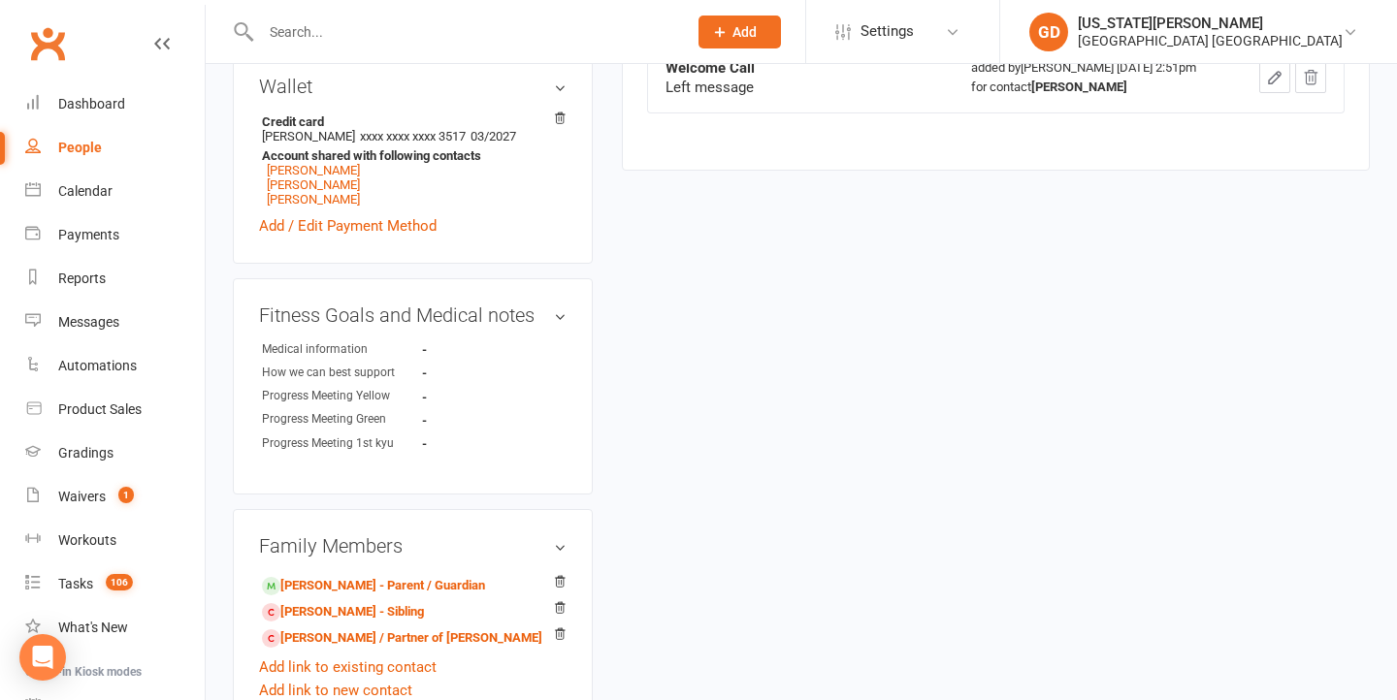
scroll to position [880, 0]
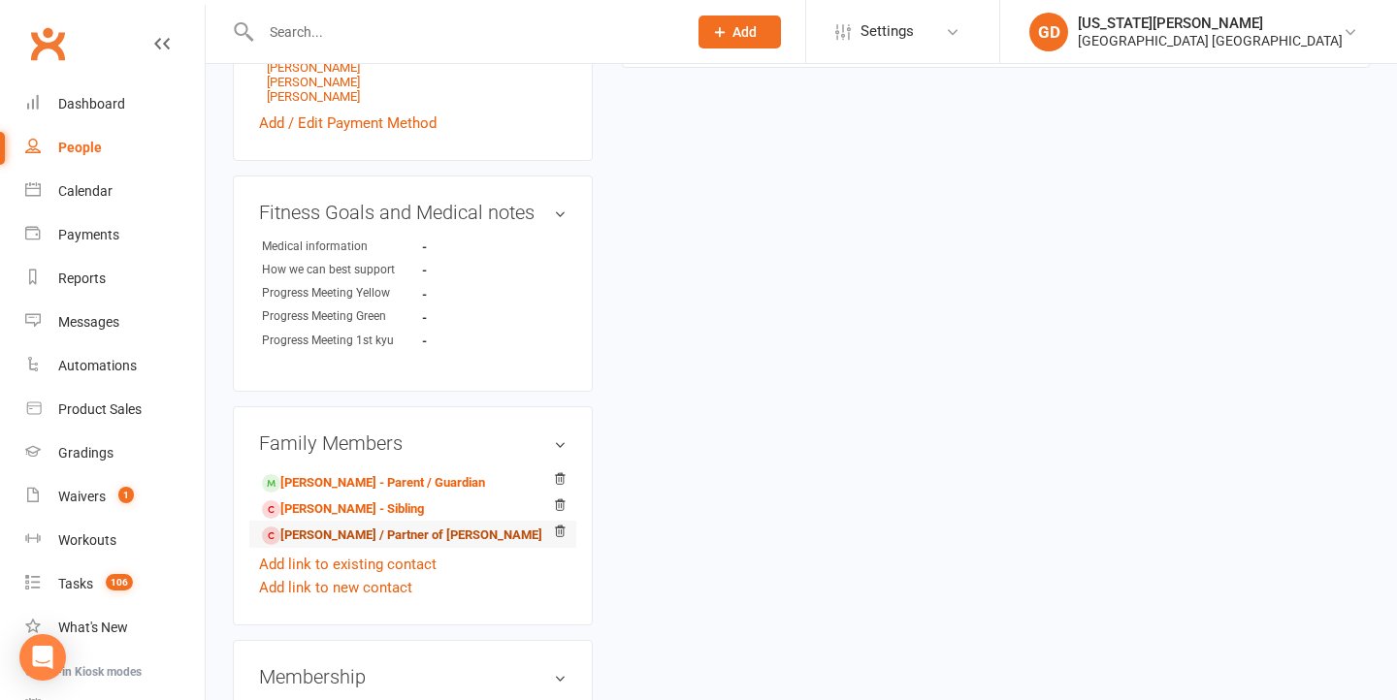
click at [317, 526] on link "Kathryn de’Zuna - Spouse / Partner of Joel de'Zuna" at bounding box center [402, 536] width 280 height 20
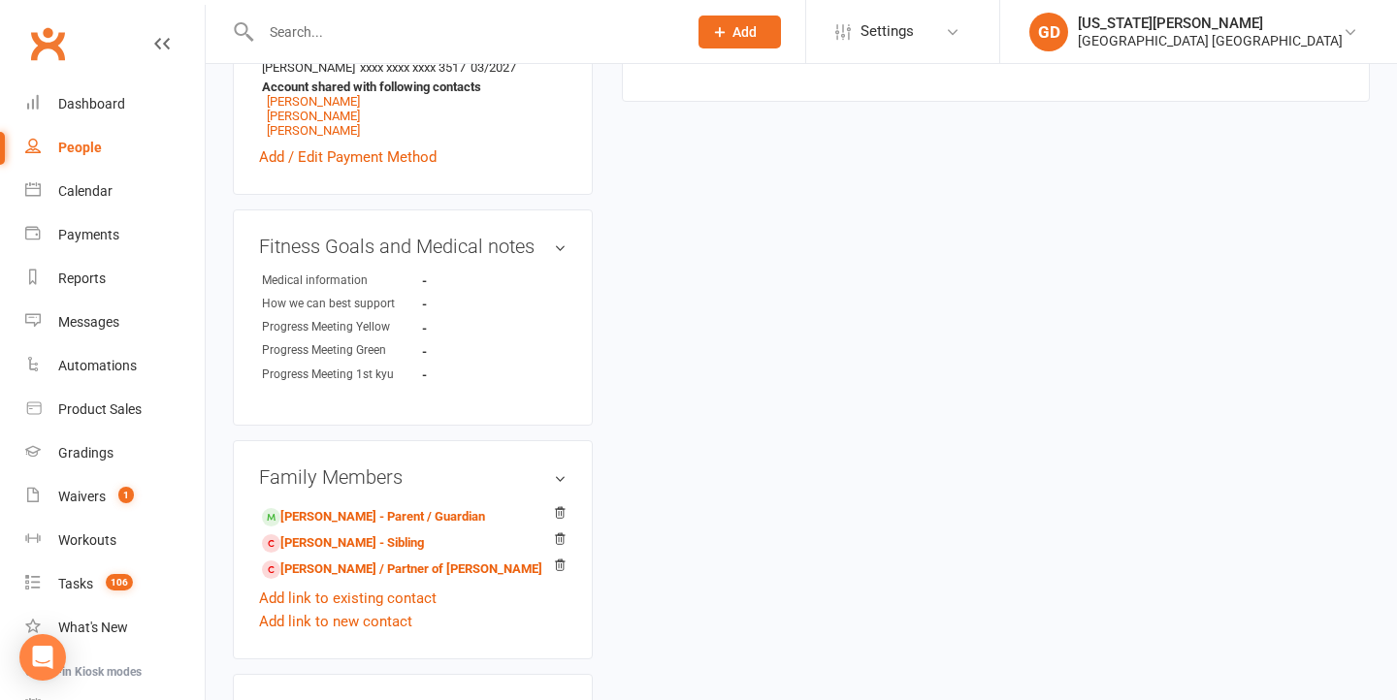
scroll to position [859, 0]
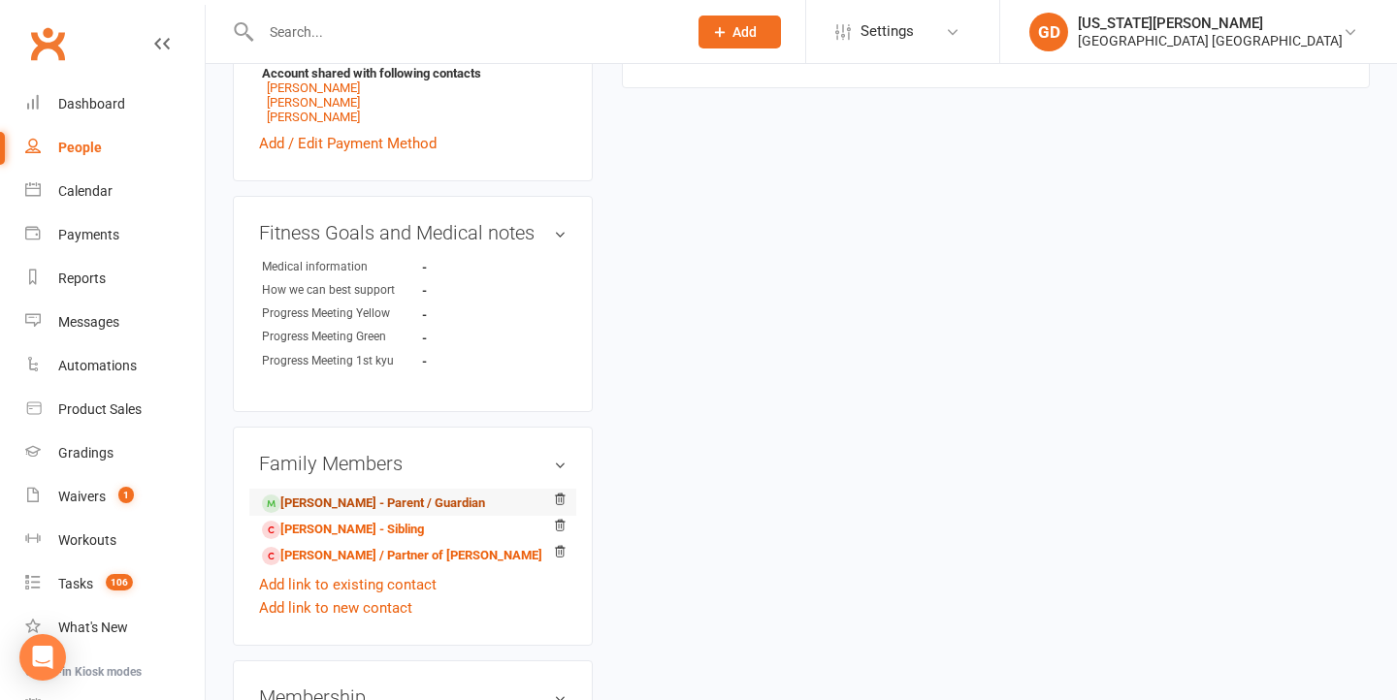
click at [318, 494] on link "Joel de'Zuna - Parent / Guardian" at bounding box center [373, 504] width 223 height 20
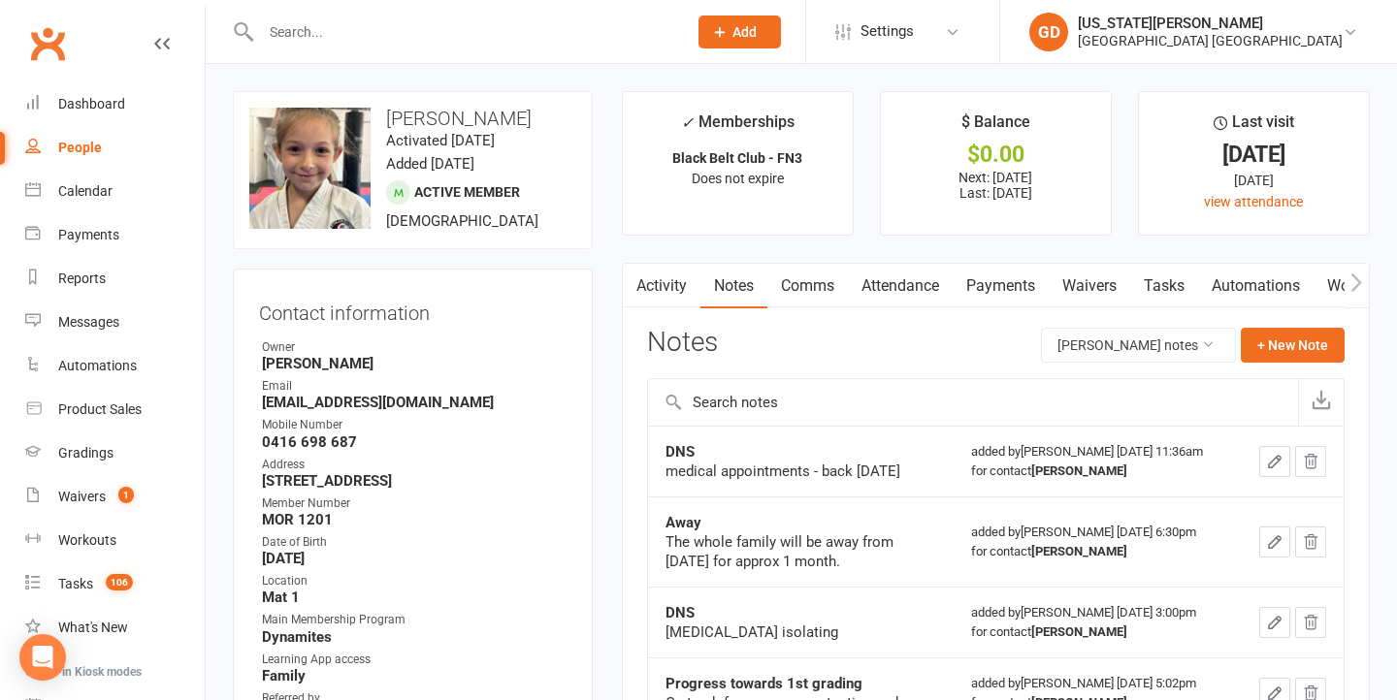
click at [1080, 285] on link "Waivers" at bounding box center [1089, 286] width 81 height 45
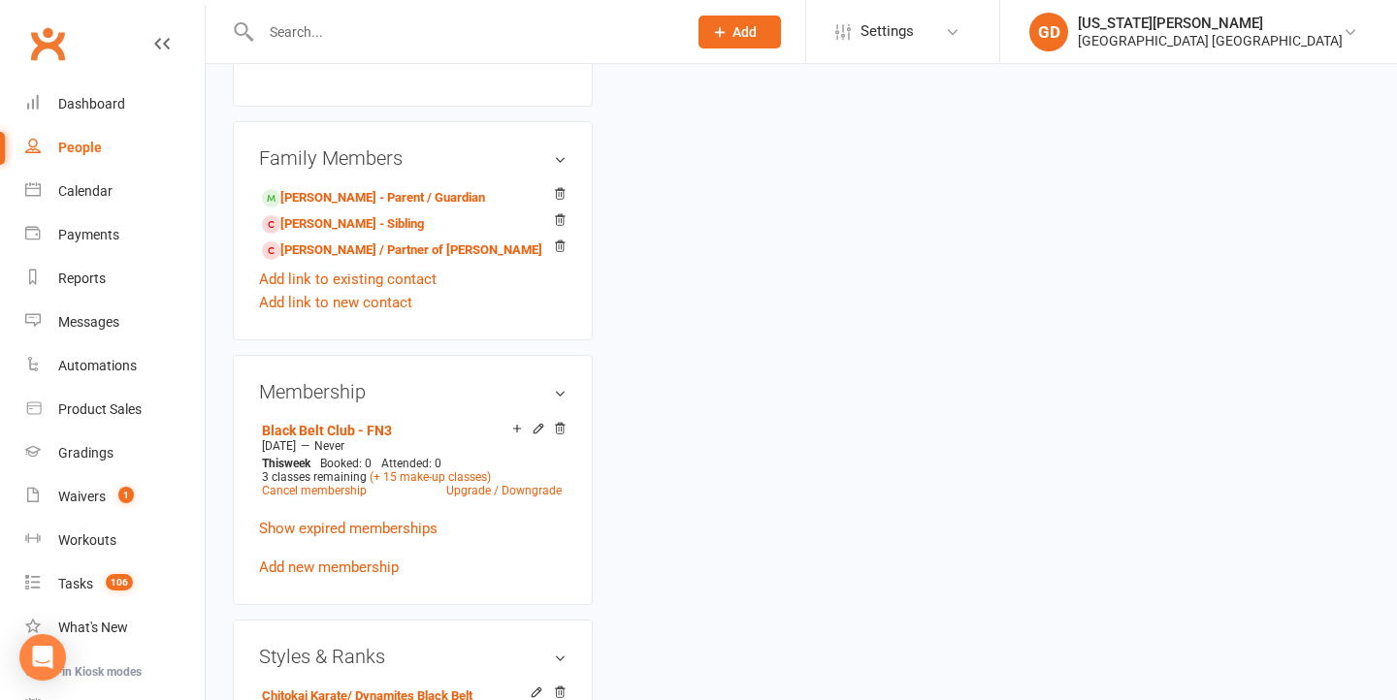
scroll to position [1162, 0]
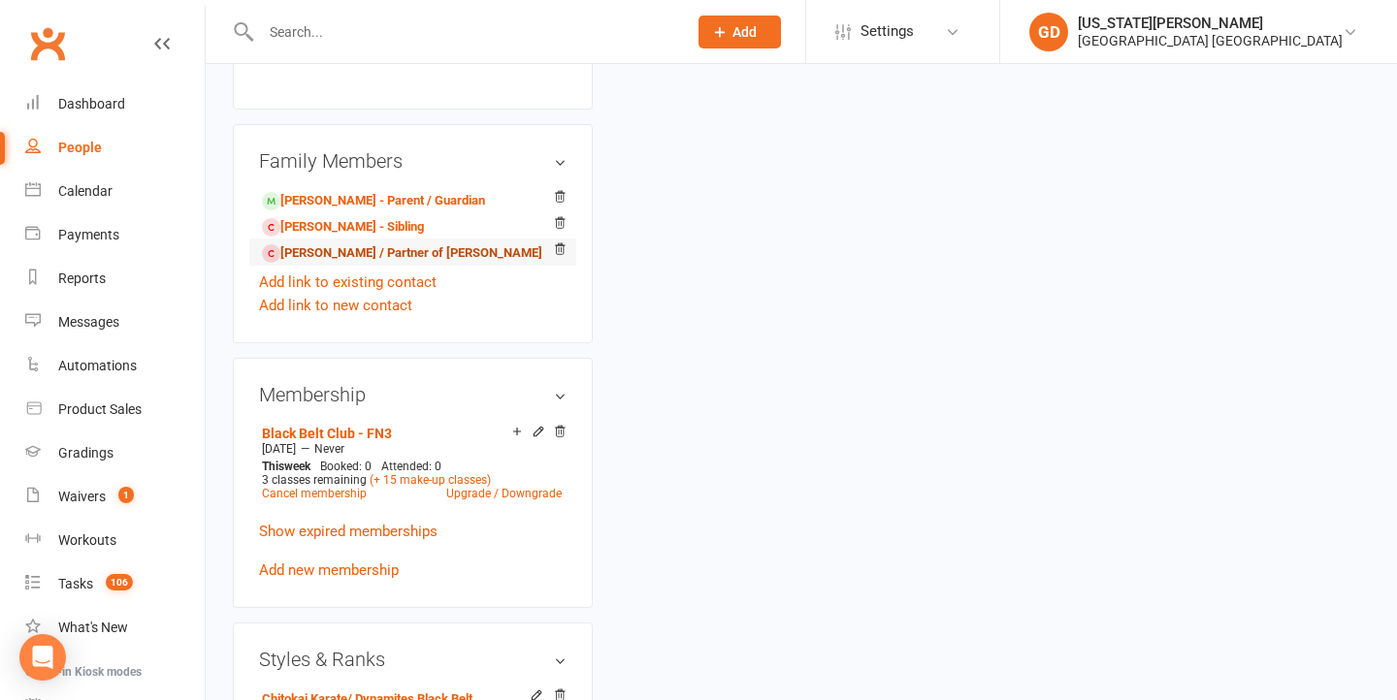
click at [401, 243] on link "Kathryn de’Zuna - Spouse / Partner of Joel de'Zuna" at bounding box center [402, 253] width 280 height 20
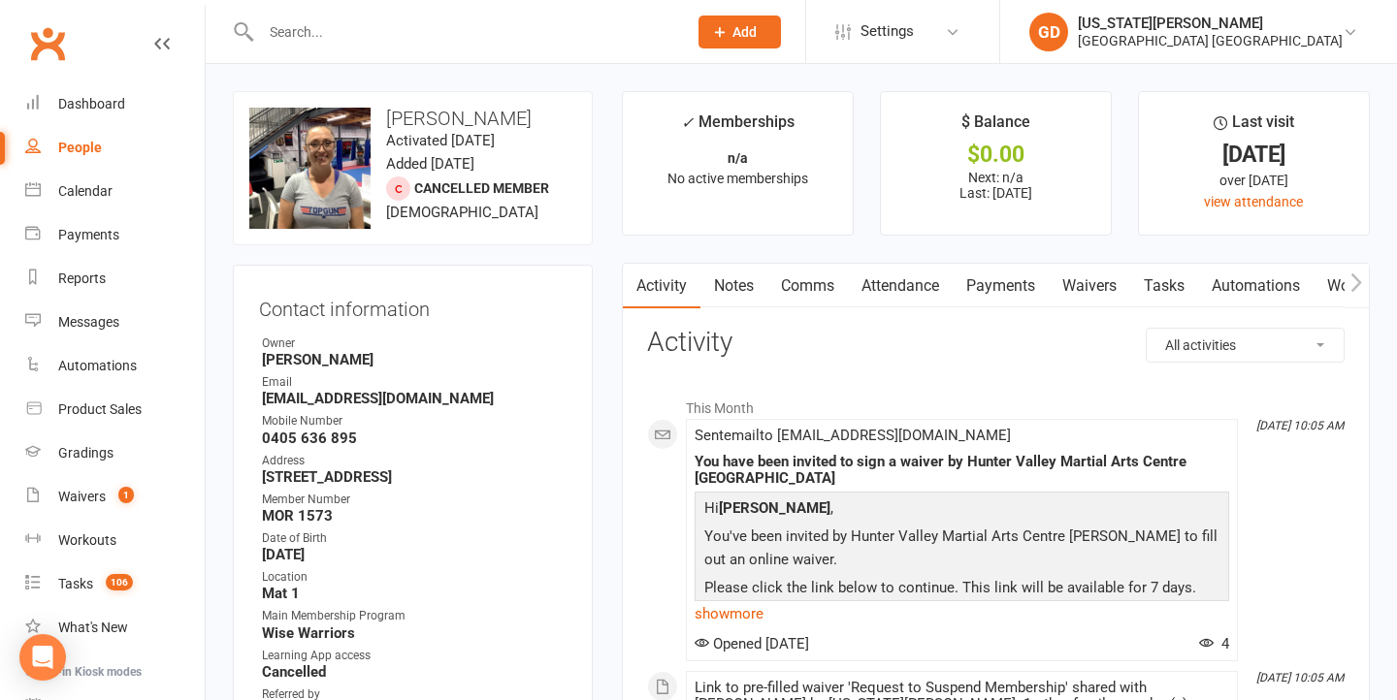
click at [1070, 288] on link "Waivers" at bounding box center [1089, 286] width 81 height 45
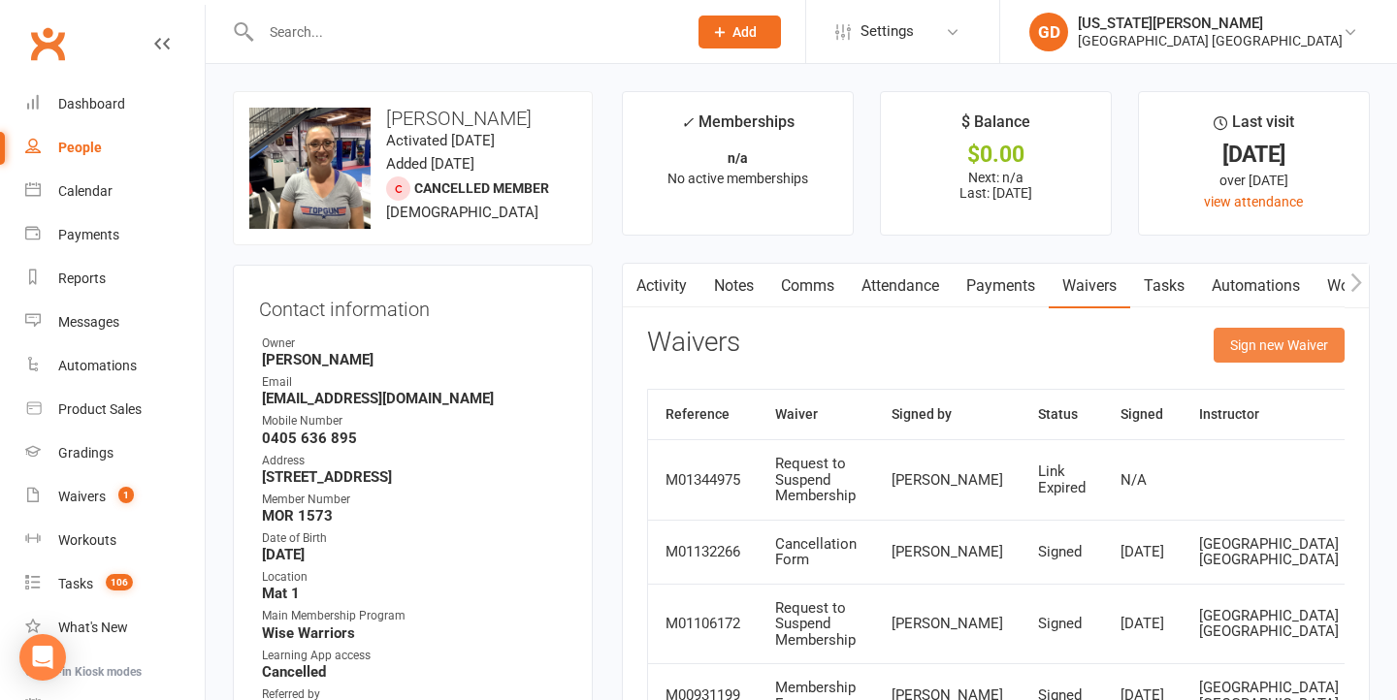
click at [1264, 350] on button "Sign new Waiver" at bounding box center [1278, 345] width 131 height 35
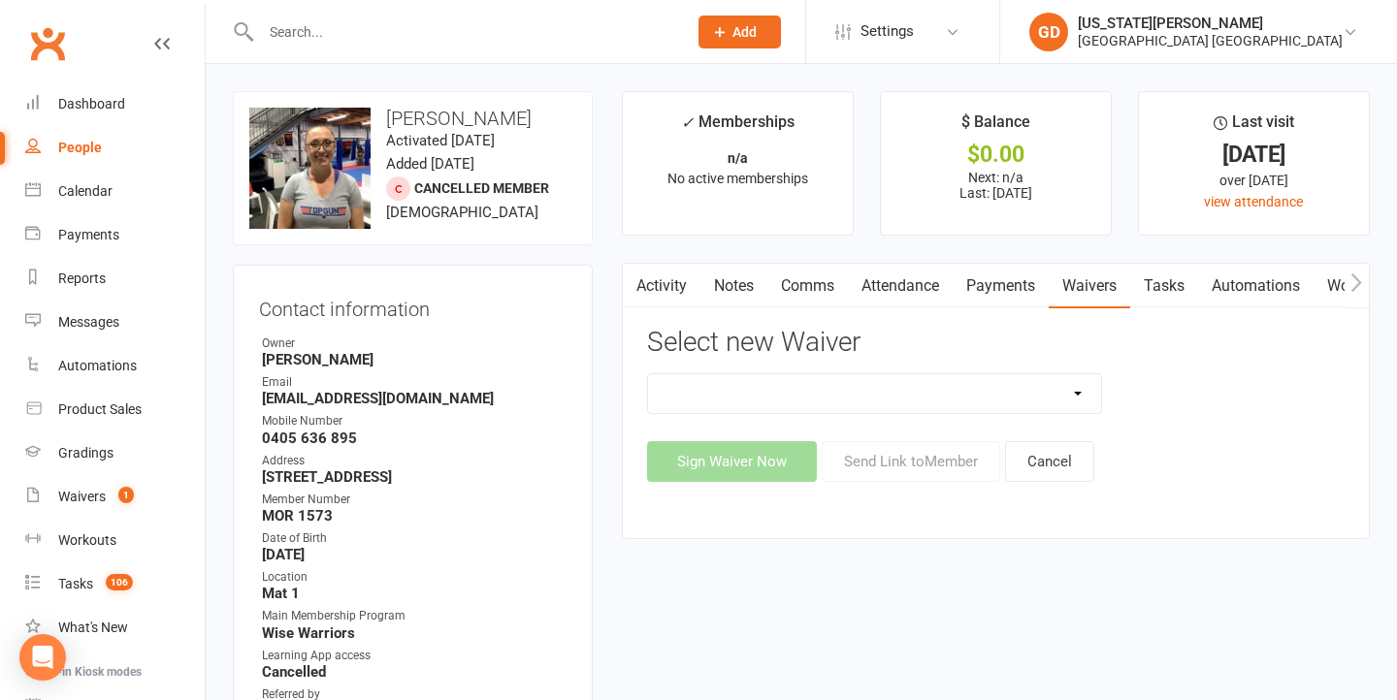
select select "7449"
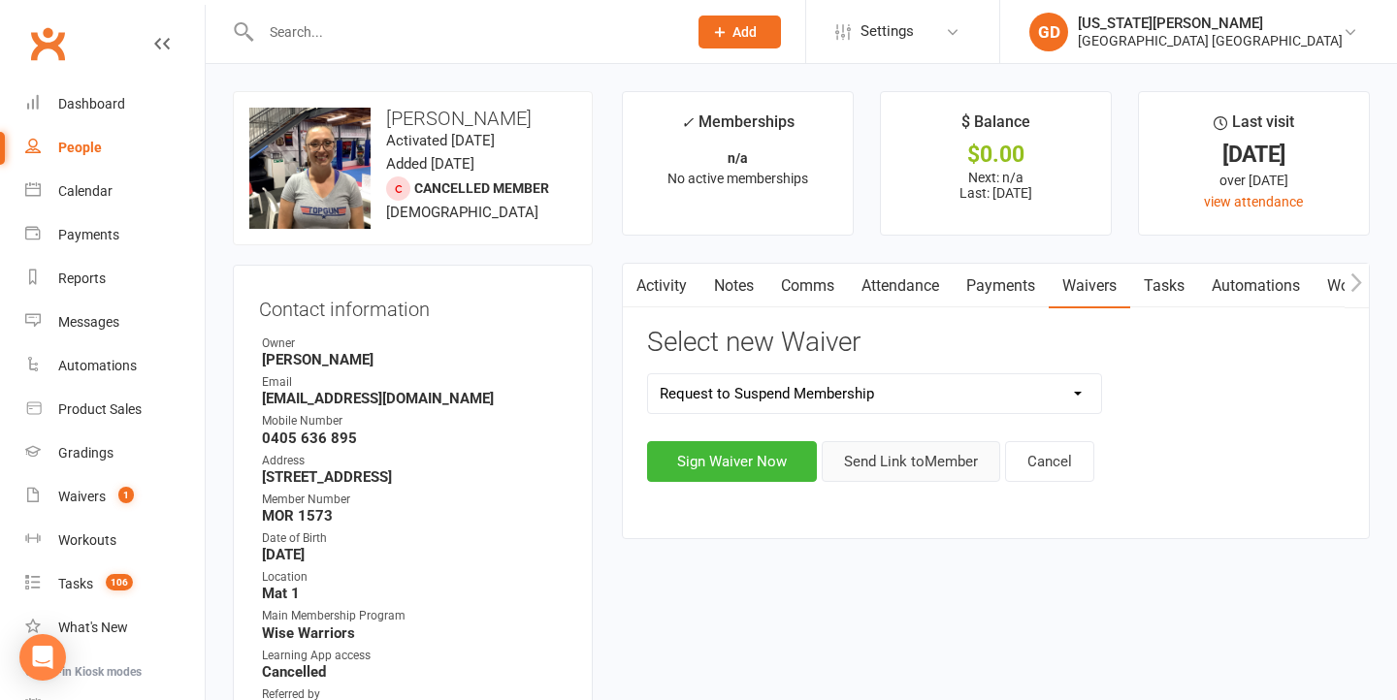
click at [902, 469] on button "Send Link to Member" at bounding box center [911, 461] width 178 height 41
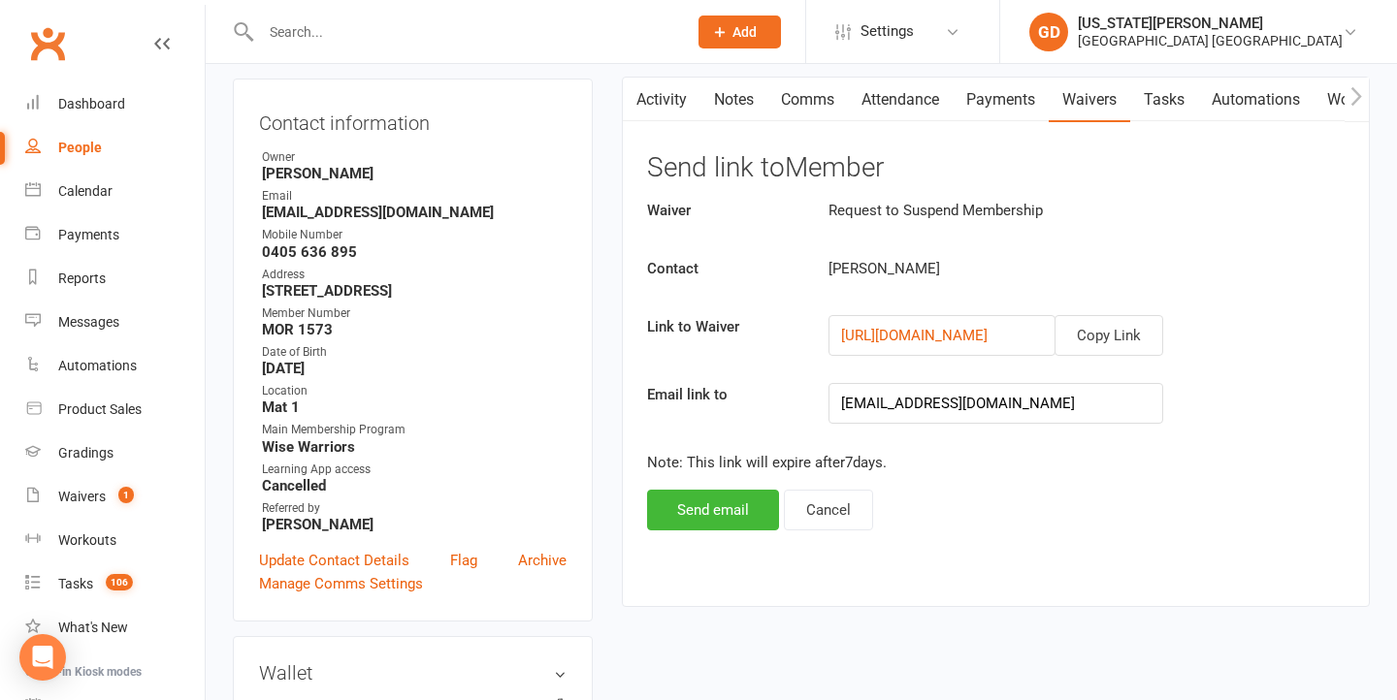
scroll to position [193, 0]
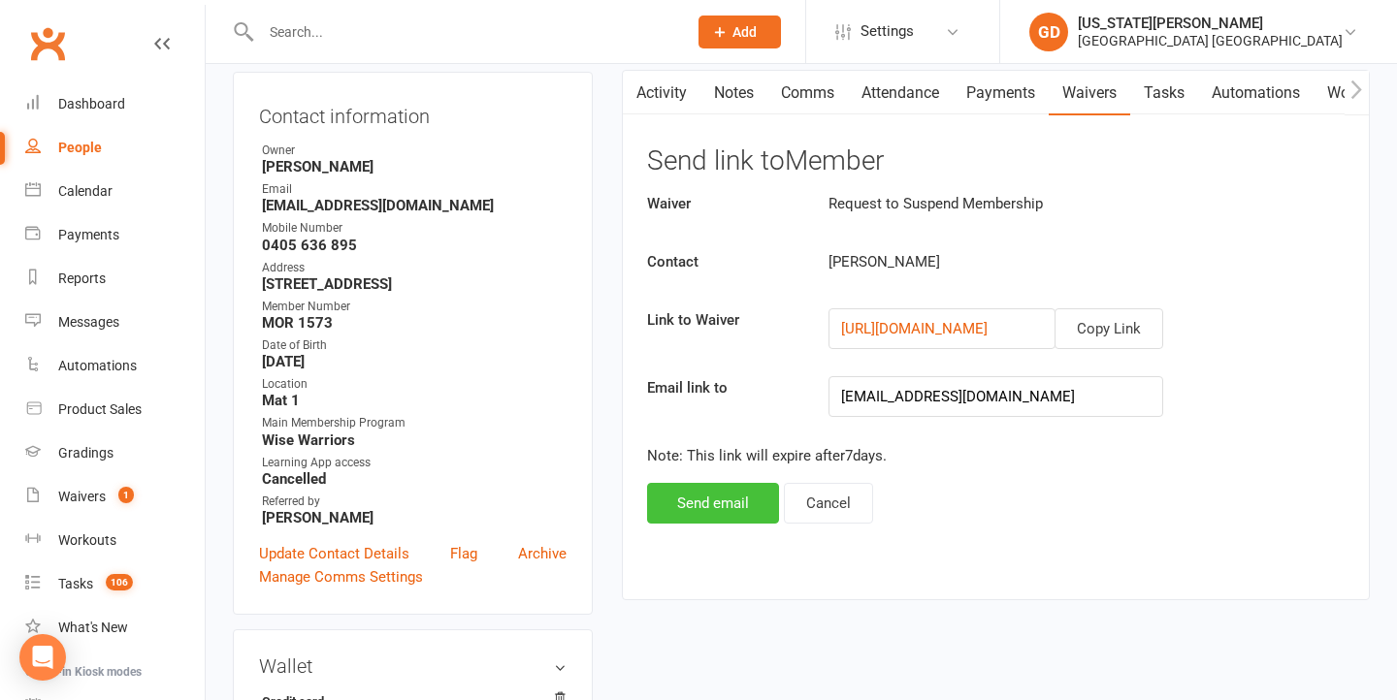
click at [717, 518] on button "Send email" at bounding box center [713, 503] width 132 height 41
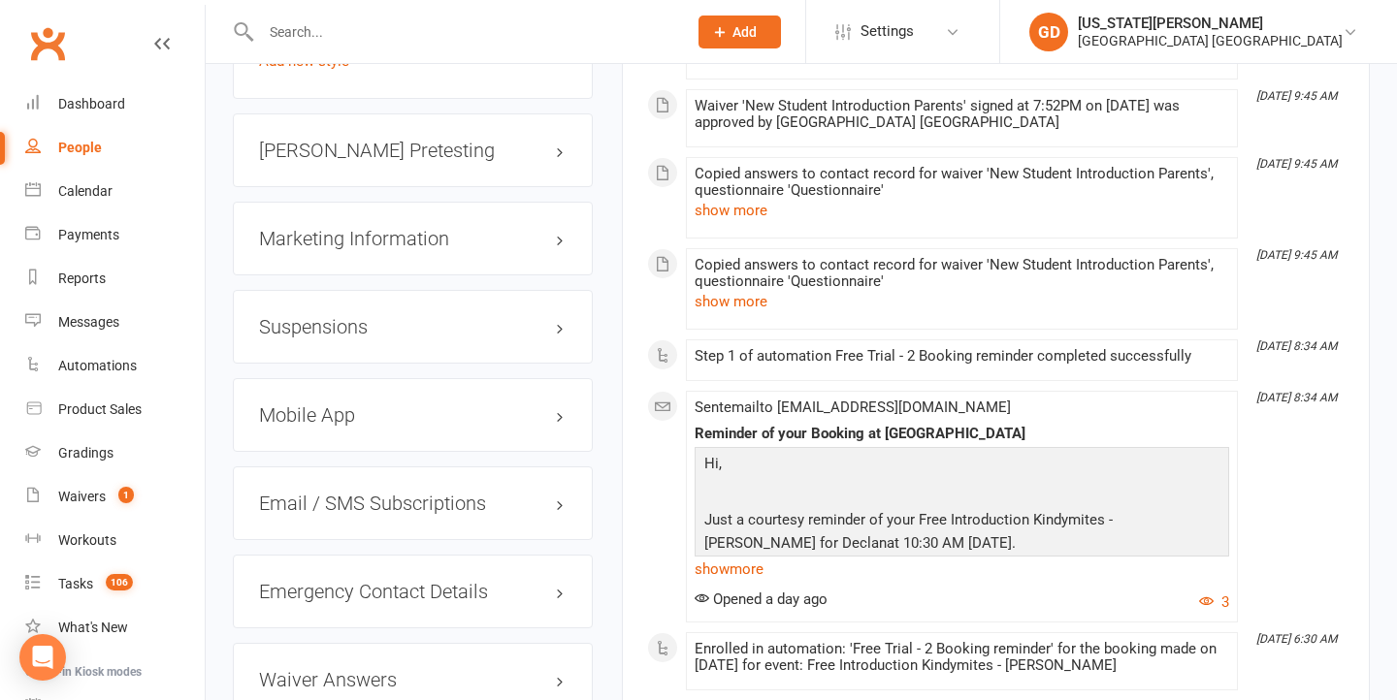
scroll to position [1746, 0]
click at [383, 247] on h3 "Marketing Information edit" at bounding box center [412, 236] width 307 height 21
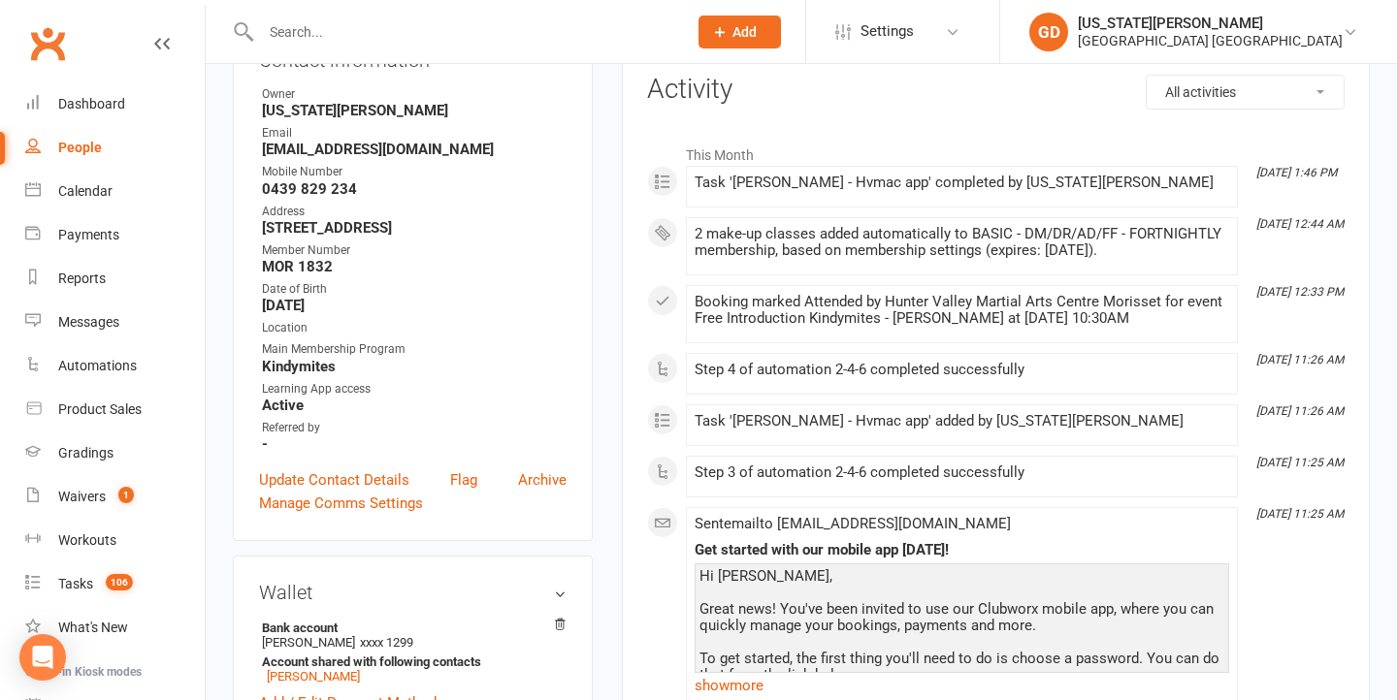
scroll to position [252, 0]
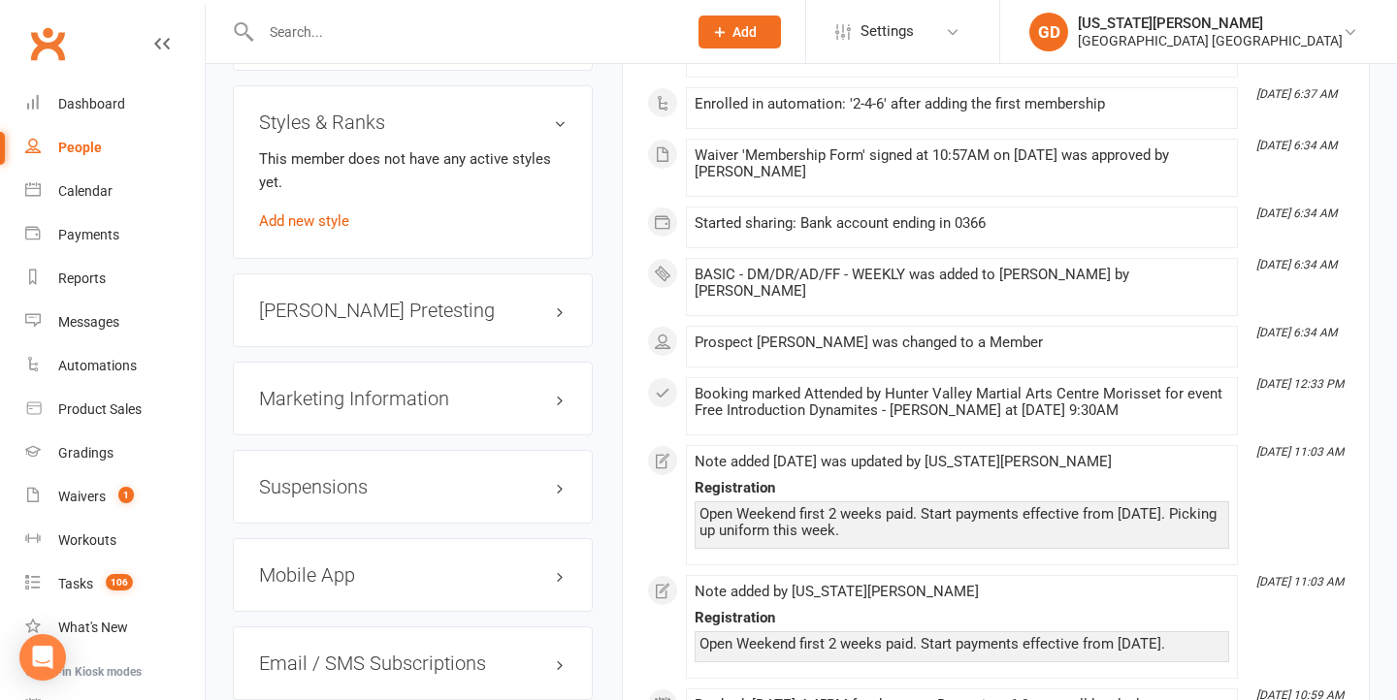
scroll to position [1597, 0]
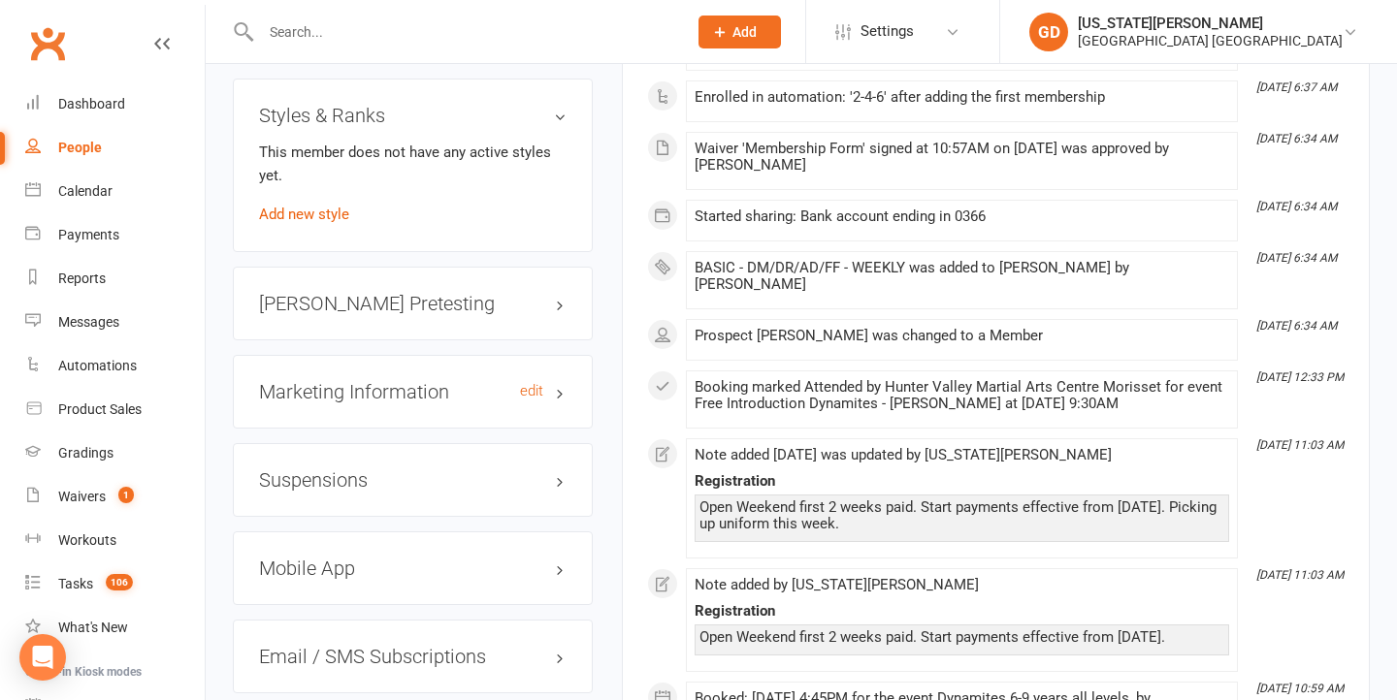
click at [360, 381] on h3 "Marketing Information edit" at bounding box center [412, 391] width 307 height 21
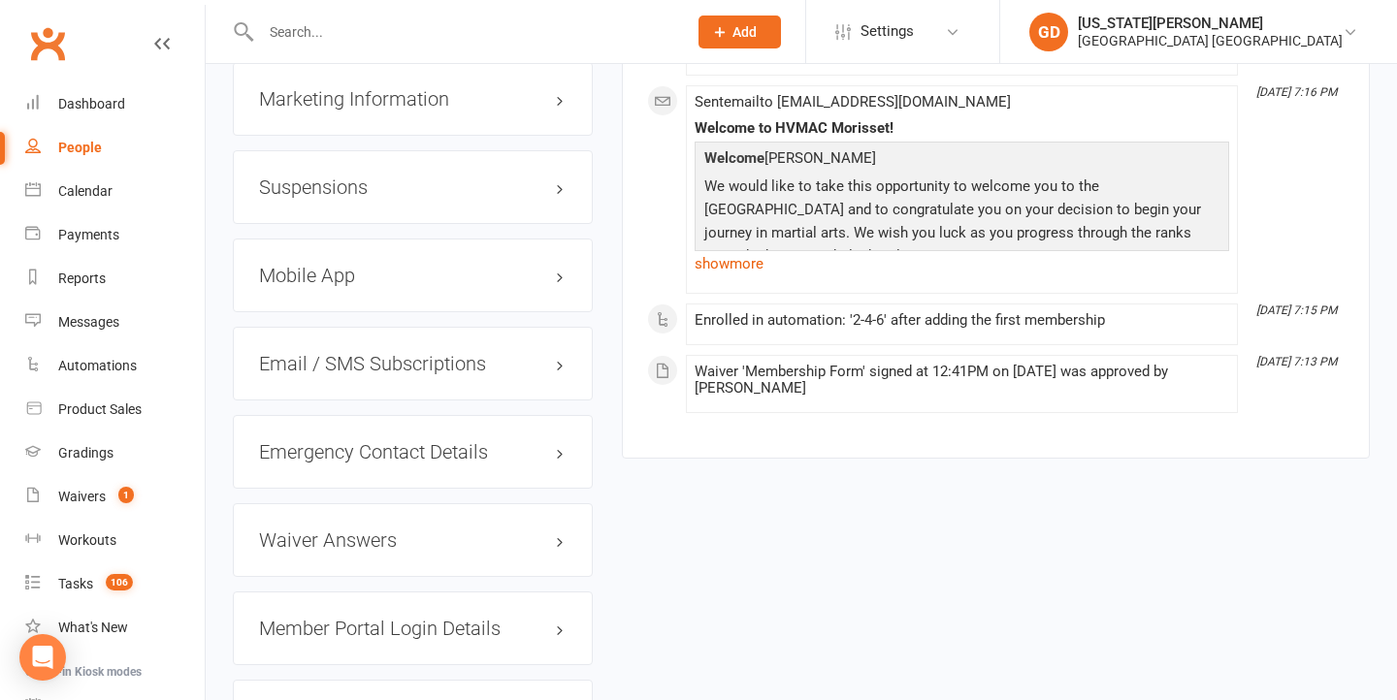
scroll to position [1999, 0]
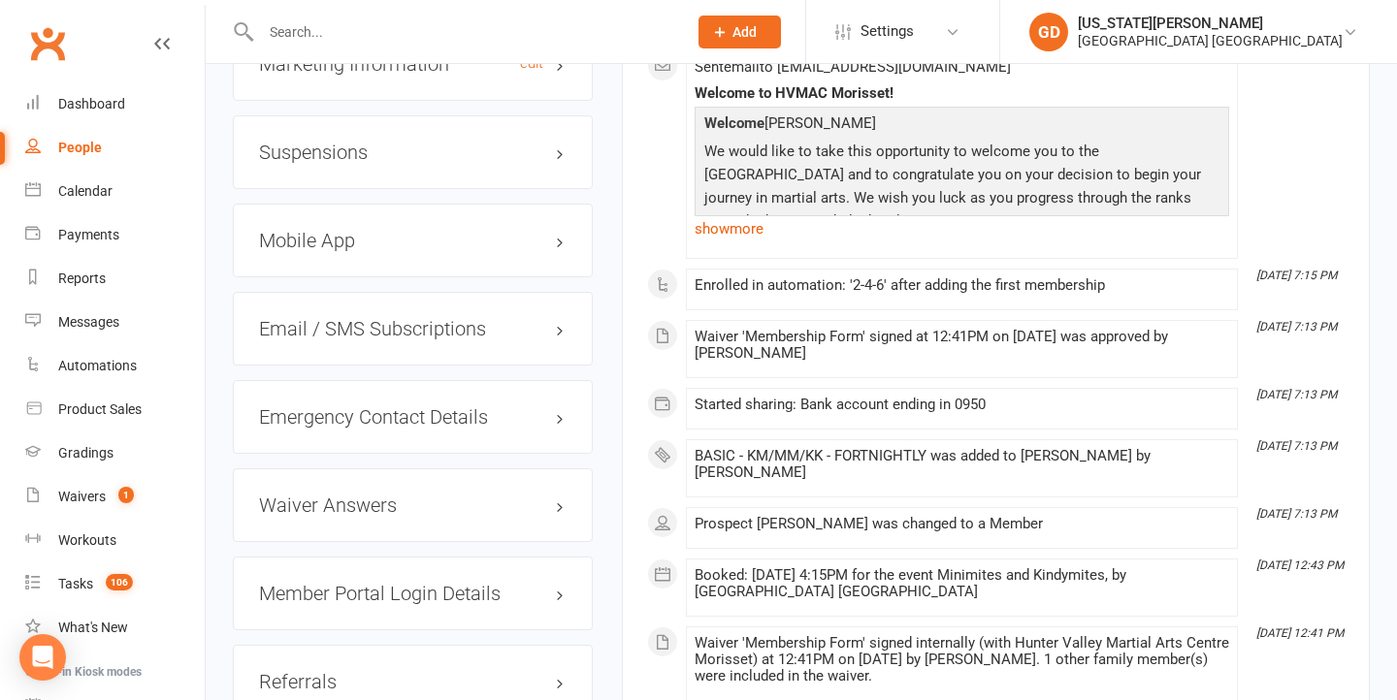
click at [407, 75] on h3 "Marketing Information edit" at bounding box center [412, 63] width 307 height 21
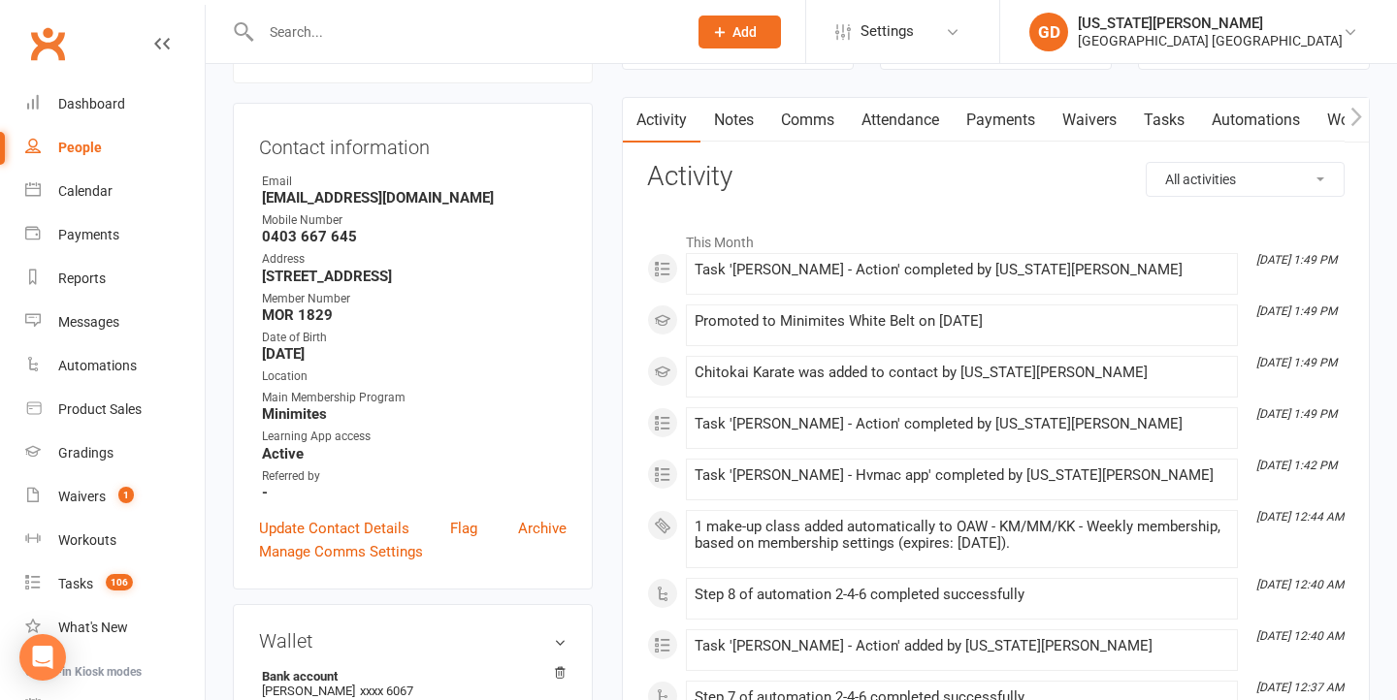
scroll to position [130, 0]
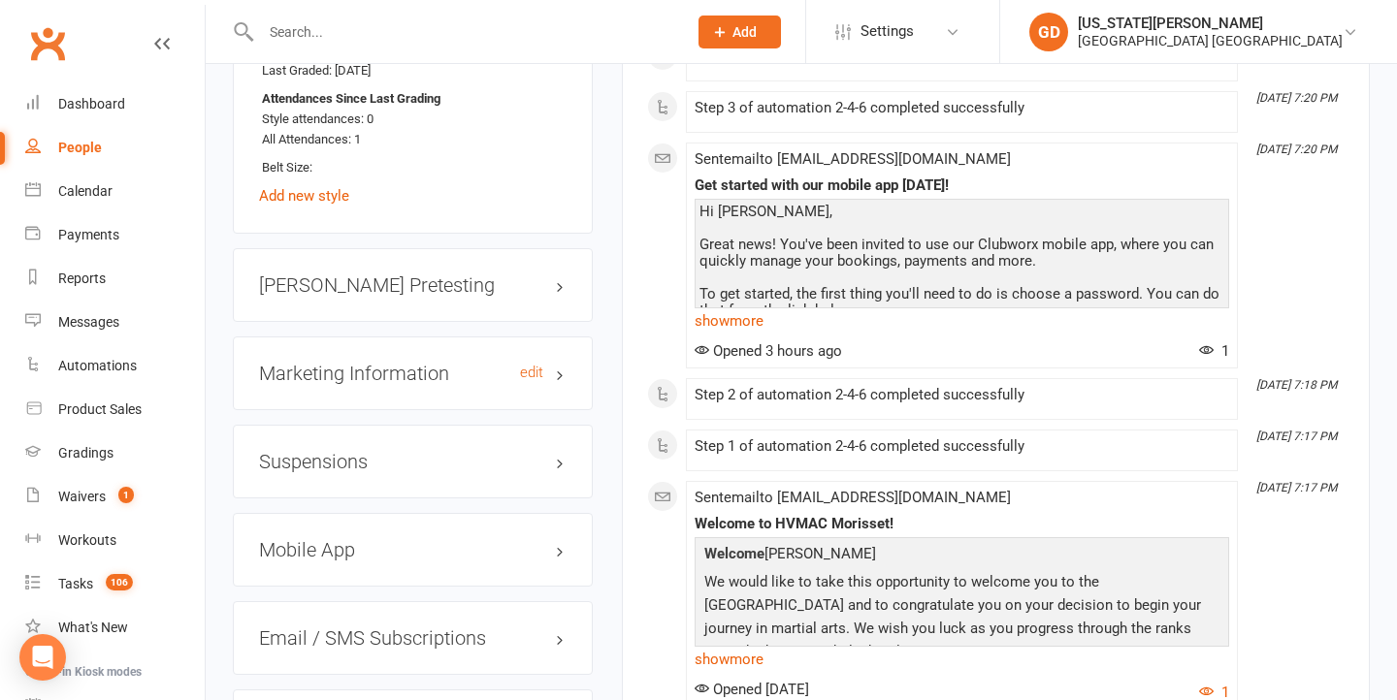
click at [408, 384] on h3 "Marketing Information edit" at bounding box center [412, 373] width 307 height 21
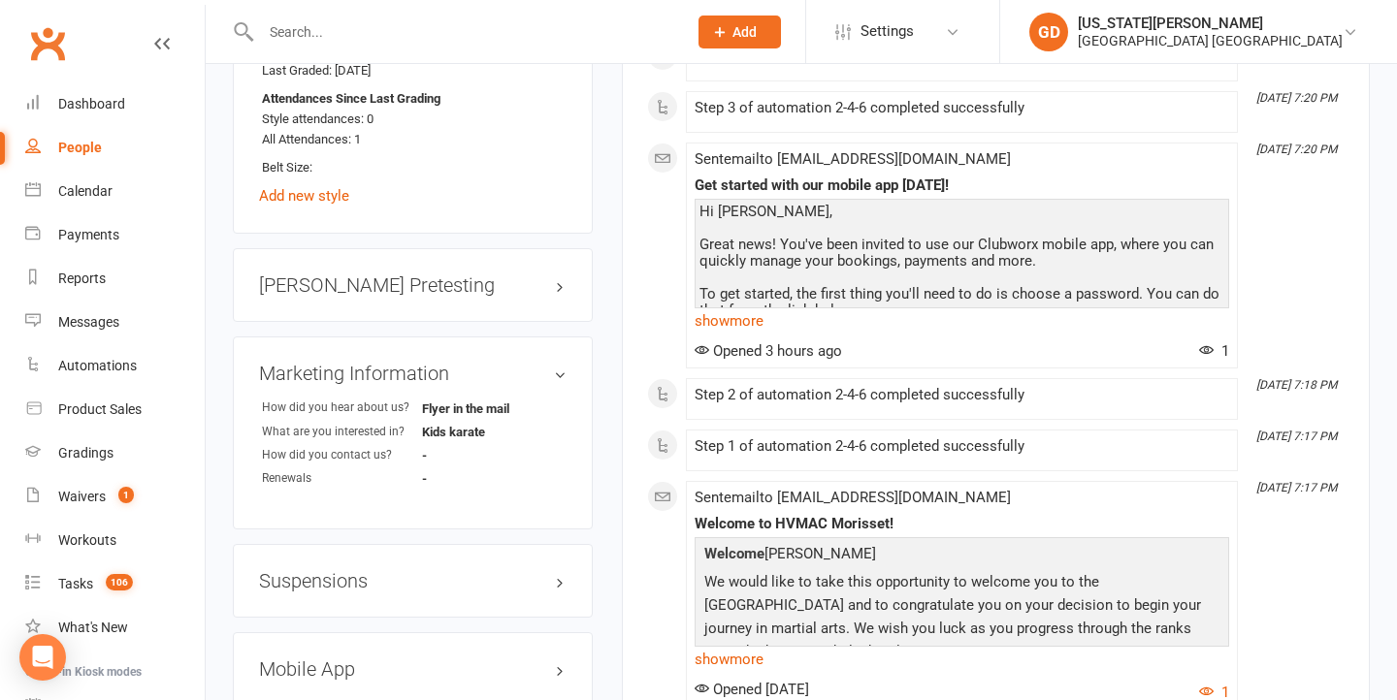
scroll to position [1687, 0]
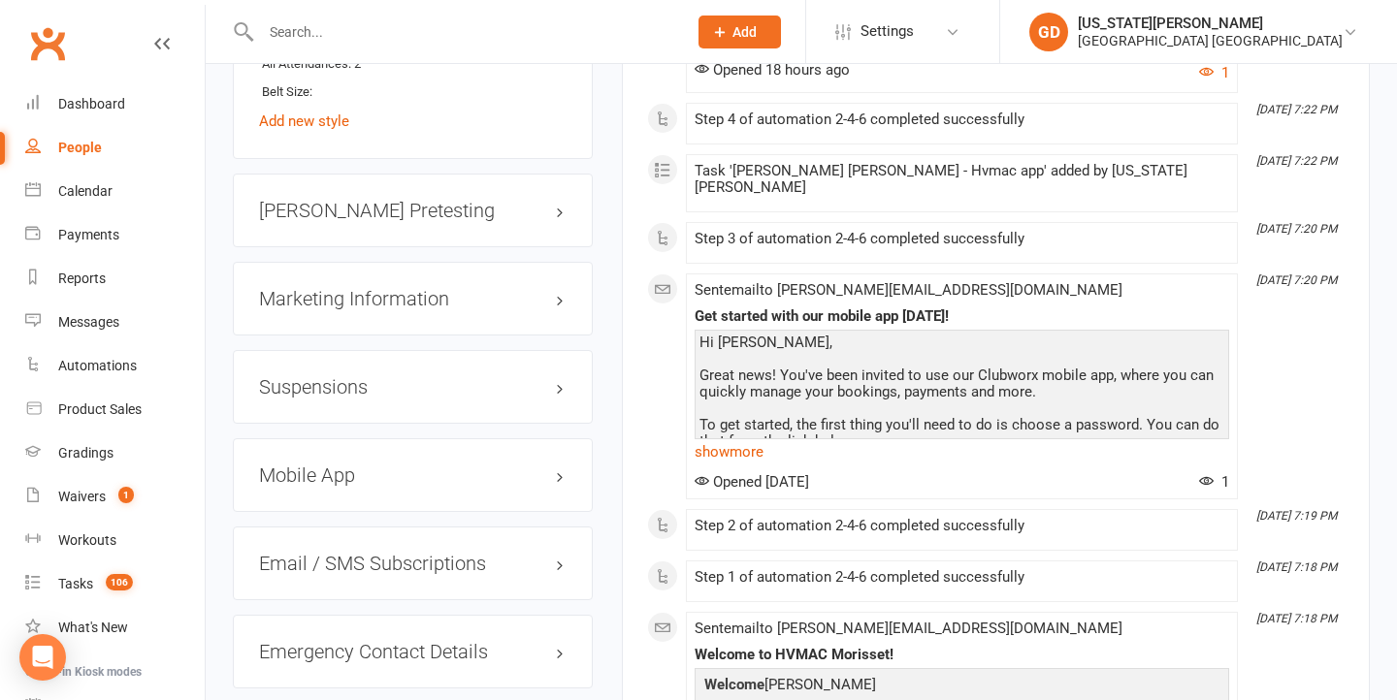
scroll to position [1921, 0]
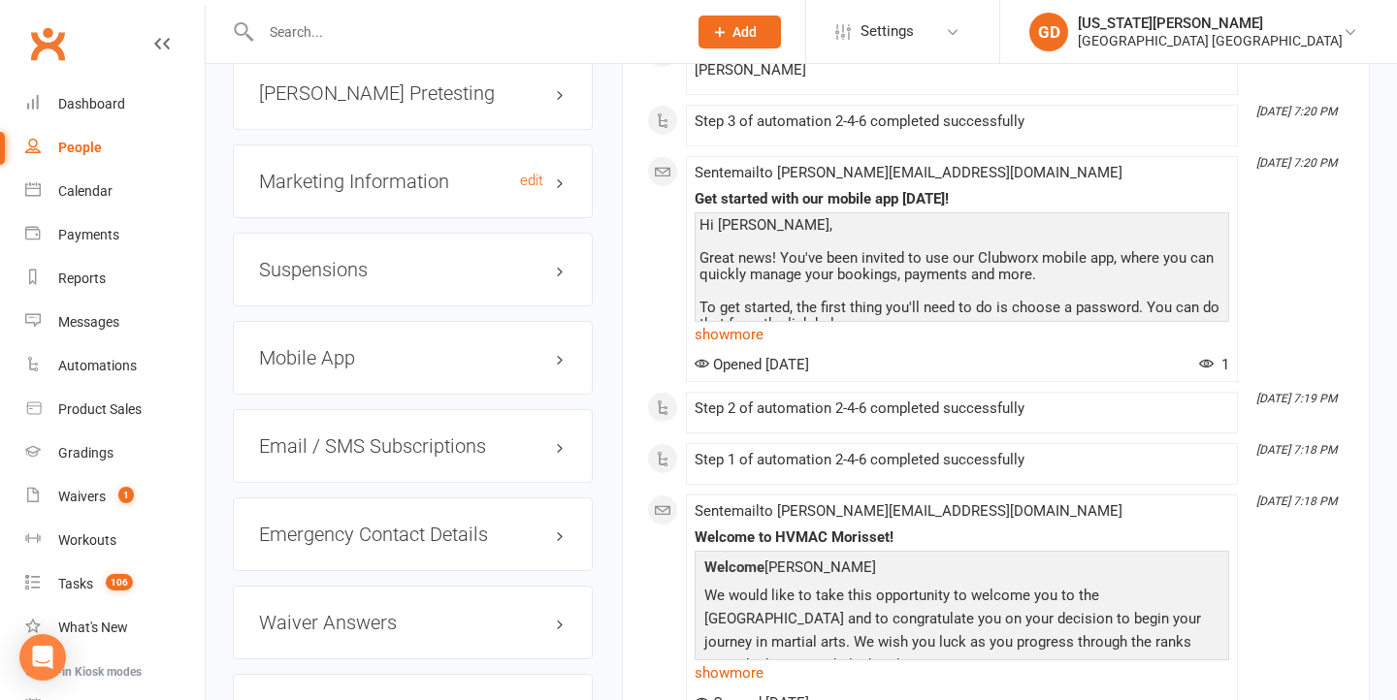
click at [404, 171] on h3 "Marketing Information edit" at bounding box center [412, 181] width 307 height 21
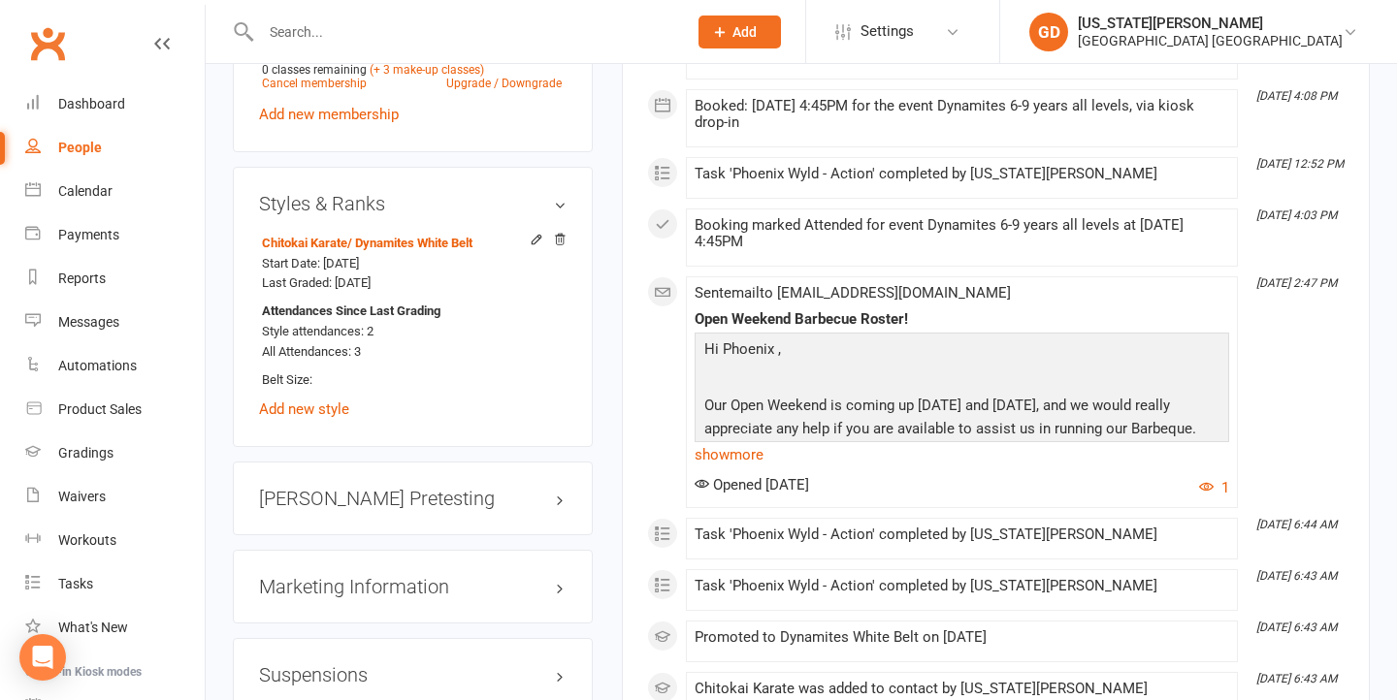
scroll to position [1838, 0]
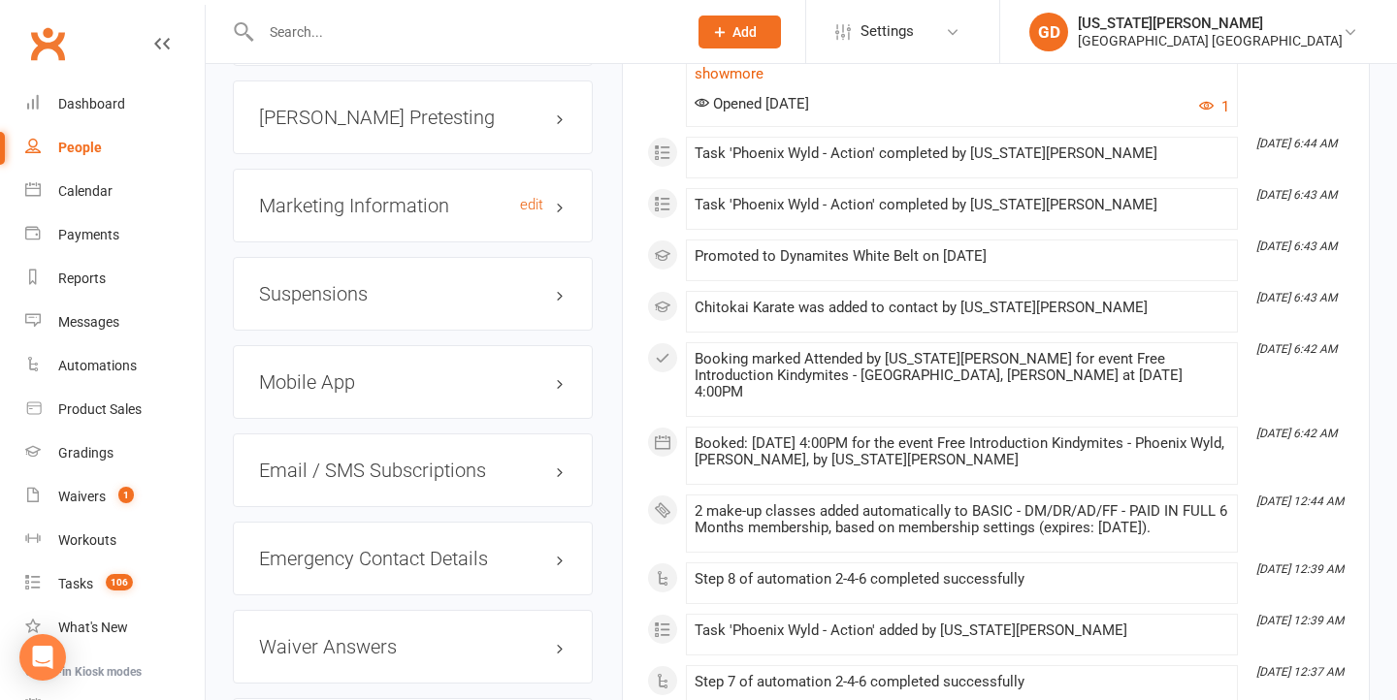
click at [391, 212] on h3 "Marketing Information edit" at bounding box center [412, 205] width 307 height 21
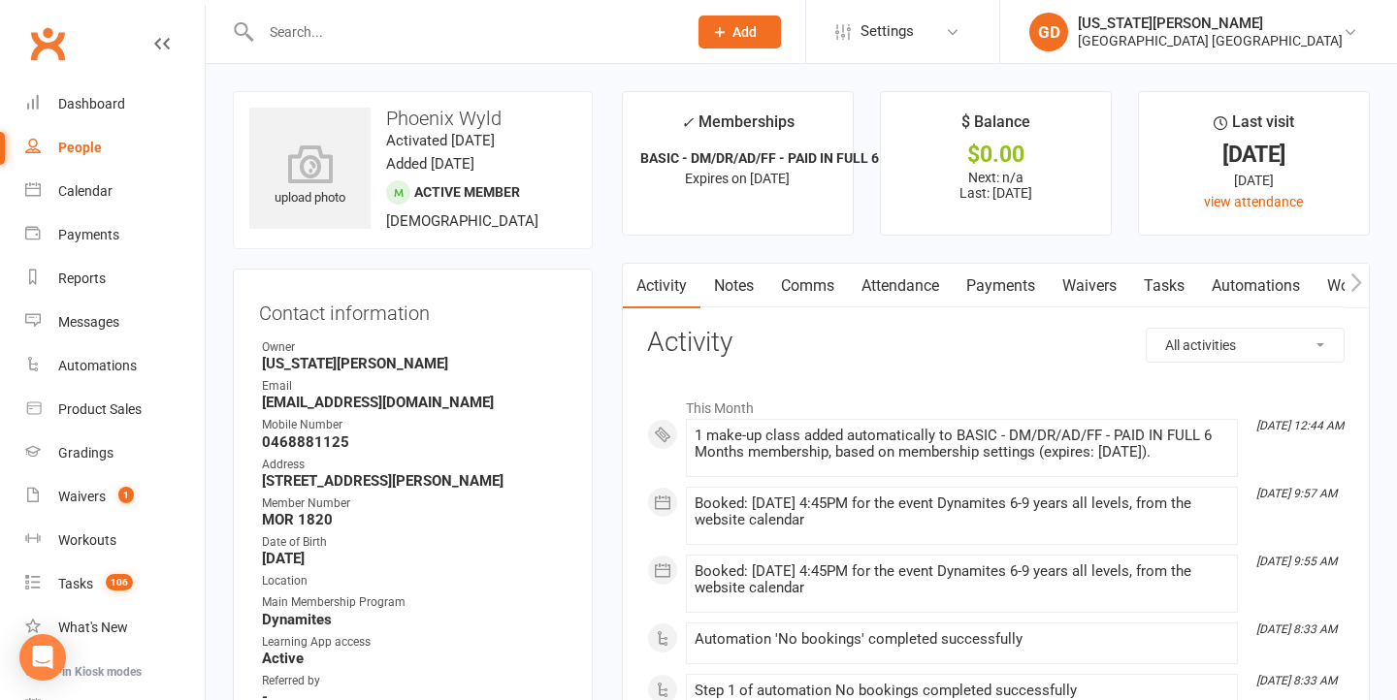
scroll to position [0, 0]
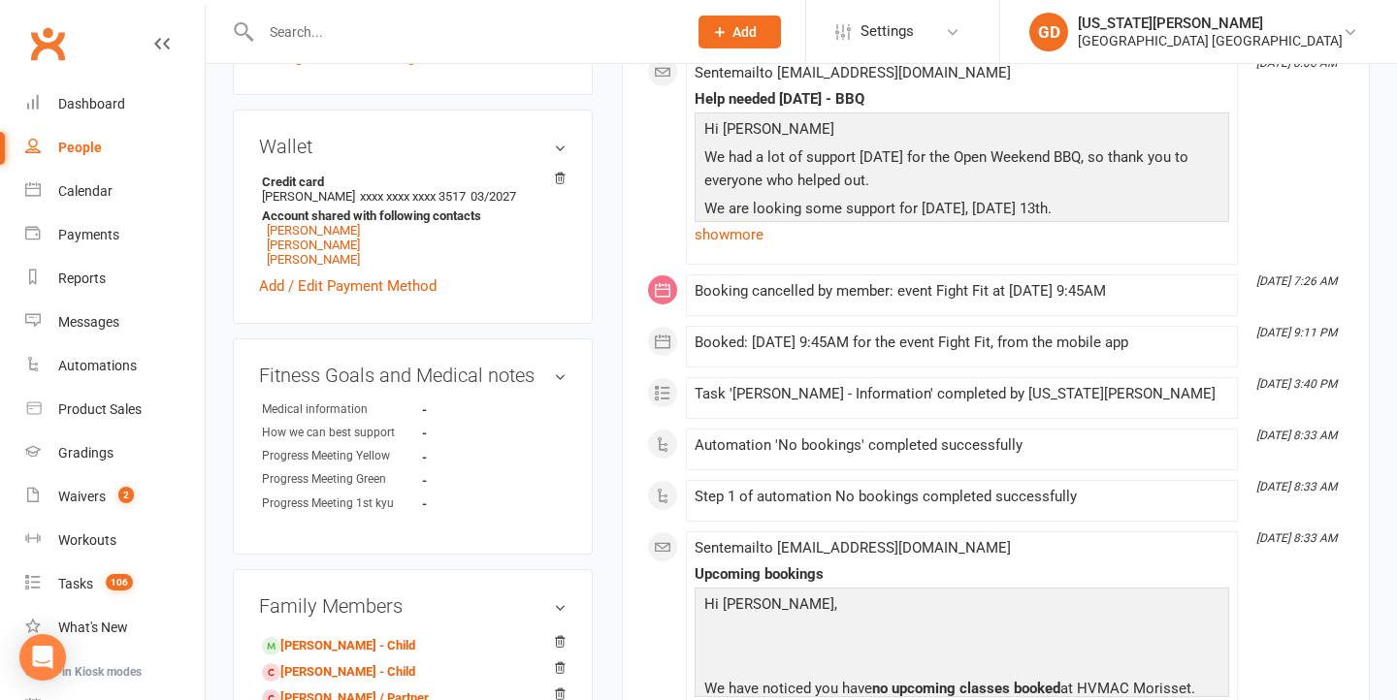
scroll to position [1218, 0]
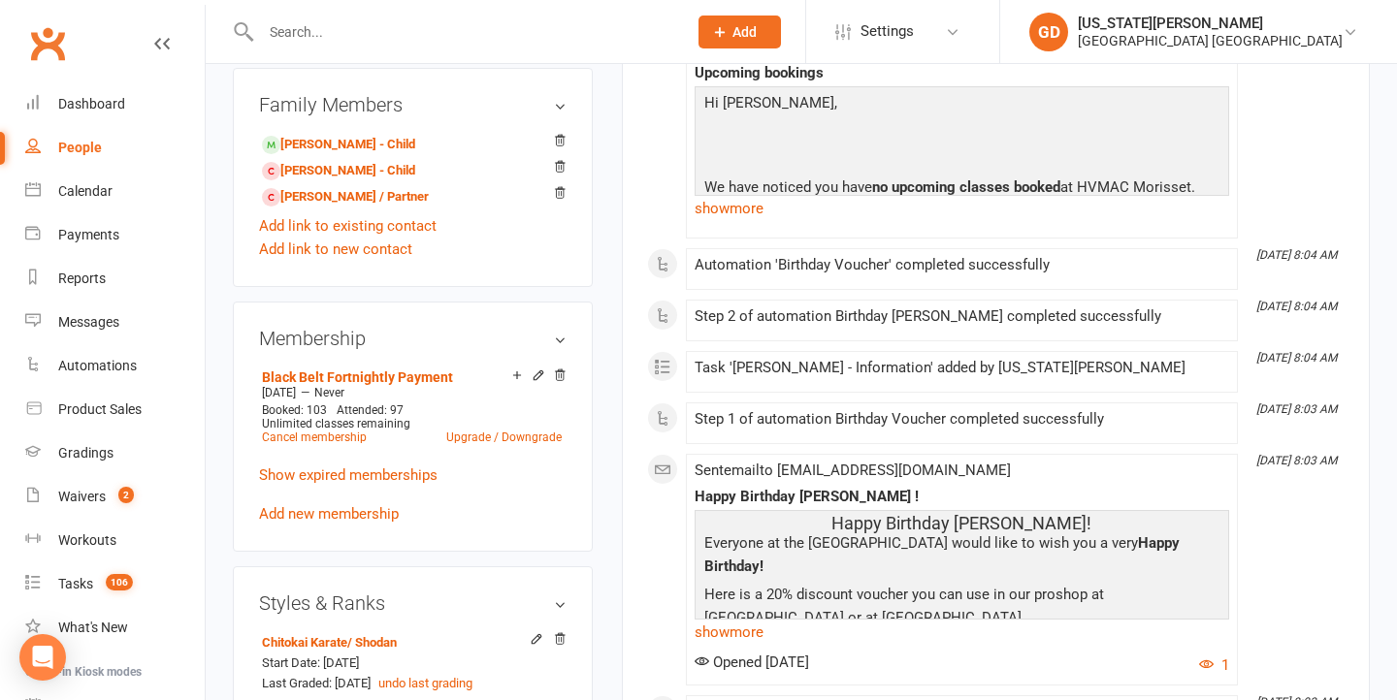
drag, startPoint x: 370, startPoint y: 137, endPoint x: 709, endPoint y: 184, distance: 342.8
click at [370, 137] on link "Imelda de'Zuna - Child" at bounding box center [338, 145] width 153 height 20
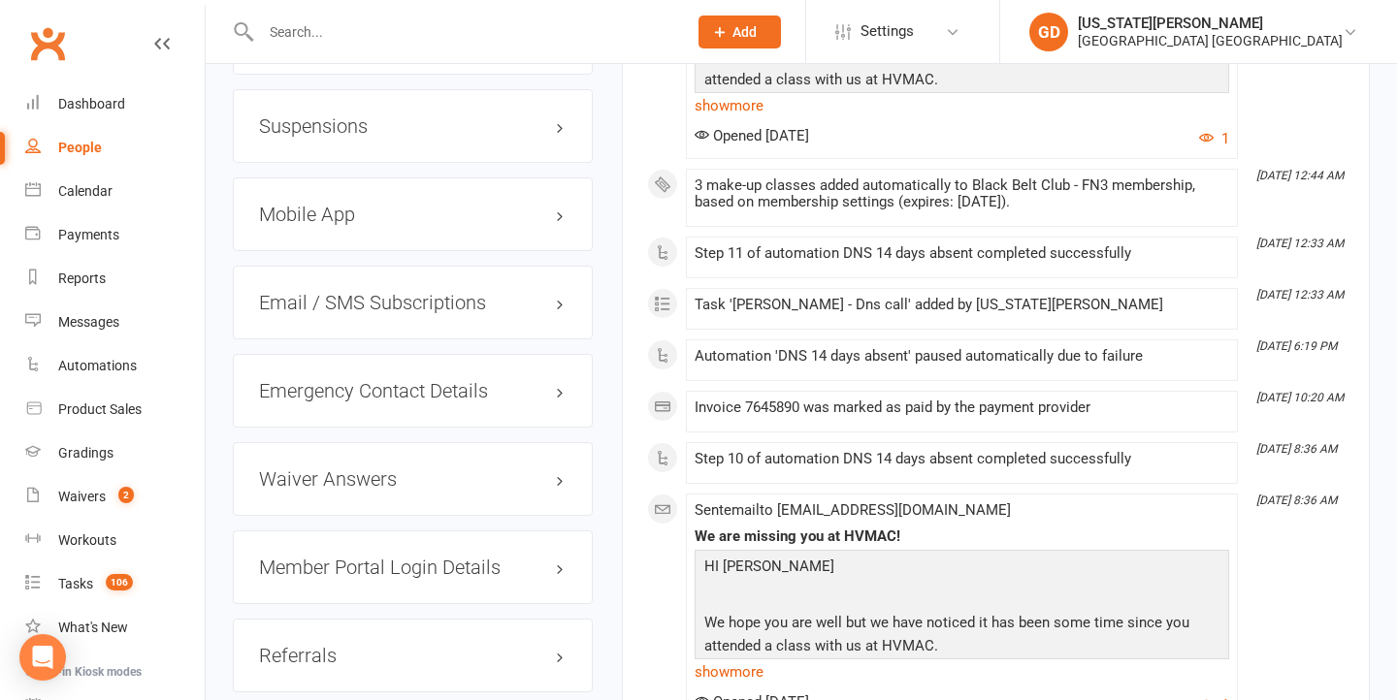
scroll to position [2380, 0]
drag, startPoint x: 374, startPoint y: 98, endPoint x: 391, endPoint y: 165, distance: 68.9
click at [374, 98] on div "Suspensions" at bounding box center [413, 125] width 360 height 74
click at [351, 99] on div "Suspensions" at bounding box center [413, 125] width 360 height 74
click at [337, 114] on h3 "Suspensions" at bounding box center [412, 124] width 307 height 21
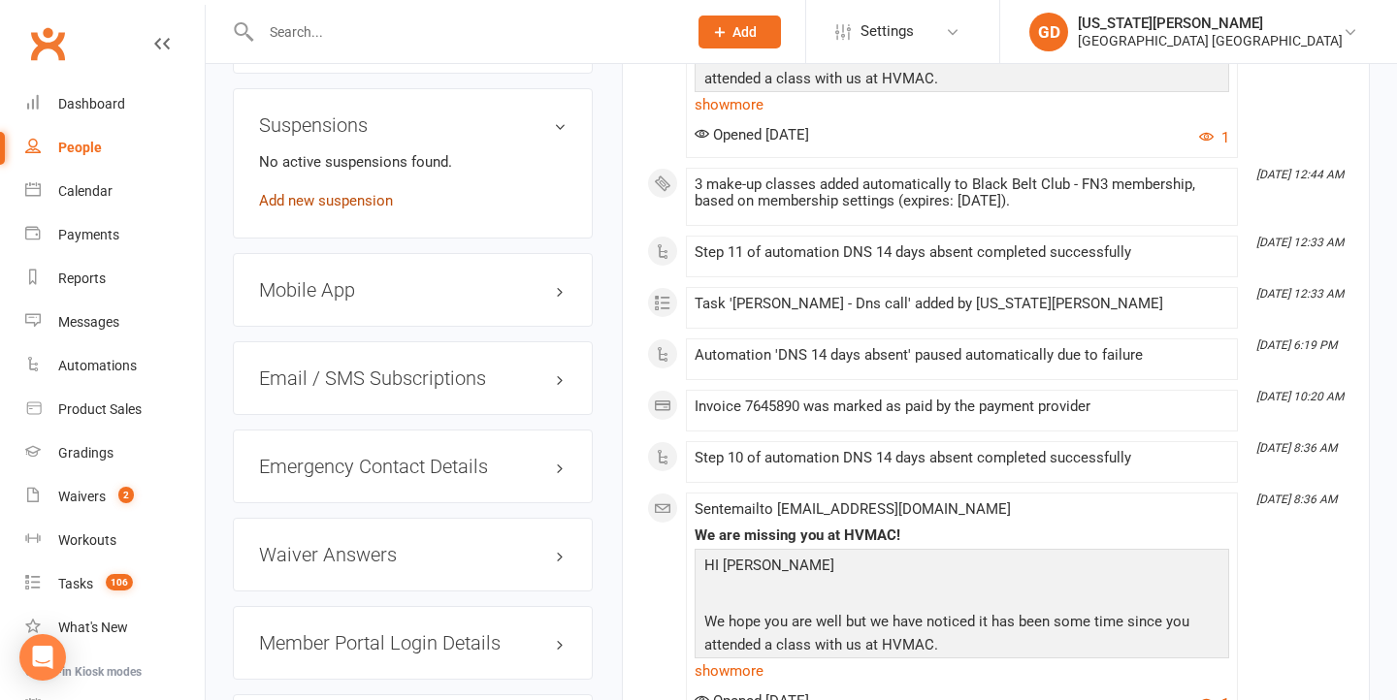
click at [329, 192] on link "Add new suspension" at bounding box center [326, 200] width 134 height 17
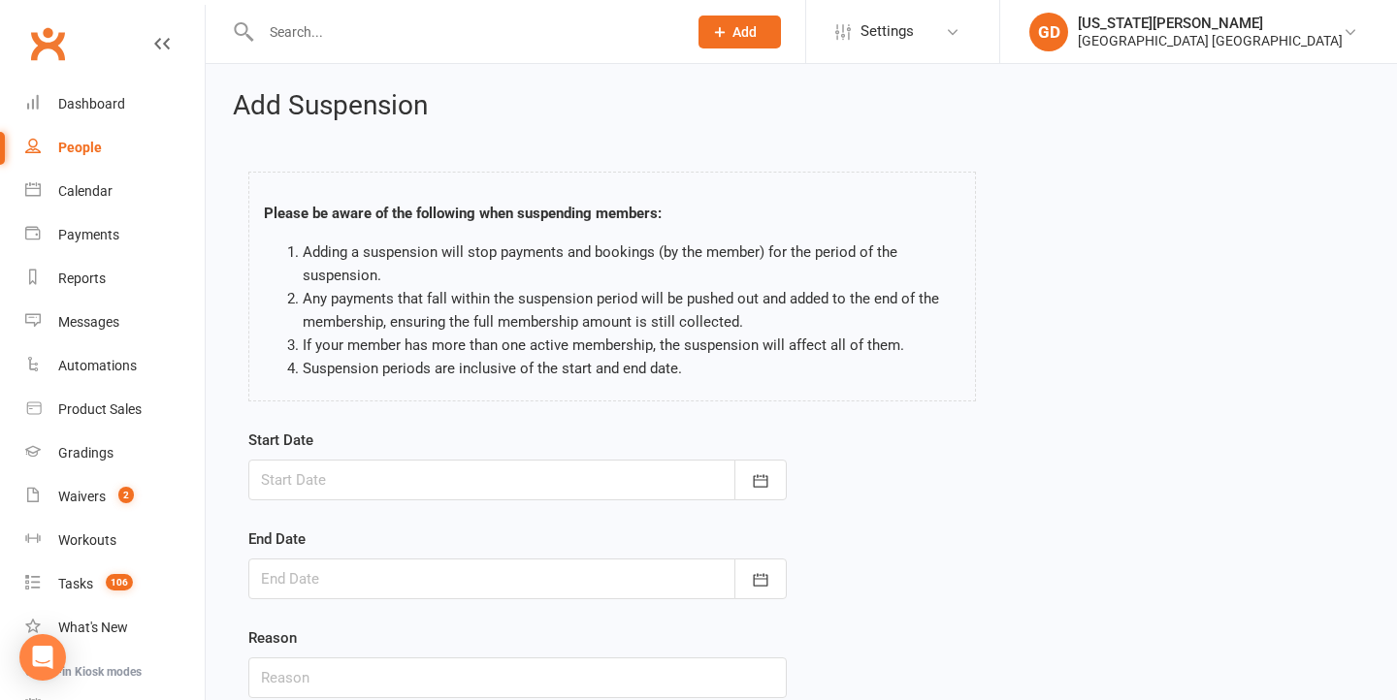
click at [506, 491] on div at bounding box center [517, 480] width 538 height 41
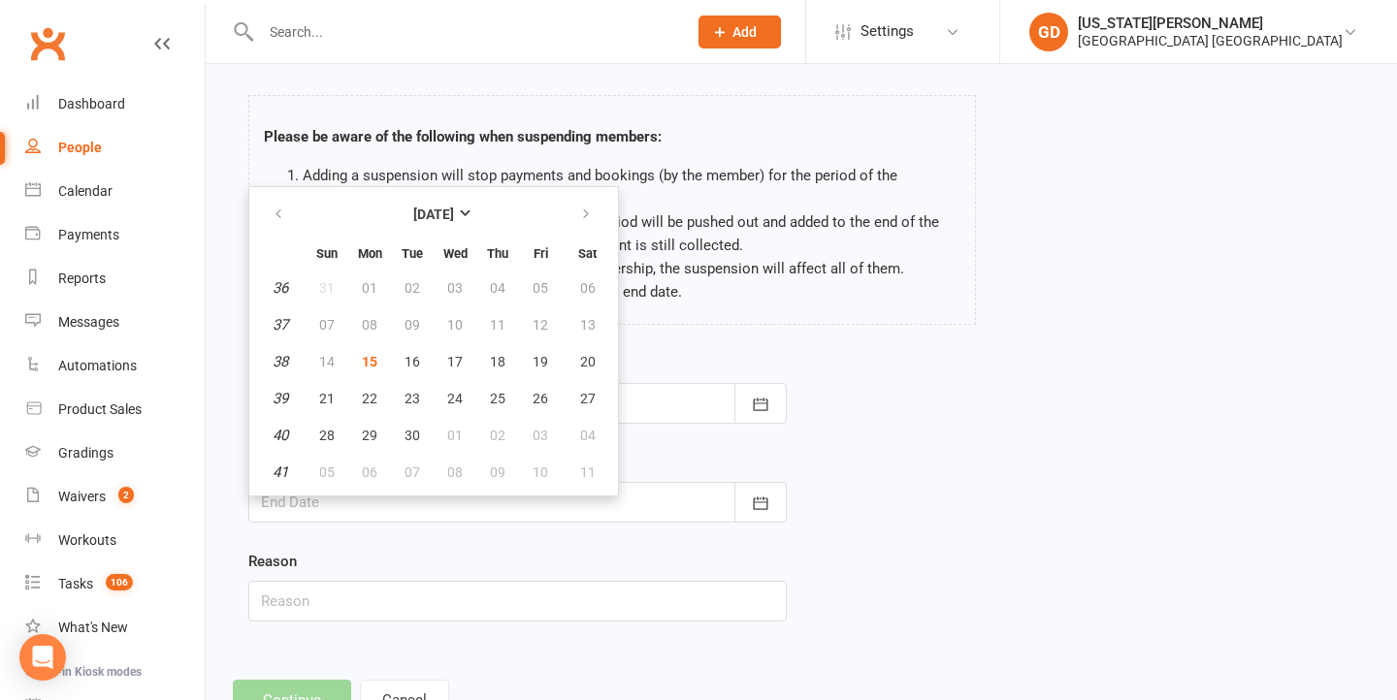
scroll to position [81, 0]
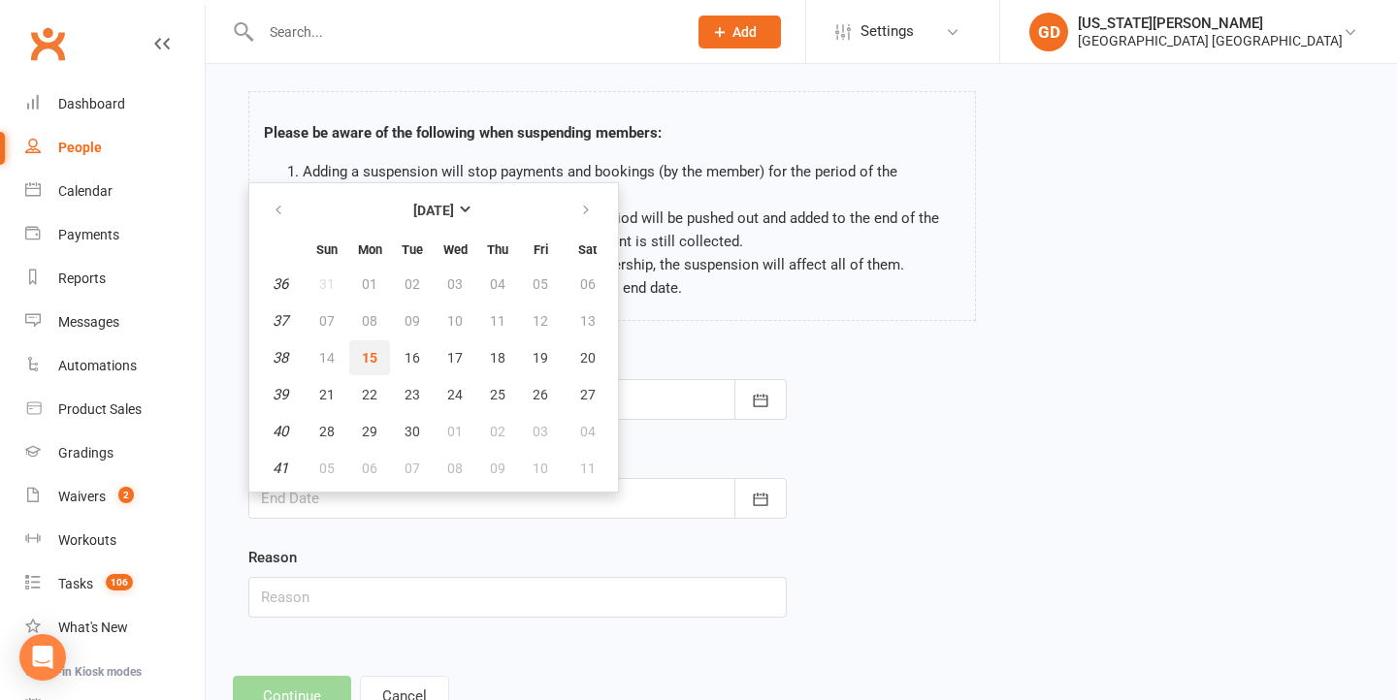
click at [363, 350] on span "15" at bounding box center [370, 358] width 16 height 16
type input "[DATE]"
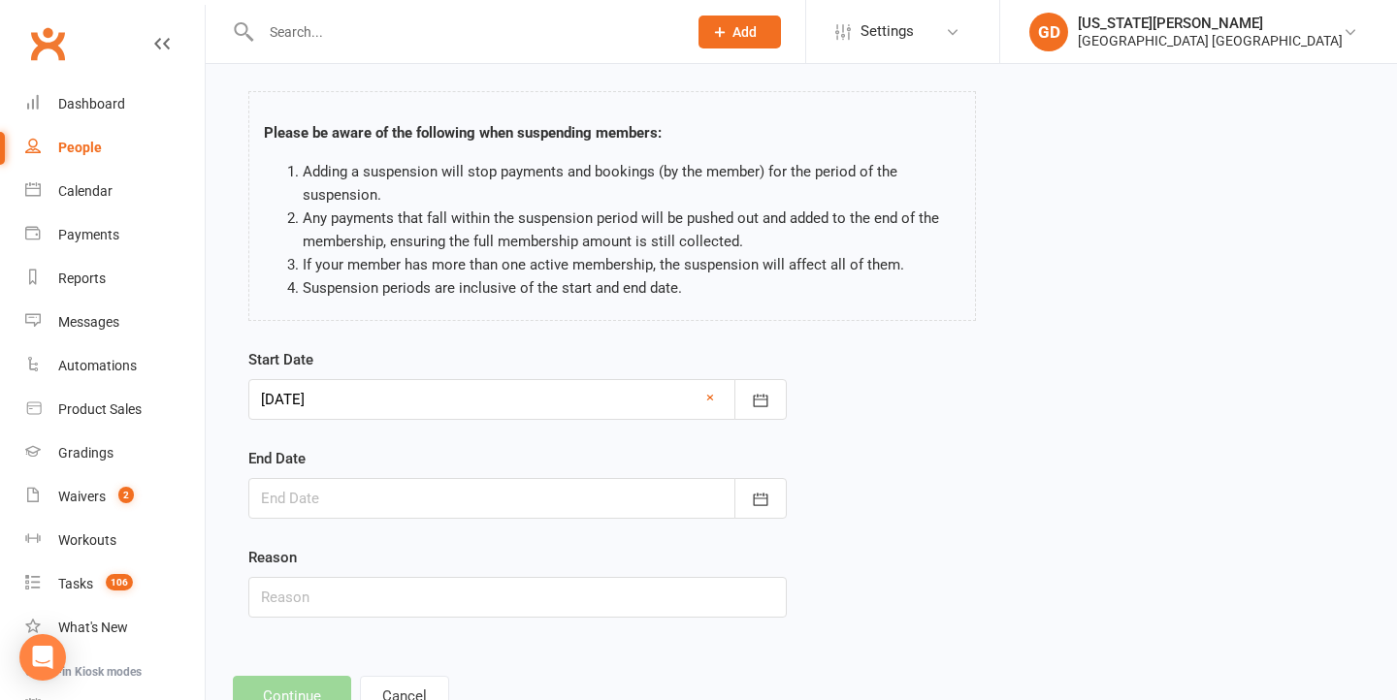
click at [343, 495] on div at bounding box center [517, 498] width 538 height 41
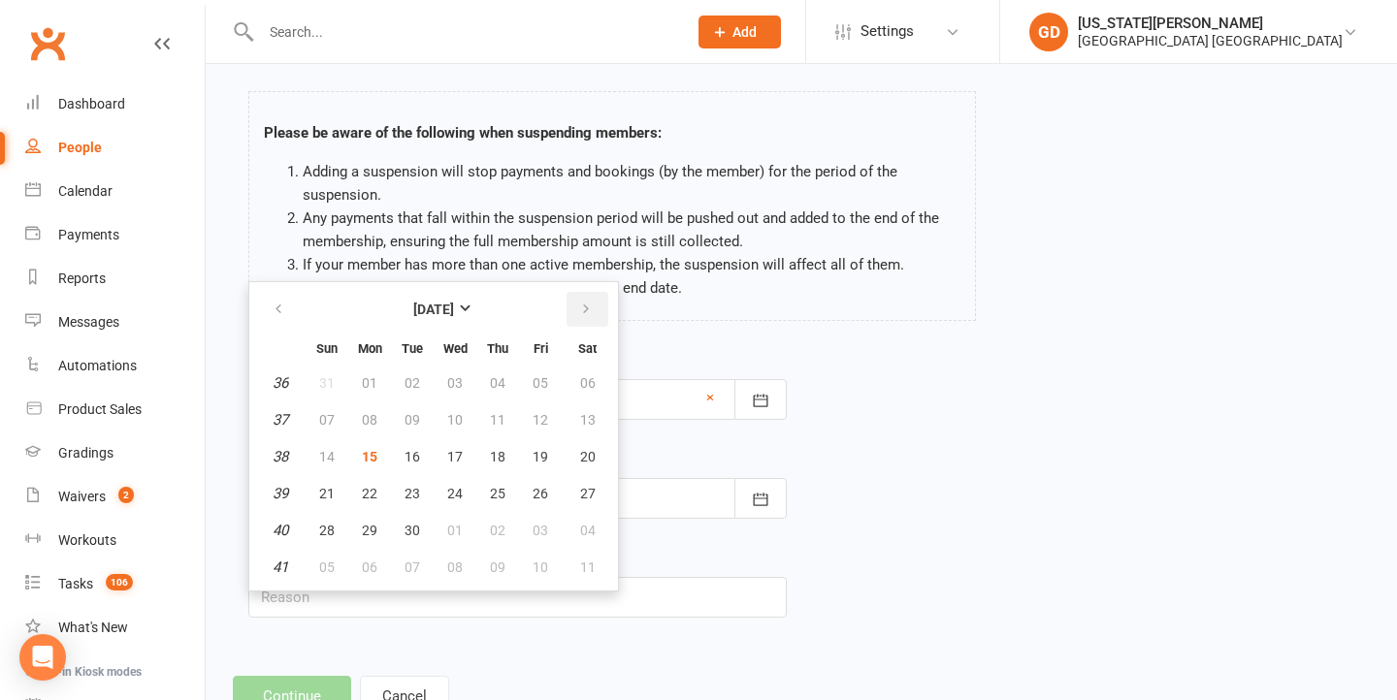
click at [581, 317] on button "button" at bounding box center [587, 309] width 42 height 35
drag, startPoint x: 273, startPoint y: 315, endPoint x: 290, endPoint y: 329, distance: 22.1
click at [273, 315] on icon "button" at bounding box center [279, 310] width 14 height 16
click at [583, 308] on icon "button" at bounding box center [586, 310] width 14 height 16
click at [575, 307] on button "button" at bounding box center [587, 309] width 42 height 35
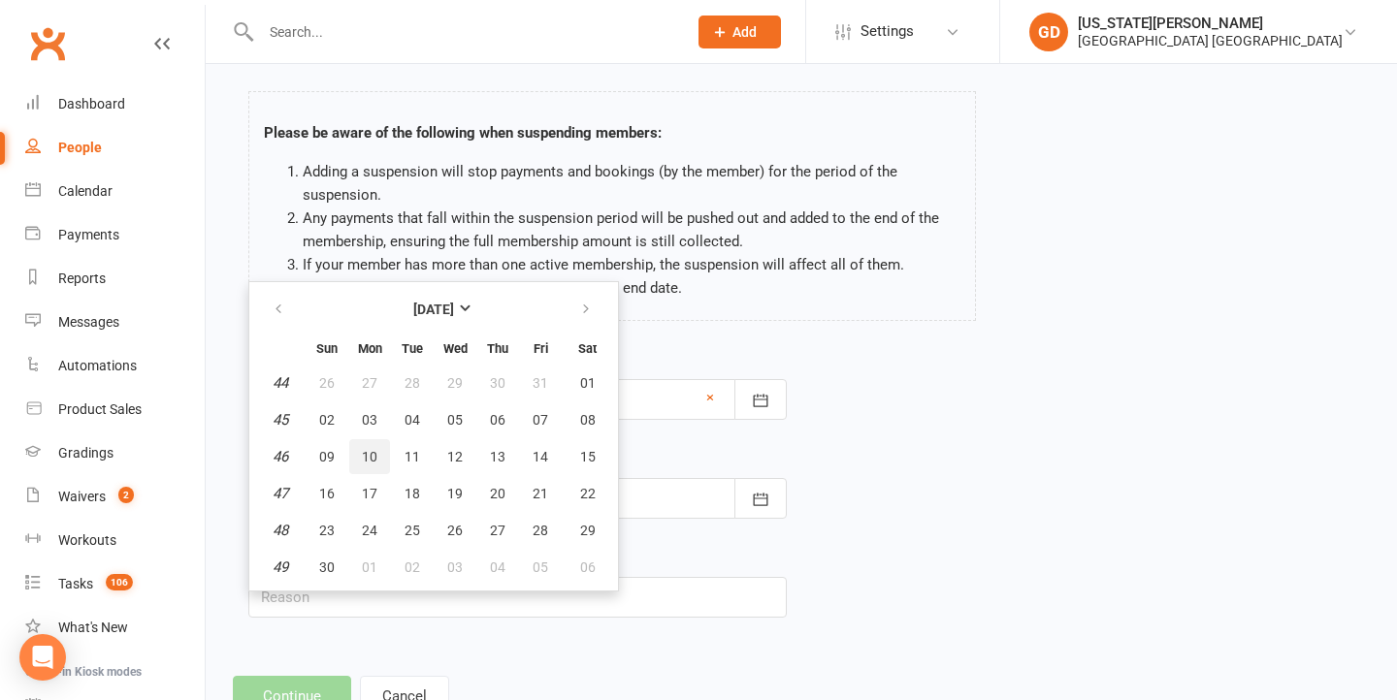
click at [370, 449] on span "10" at bounding box center [370, 457] width 16 height 16
type input "10 Nov 2025"
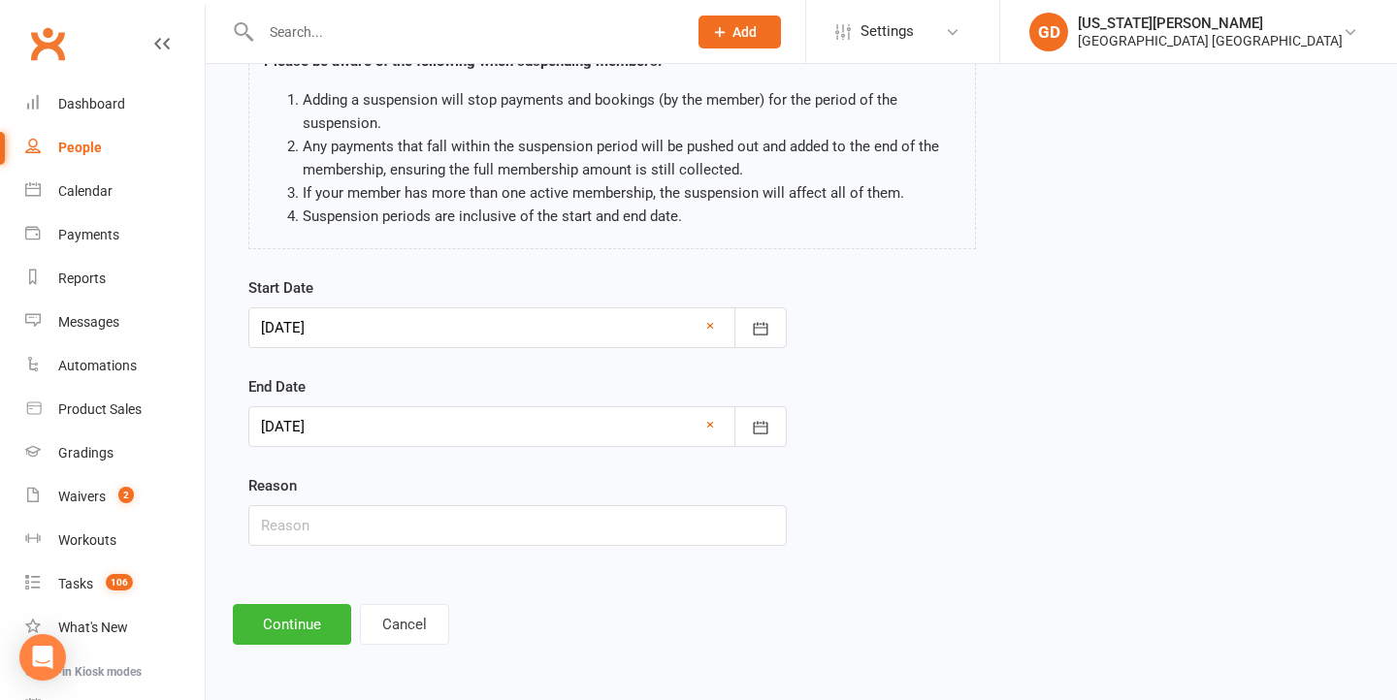
scroll to position [168, 0]
click at [501, 505] on input "text" at bounding box center [517, 525] width 538 height 41
type input "Increasing commitment to dancing"
click at [314, 604] on button "Continue" at bounding box center [292, 624] width 118 height 41
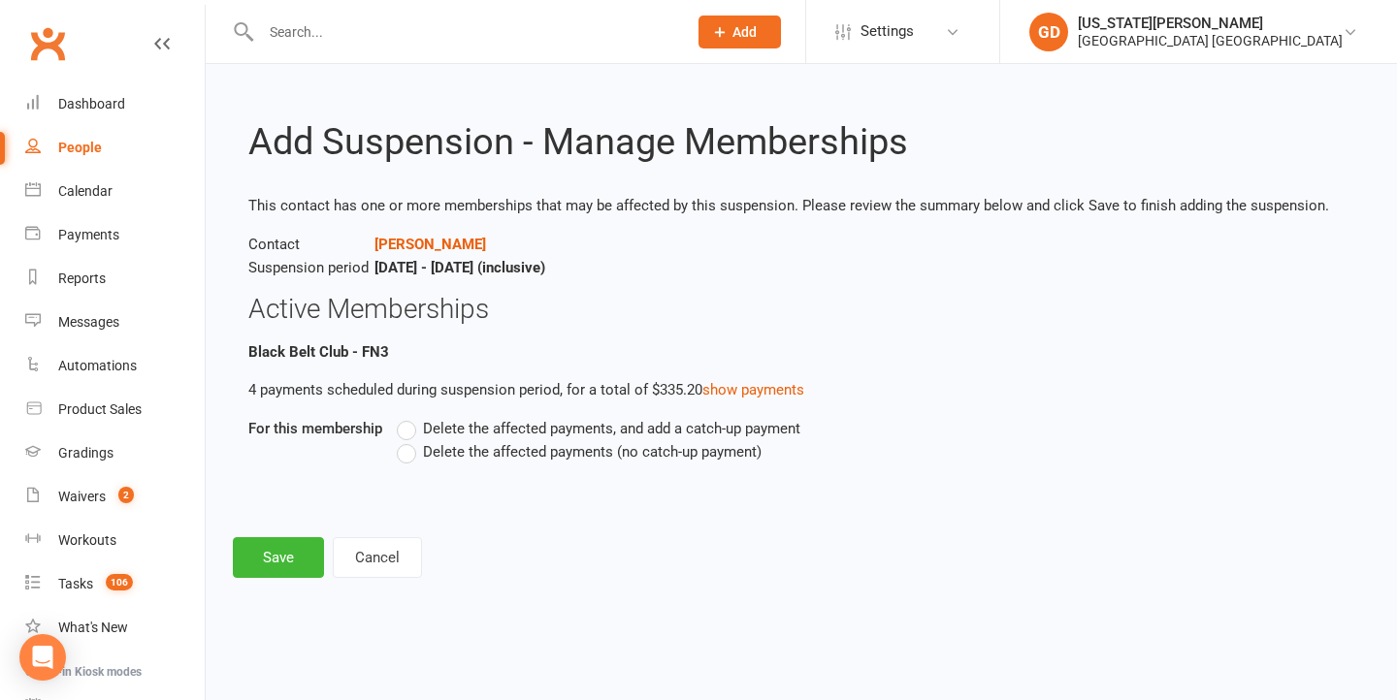
click at [469, 455] on span "Delete the affected payments (no catch-up payment)" at bounding box center [592, 450] width 339 height 20
click at [409, 440] on input "Delete the affected payments (no catch-up payment)" at bounding box center [403, 440] width 13 height 0
click at [303, 545] on button "Save" at bounding box center [278, 557] width 91 height 41
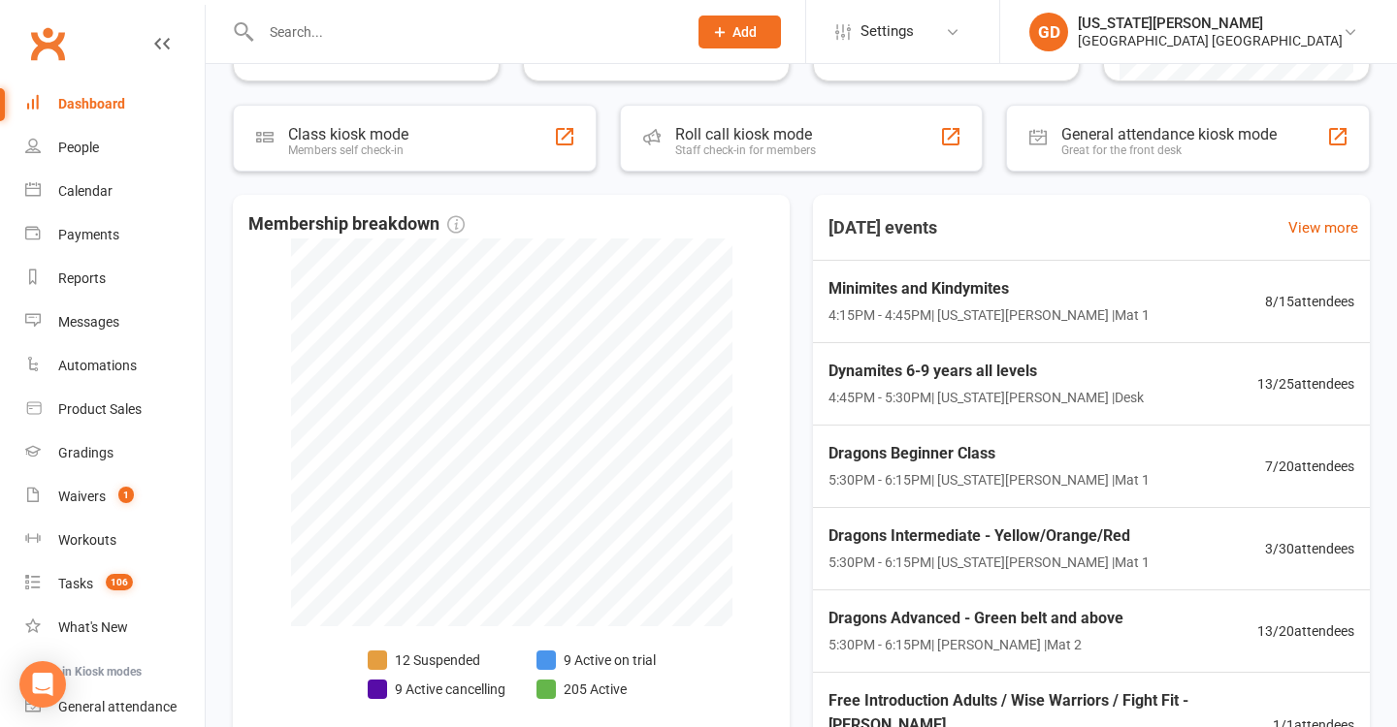
scroll to position [340, 0]
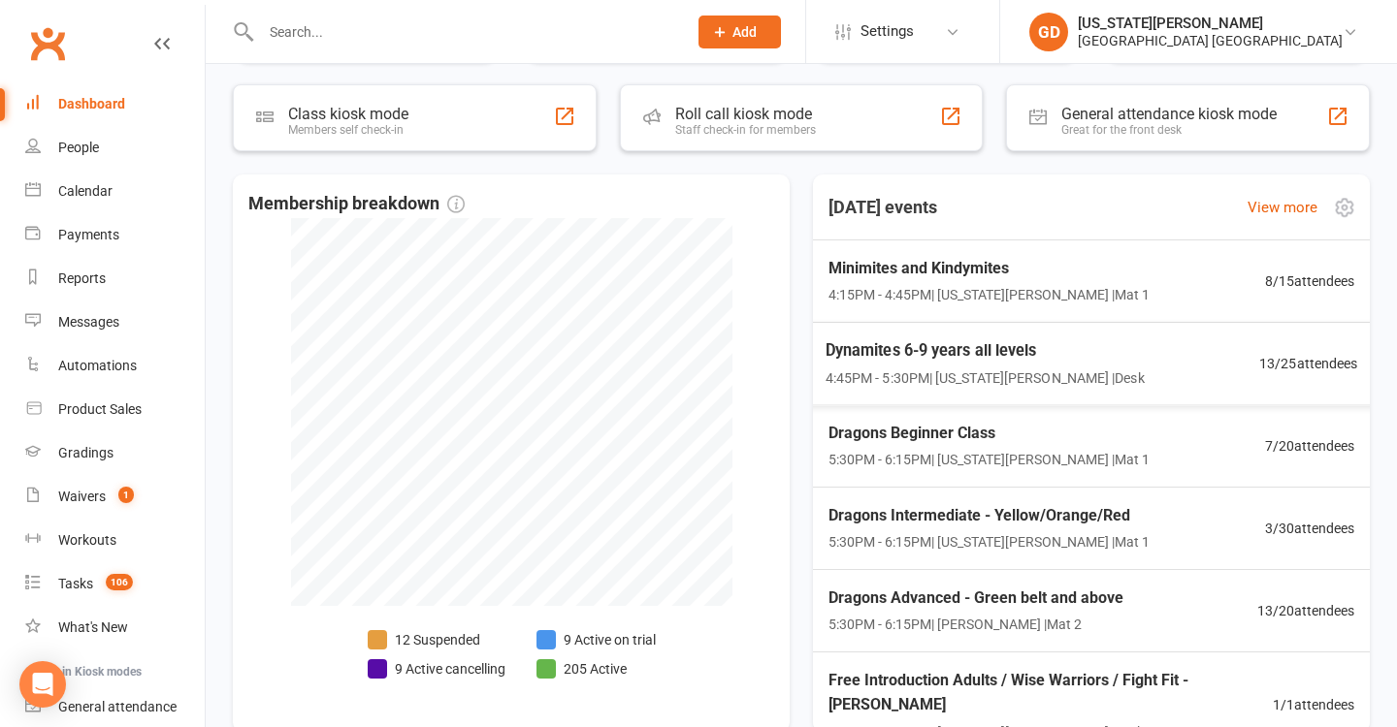
click at [894, 375] on span "4:45PM - 5:30PM | [US_STATE][PERSON_NAME] | Desk" at bounding box center [984, 378] width 319 height 22
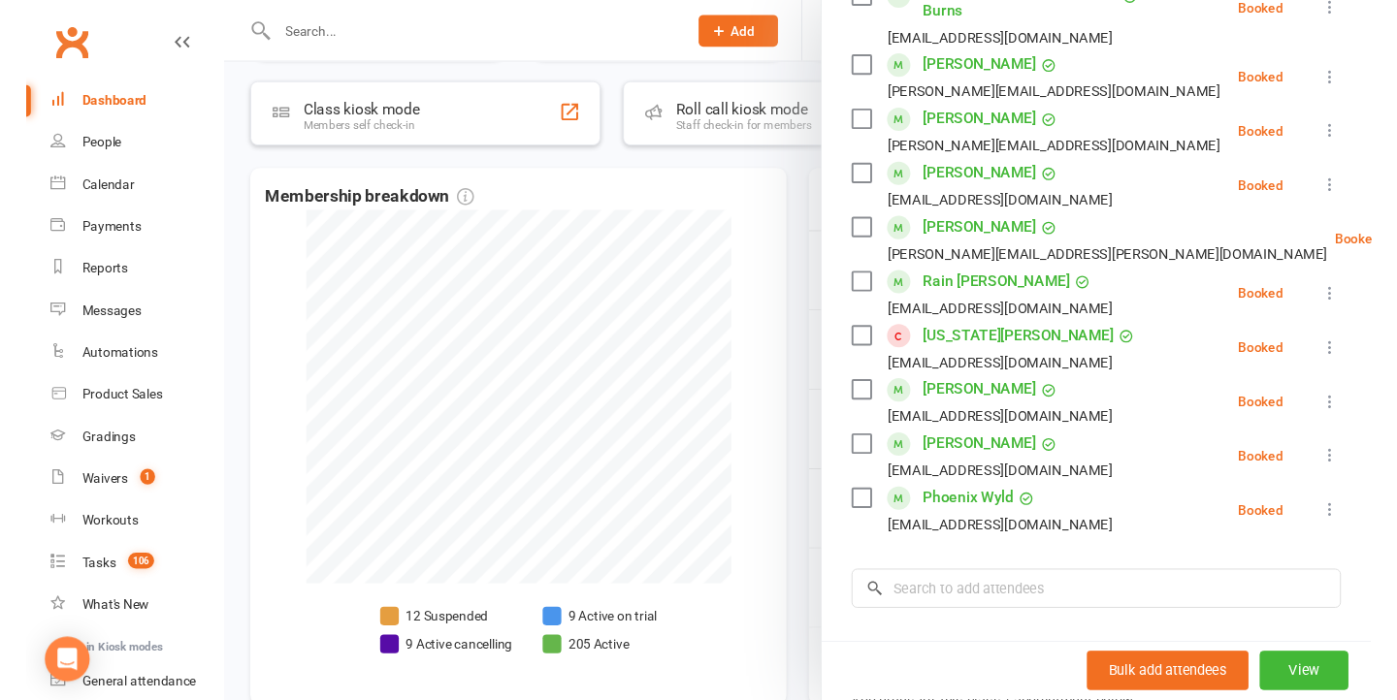
scroll to position [567, 0]
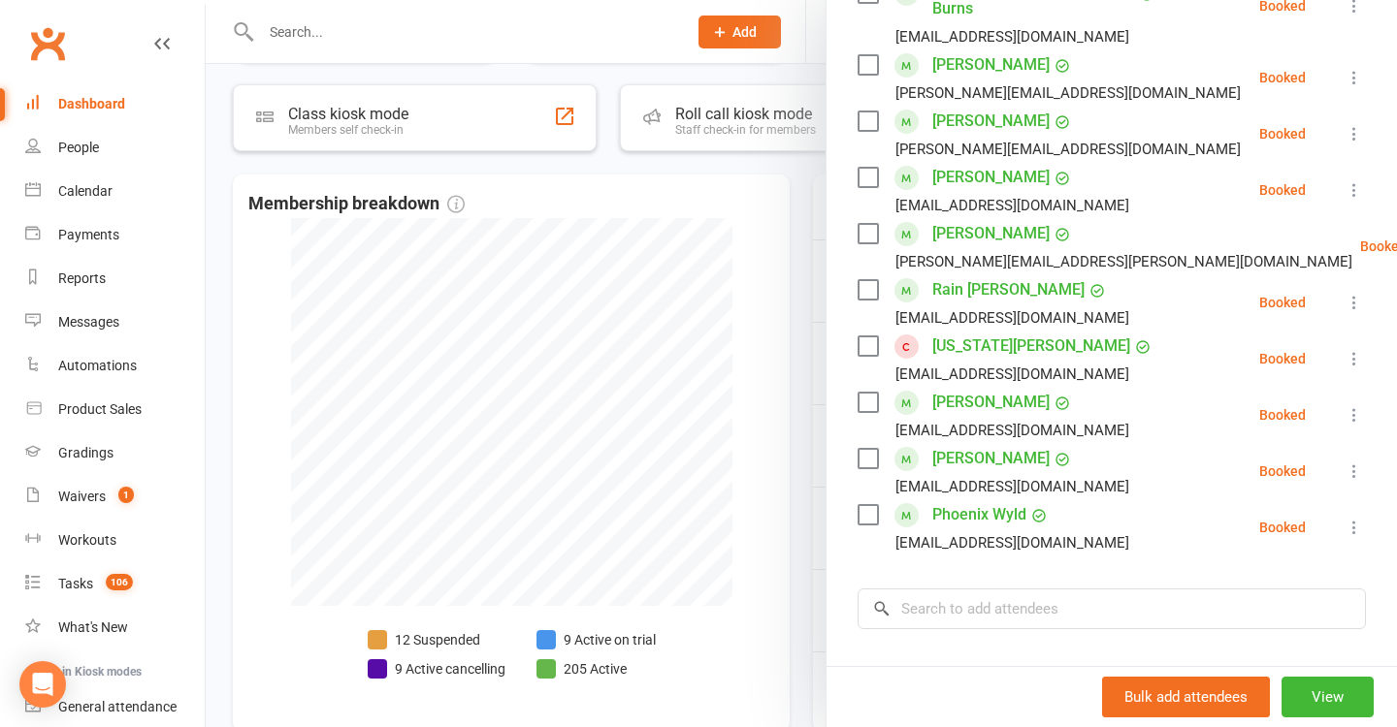
click at [693, 393] on div at bounding box center [801, 363] width 1191 height 727
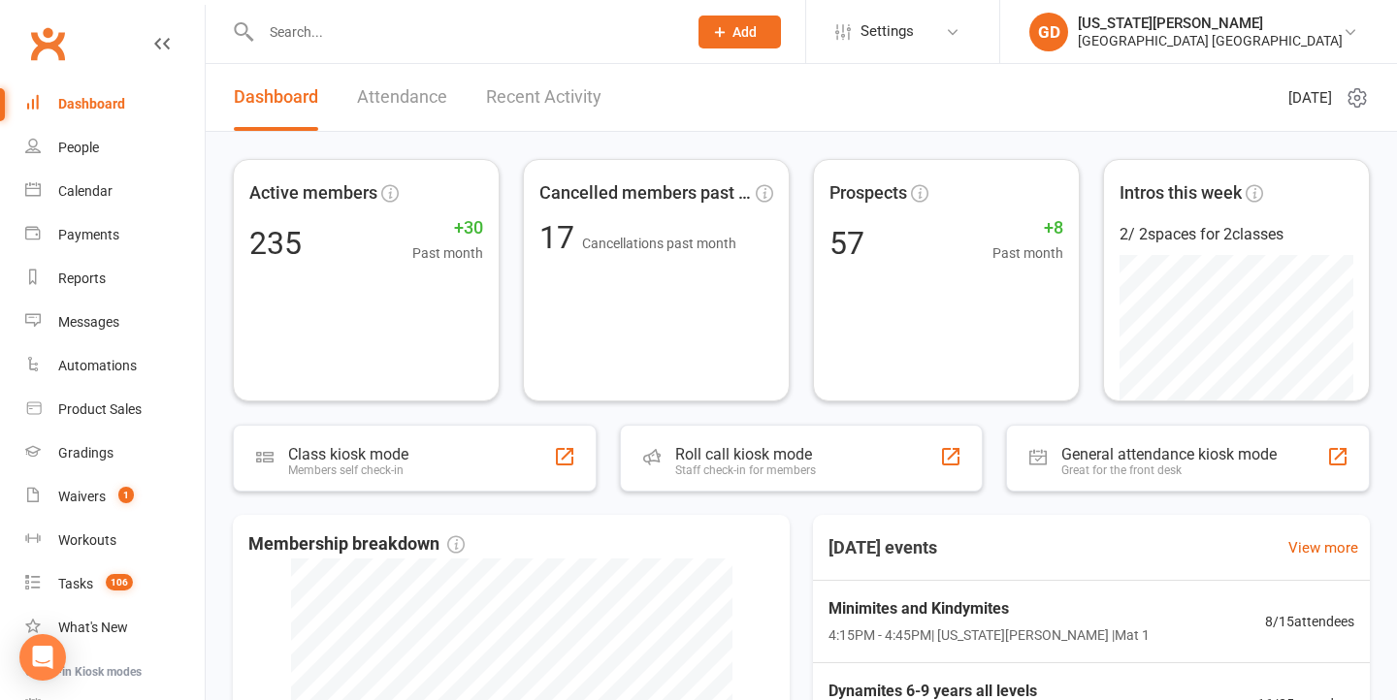
click at [124, 189] on link "Calendar" at bounding box center [114, 192] width 179 height 44
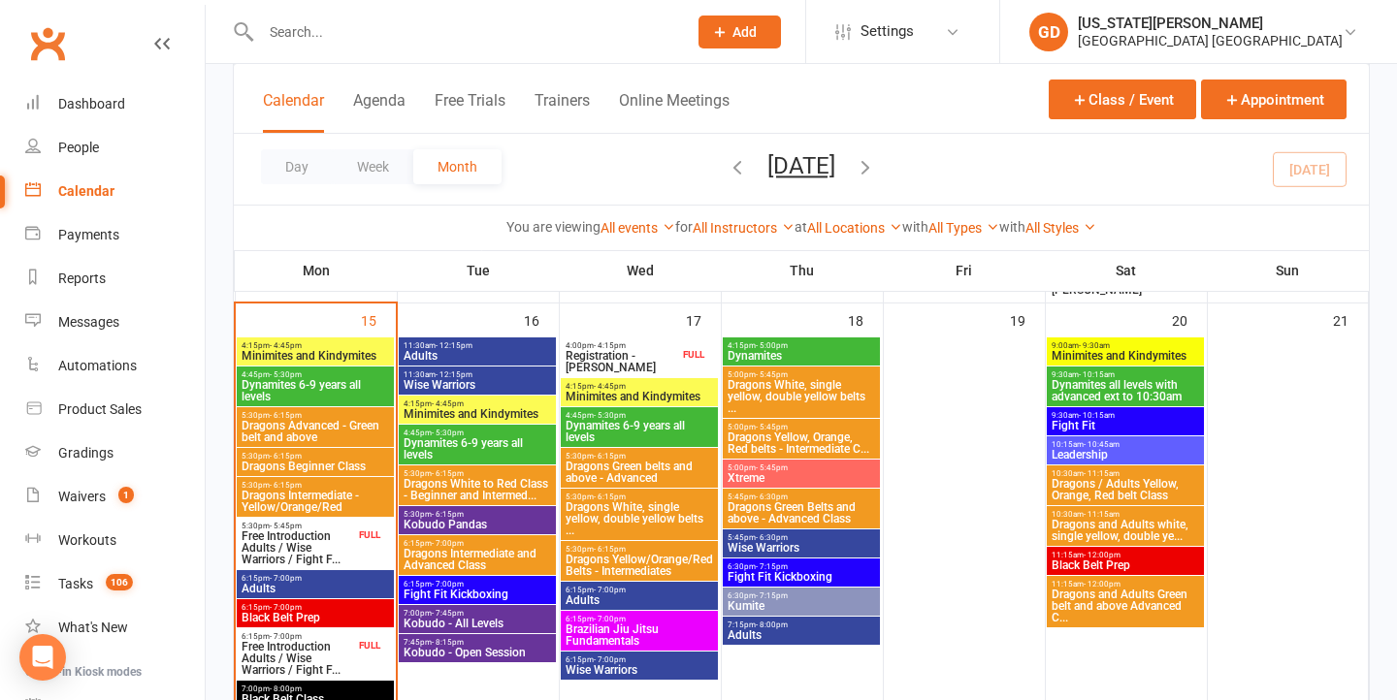
scroll to position [1382, 0]
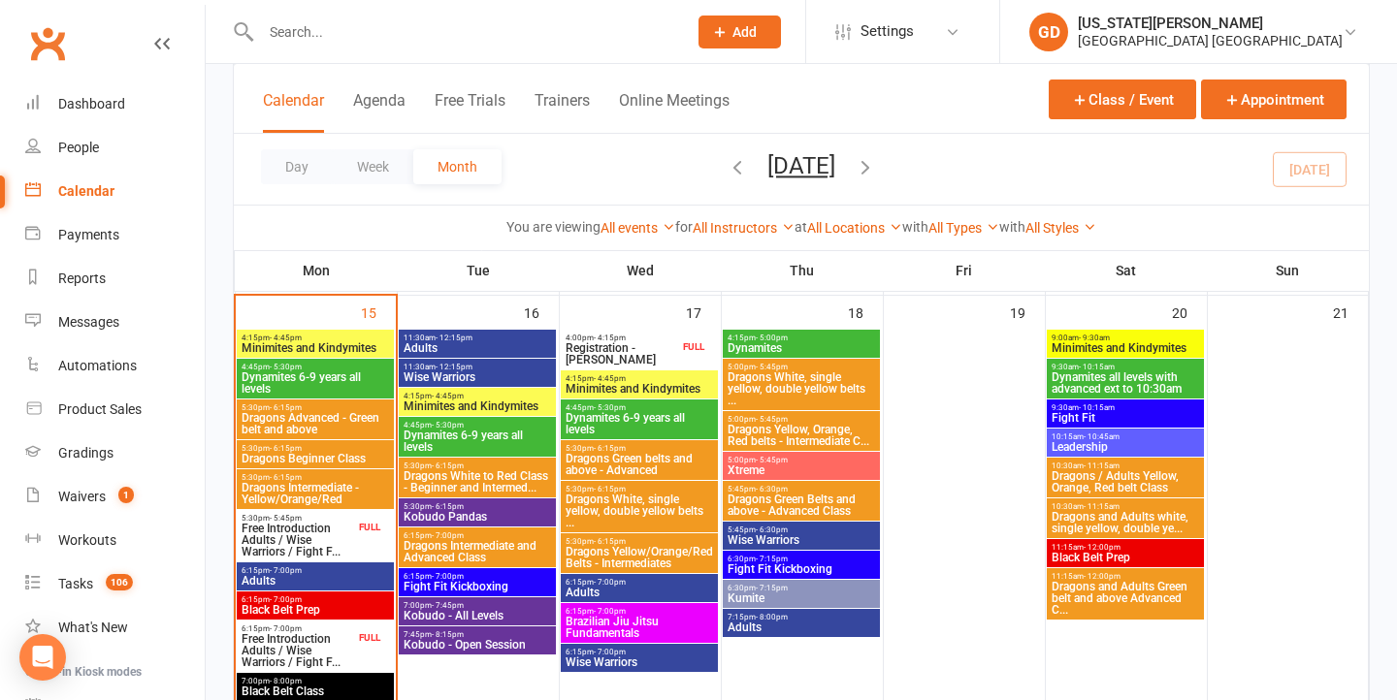
click at [757, 24] on span "Add" at bounding box center [744, 32] width 24 height 16
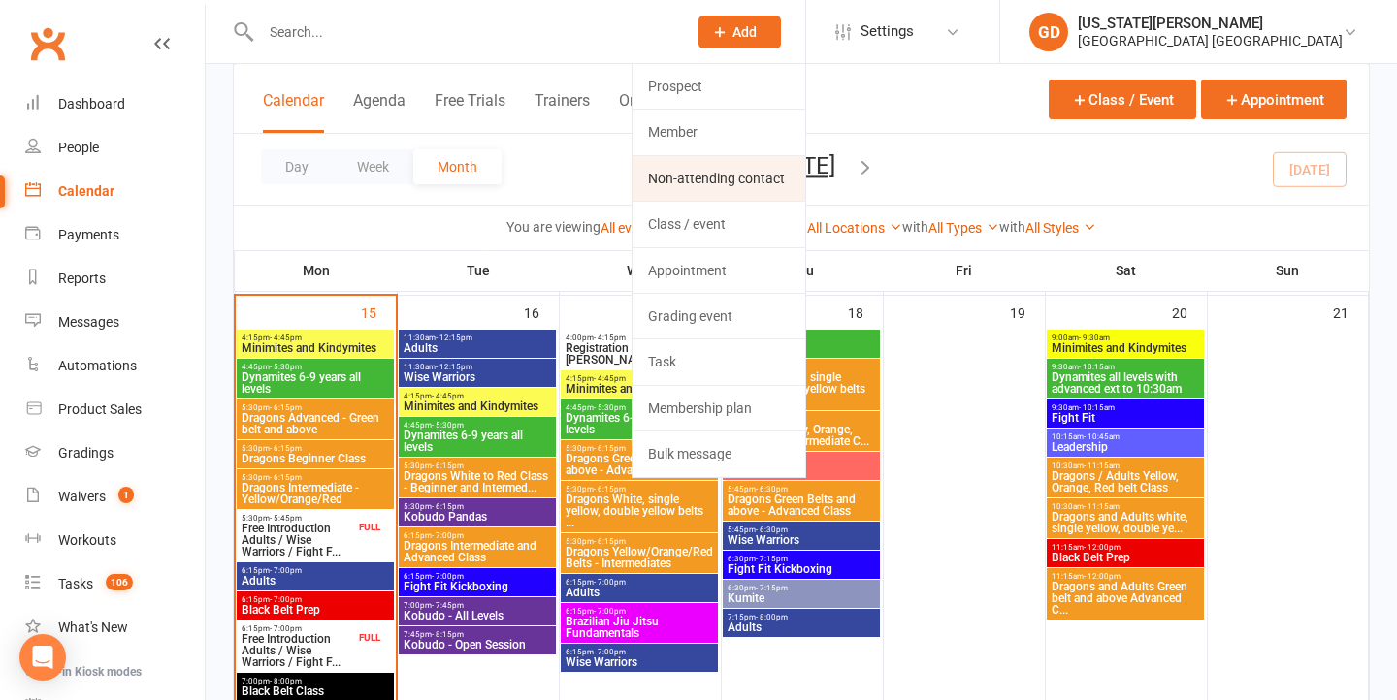
click at [739, 177] on link "Non-attending contact" at bounding box center [718, 178] width 173 height 45
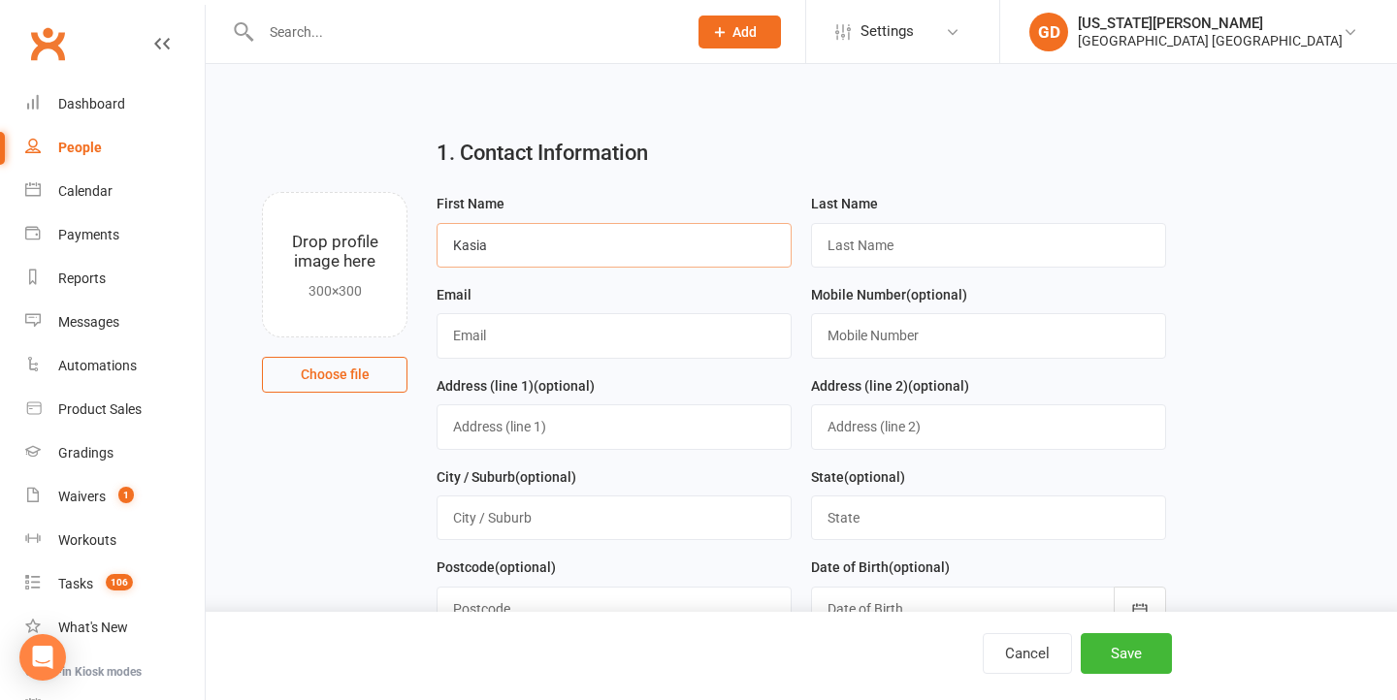
type input "Kasia"
type input "Dauchin"
type input "[PERSON_NAME][EMAIL_ADDRESS][DOMAIN_NAME]"
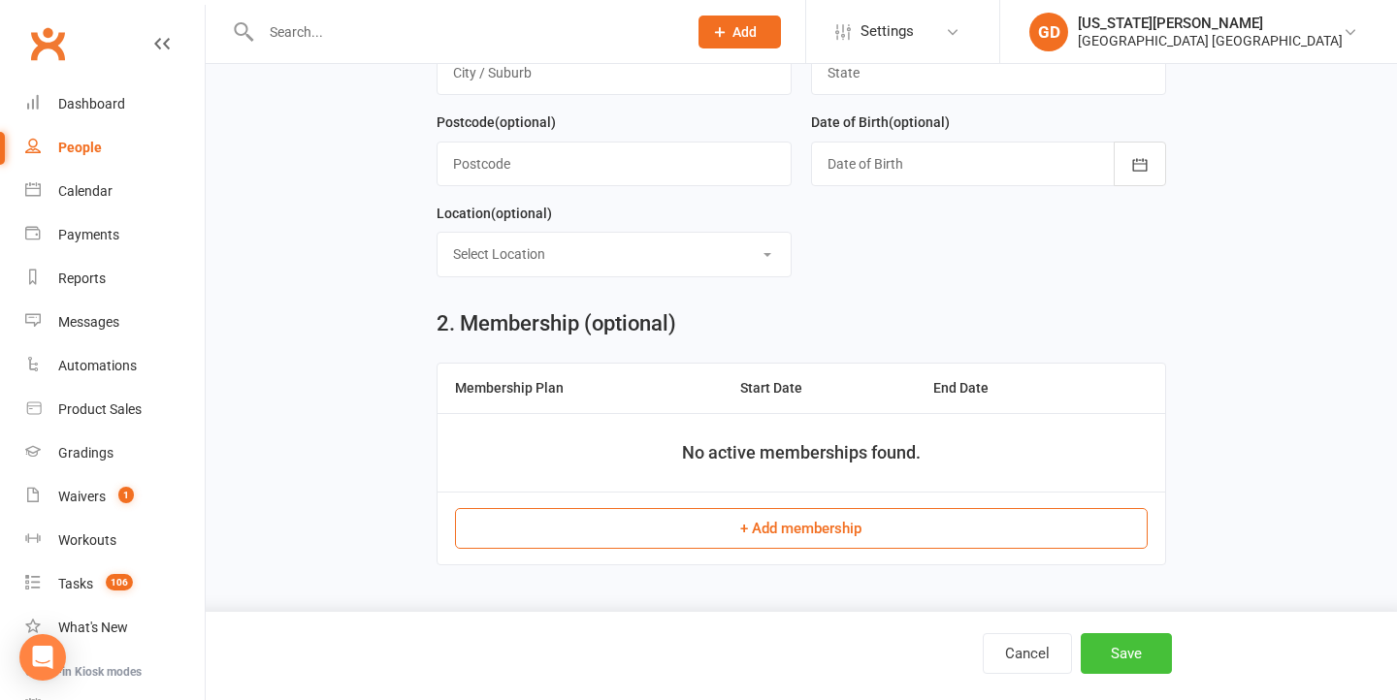
scroll to position [458, 0]
type input "0406 187 706"
click at [1131, 667] on button "Save" at bounding box center [1126, 653] width 91 height 41
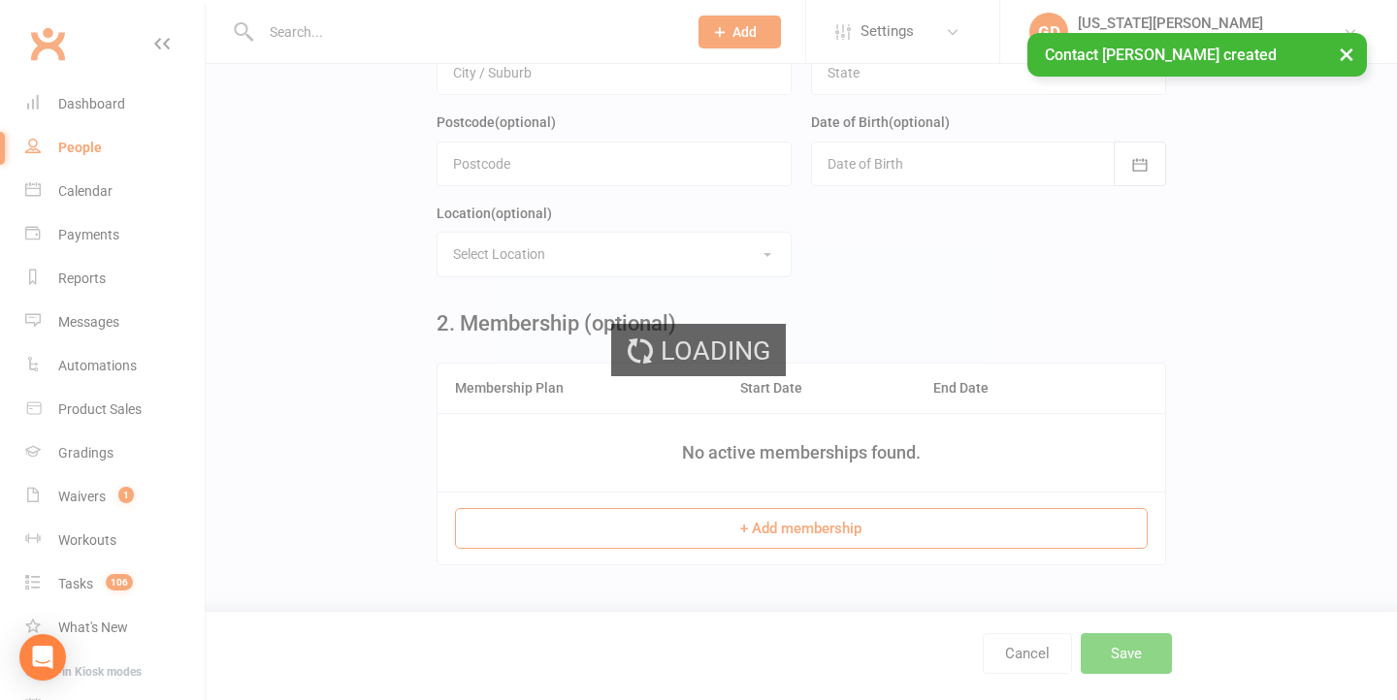
scroll to position [0, 0]
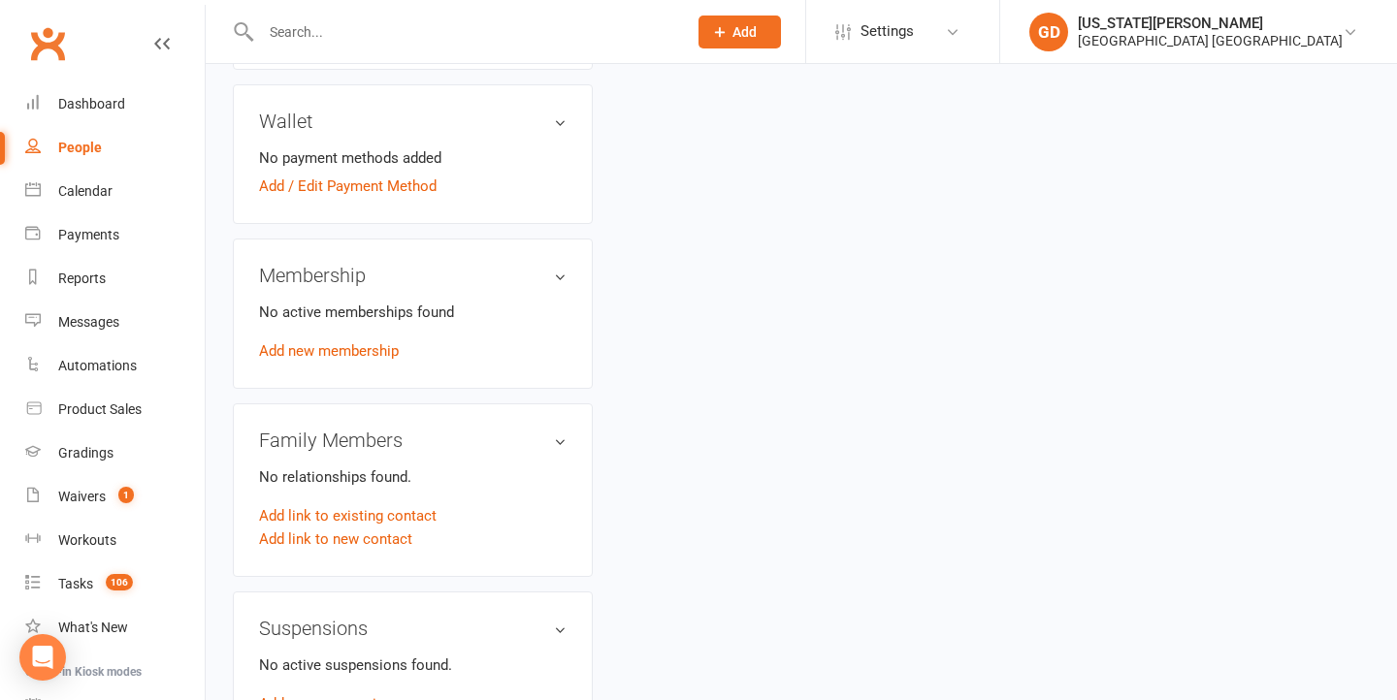
scroll to position [750, 0]
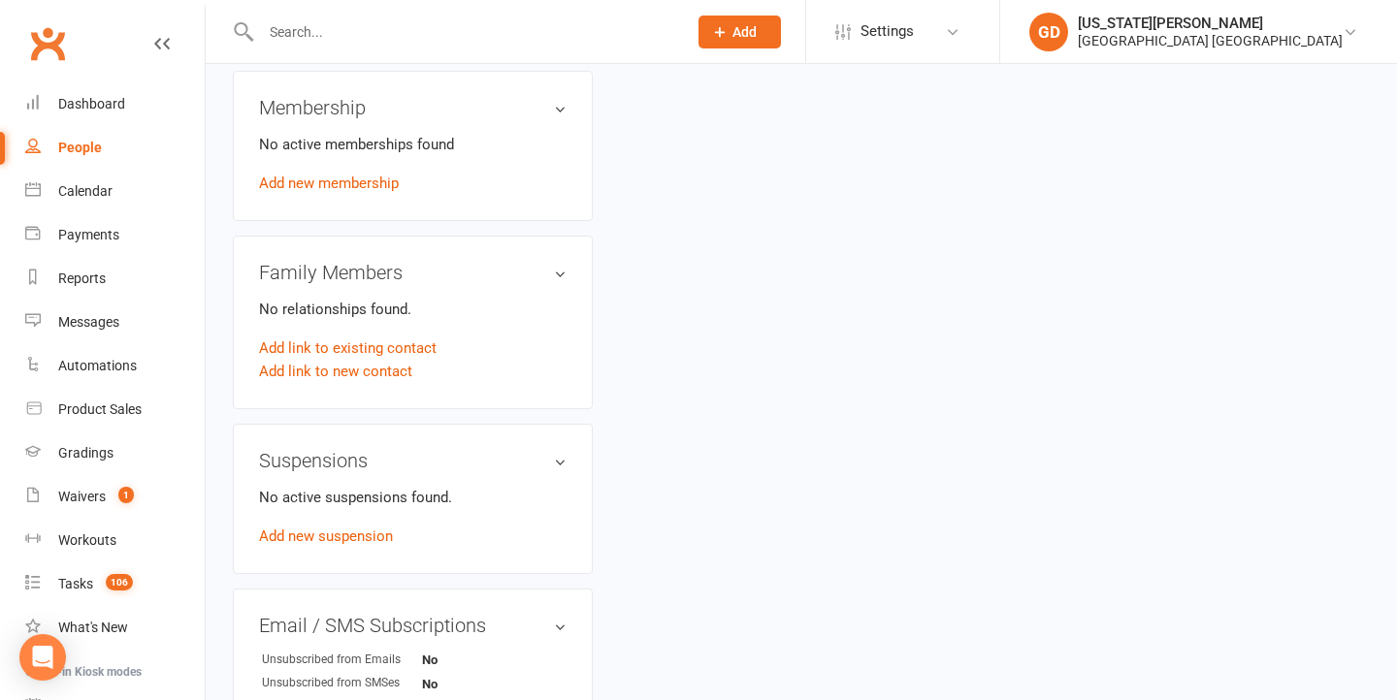
click at [336, 370] on div "Family Members No relationships found. Add link to existing contact Add link to…" at bounding box center [413, 323] width 360 height 174
click at [336, 360] on link "Add link to new contact" at bounding box center [335, 371] width 153 height 23
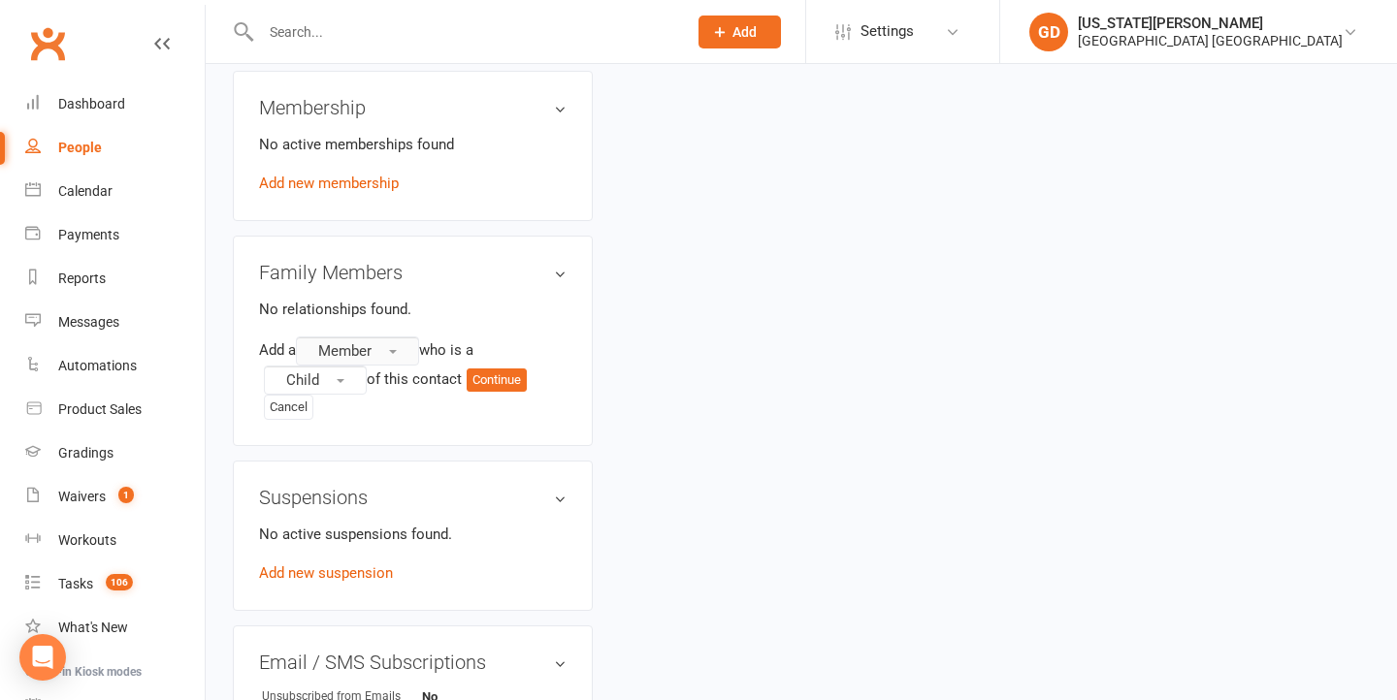
click at [347, 342] on span "Member" at bounding box center [344, 350] width 53 height 17
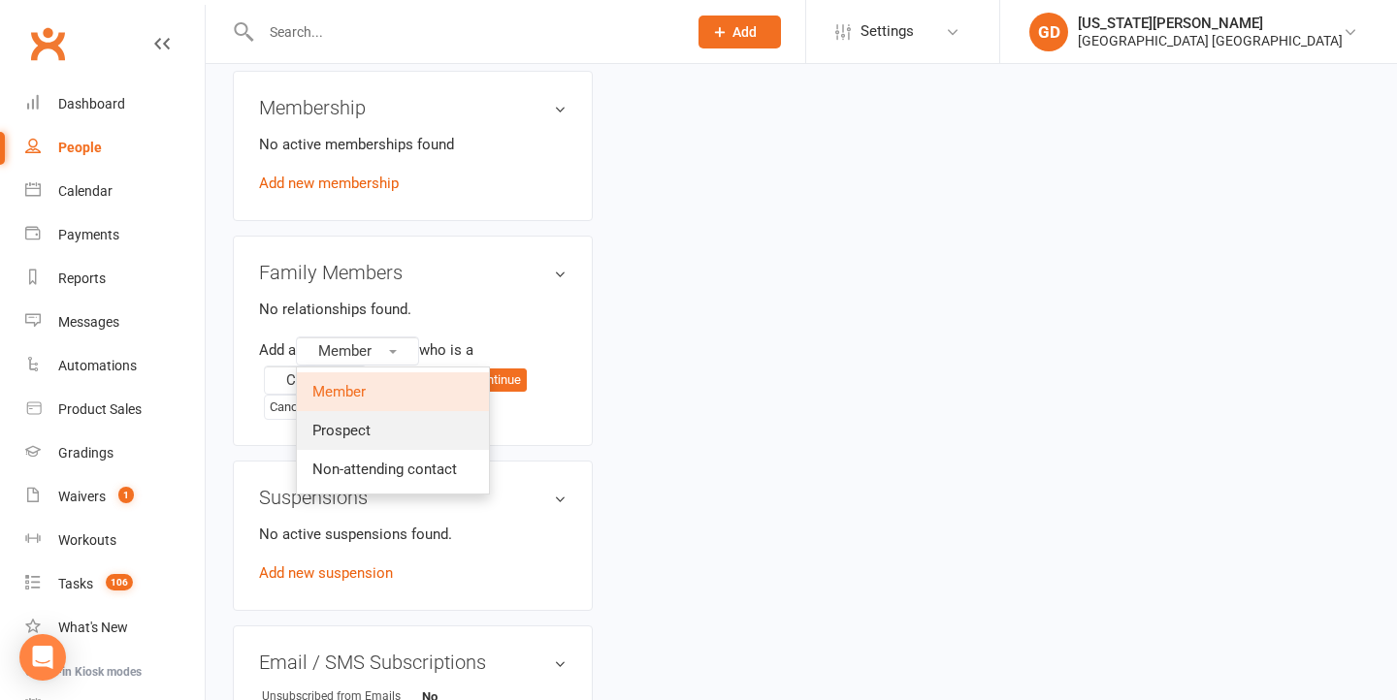
click at [355, 411] on link "Prospect" at bounding box center [393, 430] width 192 height 39
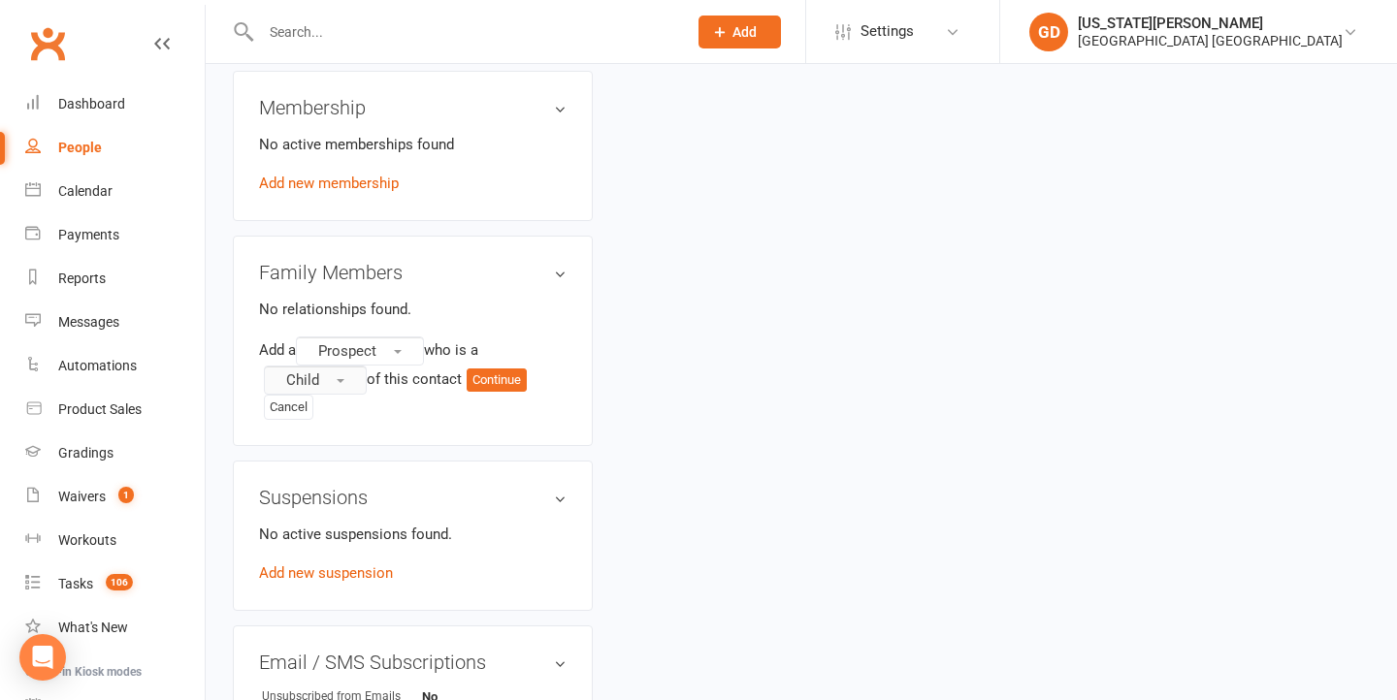
click at [343, 366] on button "Child" at bounding box center [315, 380] width 103 height 29
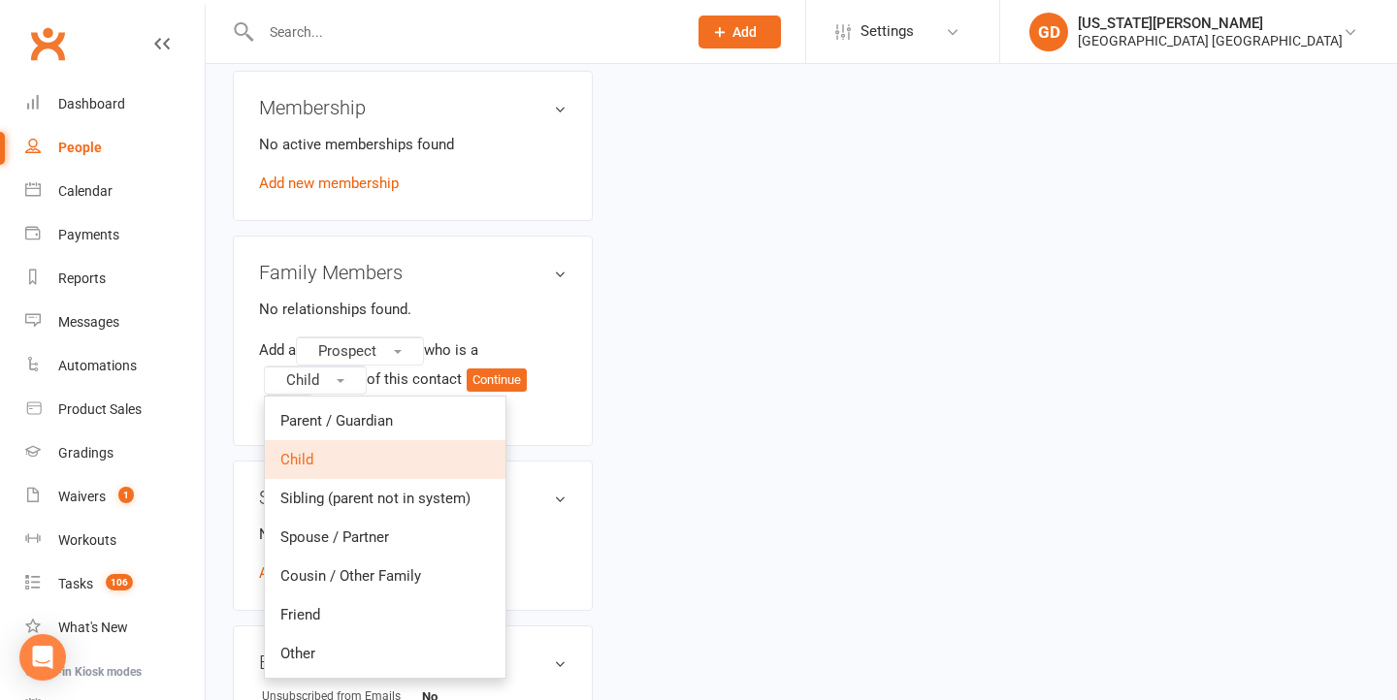
click at [518, 369] on button "Continue" at bounding box center [497, 380] width 60 height 23
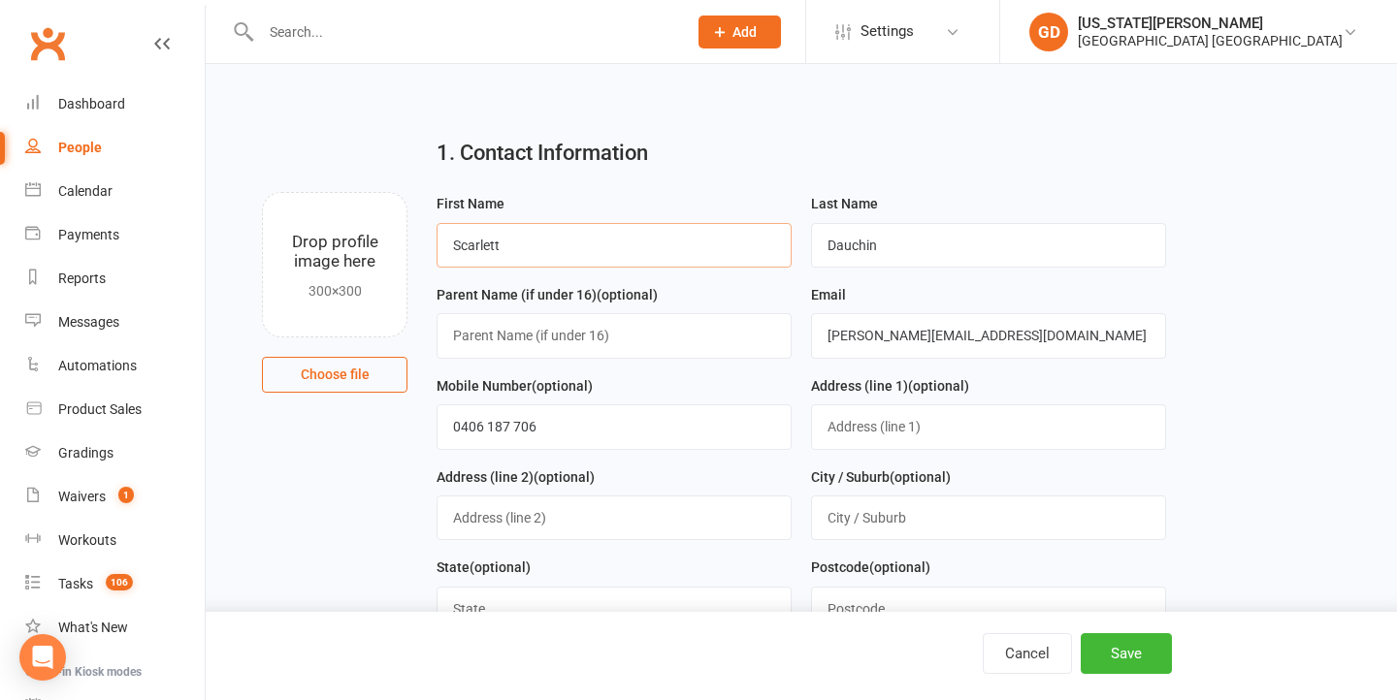
type input "Scarlett"
click at [729, 143] on h2 "1. Contact Information" at bounding box center [800, 153] width 728 height 23
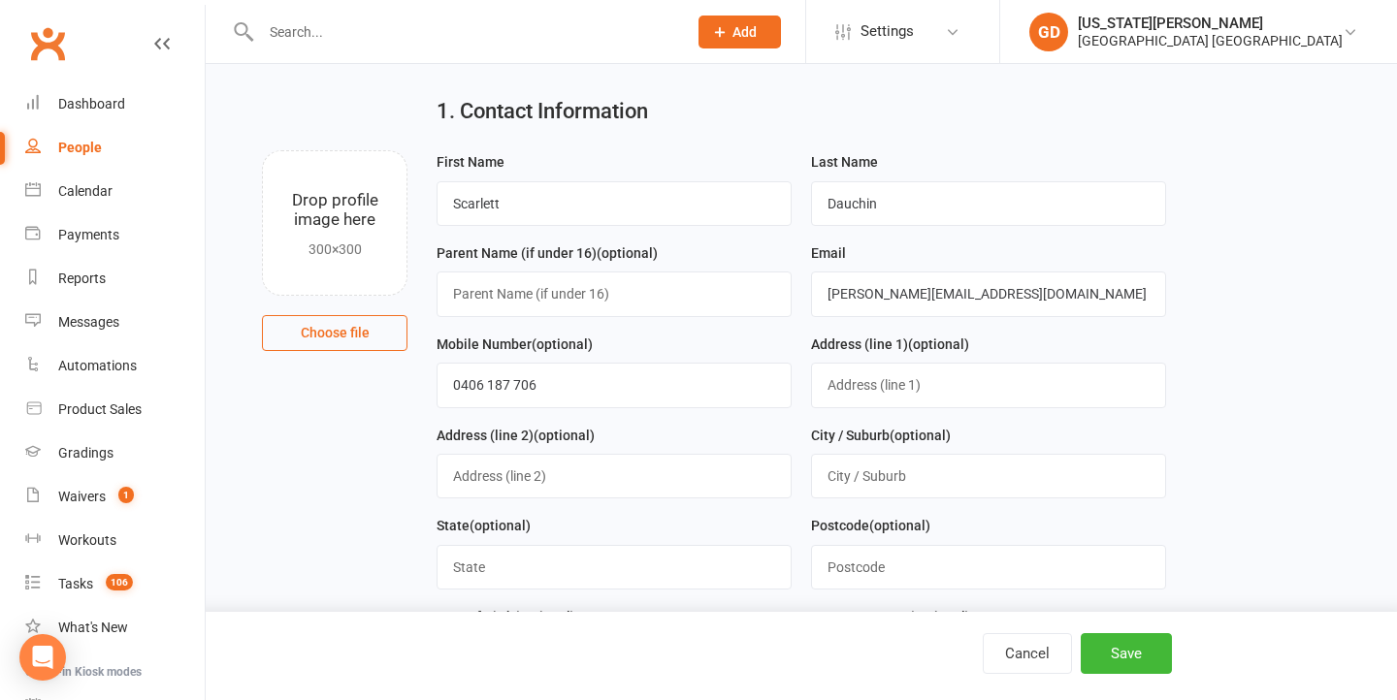
scroll to position [63, 0]
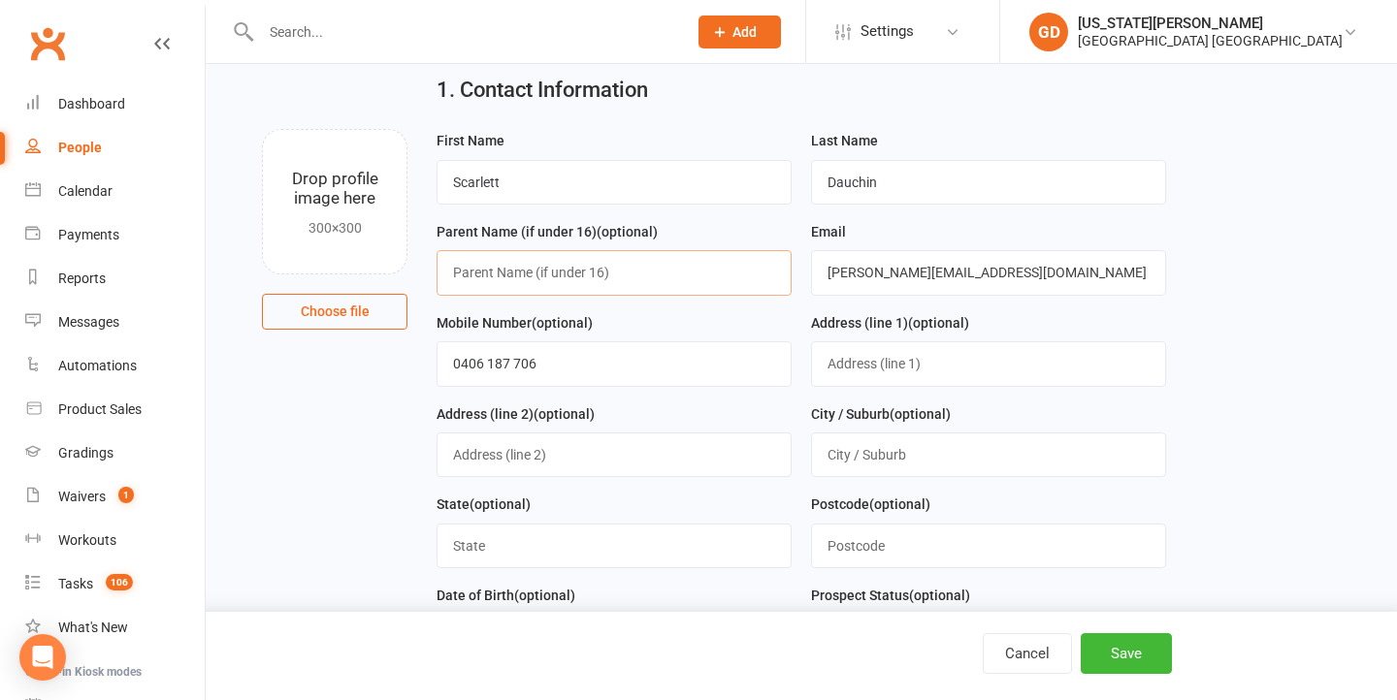
drag, startPoint x: 671, startPoint y: 280, endPoint x: 856, endPoint y: 322, distance: 189.9
type input "Kasia"
click at [1225, 326] on main "1. Contact Information Drop profile image here 300×300 Choose file First Name S…" at bounding box center [801, 654] width 1137 height 1190
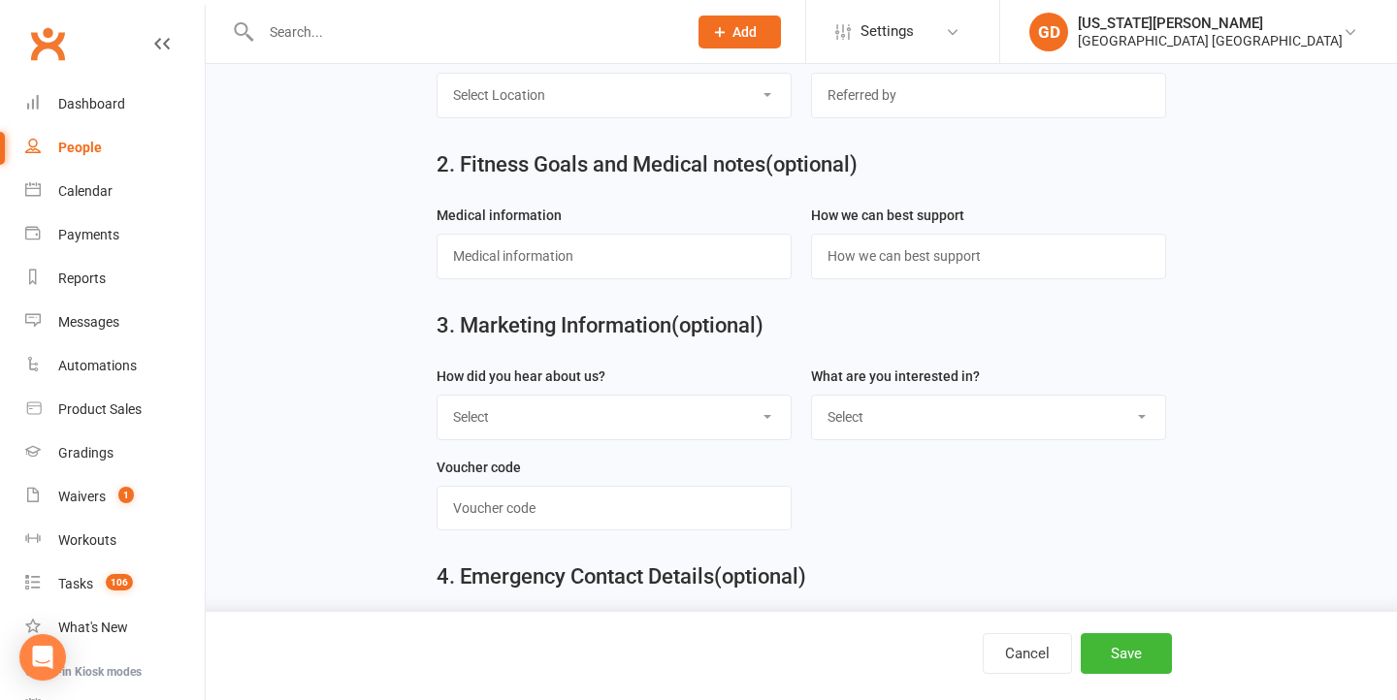
scroll to position [714, 0]
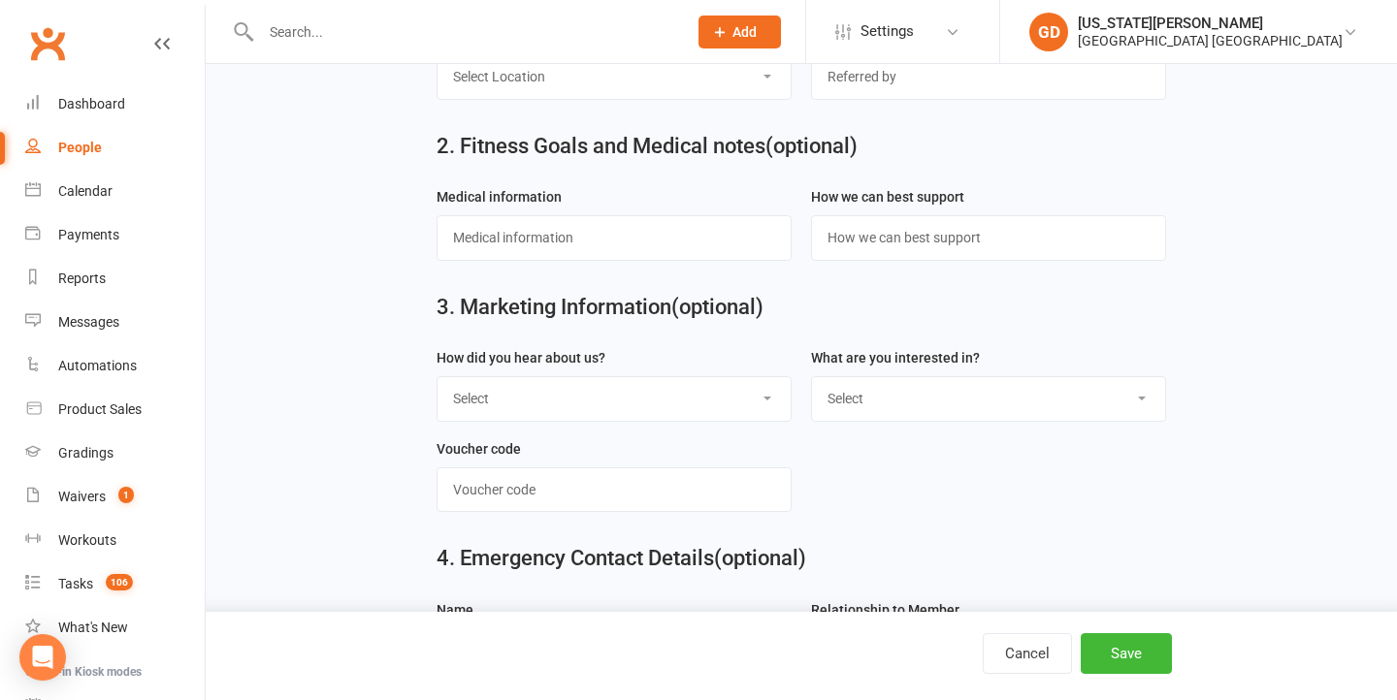
select select "Sign"
select select "Kids karate"
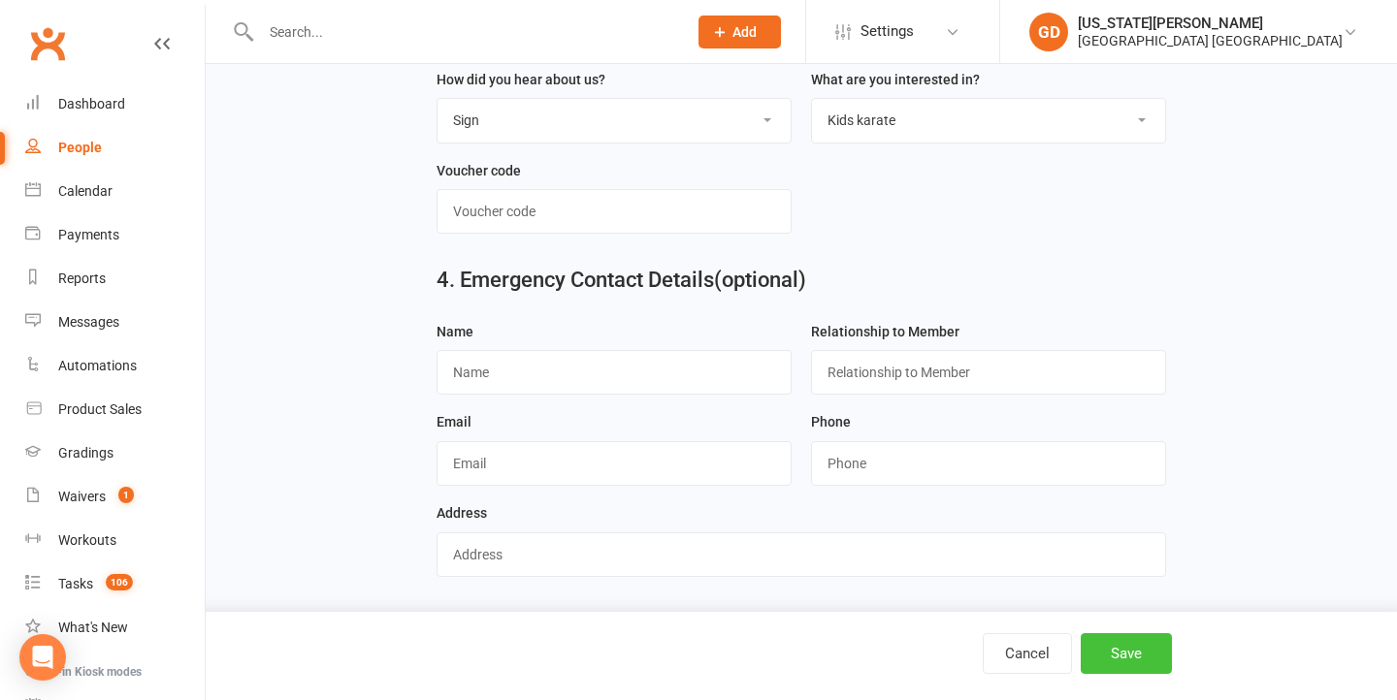
scroll to position [1003, 0]
click at [1146, 662] on button "Save" at bounding box center [1126, 653] width 91 height 41
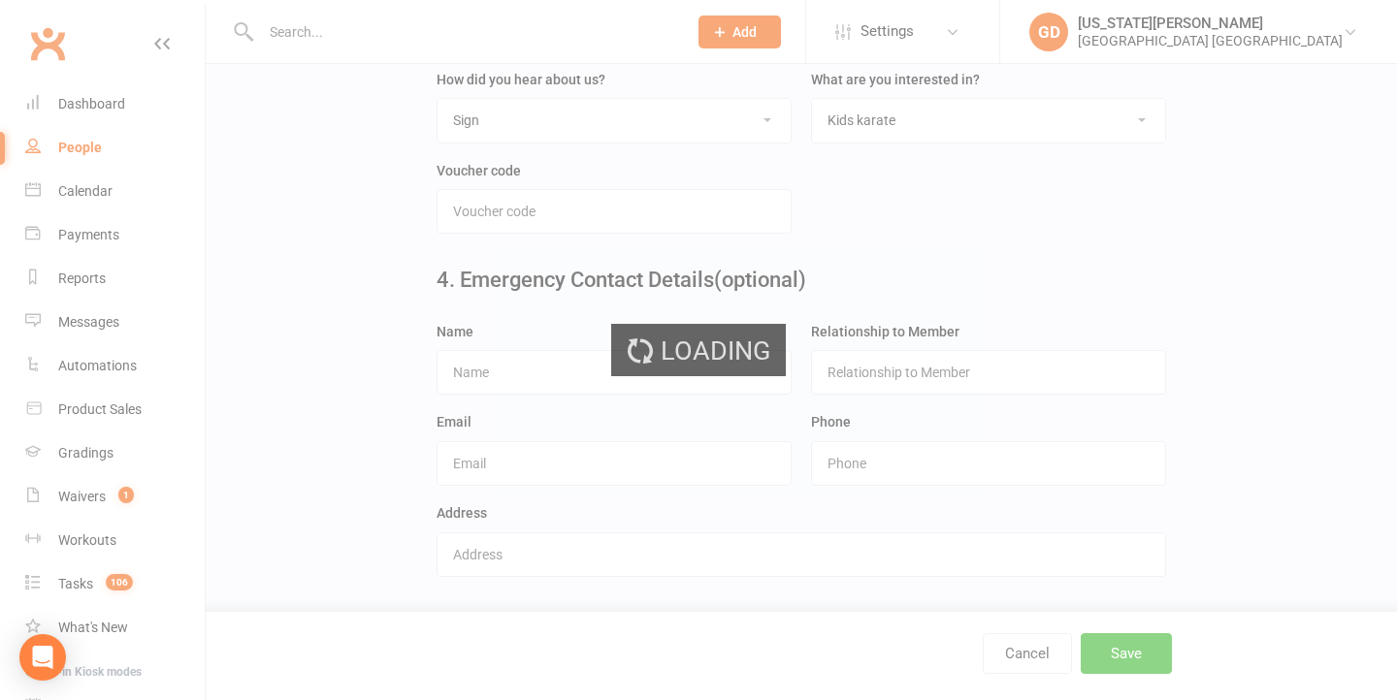
scroll to position [0, 0]
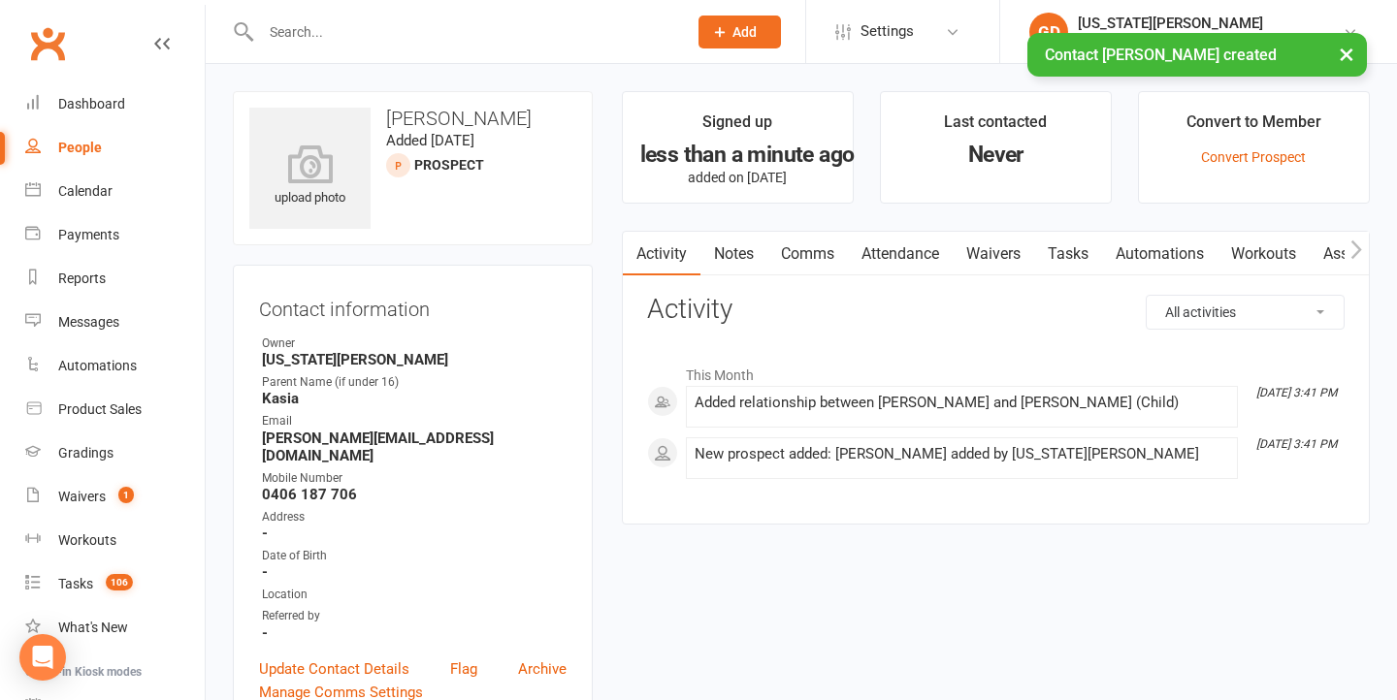
drag, startPoint x: 113, startPoint y: 191, endPoint x: 149, endPoint y: 176, distance: 39.1
click at [113, 191] on link "Calendar" at bounding box center [114, 192] width 179 height 44
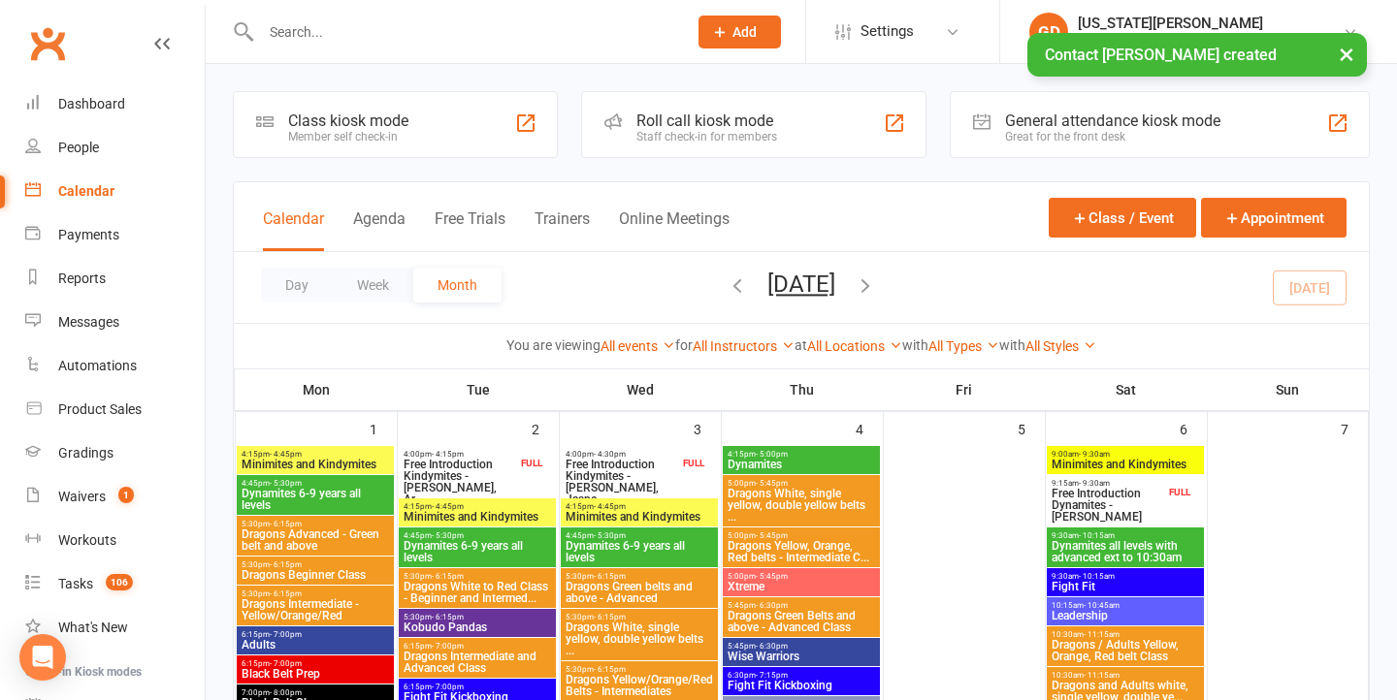
click at [1336, 55] on button "×" at bounding box center [1346, 54] width 35 height 42
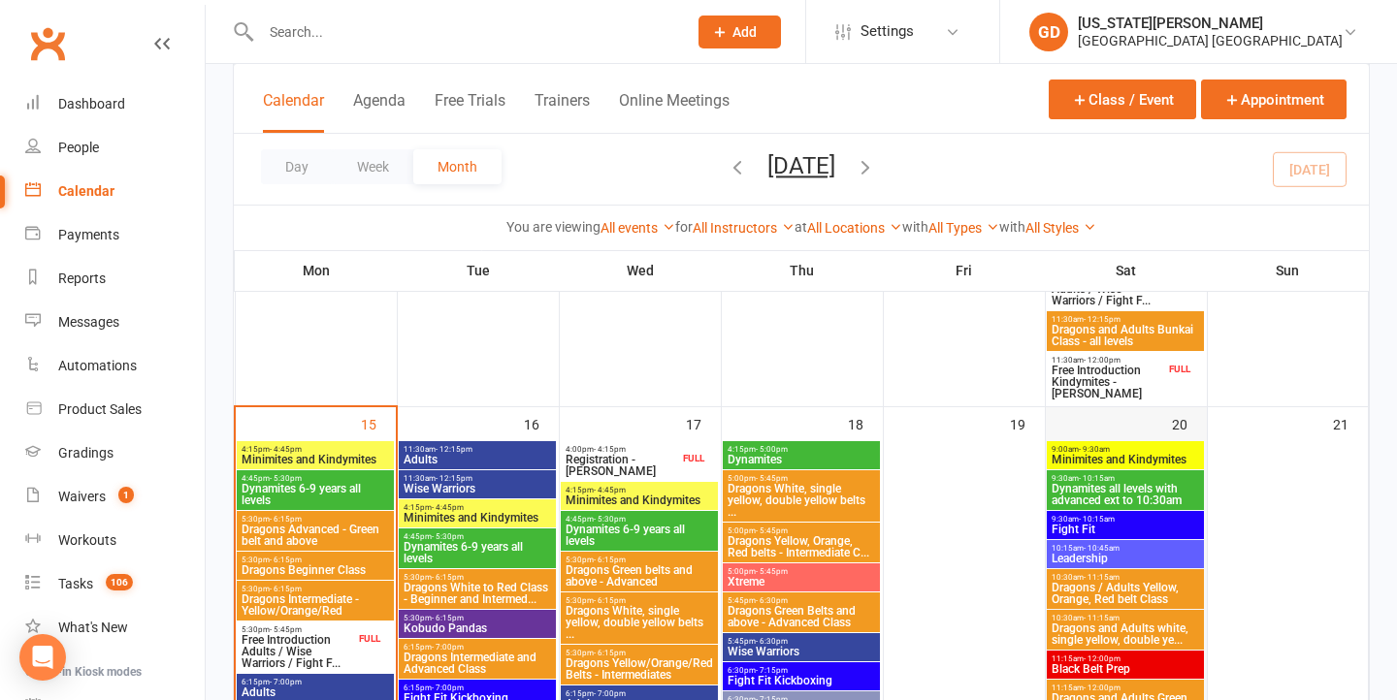
scroll to position [1362, 0]
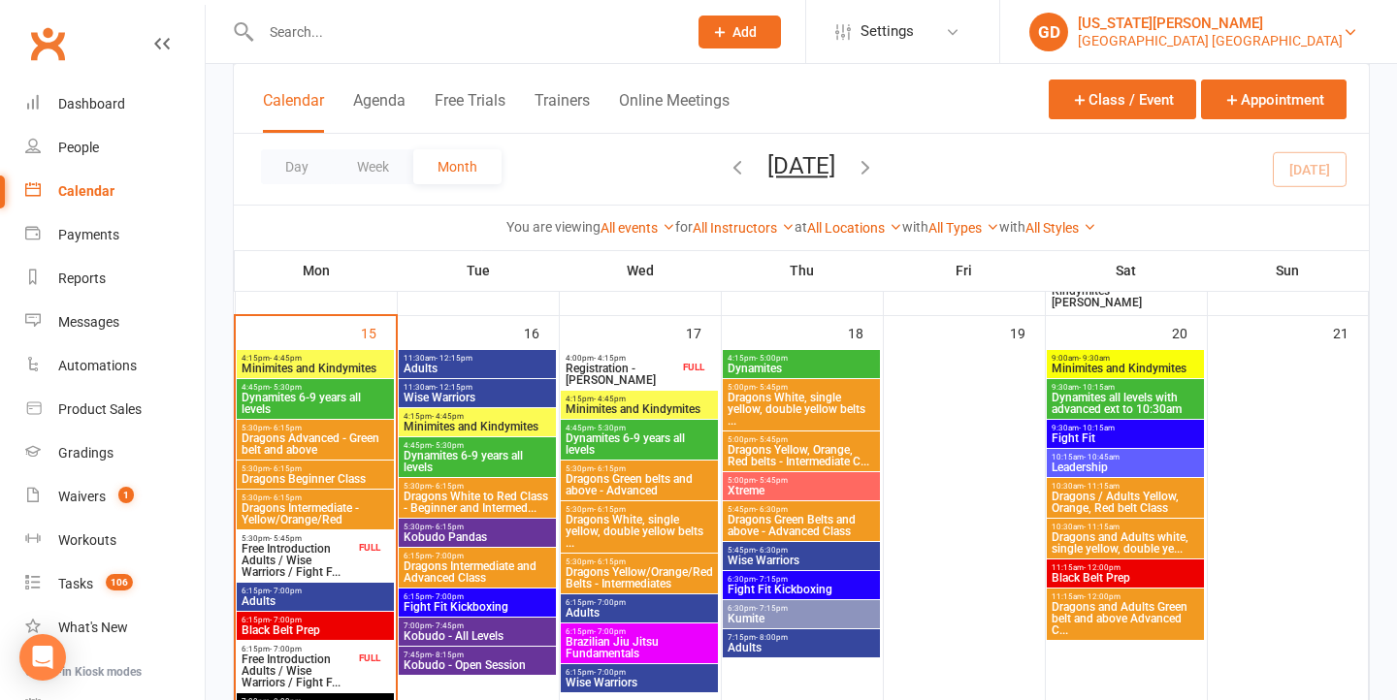
click at [1195, 40] on div "[GEOGRAPHIC_DATA] [GEOGRAPHIC_DATA]" at bounding box center [1210, 40] width 265 height 17
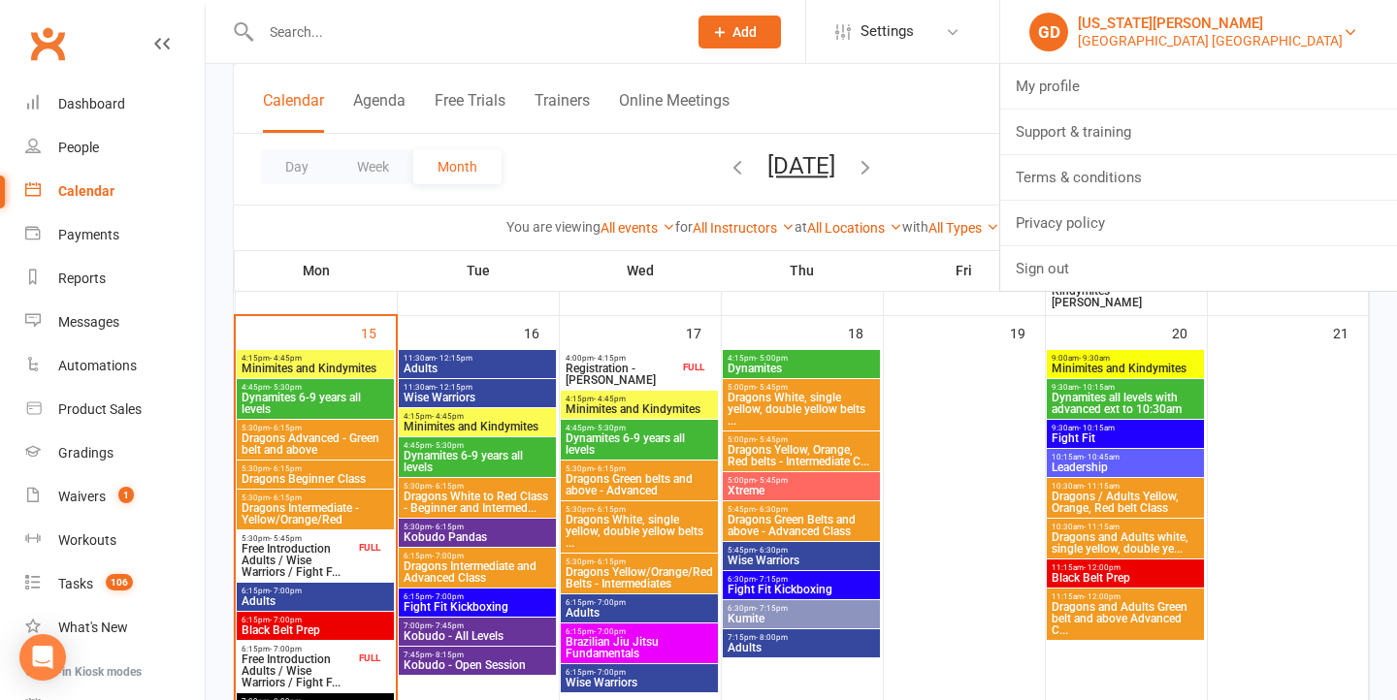
click at [1164, 37] on div "[GEOGRAPHIC_DATA] [GEOGRAPHIC_DATA]" at bounding box center [1210, 40] width 265 height 17
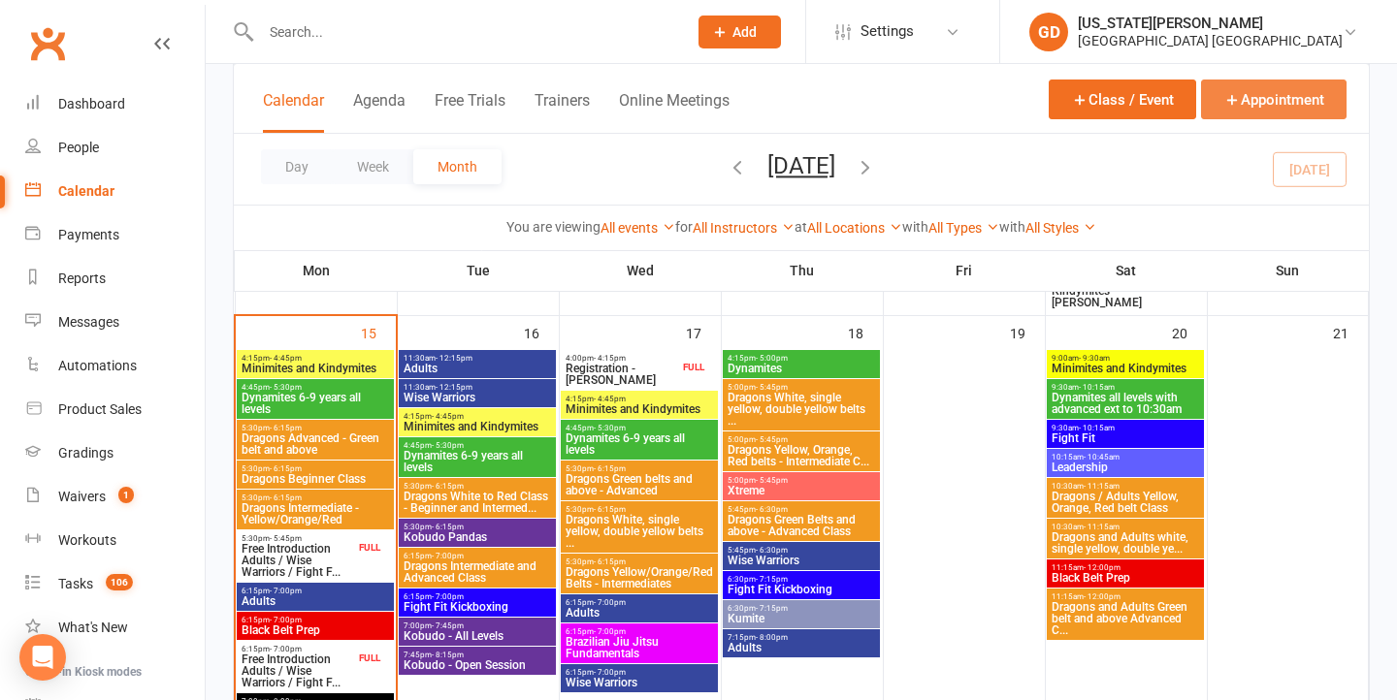
click at [1246, 86] on button "Appointment" at bounding box center [1273, 100] width 145 height 40
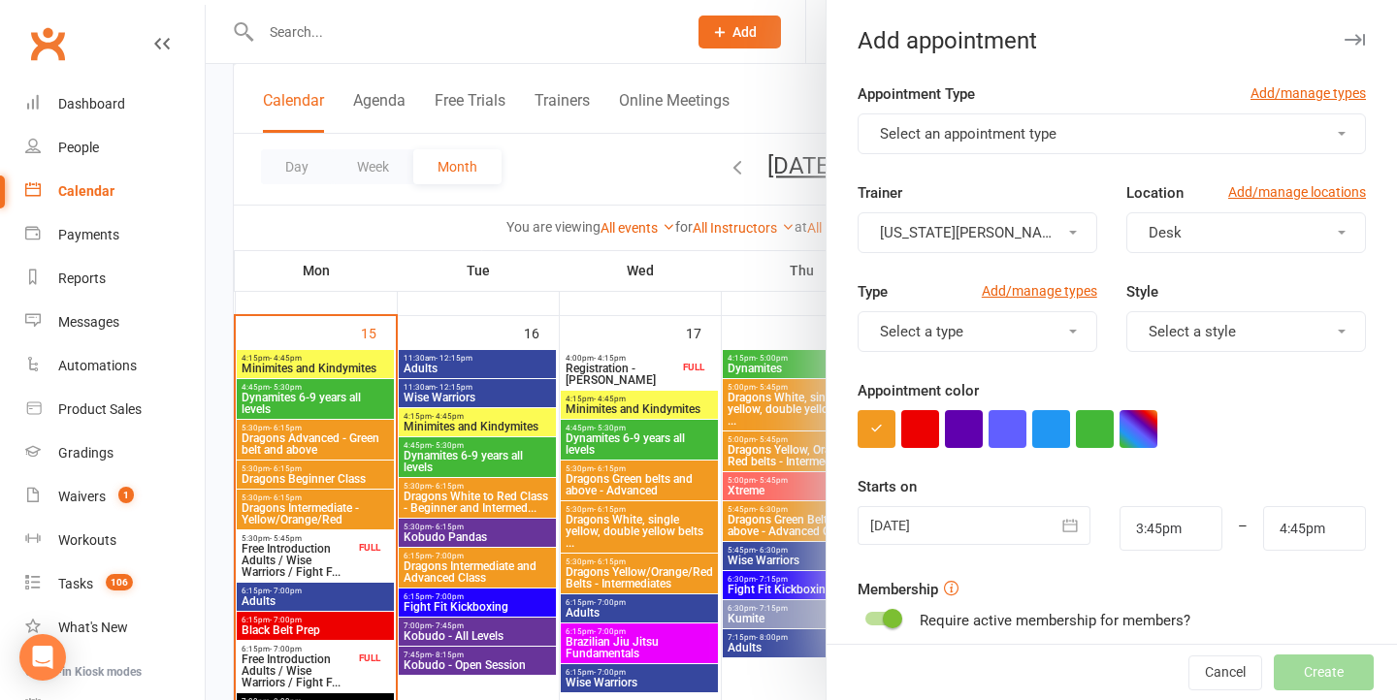
click at [1120, 139] on button "Select an appointment type" at bounding box center [1111, 133] width 508 height 41
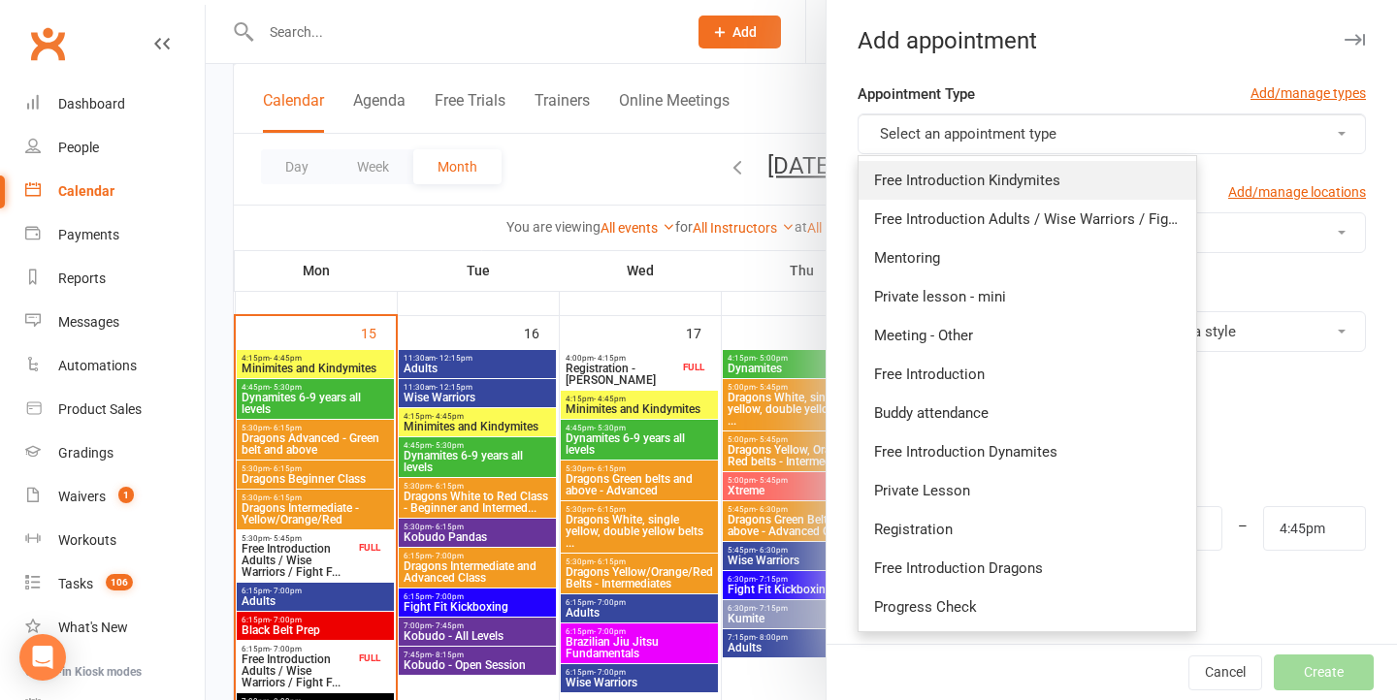
click at [1079, 186] on link "Free Introduction Kindymites" at bounding box center [1027, 180] width 338 height 39
type input "4:10pm"
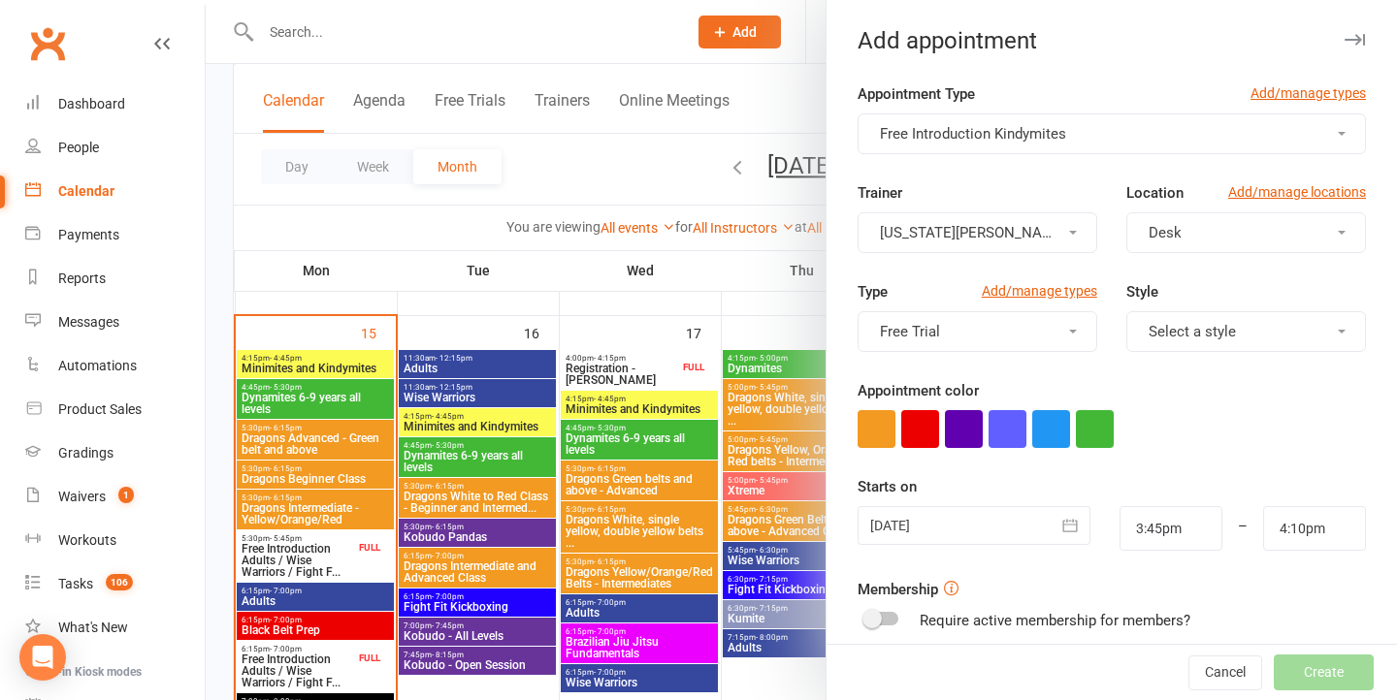
click at [1081, 120] on button "Free Introduction Kindymites" at bounding box center [1111, 133] width 508 height 41
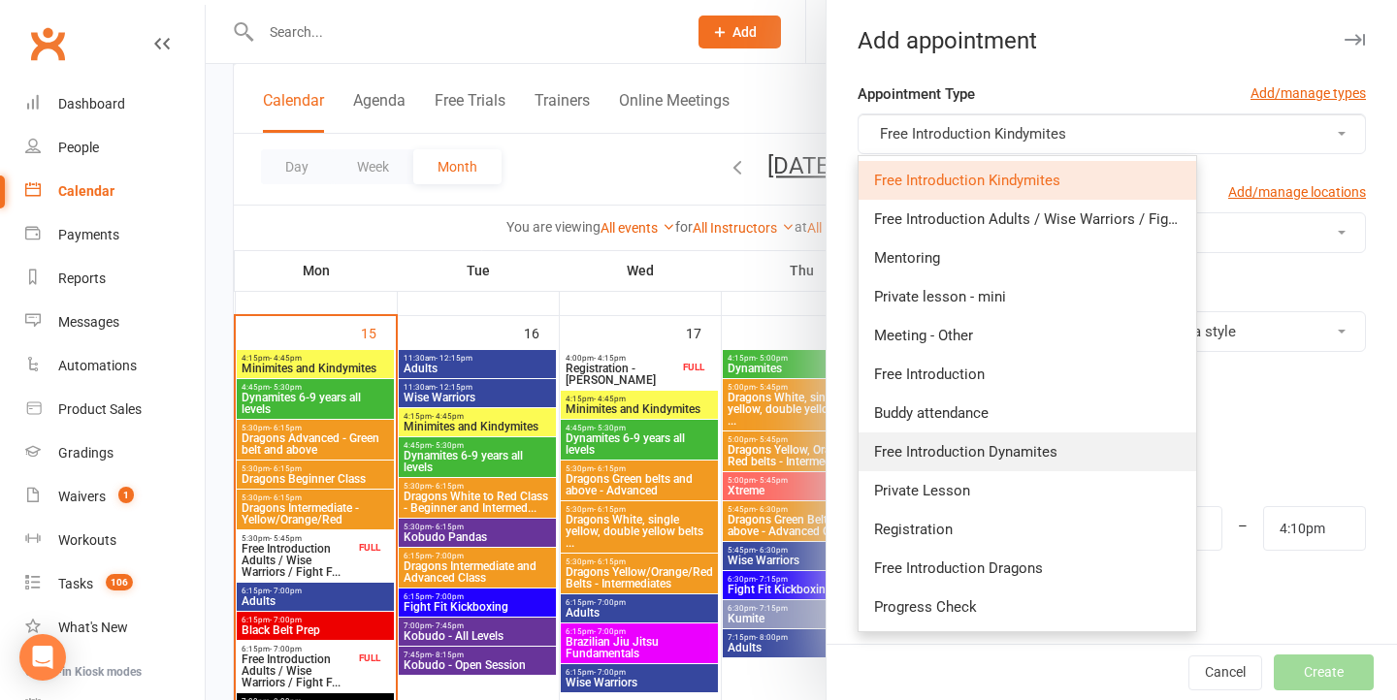
click at [1038, 457] on span "Free Introduction Dynamites" at bounding box center [965, 451] width 183 height 17
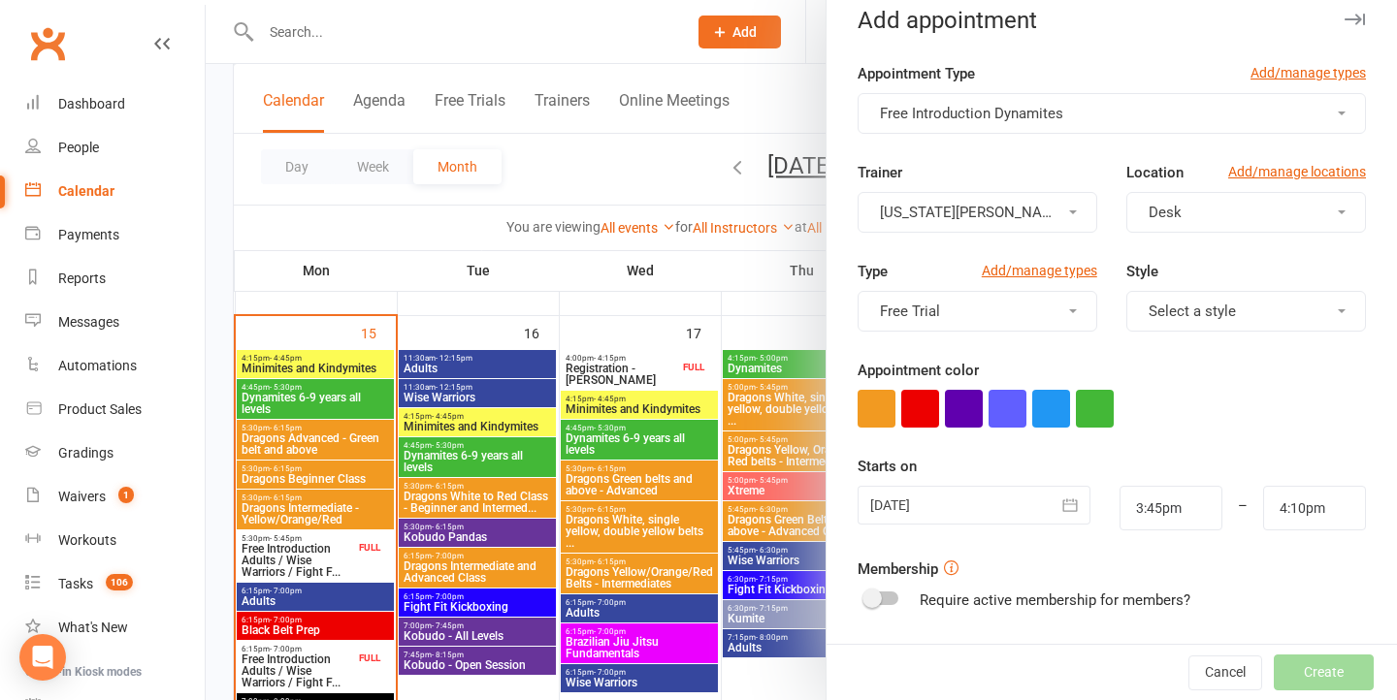
scroll to position [31, 0]
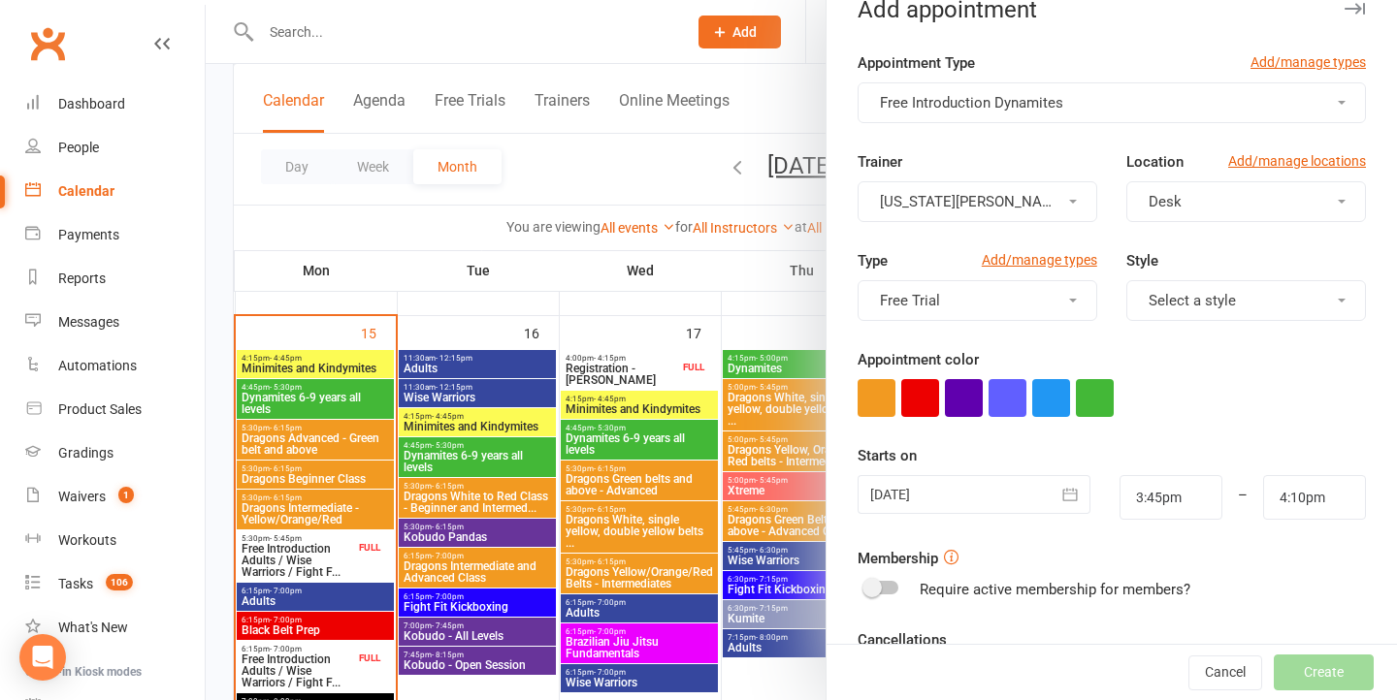
click at [938, 490] on div at bounding box center [973, 494] width 233 height 39
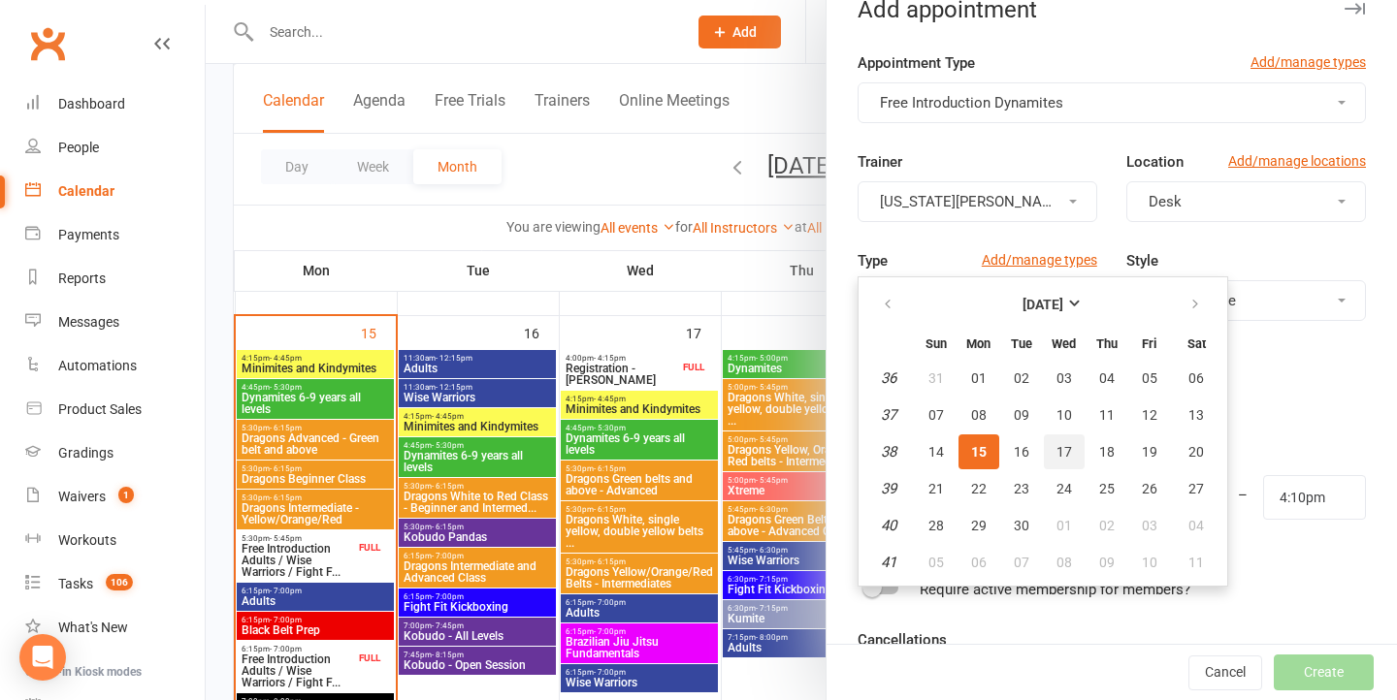
click at [1059, 447] on span "17" at bounding box center [1064, 452] width 16 height 16
type input "[DATE]"
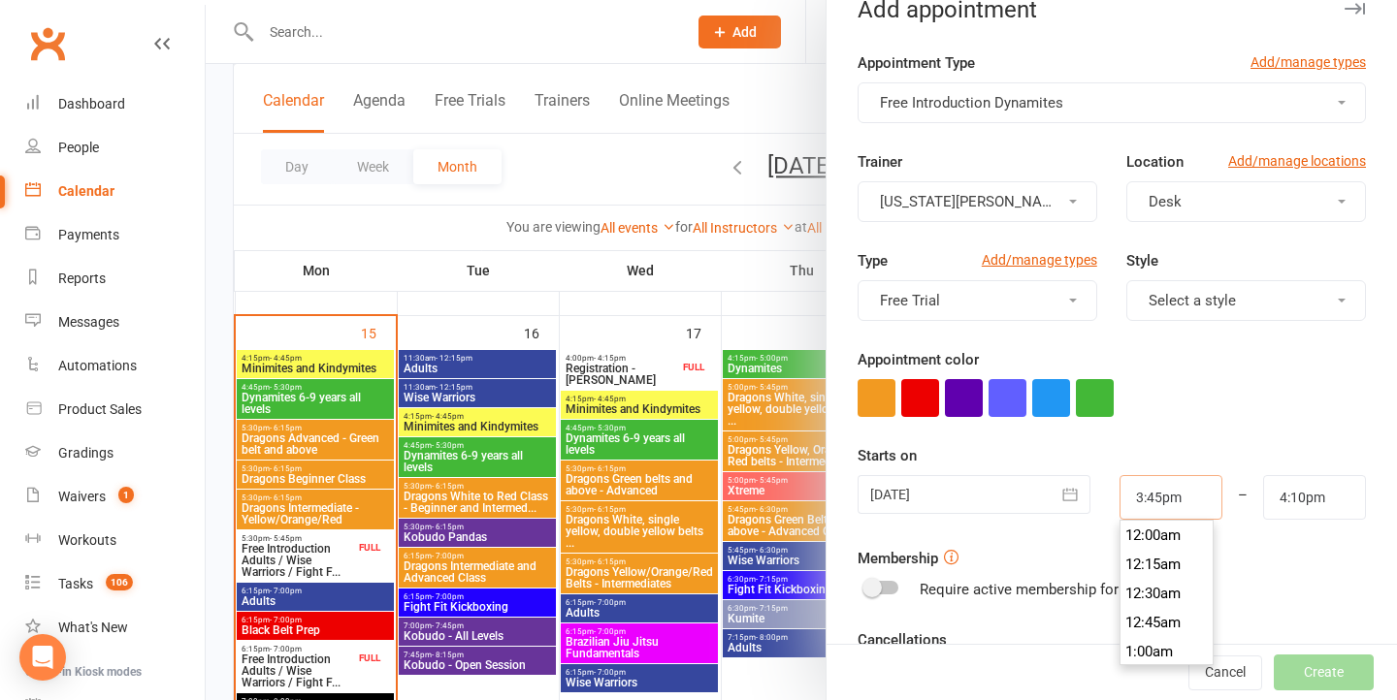
scroll to position [1804, 0]
drag, startPoint x: 1203, startPoint y: 507, endPoint x: 1024, endPoint y: 512, distance: 178.5
click at [1024, 512] on div "[DATE] [DATE] Sun Mon Tue Wed Thu Fri Sat 36 31 01 02 03 04 05 06 37 07 08 09 1…" at bounding box center [1111, 497] width 537 height 45
type input "3"
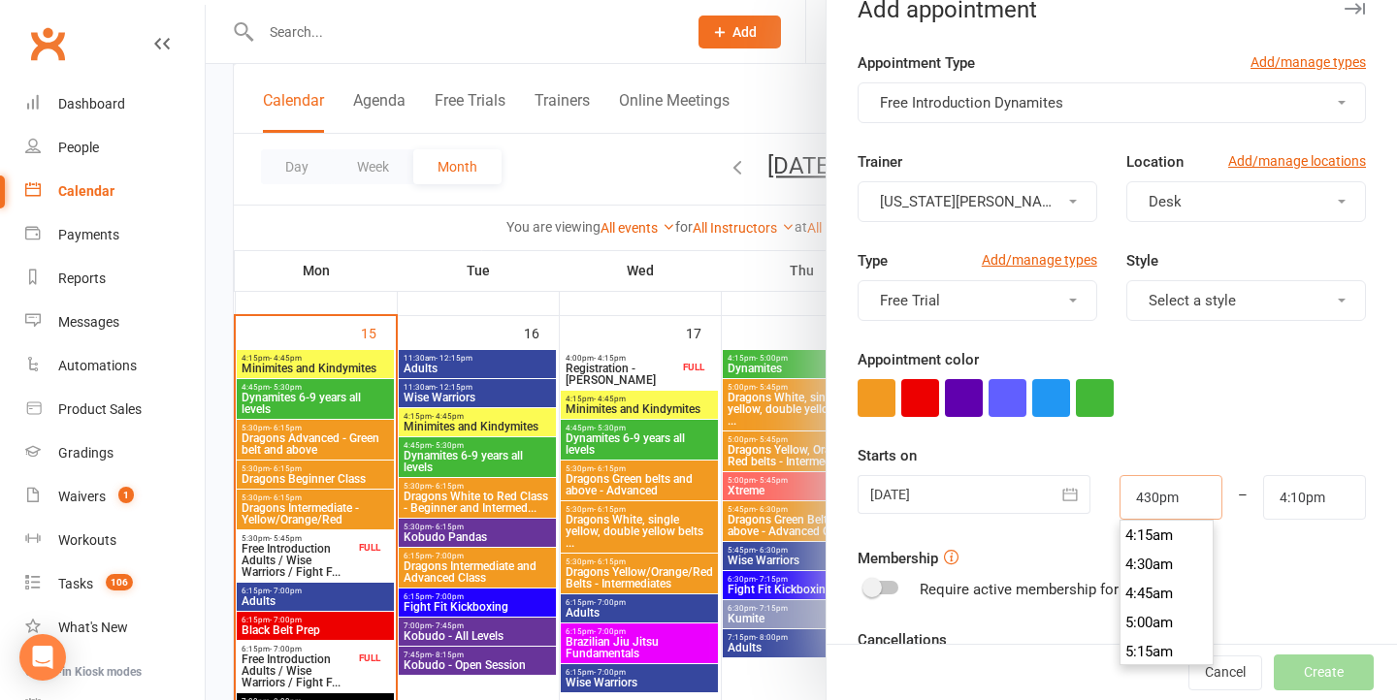
type input "4:30pm"
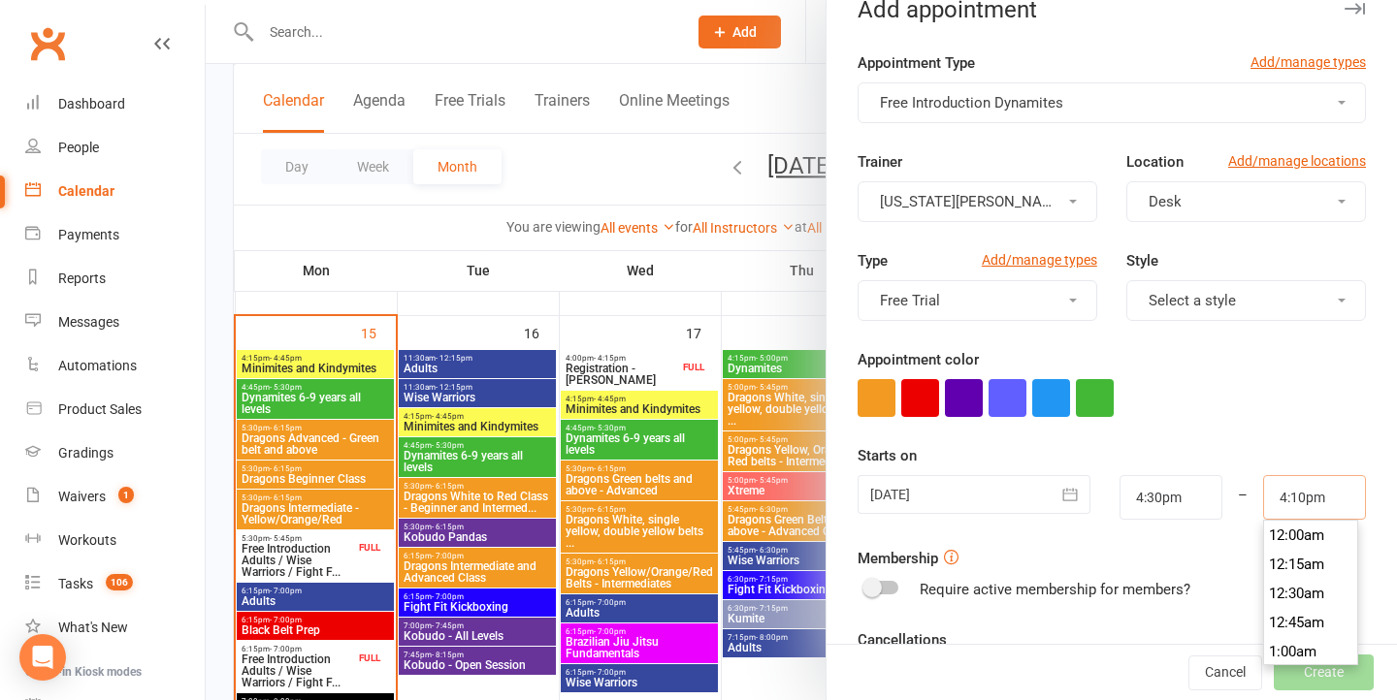
scroll to position [1862, 0]
drag, startPoint x: 1343, startPoint y: 504, endPoint x: 1021, endPoint y: 510, distance: 322.1
click at [1021, 510] on div "[DATE] [DATE] Sun Mon Tue Wed Thu Fri Sat 36 31 01 02 03 04 05 06 37 07 08 09 1…" at bounding box center [1111, 497] width 537 height 45
type input "4"
type input "4:45pm"
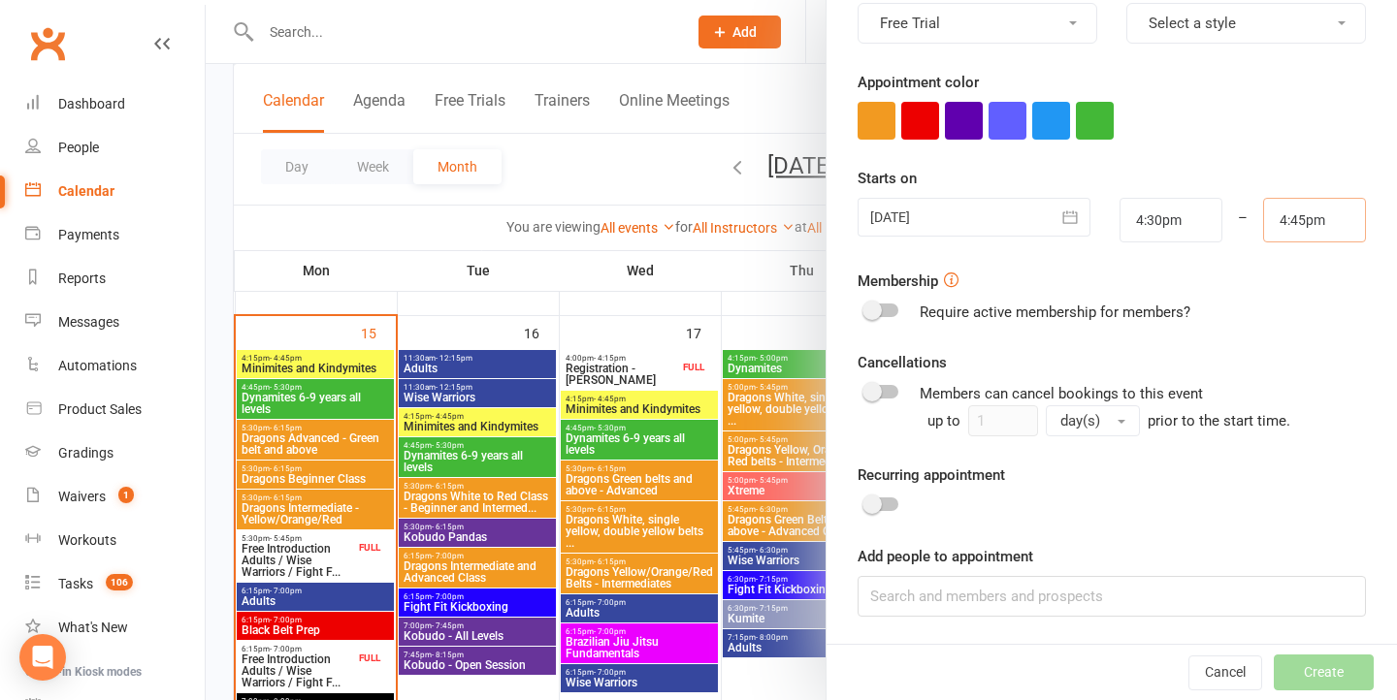
scroll to position [307, 0]
click at [979, 615] on input at bounding box center [1111, 597] width 508 height 41
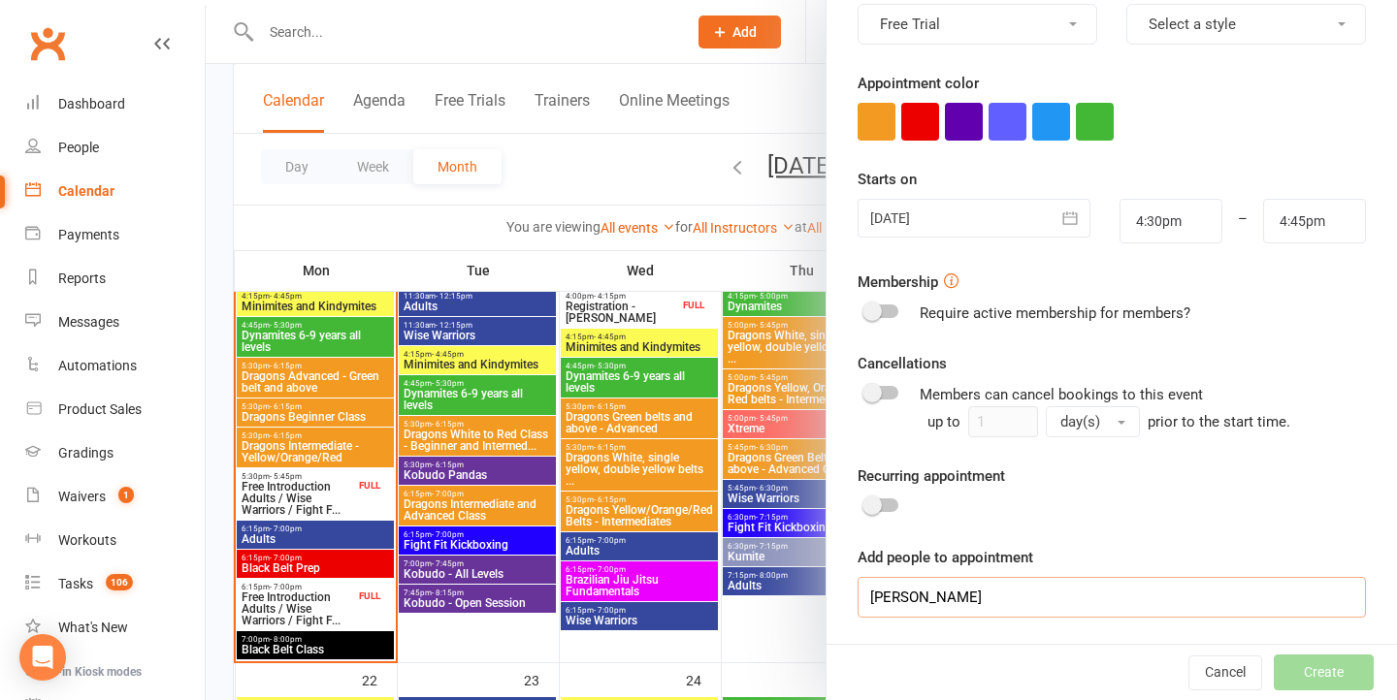
scroll to position [1429, 0]
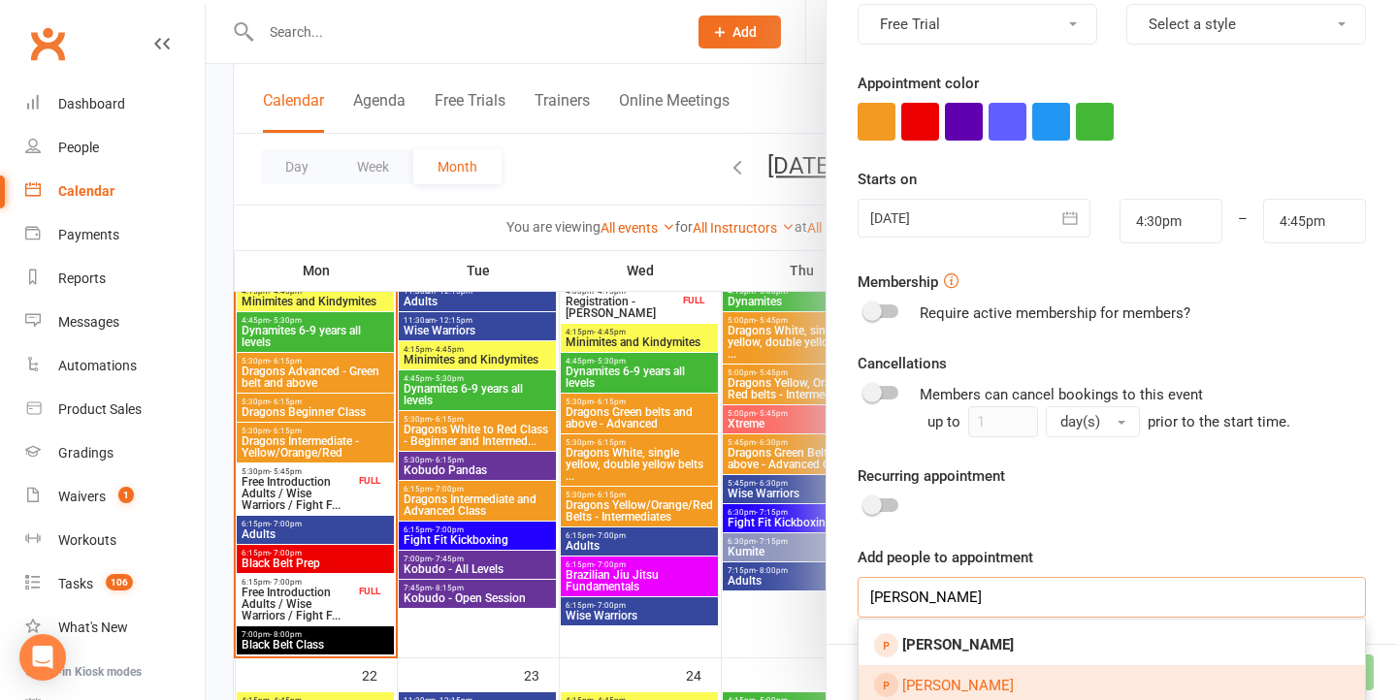
type input "[PERSON_NAME]"
click at [1044, 680] on link "[PERSON_NAME]" at bounding box center [1111, 685] width 506 height 41
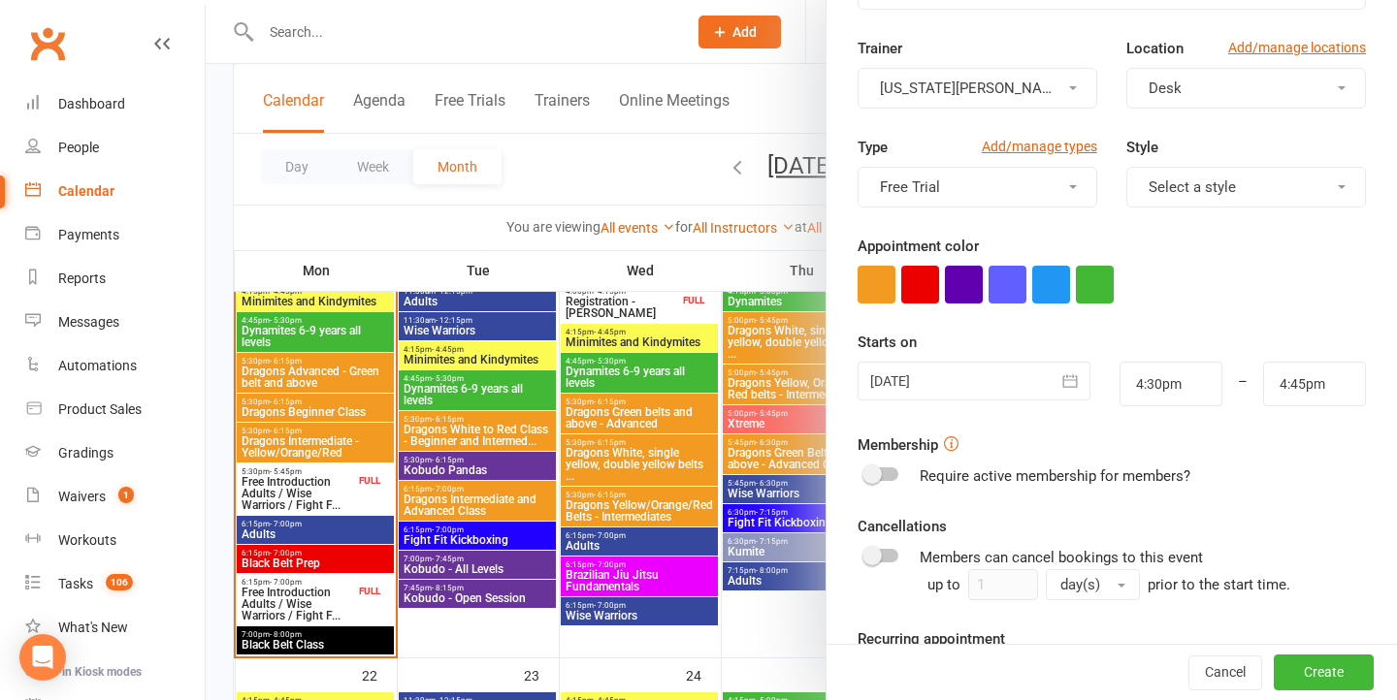
scroll to position [106, 0]
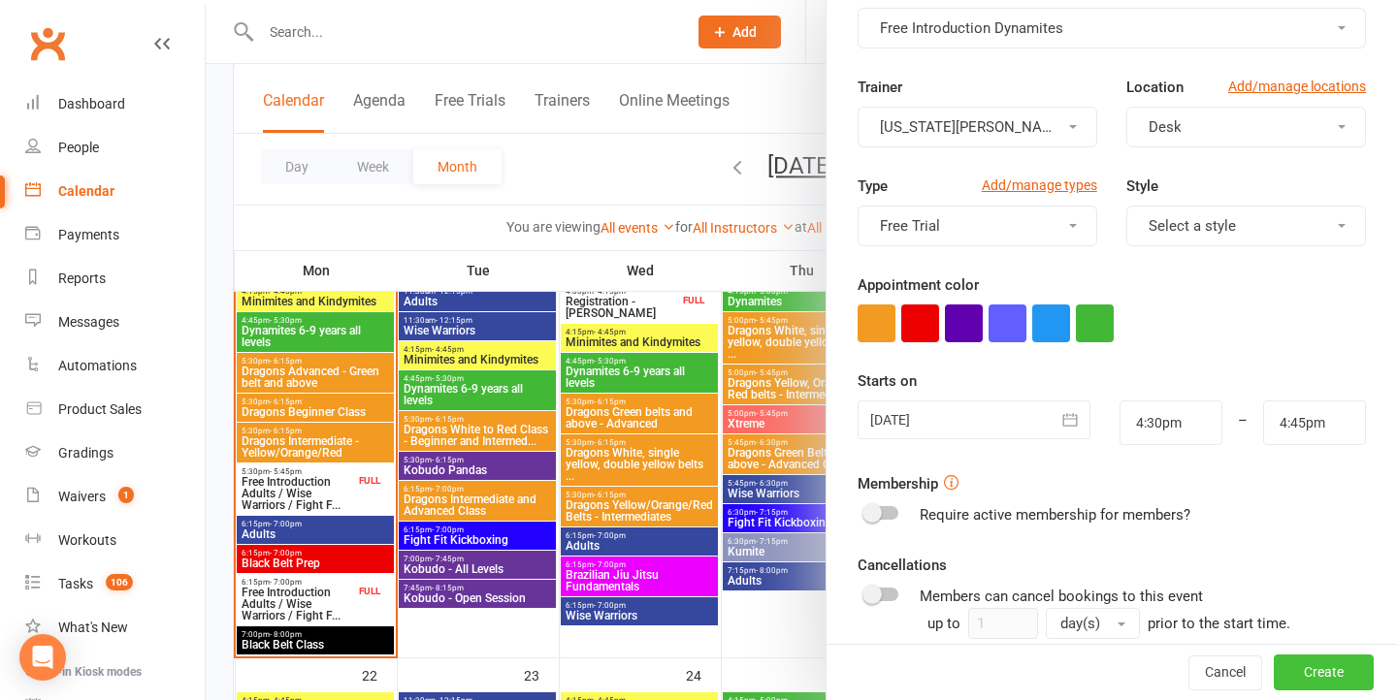
click at [1314, 661] on button "Create" at bounding box center [1324, 673] width 100 height 35
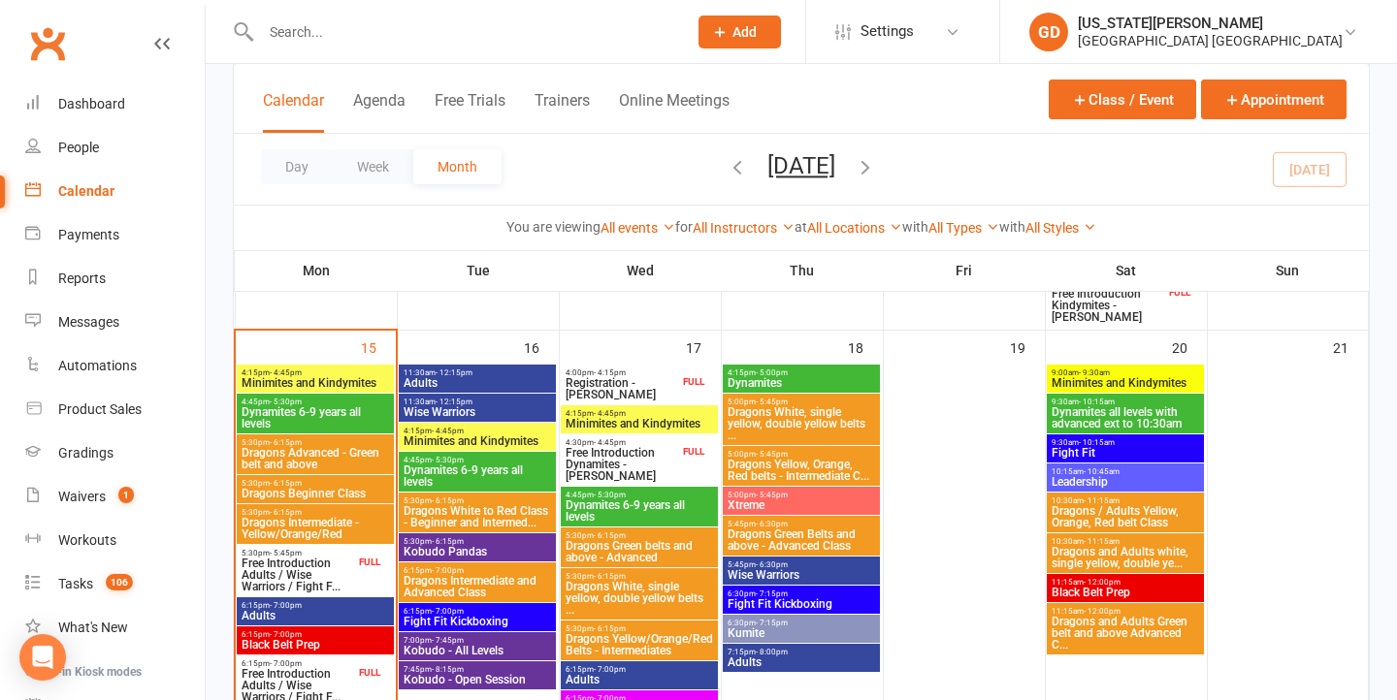
scroll to position [1329, 0]
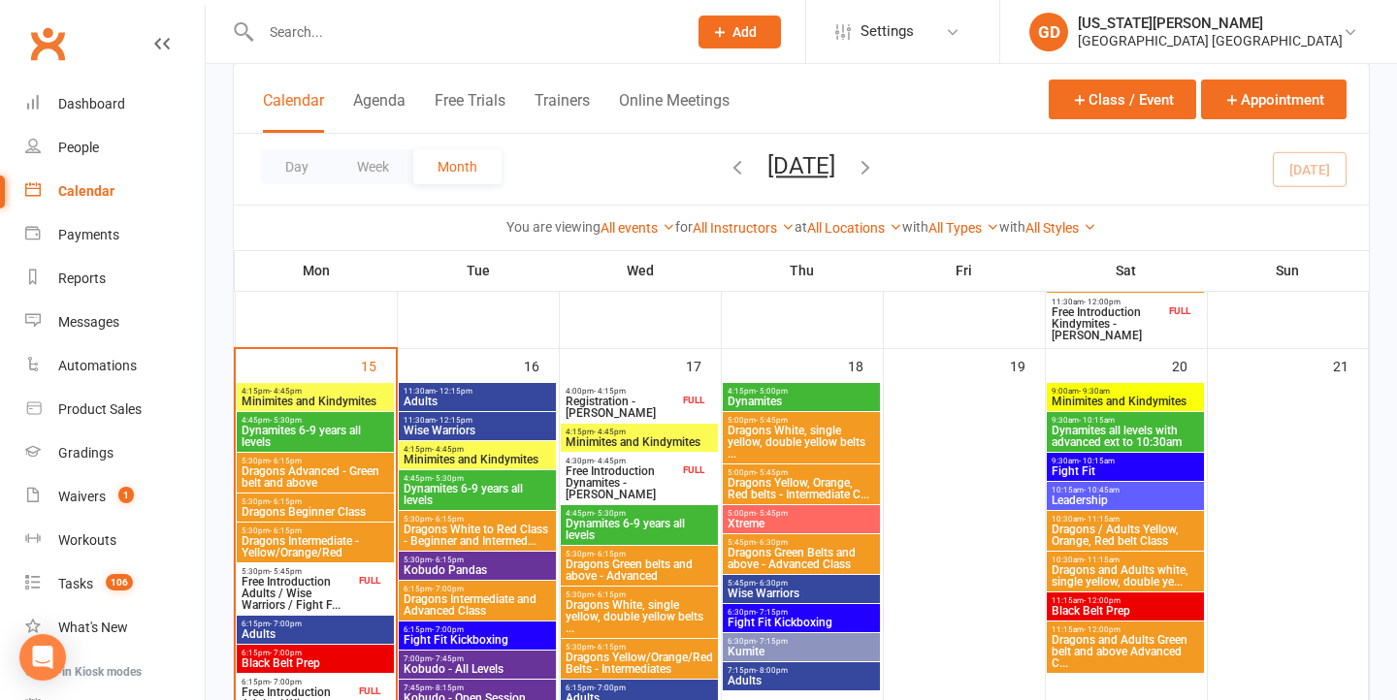
click at [447, 420] on span "- 12:15pm" at bounding box center [454, 420] width 37 height 9
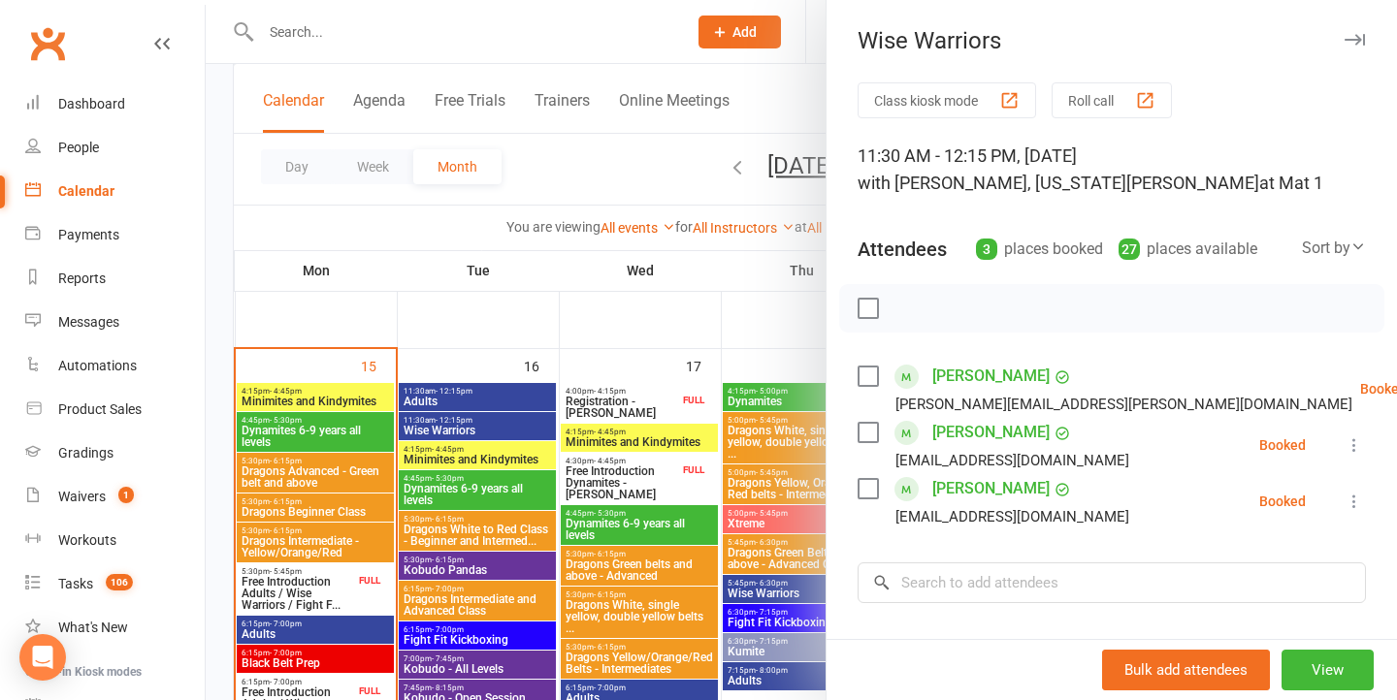
click at [447, 420] on div at bounding box center [801, 350] width 1191 height 700
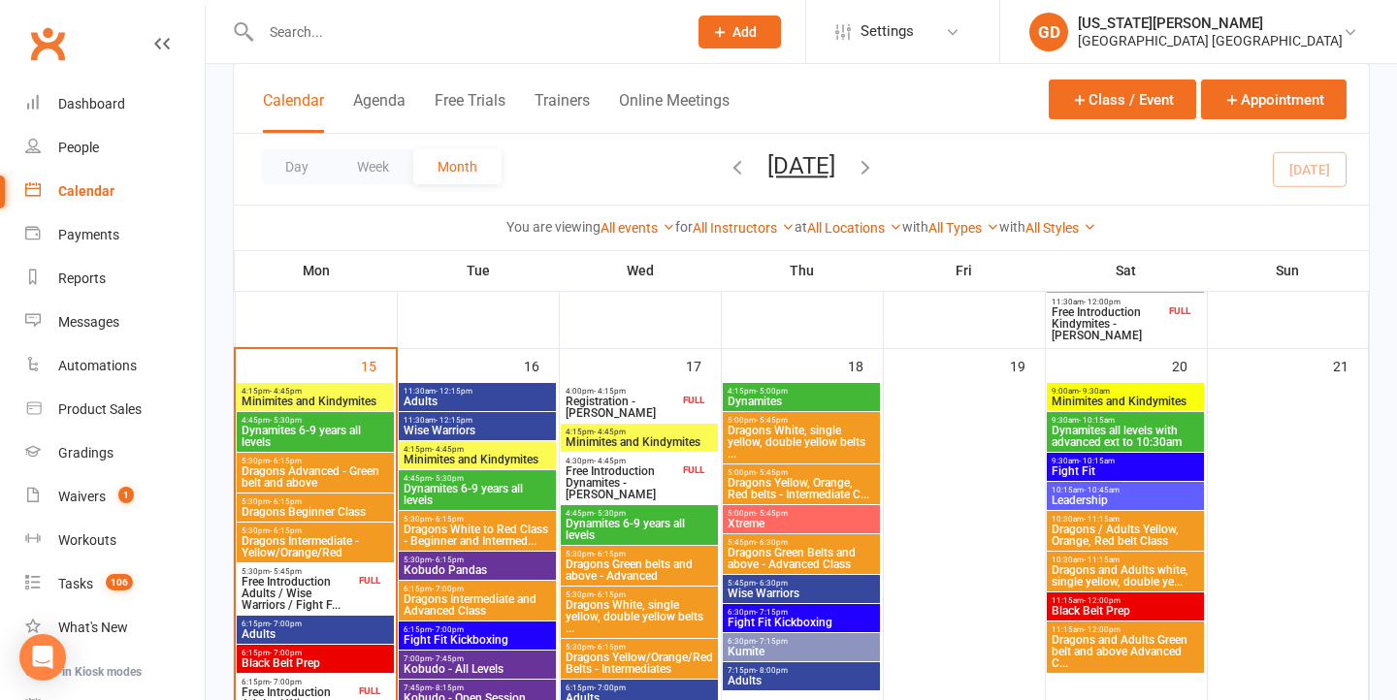
click at [468, 402] on span "Adults" at bounding box center [477, 402] width 149 height 12
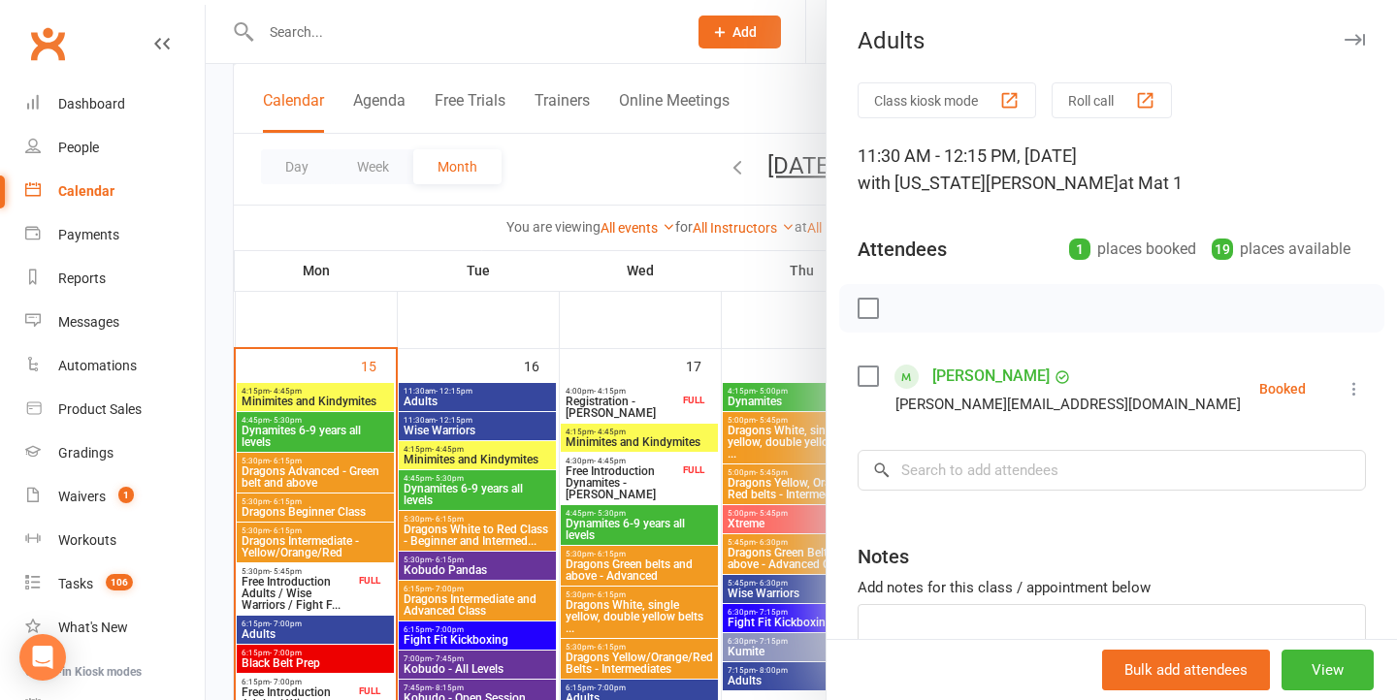
click at [469, 403] on div at bounding box center [801, 350] width 1191 height 700
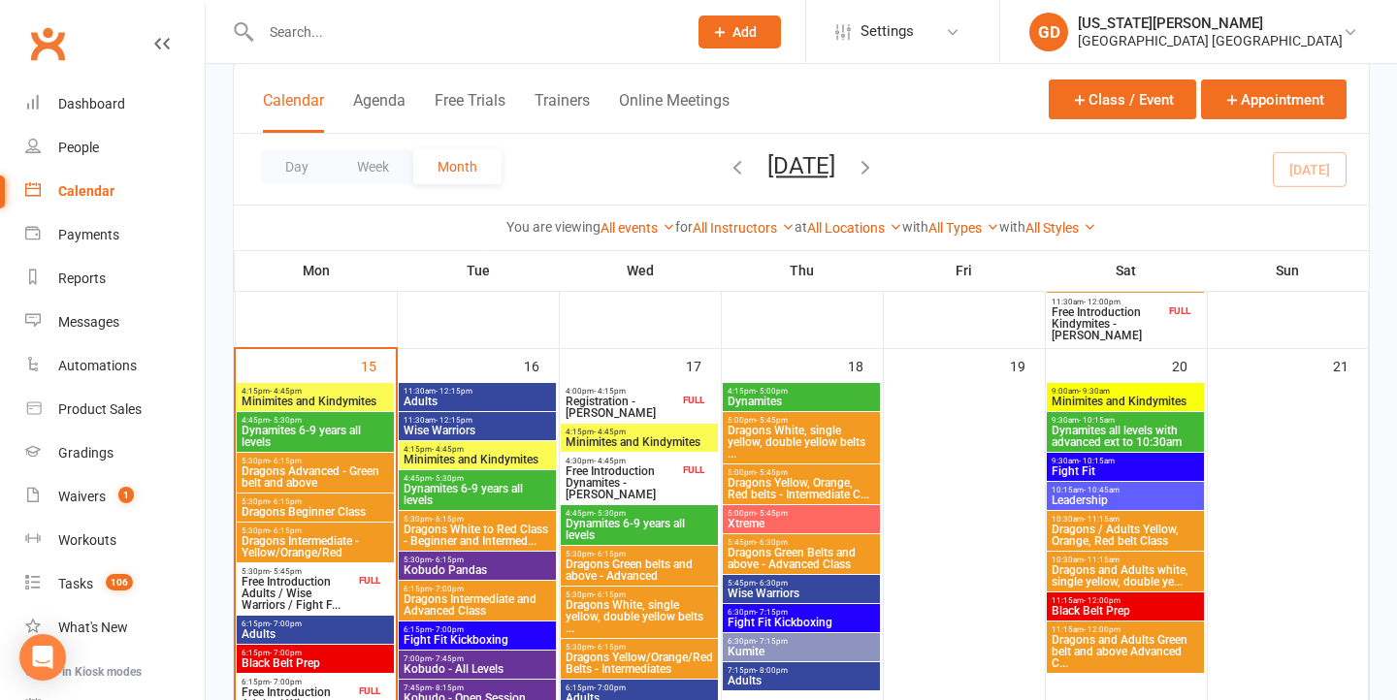
click at [478, 396] on span "Adults" at bounding box center [477, 402] width 149 height 12
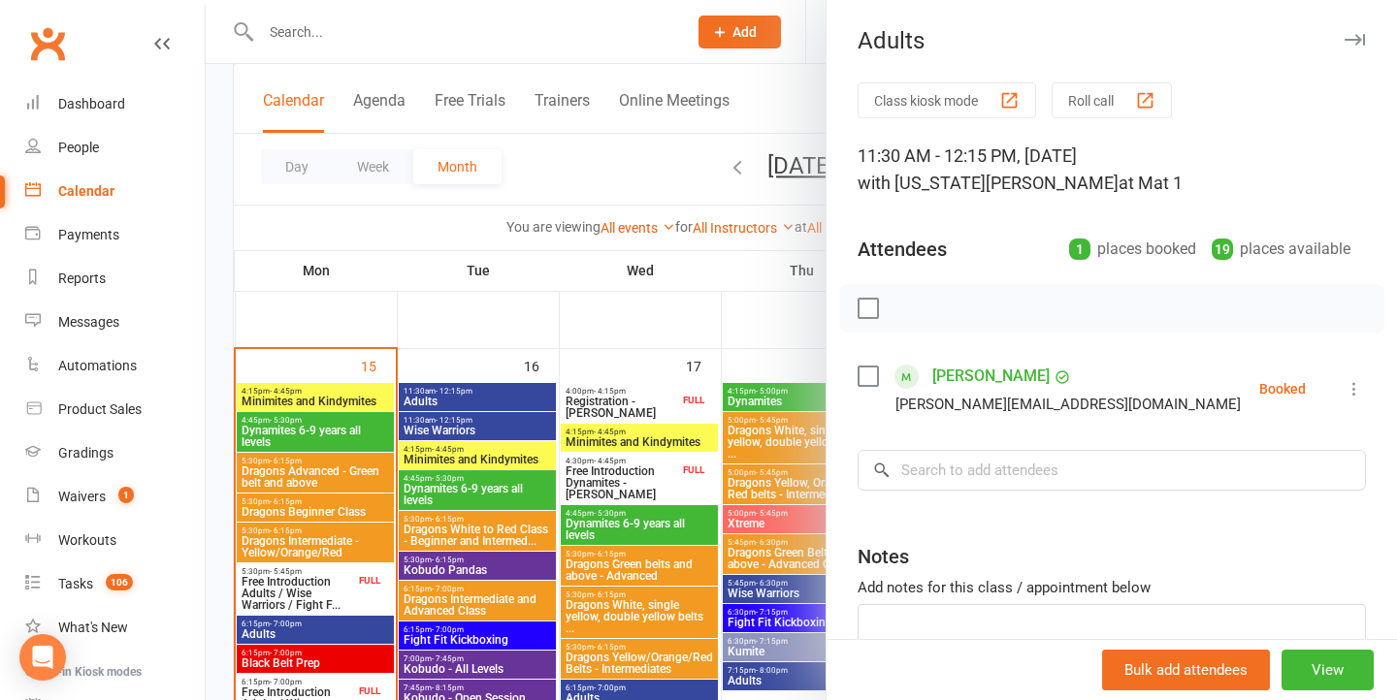
click at [1357, 393] on icon at bounding box center [1353, 388] width 19 height 19
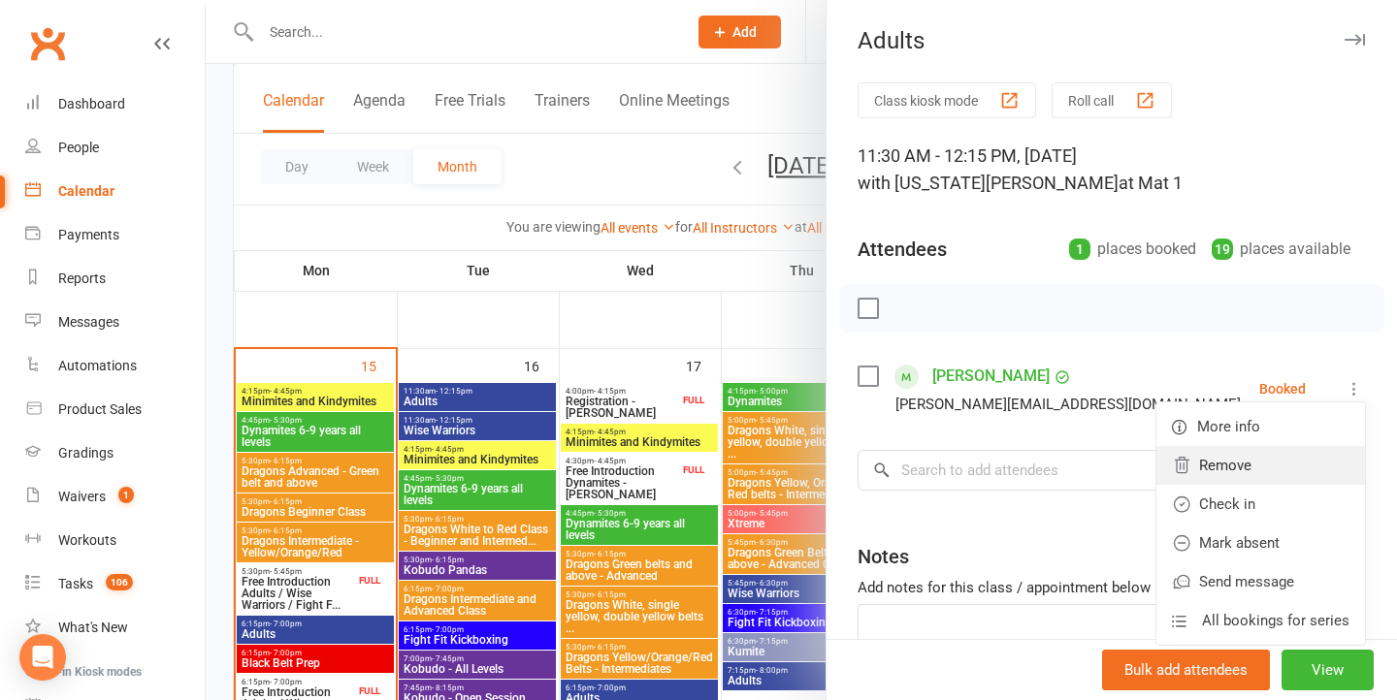
click at [1217, 474] on link "Remove" at bounding box center [1260, 465] width 209 height 39
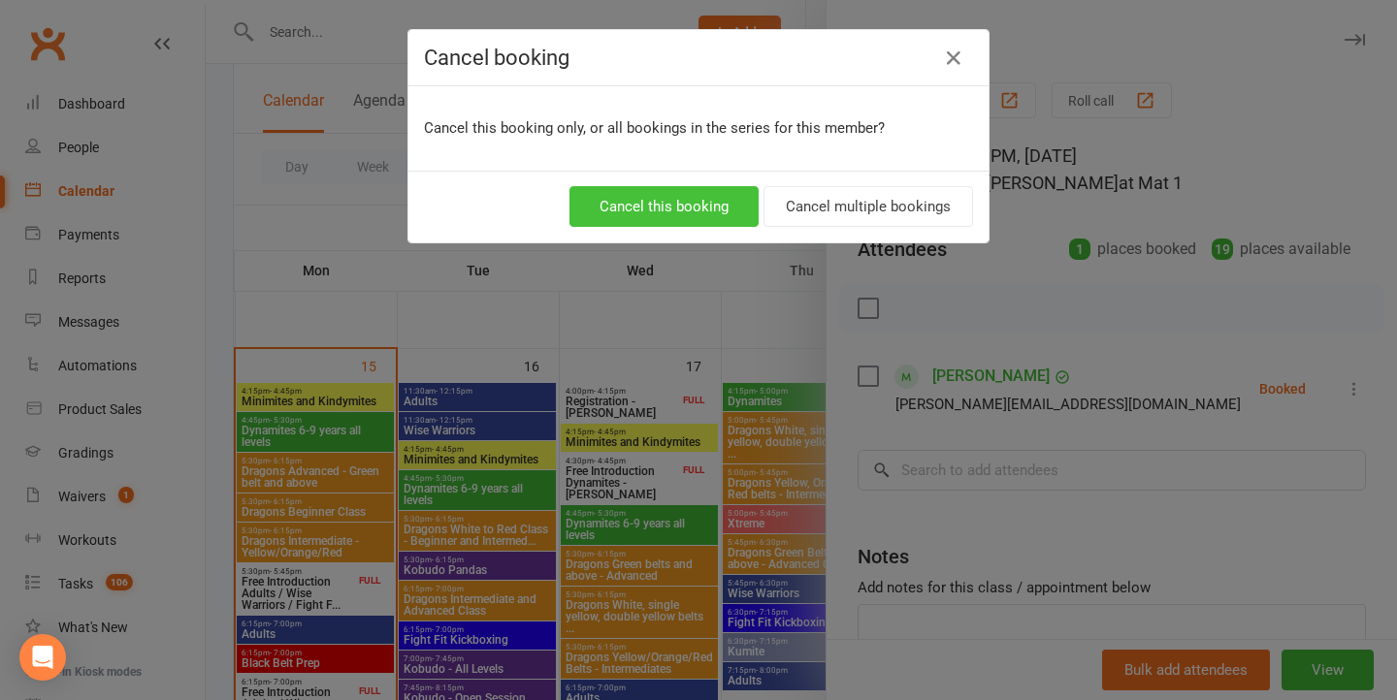
click at [718, 208] on button "Cancel this booking" at bounding box center [663, 206] width 189 height 41
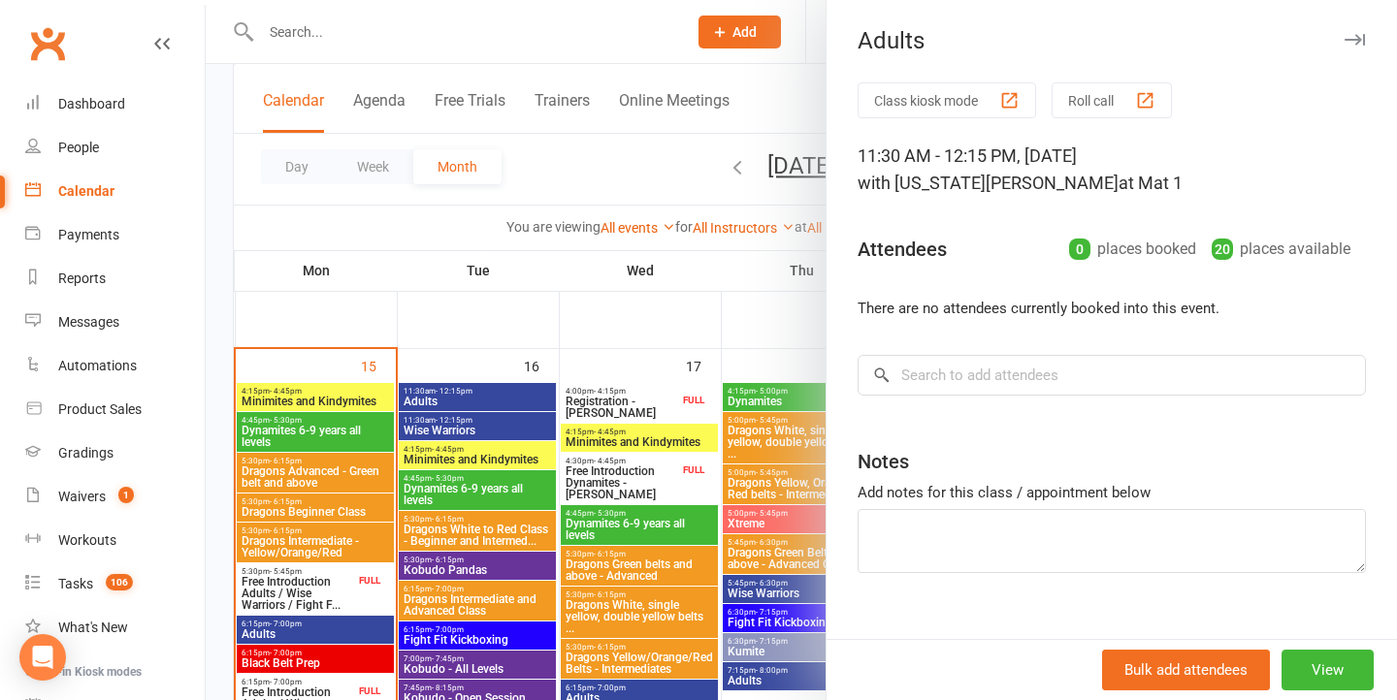
click at [643, 501] on div at bounding box center [801, 350] width 1191 height 700
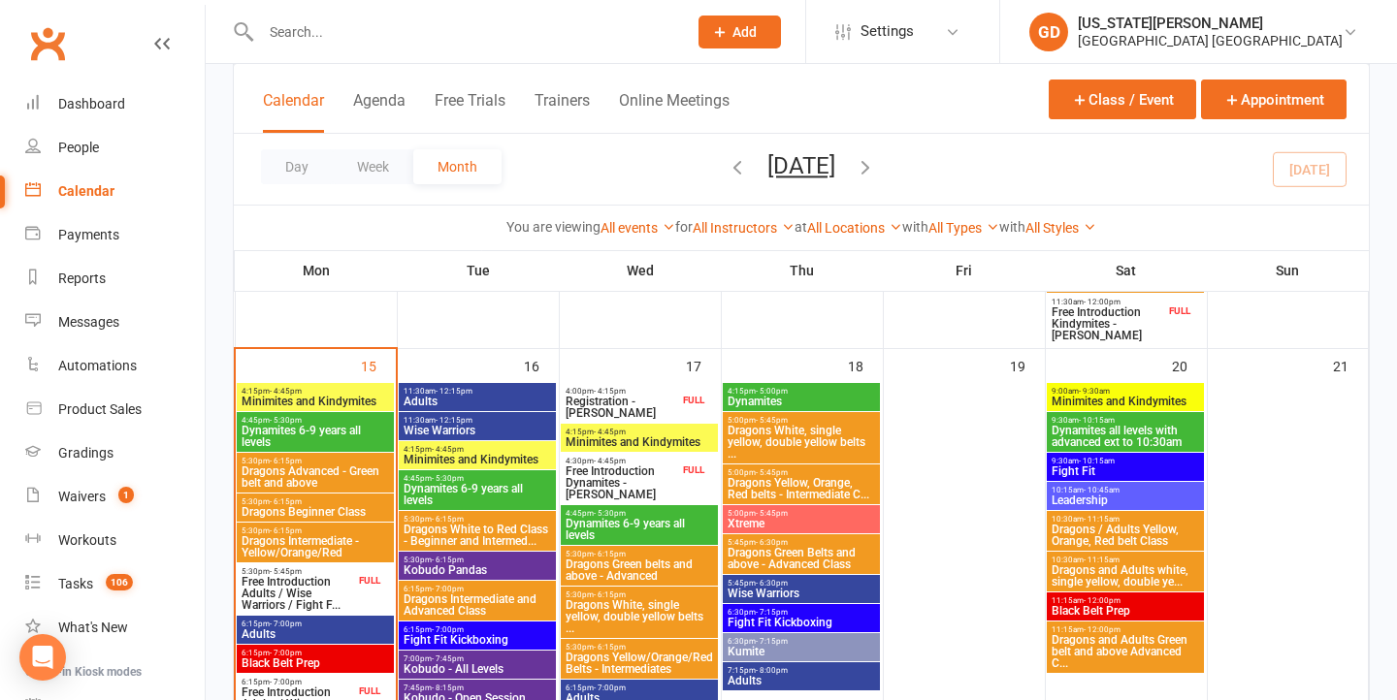
click at [465, 425] on span "Wise Warriors" at bounding box center [477, 431] width 149 height 12
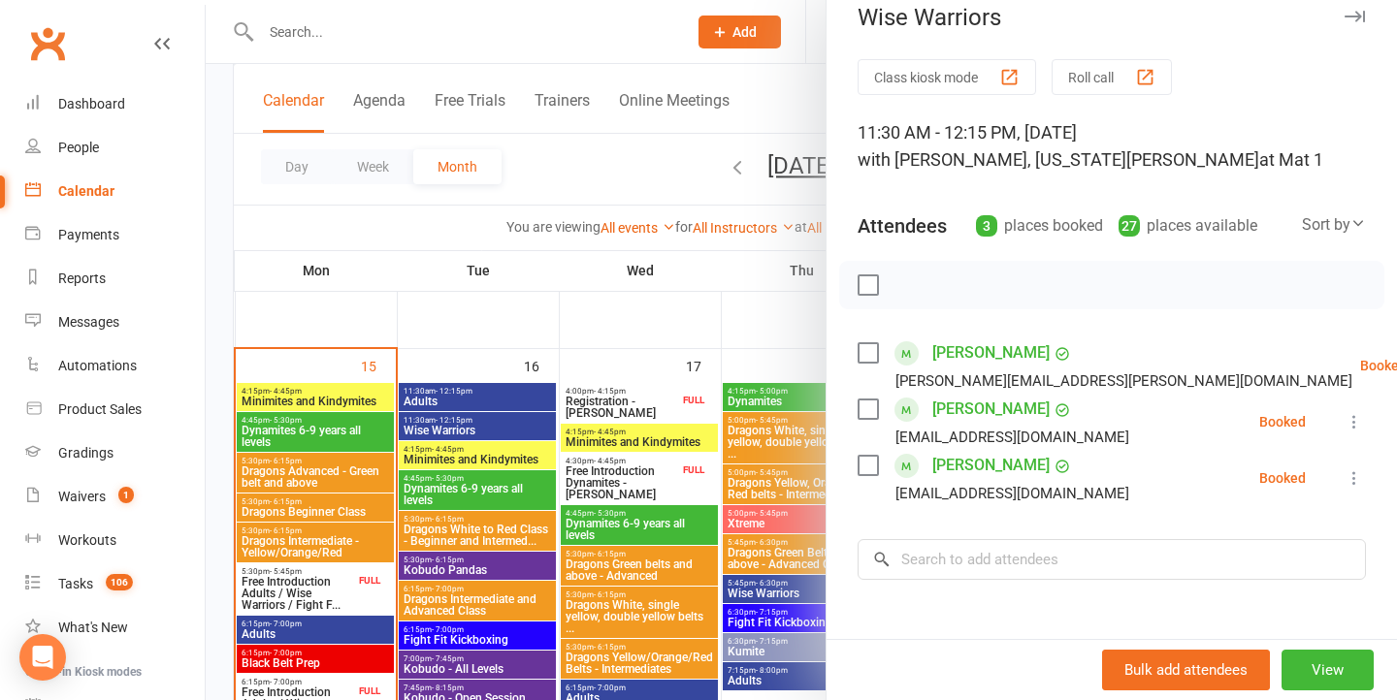
scroll to position [52, 0]
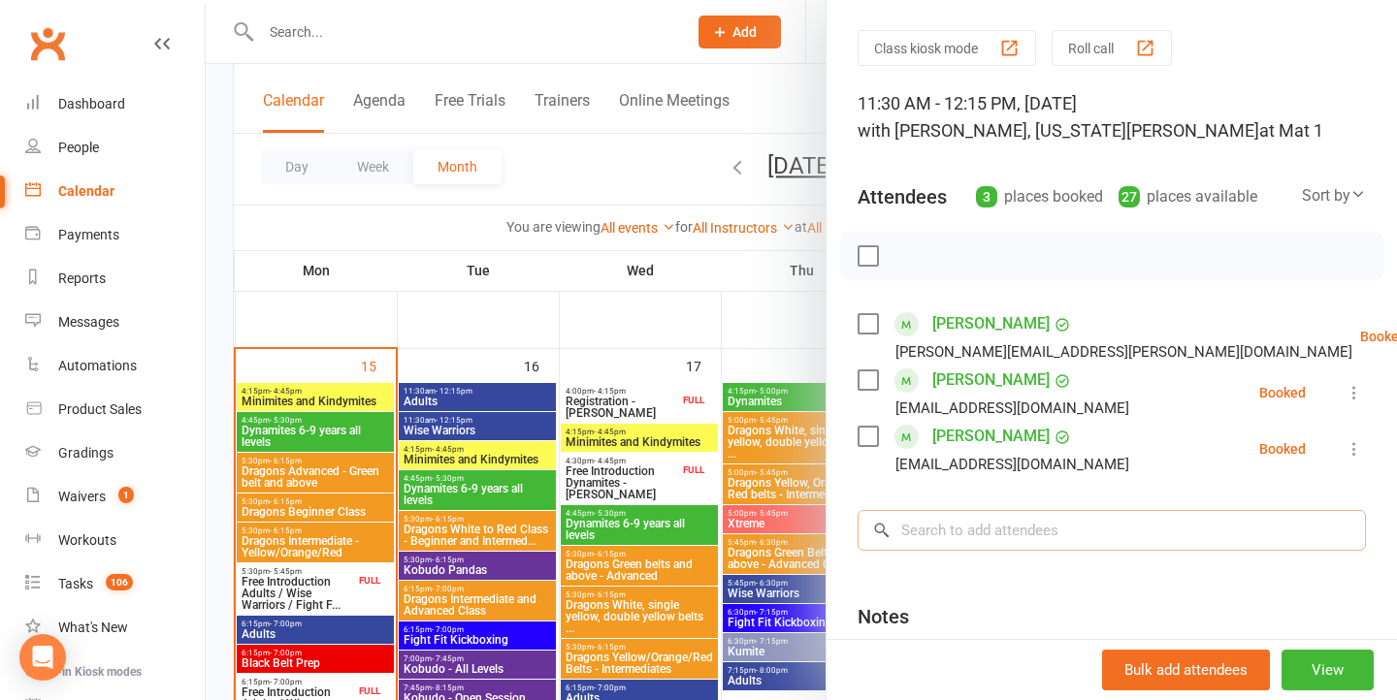
click at [1022, 533] on input "search" at bounding box center [1111, 530] width 508 height 41
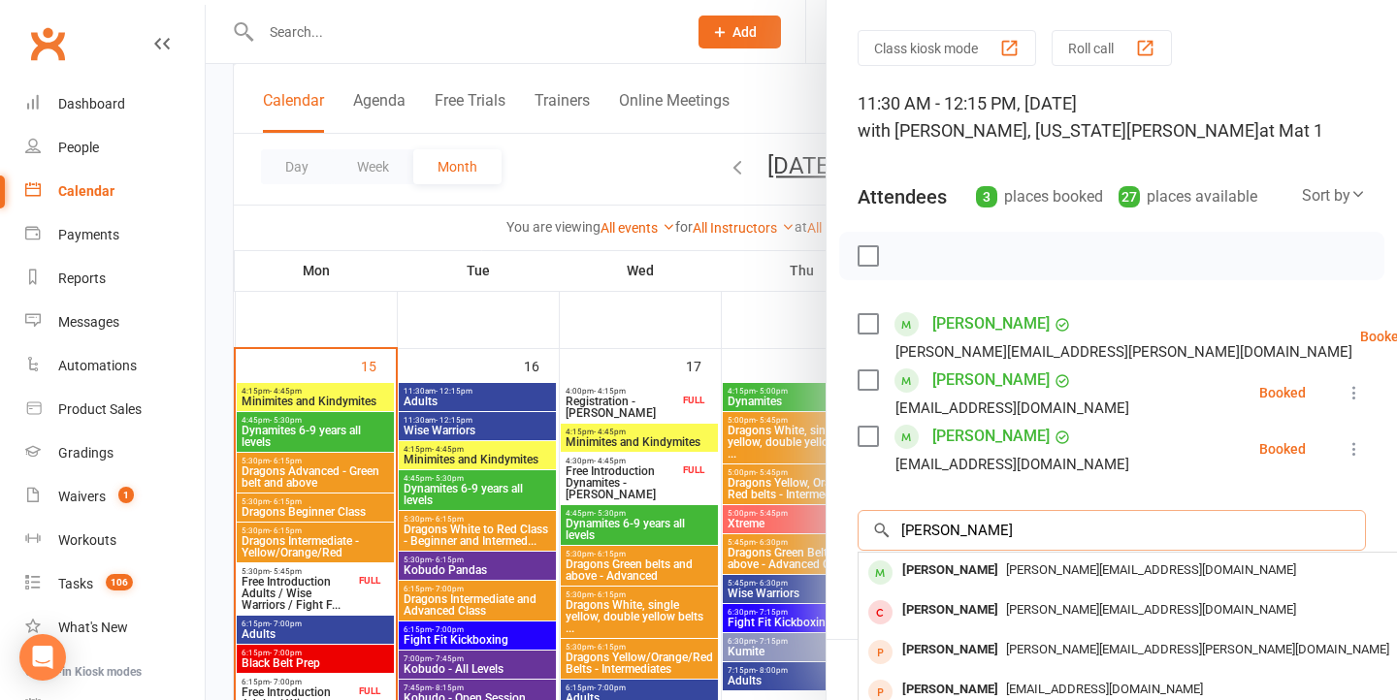
type input "[PERSON_NAME]"
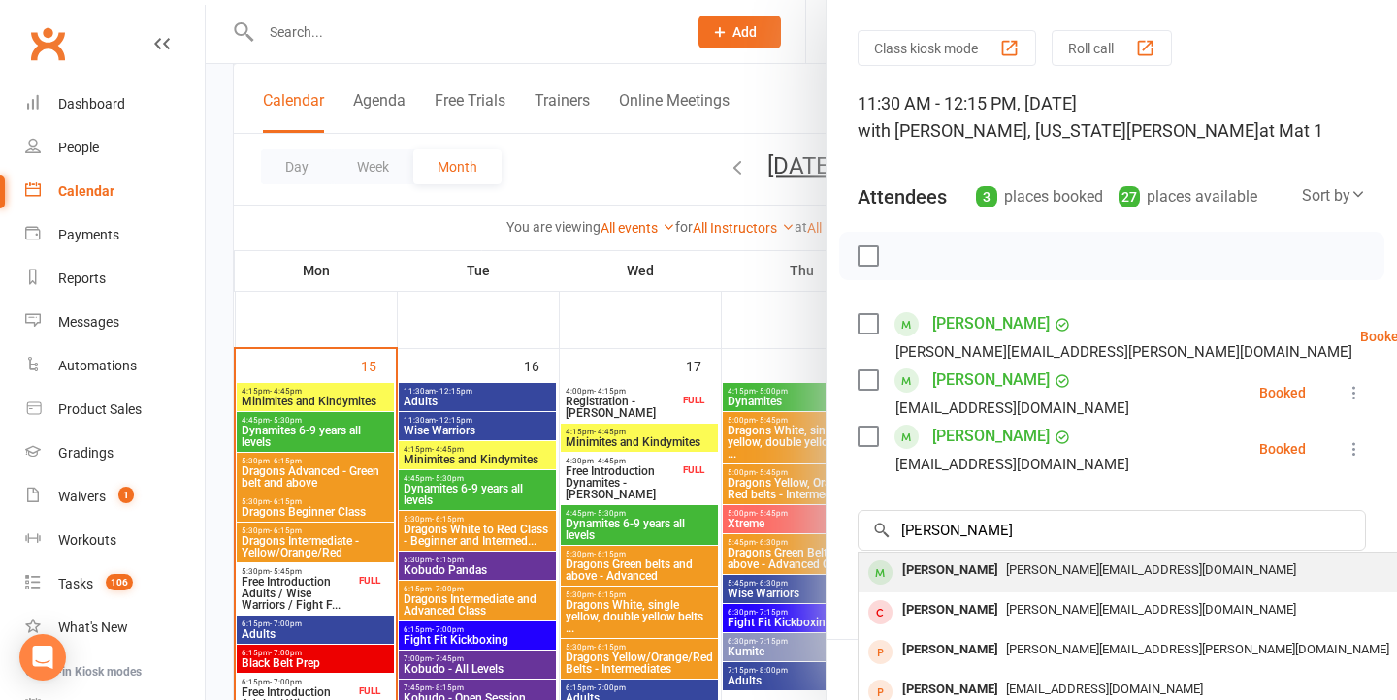
drag, startPoint x: 1050, startPoint y: 551, endPoint x: 1111, endPoint y: 562, distance: 62.0
click at [1111, 563] on span "[PERSON_NAME][EMAIL_ADDRESS][DOMAIN_NAME]" at bounding box center [1151, 570] width 290 height 15
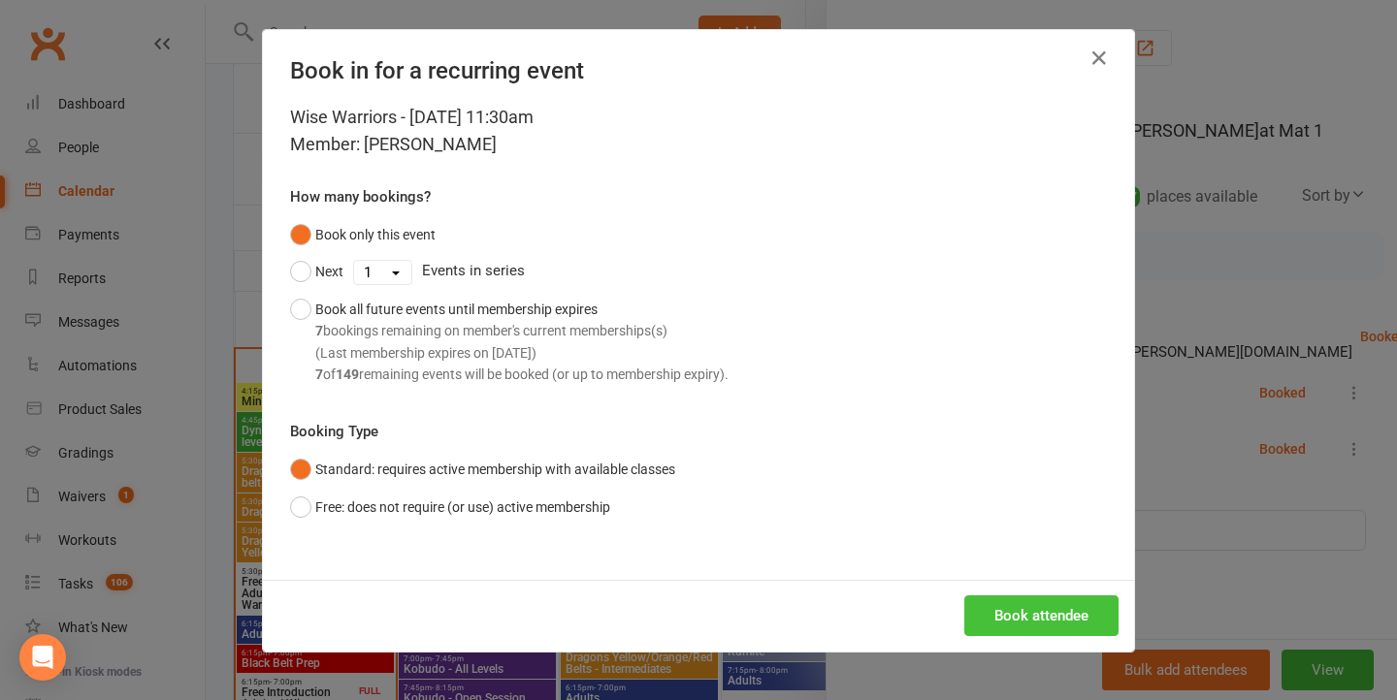
click at [1034, 601] on button "Book attendee" at bounding box center [1041, 616] width 154 height 41
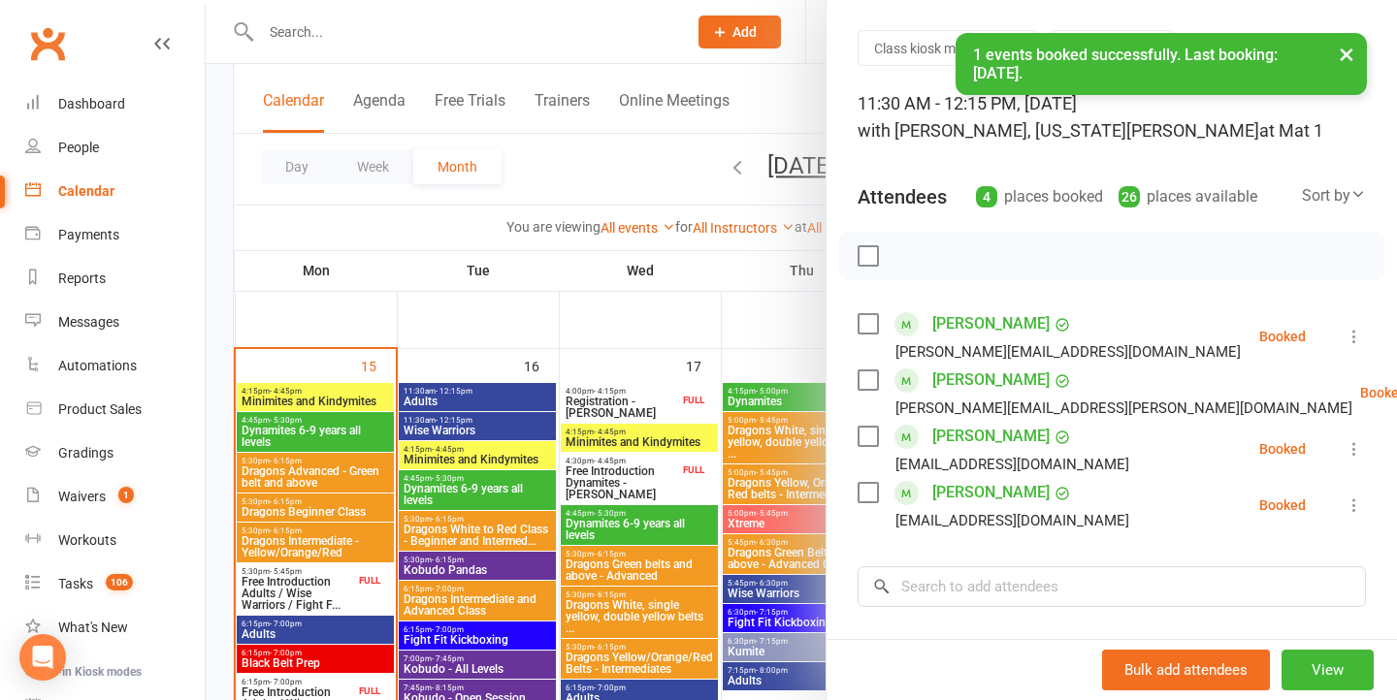
click at [680, 447] on div at bounding box center [801, 350] width 1191 height 700
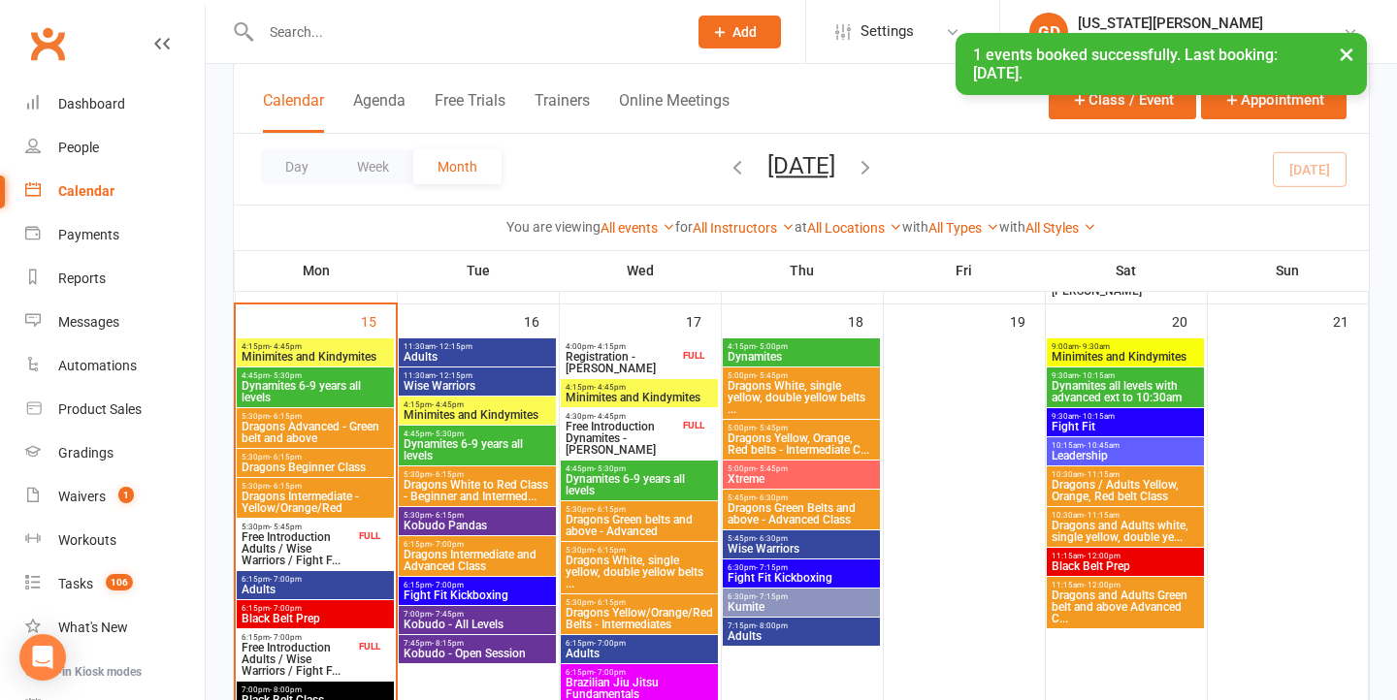
scroll to position [1377, 0]
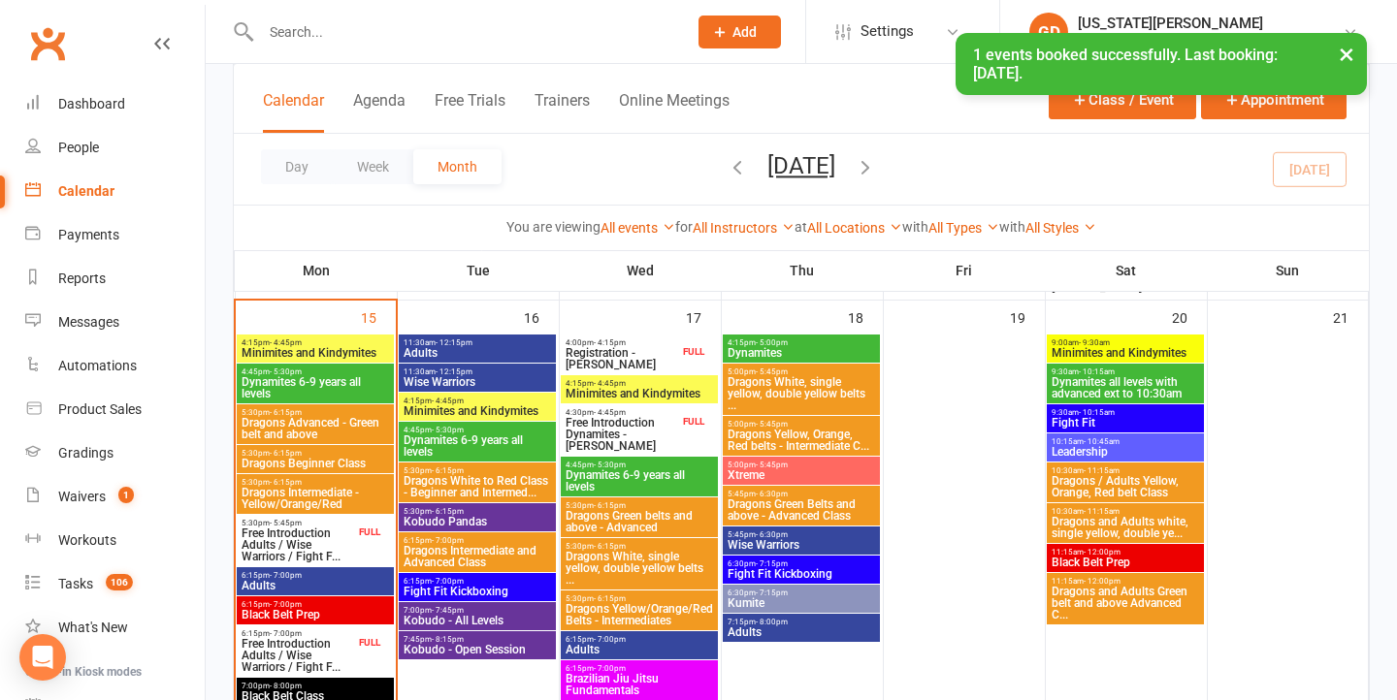
click at [355, 345] on span "4:15pm - 4:45pm" at bounding box center [315, 343] width 149 height 9
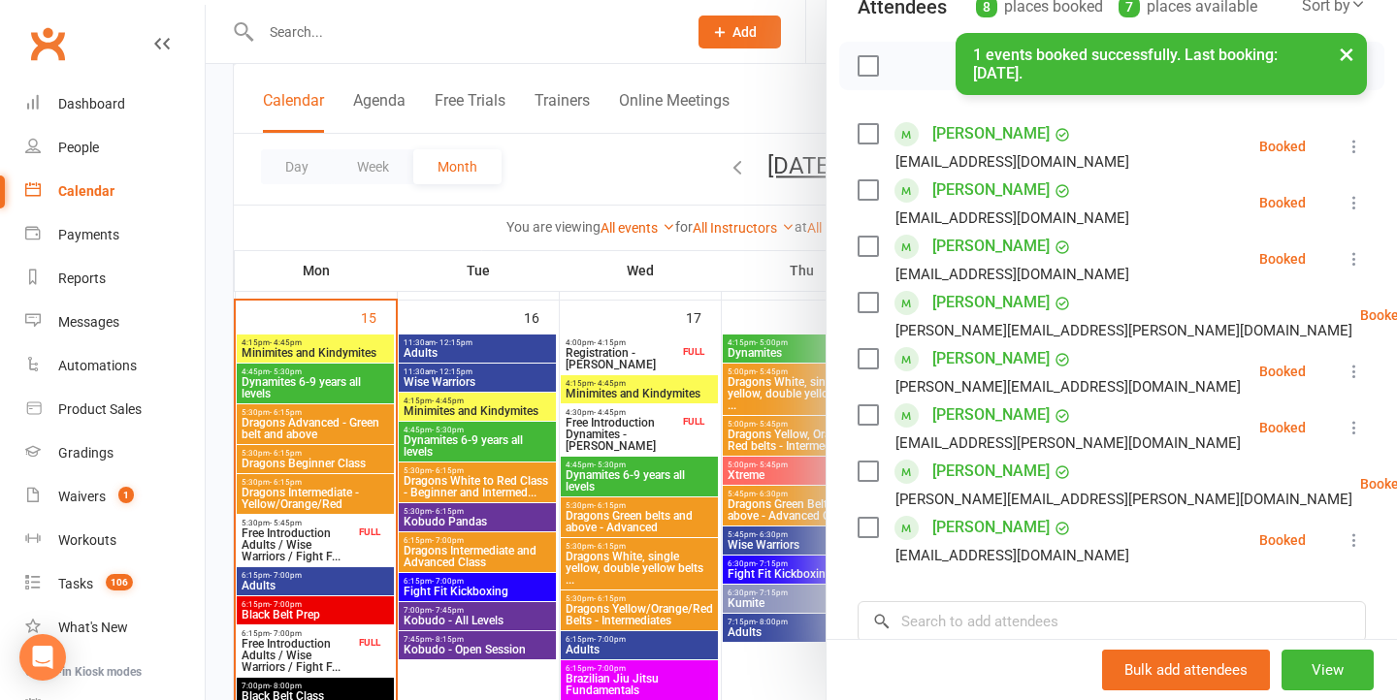
scroll to position [269, 0]
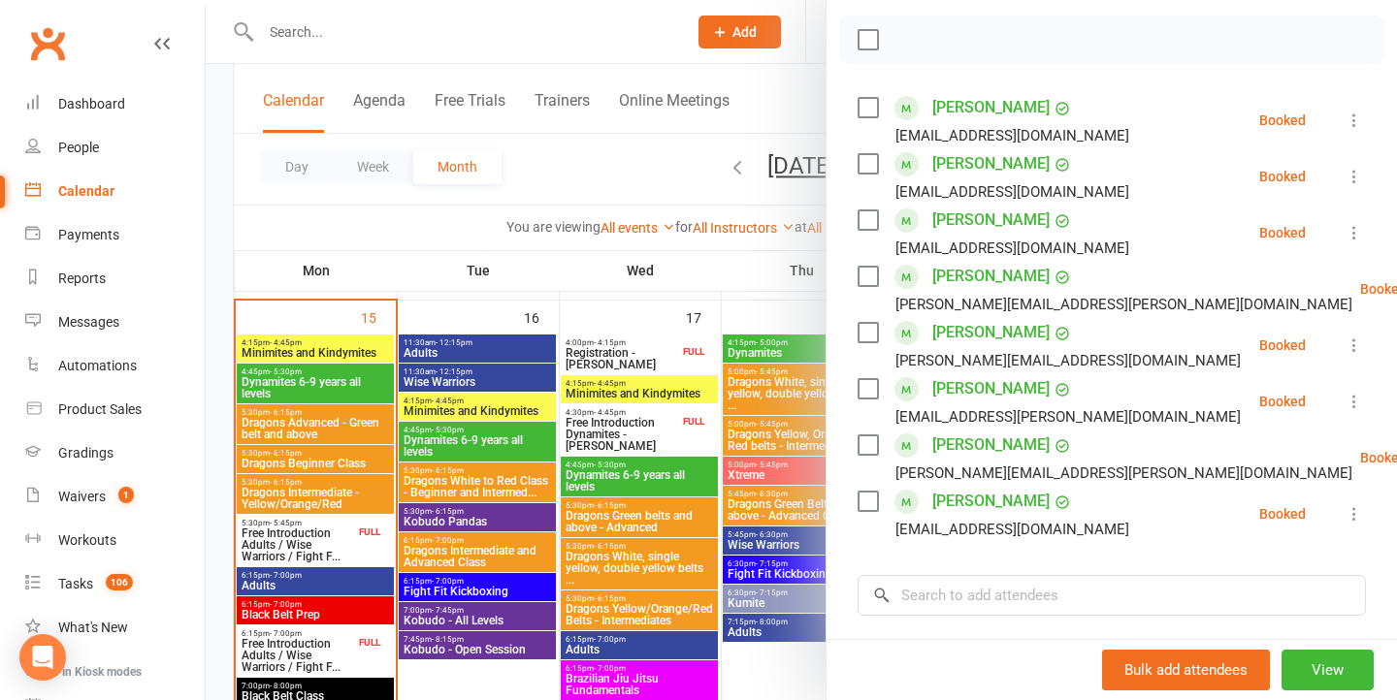
click at [761, 427] on div at bounding box center [801, 350] width 1191 height 700
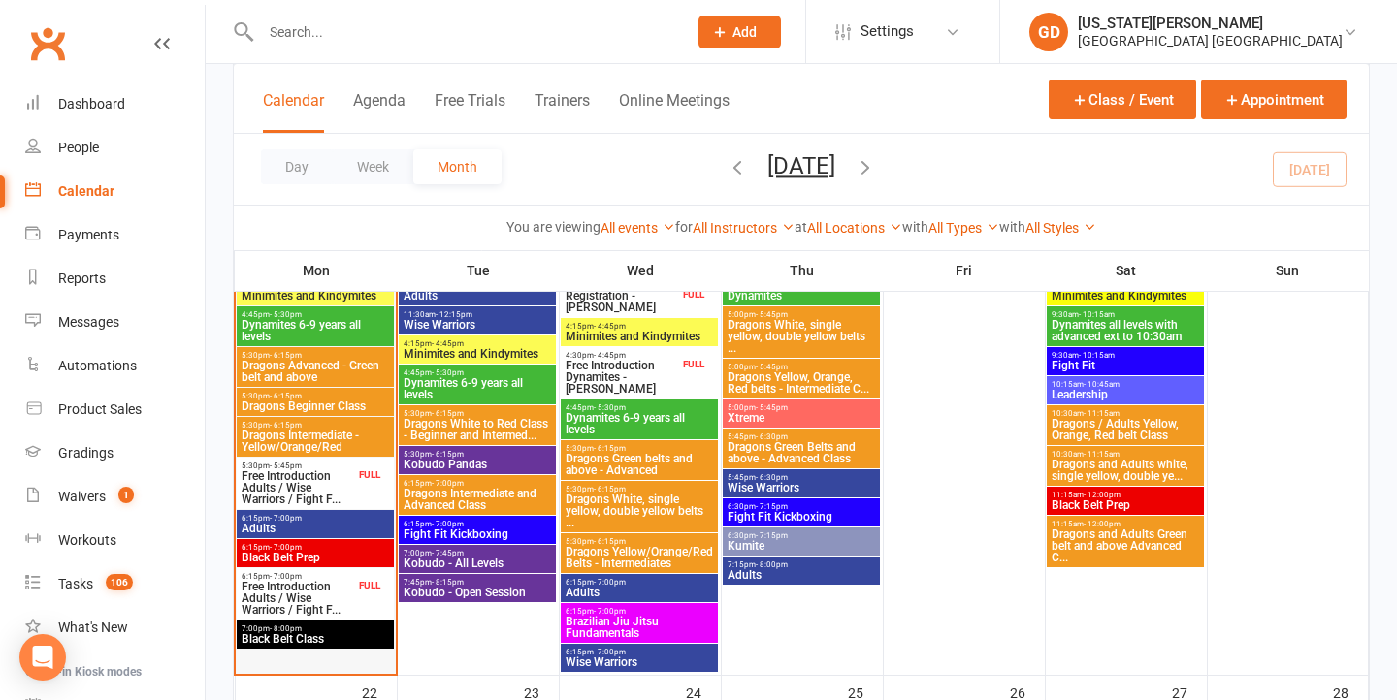
scroll to position [1438, 0]
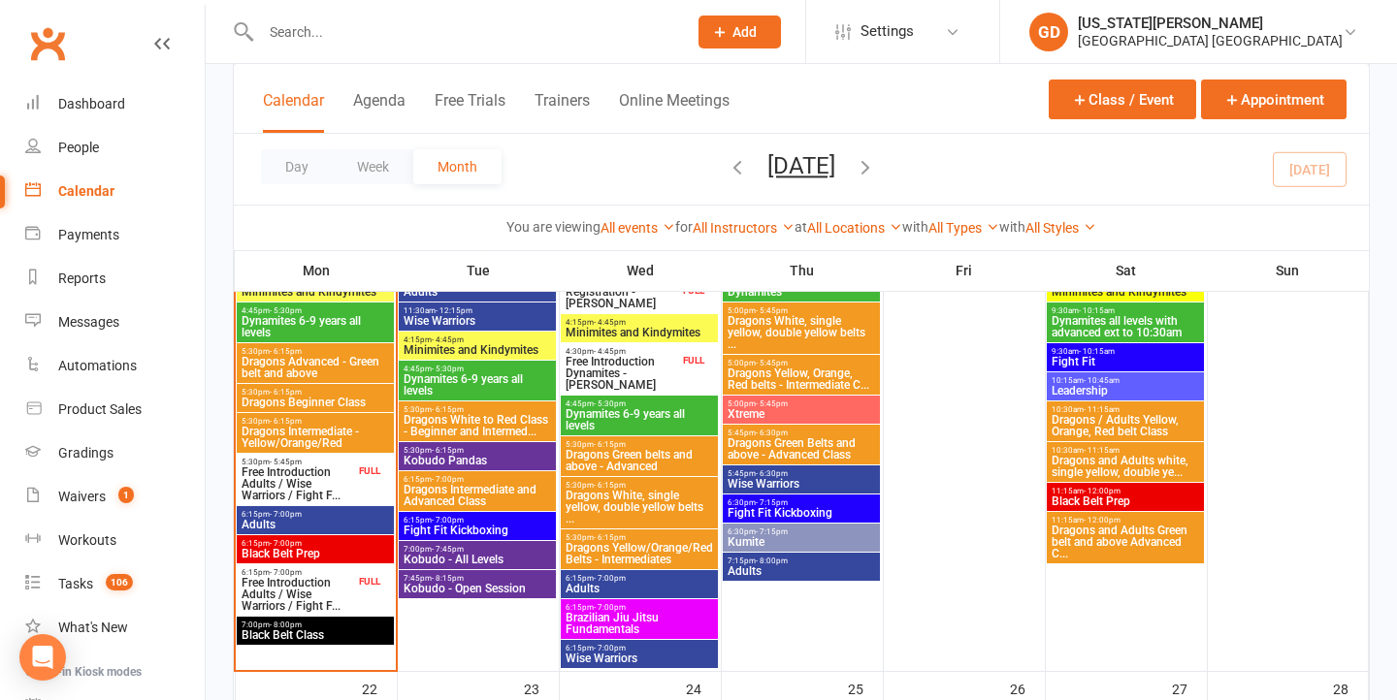
click at [315, 512] on span "6:15pm - 7:00pm" at bounding box center [315, 514] width 149 height 9
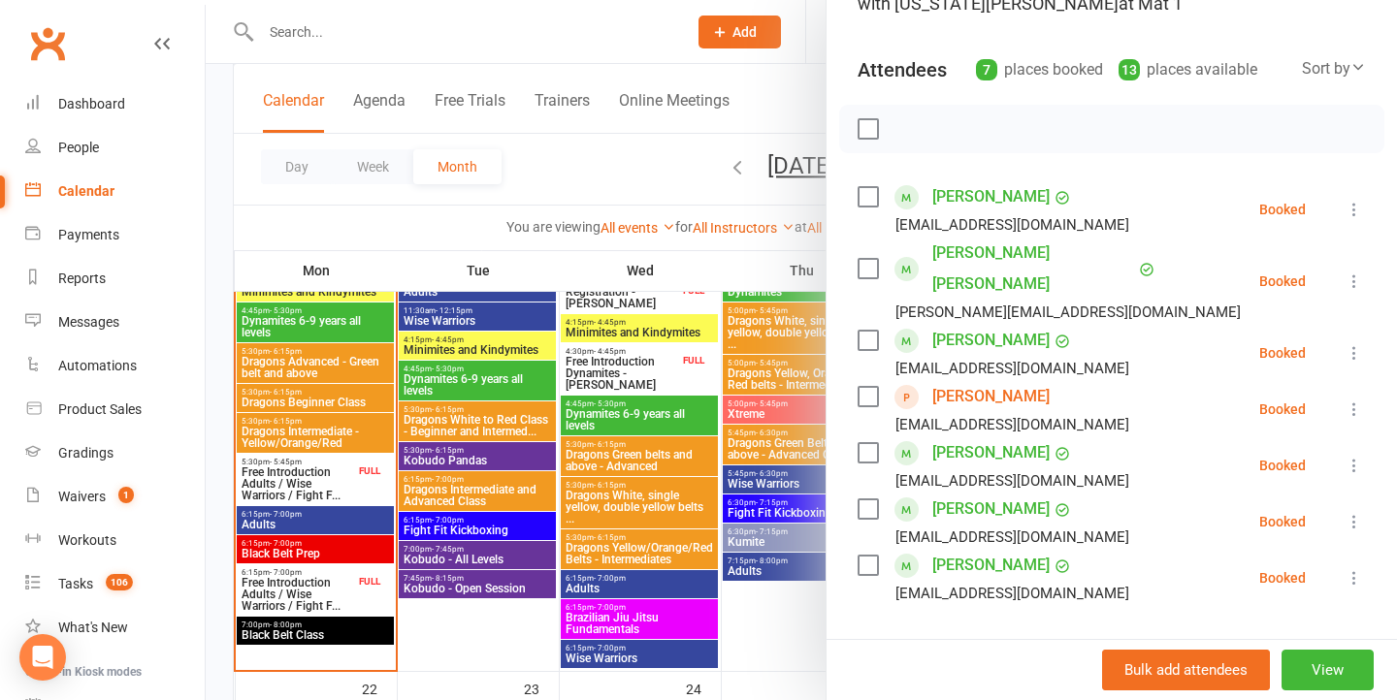
scroll to position [206, 0]
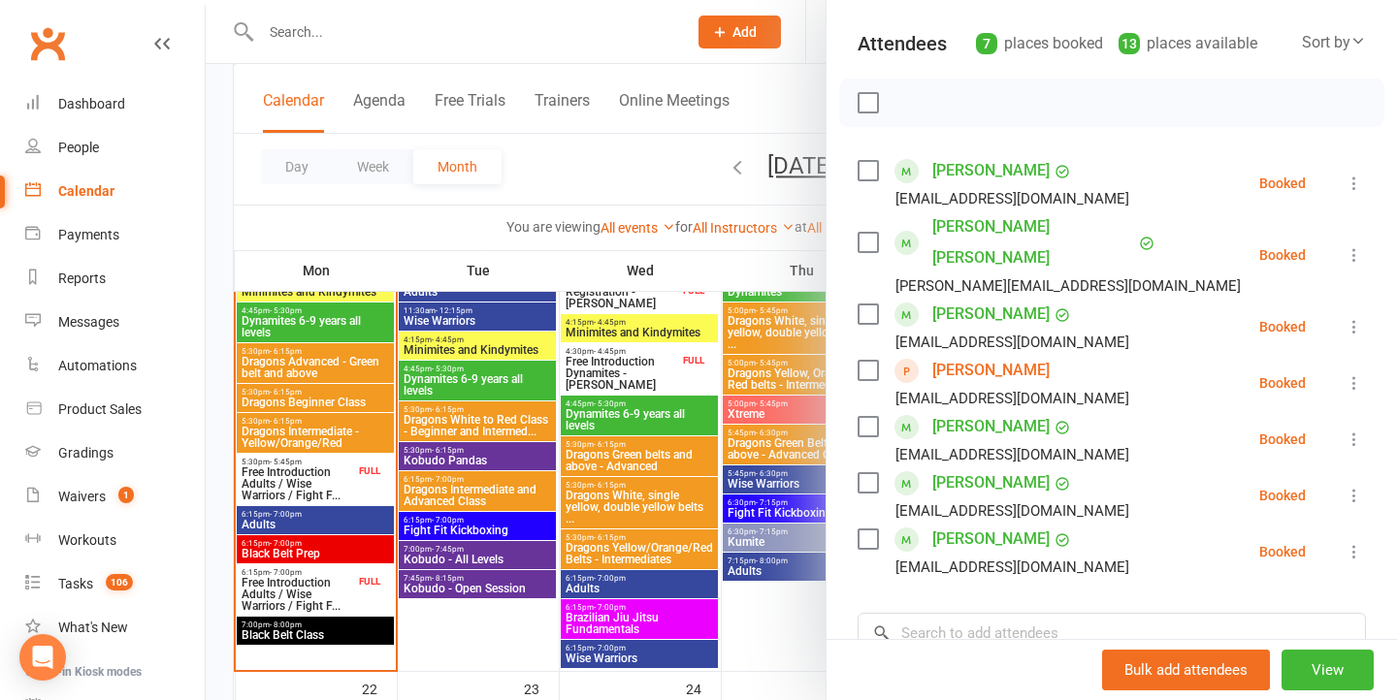
click at [608, 454] on div at bounding box center [801, 350] width 1191 height 700
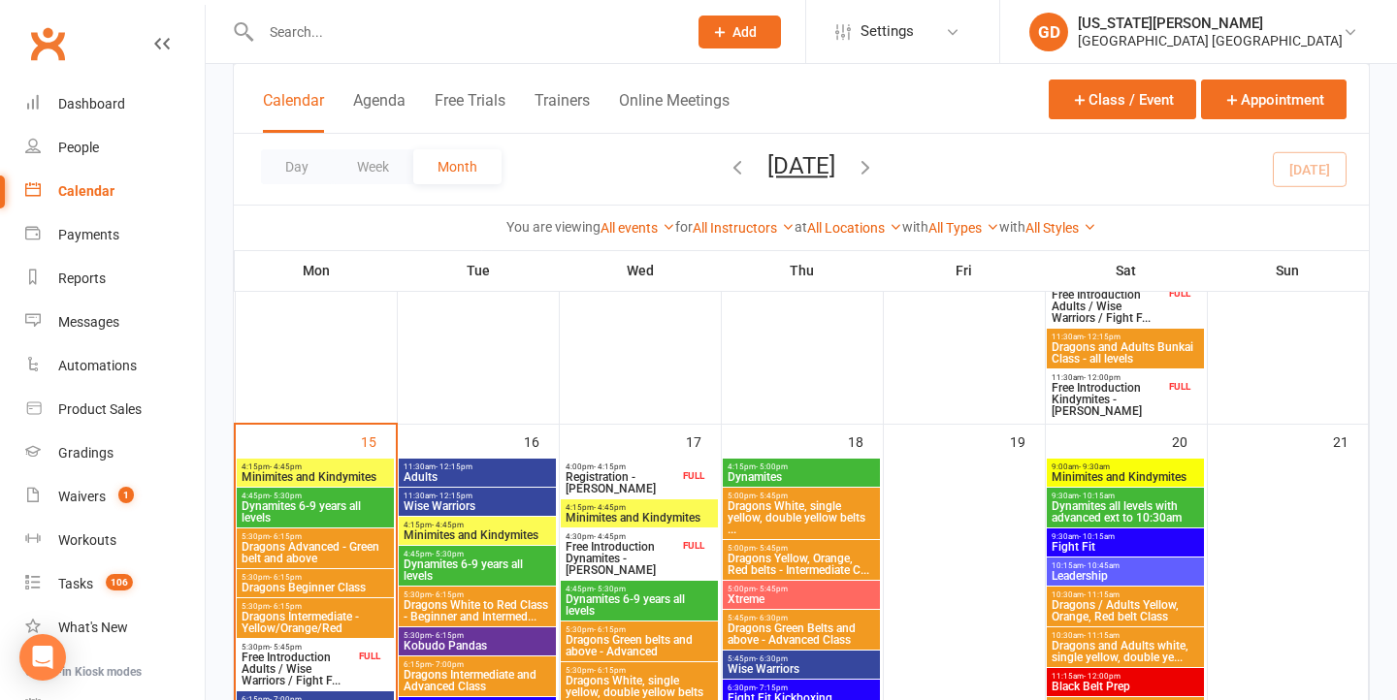
scroll to position [1255, 0]
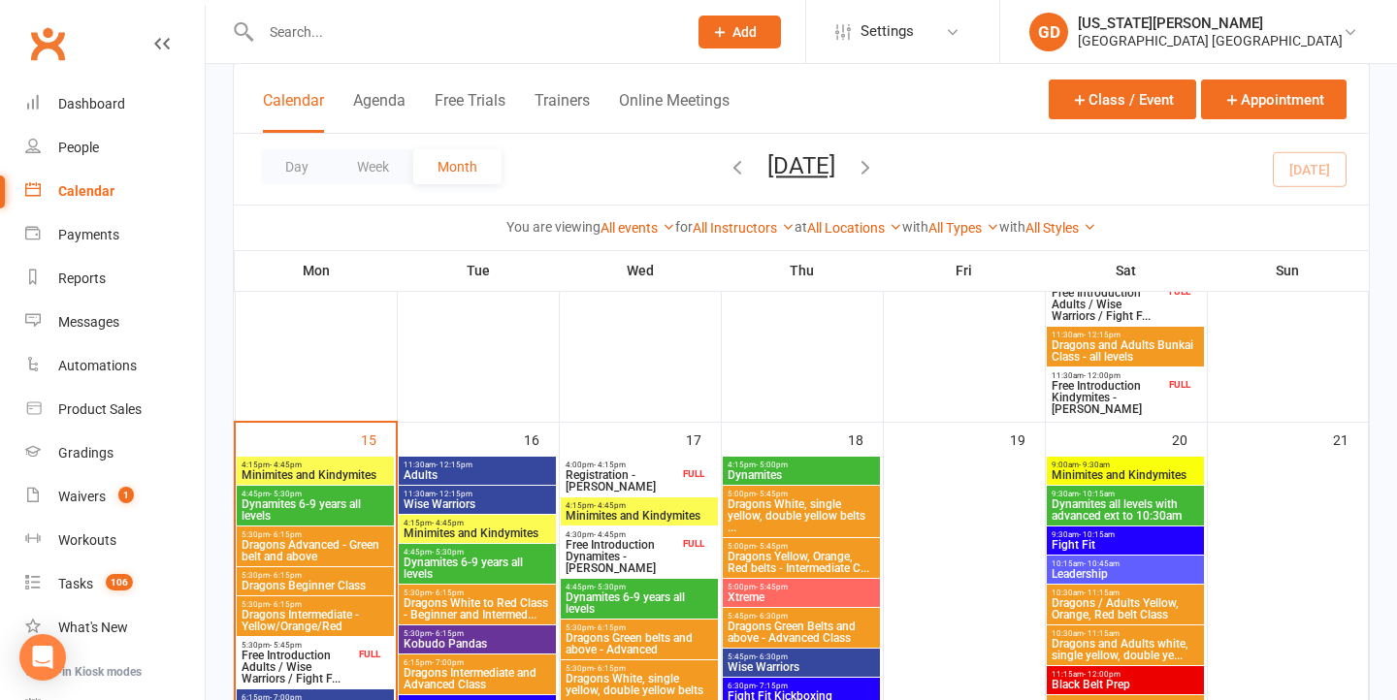
click at [305, 491] on span "4:45pm - 5:30pm" at bounding box center [315, 494] width 149 height 9
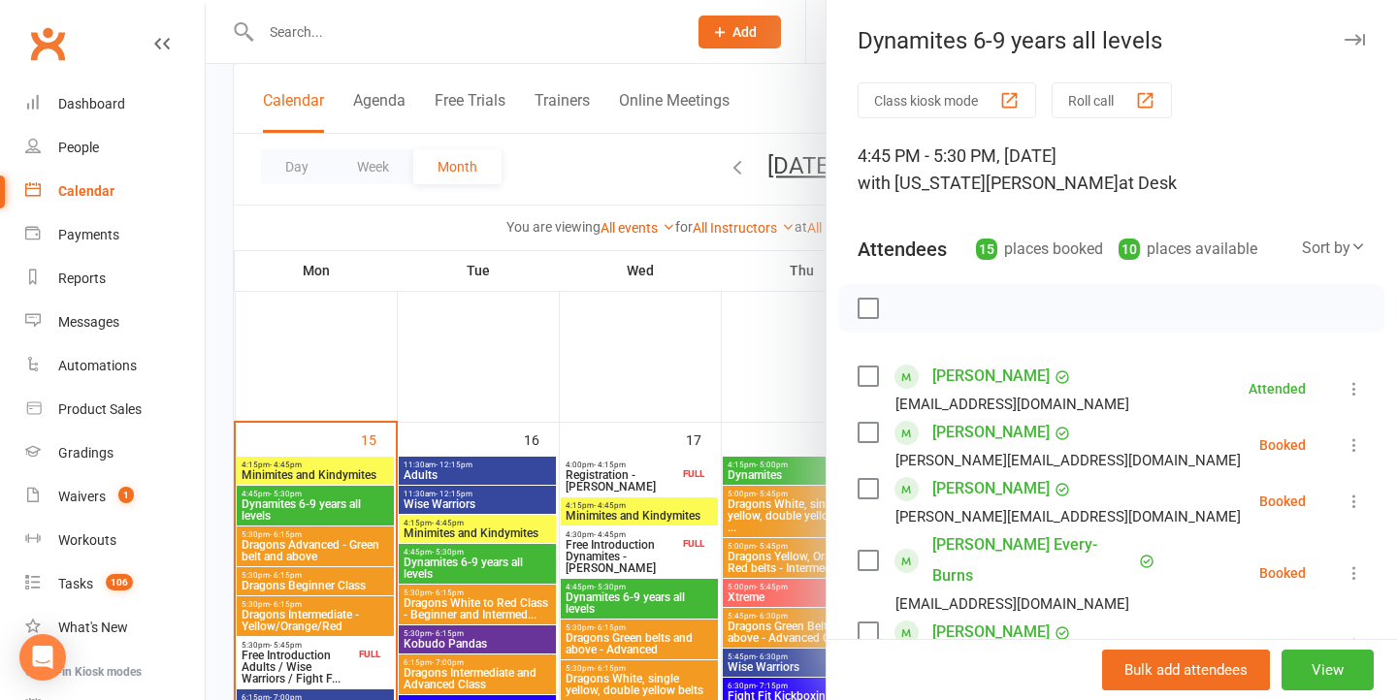
click at [501, 382] on div at bounding box center [801, 350] width 1191 height 700
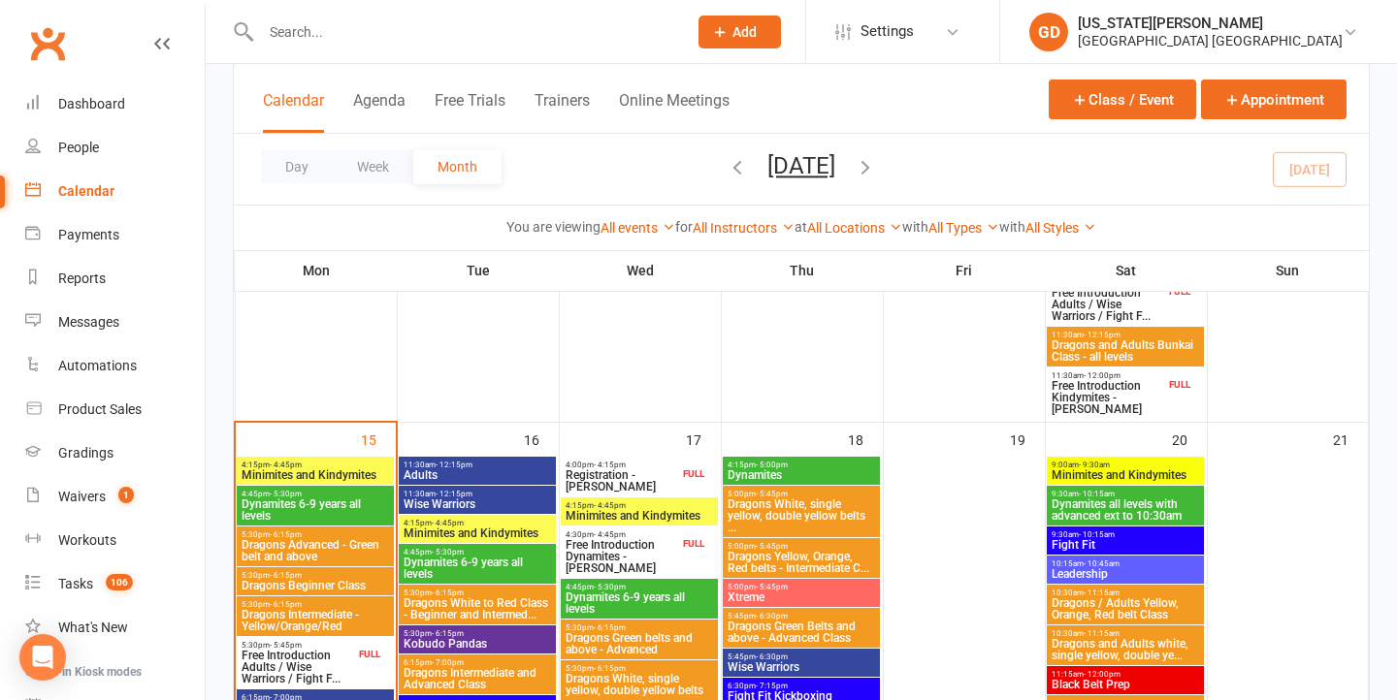
click at [337, 473] on span "Minimites and Kindymites" at bounding box center [315, 475] width 149 height 12
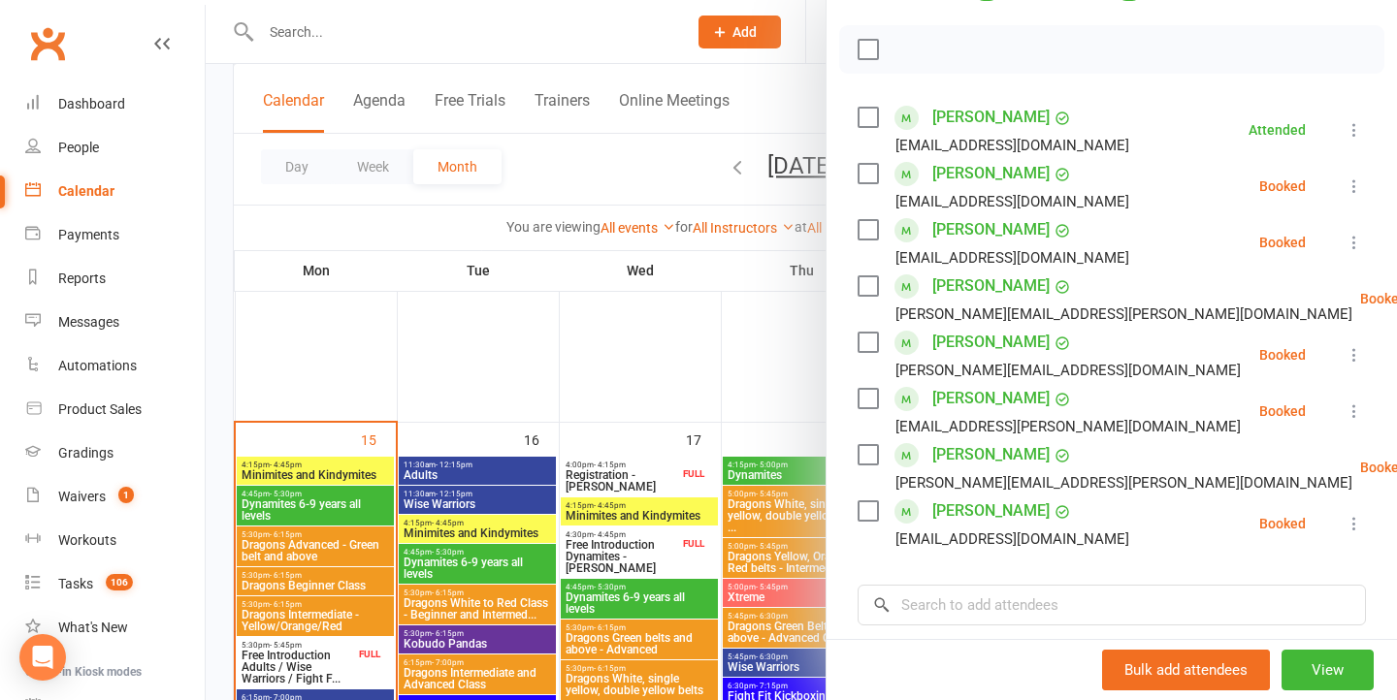
scroll to position [276, 0]
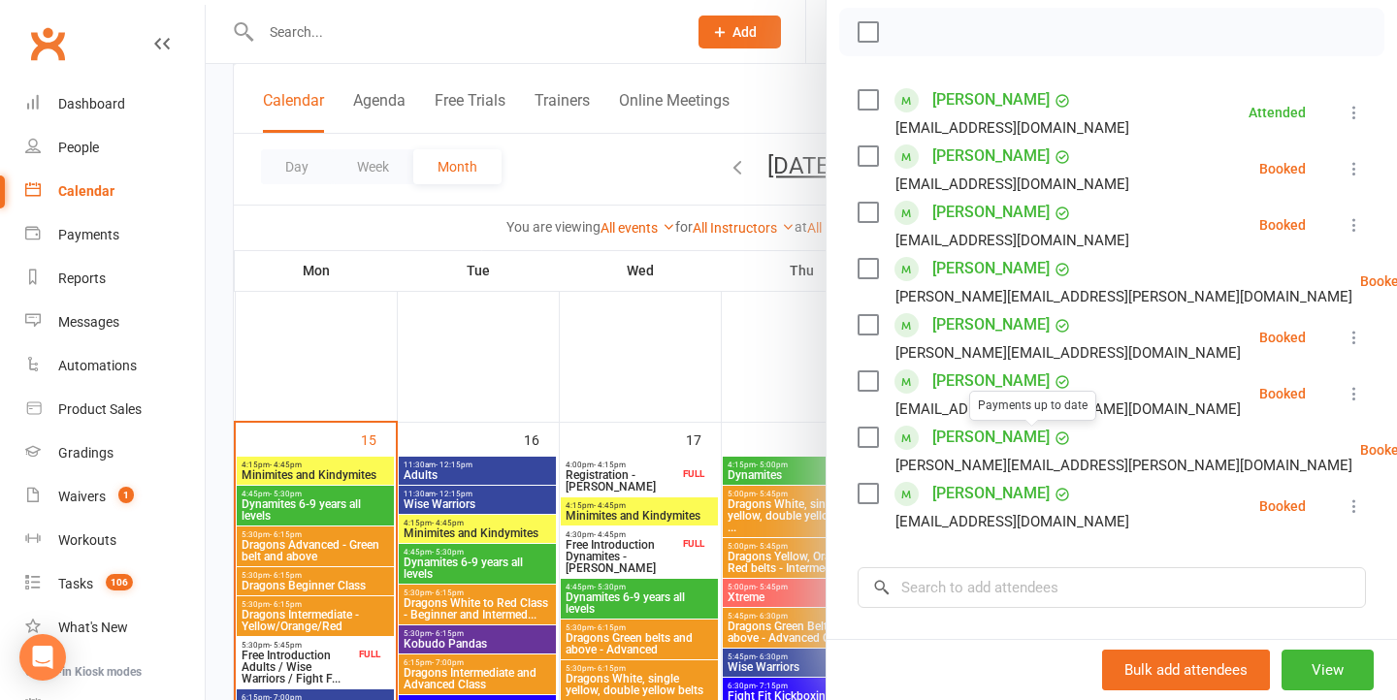
drag, startPoint x: 579, startPoint y: 470, endPoint x: 617, endPoint y: 470, distance: 37.8
click at [580, 470] on div at bounding box center [801, 350] width 1191 height 700
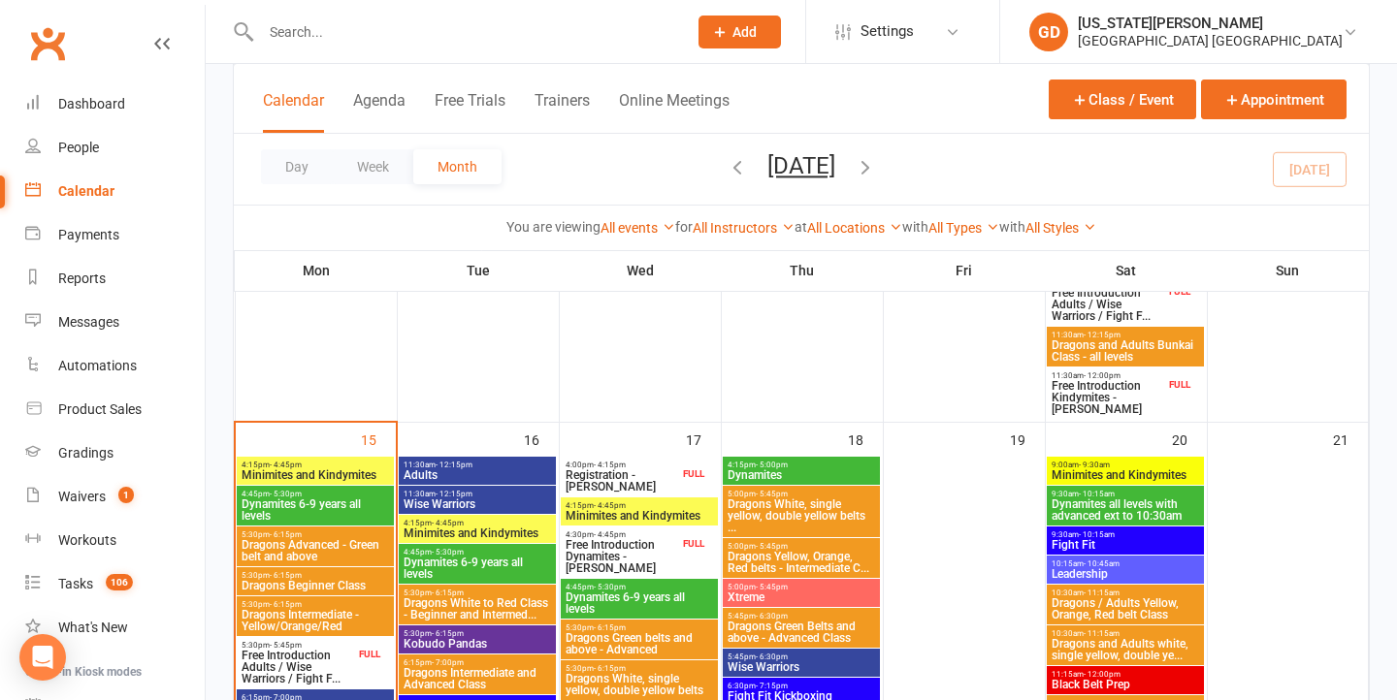
click at [81, 186] on div "Calendar" at bounding box center [86, 191] width 56 height 16
click at [368, 112] on button "Agenda" at bounding box center [379, 112] width 52 height 42
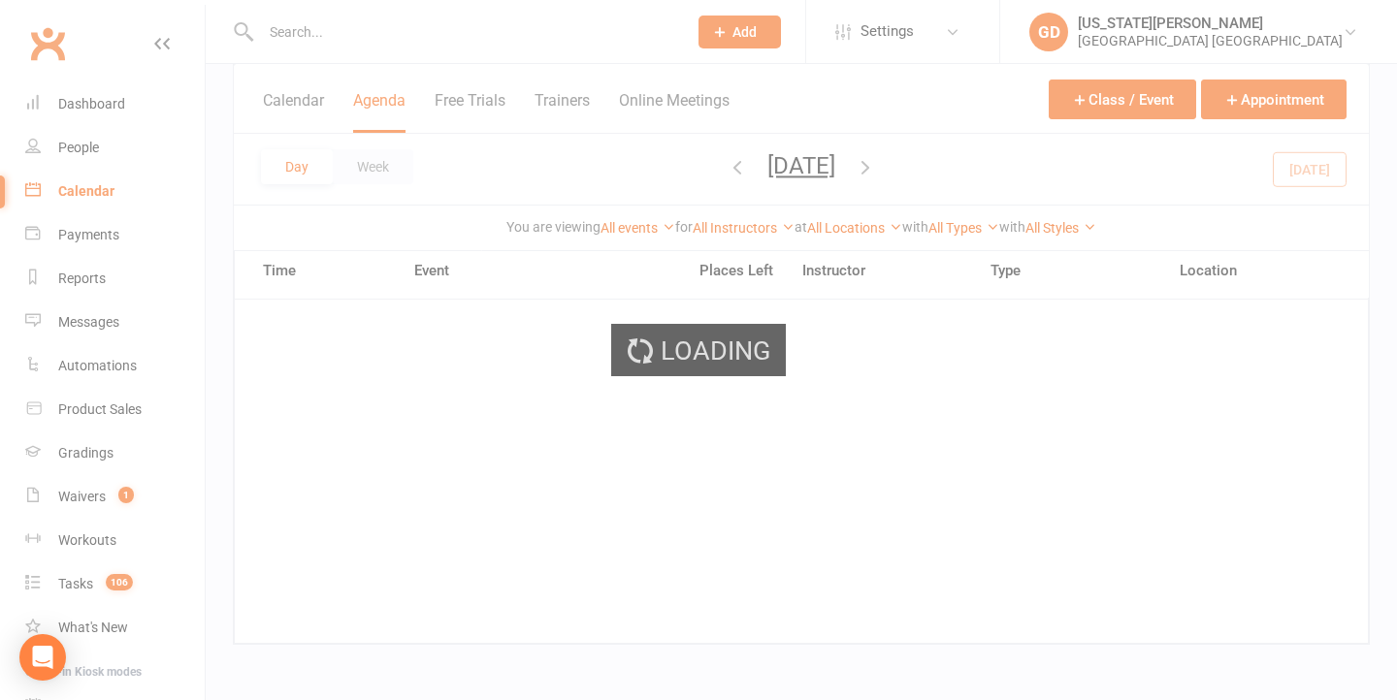
scroll to position [592, 0]
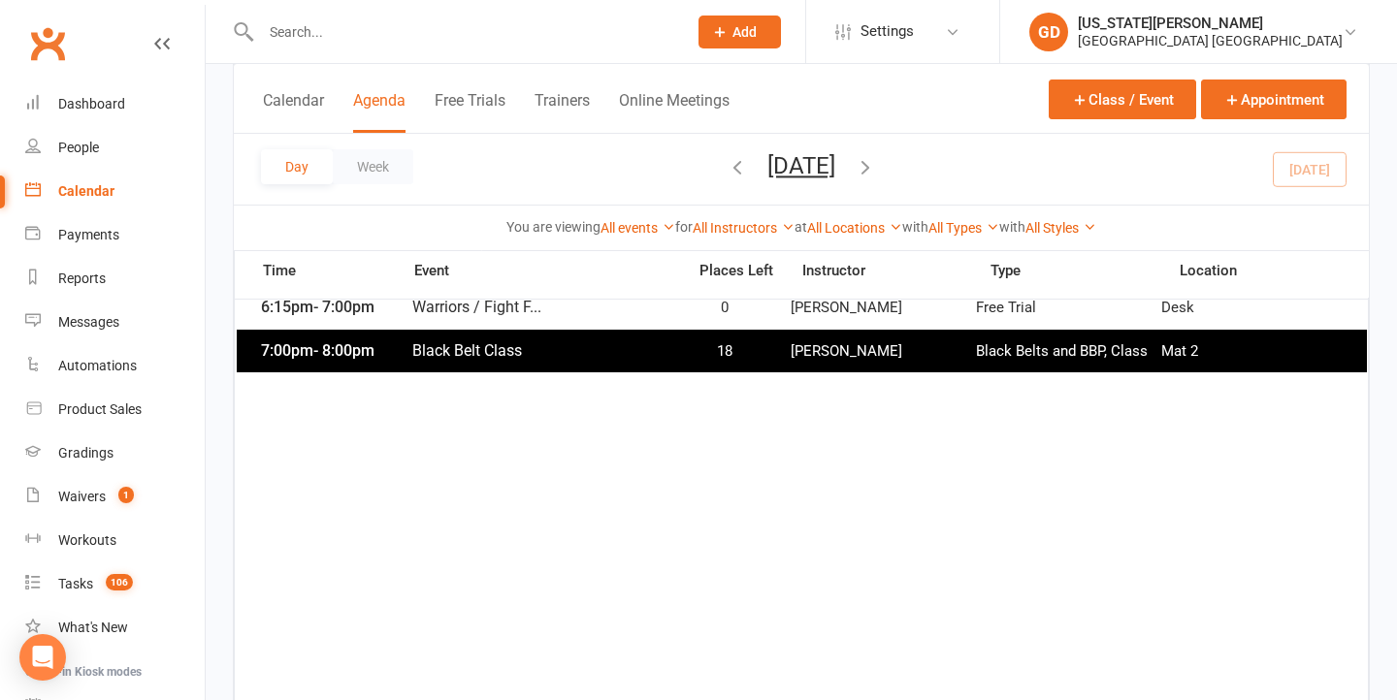
click at [767, 169] on button "[DATE]" at bounding box center [801, 165] width 68 height 27
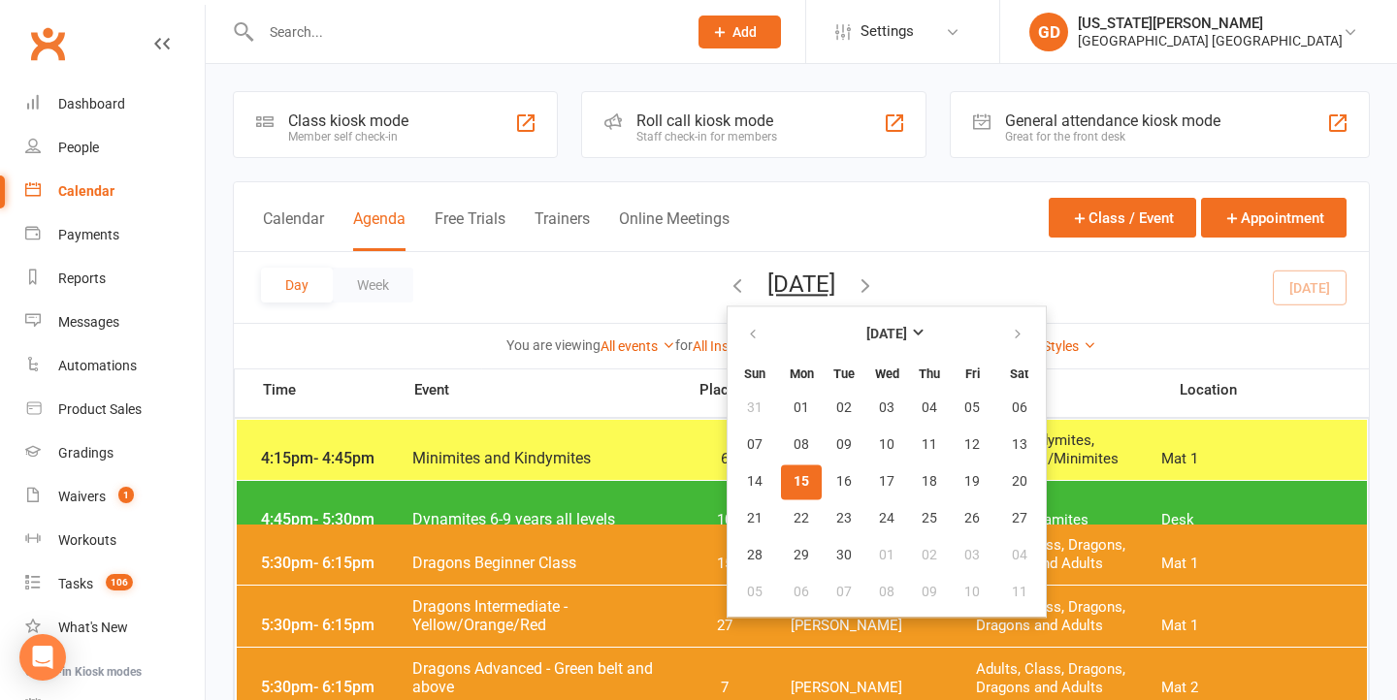
scroll to position [0, 0]
click at [521, 519] on div "4:45pm - 5:30pm Dynamites 6-9 years all levels 10 [US_STATE][PERSON_NAME] Class…" at bounding box center [802, 511] width 1130 height 60
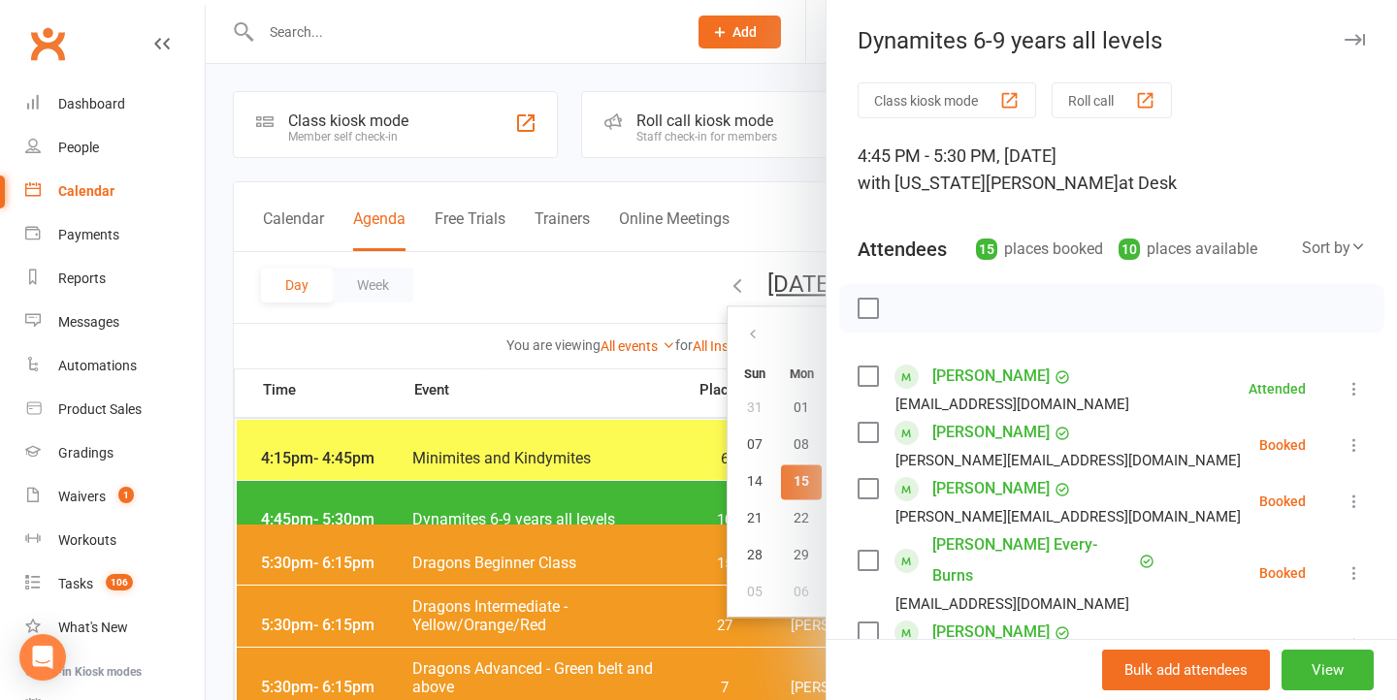
click at [604, 548] on div at bounding box center [801, 350] width 1191 height 700
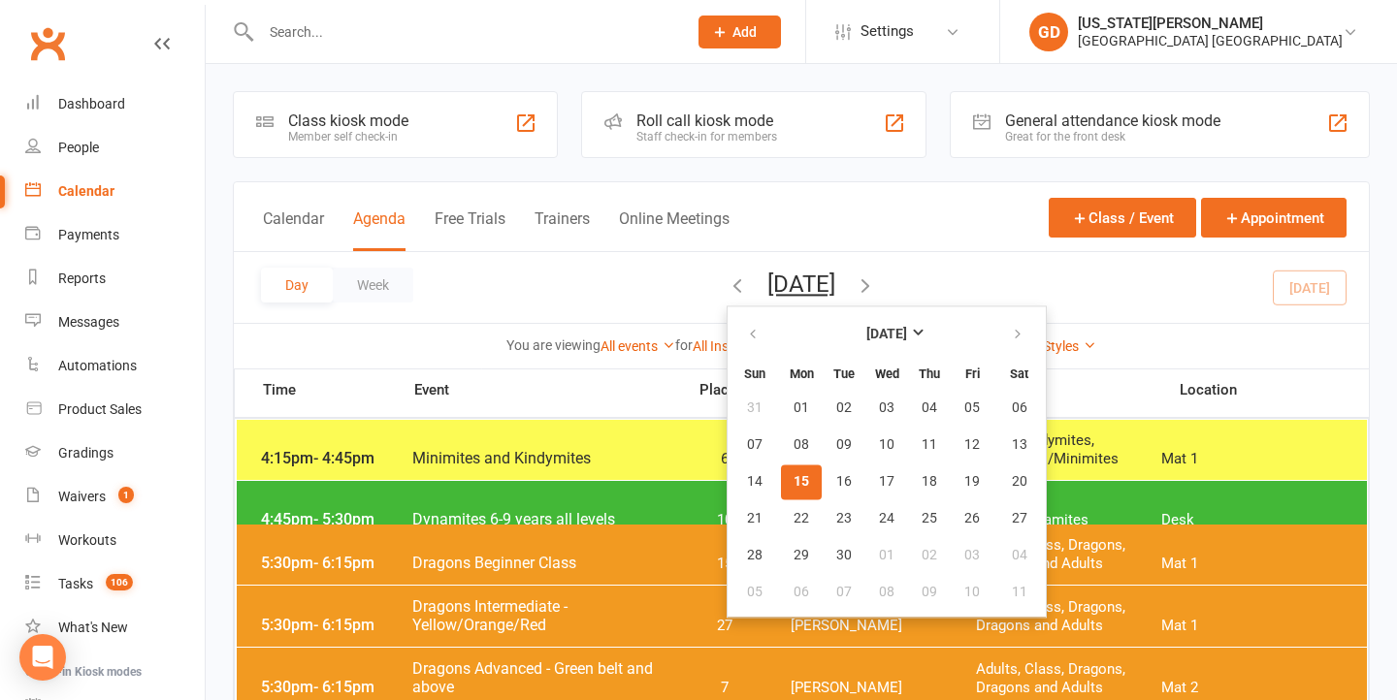
click at [598, 463] on span "Minimites and Kindymites" at bounding box center [542, 458] width 263 height 18
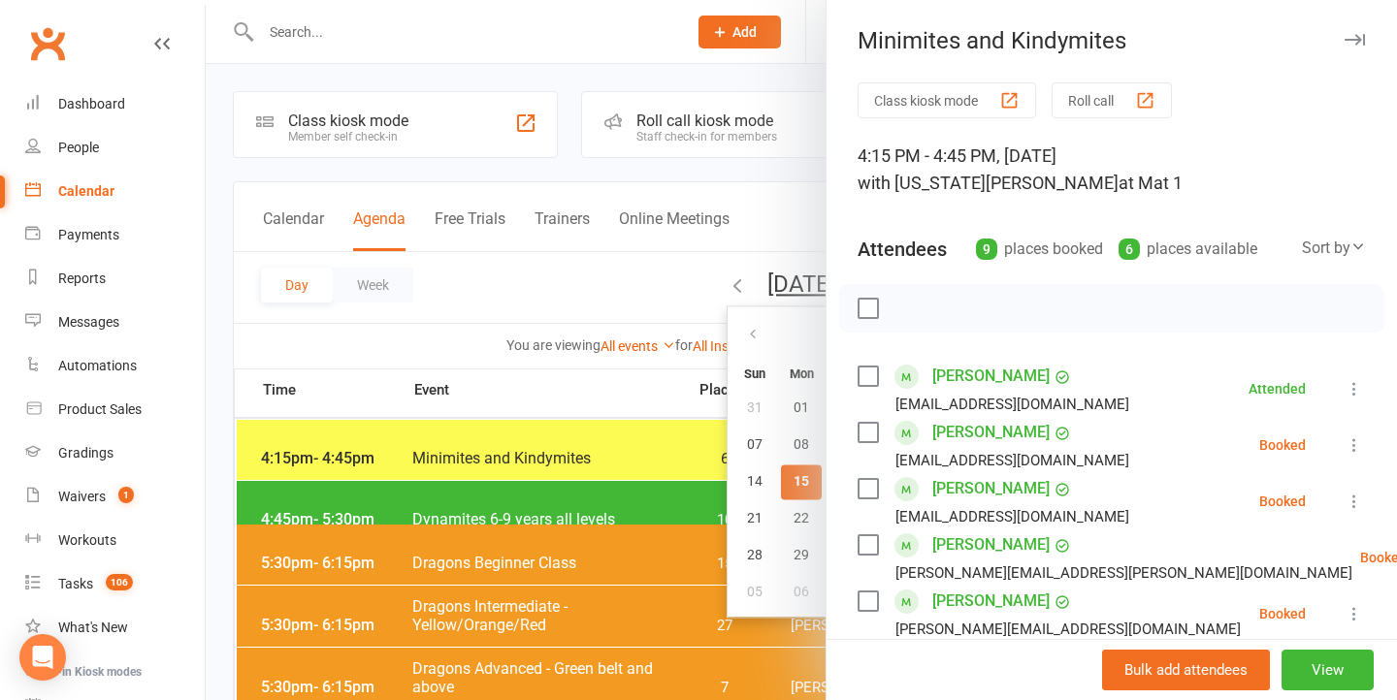
click at [590, 506] on div at bounding box center [801, 350] width 1191 height 700
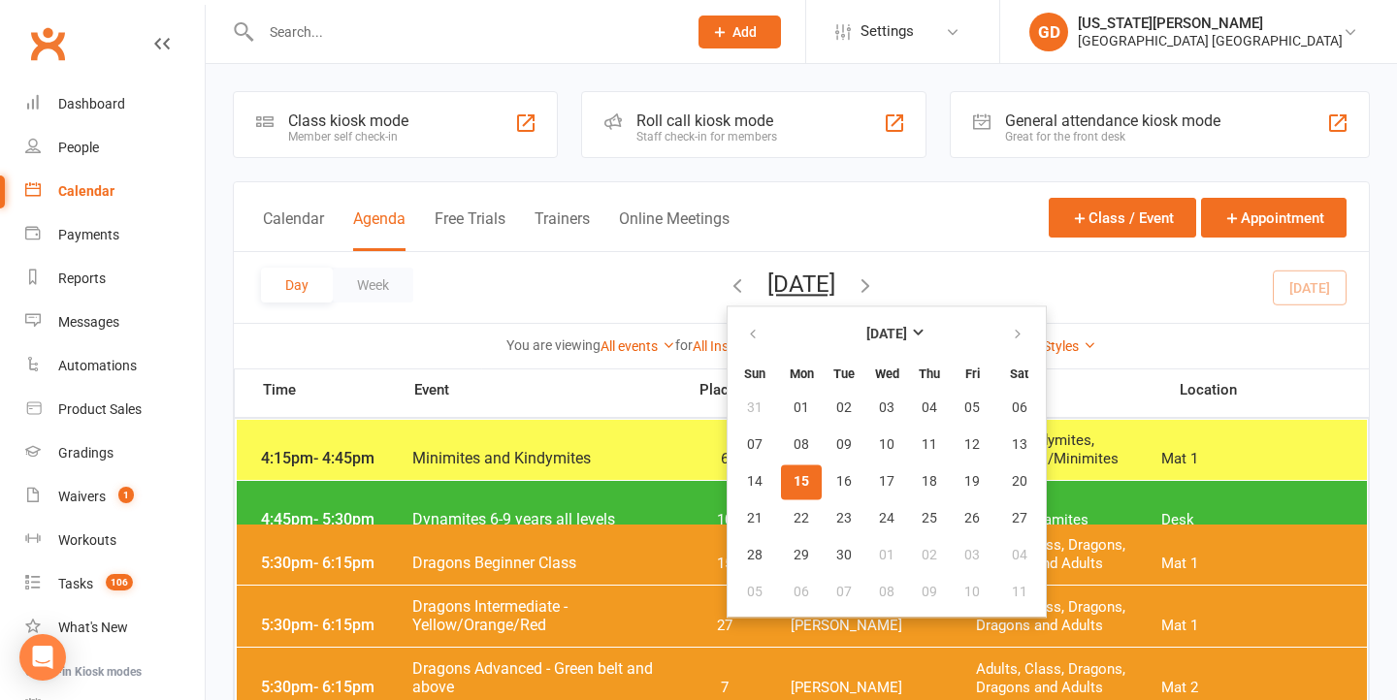
click at [590, 510] on span "Dynamites 6-9 years all levels" at bounding box center [542, 519] width 263 height 18
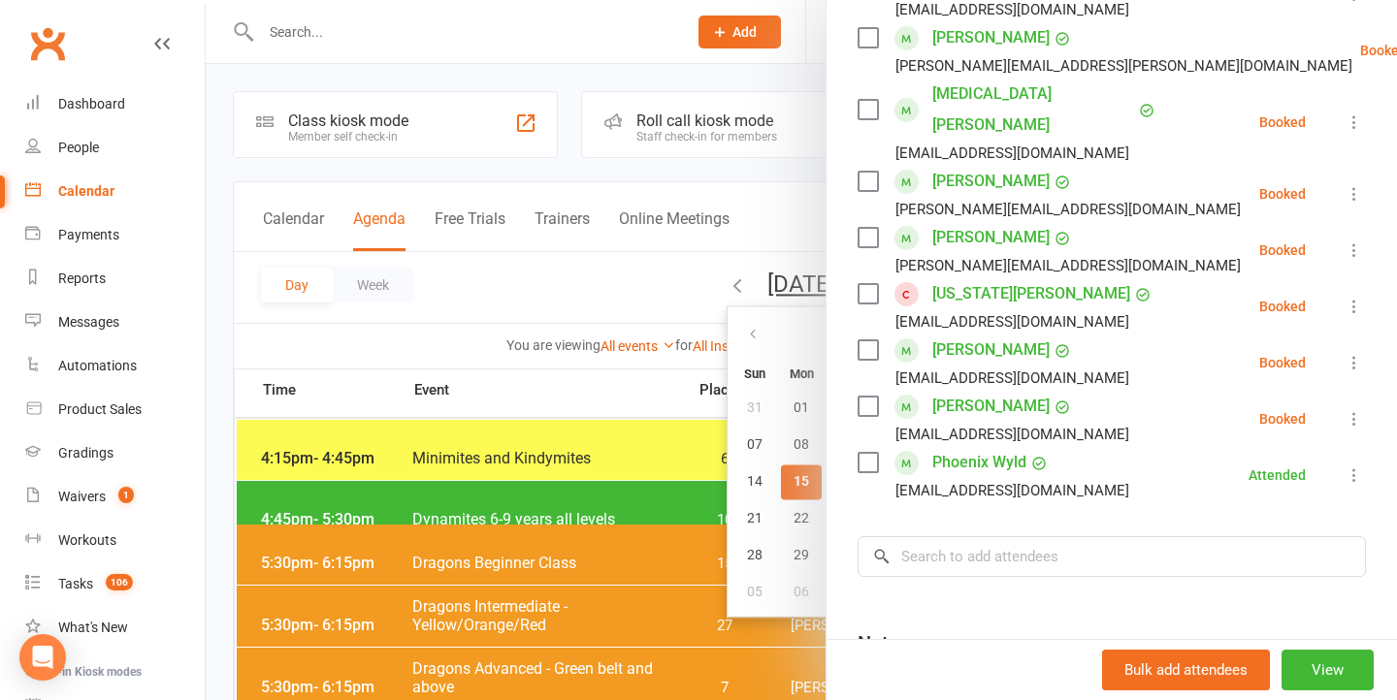
scroll to position [765, 0]
click at [1349, 464] on icon at bounding box center [1353, 473] width 19 height 19
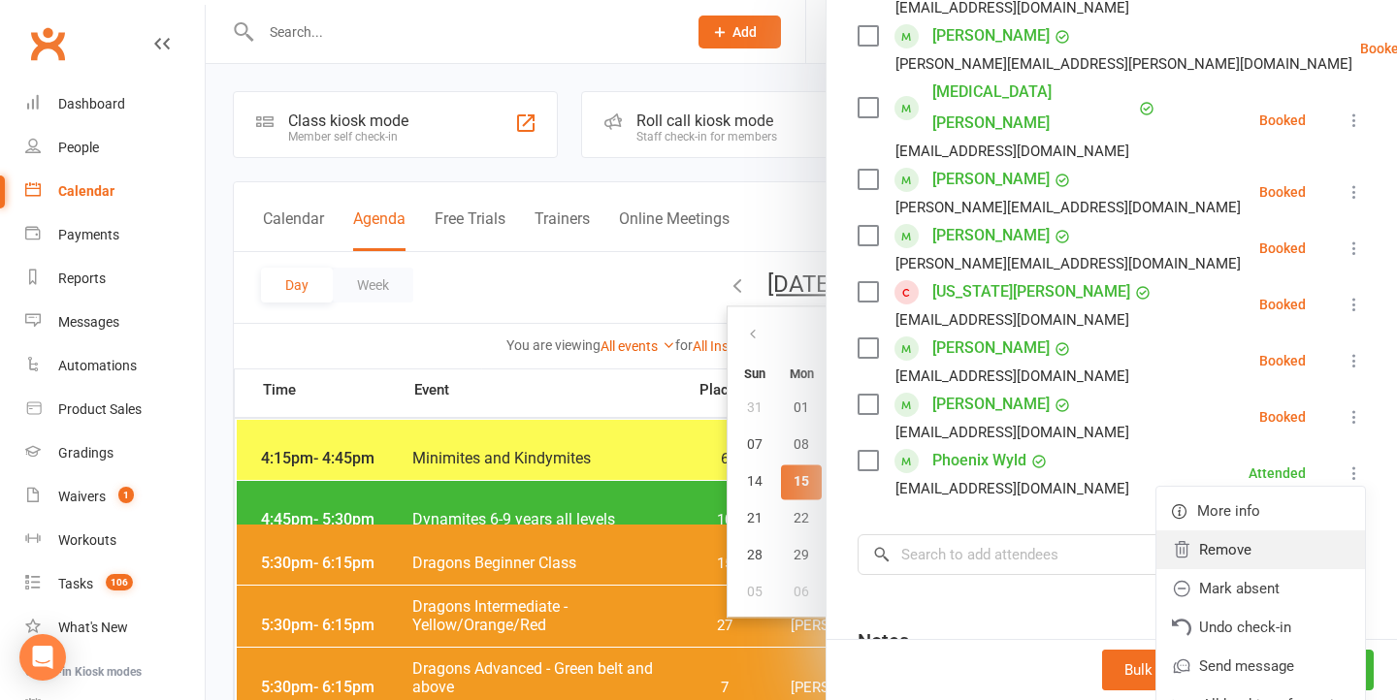
click at [1241, 531] on link "Remove" at bounding box center [1260, 550] width 209 height 39
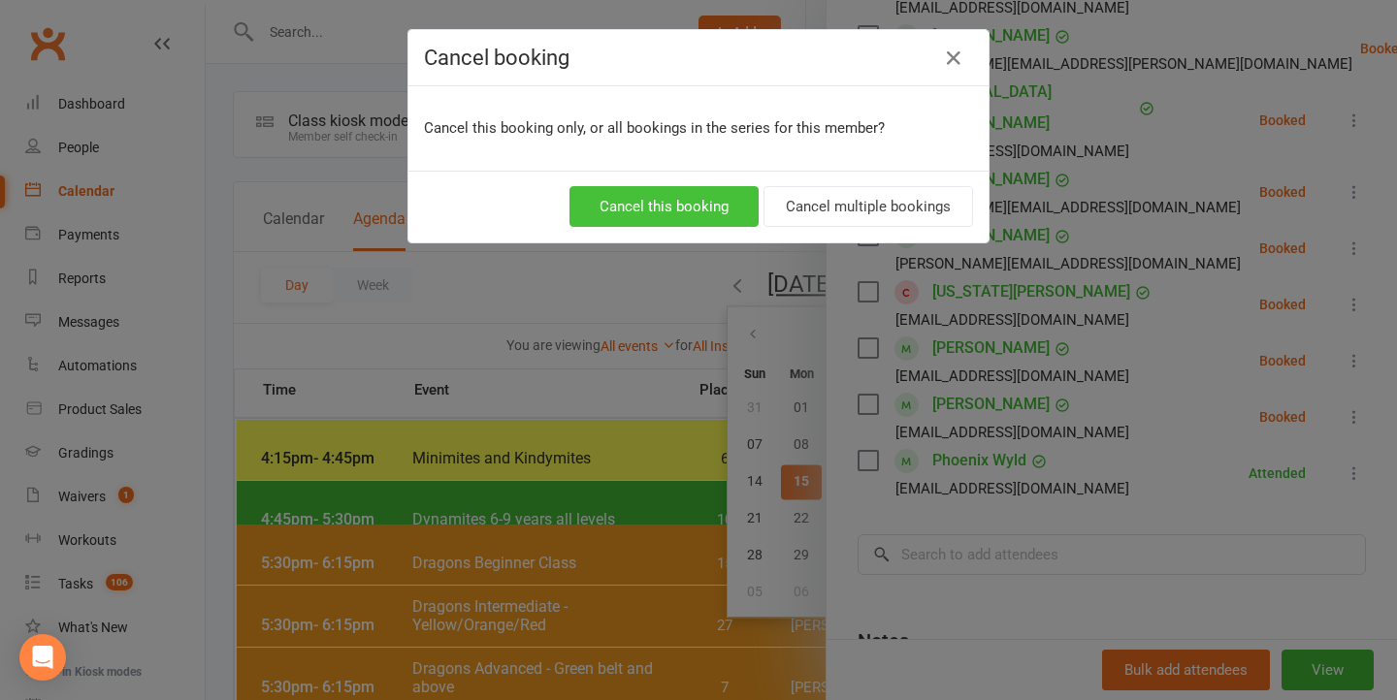
click at [736, 207] on button "Cancel this booking" at bounding box center [663, 206] width 189 height 41
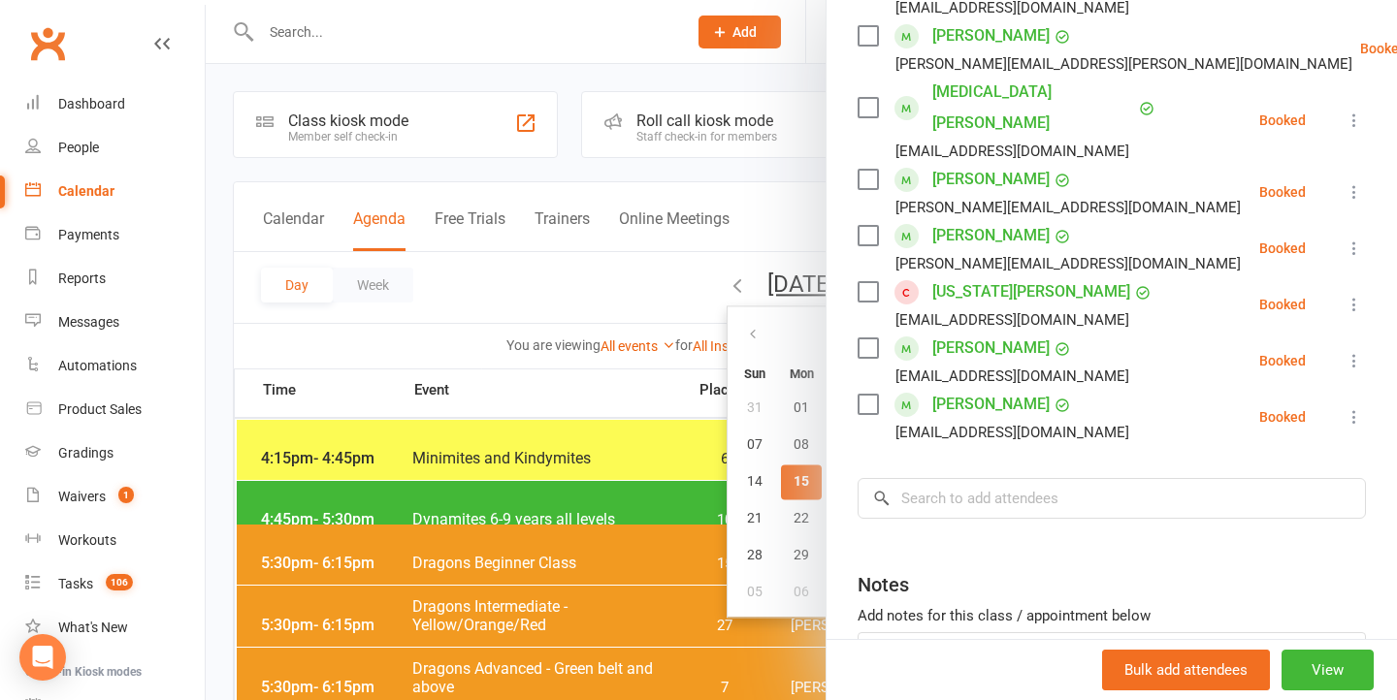
scroll to position [0, 0]
click at [336, 46] on div at bounding box center [801, 350] width 1191 height 700
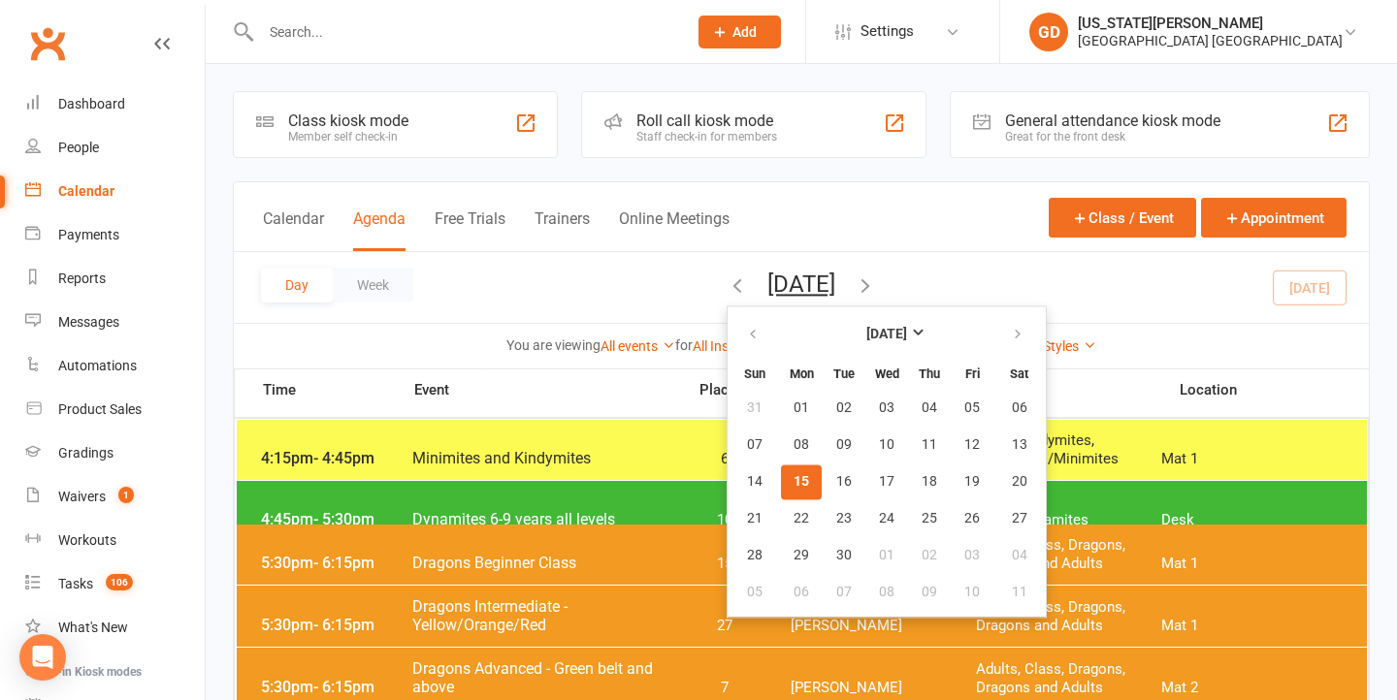
click at [307, 40] on input "text" at bounding box center [464, 31] width 418 height 27
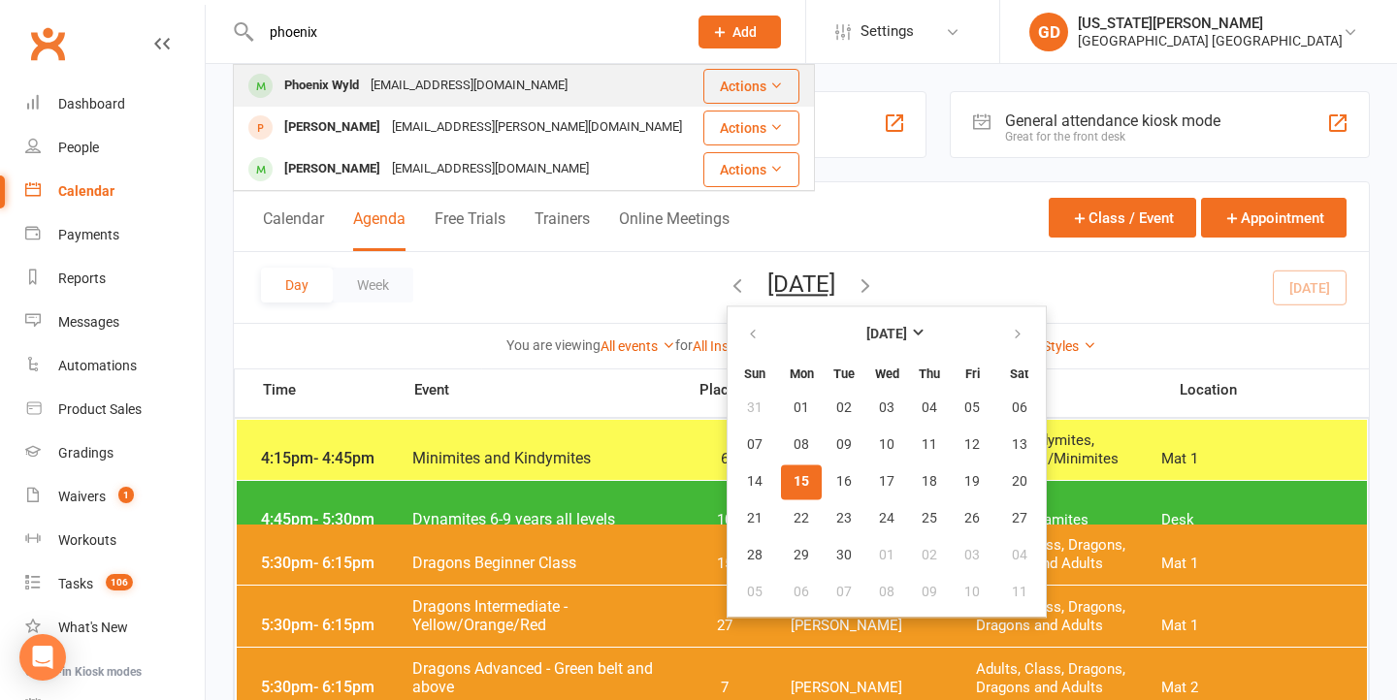
type input "phoenix"
click at [358, 92] on div "Phoenix Wyld" at bounding box center [321, 86] width 86 height 28
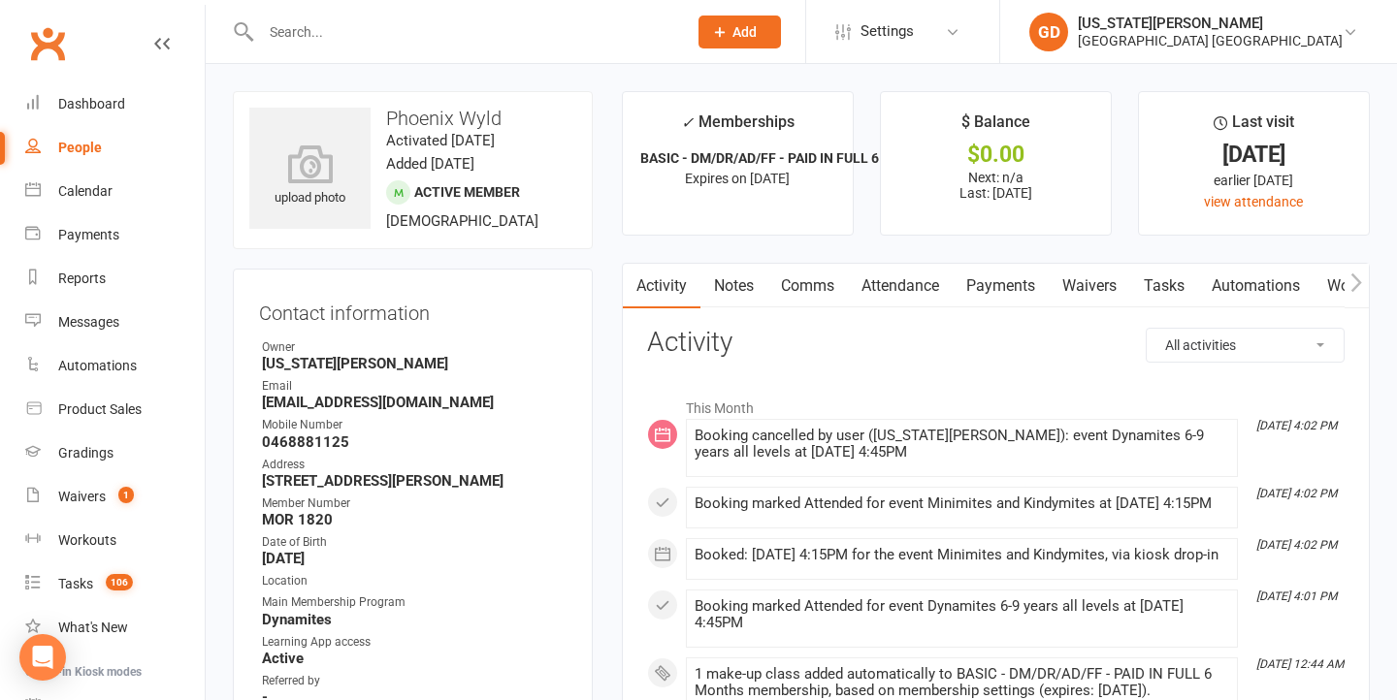
click at [924, 291] on link "Attendance" at bounding box center [900, 286] width 105 height 45
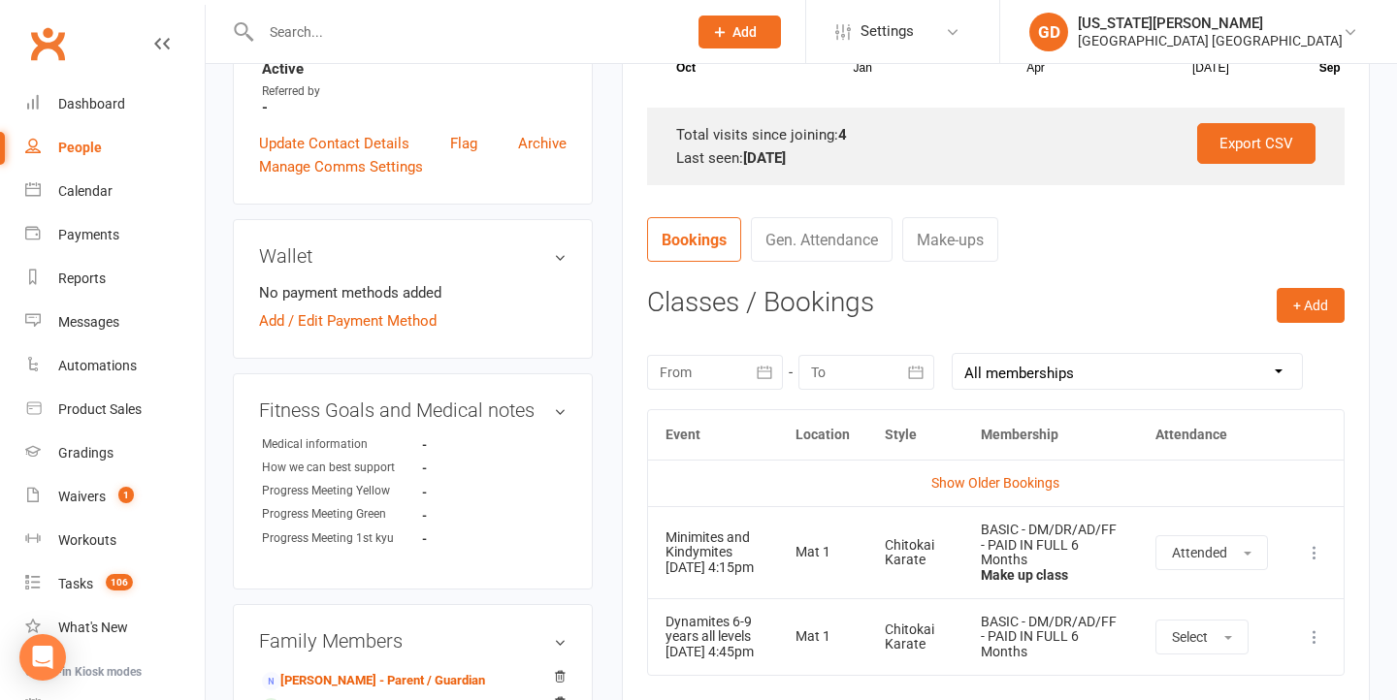
scroll to position [760, 0]
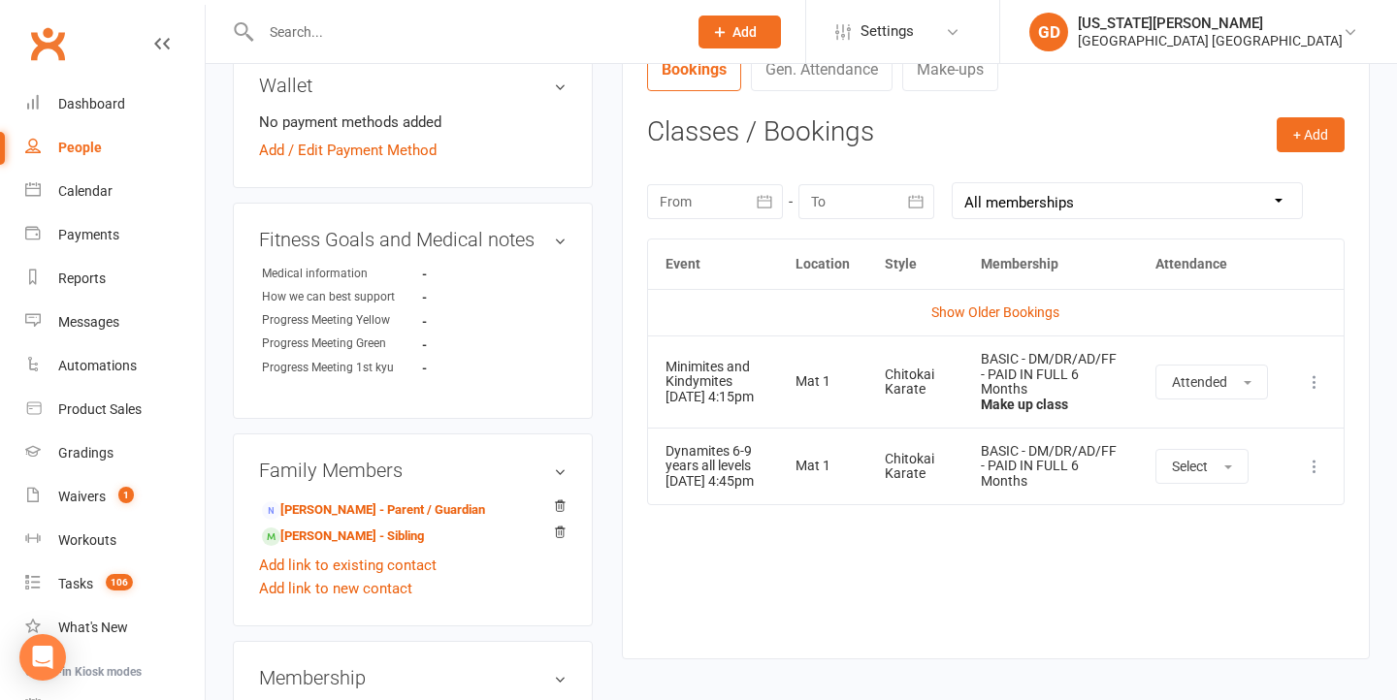
click at [1316, 378] on icon at bounding box center [1314, 381] width 19 height 19
click at [1123, 328] on td "Show Older Bookings" at bounding box center [995, 312] width 695 height 47
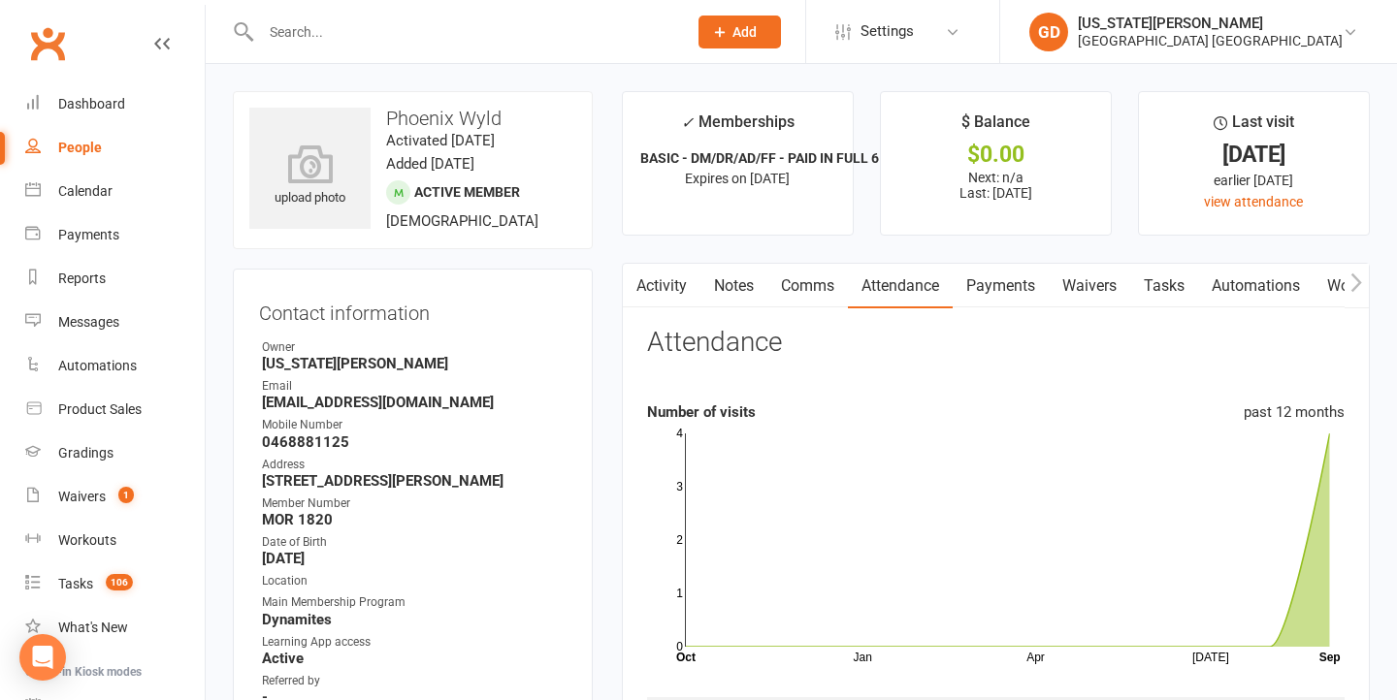
scroll to position [0, 0]
click at [675, 286] on link "Activity" at bounding box center [662, 286] width 78 height 45
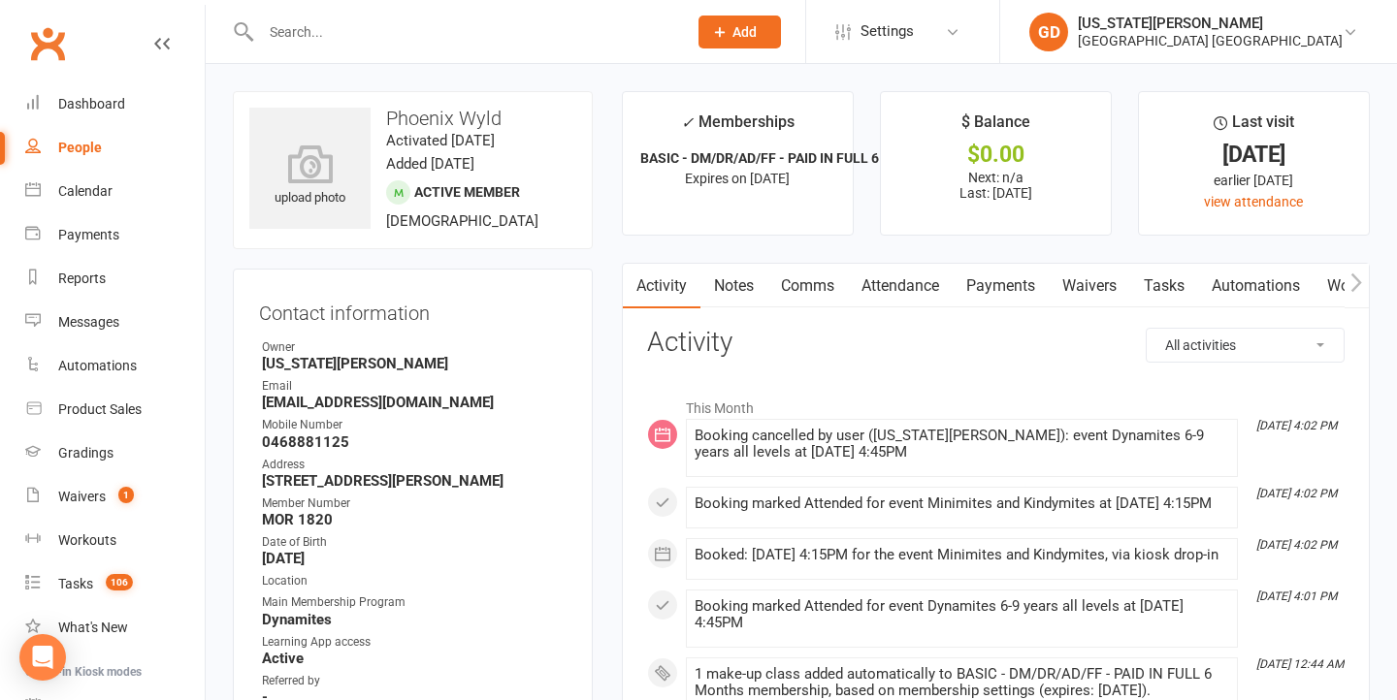
click at [913, 288] on link "Attendance" at bounding box center [900, 286] width 105 height 45
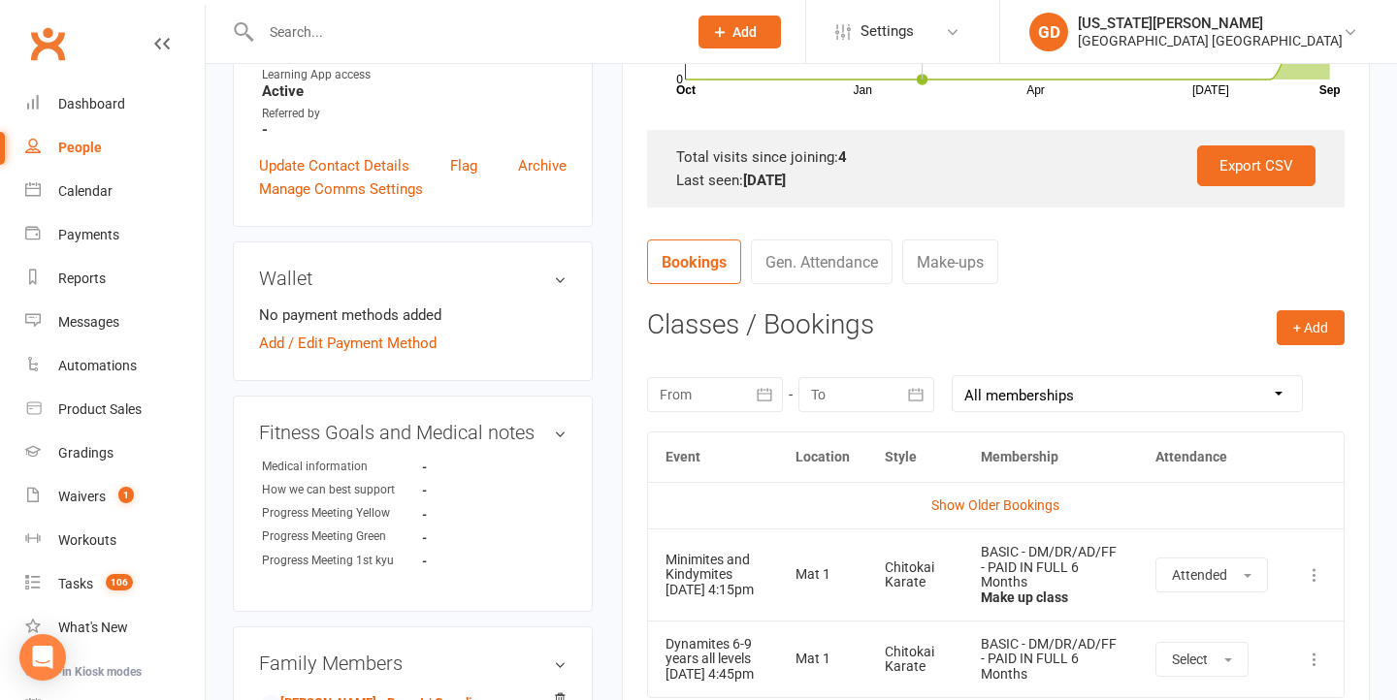
scroll to position [571, 0]
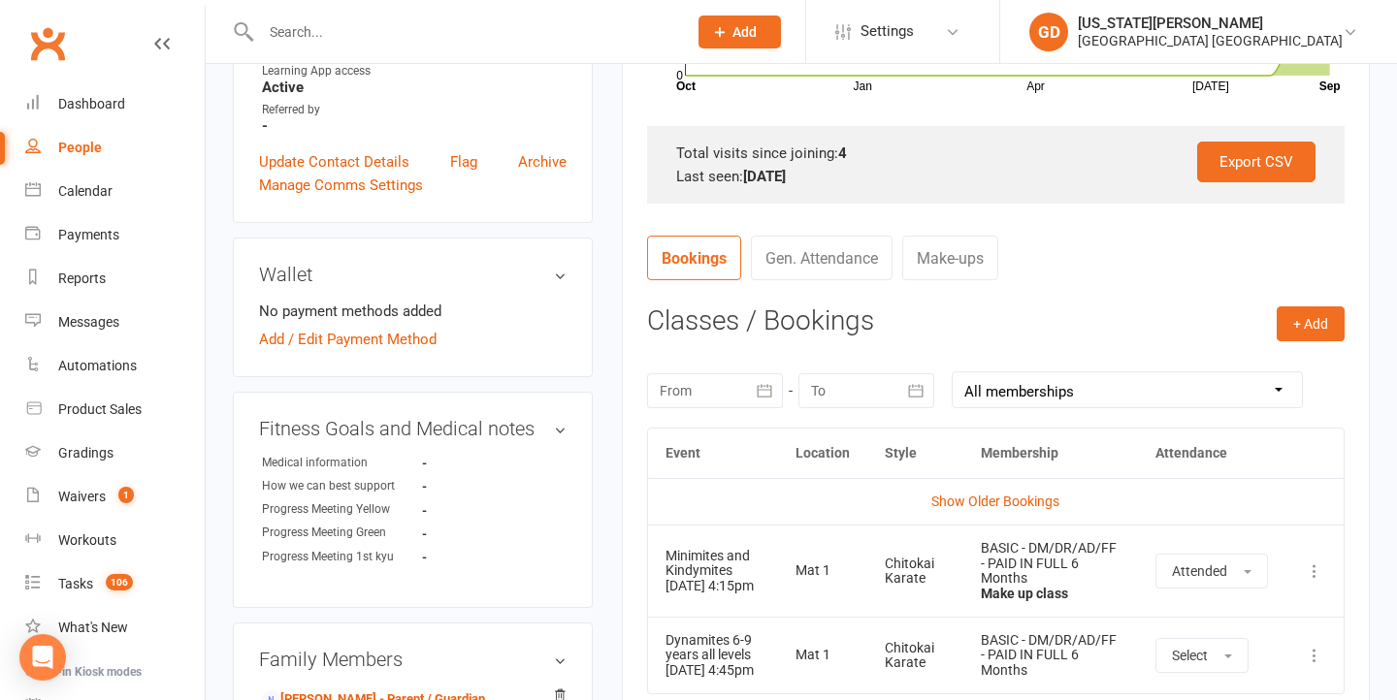
click at [1315, 564] on icon at bounding box center [1314, 571] width 19 height 19
click at [1231, 683] on link "Remove booking" at bounding box center [1229, 686] width 192 height 39
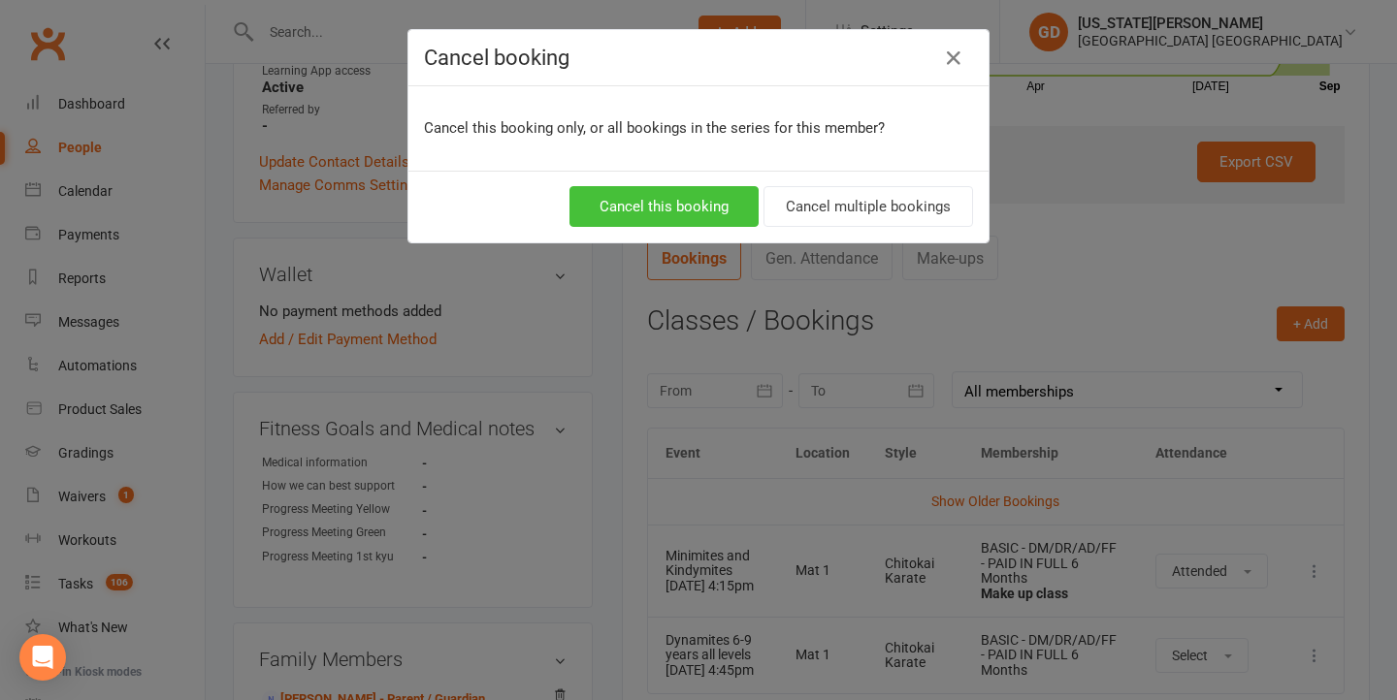
click at [732, 214] on button "Cancel this booking" at bounding box center [663, 206] width 189 height 41
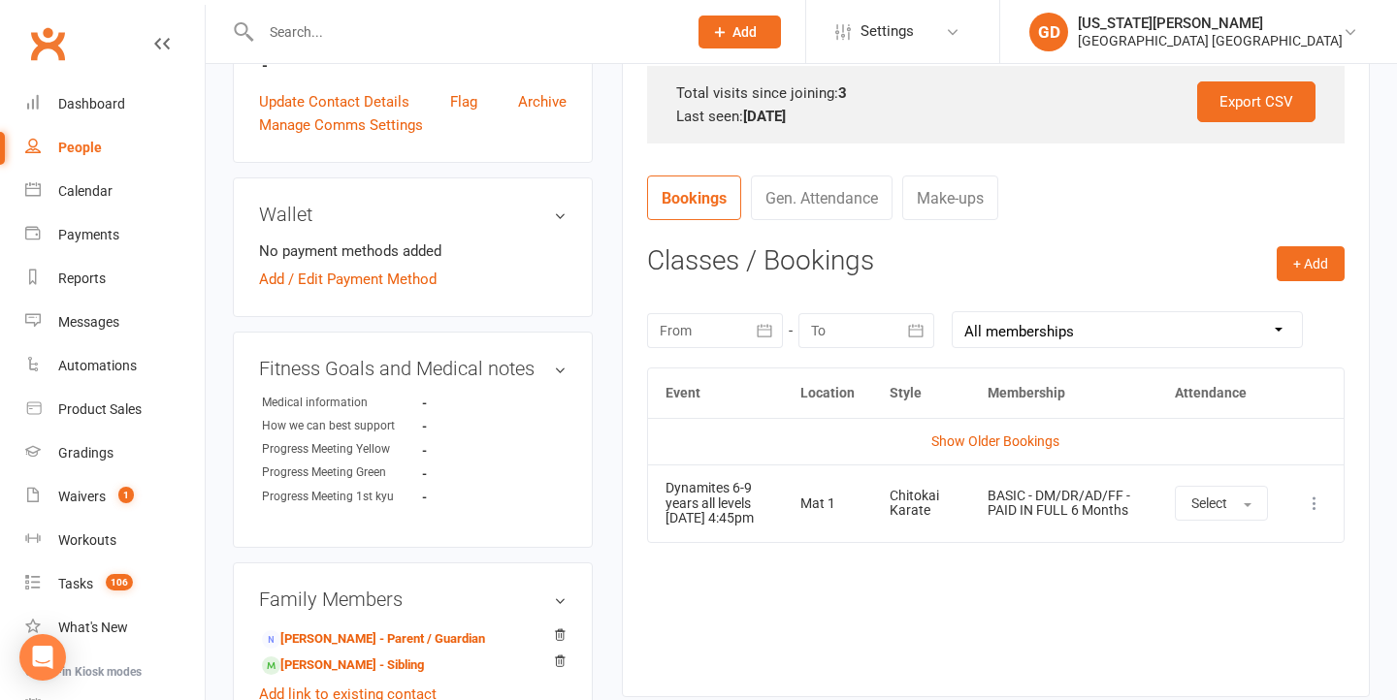
scroll to position [671, 0]
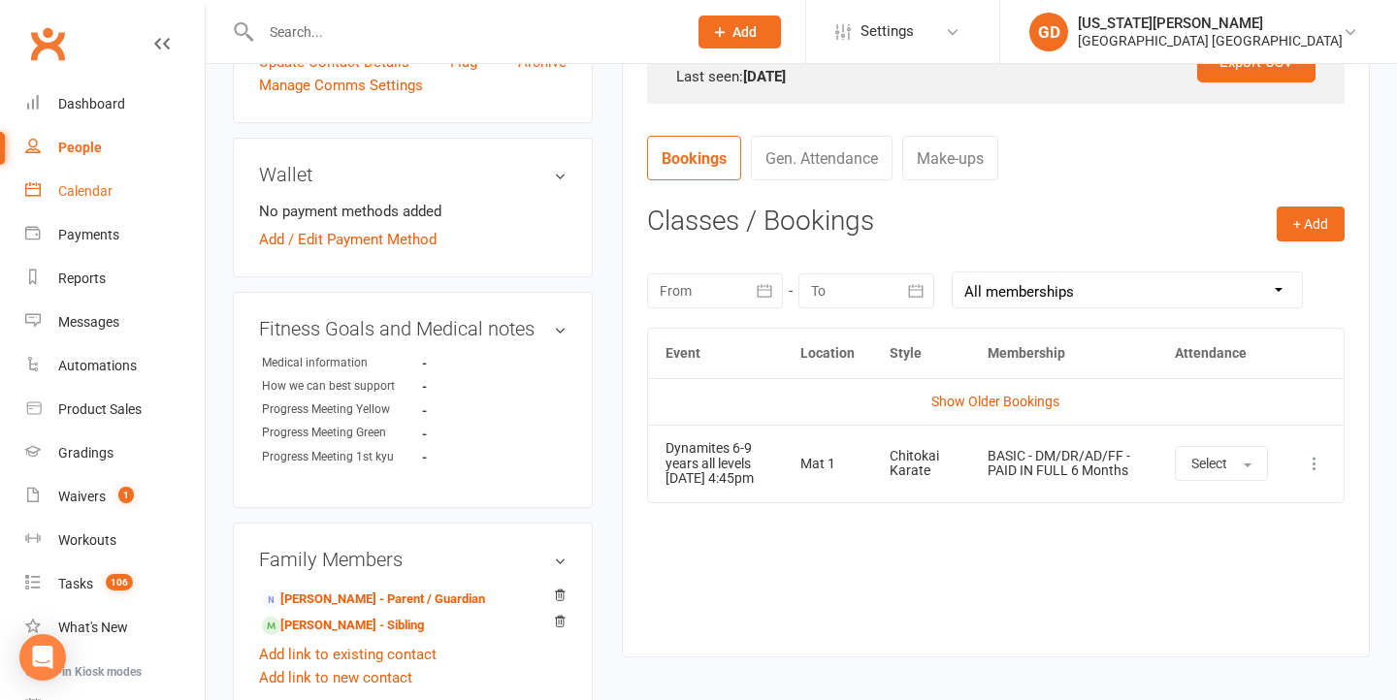
click at [92, 184] on div "Calendar" at bounding box center [85, 191] width 54 height 16
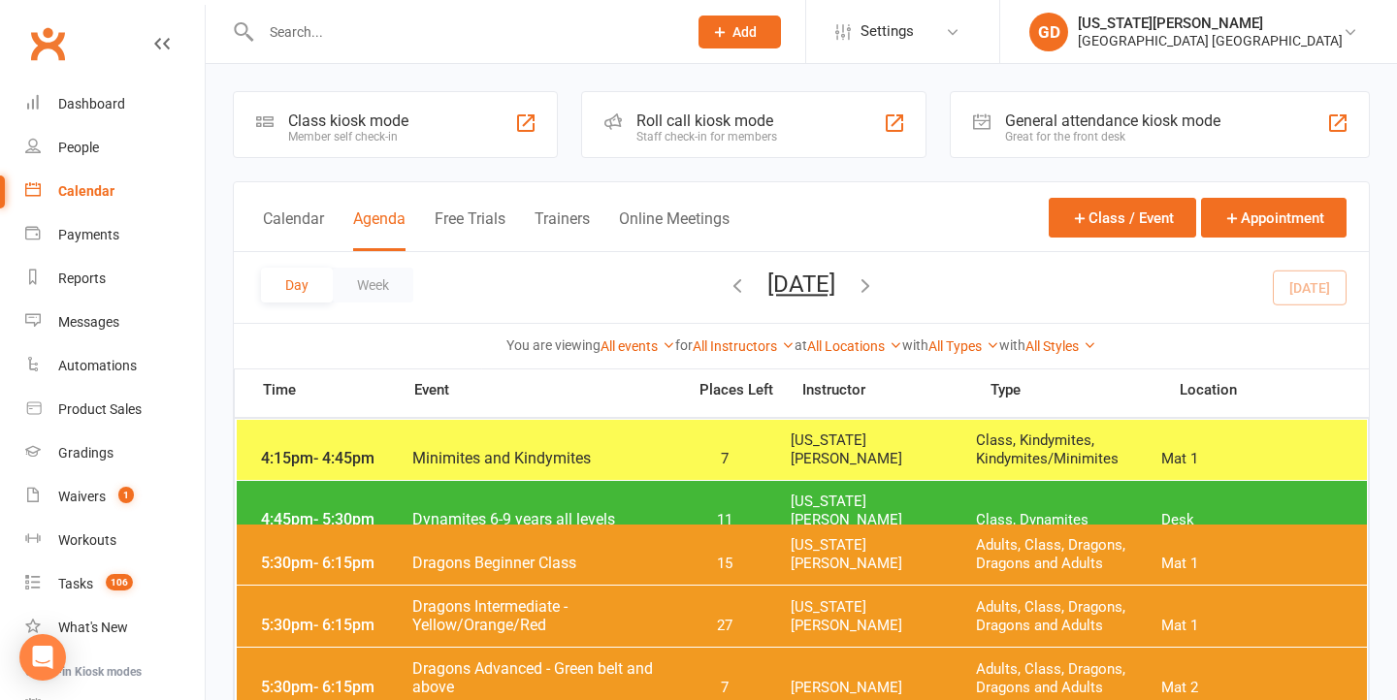
click at [577, 510] on span "Dynamites 6-9 years all levels" at bounding box center [542, 519] width 263 height 18
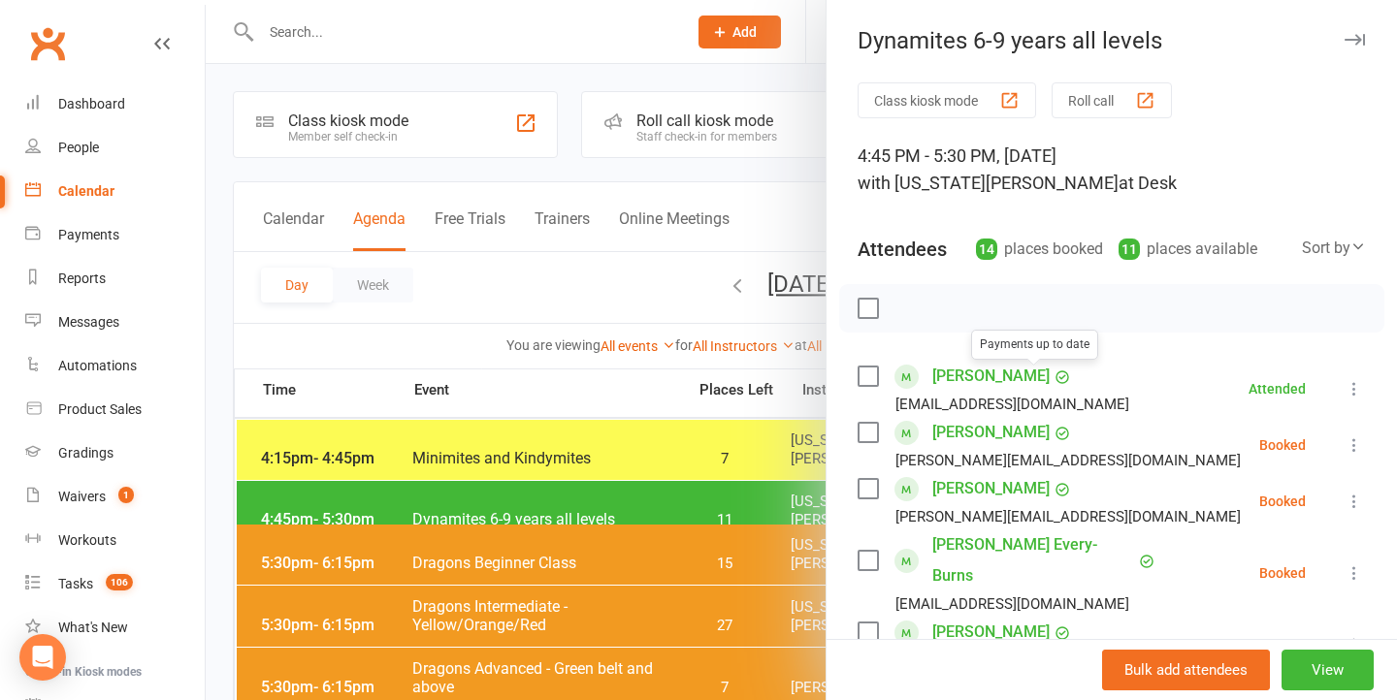
click at [1039, 314] on div at bounding box center [1111, 308] width 545 height 48
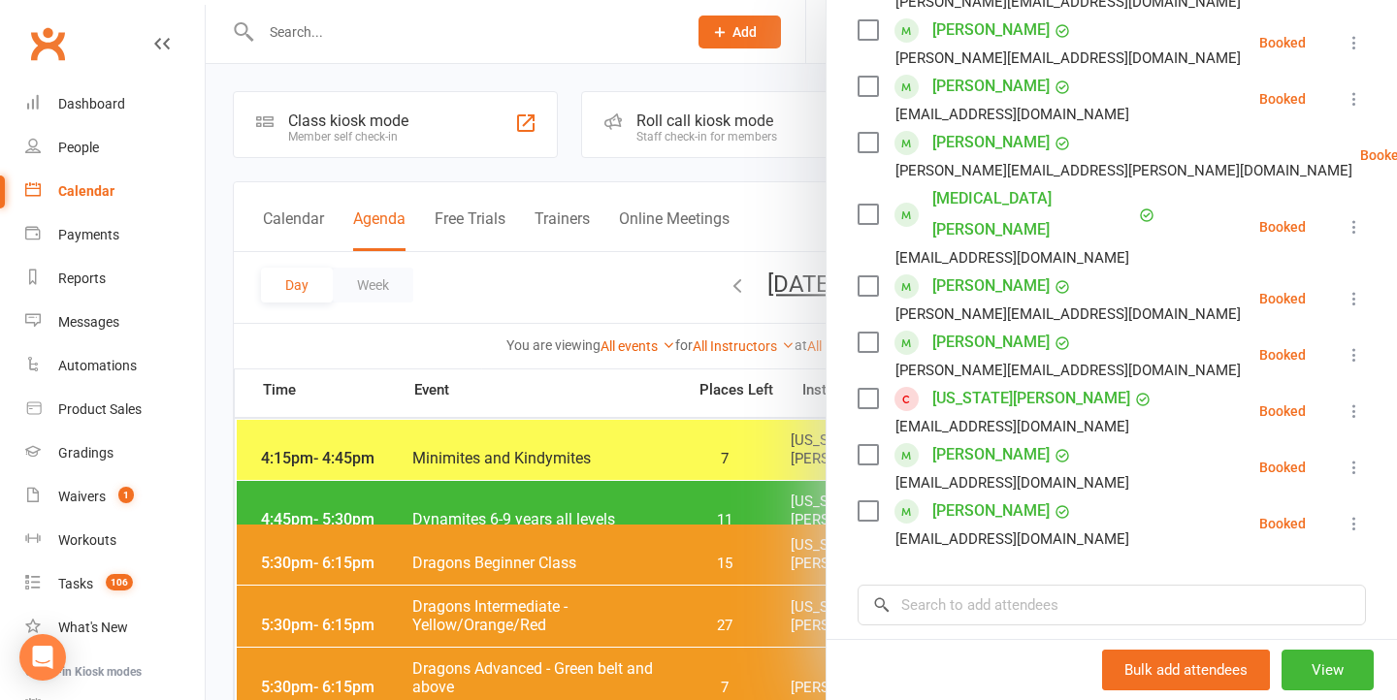
scroll to position [664, 0]
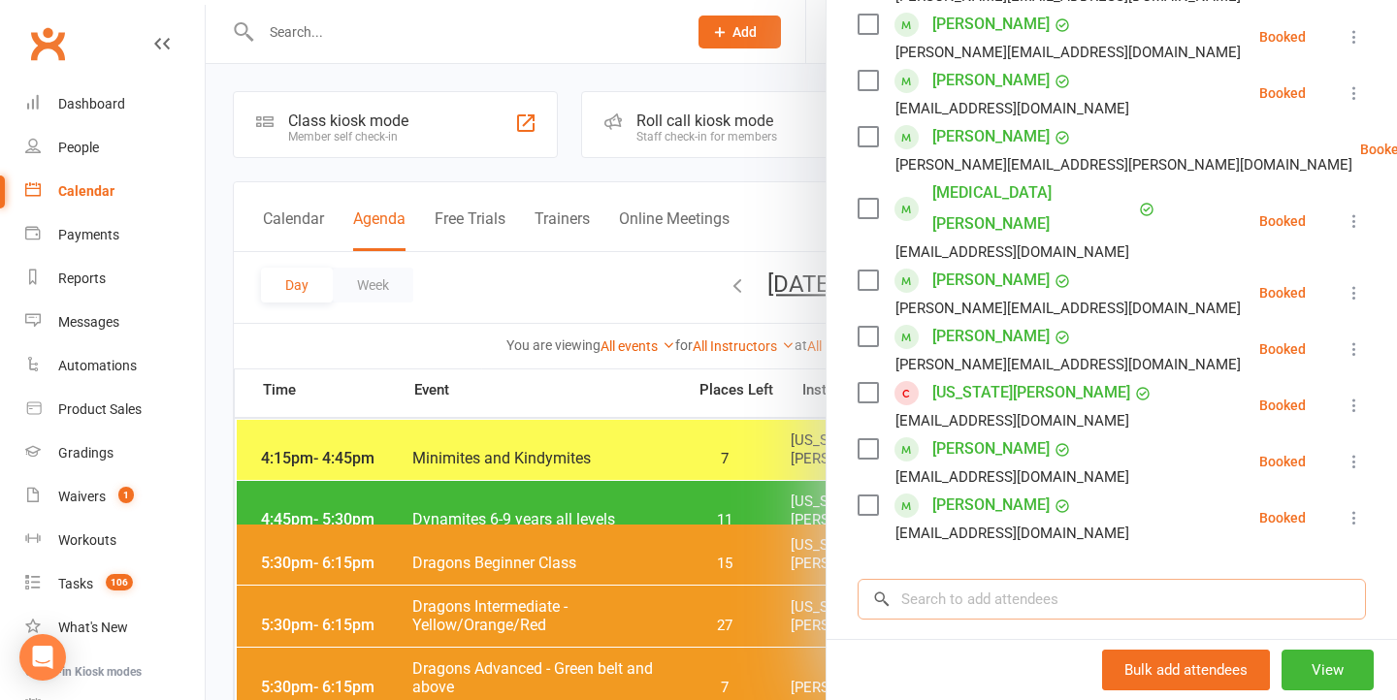
click at [995, 579] on input "search" at bounding box center [1111, 599] width 508 height 41
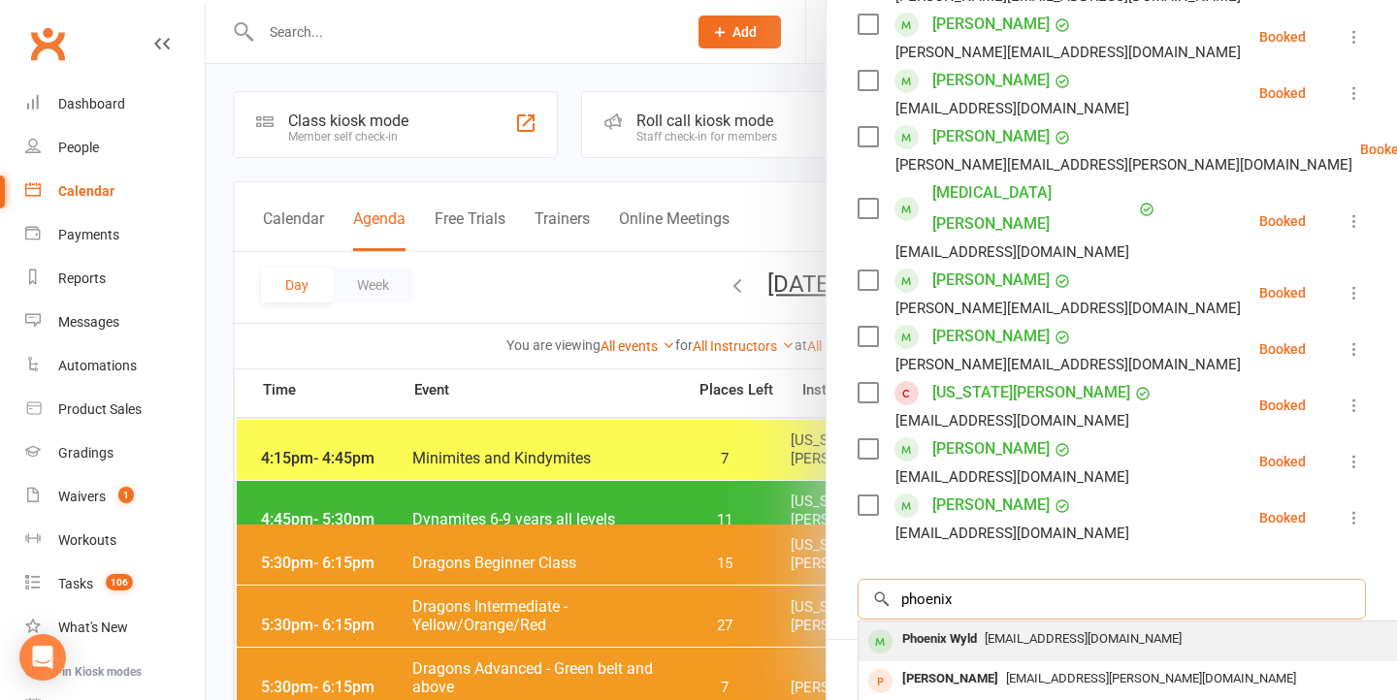
type input "phoenix"
click at [957, 626] on div "Phoenix Wyld" at bounding box center [939, 640] width 90 height 28
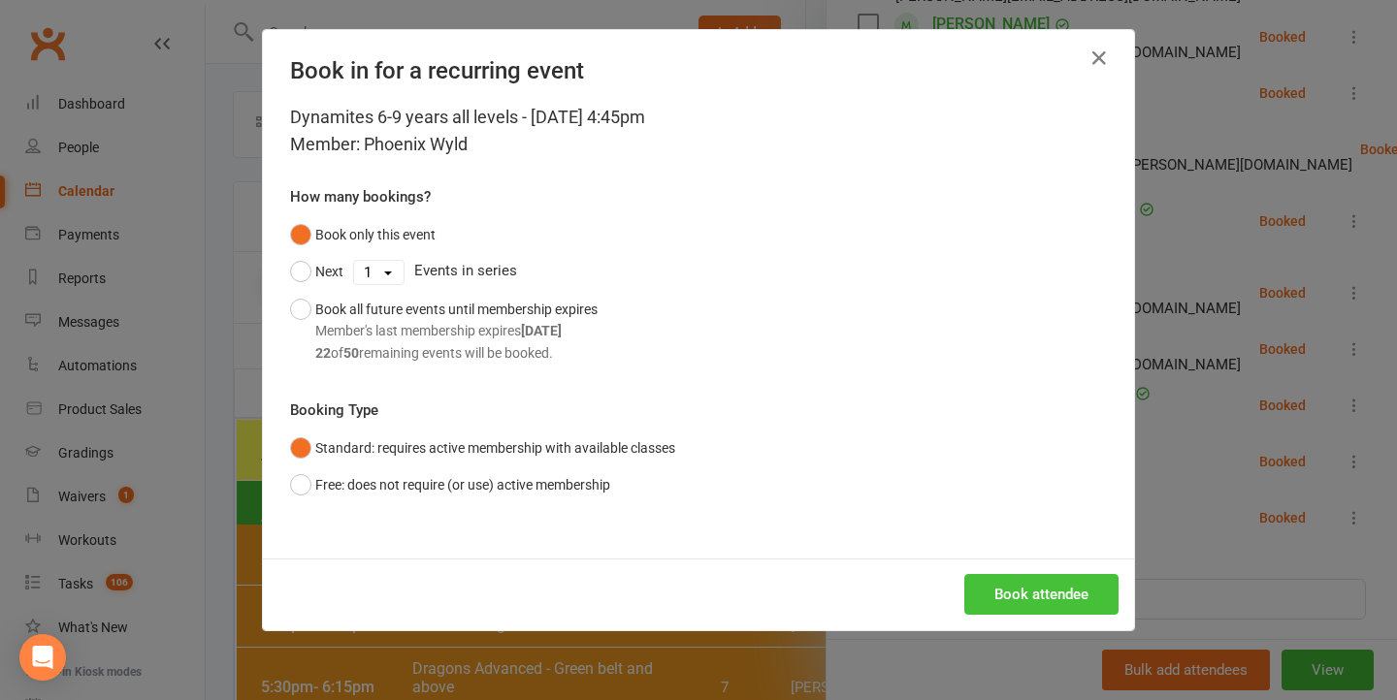
click at [1018, 595] on button "Book attendee" at bounding box center [1041, 594] width 154 height 41
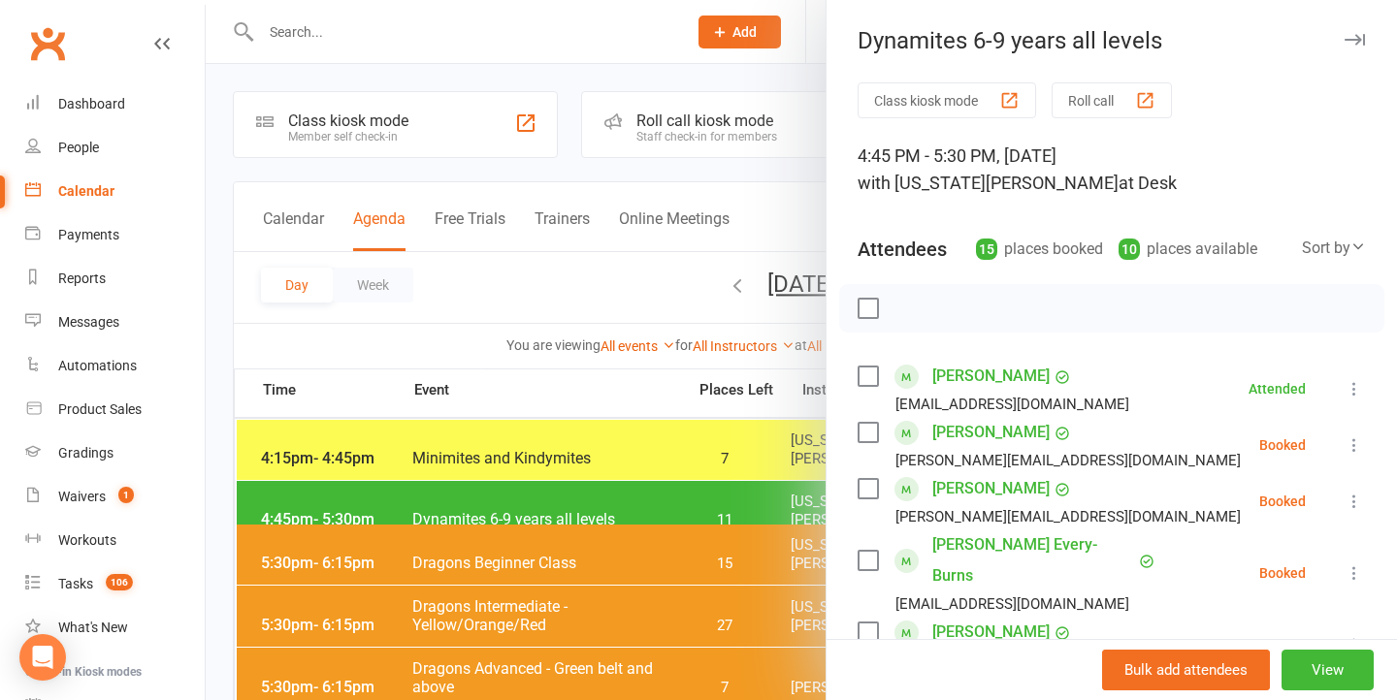
scroll to position [0, 0]
click at [1357, 35] on icon "button" at bounding box center [1354, 40] width 20 height 12
